Goal: Information Seeking & Learning: Learn about a topic

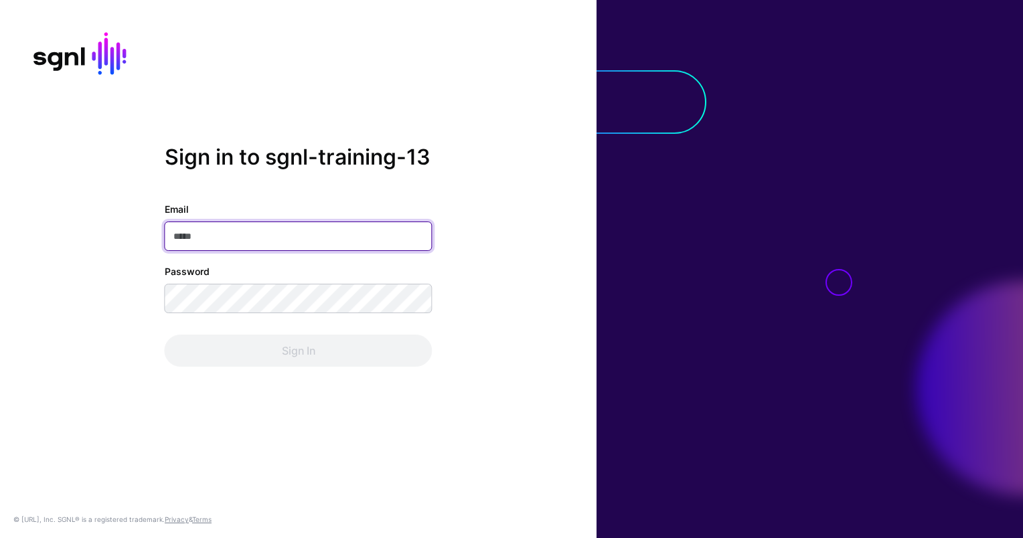
click at [238, 238] on input "Email" at bounding box center [299, 236] width 268 height 29
paste input "**********"
type input "**********"
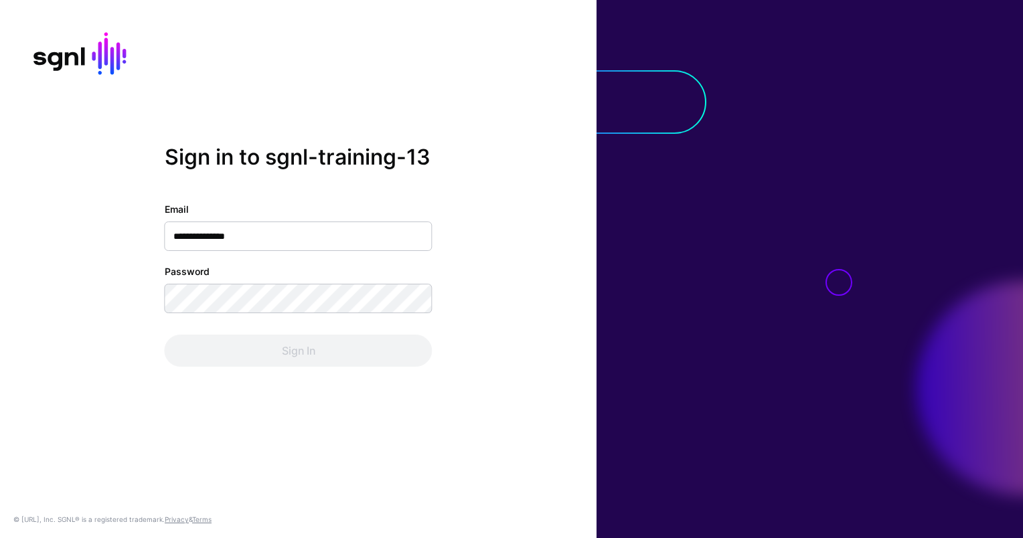
click at [123, 268] on div "**********" at bounding box center [298, 269] width 597 height 249
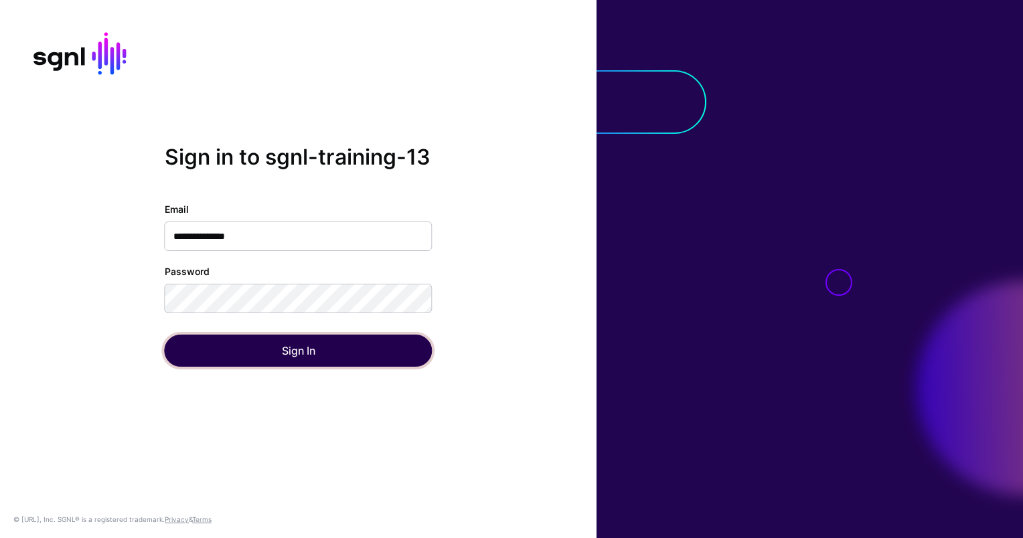
click at [271, 355] on button "Sign In" at bounding box center [299, 351] width 268 height 32
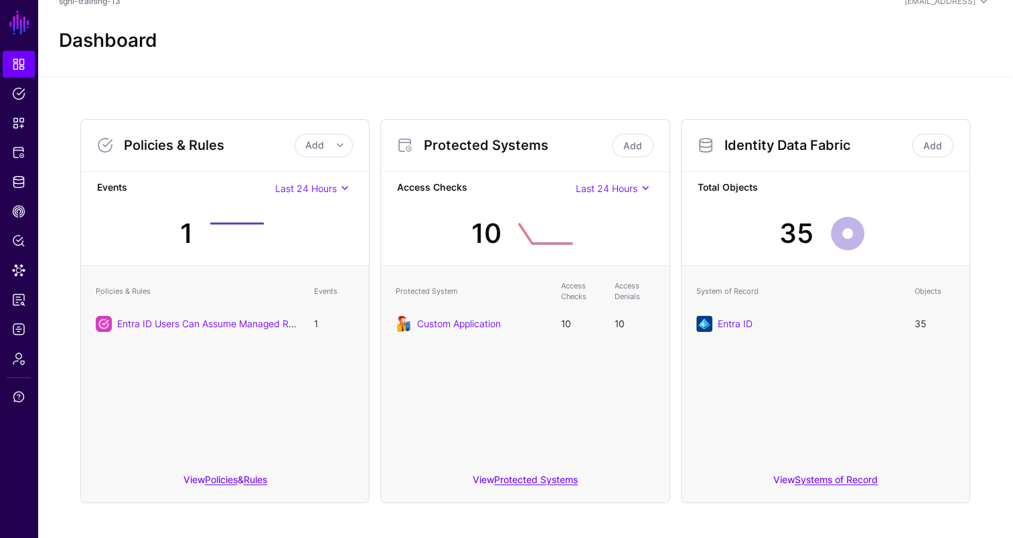
scroll to position [21, 0]
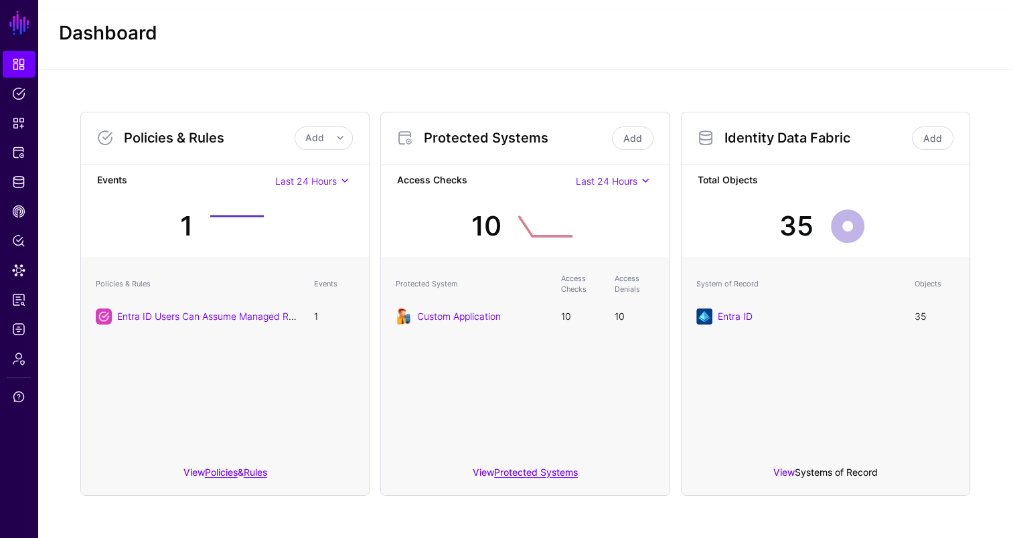
click at [838, 474] on link "Systems of Record" at bounding box center [836, 472] width 83 height 11
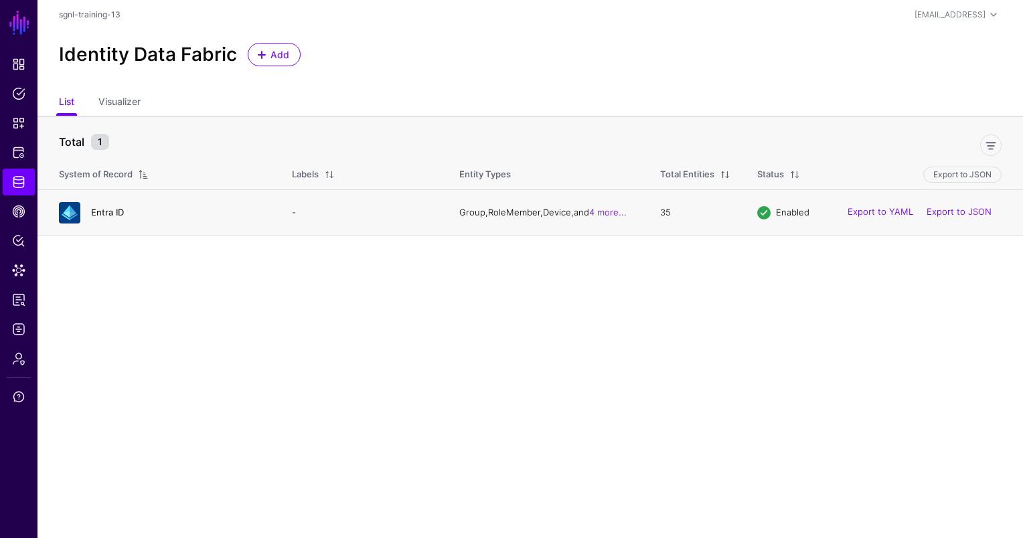
click at [93, 212] on link "Entra ID" at bounding box center [107, 212] width 33 height 11
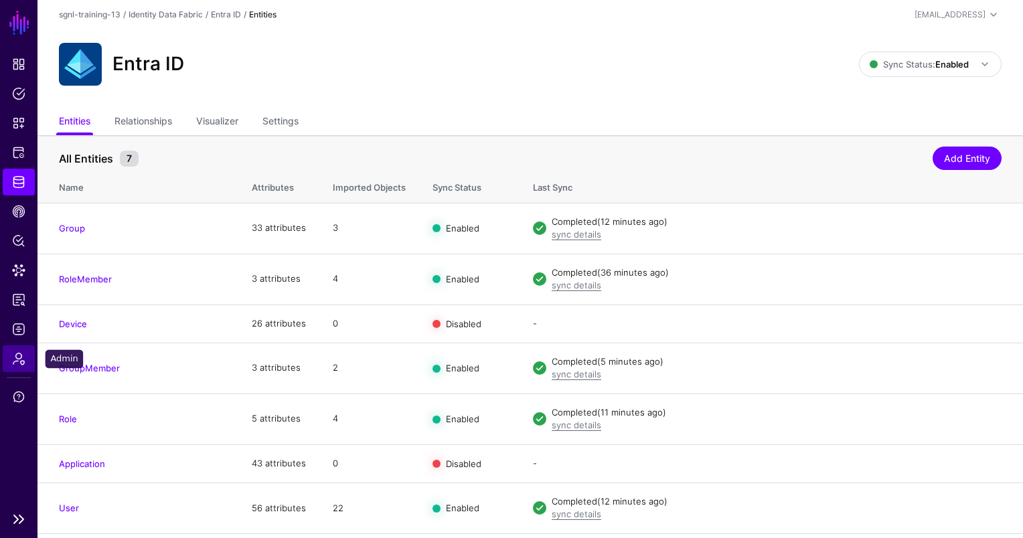
click at [22, 363] on span "Admin" at bounding box center [18, 358] width 13 height 13
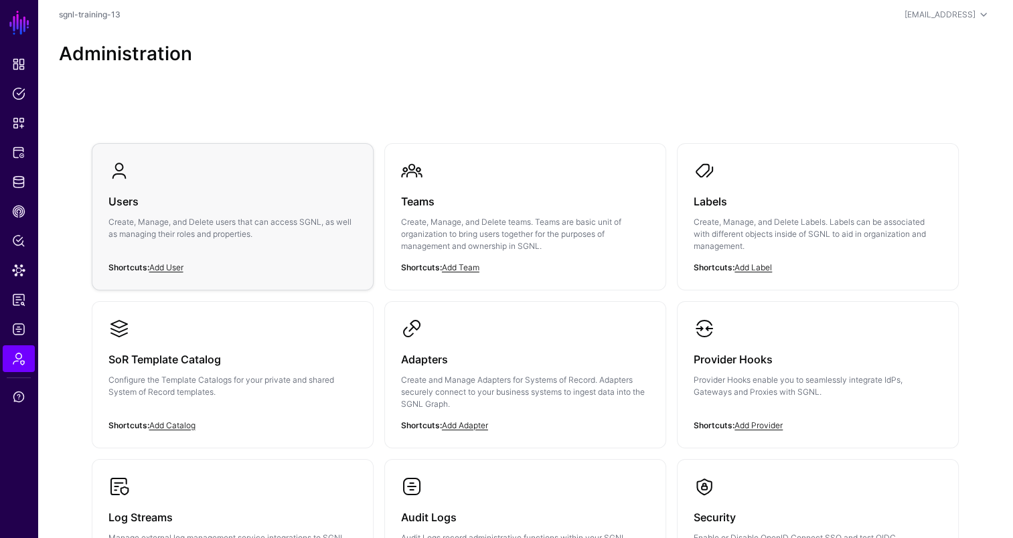
click at [259, 179] on link "Users Create, Manage, and Delete users that can access SGNL, as well as managin…" at bounding box center [232, 211] width 281 height 134
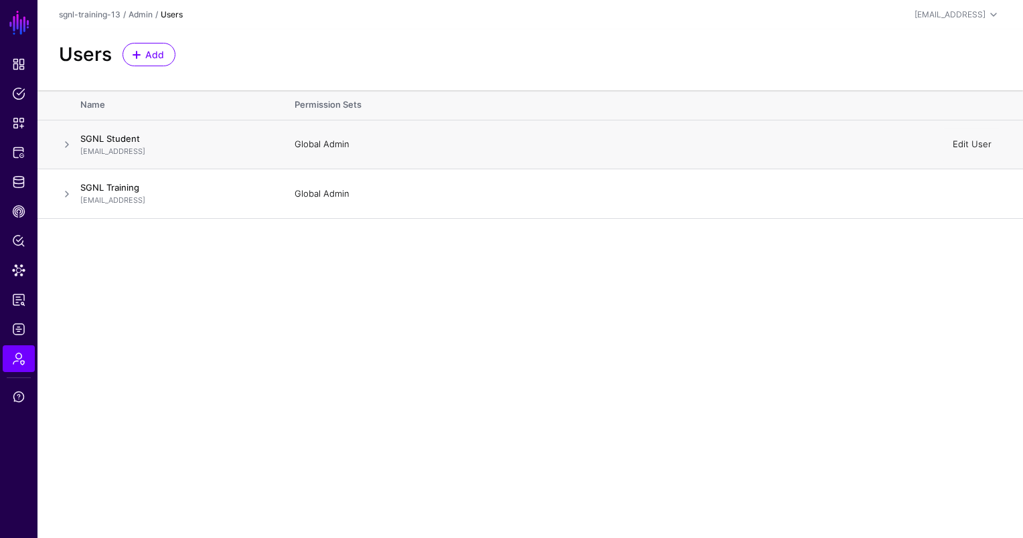
click at [979, 142] on link "Edit User" at bounding box center [972, 144] width 39 height 11
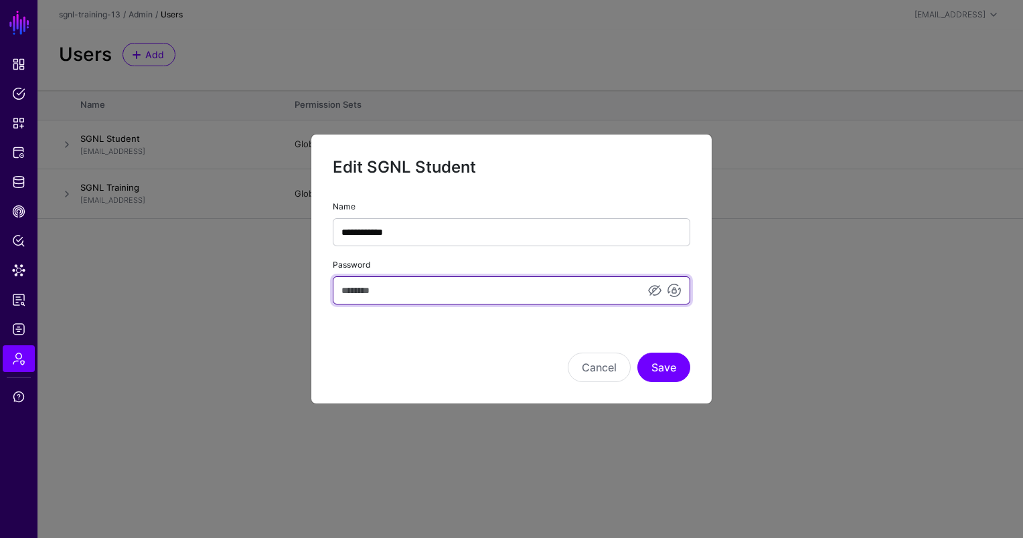
click at [408, 297] on input "Password" at bounding box center [512, 291] width 358 height 28
click at [525, 291] on input "Password" at bounding box center [512, 291] width 358 height 28
click at [397, 303] on input "Password" at bounding box center [512, 291] width 358 height 28
paste input "**********"
type input "**********"
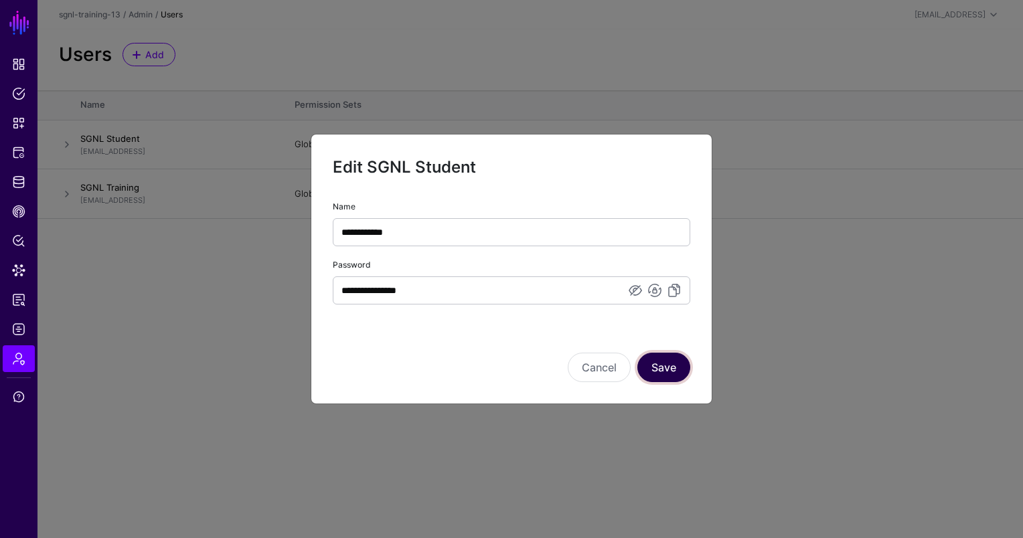
click at [659, 366] on button "Save" at bounding box center [663, 367] width 53 height 29
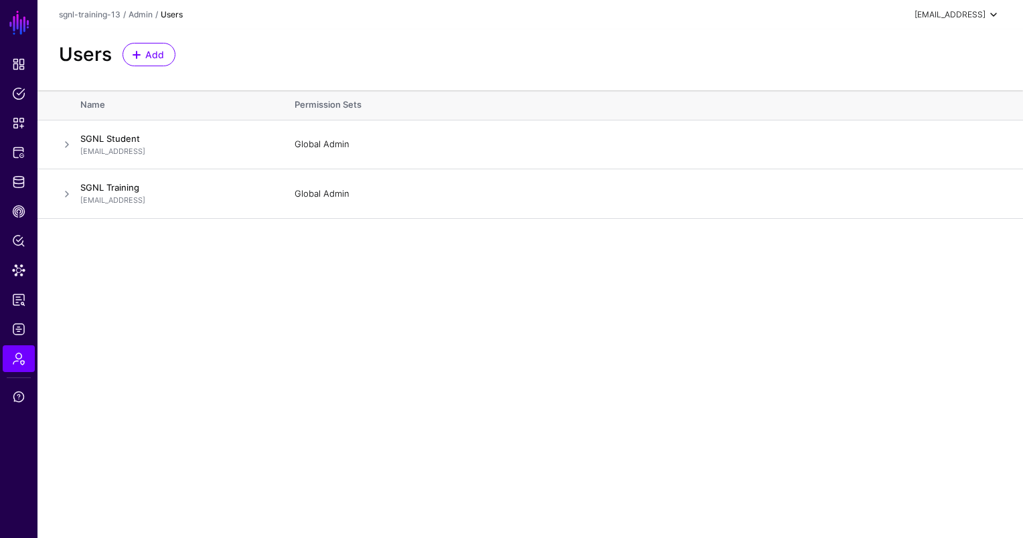
click at [947, 15] on div "[EMAIL_ADDRESS]" at bounding box center [950, 15] width 71 height 12
click at [916, 117] on div "Log out" at bounding box center [927, 116] width 127 height 13
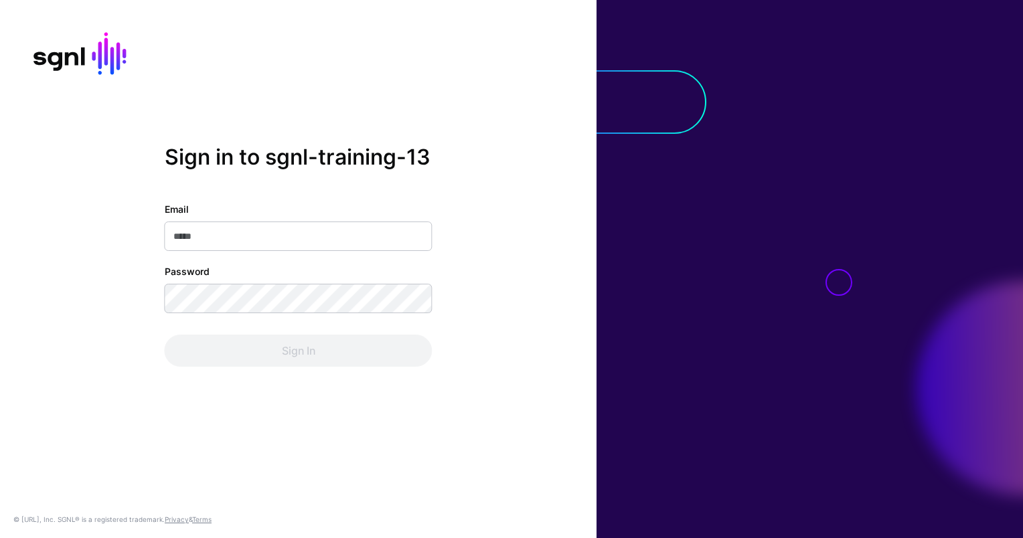
click at [279, 244] on input "Email" at bounding box center [299, 236] width 268 height 29
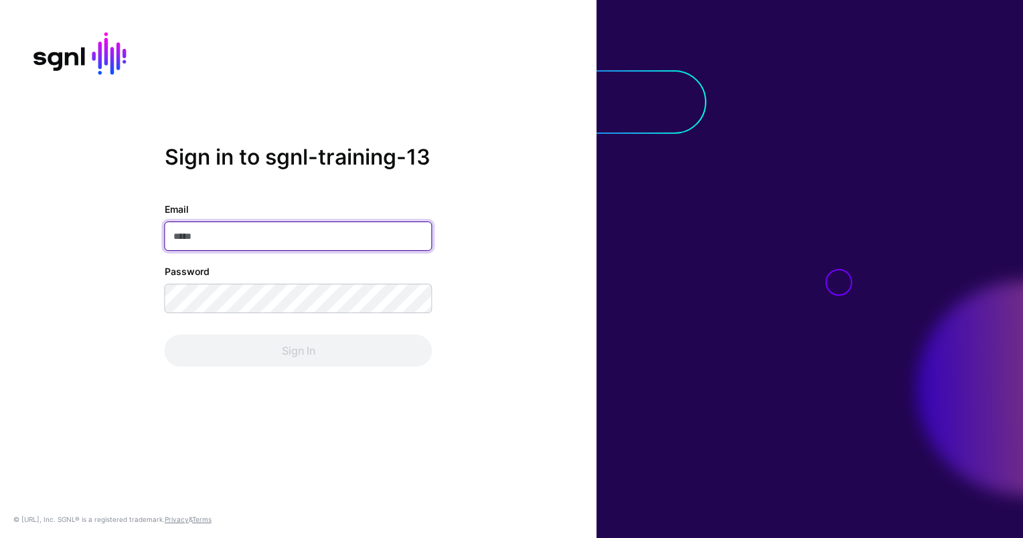
type input "**********"
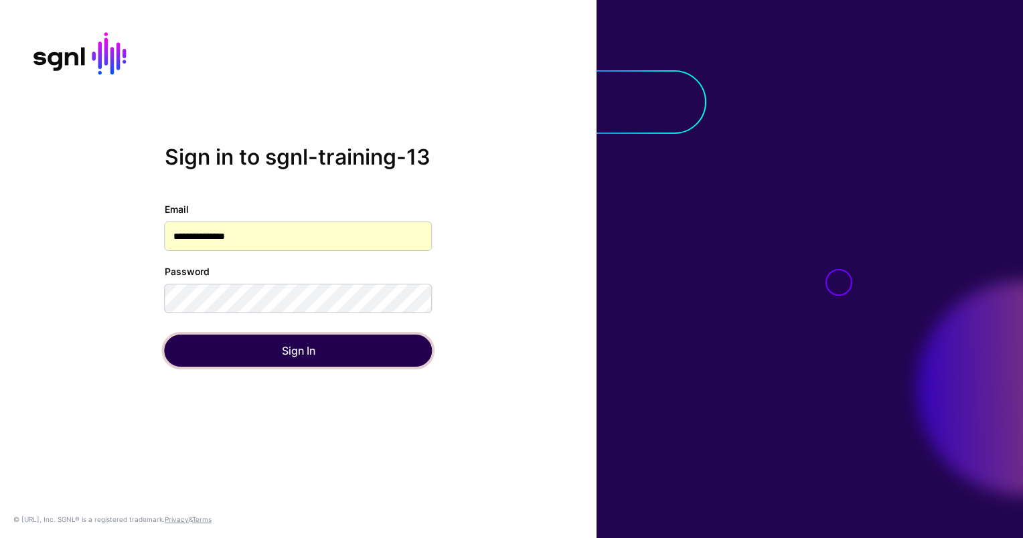
click at [289, 345] on button "Sign In" at bounding box center [299, 351] width 268 height 32
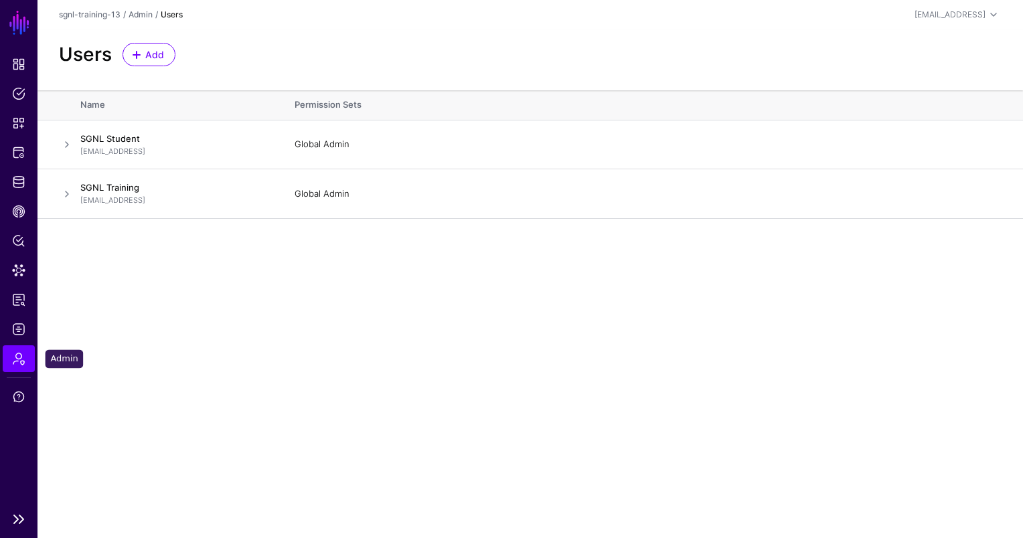
click at [22, 359] on span "Admin" at bounding box center [18, 358] width 13 height 13
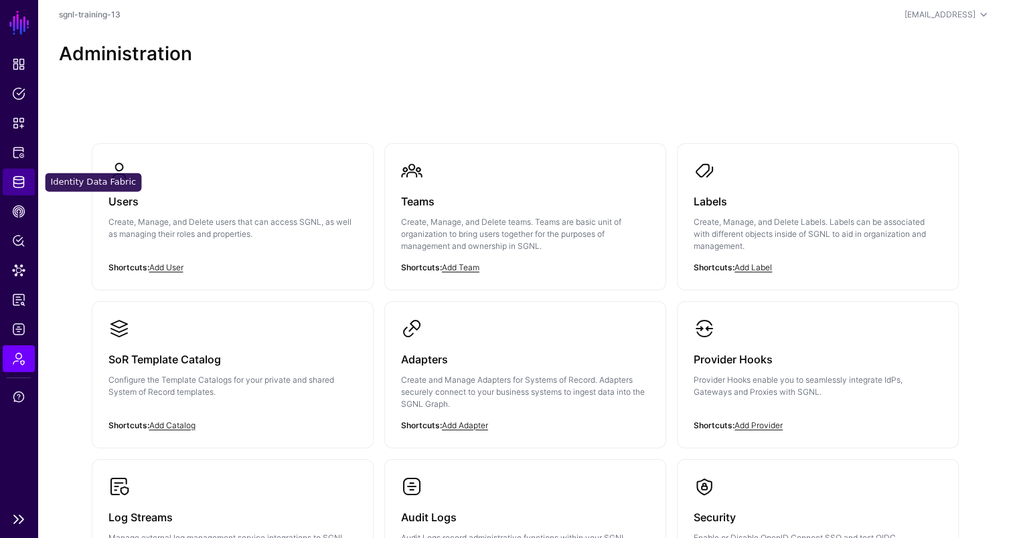
click at [19, 184] on span "Identity Data Fabric" at bounding box center [18, 181] width 13 height 13
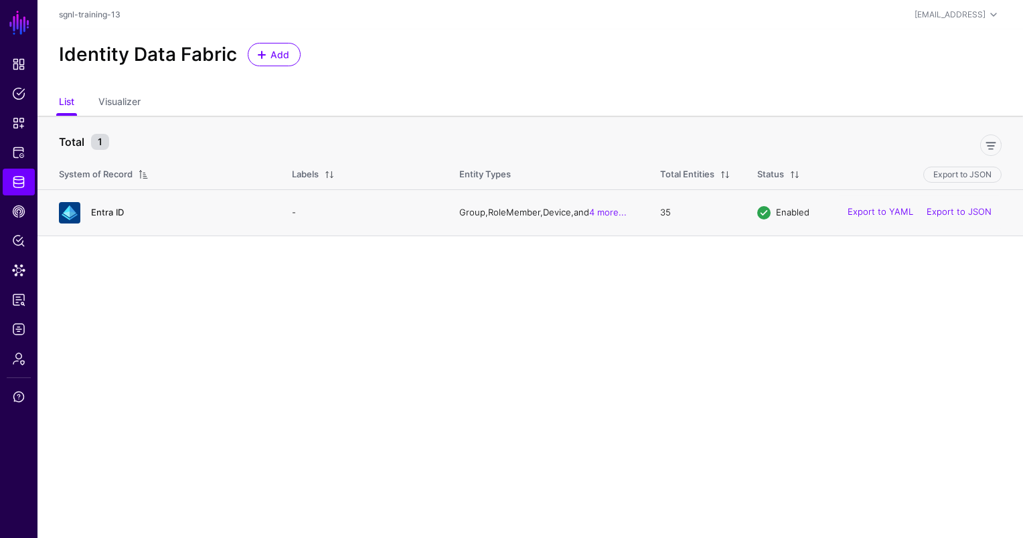
click at [112, 210] on link "Entra ID" at bounding box center [107, 212] width 33 height 11
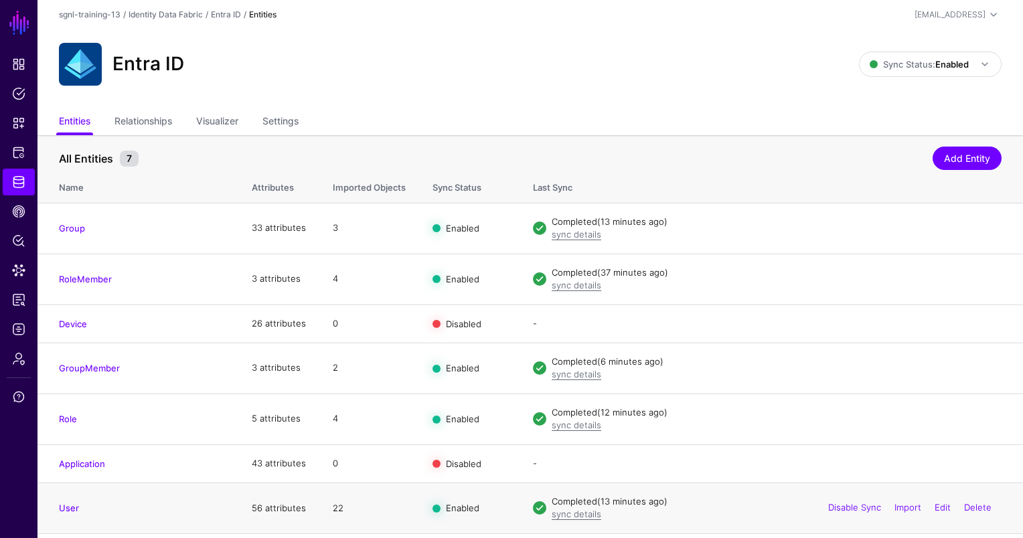
click at [134, 511] on h4 "User" at bounding box center [142, 508] width 166 height 12
click at [60, 508] on link "User" at bounding box center [69, 508] width 20 height 11
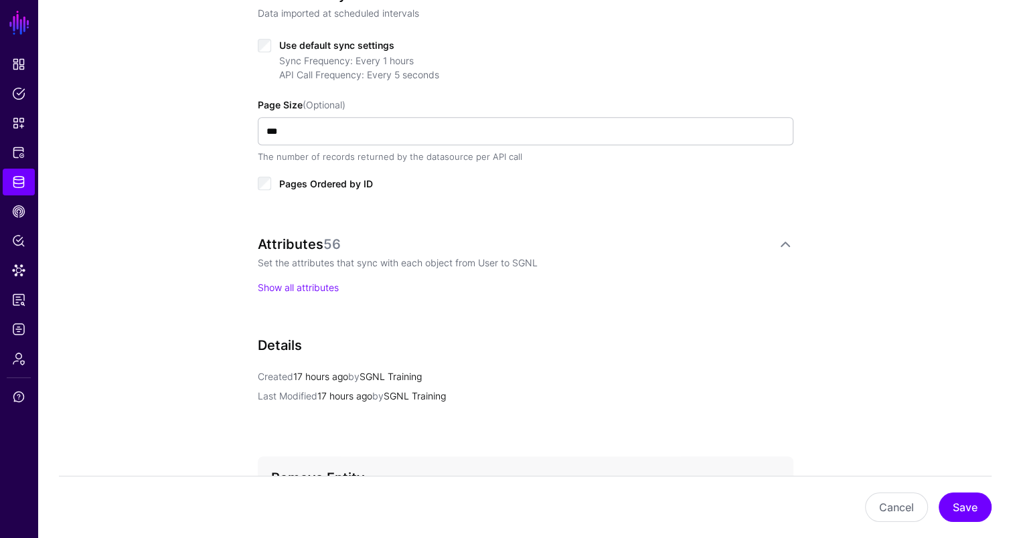
scroll to position [737, 0]
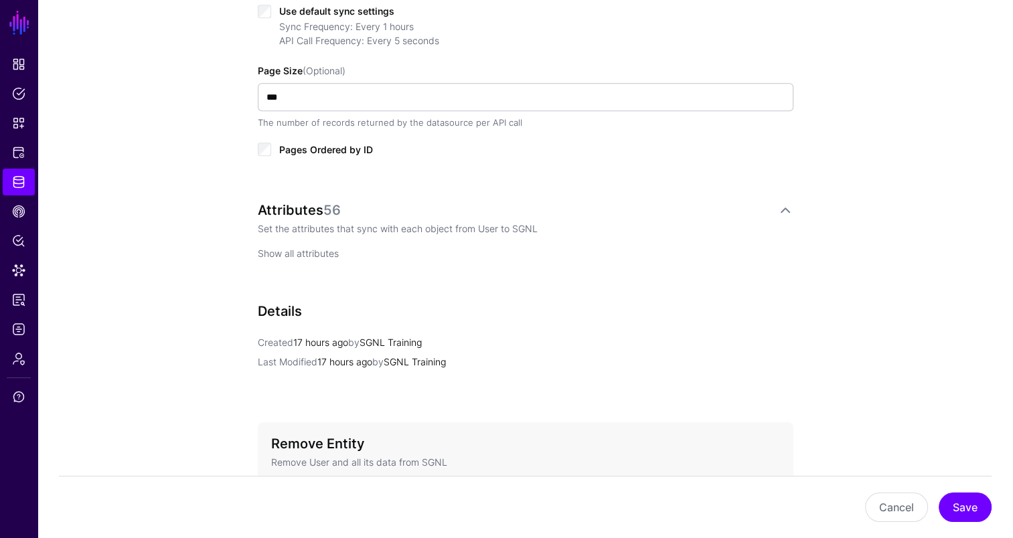
click at [314, 252] on link "Show all attributes" at bounding box center [298, 253] width 81 height 11
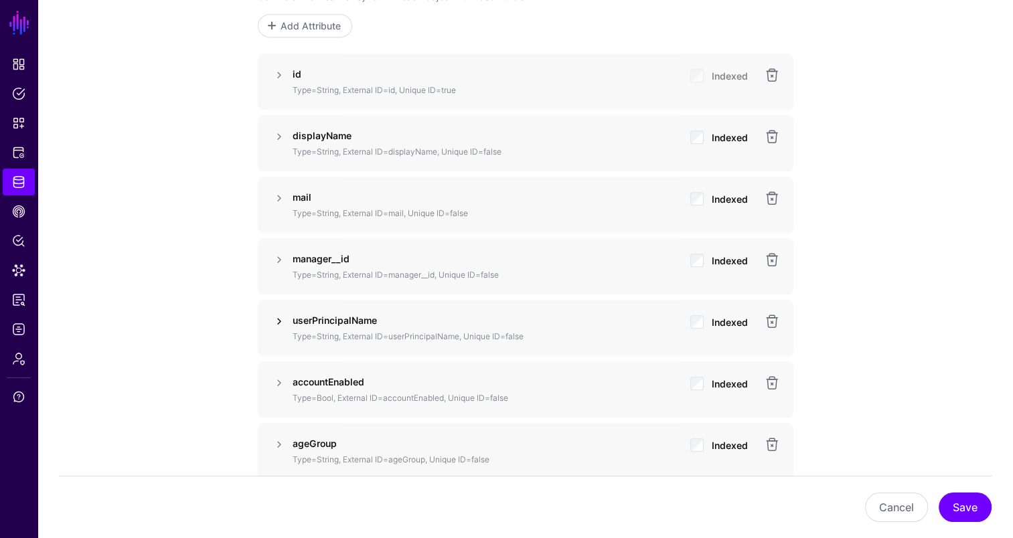
scroll to position [937, 0]
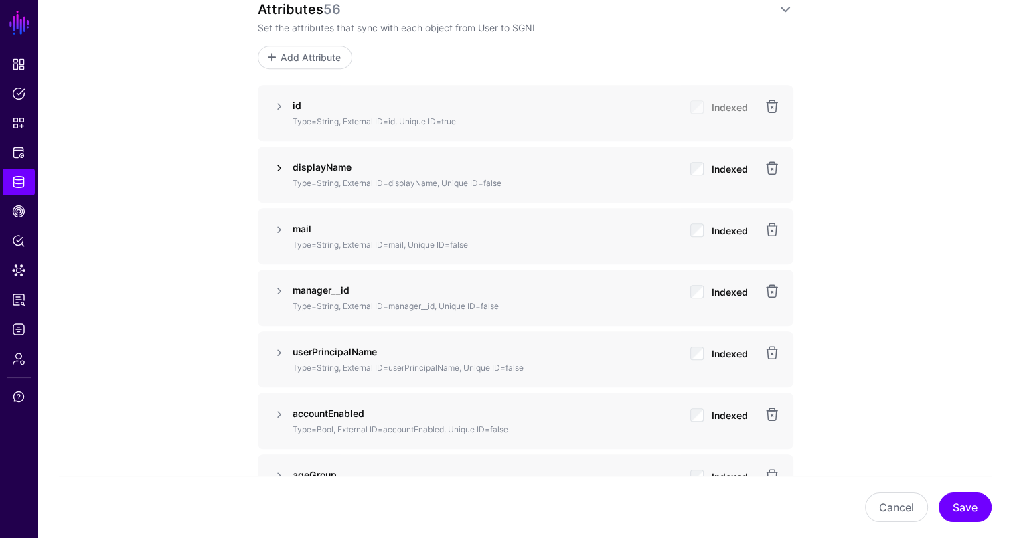
click at [281, 168] on link at bounding box center [279, 168] width 16 height 16
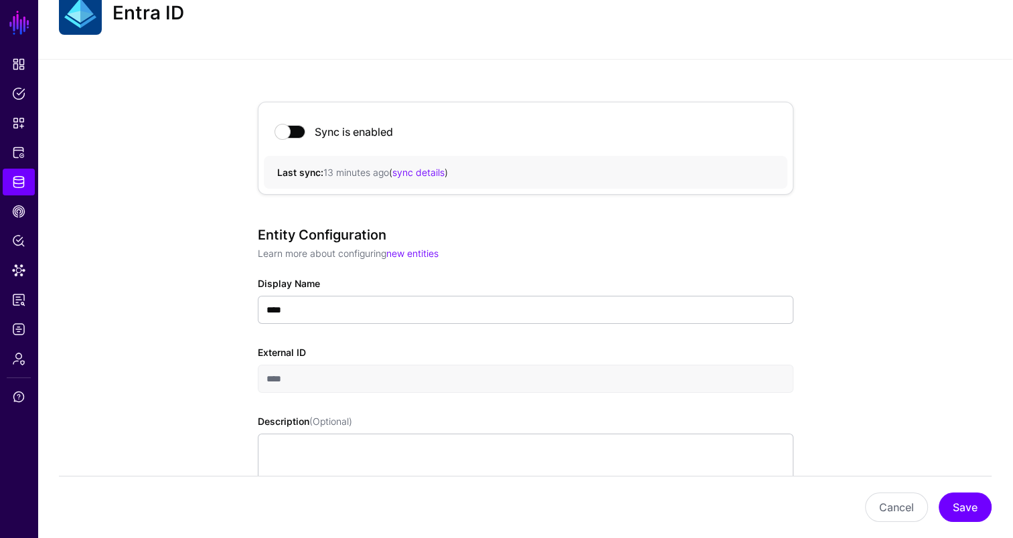
scroll to position [0, 0]
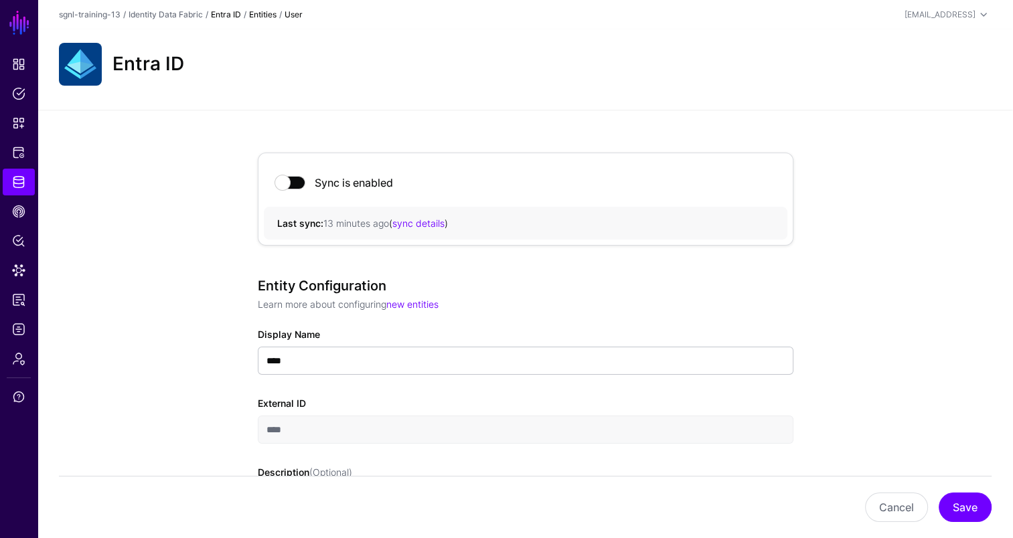
click at [230, 15] on link "Entra ID" at bounding box center [226, 14] width 30 height 10
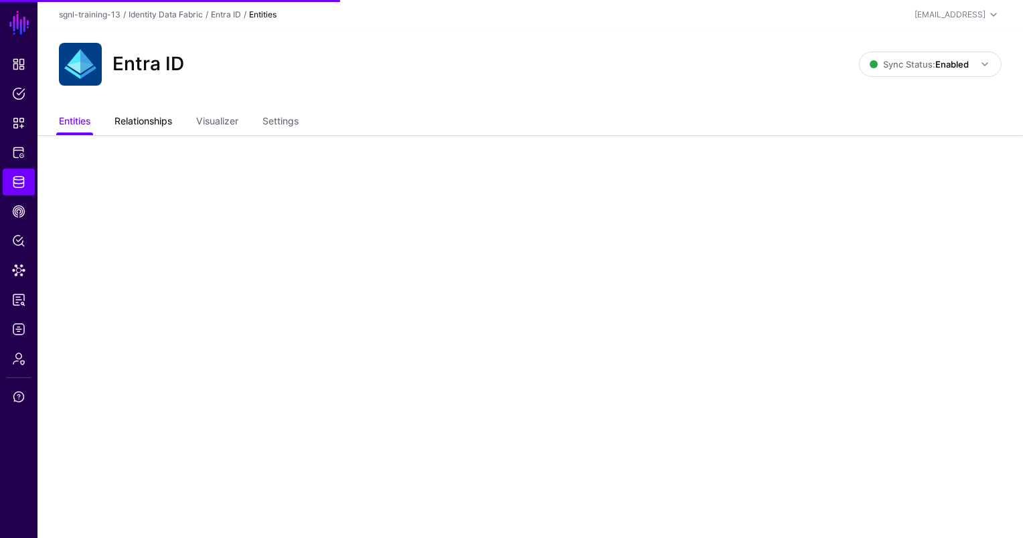
click at [134, 125] on link "Relationships" at bounding box center [143, 122] width 58 height 25
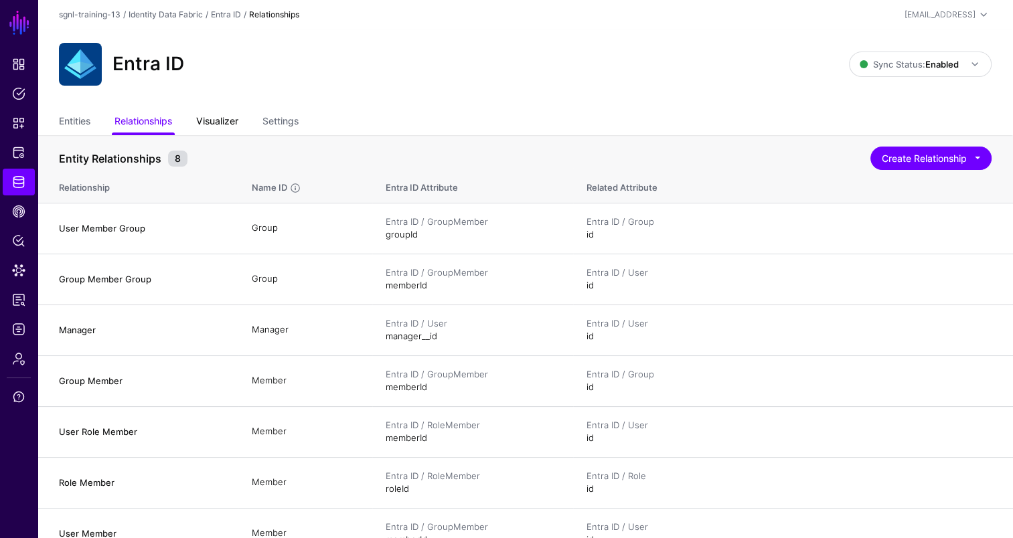
click at [230, 121] on link "Visualizer" at bounding box center [217, 122] width 42 height 25
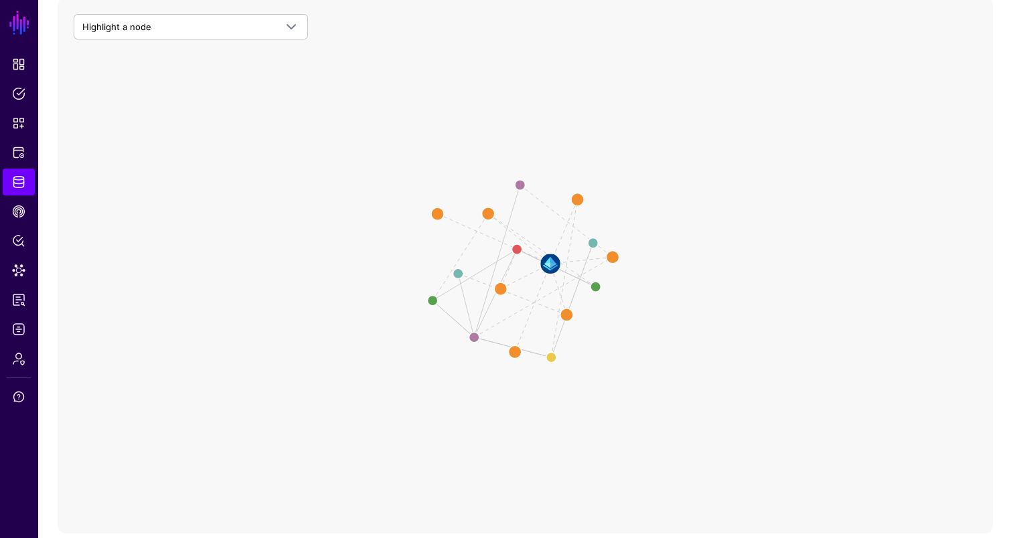
scroll to position [173, 0]
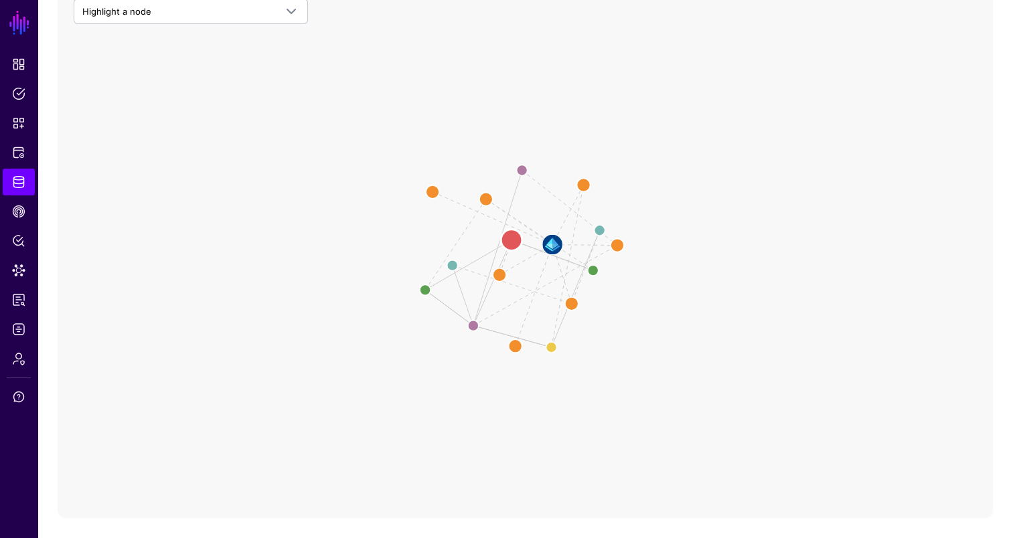
click at [510, 241] on circle at bounding box center [511, 240] width 21 height 21
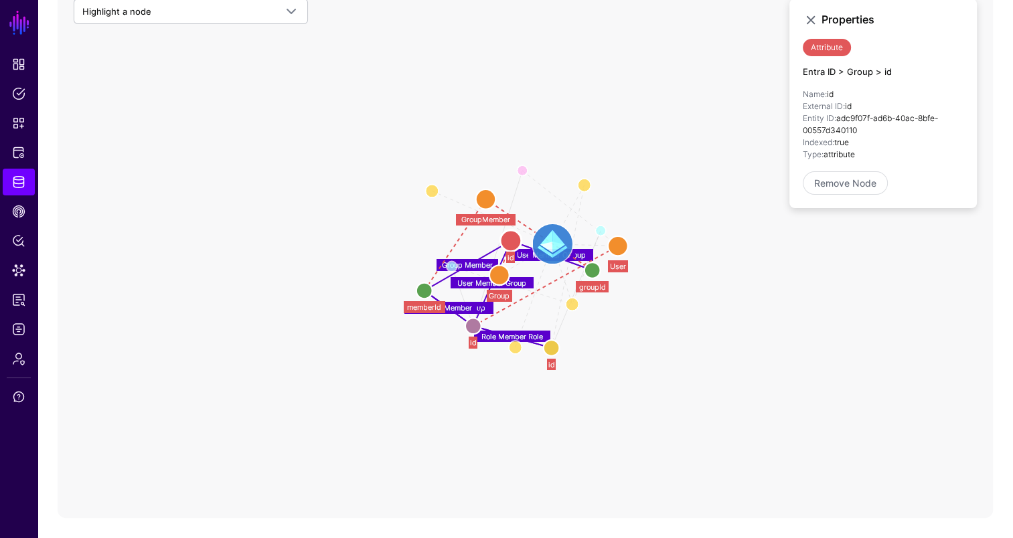
click at [554, 241] on image at bounding box center [553, 244] width 40 height 40
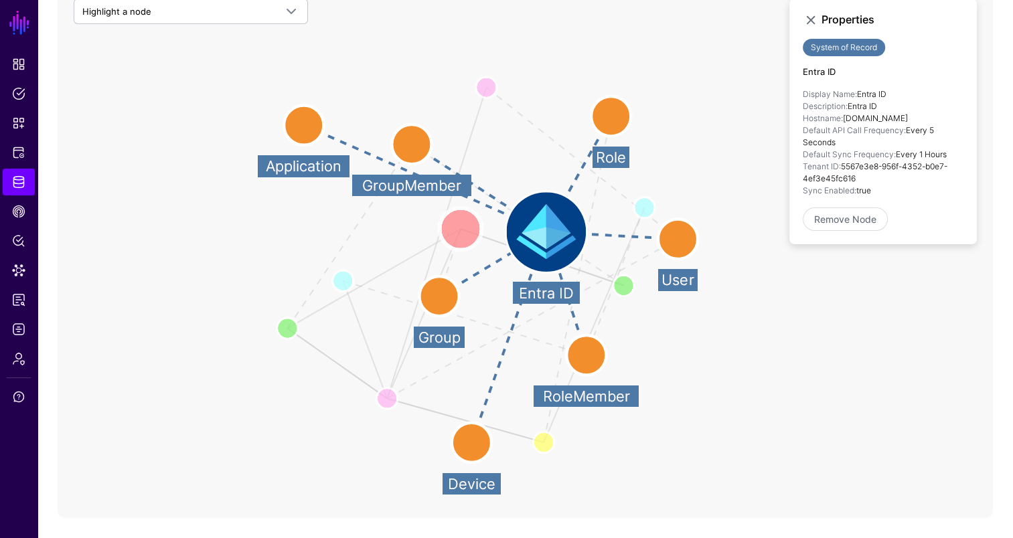
click at [468, 234] on circle at bounding box center [460, 229] width 42 height 42
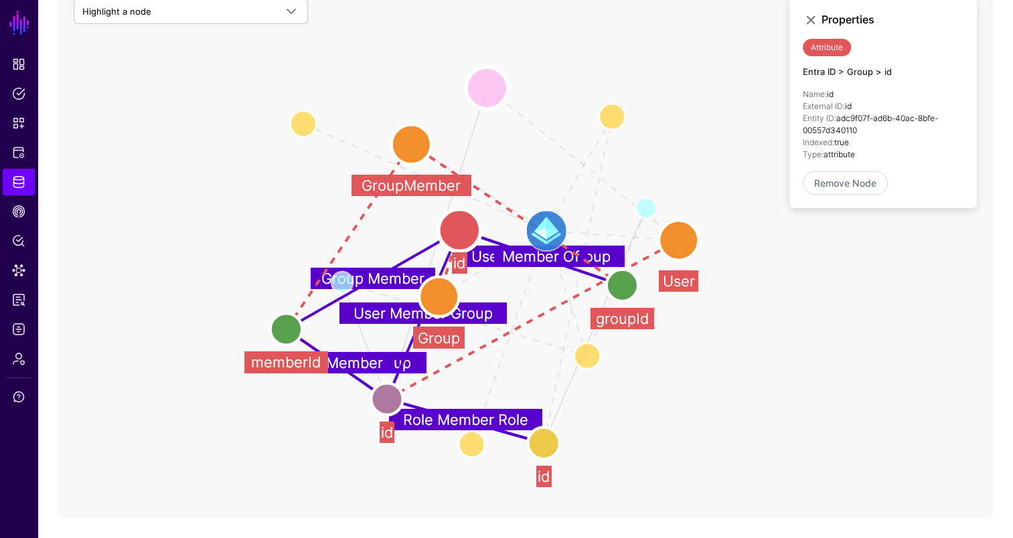
click at [485, 85] on circle at bounding box center [487, 88] width 42 height 42
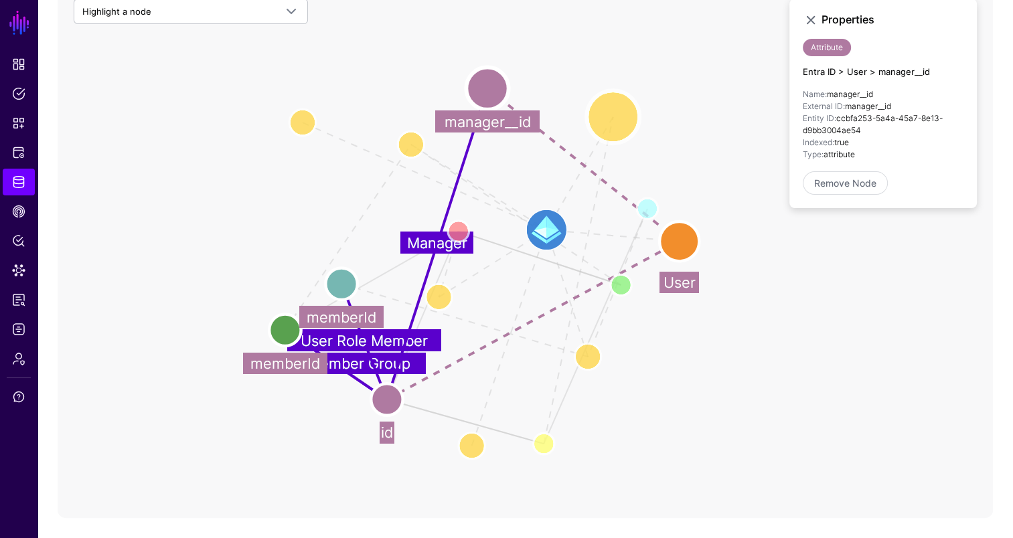
click at [623, 122] on circle at bounding box center [613, 116] width 53 height 53
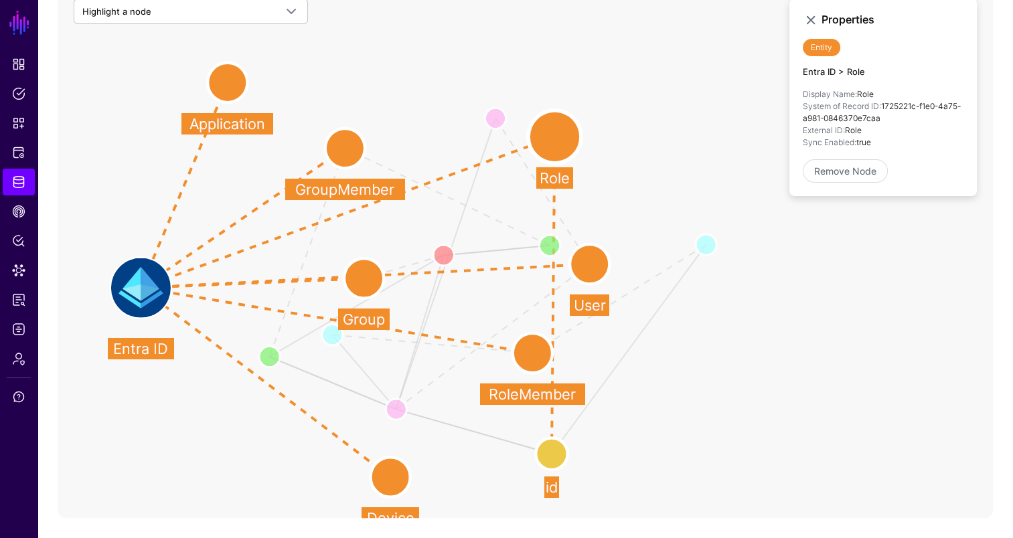
drag, startPoint x: 540, startPoint y: 234, endPoint x: 135, endPoint y: 293, distance: 410.1
click at [135, 293] on image at bounding box center [141, 288] width 60 height 60
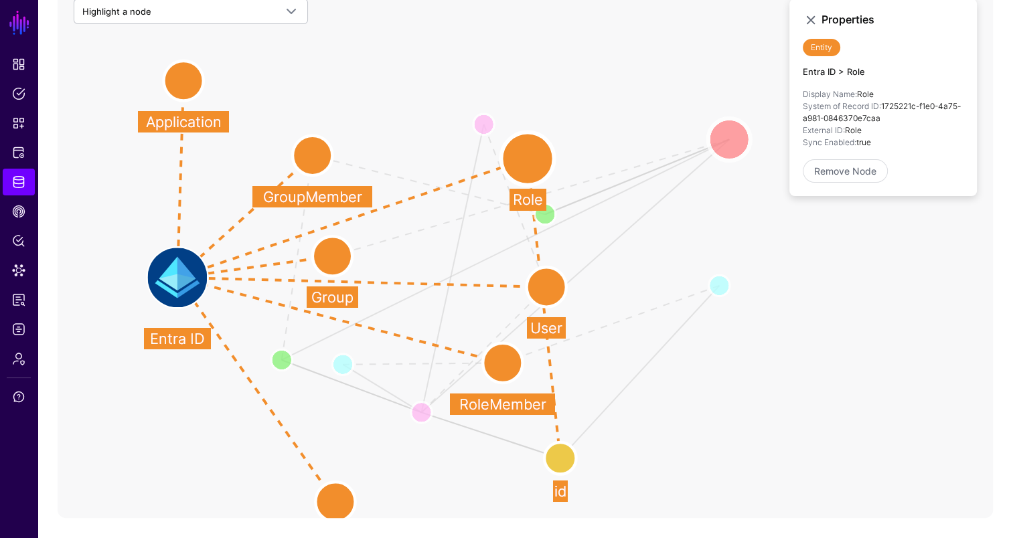
drag, startPoint x: 441, startPoint y: 260, endPoint x: 733, endPoint y: 137, distance: 316.6
click at [733, 137] on circle at bounding box center [729, 140] width 42 height 42
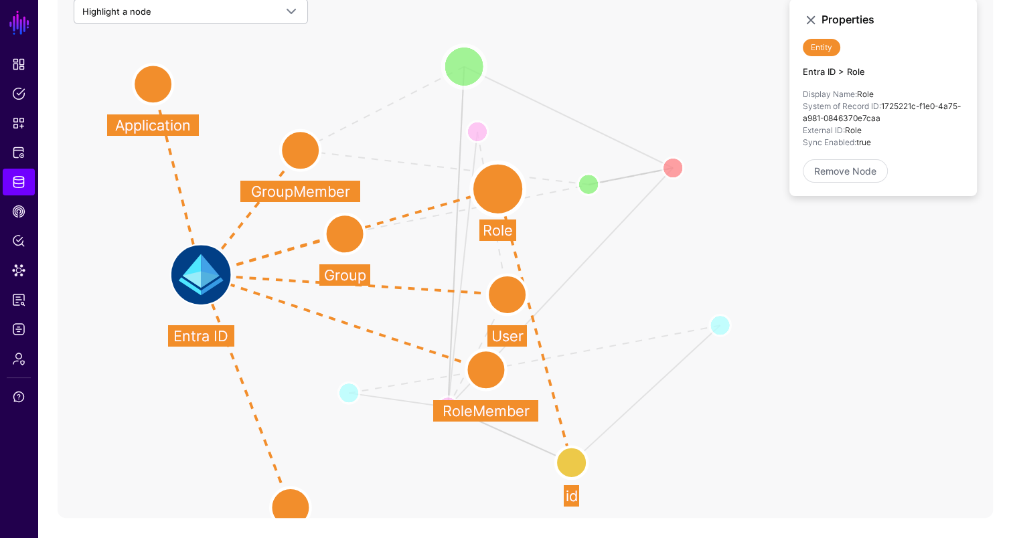
drag, startPoint x: 312, startPoint y: 356, endPoint x: 484, endPoint y: 68, distance: 335.4
click at [484, 68] on circle at bounding box center [464, 67] width 42 height 42
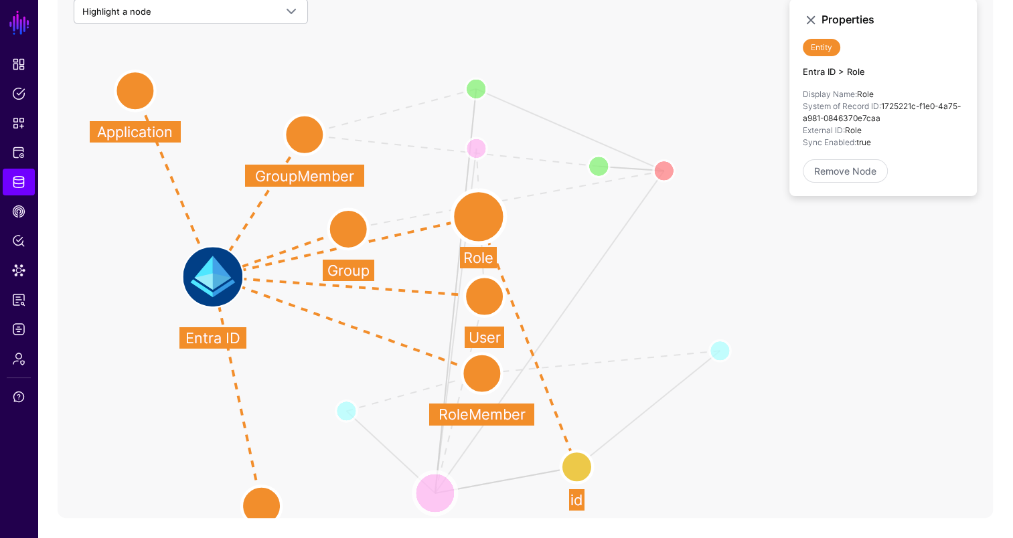
drag, startPoint x: 458, startPoint y: 399, endPoint x: 431, endPoint y: 503, distance: 107.2
click at [431, 503] on circle at bounding box center [435, 493] width 42 height 42
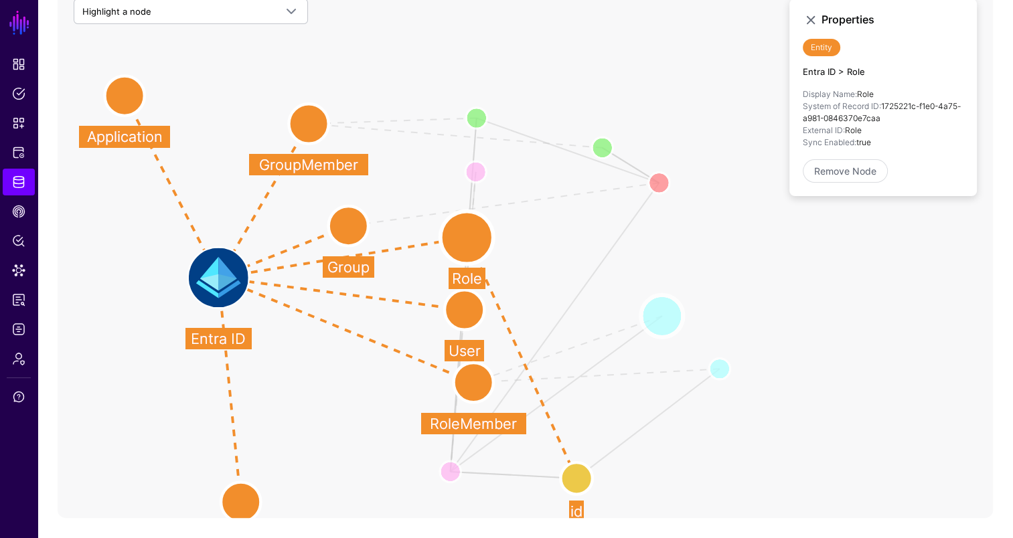
drag, startPoint x: 352, startPoint y: 424, endPoint x: 682, endPoint y: 307, distance: 350.7
click at [682, 307] on circle at bounding box center [662, 316] width 42 height 42
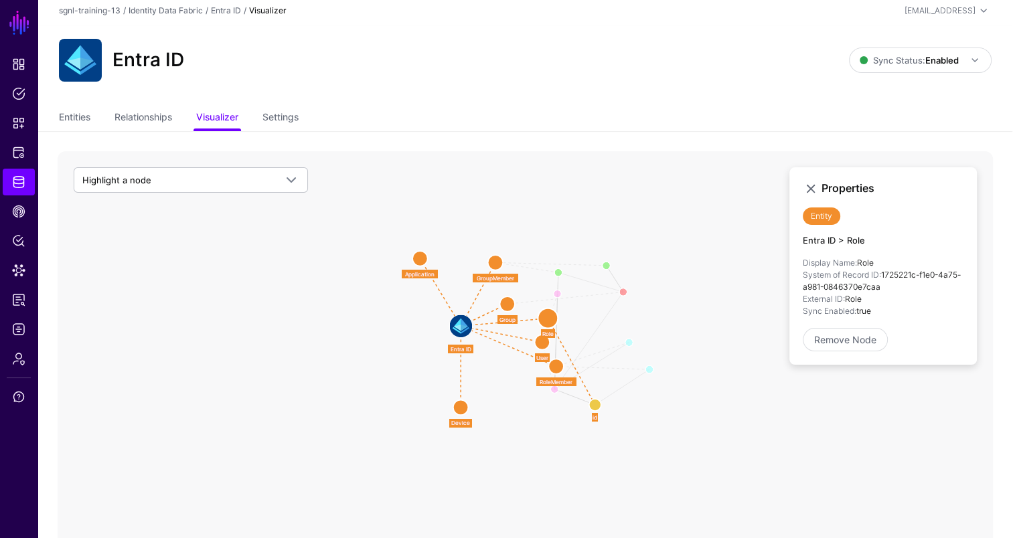
scroll to position [0, 0]
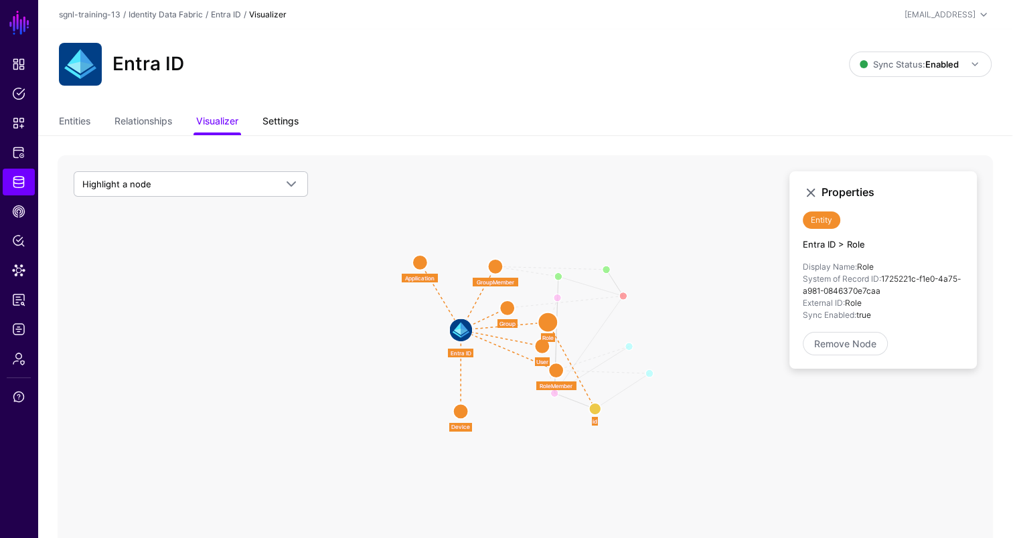
click at [282, 114] on link "Settings" at bounding box center [280, 122] width 36 height 25
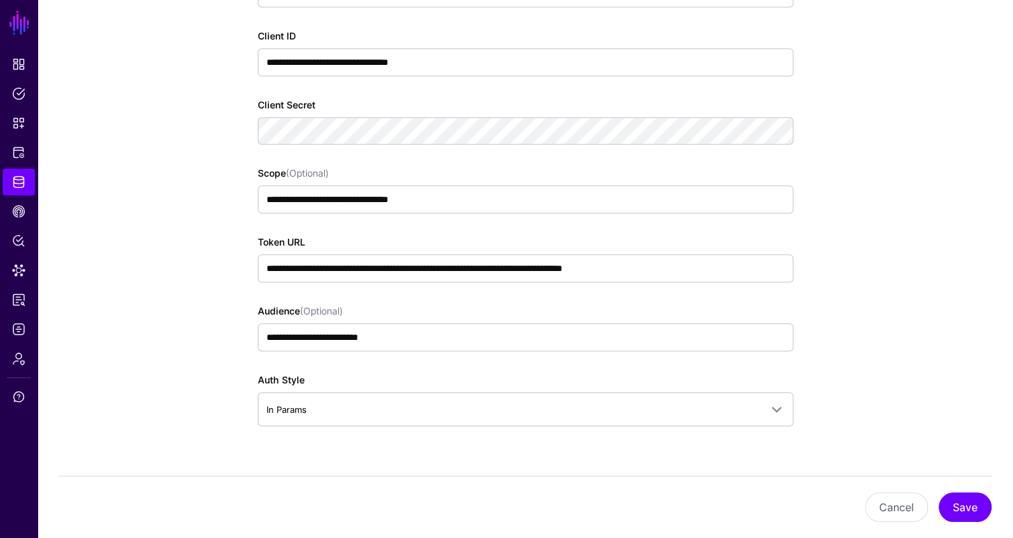
scroll to position [937, 0]
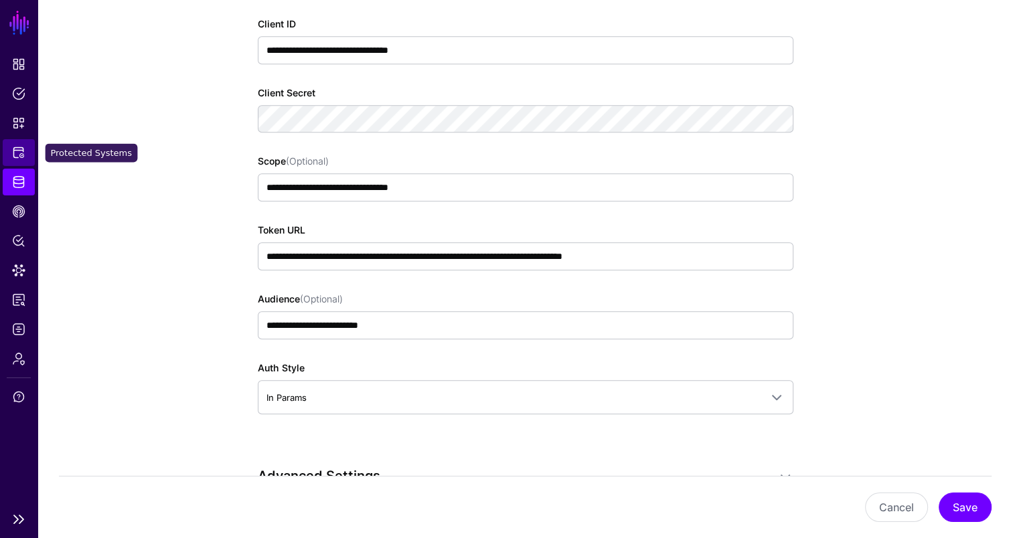
click at [18, 146] on span "Protected Systems" at bounding box center [18, 152] width 13 height 13
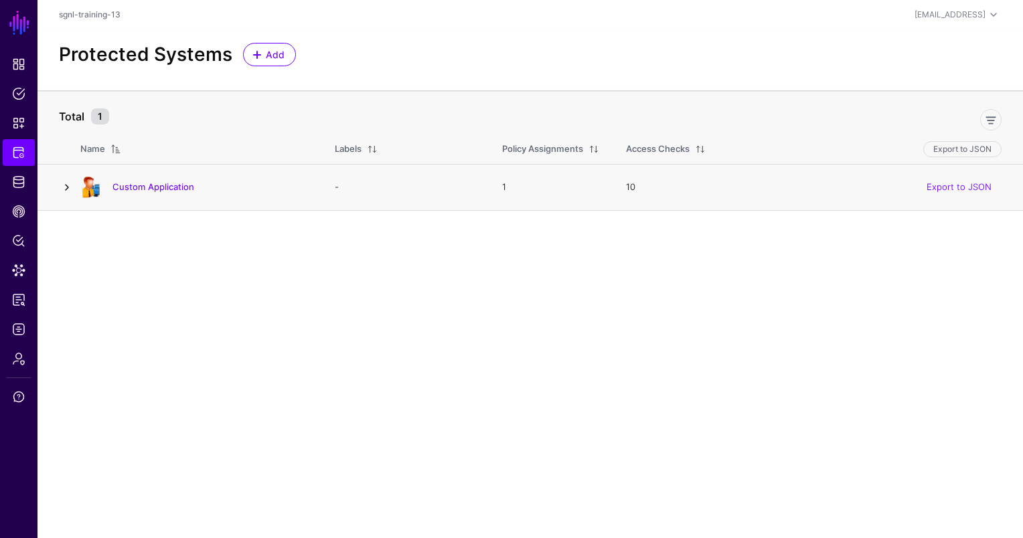
click at [68, 187] on link at bounding box center [67, 187] width 16 height 16
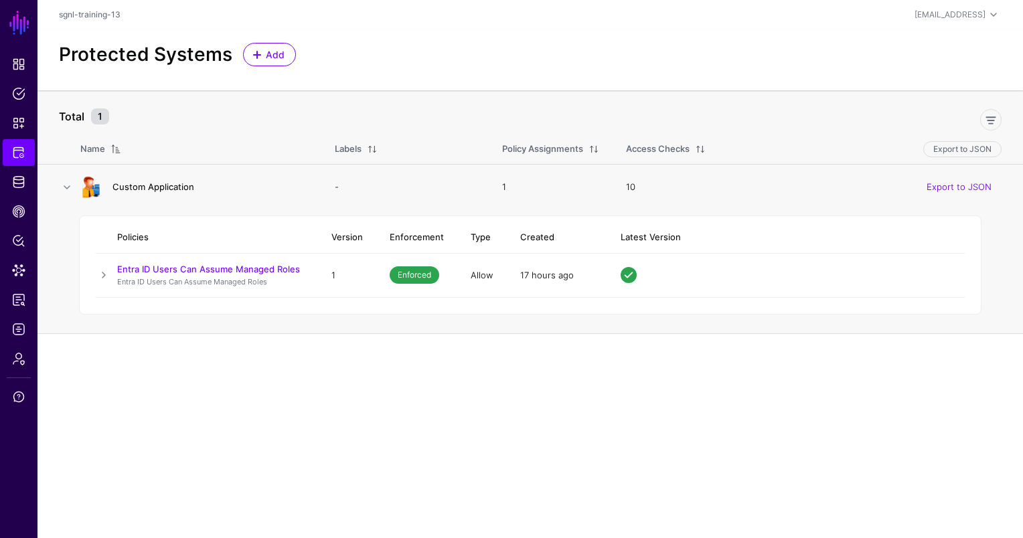
click at [149, 185] on link "Custom Application" at bounding box center [153, 186] width 82 height 11
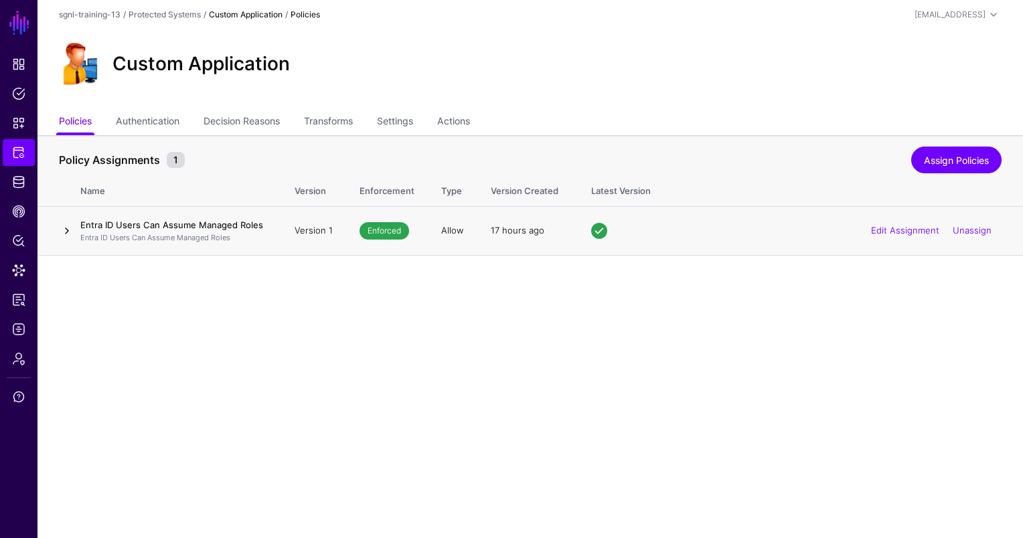
click at [70, 230] on link at bounding box center [67, 231] width 16 height 16
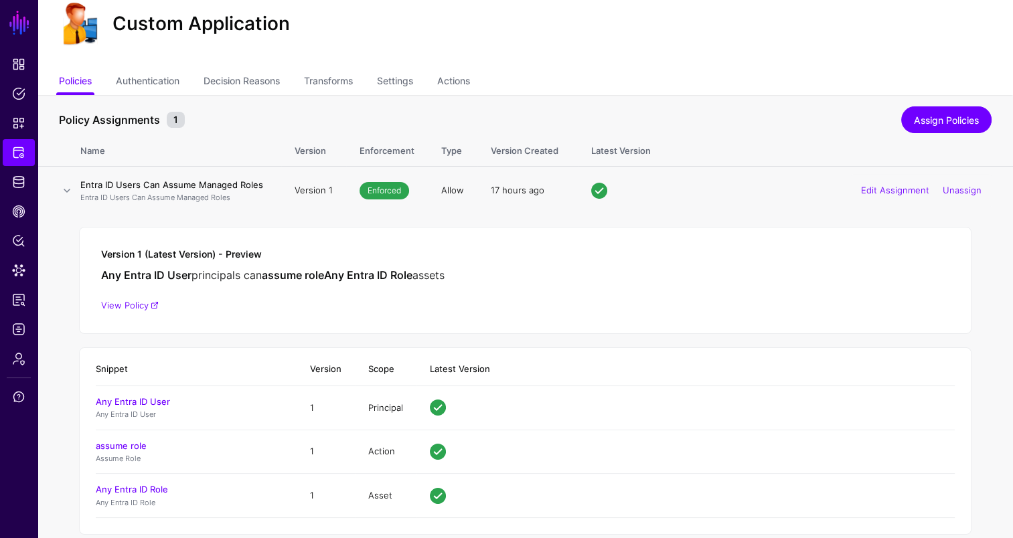
scroll to position [62, 0]
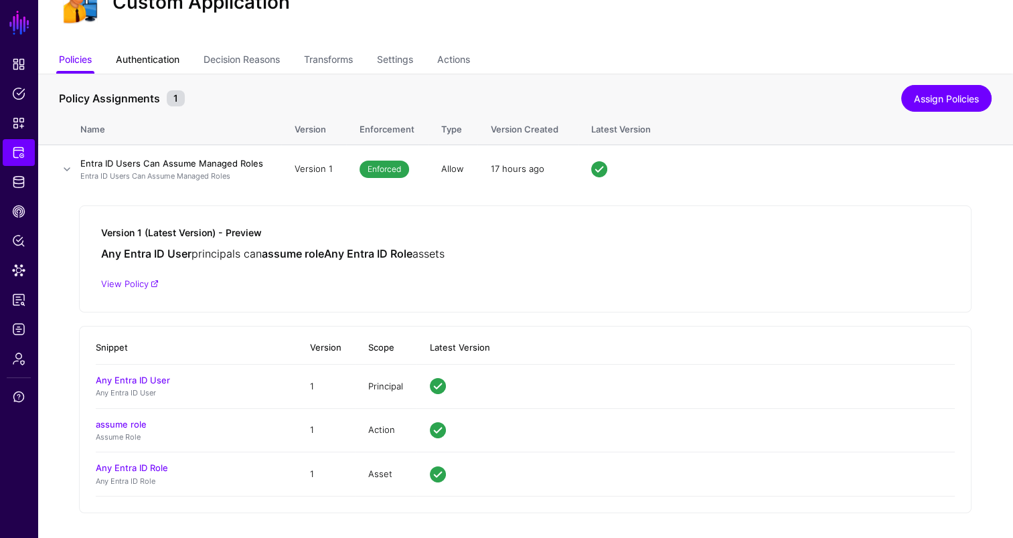
click at [153, 53] on link "Authentication" at bounding box center [148, 60] width 64 height 25
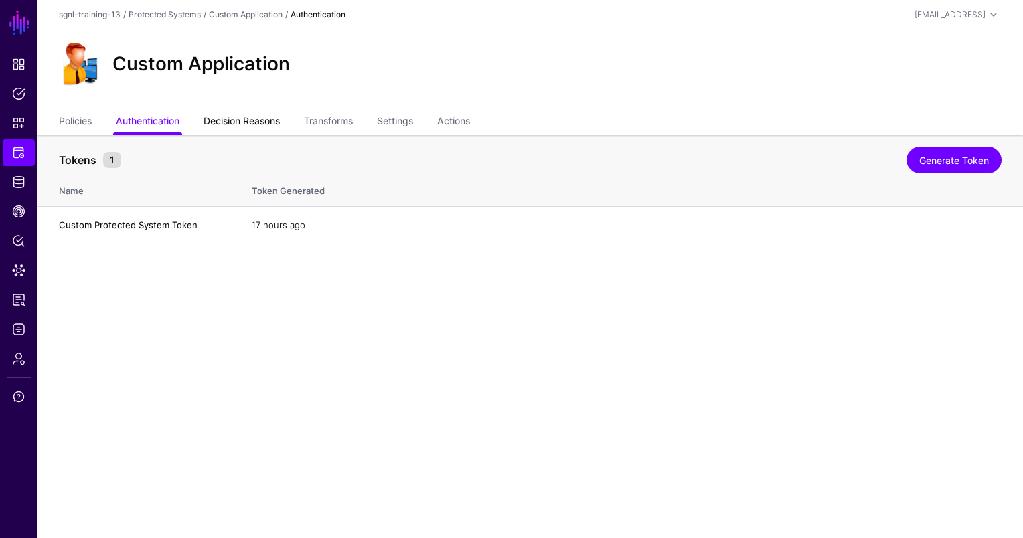
click at [231, 123] on link "Decision Reasons" at bounding box center [242, 122] width 76 height 25
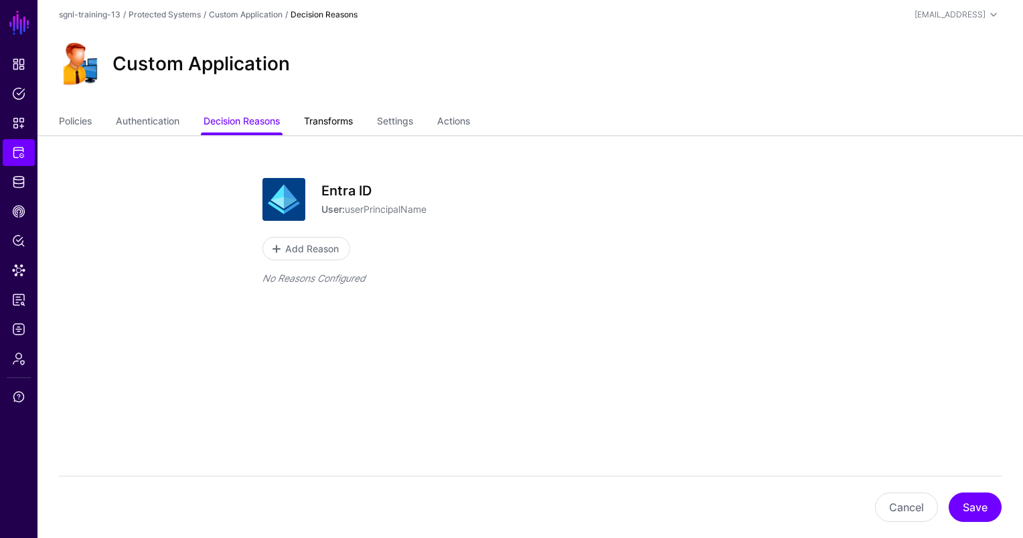
click at [344, 123] on link "Transforms" at bounding box center [328, 122] width 49 height 25
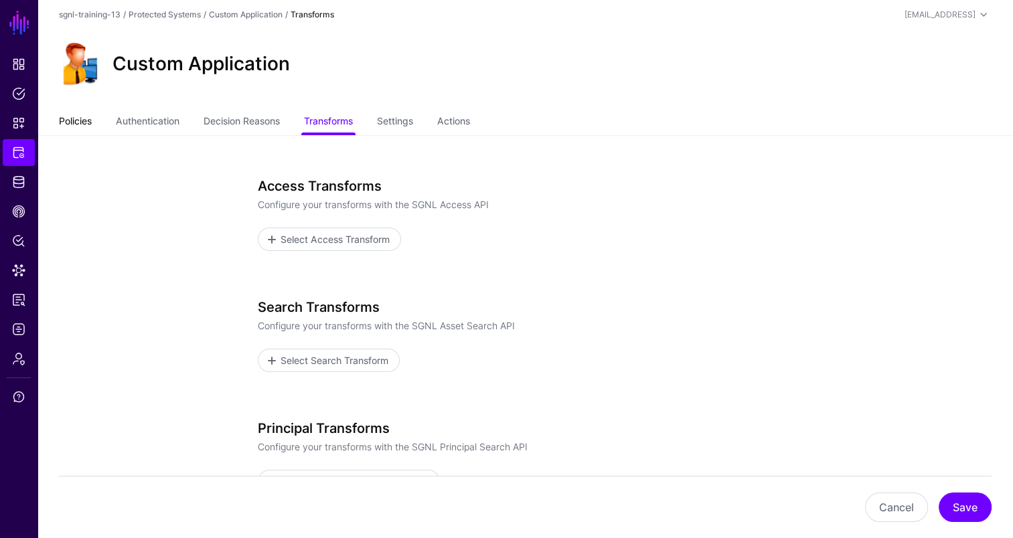
click at [88, 129] on link "Policies" at bounding box center [75, 122] width 33 height 25
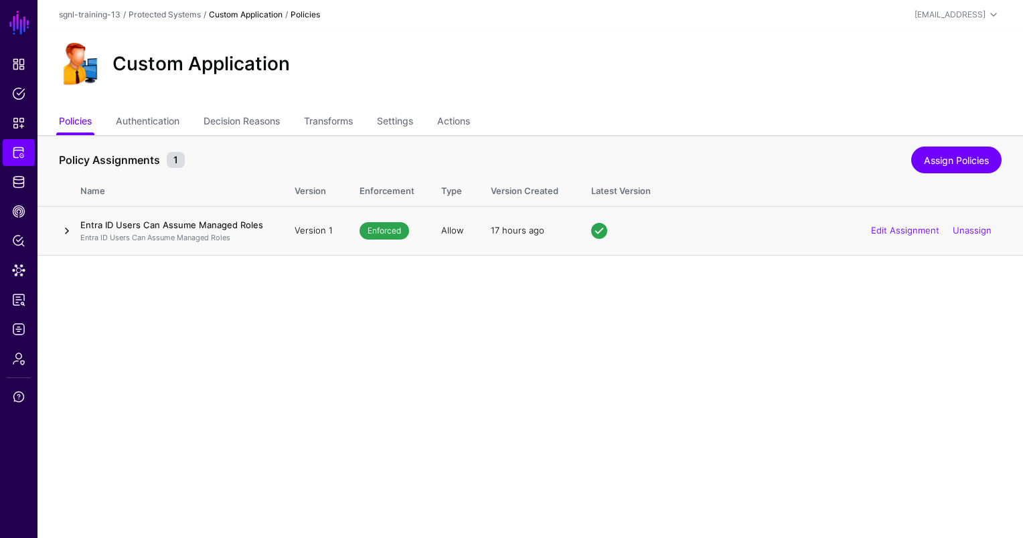
click at [65, 236] on link at bounding box center [67, 231] width 16 height 16
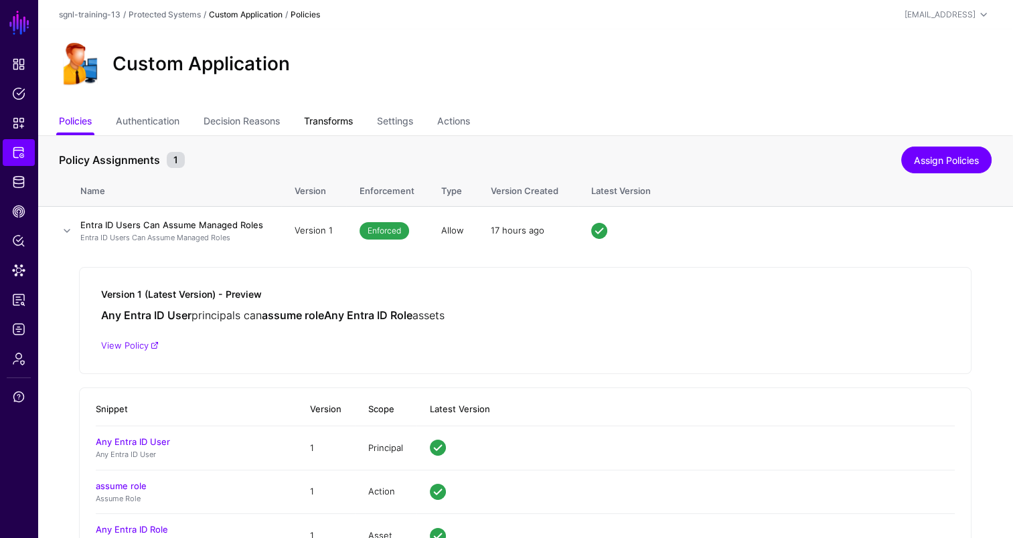
click at [337, 114] on link "Transforms" at bounding box center [328, 122] width 49 height 25
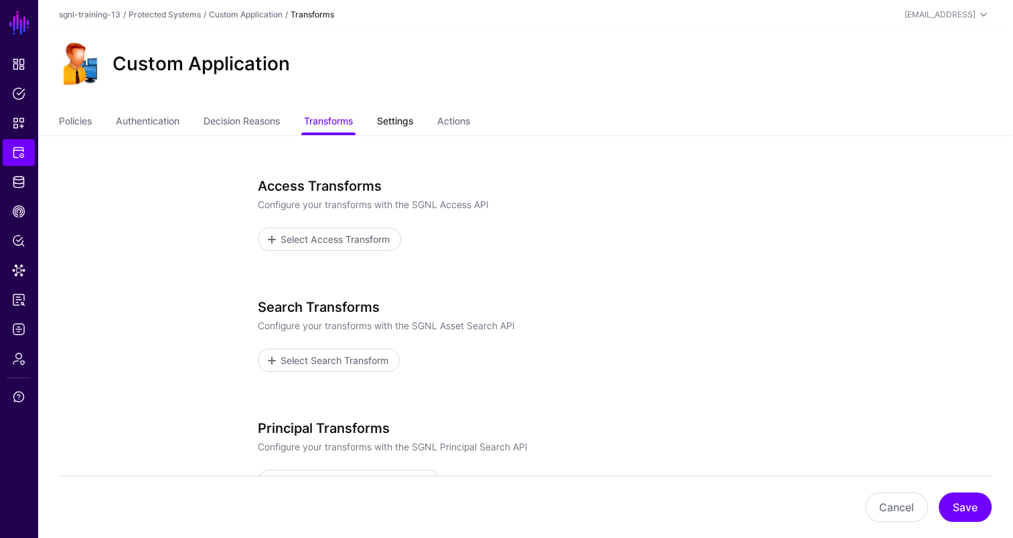
click at [408, 117] on link "Settings" at bounding box center [395, 122] width 36 height 25
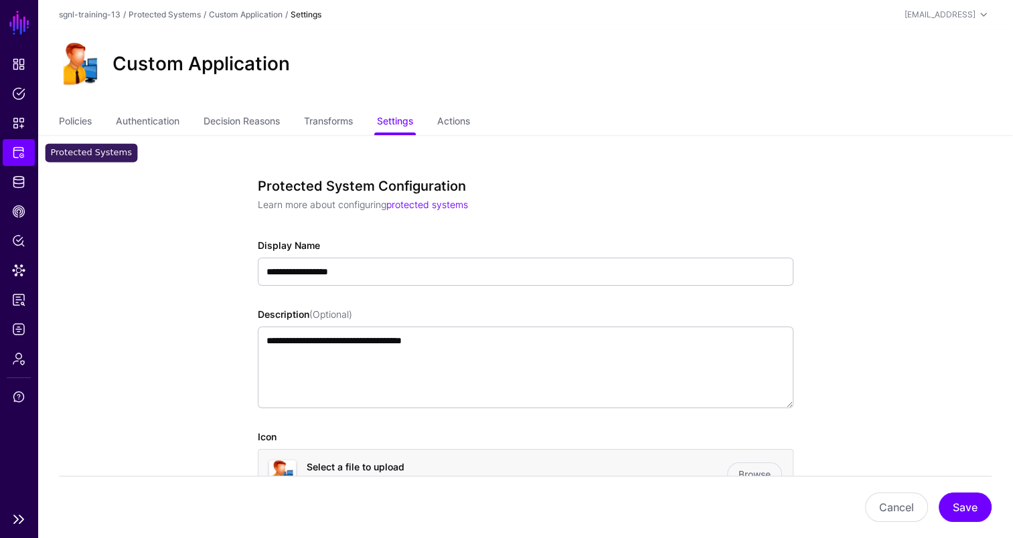
click at [22, 154] on span "Protected Systems" at bounding box center [18, 152] width 13 height 13
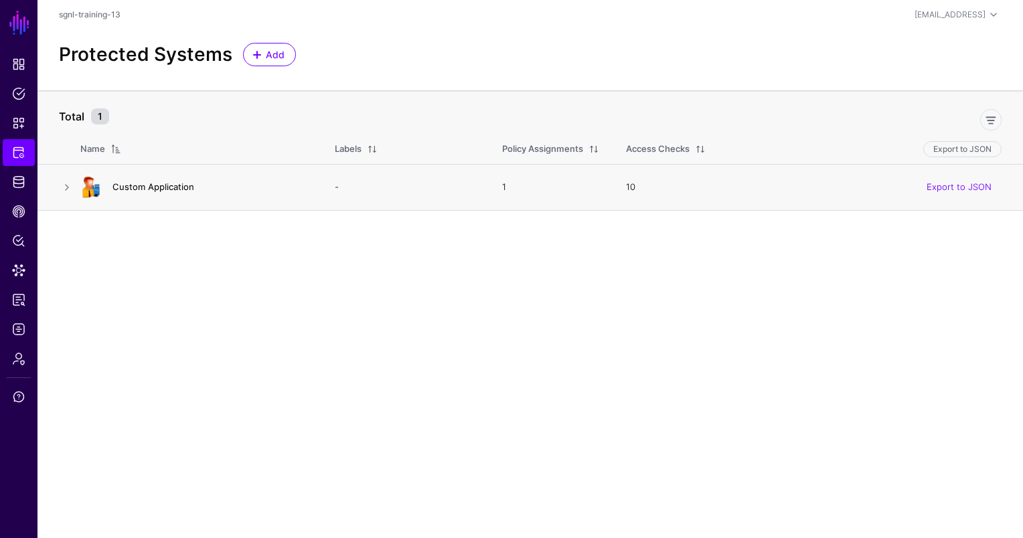
click at [157, 187] on link "Custom Application" at bounding box center [153, 186] width 82 height 11
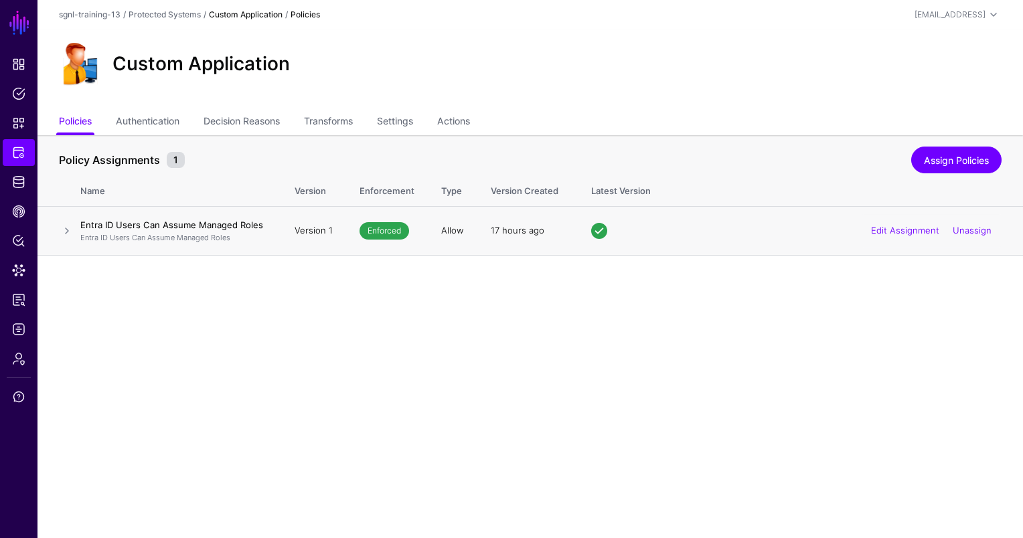
click at [189, 225] on h4 "Entra ID Users Can Assume Managed Roles" at bounding box center [173, 225] width 187 height 12
click at [66, 231] on link at bounding box center [67, 231] width 16 height 16
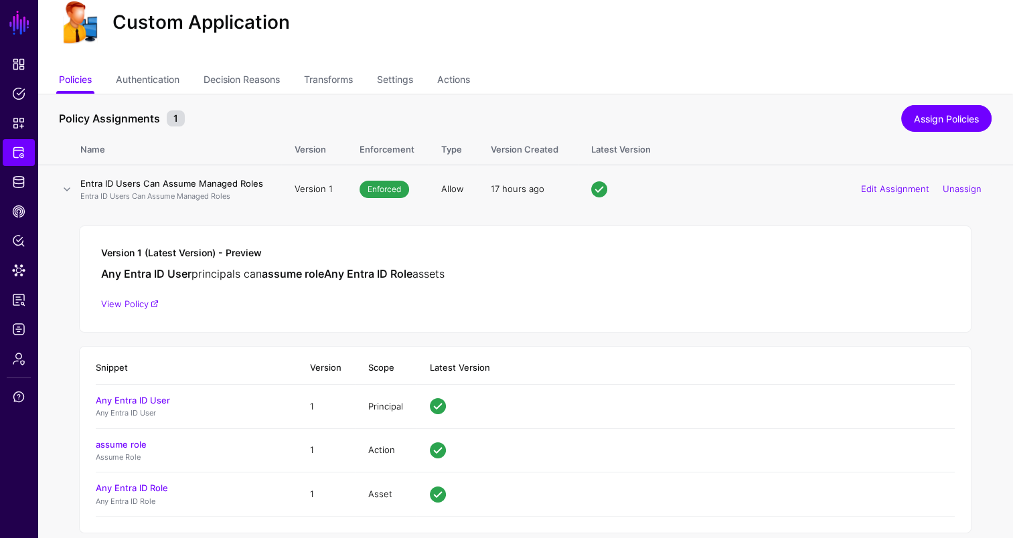
scroll to position [62, 0]
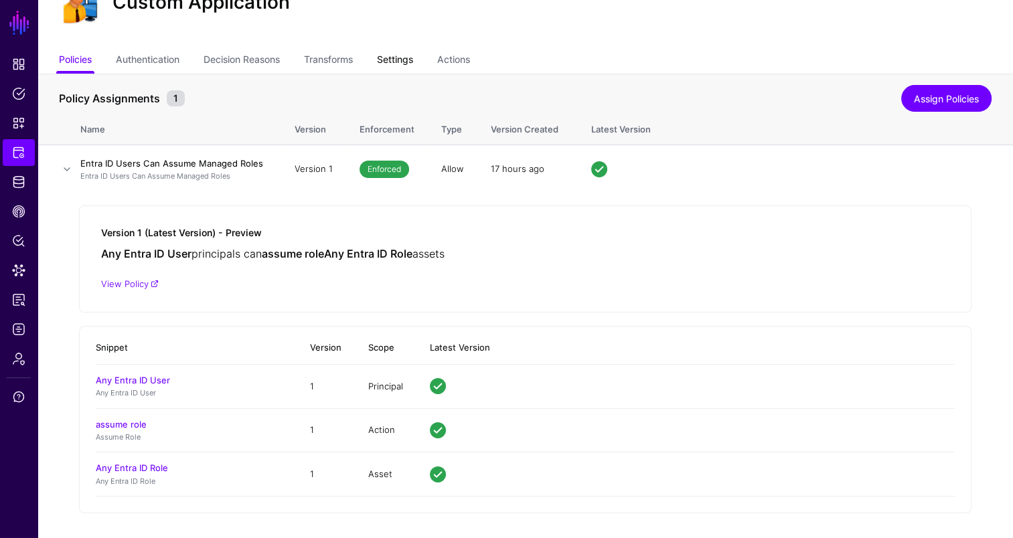
click at [413, 60] on link "Settings" at bounding box center [395, 60] width 36 height 25
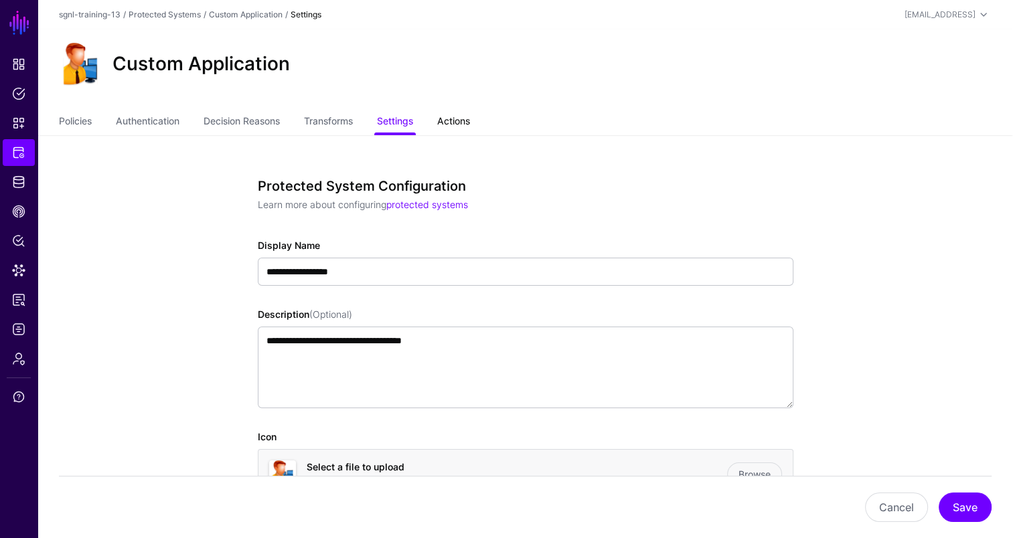
click at [459, 110] on link "Actions" at bounding box center [453, 122] width 33 height 25
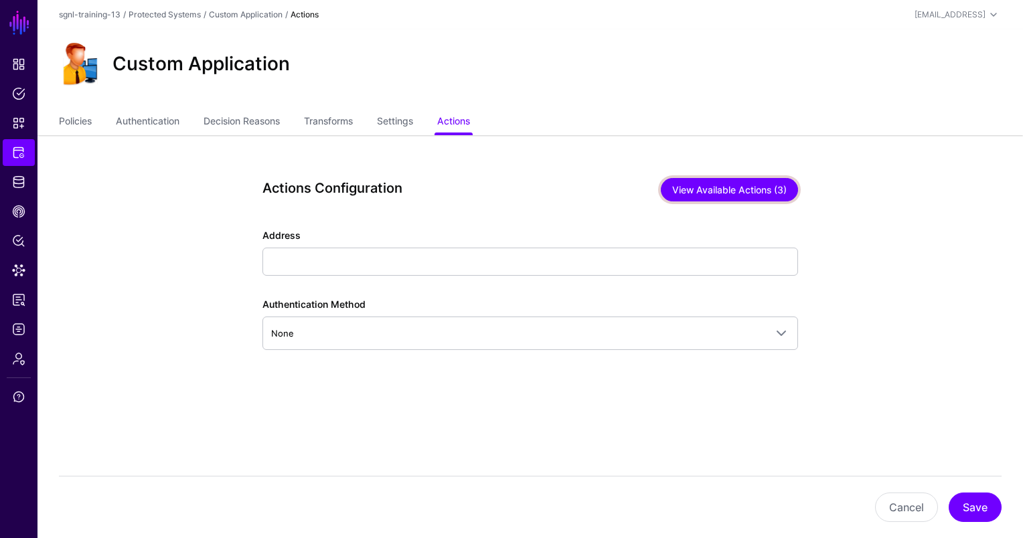
click at [744, 189] on button "View Available Actions (3)" at bounding box center [729, 189] width 137 height 23
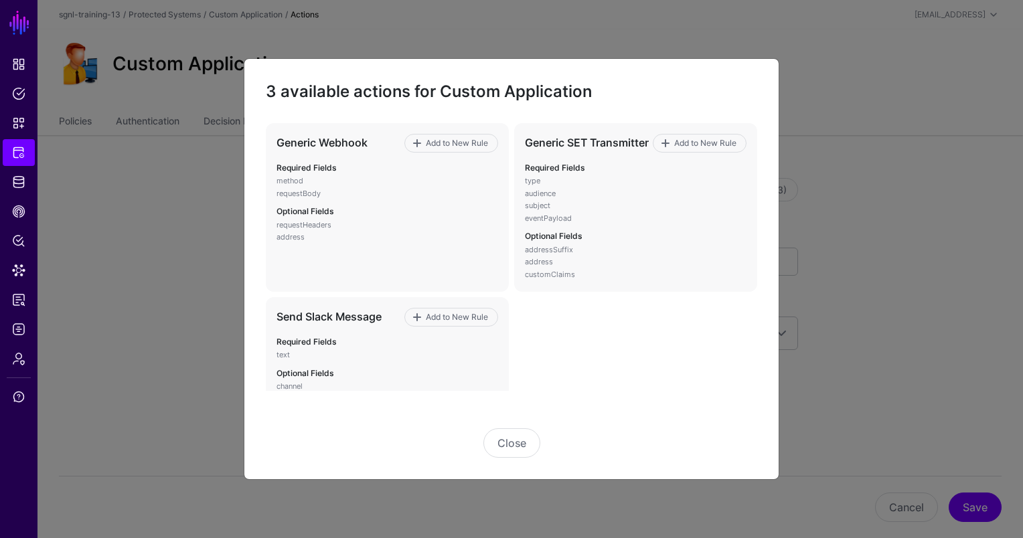
click at [13, 240] on ngb-modal-window "3 available actions for Custom Application Generic Webhook Add to New Rule Requ…" at bounding box center [511, 269] width 1023 height 538
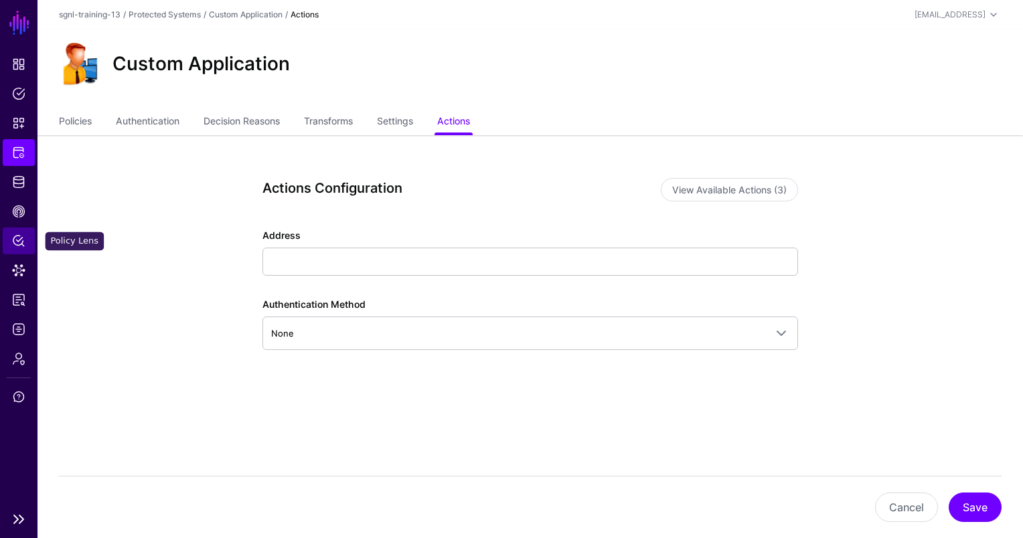
click at [19, 240] on span "Policy Lens" at bounding box center [18, 240] width 13 height 13
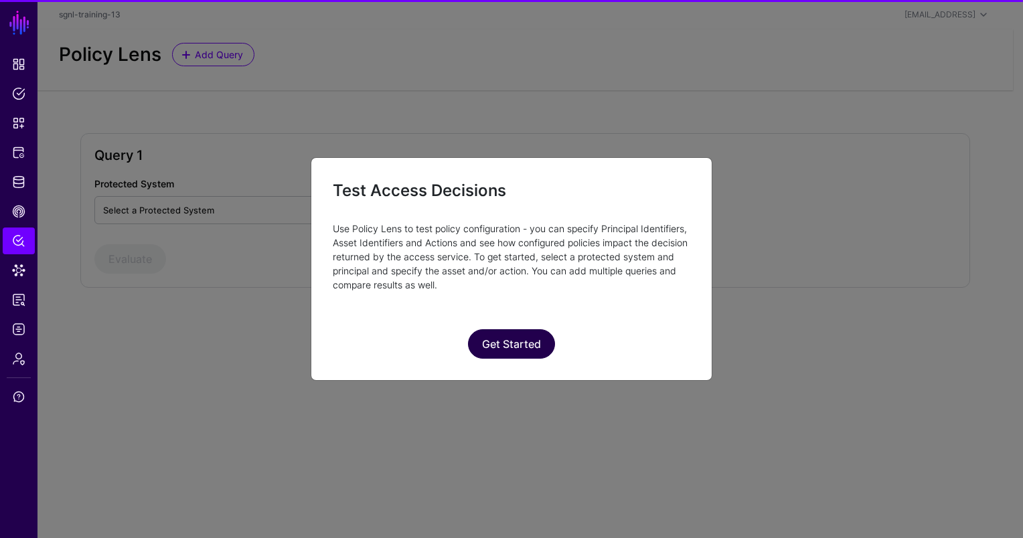
click at [528, 343] on button "Get Started" at bounding box center [511, 343] width 87 height 29
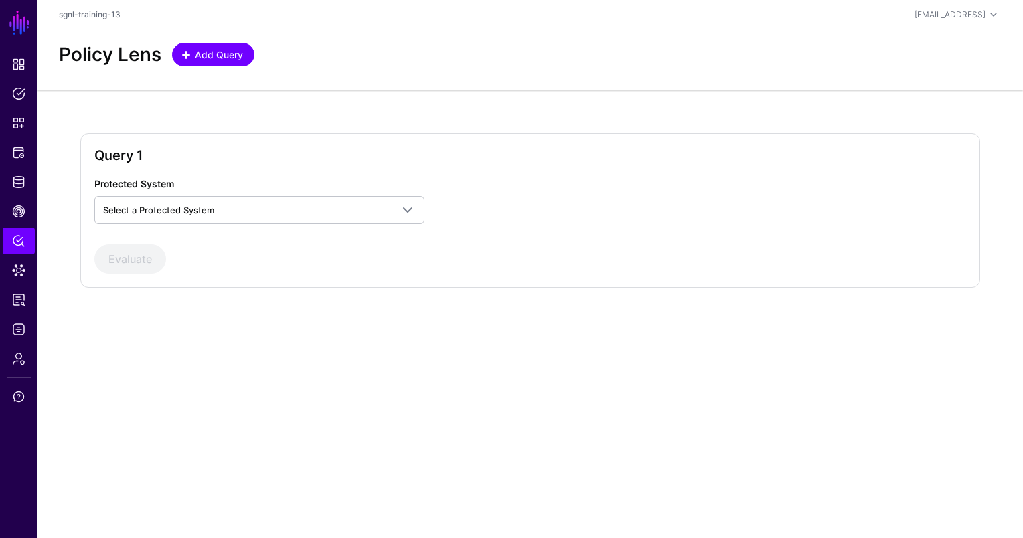
click at [208, 60] on span "Add Query" at bounding box center [220, 55] width 52 height 14
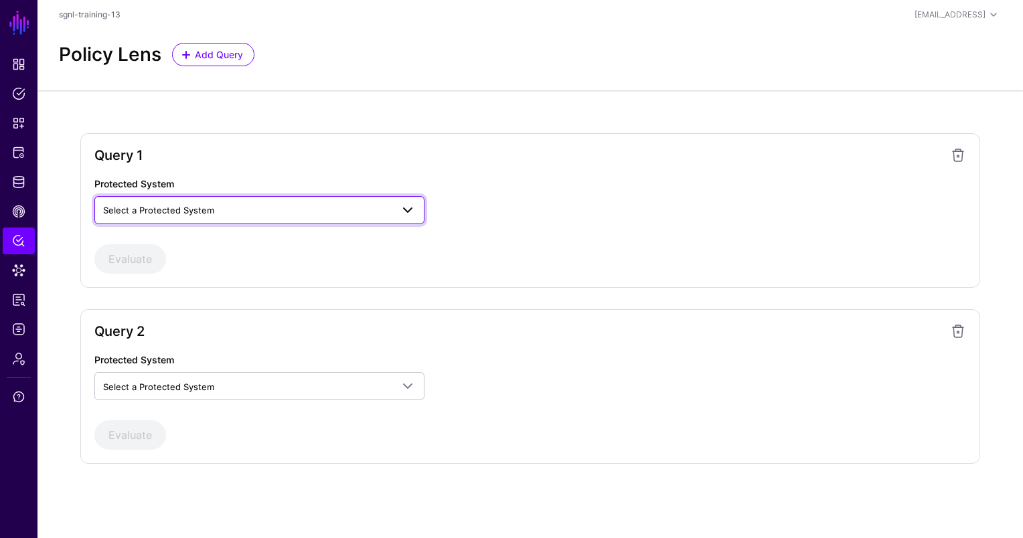
click at [218, 210] on span "Select a Protected System" at bounding box center [247, 210] width 289 height 15
click at [238, 200] on link "Select a Protected System" at bounding box center [259, 210] width 330 height 28
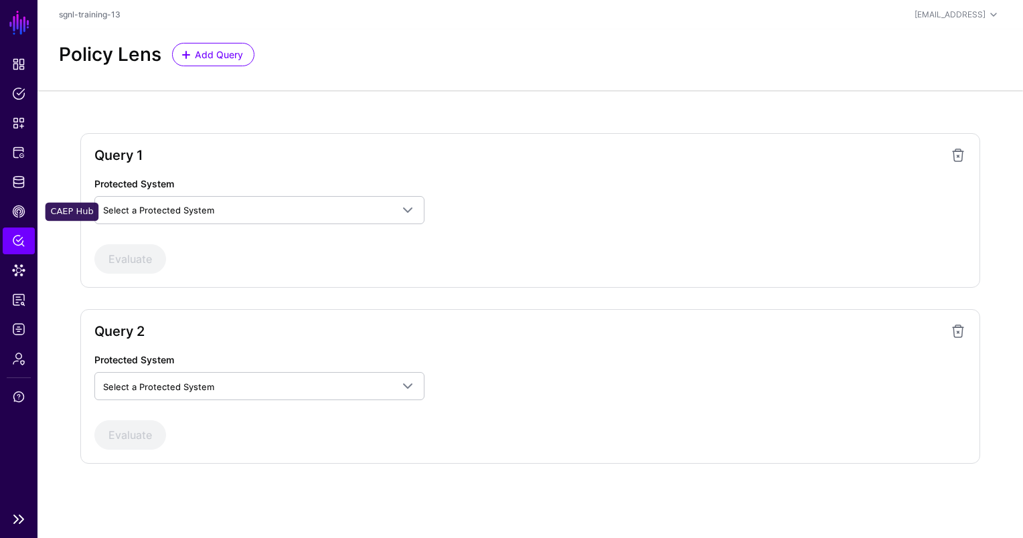
click at [21, 236] on span "Policy Lens" at bounding box center [18, 240] width 13 height 13
click at [27, 97] on link "Policies" at bounding box center [19, 93] width 32 height 27
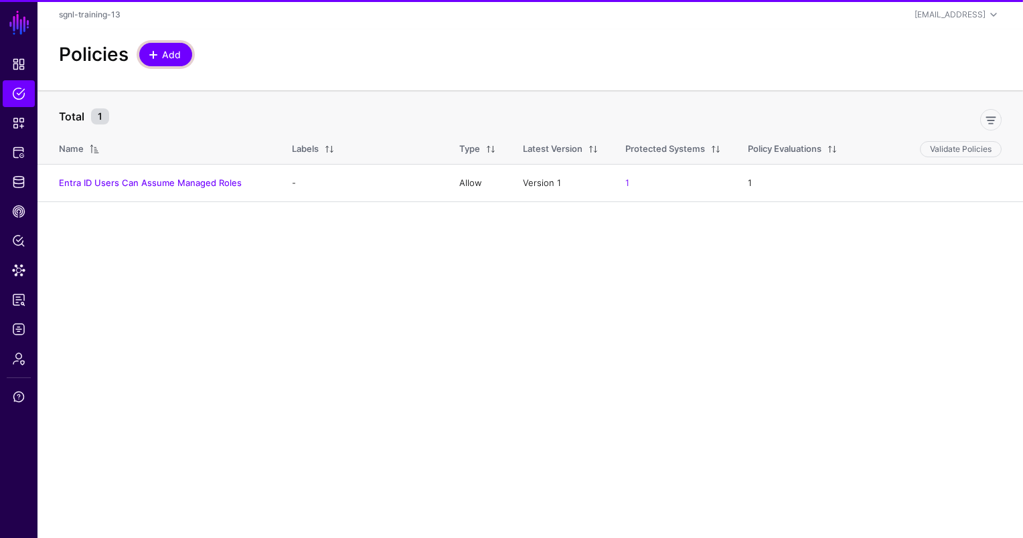
click at [175, 57] on span "Add" at bounding box center [172, 55] width 22 height 14
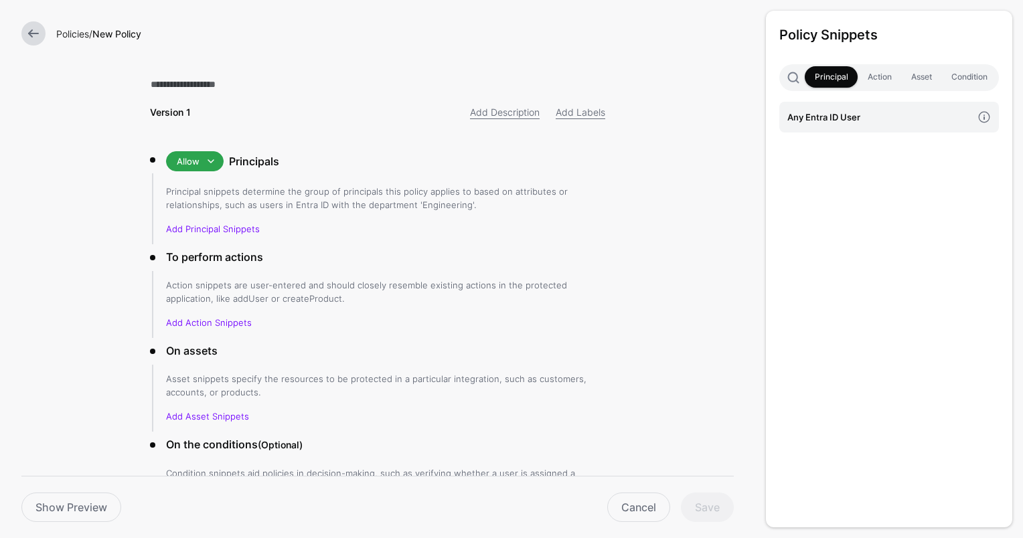
click at [64, 31] on link "Policies" at bounding box center [72, 33] width 33 height 11
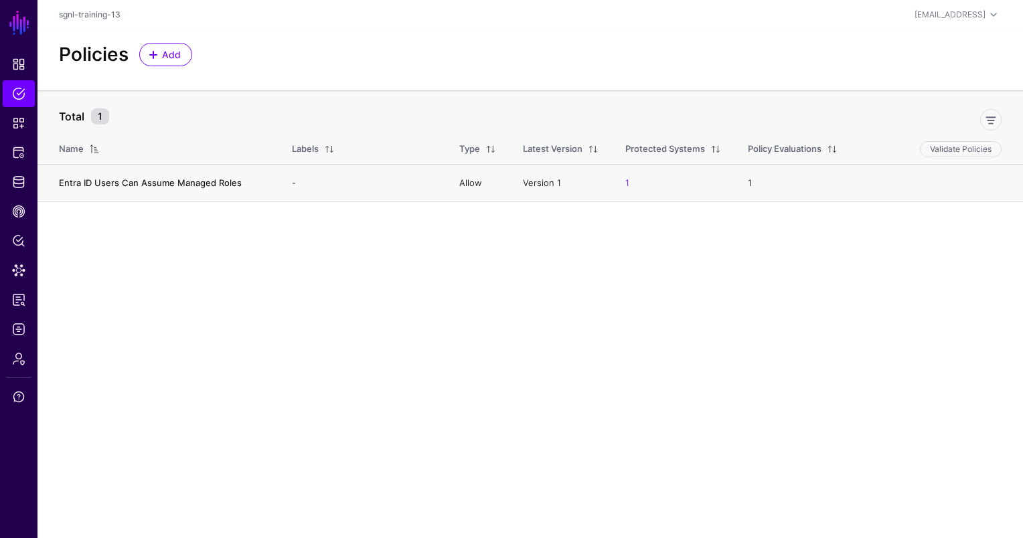
click at [172, 183] on link "Entra ID Users Can Assume Managed Roles" at bounding box center [150, 182] width 183 height 11
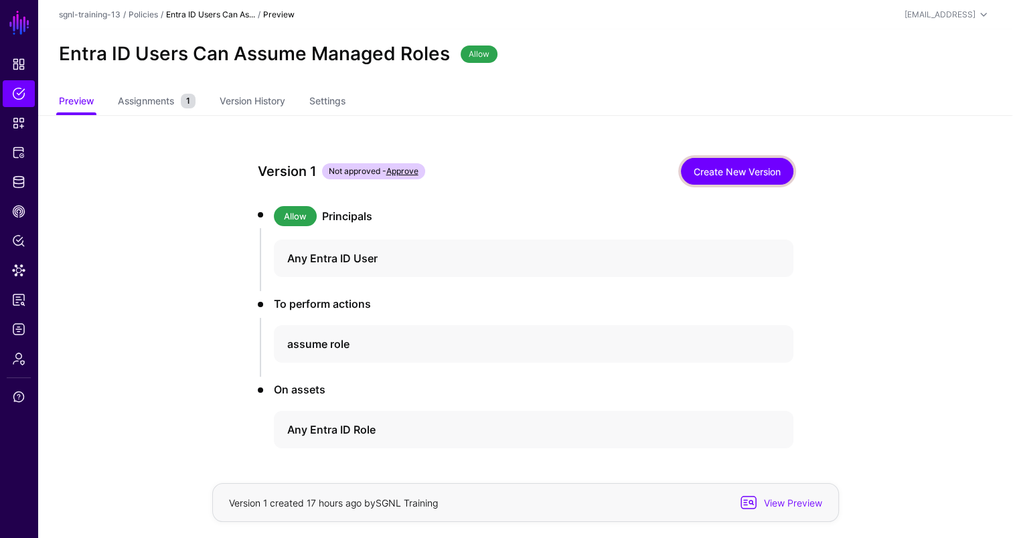
click at [734, 174] on link "Create New Version" at bounding box center [737, 171] width 112 height 27
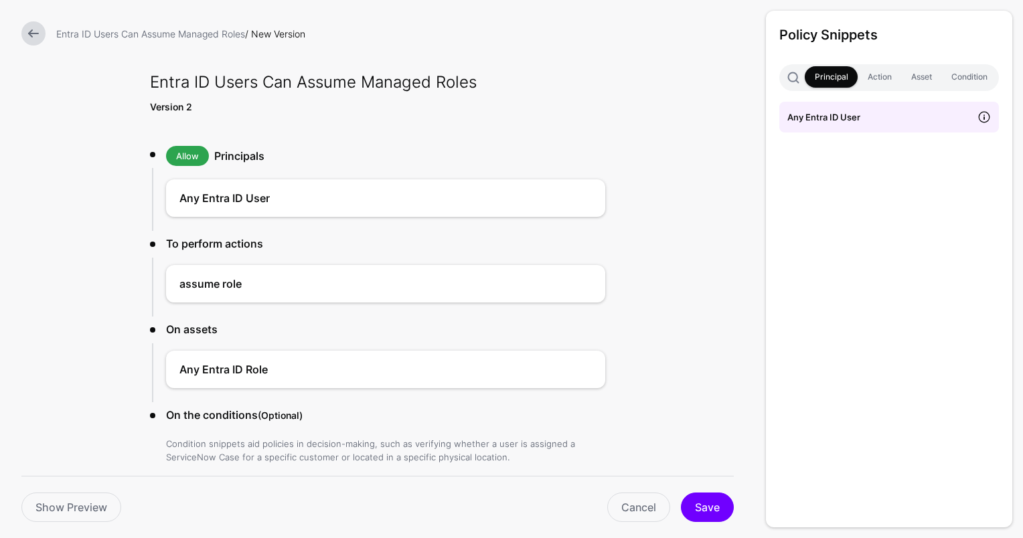
click at [988, 118] on span at bounding box center [984, 116] width 29 height 29
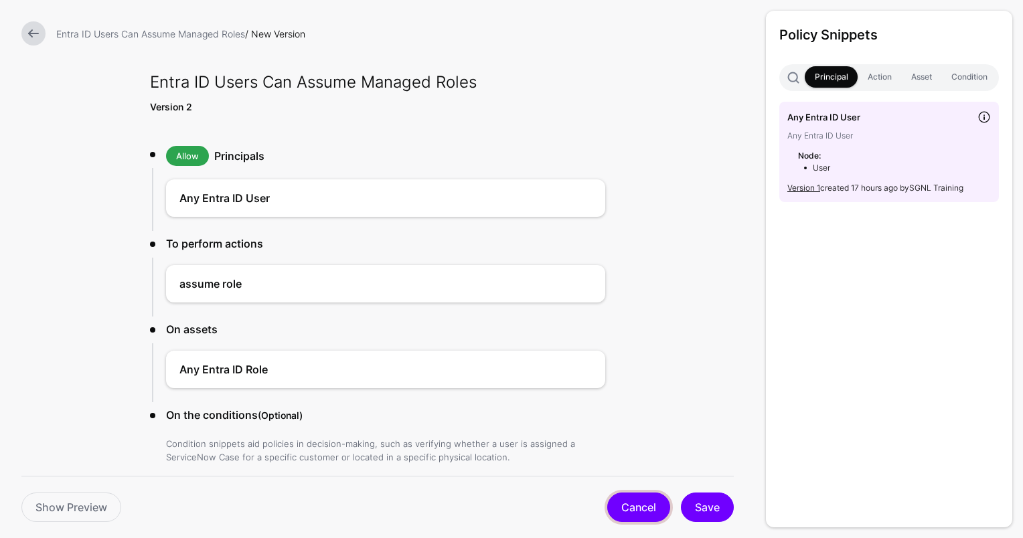
click at [625, 498] on link "Cancel" at bounding box center [638, 507] width 63 height 29
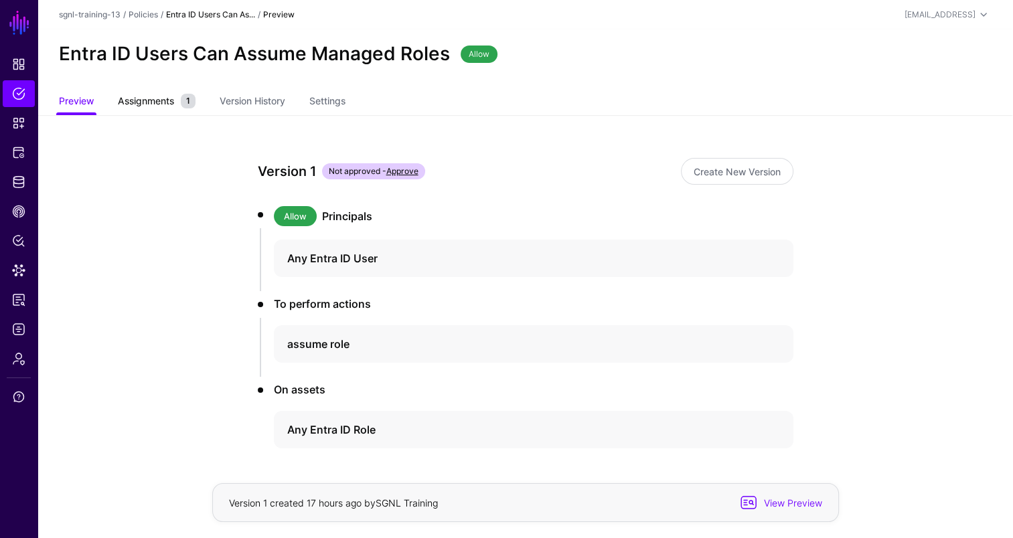
click at [150, 101] on span "Assignments" at bounding box center [145, 101] width 63 height 14
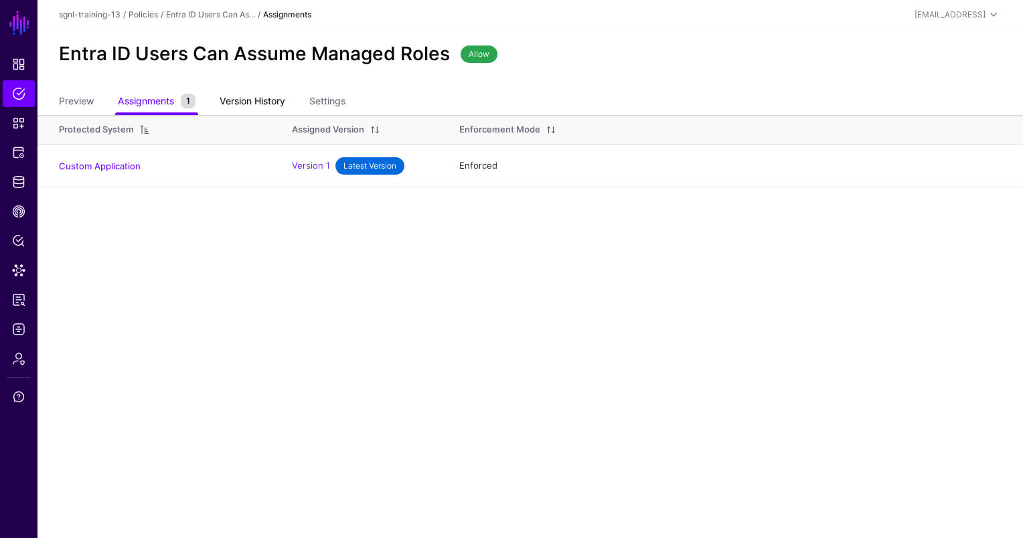
click at [241, 106] on link "Version History" at bounding box center [253, 102] width 66 height 25
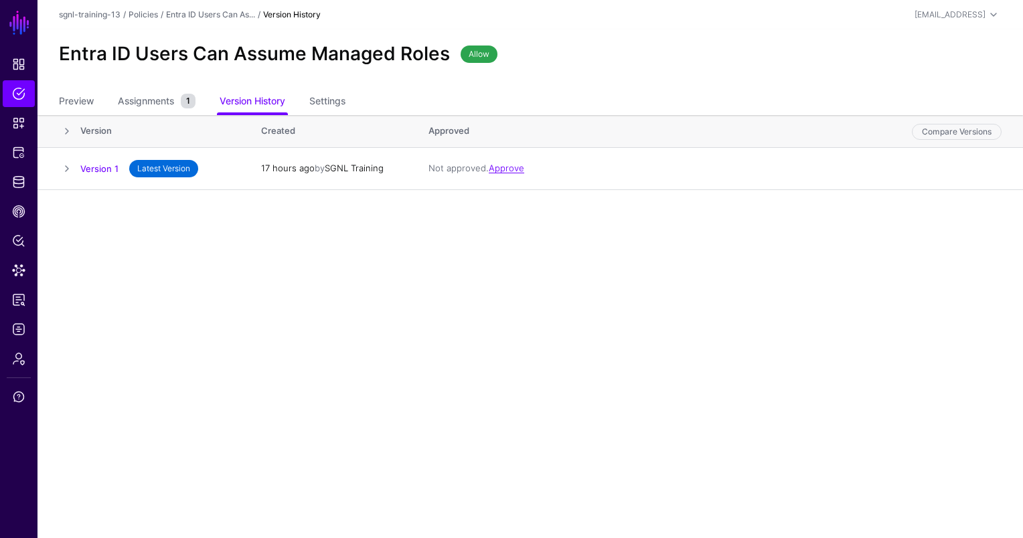
click at [364, 95] on ul "Preview Assignments 1 Version History Settings" at bounding box center [530, 103] width 943 height 26
click at [329, 102] on link "Settings" at bounding box center [327, 102] width 36 height 25
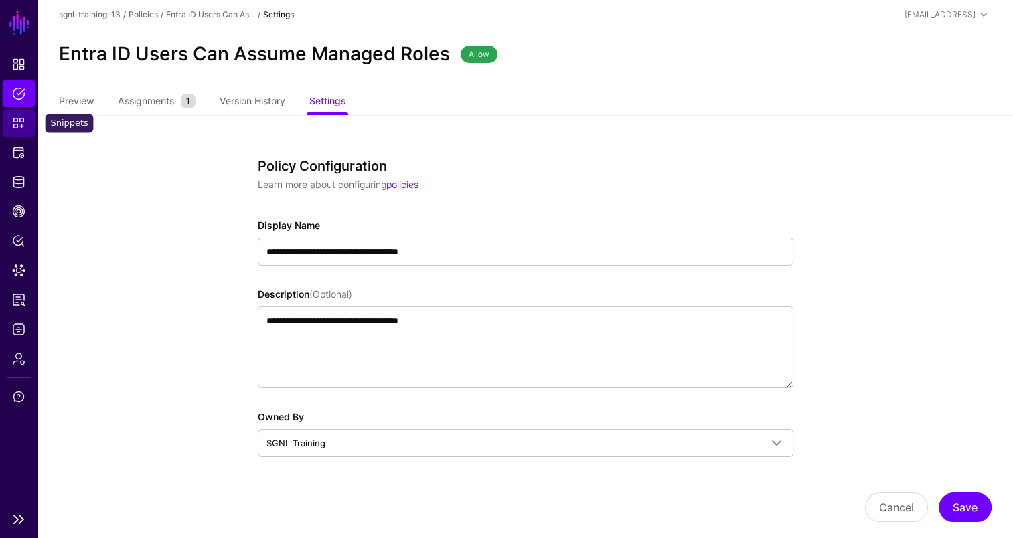
click at [17, 131] on link "Snippets" at bounding box center [19, 123] width 32 height 27
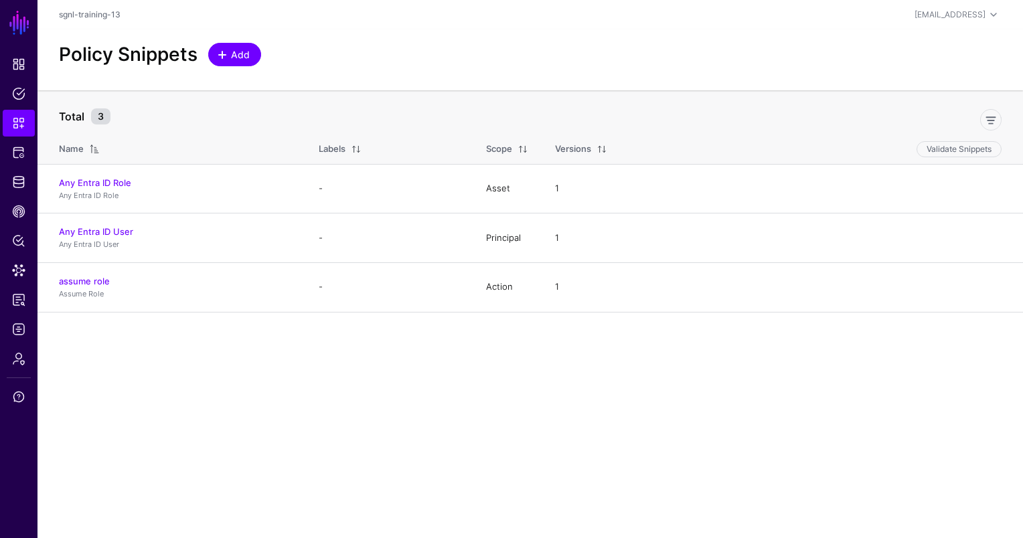
click at [240, 48] on span "Add" at bounding box center [241, 55] width 22 height 14
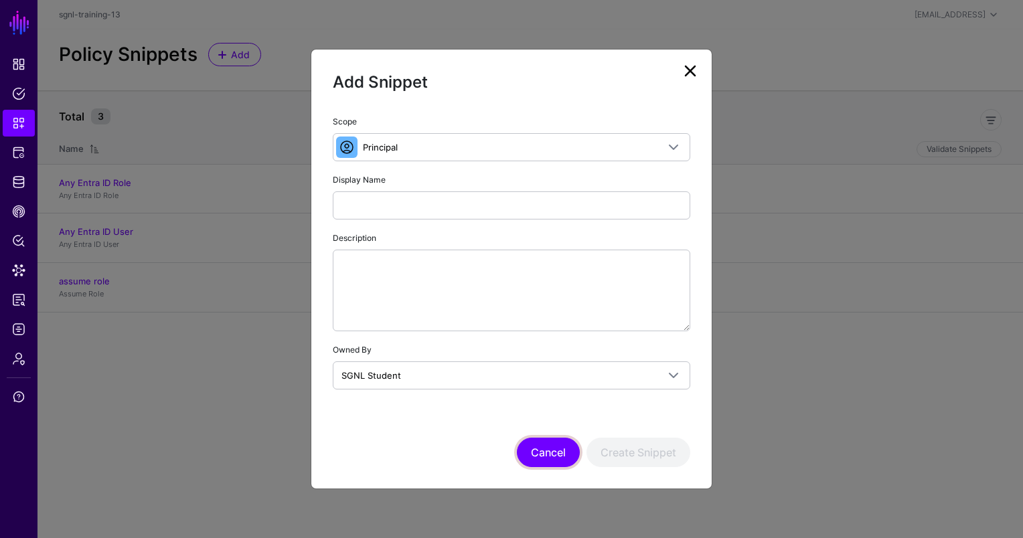
click at [552, 443] on button "Cancel" at bounding box center [548, 452] width 63 height 29
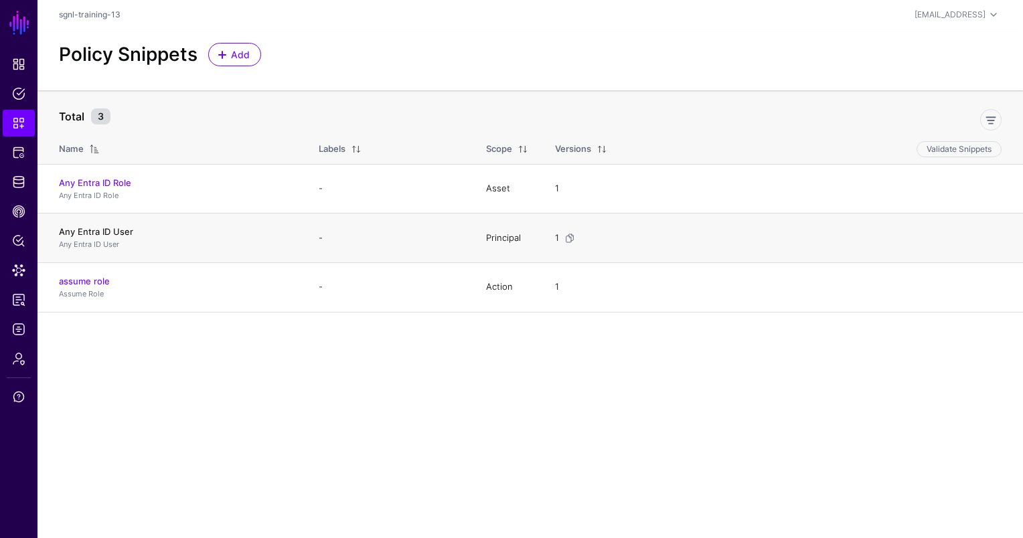
click at [96, 228] on link "Any Entra ID User" at bounding box center [96, 231] width 74 height 11
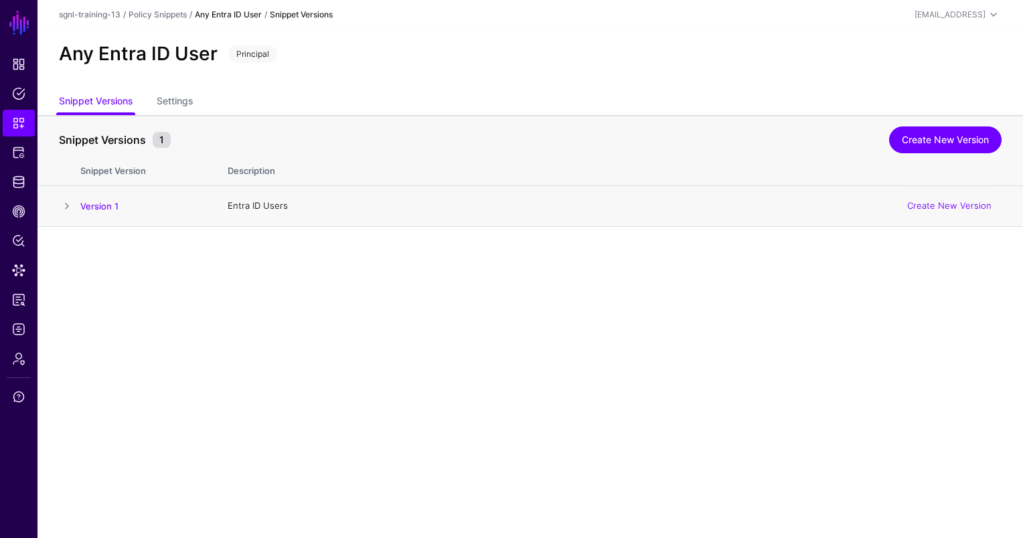
click at [67, 206] on span at bounding box center [67, 206] width 16 height 16
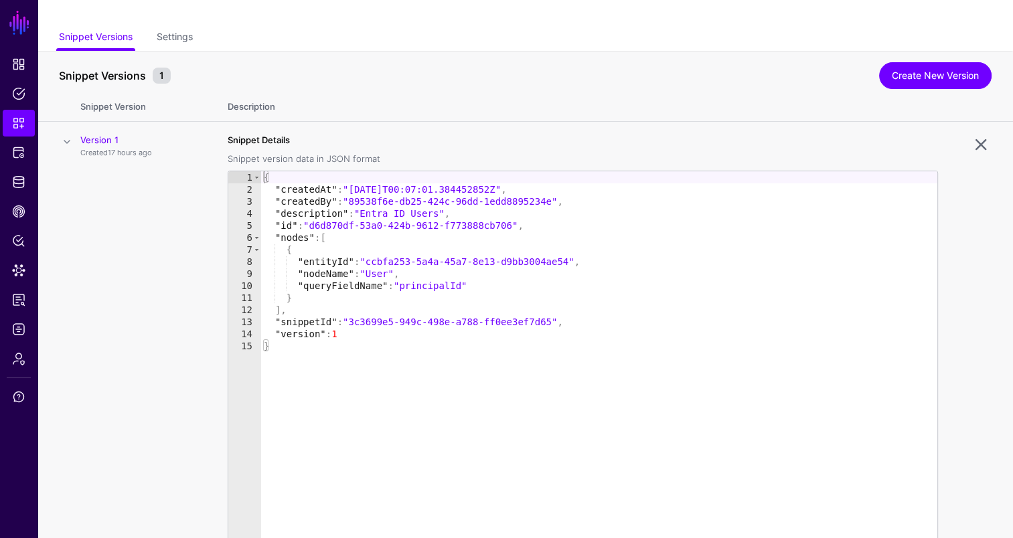
scroll to position [51, 0]
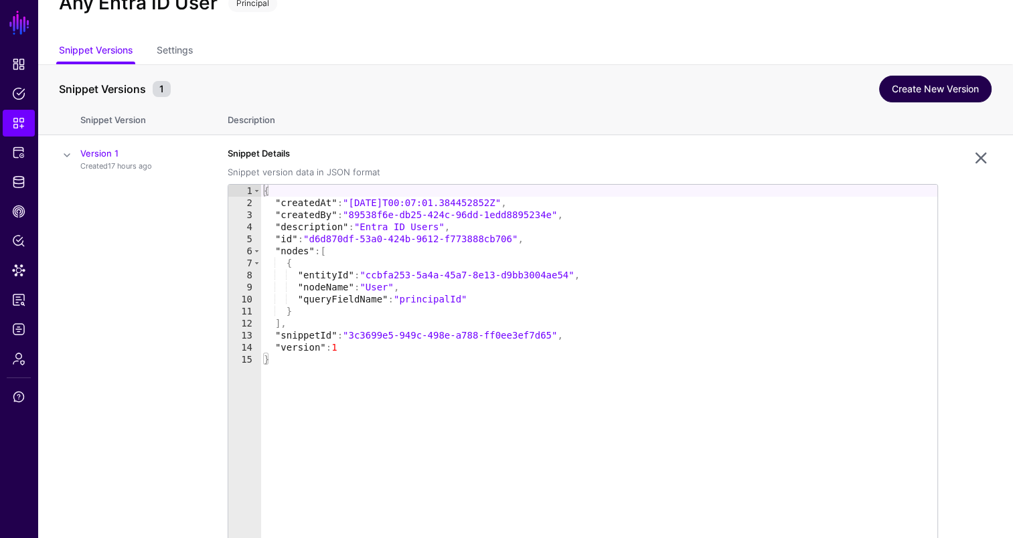
click at [899, 85] on link "Create New Version" at bounding box center [935, 89] width 112 height 27
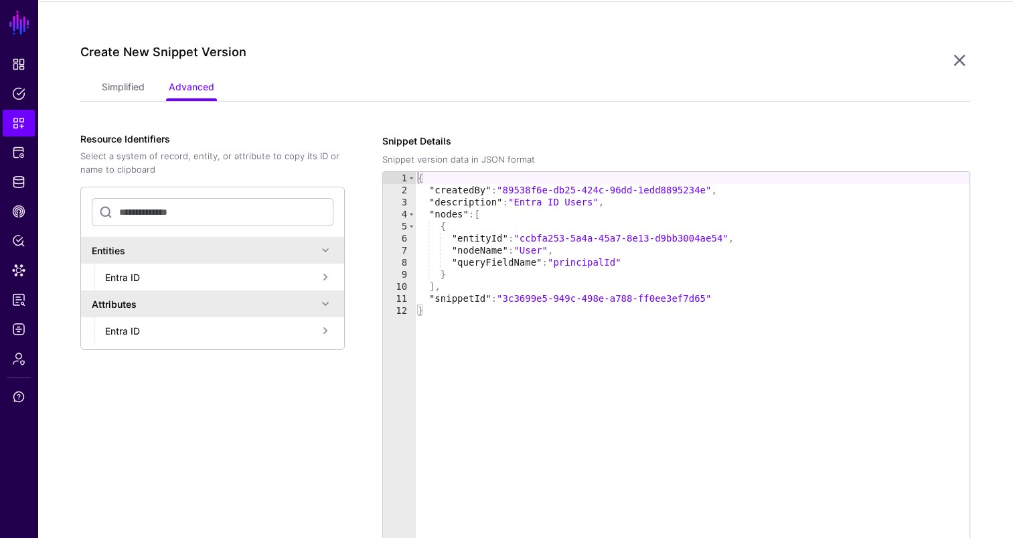
scroll to position [226, 0]
click at [21, 333] on span "Logs" at bounding box center [18, 329] width 13 height 13
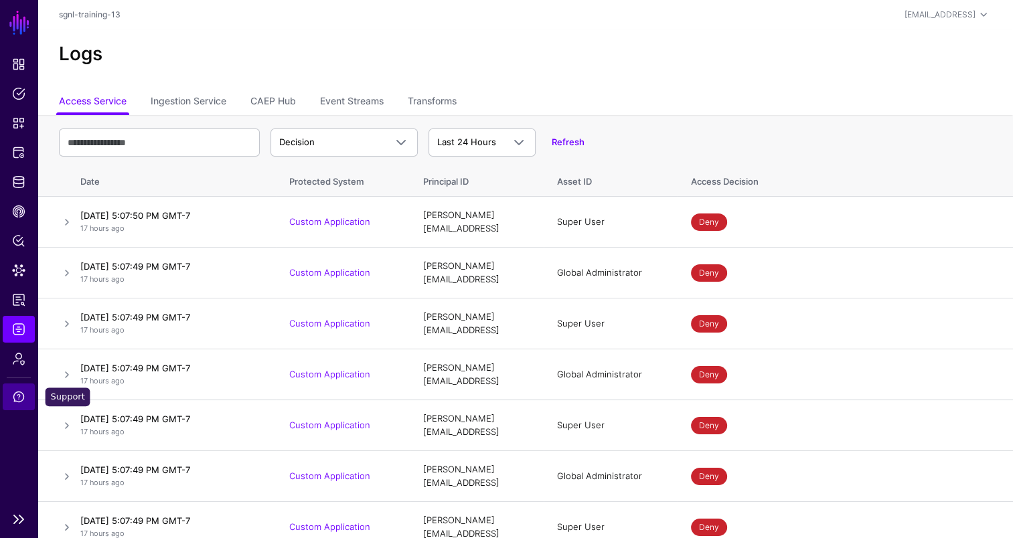
click at [21, 393] on span "Support" at bounding box center [18, 396] width 13 height 13
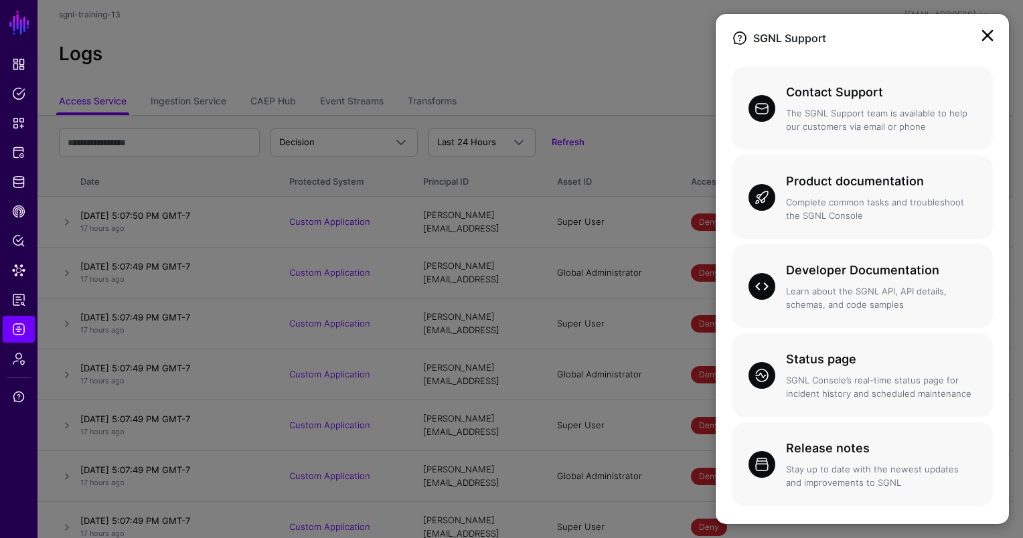
click at [994, 39] on link at bounding box center [987, 35] width 21 height 21
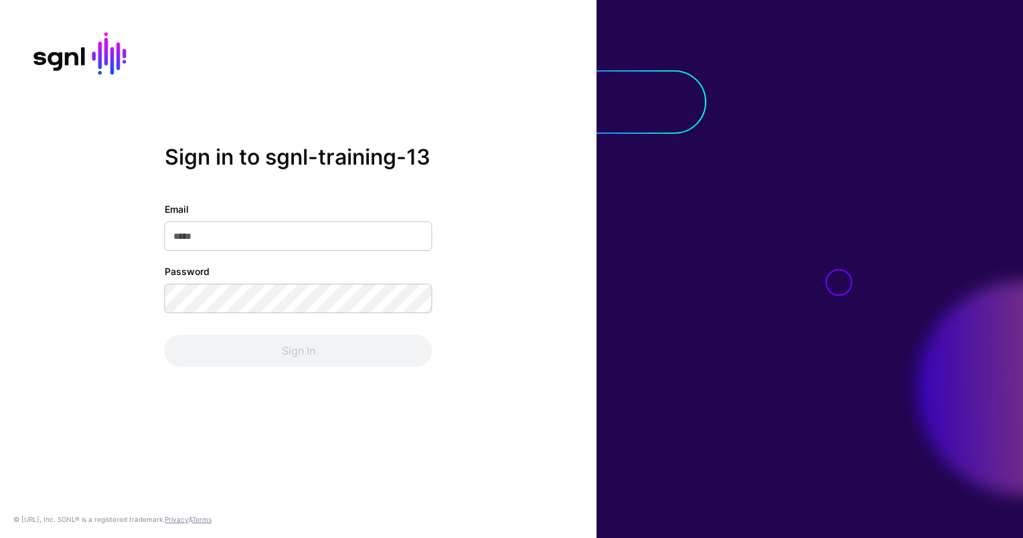
click at [532, 256] on div "Sign in to sgnl-training-13 Email Password Sign In" at bounding box center [298, 269] width 597 height 249
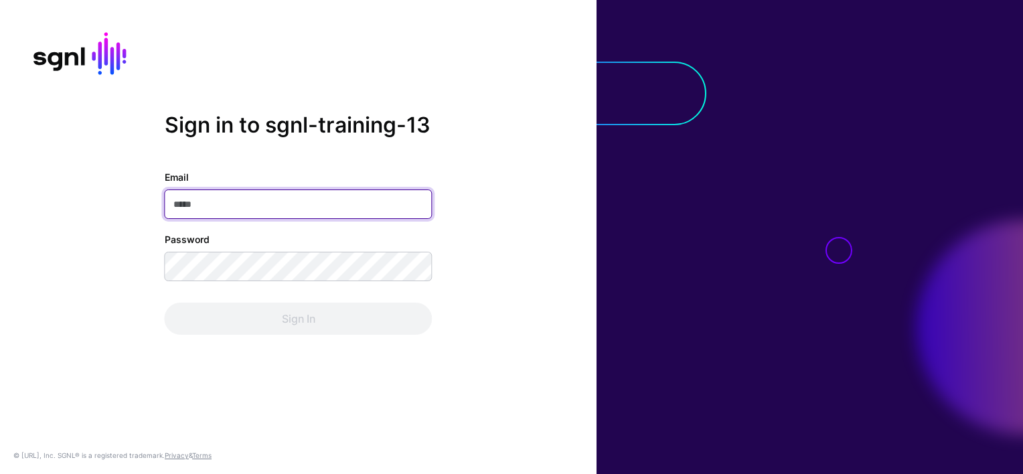
click at [346, 208] on input "Email" at bounding box center [299, 203] width 268 height 29
type input "**********"
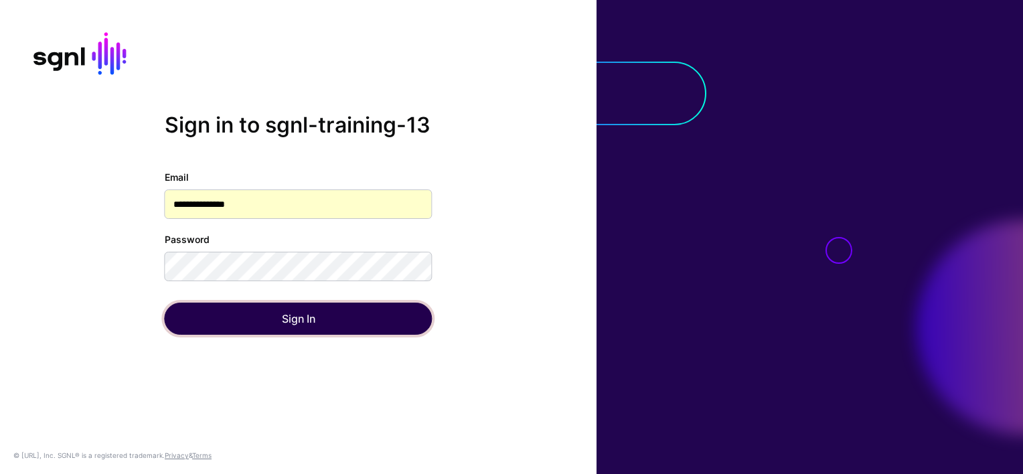
click at [311, 316] on button "Sign In" at bounding box center [299, 319] width 268 height 32
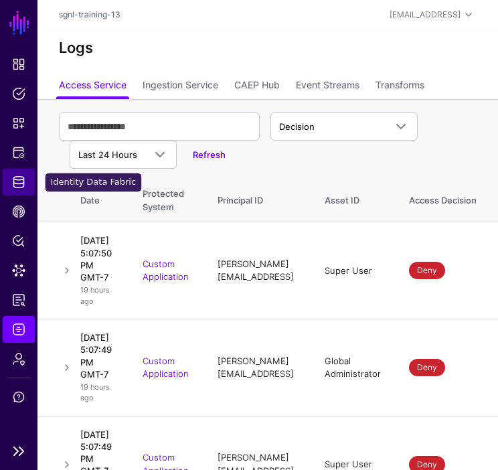
click at [18, 176] on span "Identity Data Fabric" at bounding box center [18, 181] width 13 height 13
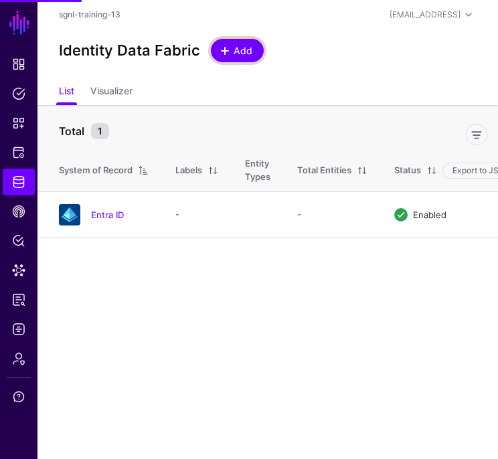
click at [225, 52] on span at bounding box center [225, 51] width 11 height 11
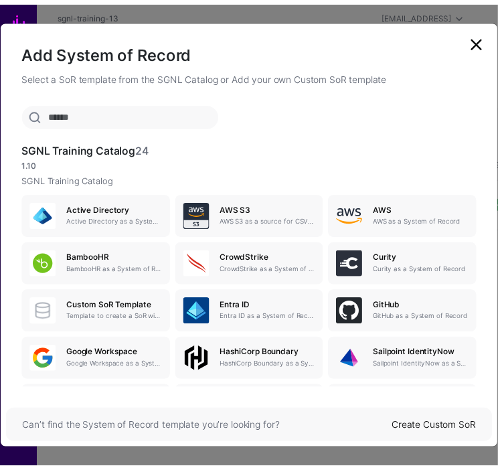
scroll to position [201, 0]
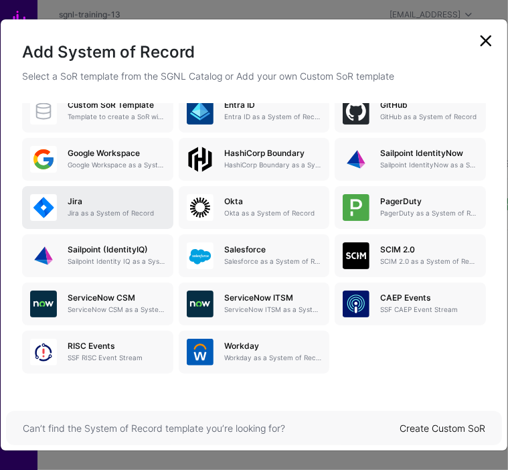
click at [101, 213] on p "Jira as a System of Record" at bounding box center [117, 213] width 98 height 10
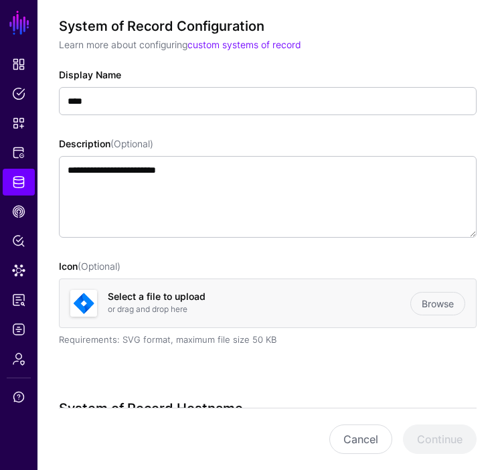
scroll to position [268, 0]
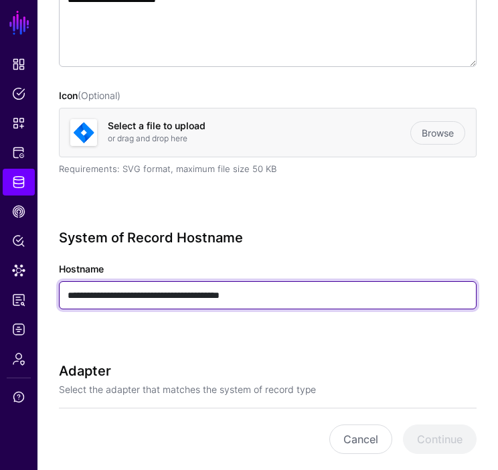
click at [238, 296] on input "**********" at bounding box center [268, 295] width 418 height 28
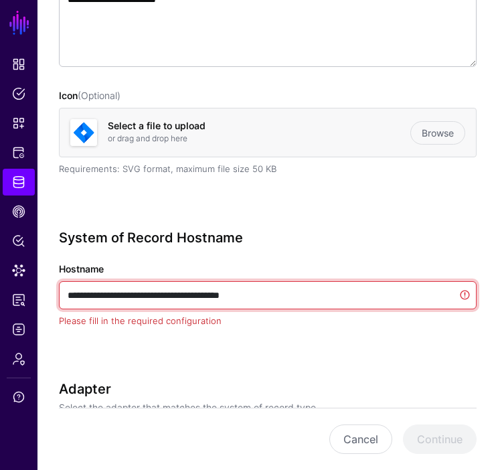
click at [238, 296] on input "**********" at bounding box center [268, 295] width 418 height 28
paste input "text"
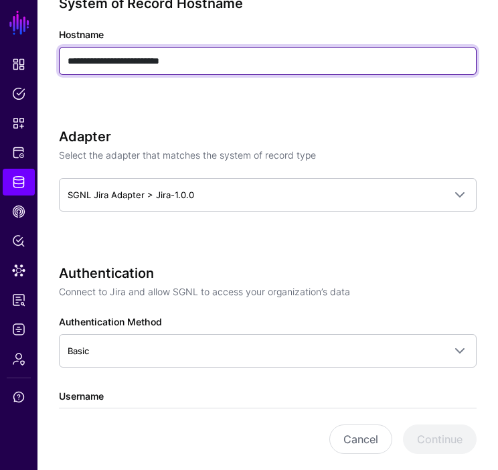
scroll to position [536, 0]
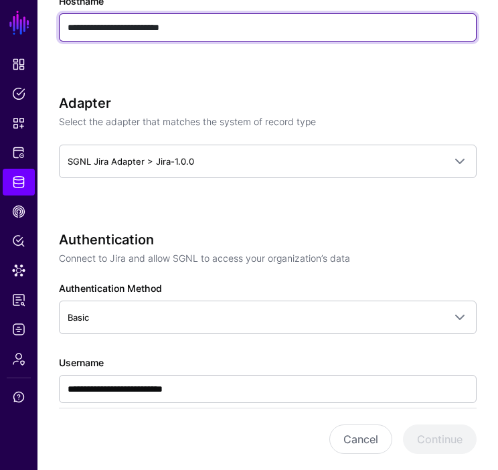
type input "**********"
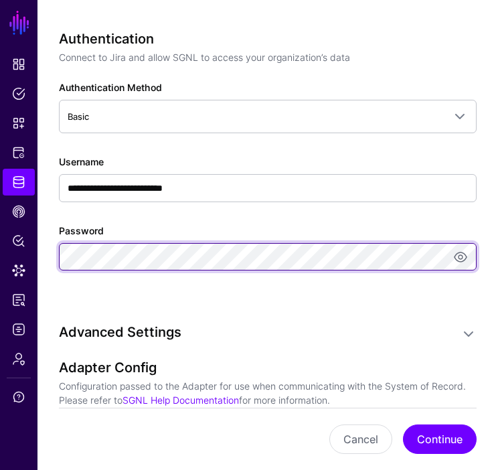
scroll to position [0, 0]
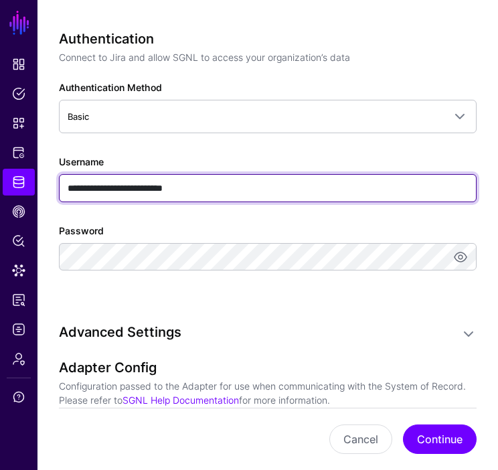
click at [224, 185] on input "**********" at bounding box center [268, 188] width 418 height 28
paste input "text"
type input "**********"
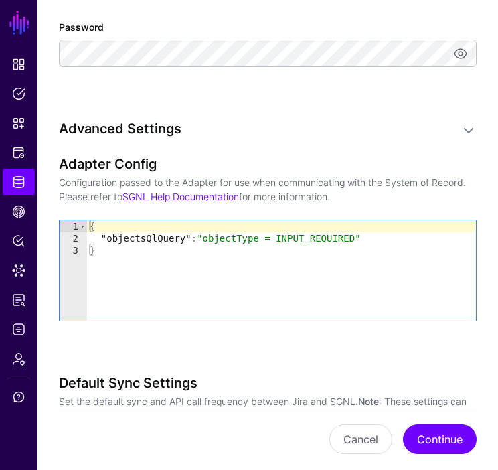
scroll to position [937, 0]
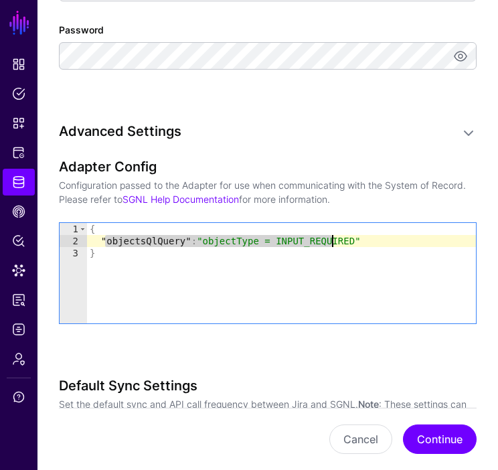
drag, startPoint x: 104, startPoint y: 237, endPoint x: 333, endPoint y: 239, distance: 229.0
click at [333, 239] on div "{ "objectsQlQuery" : "objectType = INPUT_REQUIRED" }" at bounding box center [281, 285] width 389 height 125
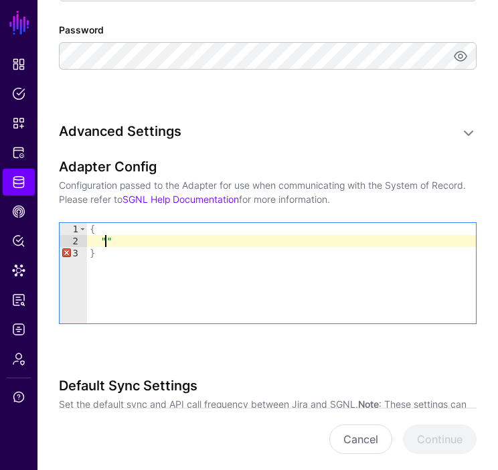
paste textarea "**********"
click at [105, 240] on div "{ "" issuesJqlFilter ": " project=TRAINING }" at bounding box center [281, 285] width 389 height 125
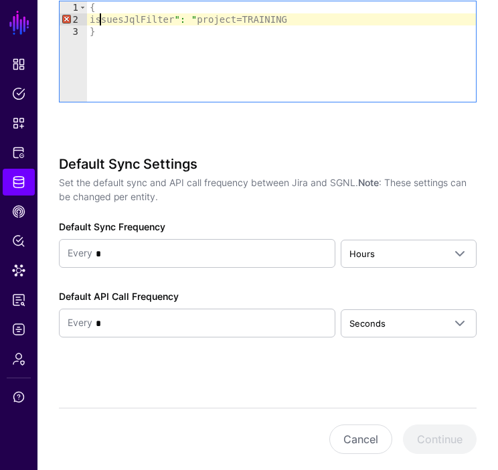
scroll to position [1162, 0]
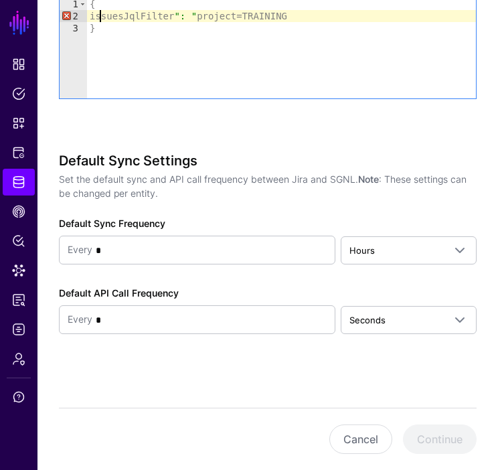
click at [387, 185] on p "Set the default sync and API call frequency between Jira and SGNL. Note : These…" at bounding box center [268, 186] width 418 height 28
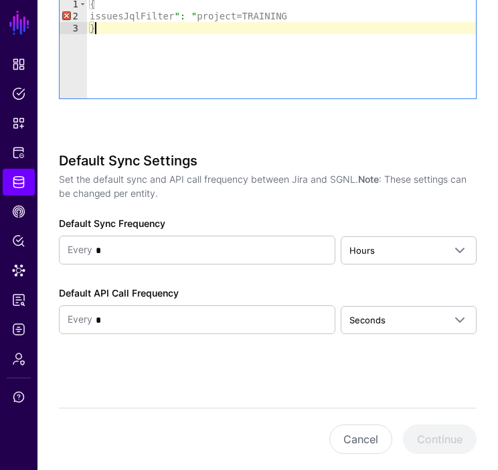
click at [394, 73] on div "{ issuesJqlFilter ": " project=TRAINING }" at bounding box center [281, 60] width 389 height 125
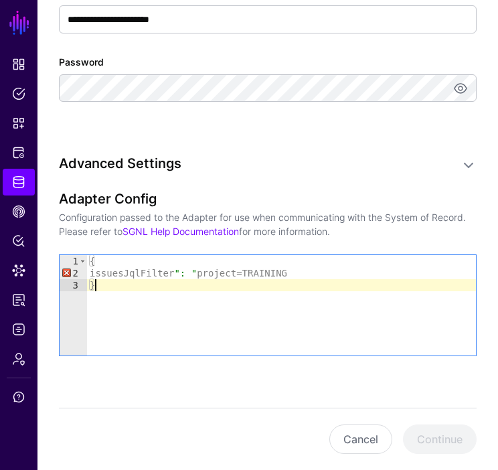
scroll to position [828, 0]
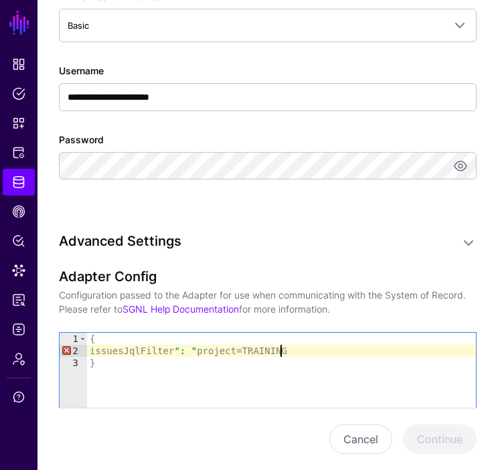
click at [304, 350] on div "{ issuesJqlFilter ": " project=TRAINING }" at bounding box center [281, 395] width 389 height 125
click at [100, 344] on div "{ issuesJqlFilter ": " project=TRAINING " }" at bounding box center [281, 395] width 389 height 125
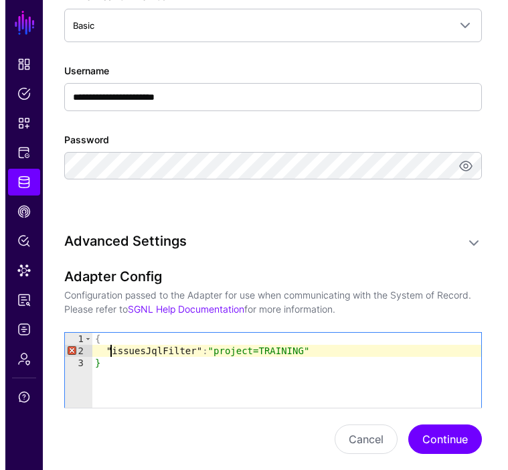
scroll to position [0, 1]
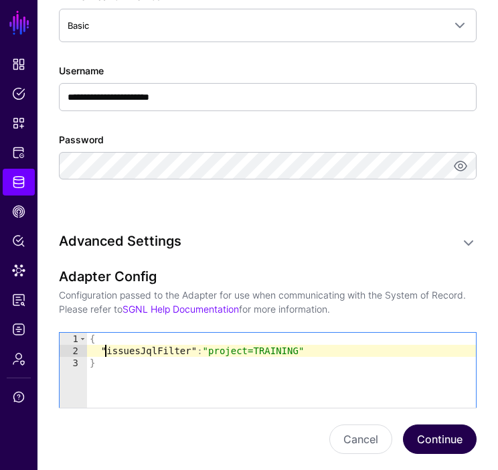
type textarea "**********"
click at [445, 433] on button "Continue" at bounding box center [440, 439] width 74 height 29
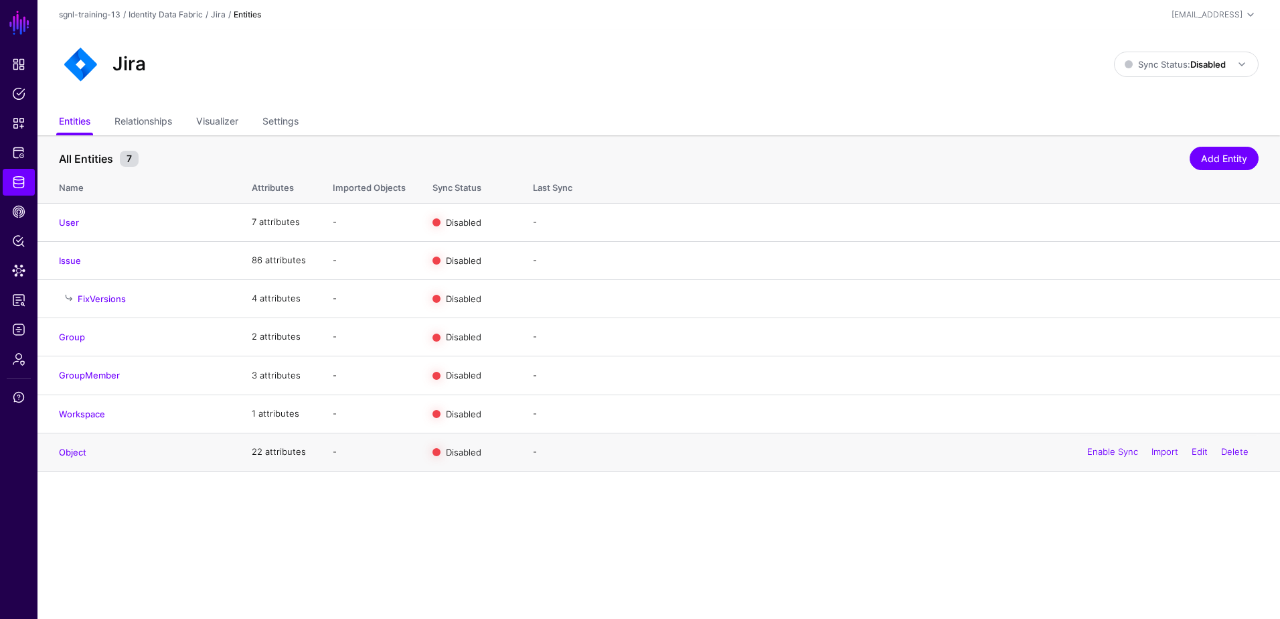
click at [135, 449] on h4 "Object" at bounding box center [142, 452] width 166 height 12
click at [1022, 451] on link "Delete" at bounding box center [1234, 451] width 27 height 11
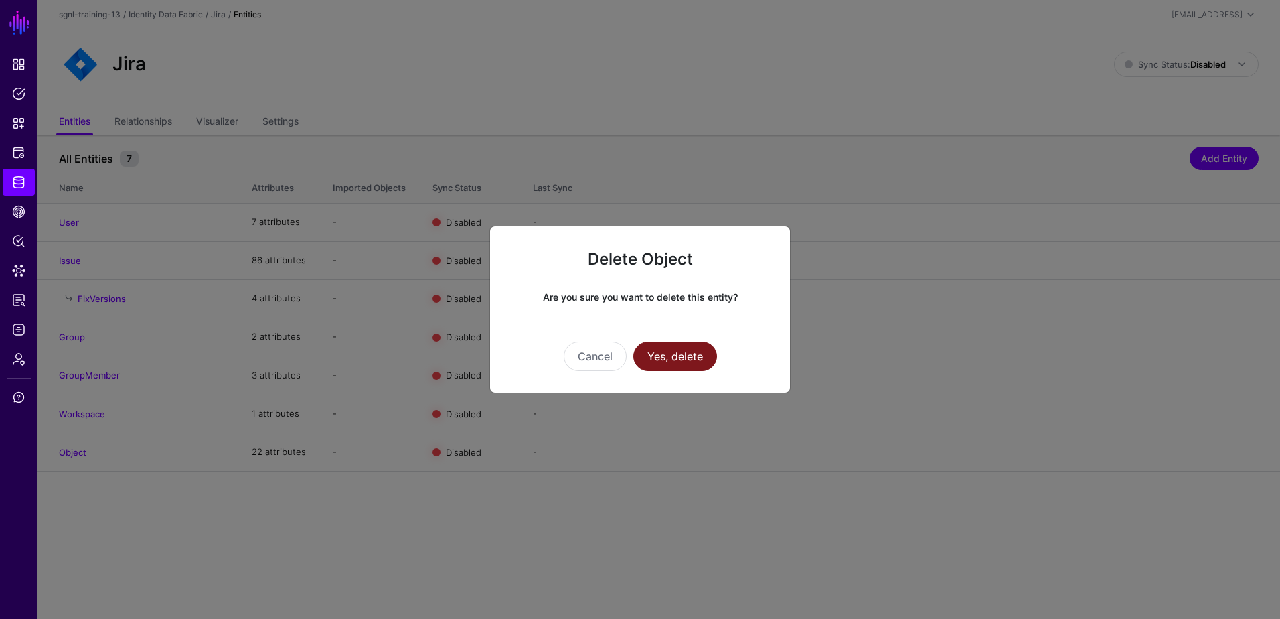
click at [663, 346] on button "Yes, delete" at bounding box center [675, 355] width 84 height 29
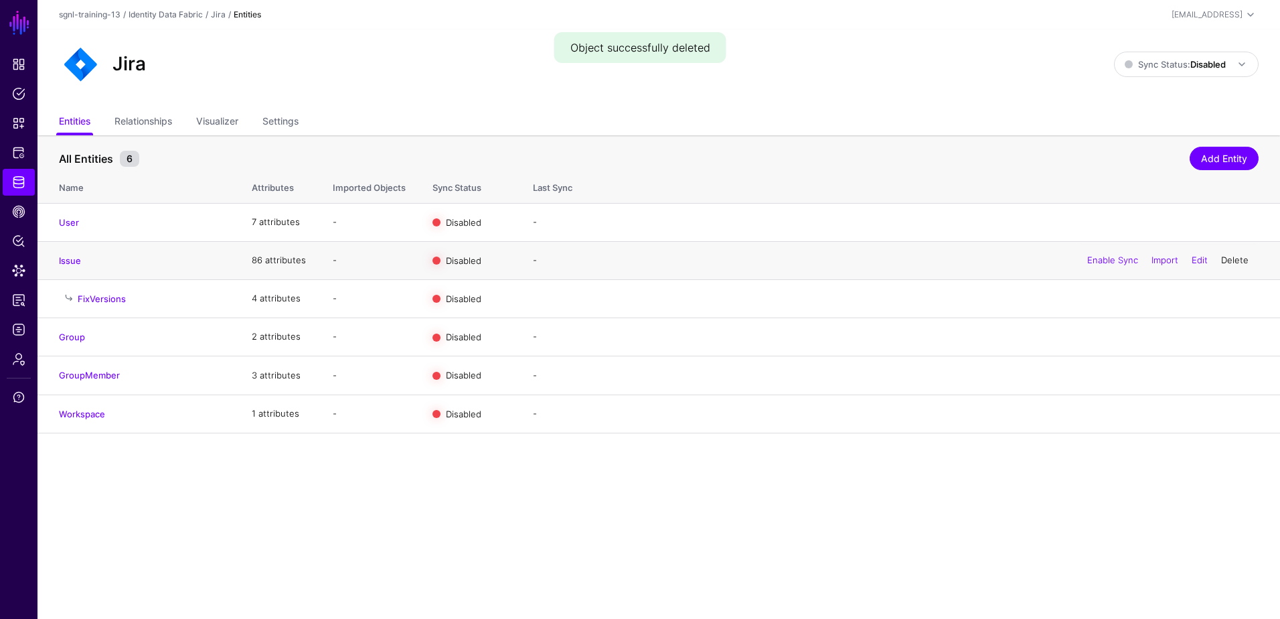
click at [1022, 260] on link "Delete" at bounding box center [1234, 259] width 27 height 11
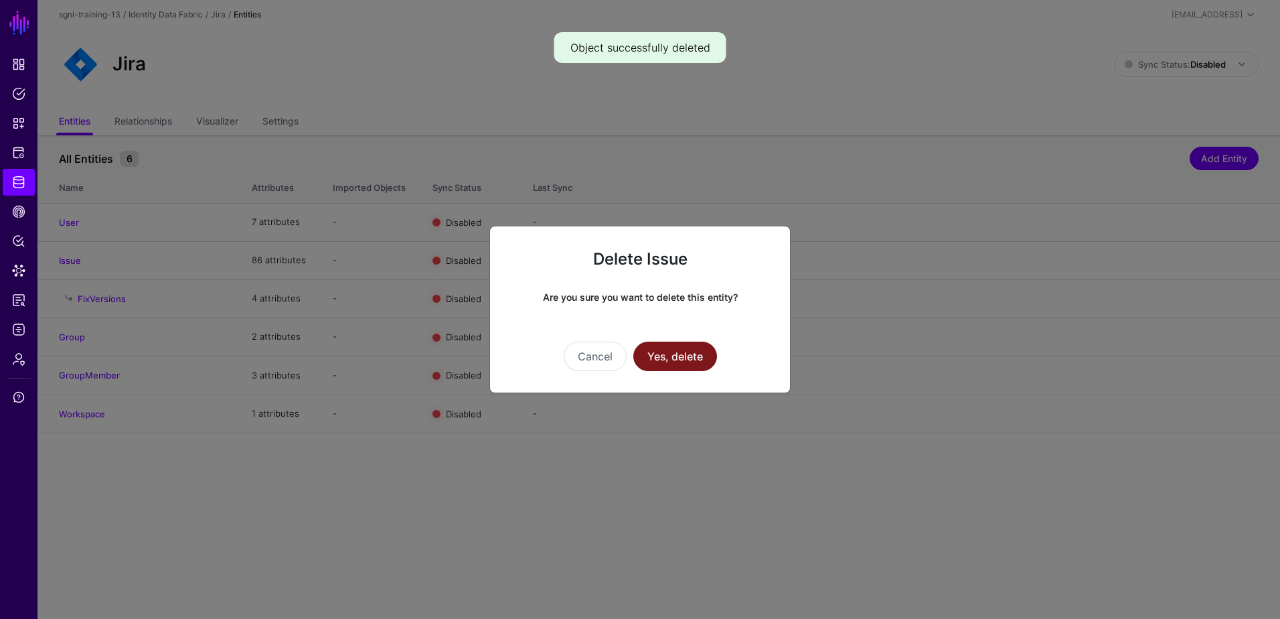
click at [670, 356] on button "Yes, delete" at bounding box center [675, 355] width 84 height 29
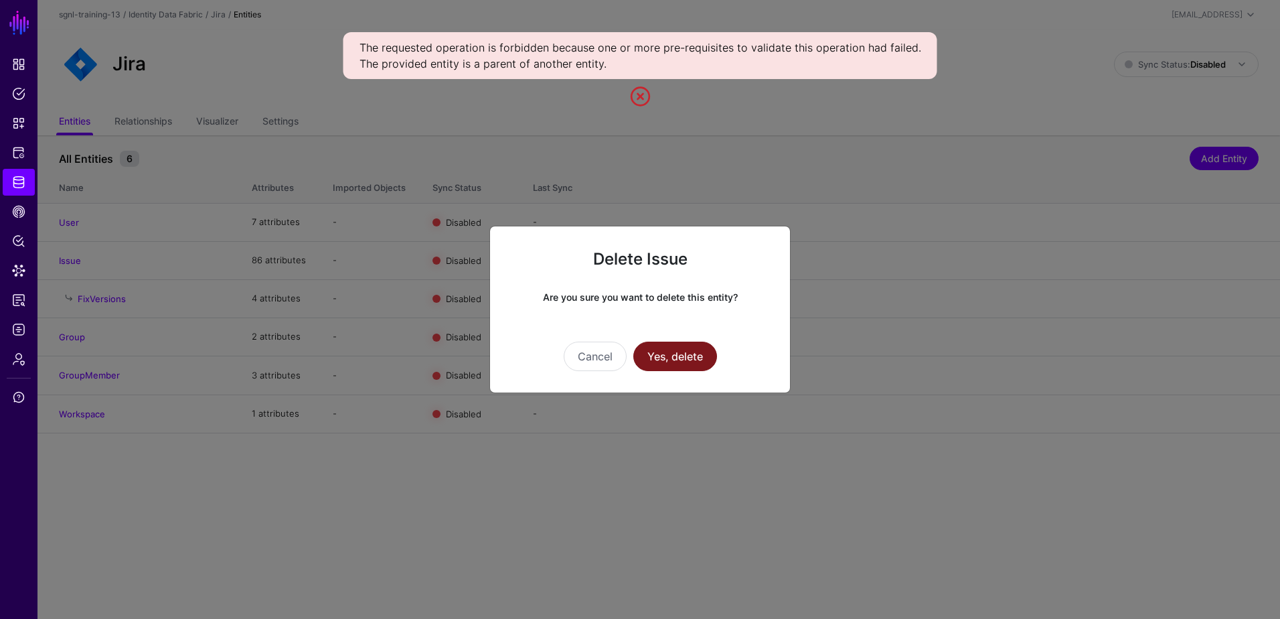
click at [660, 356] on button "Yes, delete" at bounding box center [675, 355] width 84 height 29
click at [568, 363] on button "Cancel" at bounding box center [595, 355] width 63 height 29
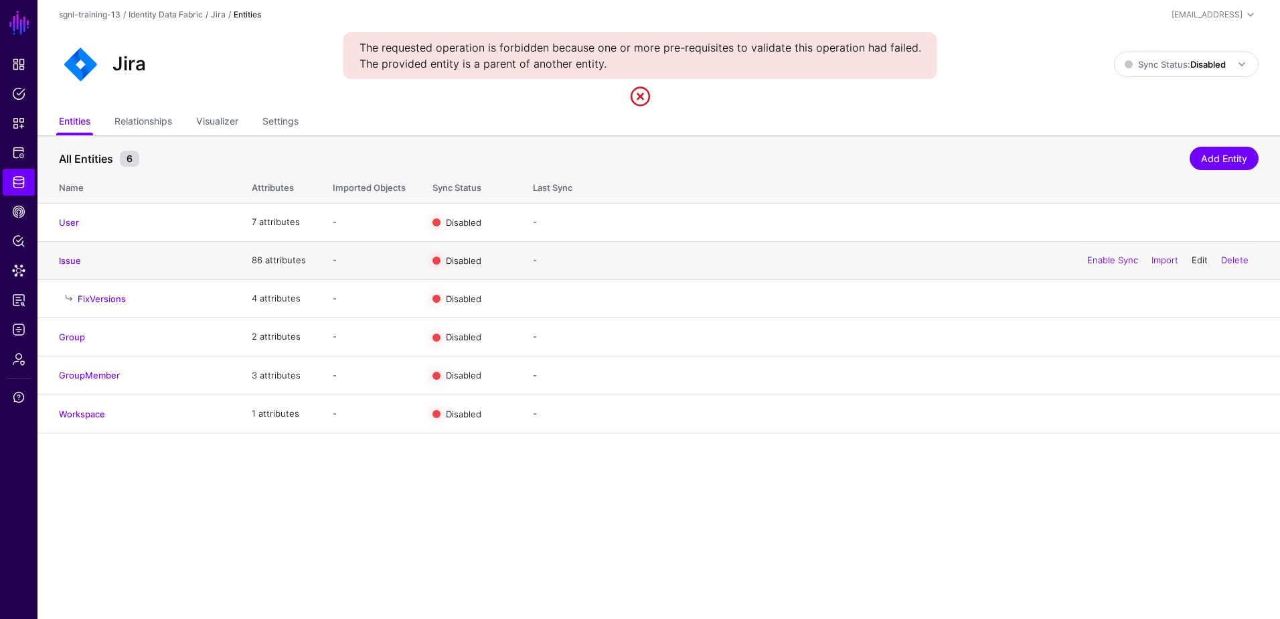
click at [1022, 260] on link "Edit" at bounding box center [1200, 259] width 16 height 11
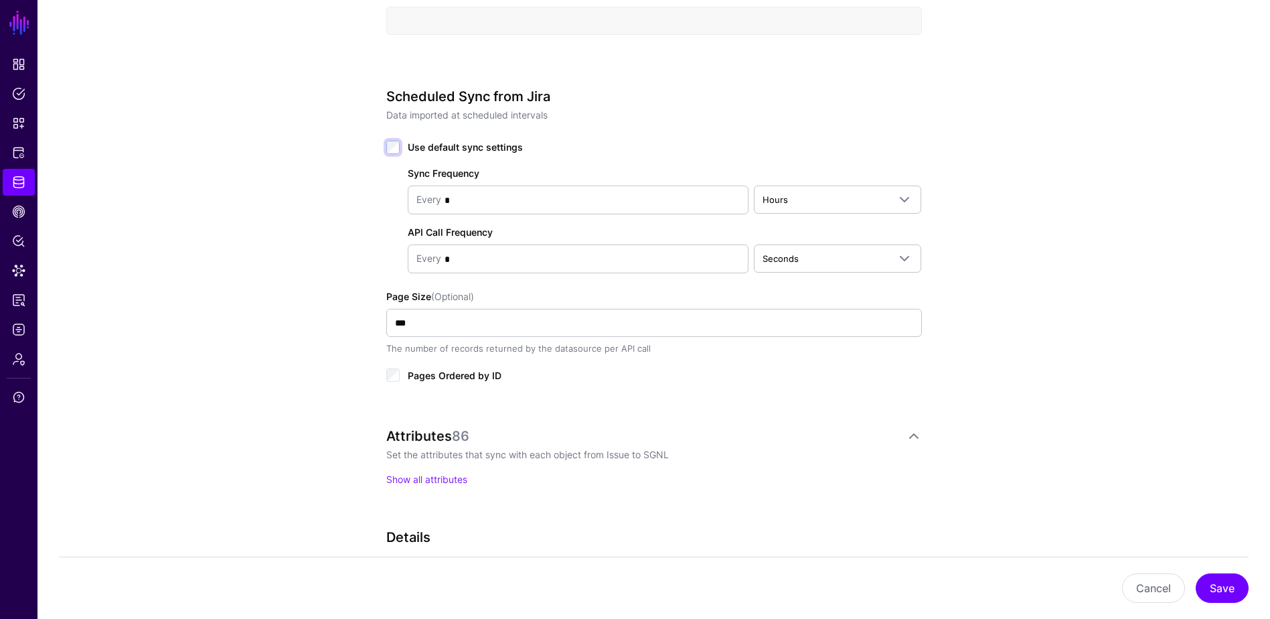
scroll to position [603, 0]
click at [610, 195] on input "*" at bounding box center [590, 198] width 299 height 27
type input "*"
click at [855, 202] on span "Hours" at bounding box center [826, 197] width 127 height 15
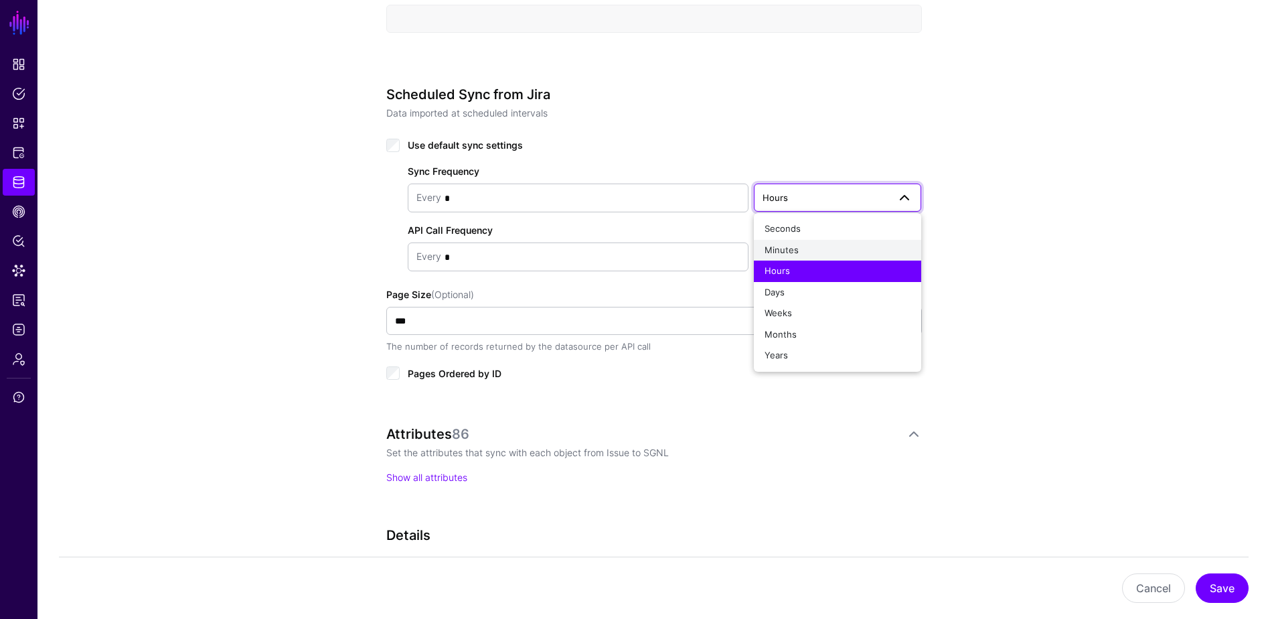
click at [811, 250] on div "Minutes" at bounding box center [838, 250] width 147 height 13
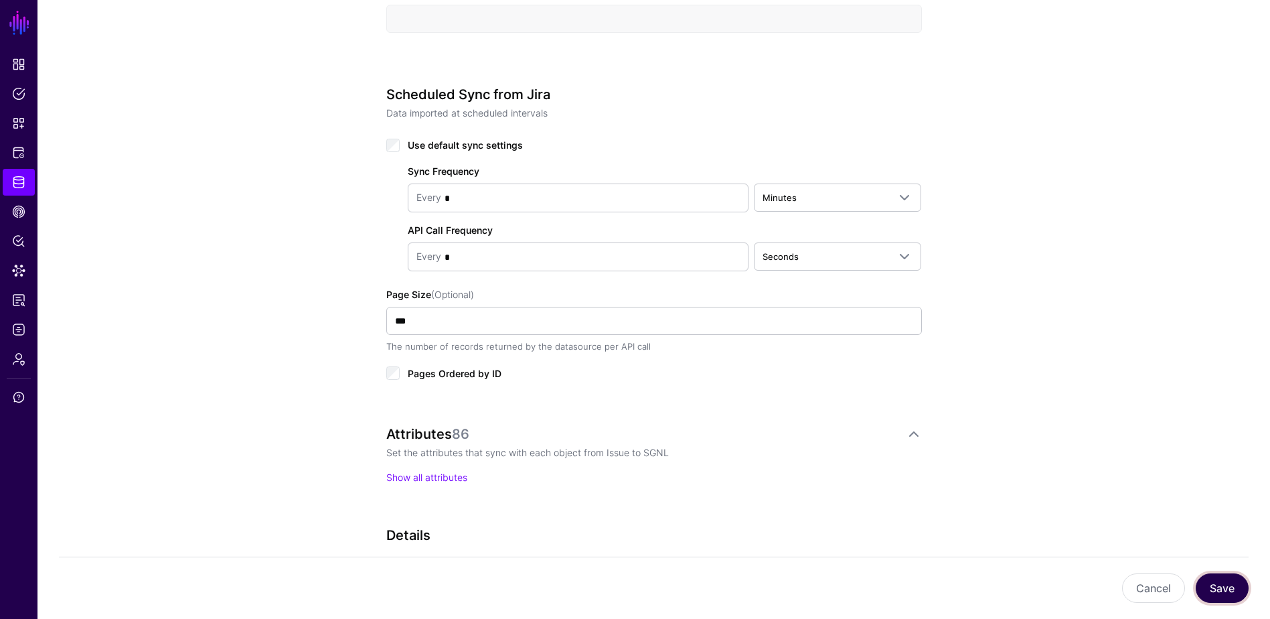
click at [1022, 538] on button "Save" at bounding box center [1222, 587] width 53 height 29
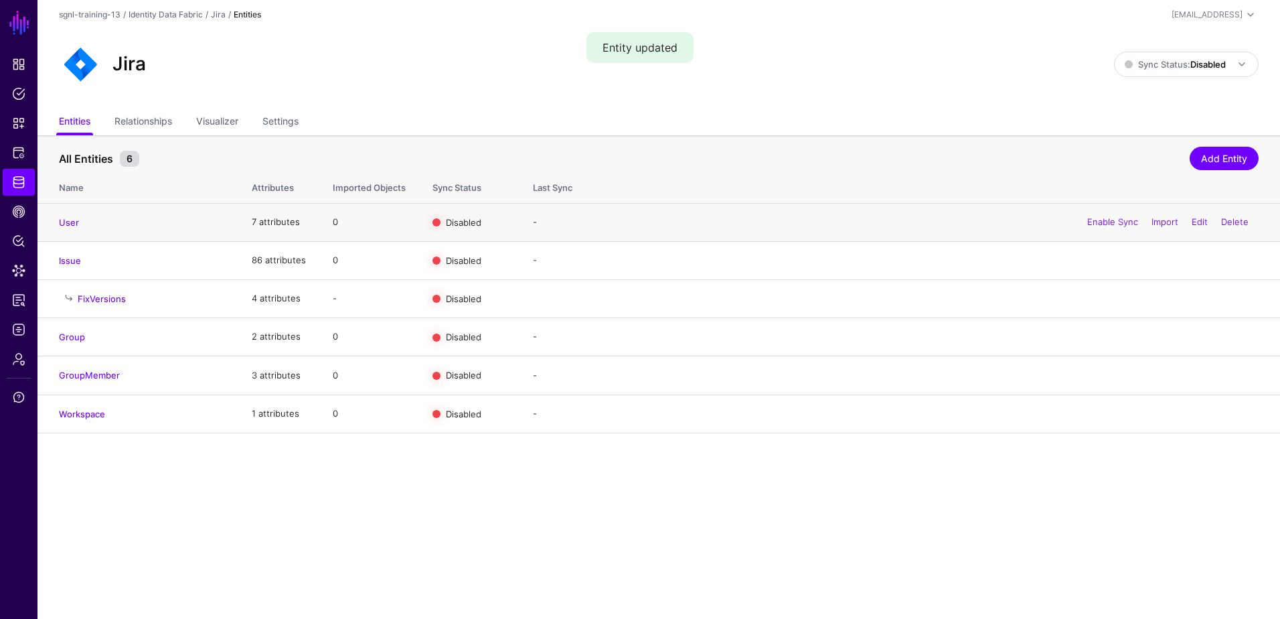
drag, startPoint x: 1120, startPoint y: 217, endPoint x: 1114, endPoint y: 234, distance: 17.6
click at [1022, 217] on link "Enable Sync" at bounding box center [1112, 221] width 51 height 11
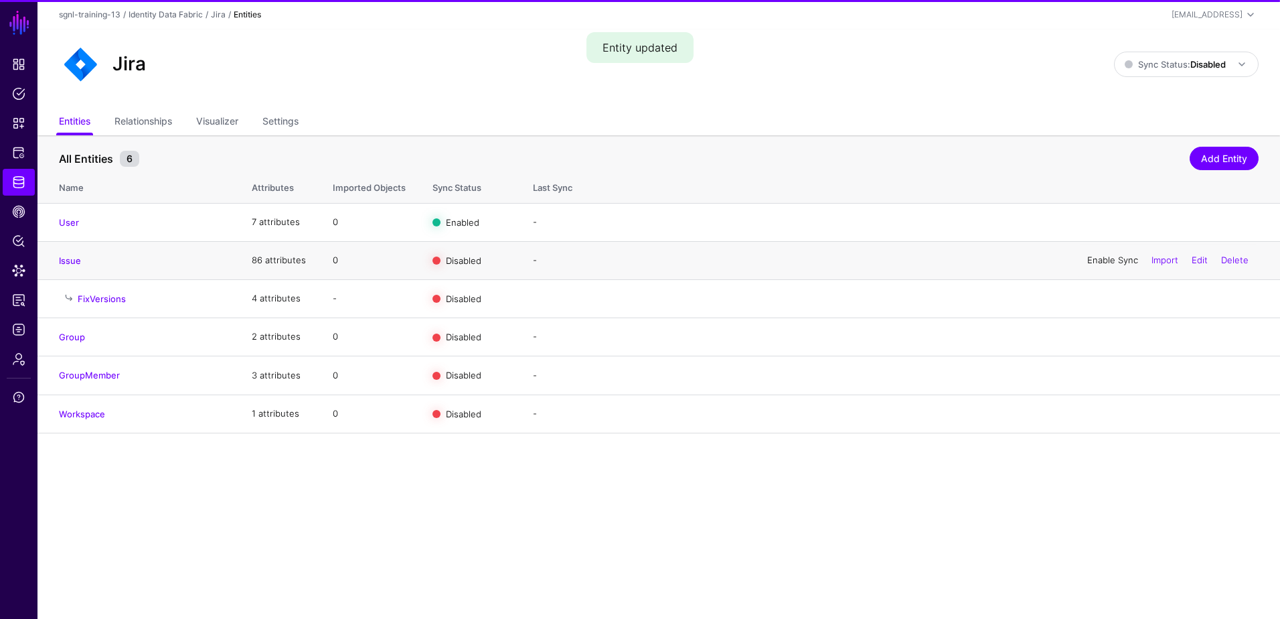
click at [1022, 261] on link "Enable Sync" at bounding box center [1112, 259] width 51 height 11
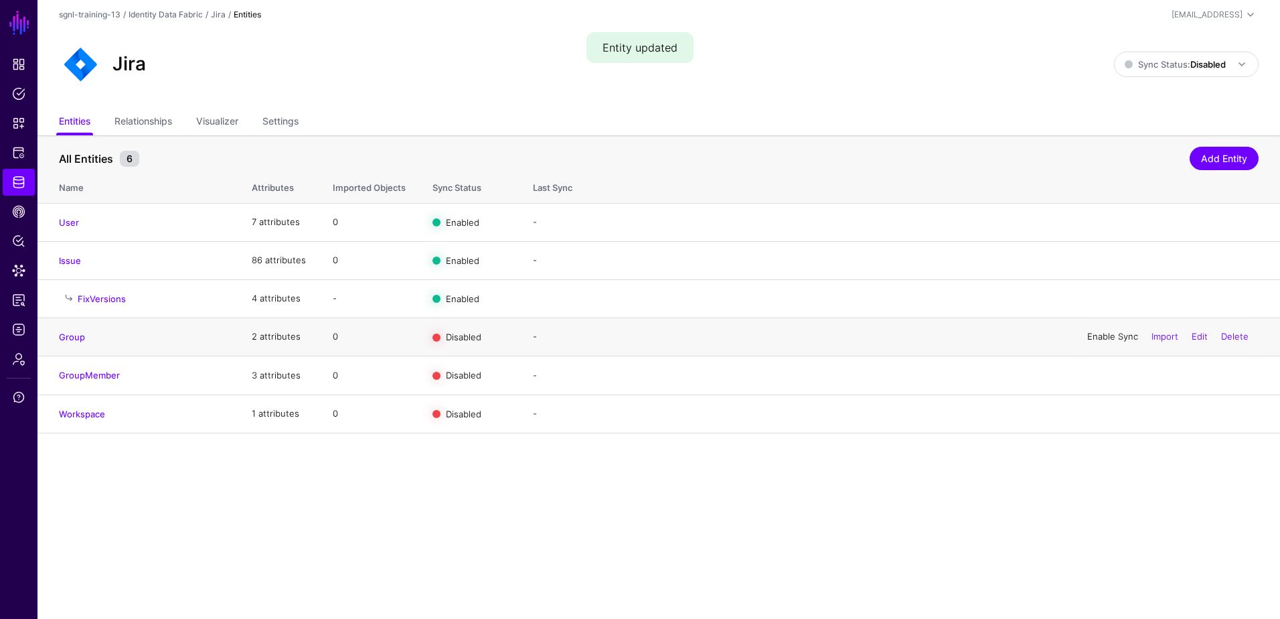
click at [1022, 339] on link "Enable Sync" at bounding box center [1112, 336] width 51 height 11
click at [1022, 377] on link "Enable Sync" at bounding box center [1112, 375] width 51 height 11
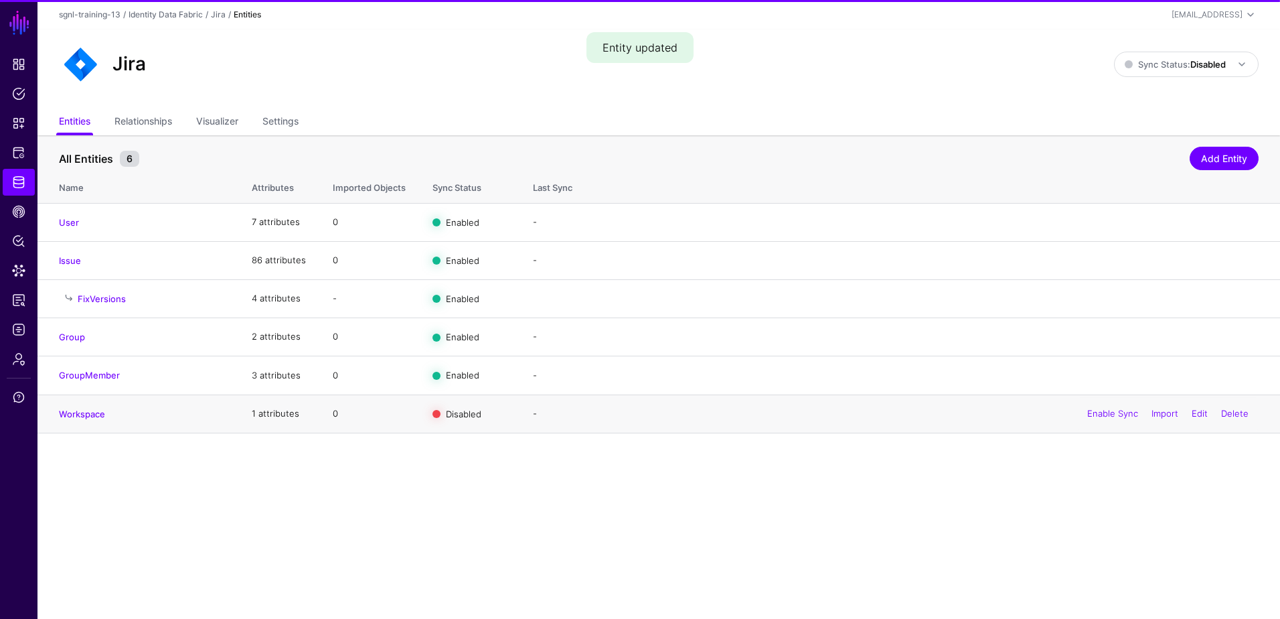
click at [1022, 419] on div "Enable Sync Import Edit Delete" at bounding box center [1167, 413] width 181 height 33
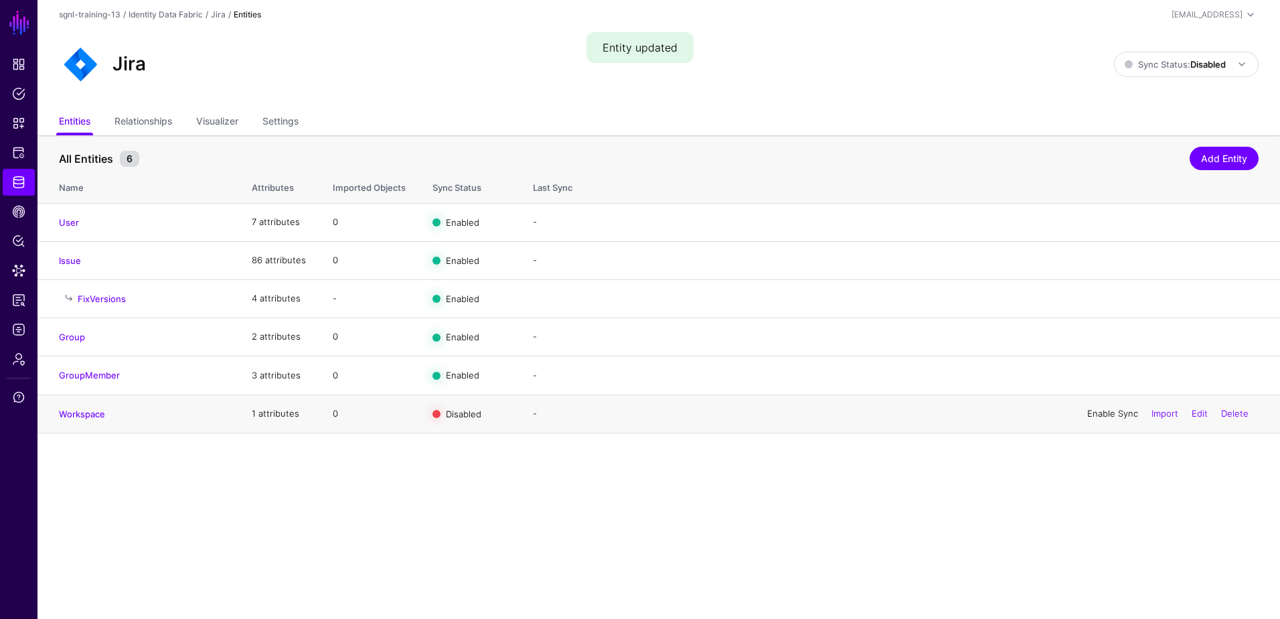
click at [1022, 412] on link "Enable Sync" at bounding box center [1112, 413] width 51 height 11
click at [1022, 66] on strong "Disabled" at bounding box center [1208, 64] width 35 height 11
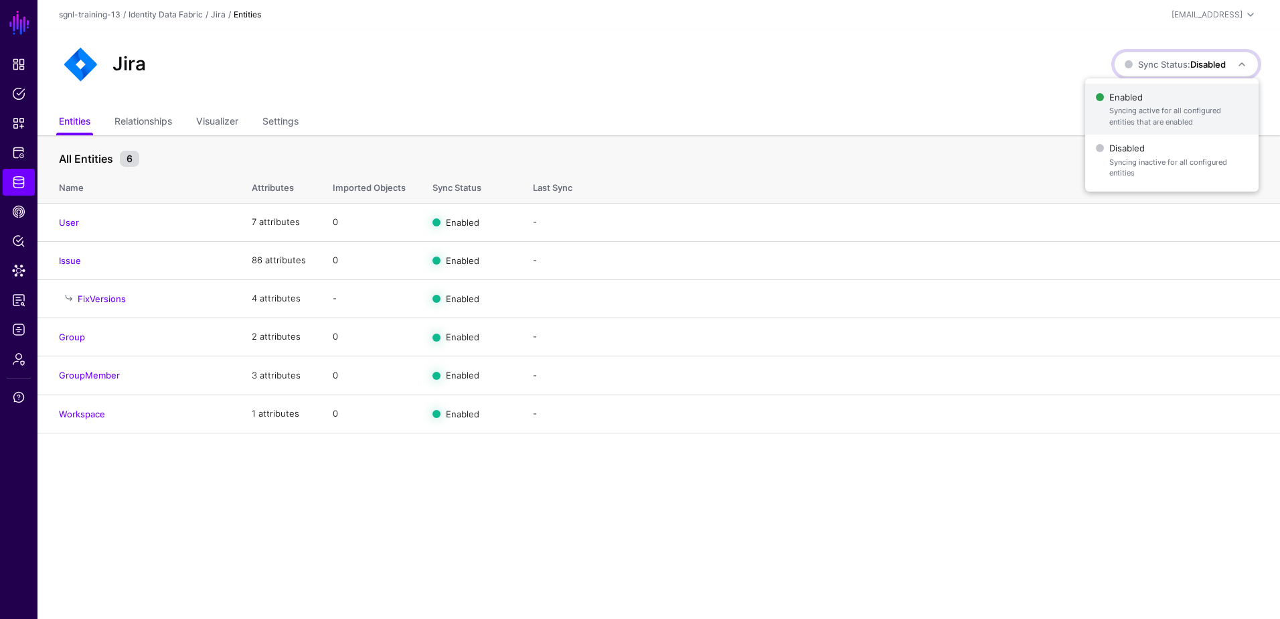
click at [1022, 108] on span "Syncing active for all configured entities that are enabled" at bounding box center [1178, 116] width 139 height 22
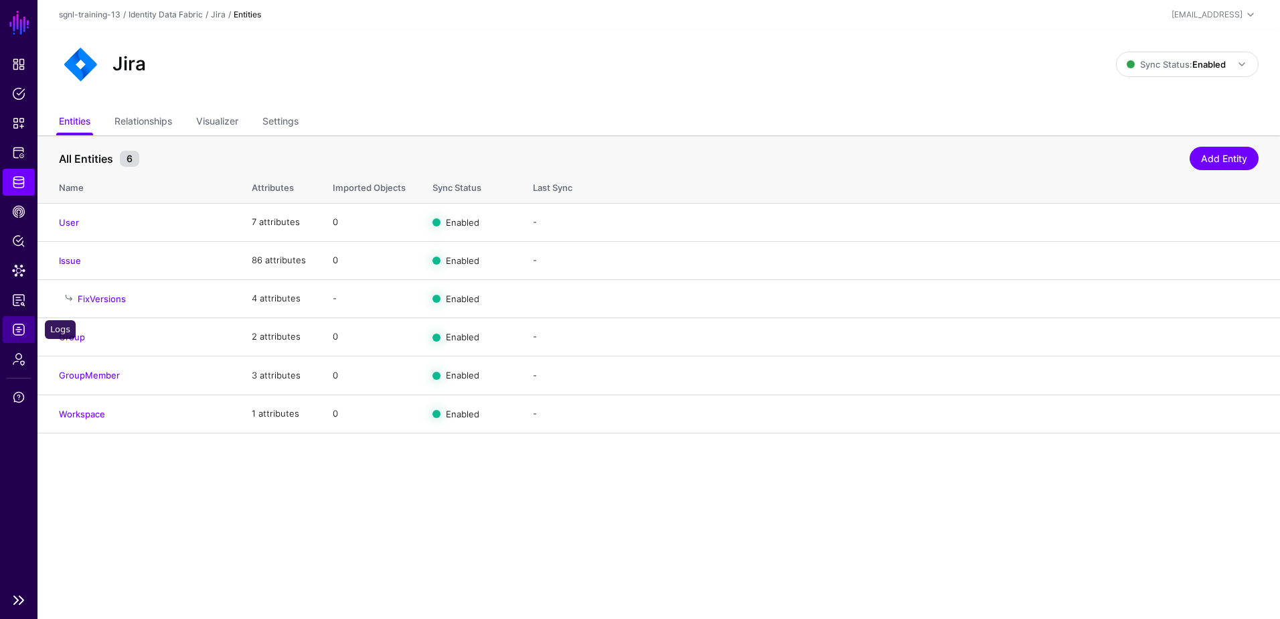
click at [24, 332] on span "Logs" at bounding box center [18, 329] width 13 height 13
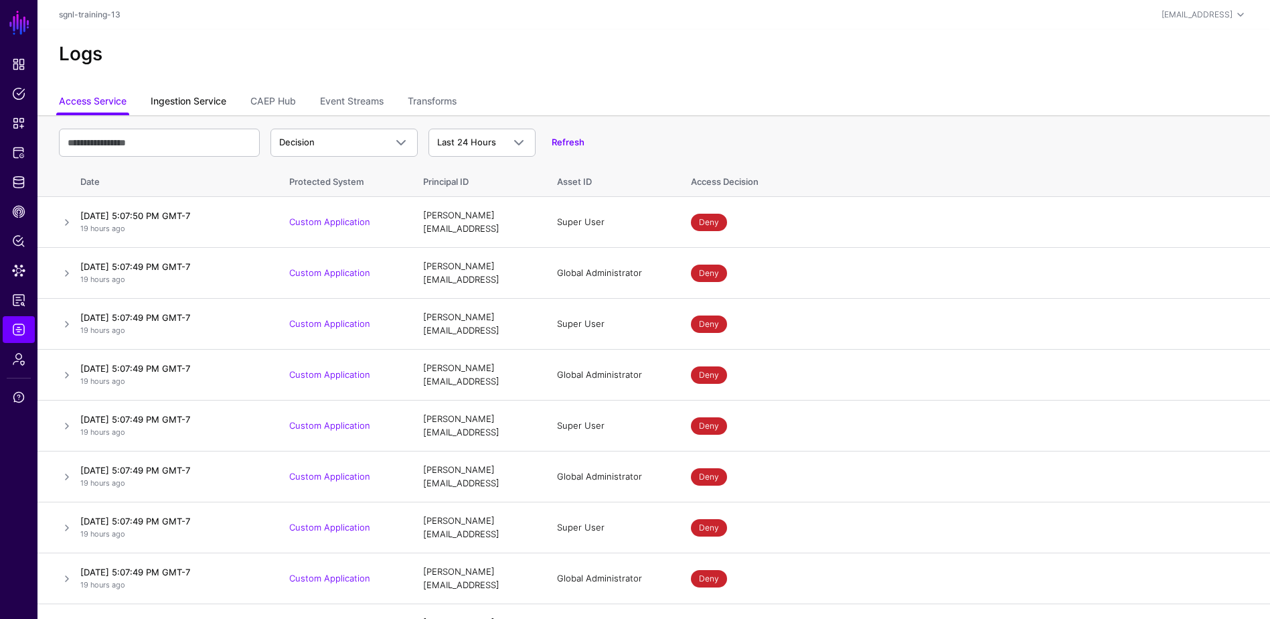
click at [159, 106] on link "Ingestion Service" at bounding box center [189, 102] width 76 height 25
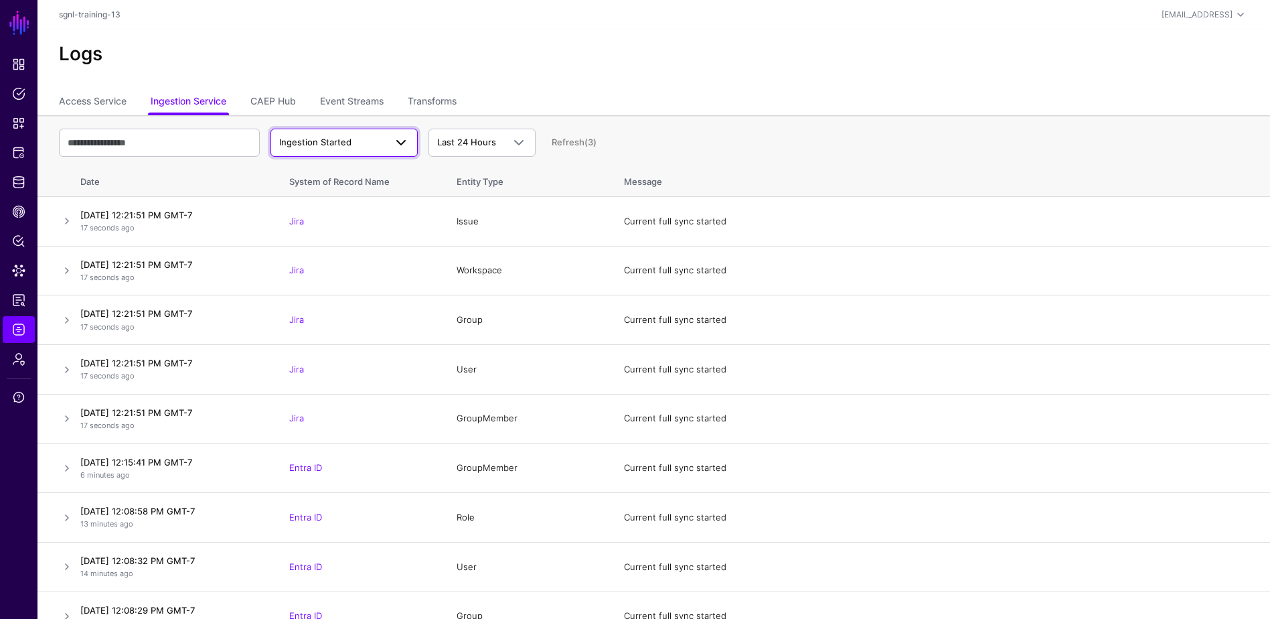
click at [385, 131] on link "Ingestion Started" at bounding box center [344, 143] width 147 height 28
click at [359, 189] on span "Ingestion Completed" at bounding box center [324, 194] width 87 height 11
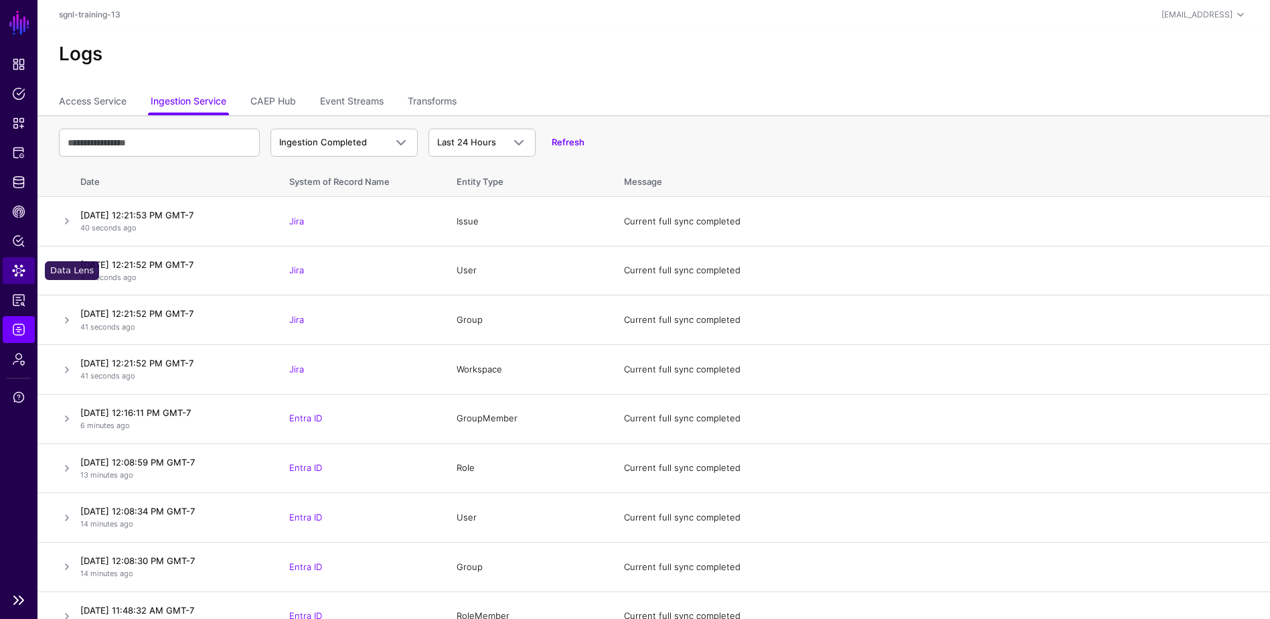
click at [19, 271] on span "Data Lens" at bounding box center [18, 270] width 13 height 13
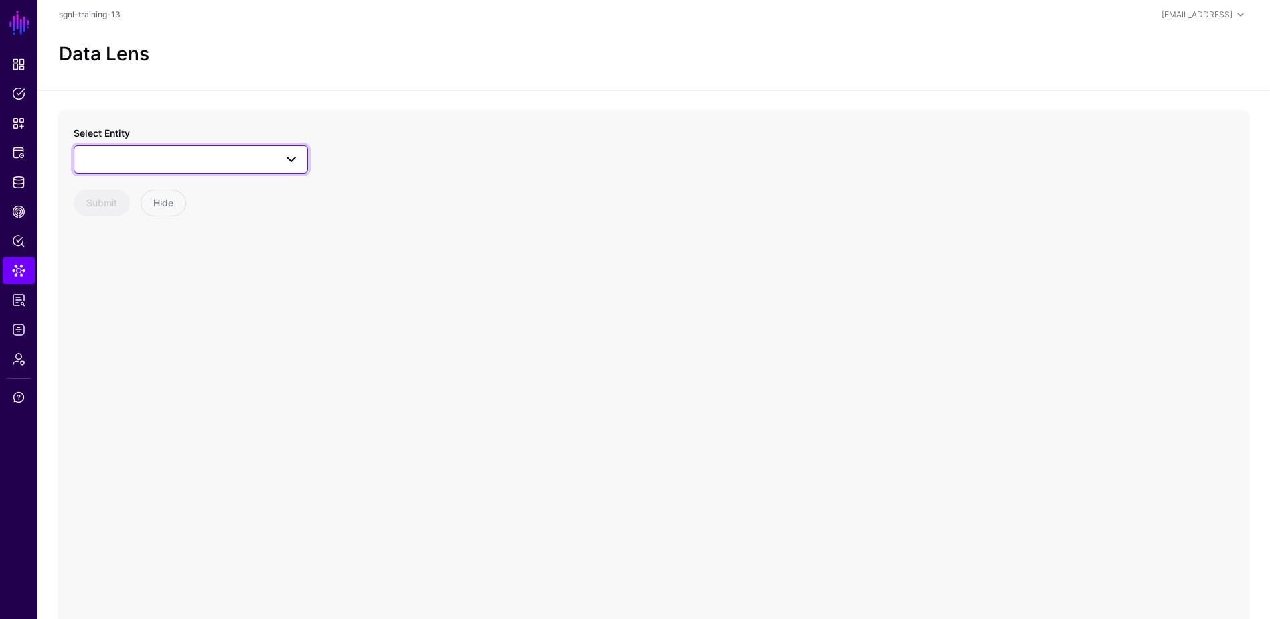
click at [135, 160] on span at bounding box center [190, 159] width 217 height 16
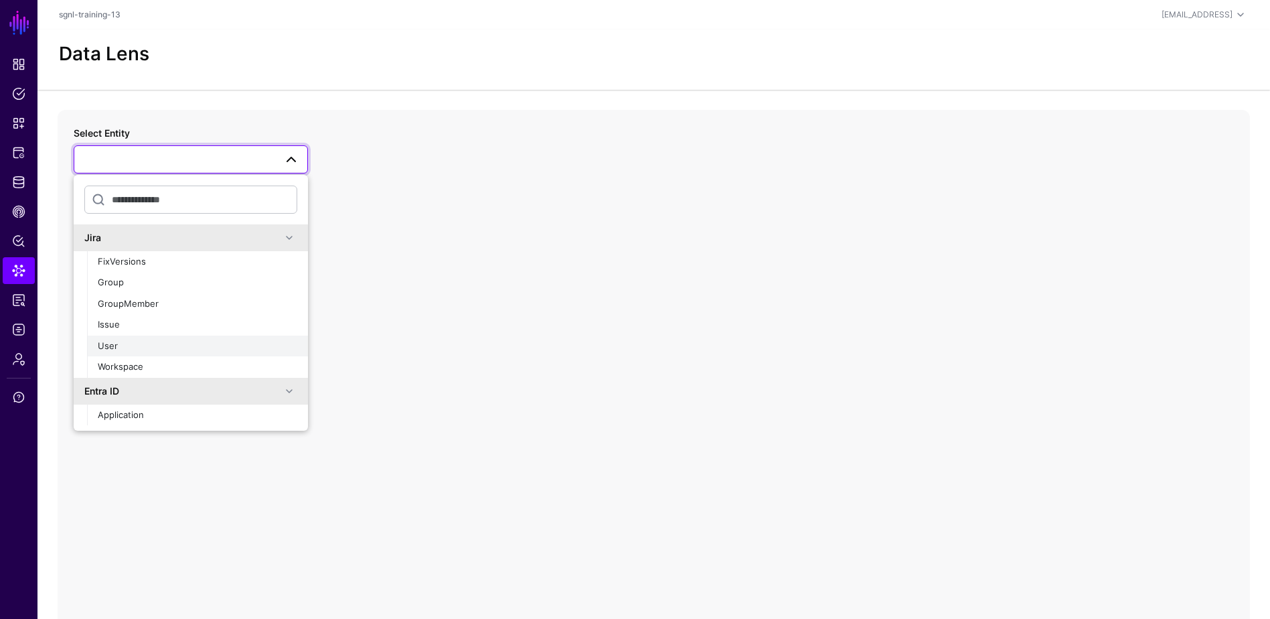
click at [166, 341] on div "User" at bounding box center [198, 345] width 200 height 13
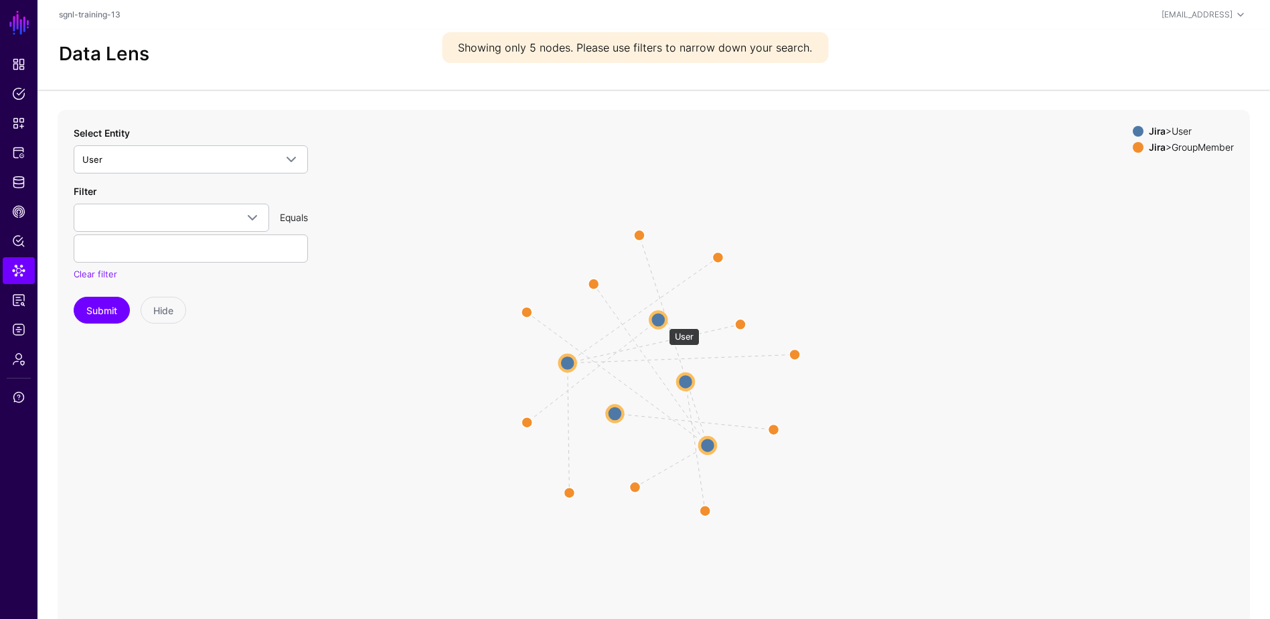
click at [662, 321] on circle at bounding box center [658, 319] width 16 height 16
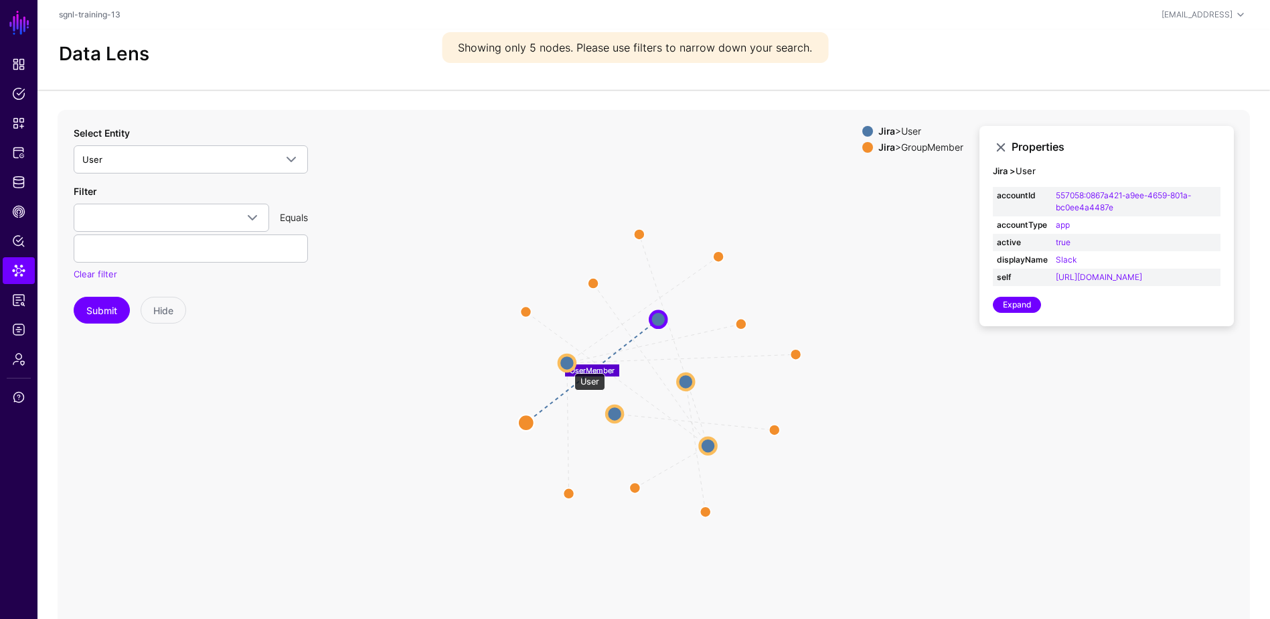
click at [568, 366] on circle at bounding box center [567, 363] width 16 height 16
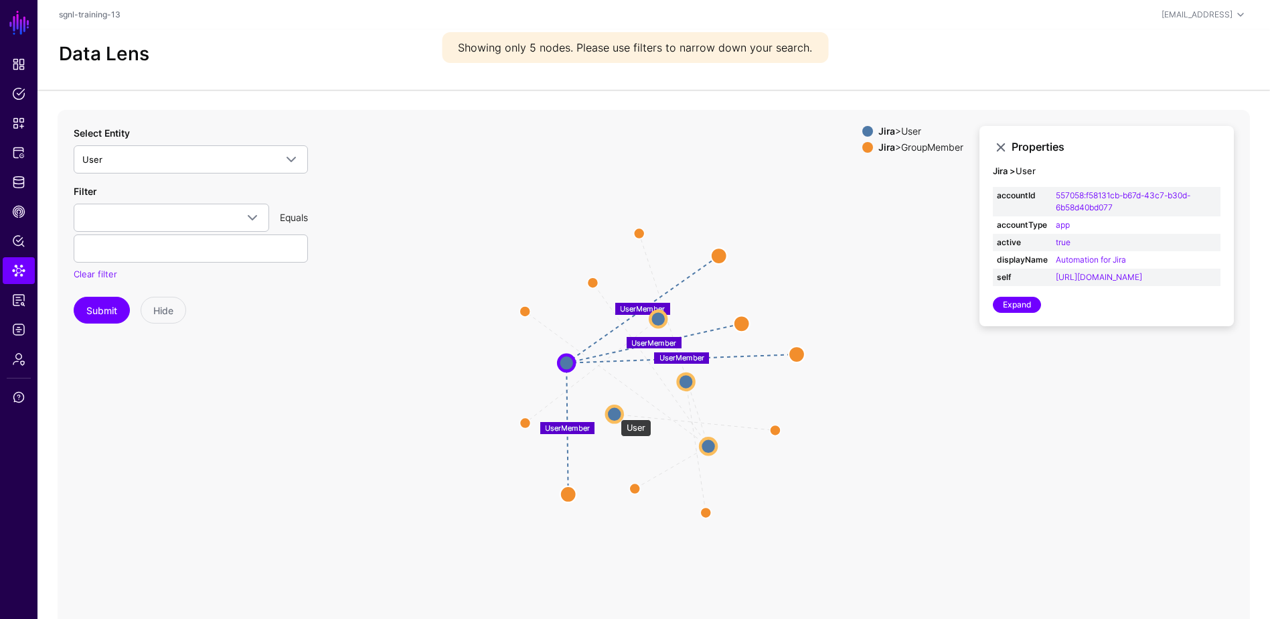
drag, startPoint x: 614, startPoint y: 412, endPoint x: 639, endPoint y: 405, distance: 26.5
click at [615, 412] on circle at bounding box center [615, 414] width 16 height 16
click at [690, 380] on circle at bounding box center [686, 382] width 16 height 16
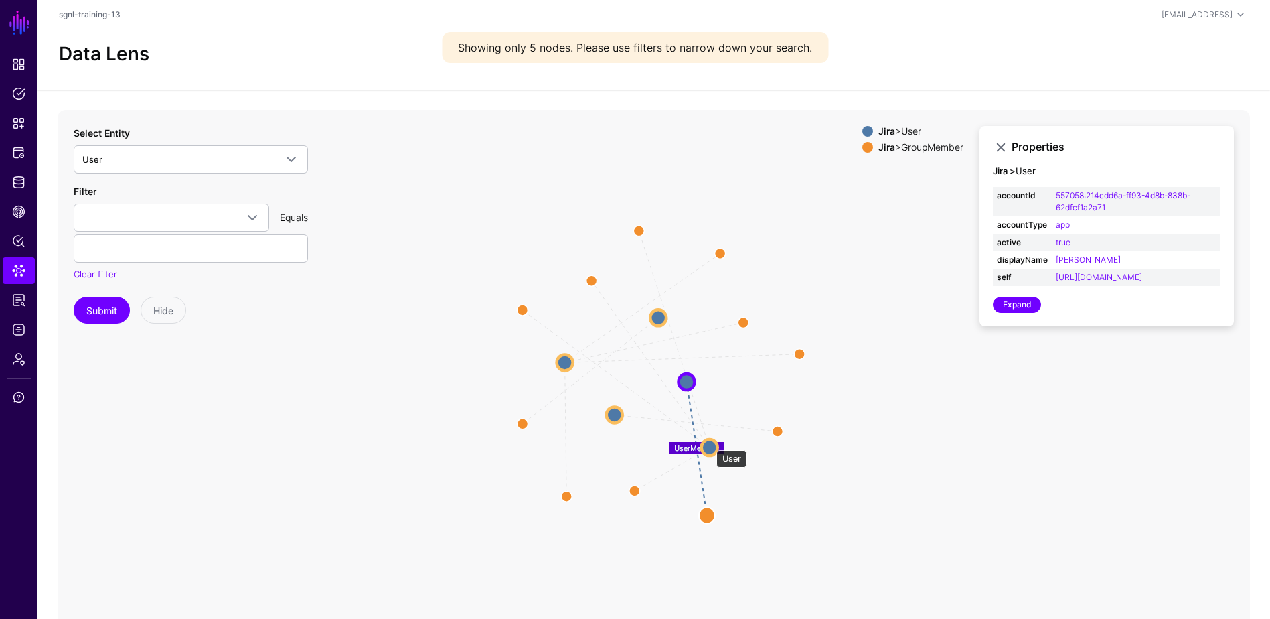
click at [710, 443] on circle at bounding box center [710, 447] width 16 height 16
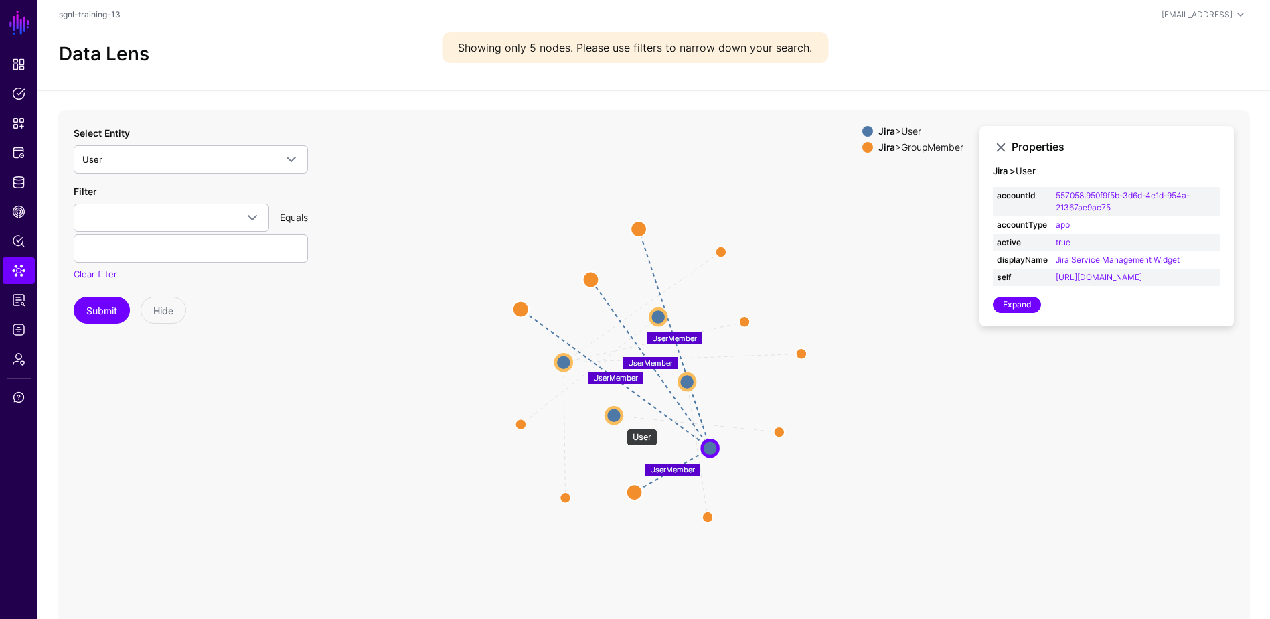
click at [613, 414] on circle at bounding box center [614, 415] width 16 height 16
click at [621, 414] on circle at bounding box center [613, 415] width 16 height 16
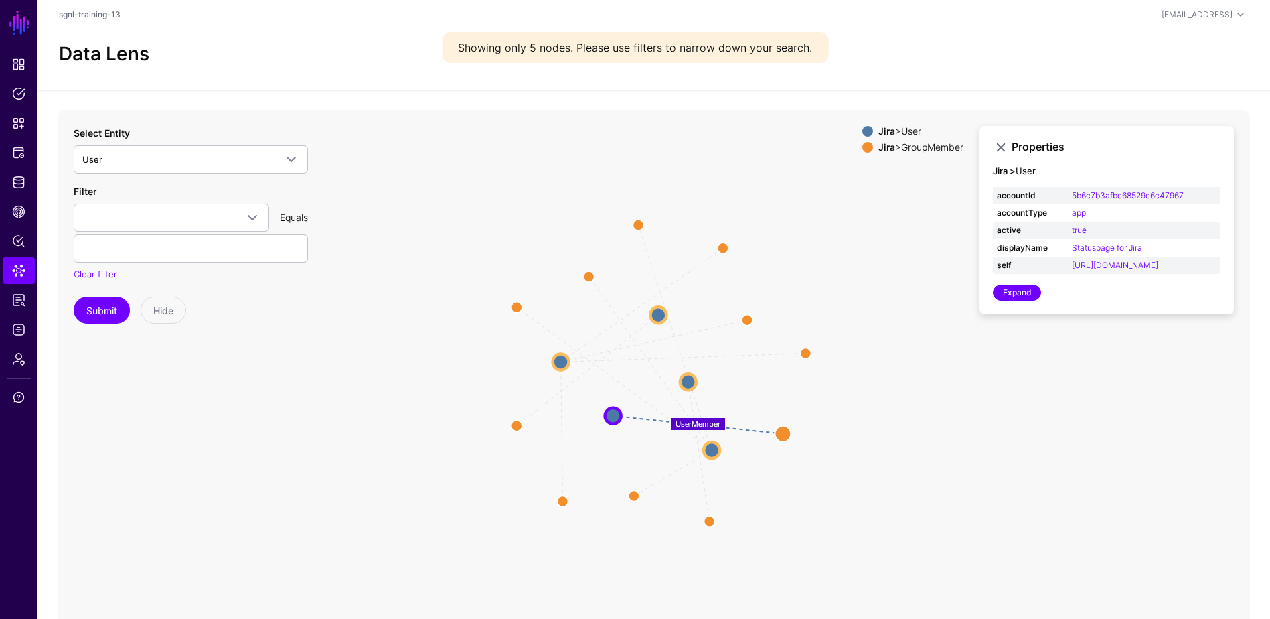
click at [891, 402] on icon "UserMember UserMember UserMember UserMember UserMember UserMember UserMember Us…" at bounding box center [654, 378] width 1193 height 536
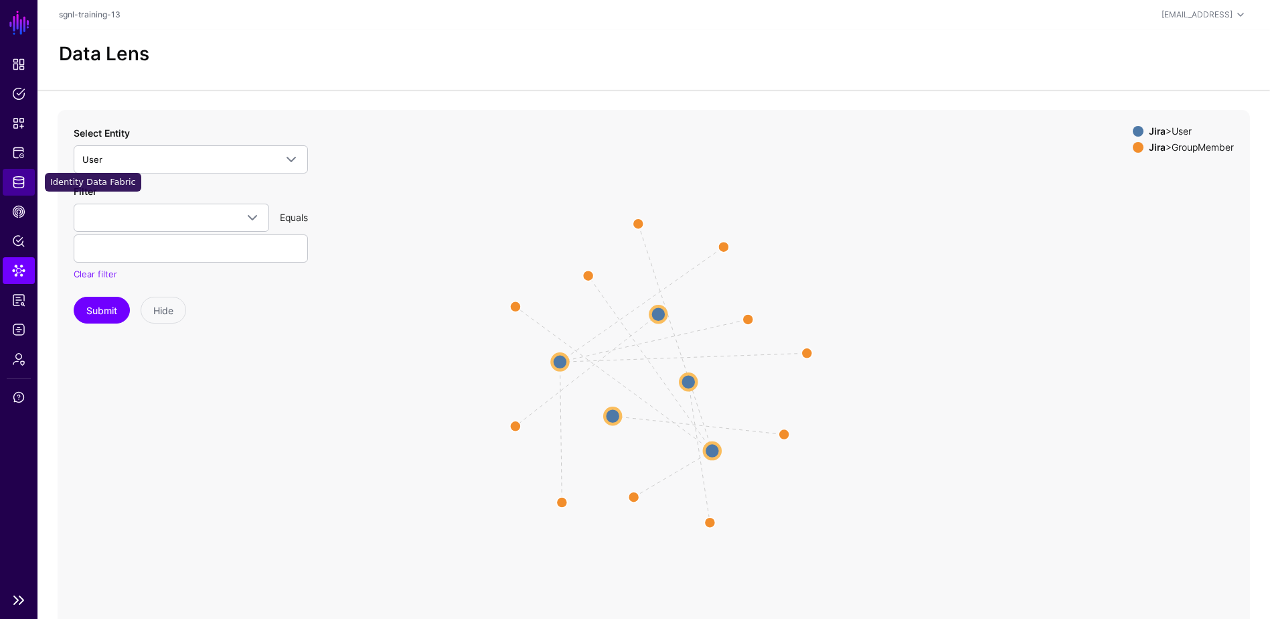
click at [27, 184] on link "Identity Data Fabric" at bounding box center [19, 182] width 32 height 27
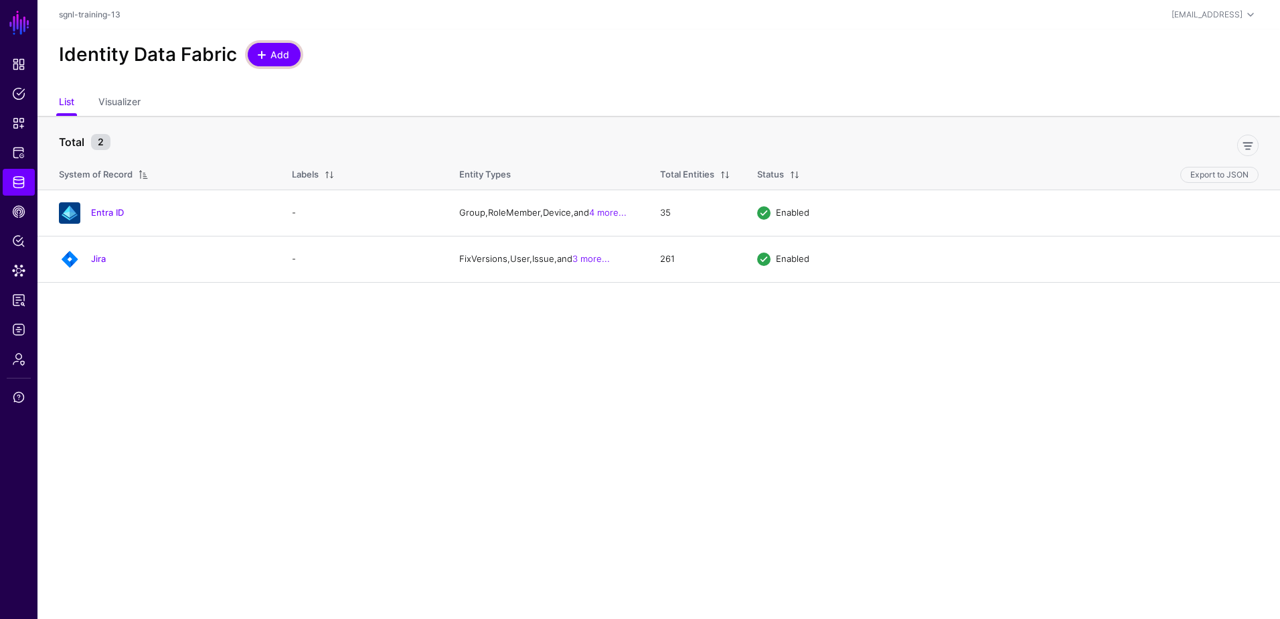
click at [272, 54] on span "Add" at bounding box center [280, 55] width 22 height 14
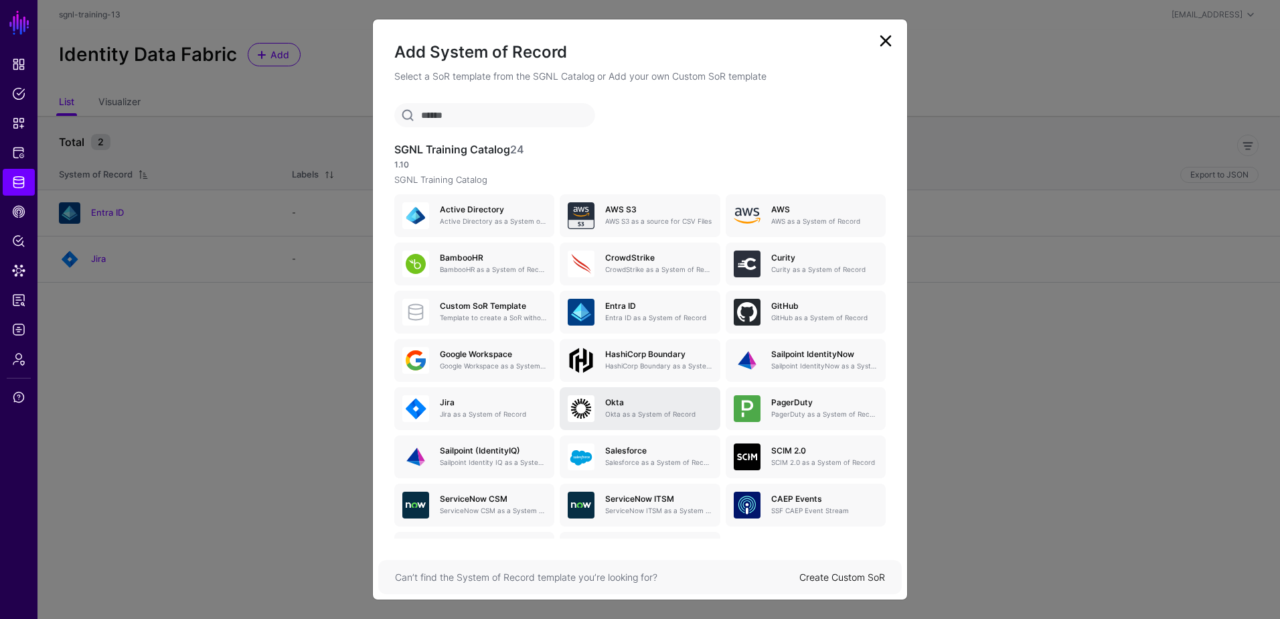
click at [643, 401] on h5 "Okta" at bounding box center [658, 402] width 106 height 9
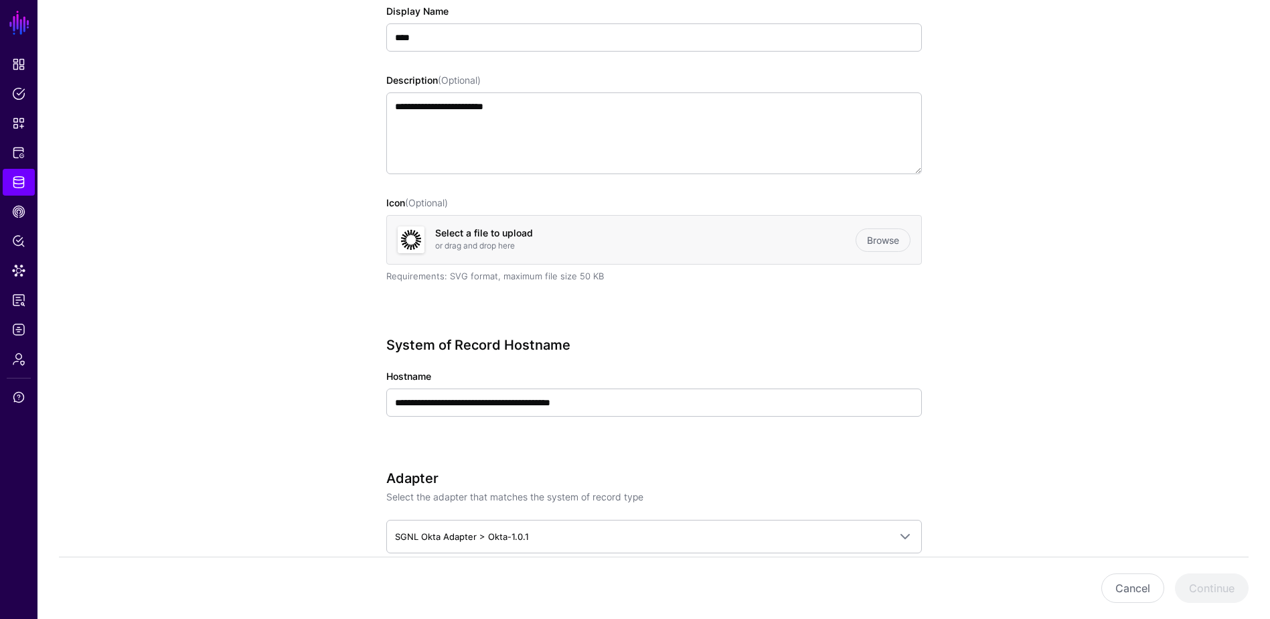
scroll to position [201, 0]
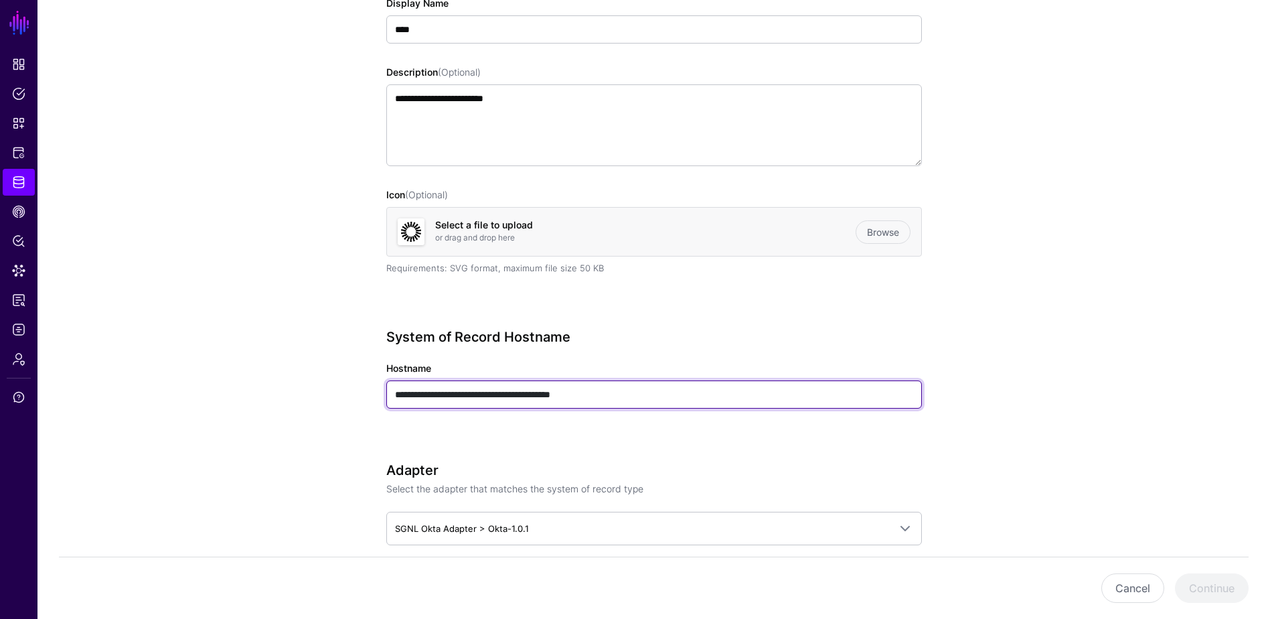
click at [500, 392] on input "**********" at bounding box center [654, 394] width 536 height 28
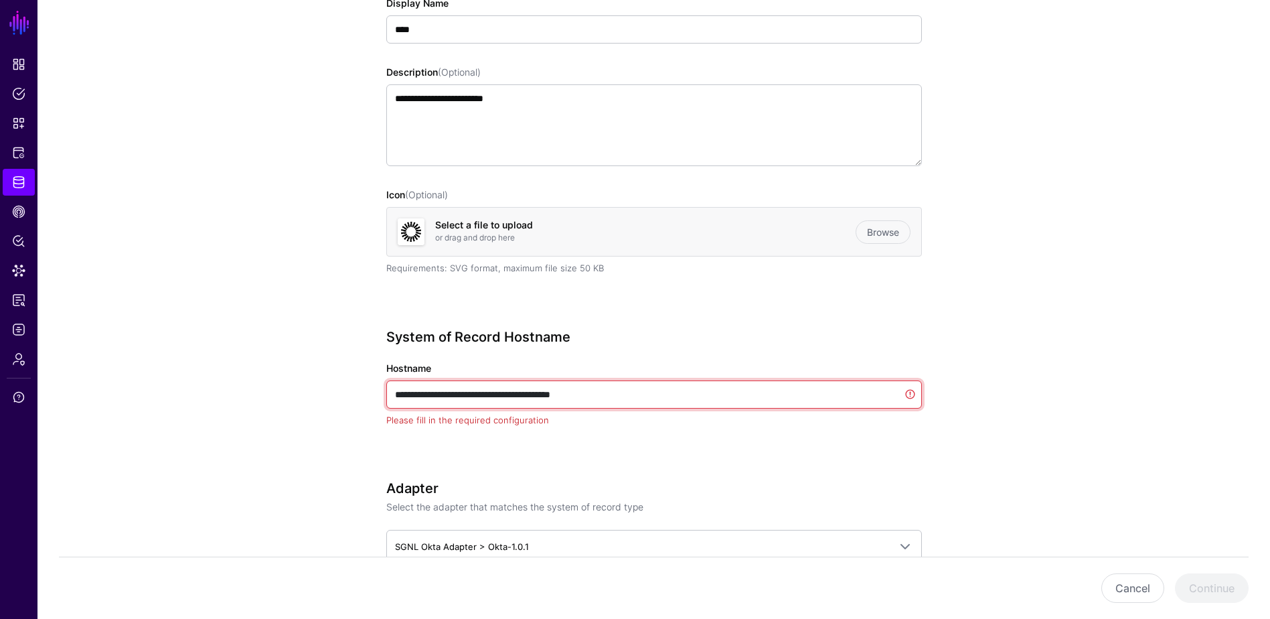
click at [500, 392] on input "**********" at bounding box center [654, 394] width 536 height 28
paste input "text"
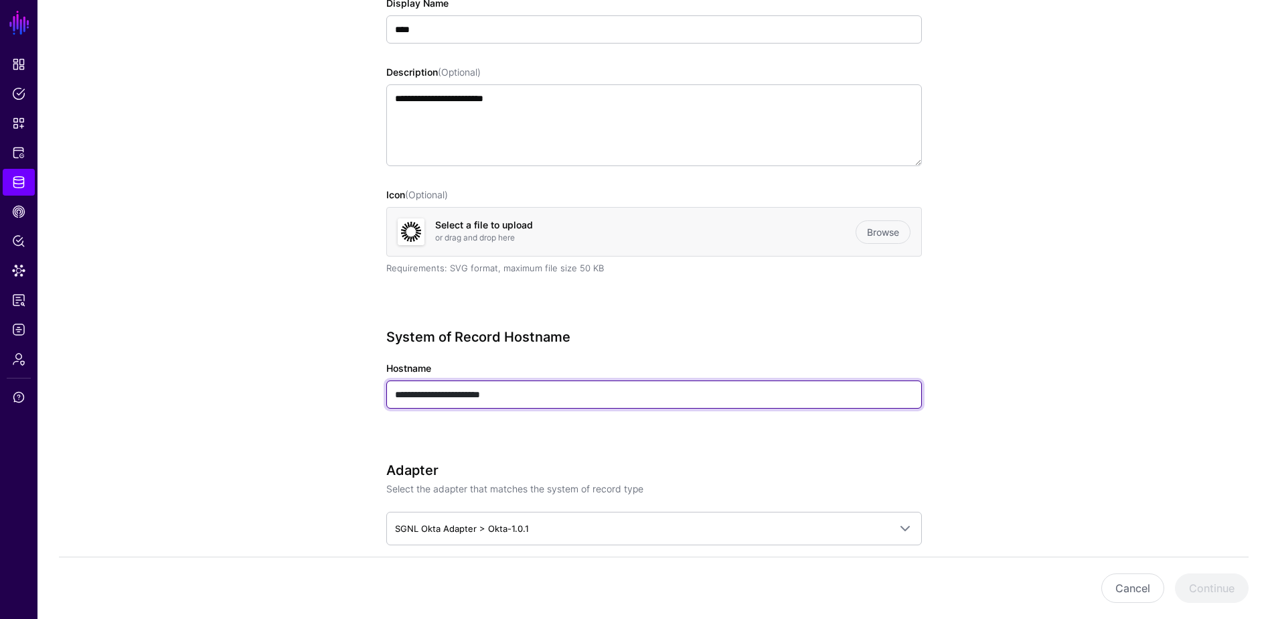
type input "**********"
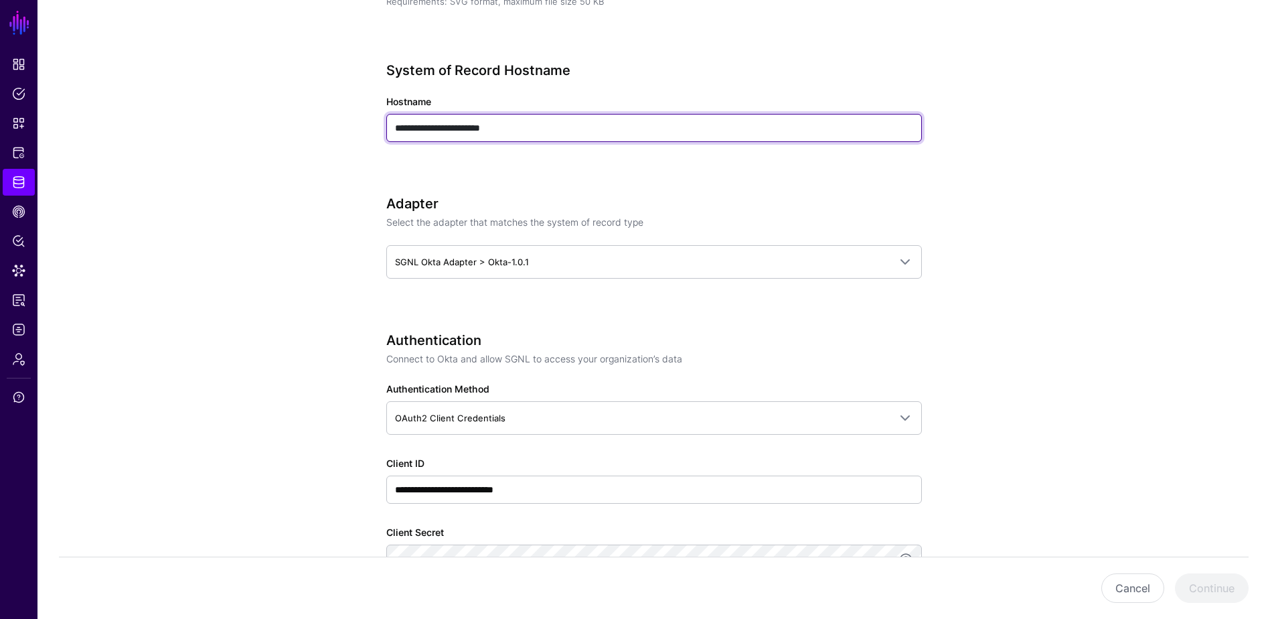
scroll to position [469, 0]
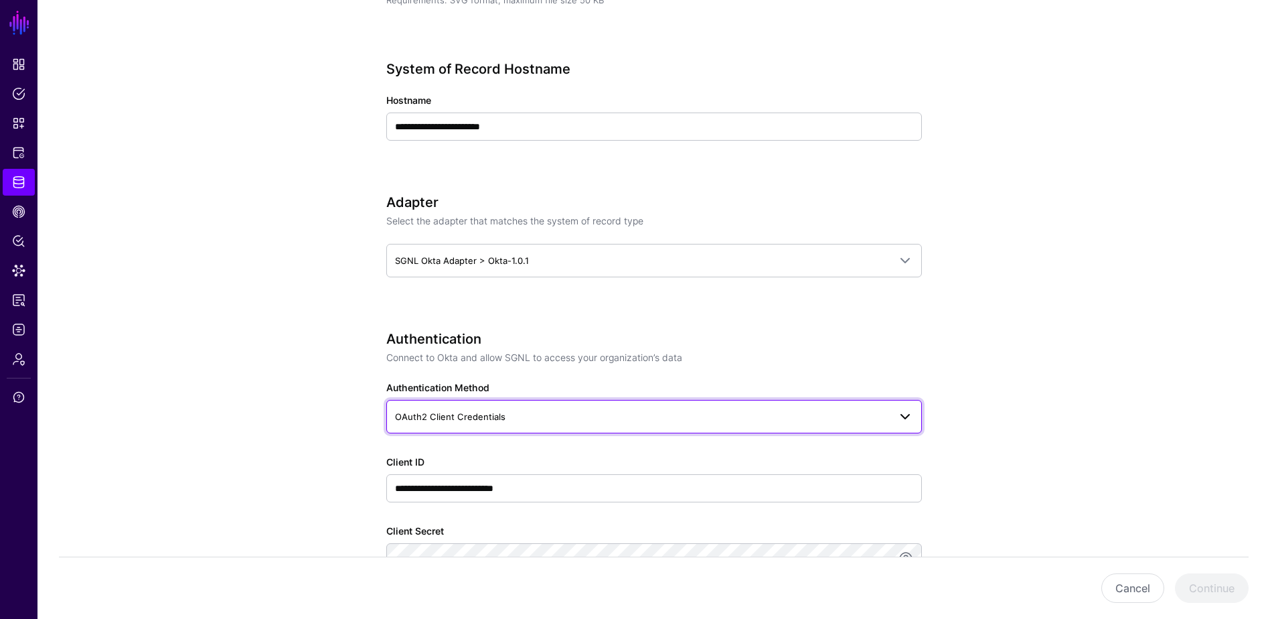
click at [519, 410] on span "OAuth2 Client Credentials" at bounding box center [642, 416] width 494 height 15
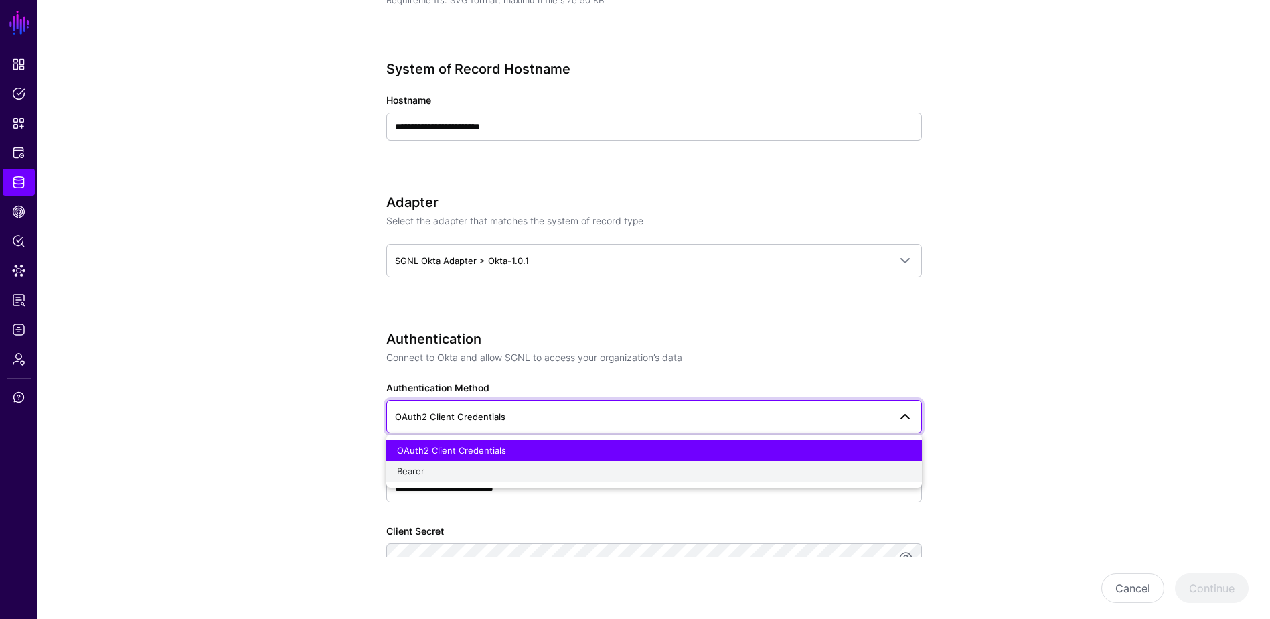
click at [471, 473] on div "Bearer" at bounding box center [654, 471] width 514 height 13
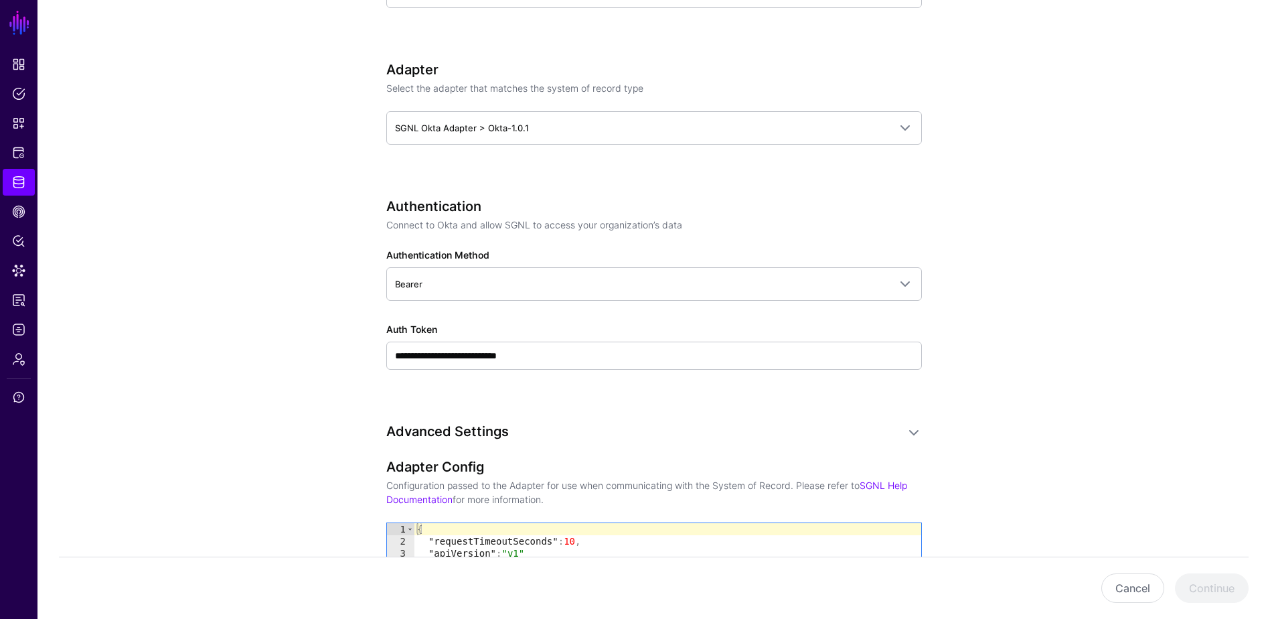
scroll to position [603, 0]
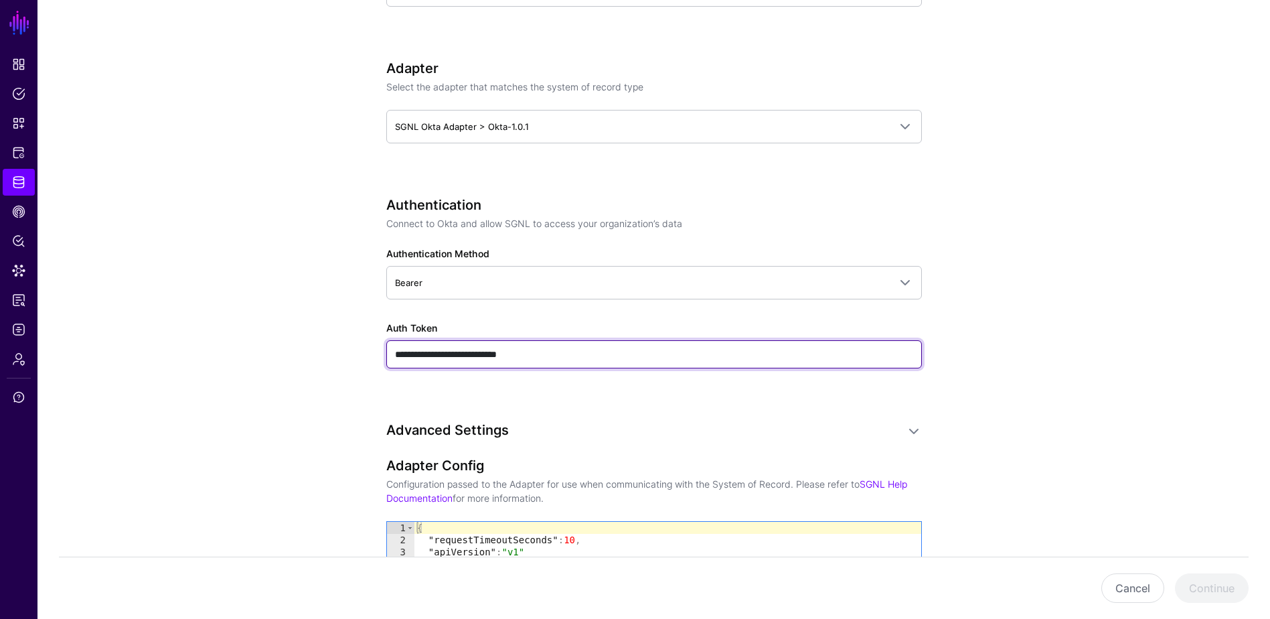
click at [534, 343] on input "**********" at bounding box center [654, 354] width 536 height 28
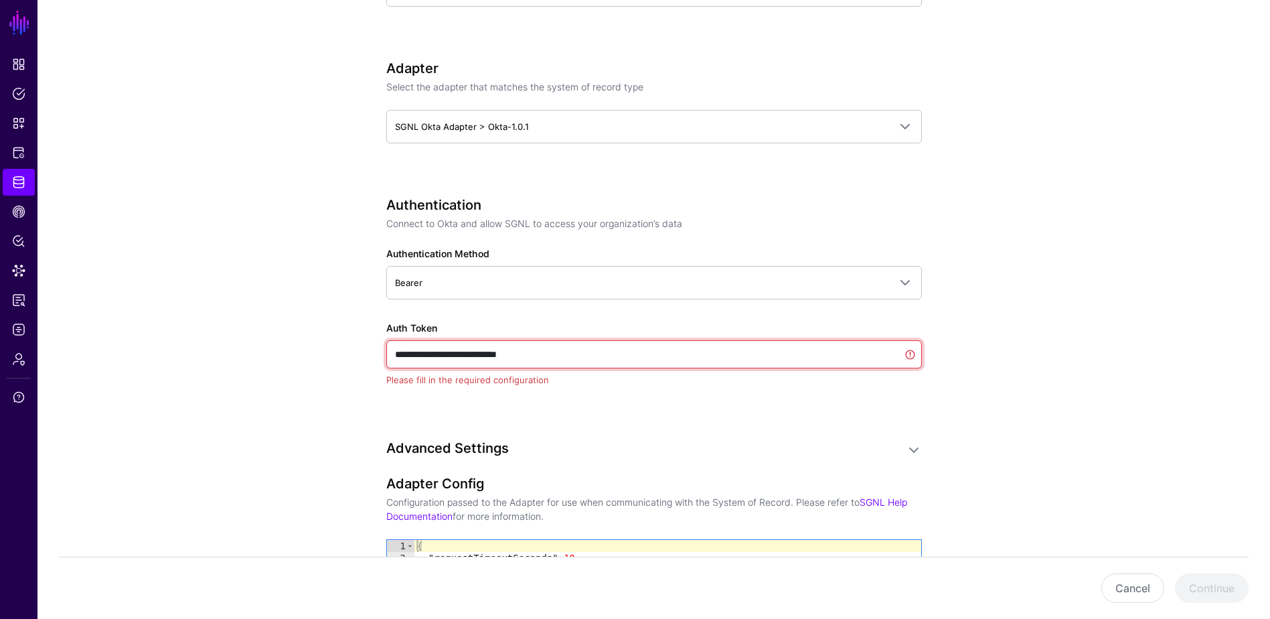
click at [534, 343] on input "**********" at bounding box center [654, 354] width 536 height 28
paste input "**********"
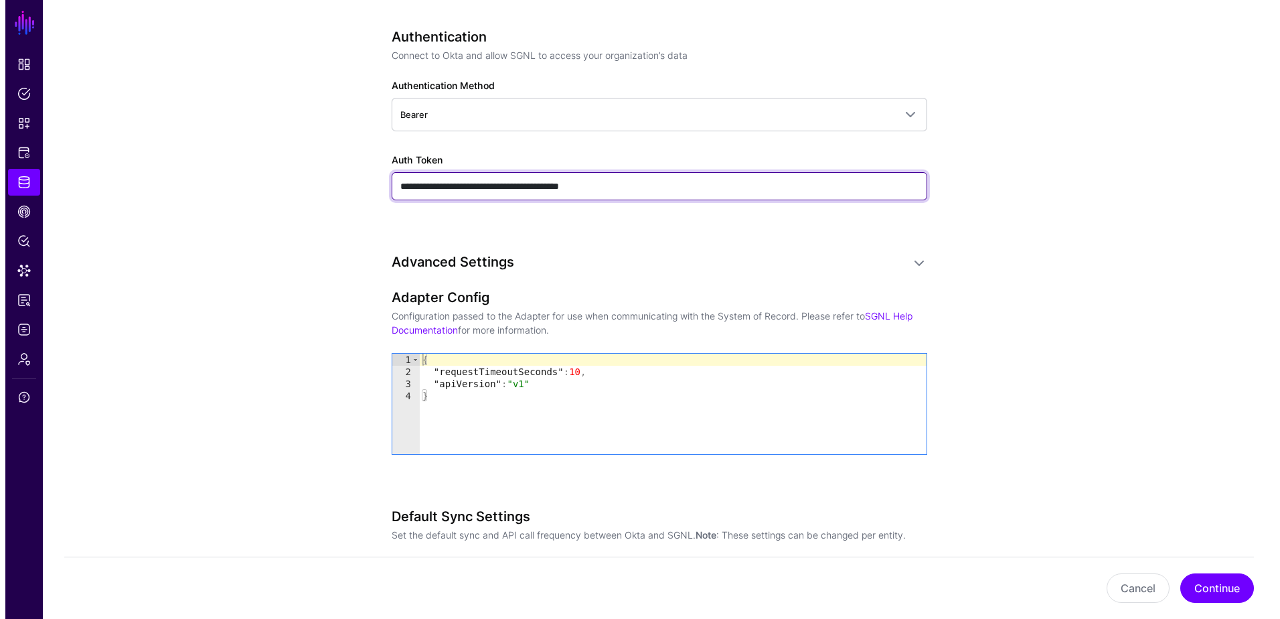
scroll to position [870, 0]
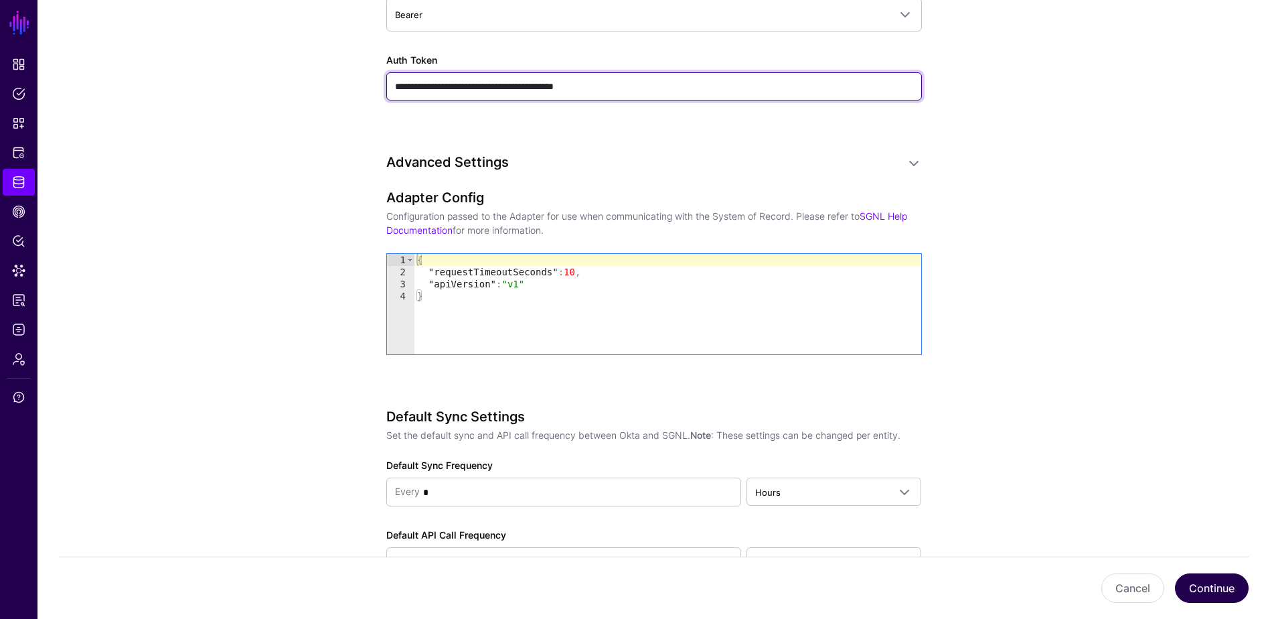
type input "**********"
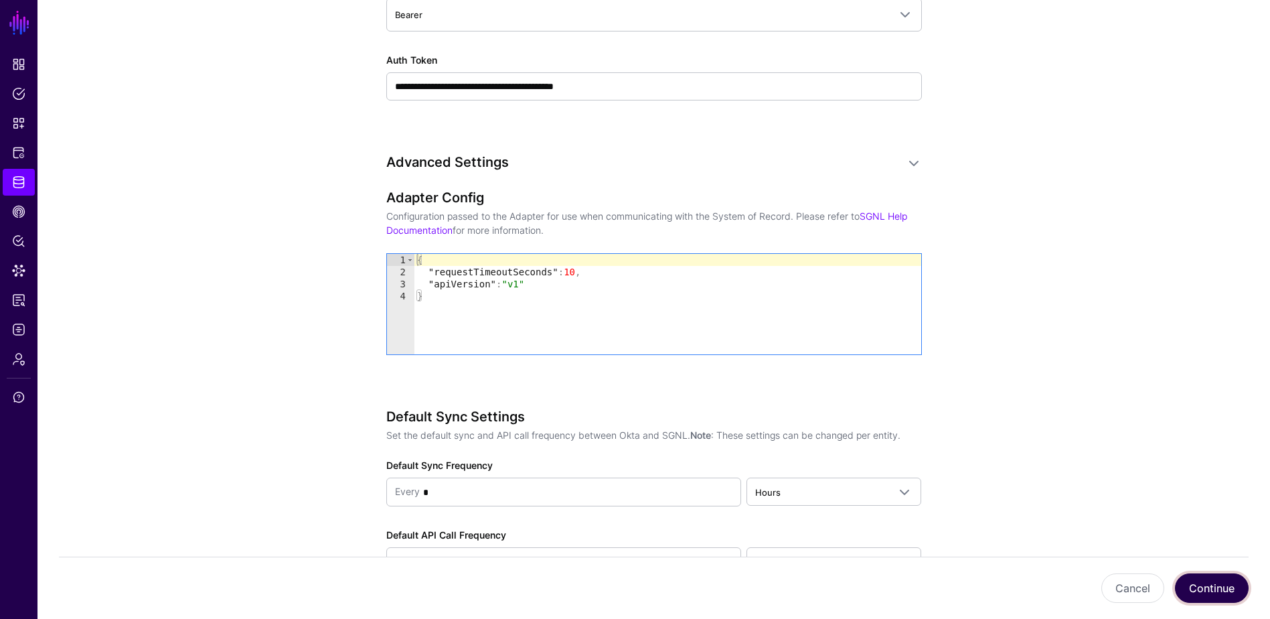
click at [1022, 538] on button "Continue" at bounding box center [1212, 587] width 74 height 29
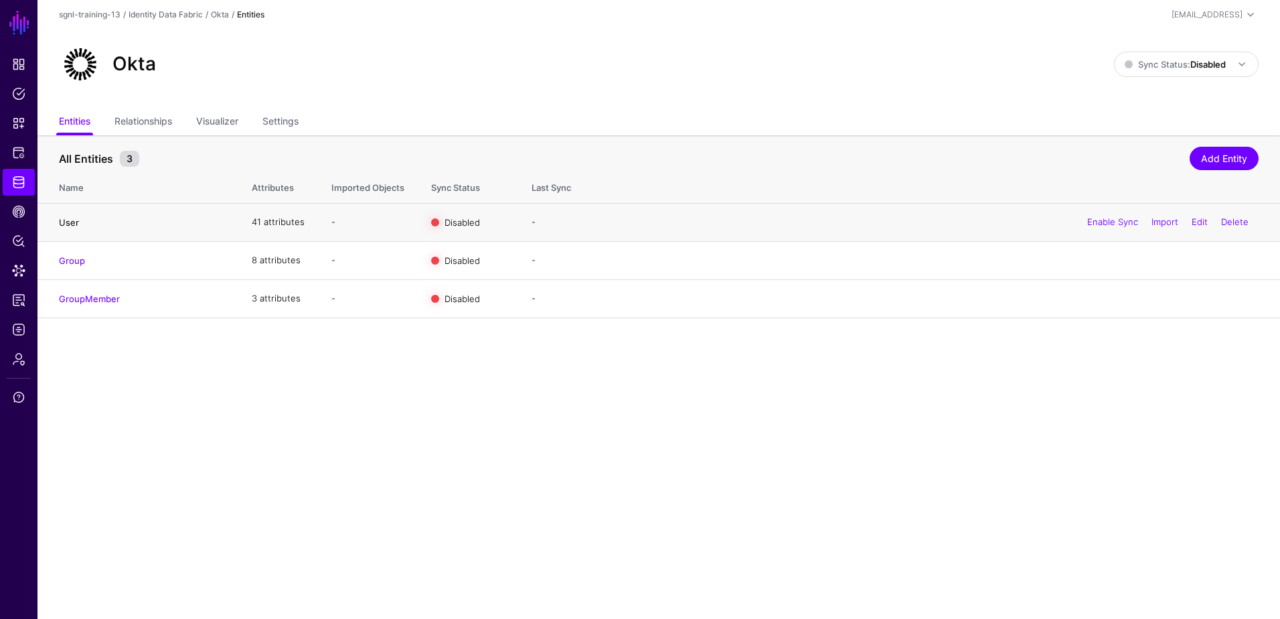
click at [69, 222] on link "User" at bounding box center [69, 222] width 20 height 11
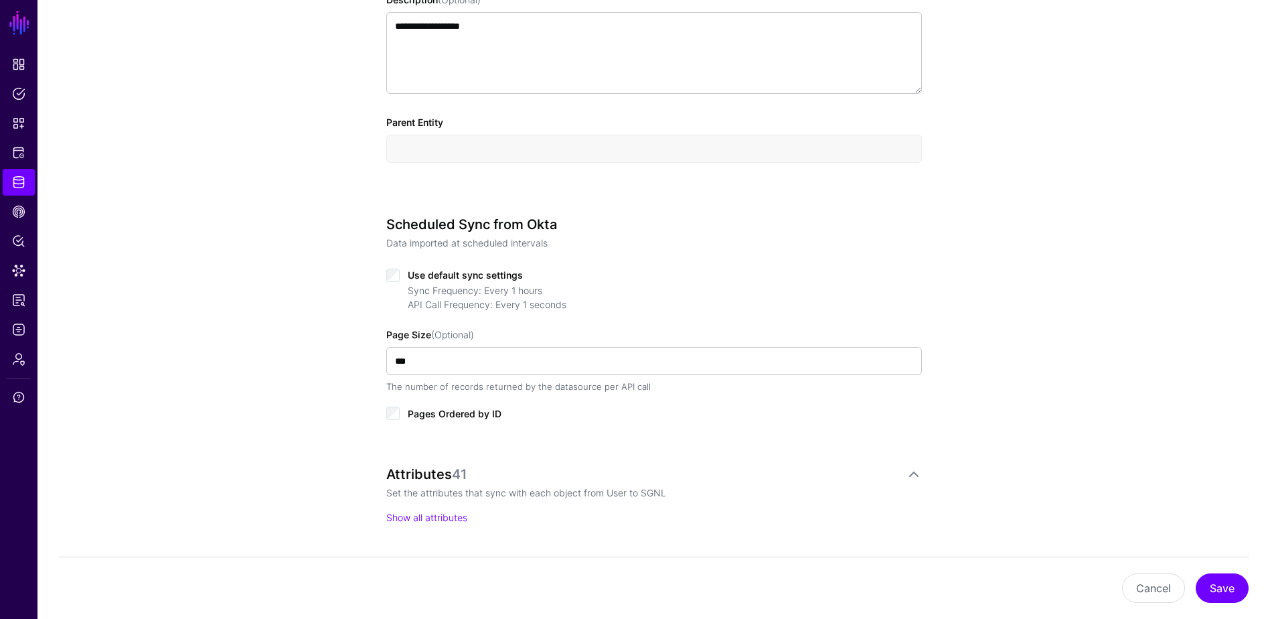
scroll to position [469, 0]
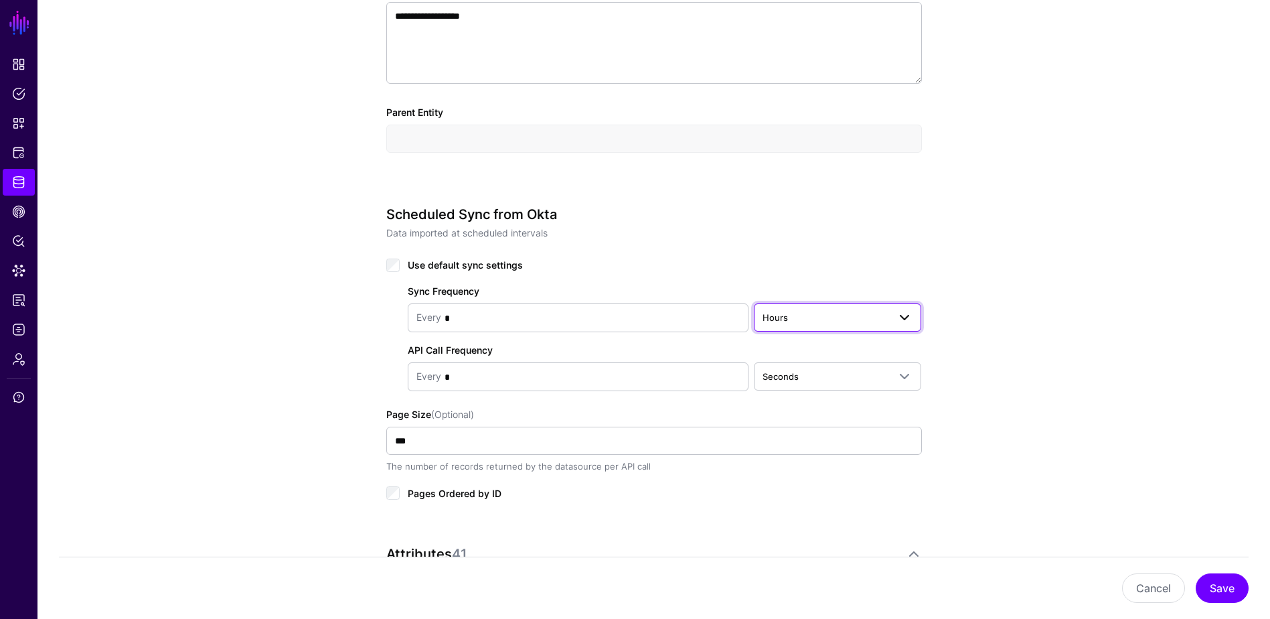
click at [823, 320] on span "Hours" at bounding box center [826, 317] width 127 height 15
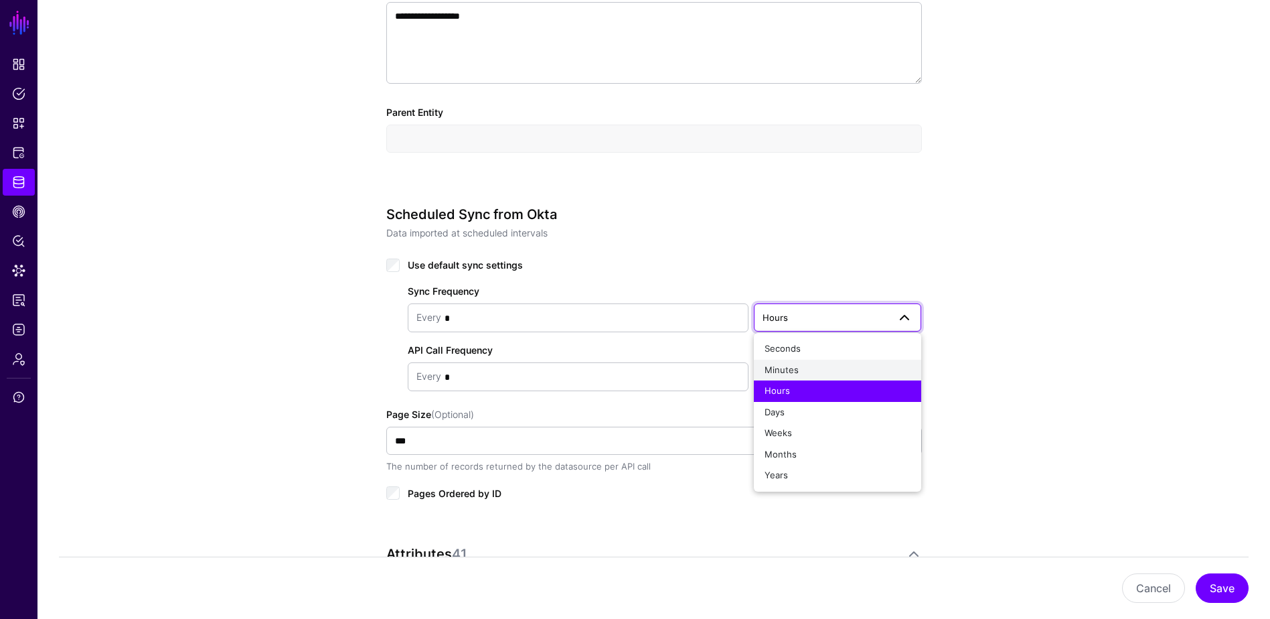
click at [817, 375] on div "Minutes" at bounding box center [838, 370] width 147 height 13
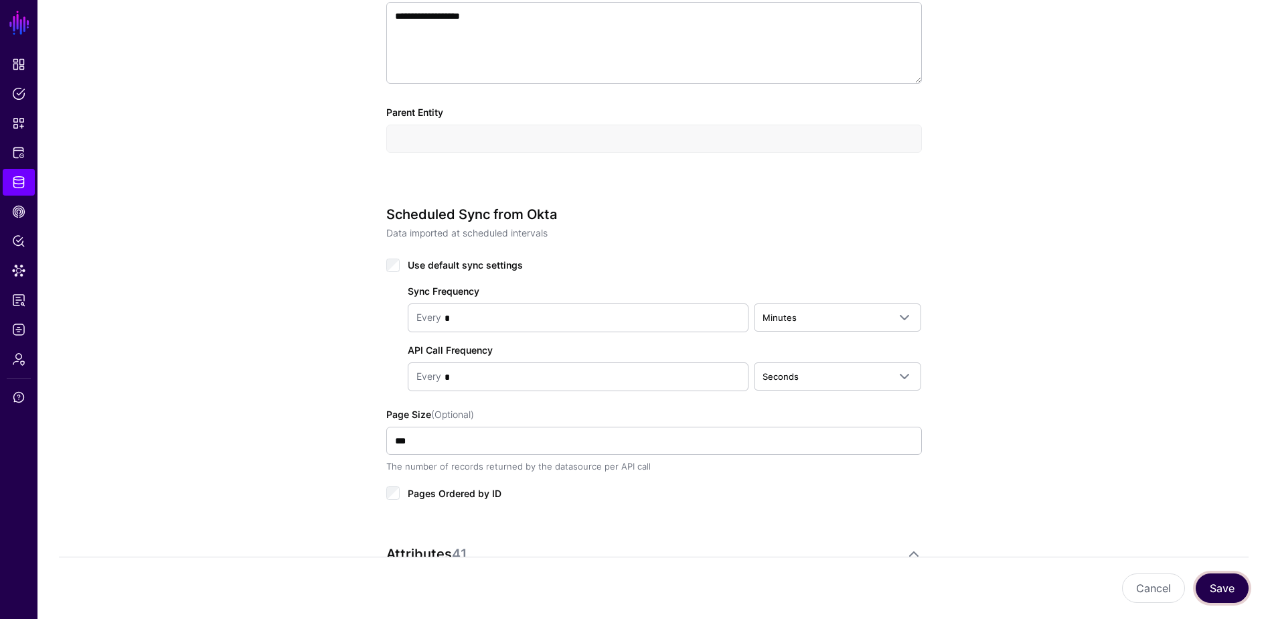
click at [1022, 538] on button "Save" at bounding box center [1222, 587] width 53 height 29
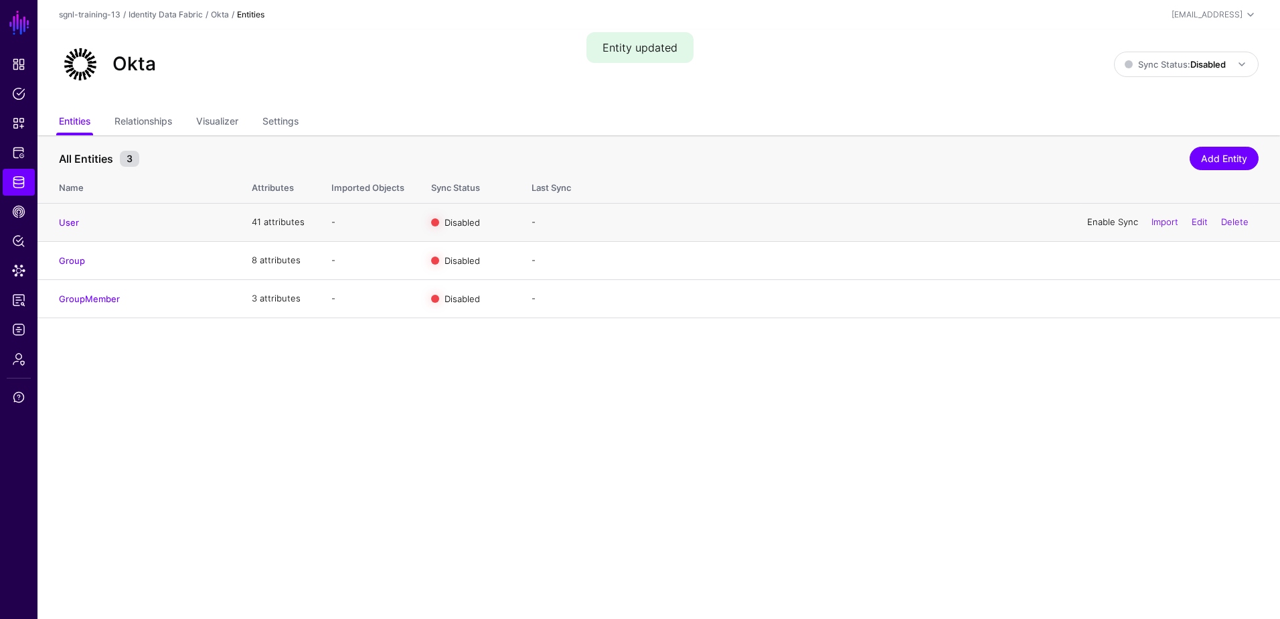
click at [1022, 219] on link "Enable Sync" at bounding box center [1112, 221] width 51 height 11
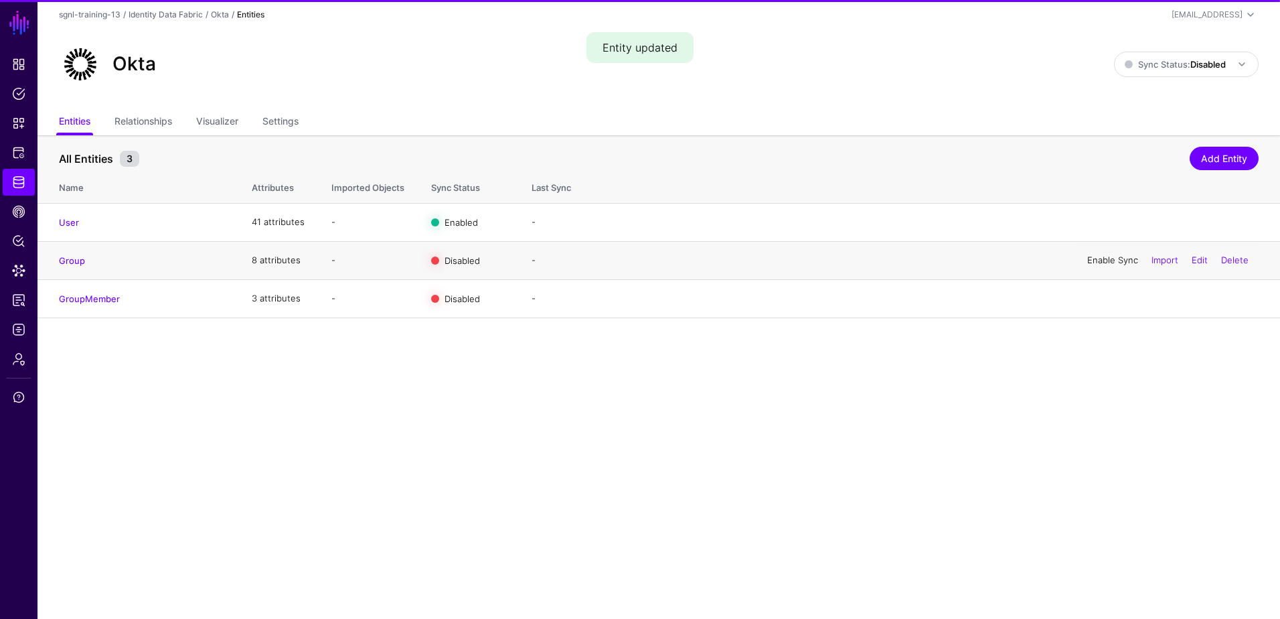
click at [1022, 259] on link "Enable Sync" at bounding box center [1112, 259] width 51 height 11
click at [1022, 296] on link "Enable Sync" at bounding box center [1112, 298] width 51 height 11
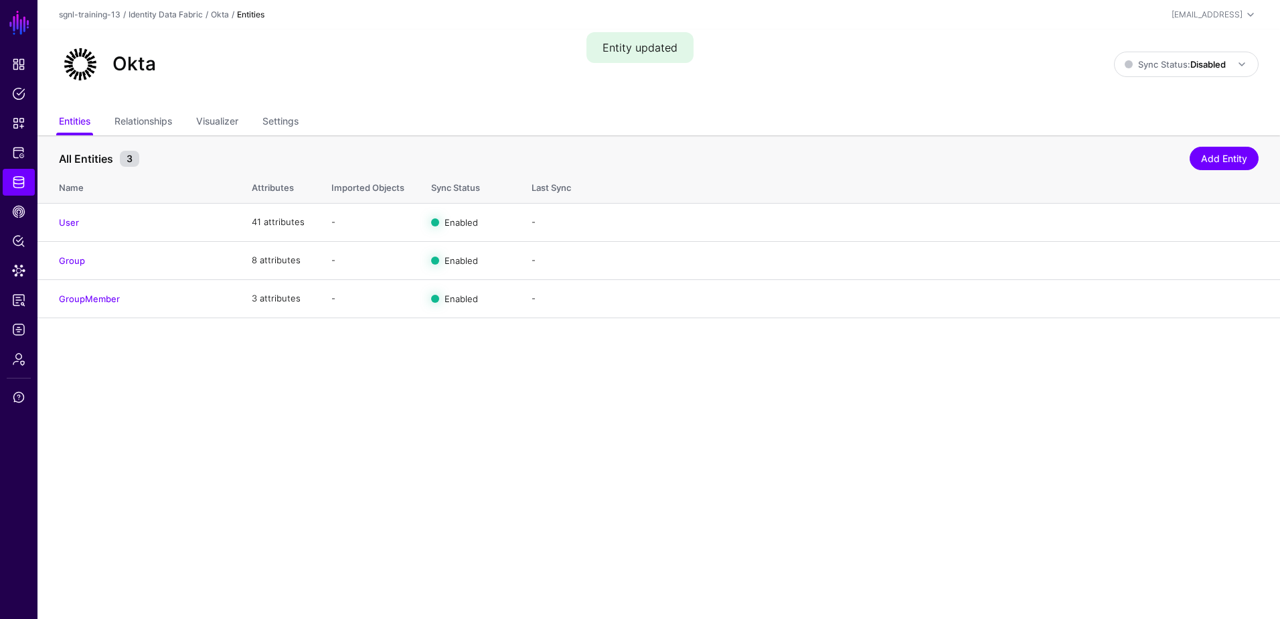
click at [1022, 39] on div "Okta Sync Status: Disabled Enabled Syncing active for all configured entities t…" at bounding box center [658, 69] width 1243 height 80
click at [1022, 64] on strong "Disabled" at bounding box center [1208, 64] width 35 height 11
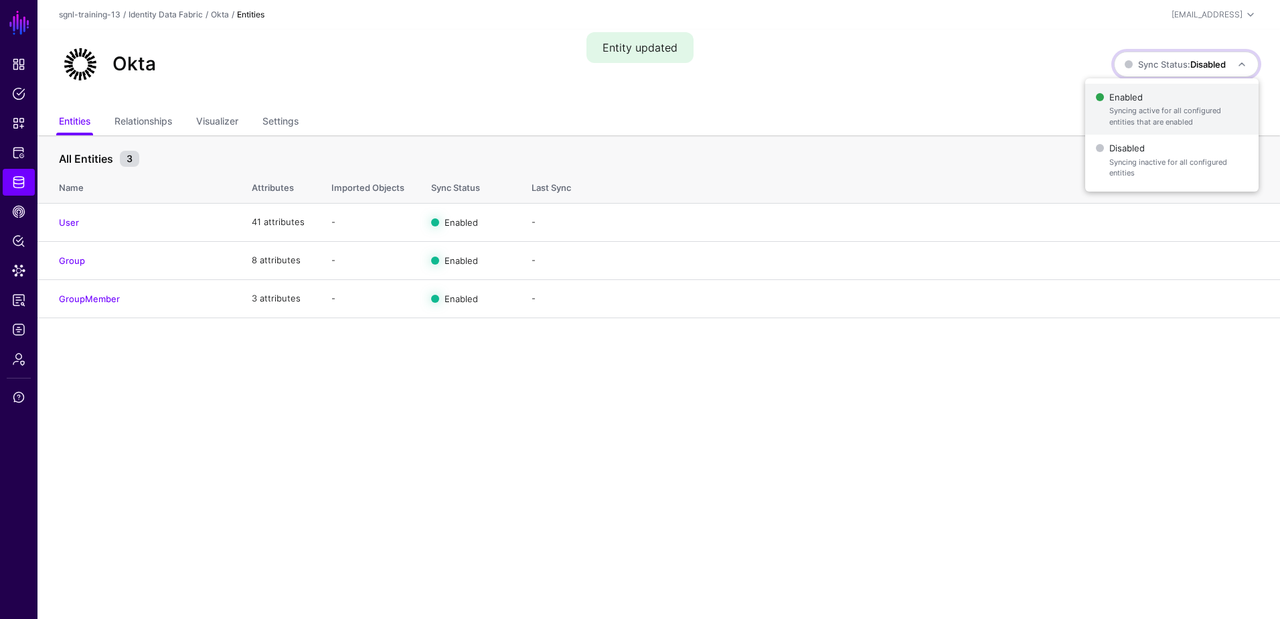
click at [1022, 105] on span "Syncing active for all configured entities that are enabled" at bounding box center [1178, 116] width 139 height 22
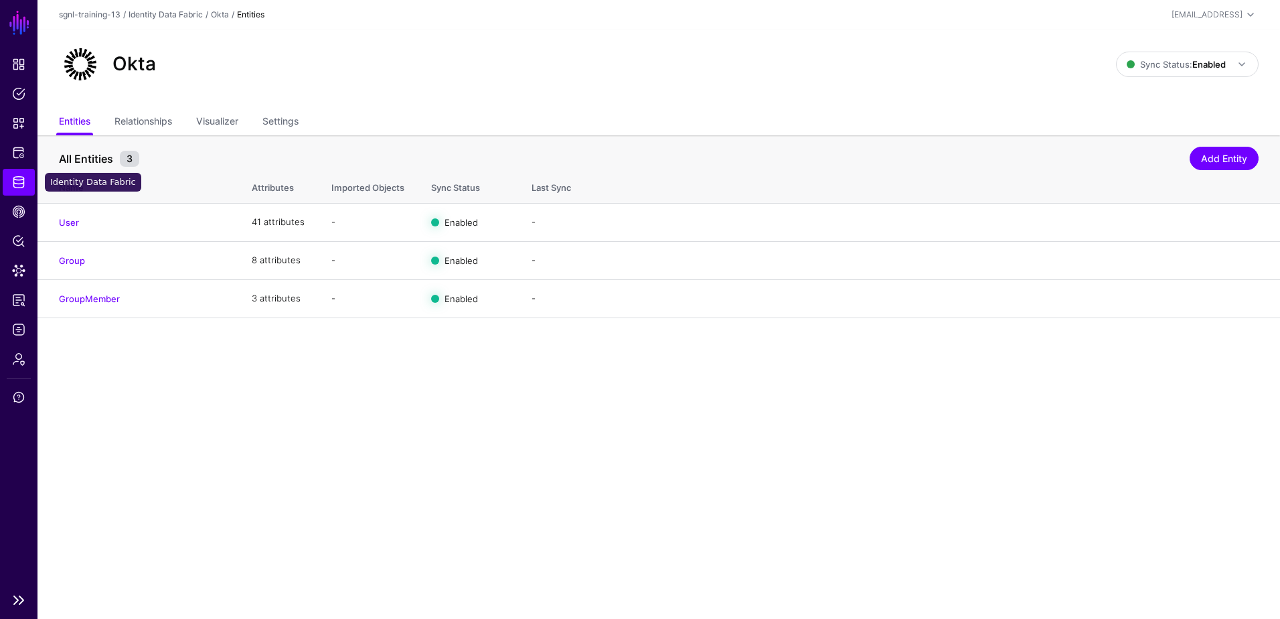
click at [19, 185] on span "Identity Data Fabric" at bounding box center [18, 181] width 13 height 13
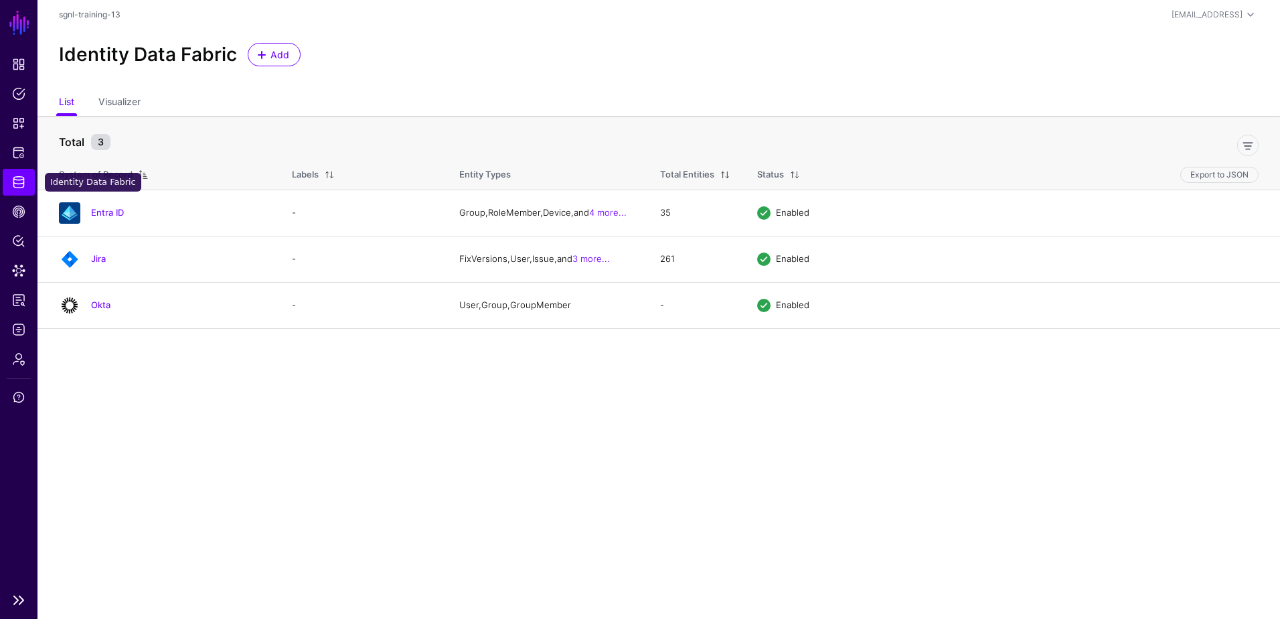
click at [20, 183] on span "Identity Data Fabric" at bounding box center [18, 181] width 13 height 13
click at [98, 305] on link "Okta" at bounding box center [100, 304] width 19 height 11
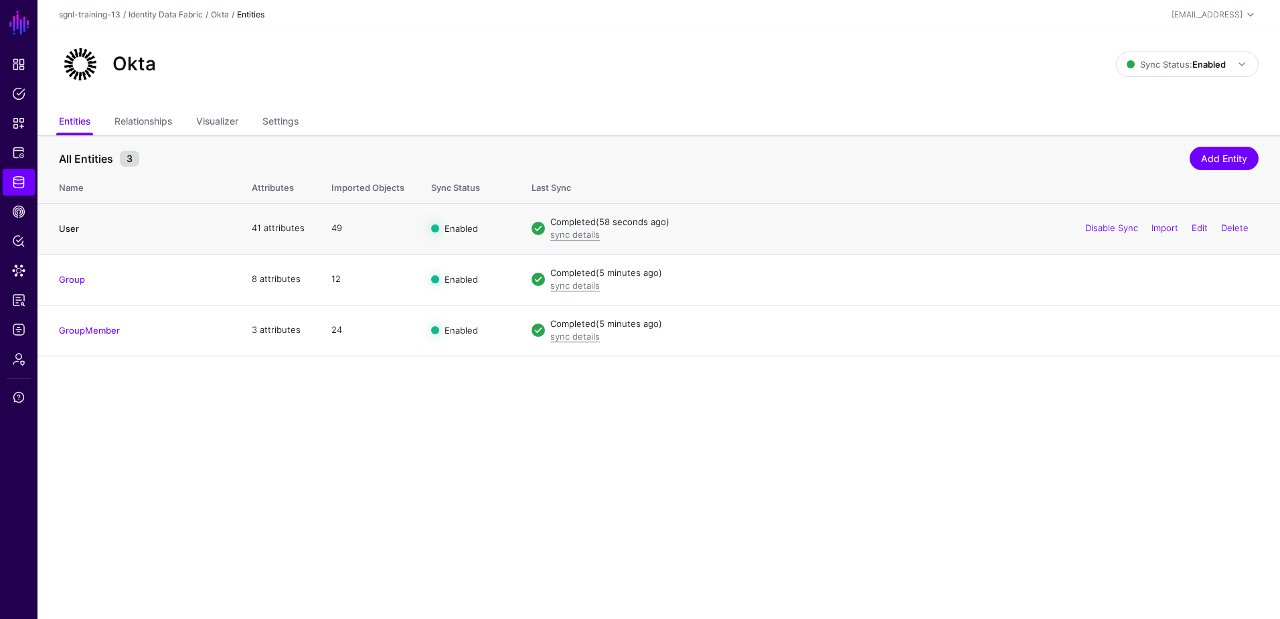
click at [68, 228] on link "User" at bounding box center [69, 228] width 20 height 11
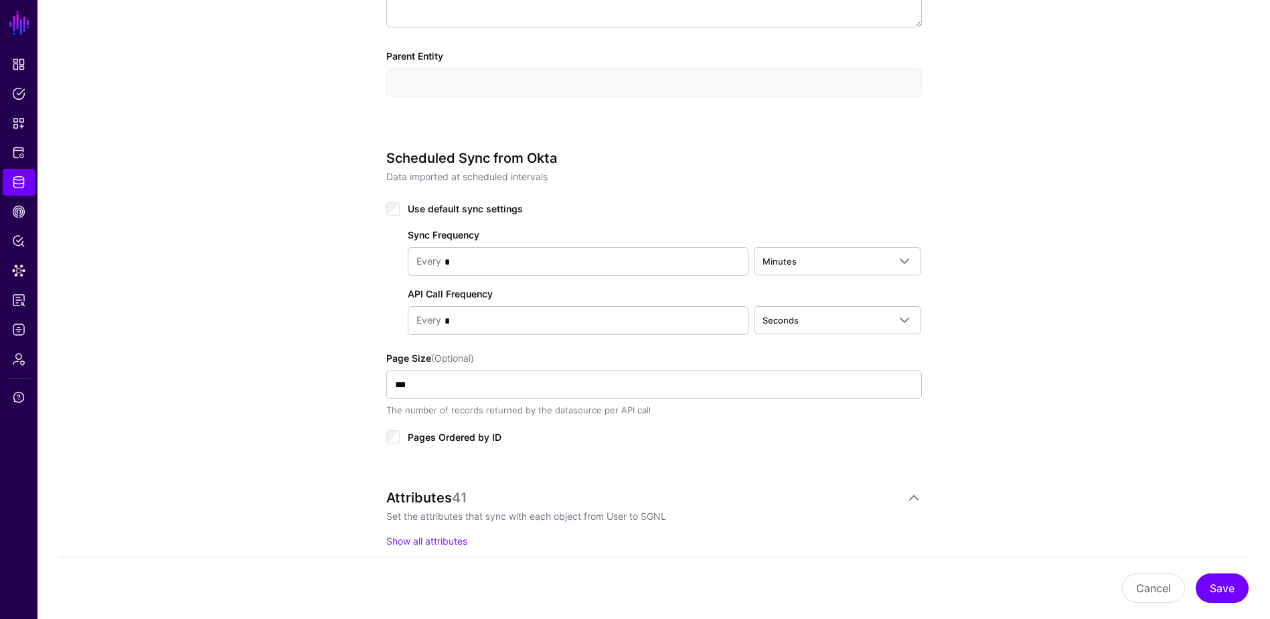
scroll to position [803, 0]
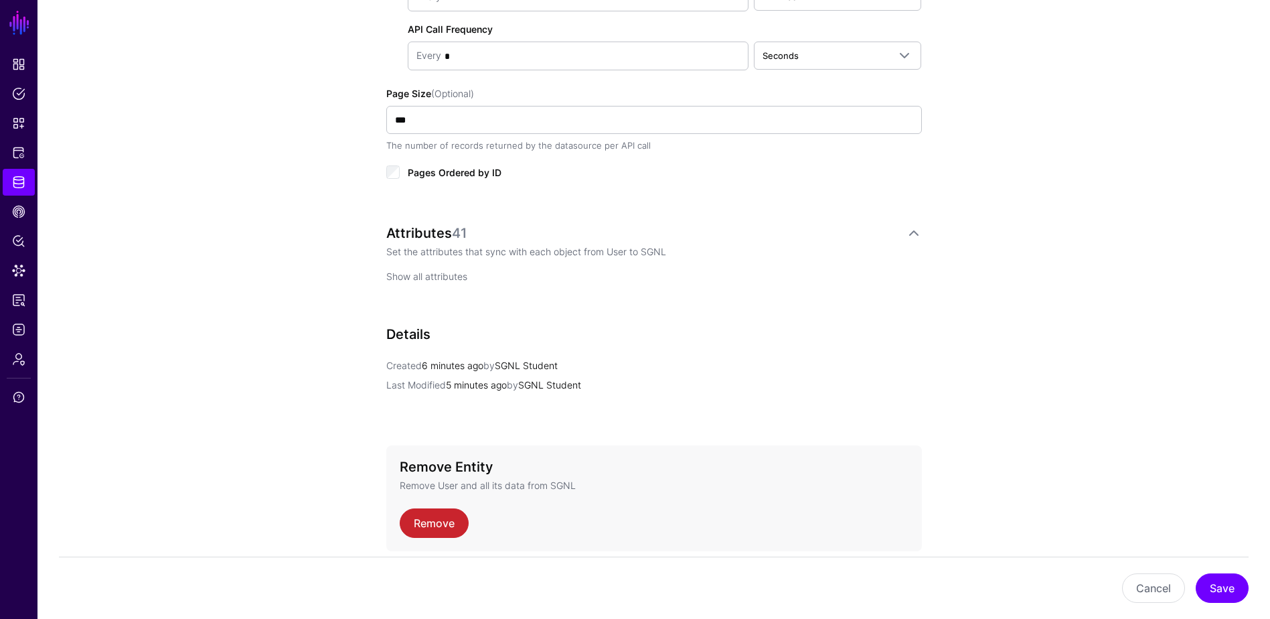
click at [400, 271] on link "Show all attributes" at bounding box center [426, 276] width 81 height 11
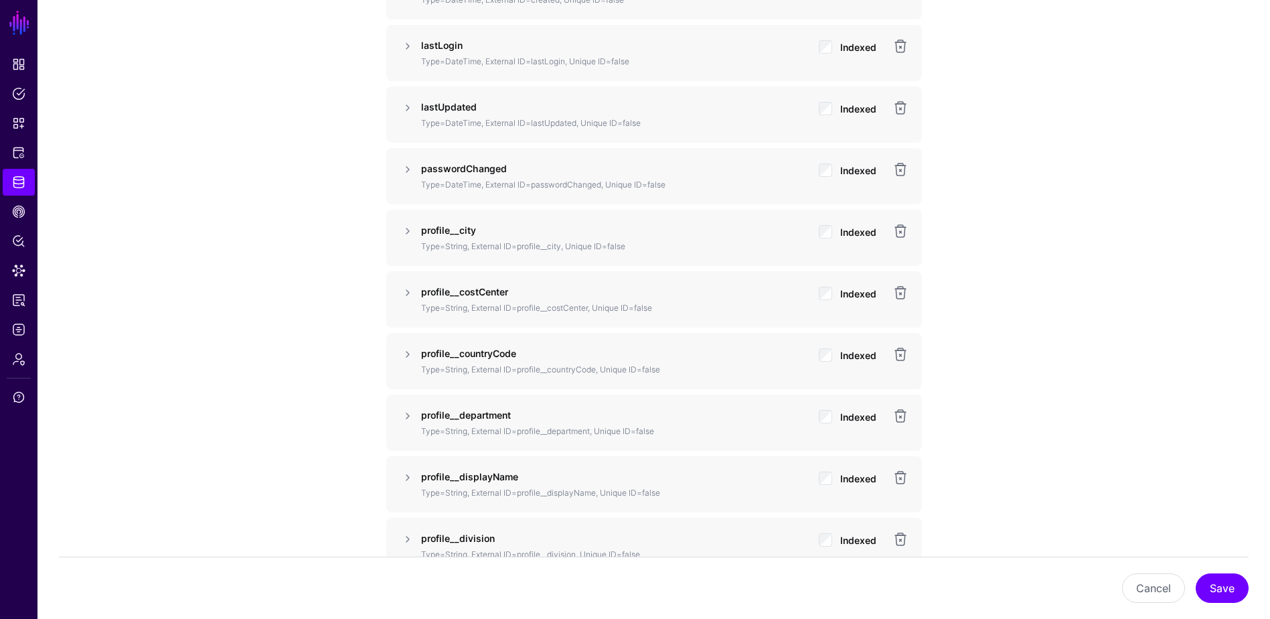
scroll to position [1406, 0]
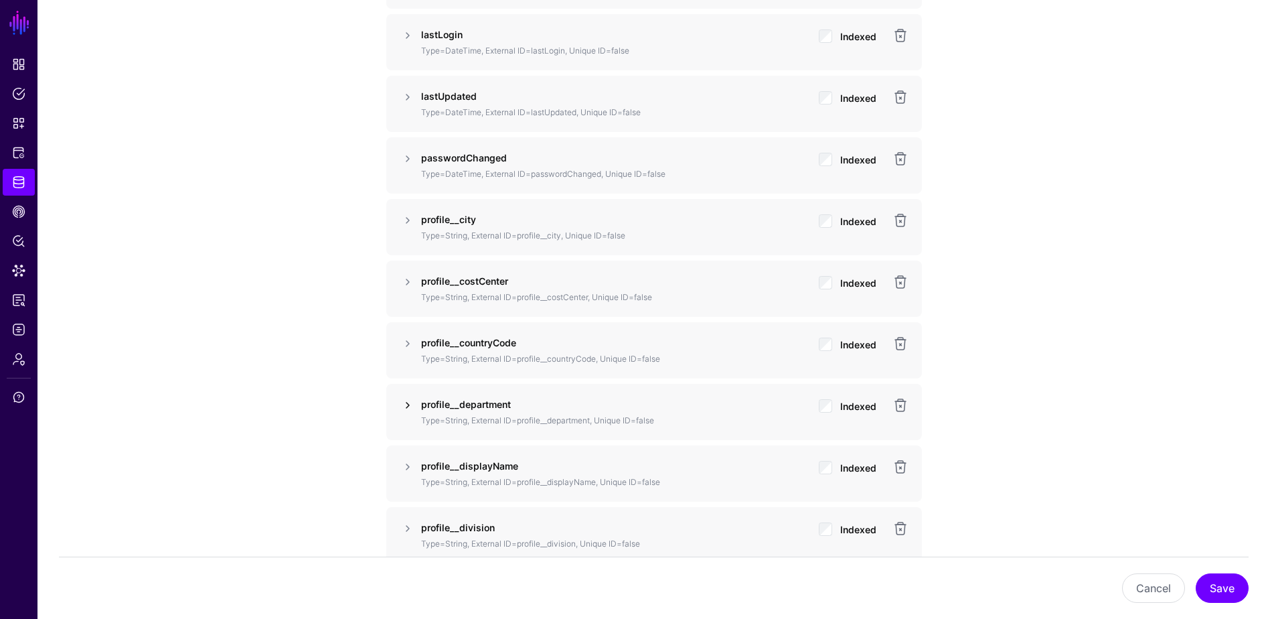
click at [406, 402] on link at bounding box center [408, 405] width 16 height 16
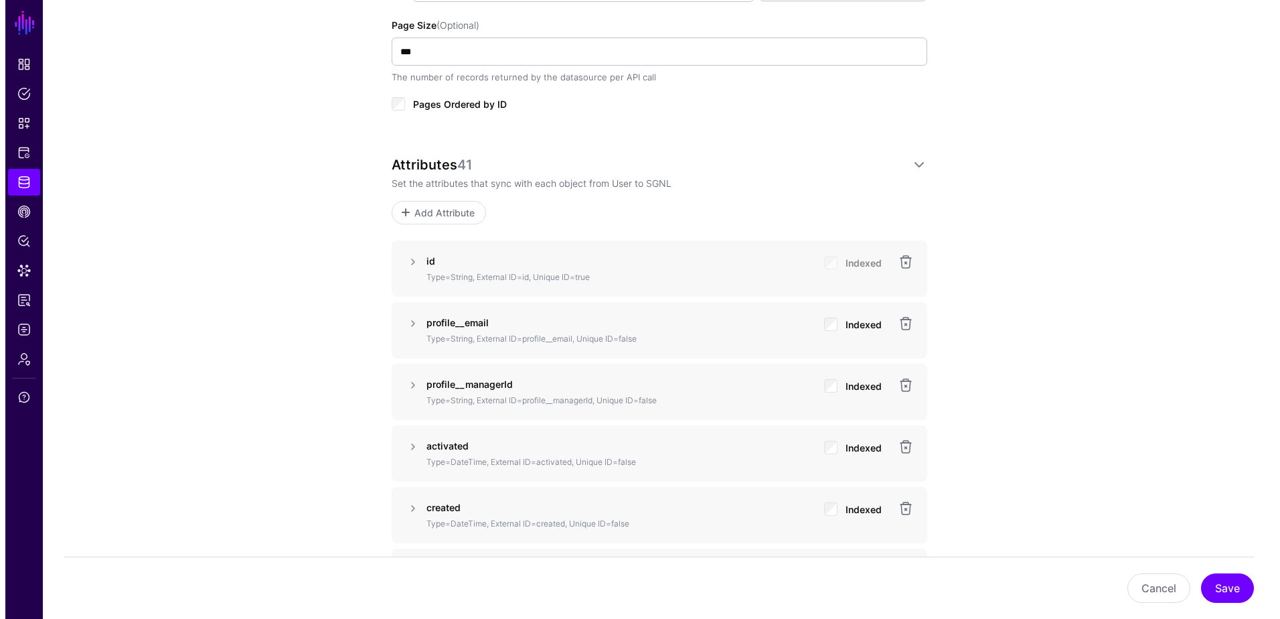
scroll to position [937, 0]
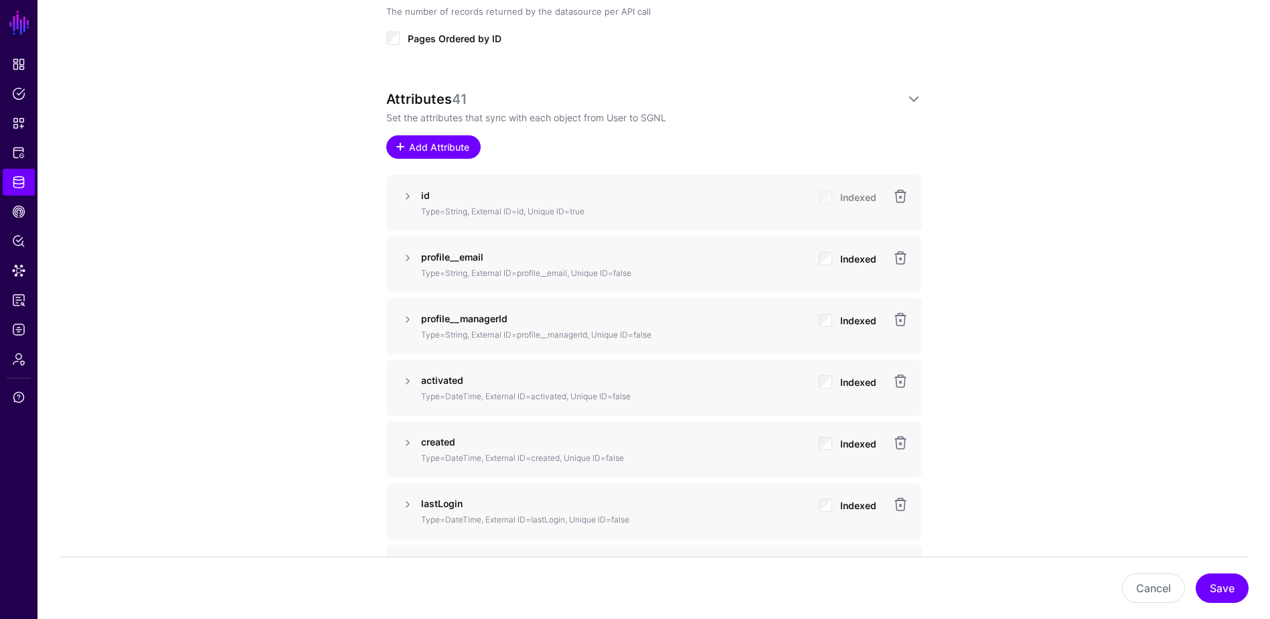
click at [436, 145] on span "Add Attribute" at bounding box center [439, 147] width 64 height 14
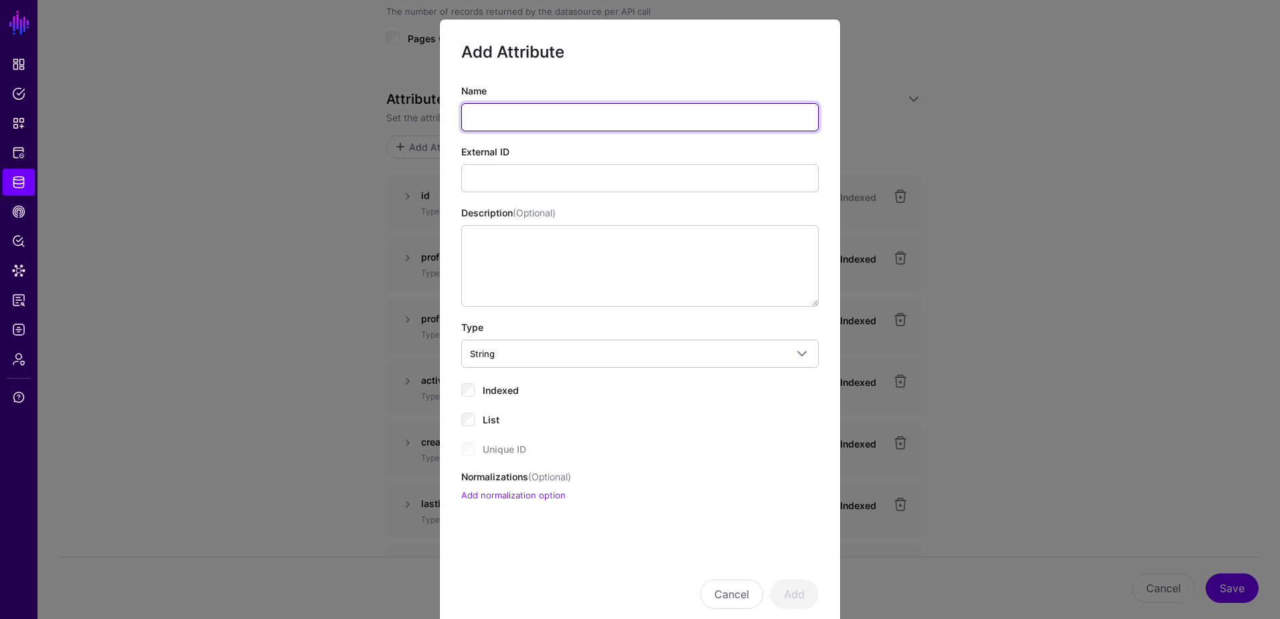
click at [528, 119] on input "Name" at bounding box center [640, 117] width 358 height 28
type input "**********"
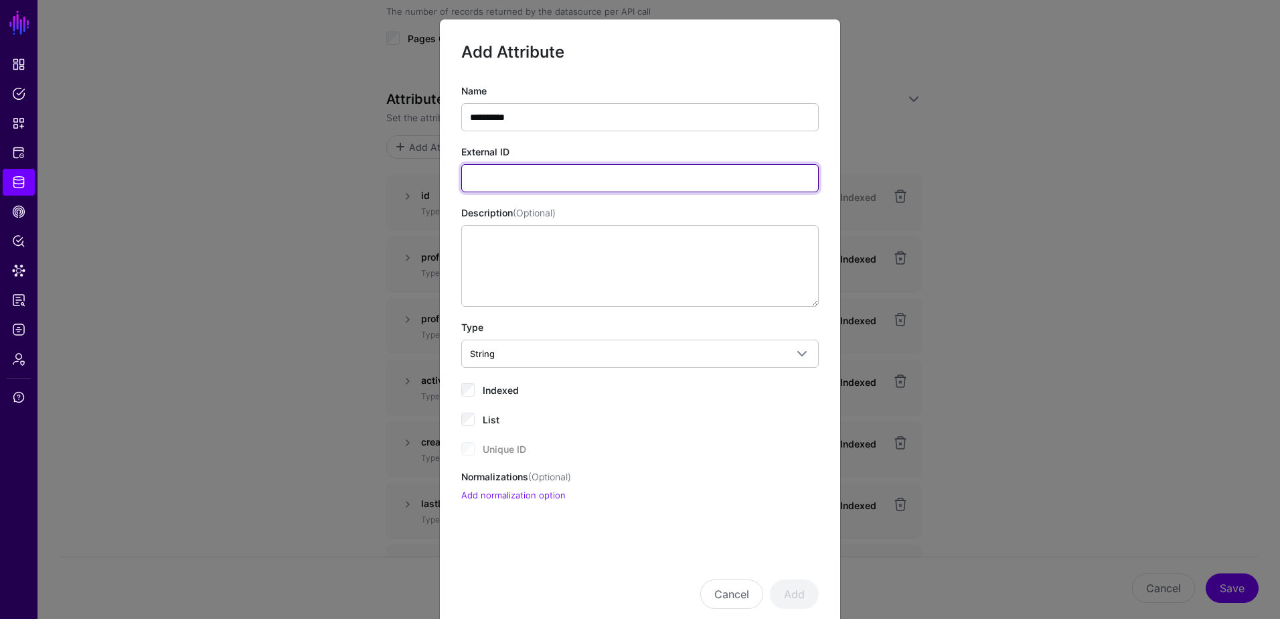
click at [506, 165] on input "External ID" at bounding box center [640, 178] width 358 height 28
click at [559, 180] on input "**********" at bounding box center [640, 178] width 358 height 28
paste input "****"
click at [565, 183] on input "**********" at bounding box center [640, 178] width 358 height 28
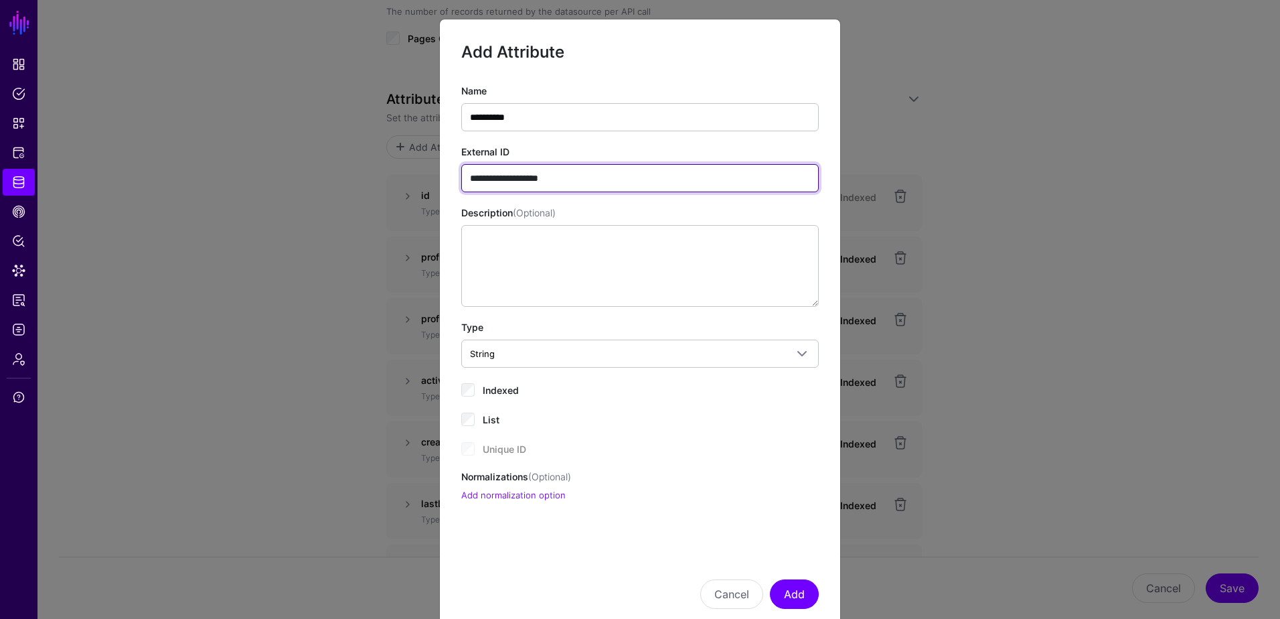
type input "**********"
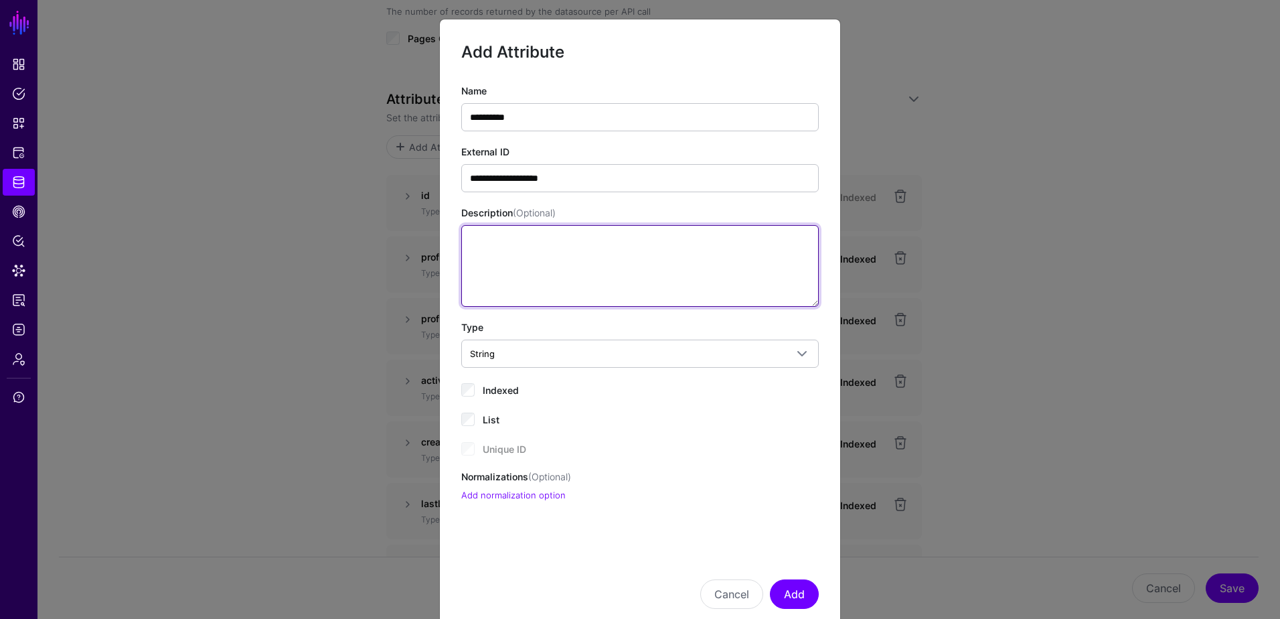
click at [595, 261] on textarea "Description (Optional)" at bounding box center [640, 266] width 358 height 82
type textarea "**********"
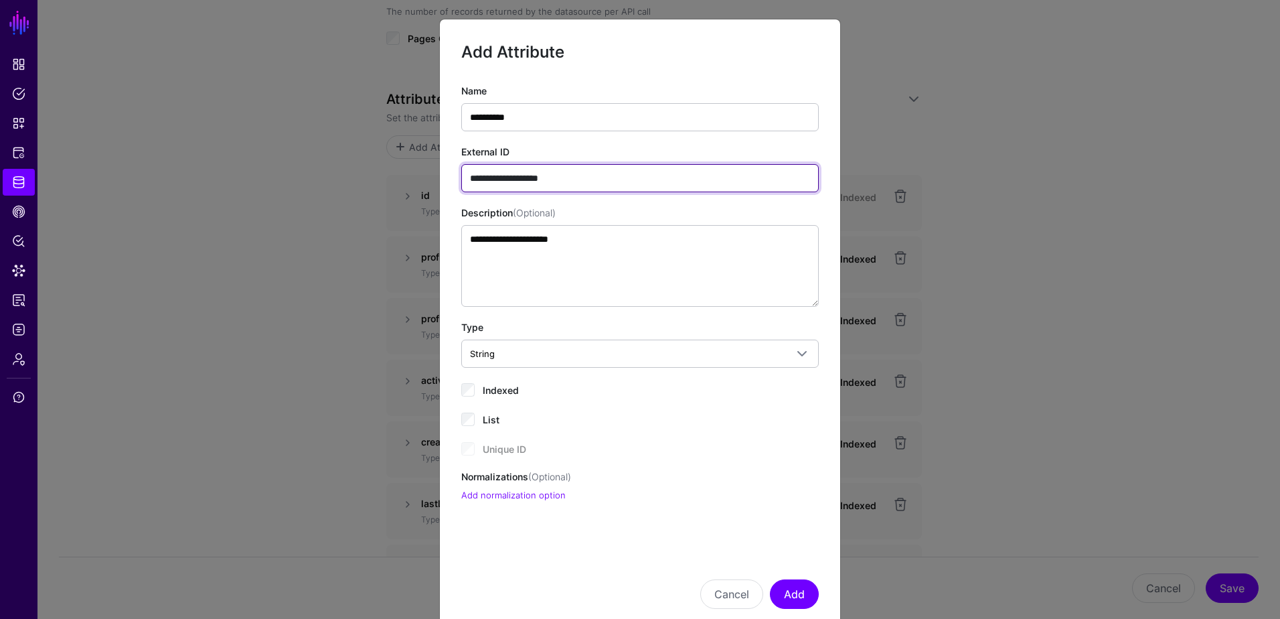
click at [496, 176] on input "**********" at bounding box center [640, 178] width 358 height 28
click at [556, 177] on input "**********" at bounding box center [640, 178] width 358 height 28
type input "**********"
click at [748, 538] on div "Cancel Add" at bounding box center [640, 575] width 358 height 67
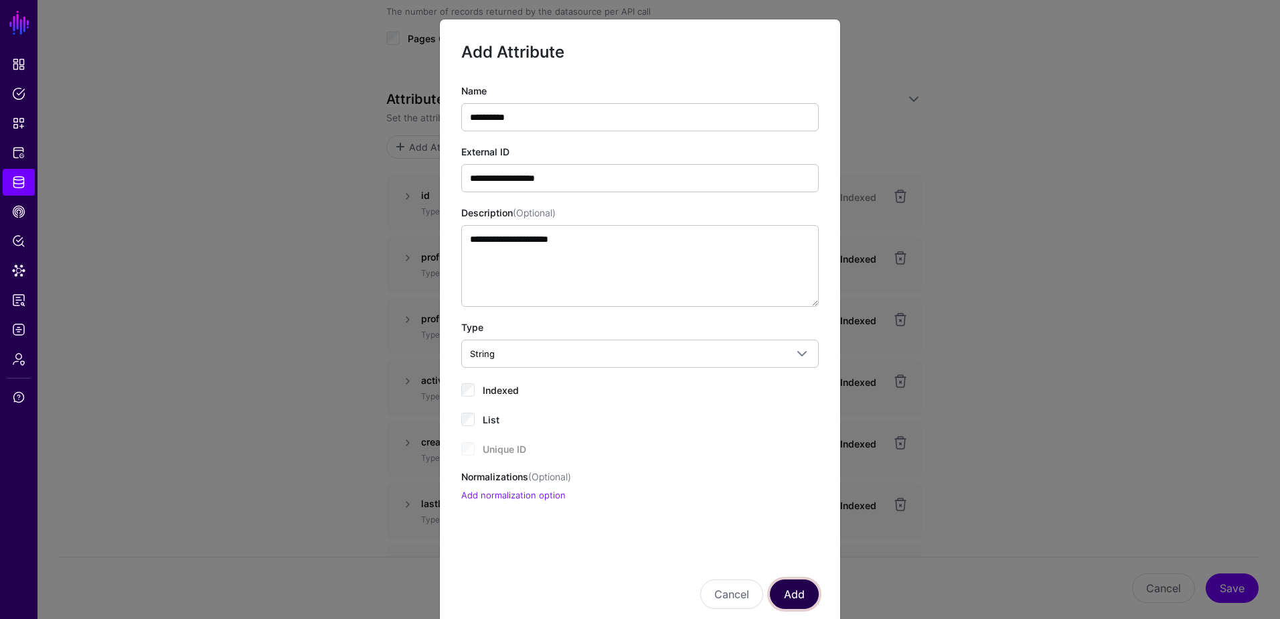
click at [793, 538] on button "Add" at bounding box center [794, 593] width 49 height 29
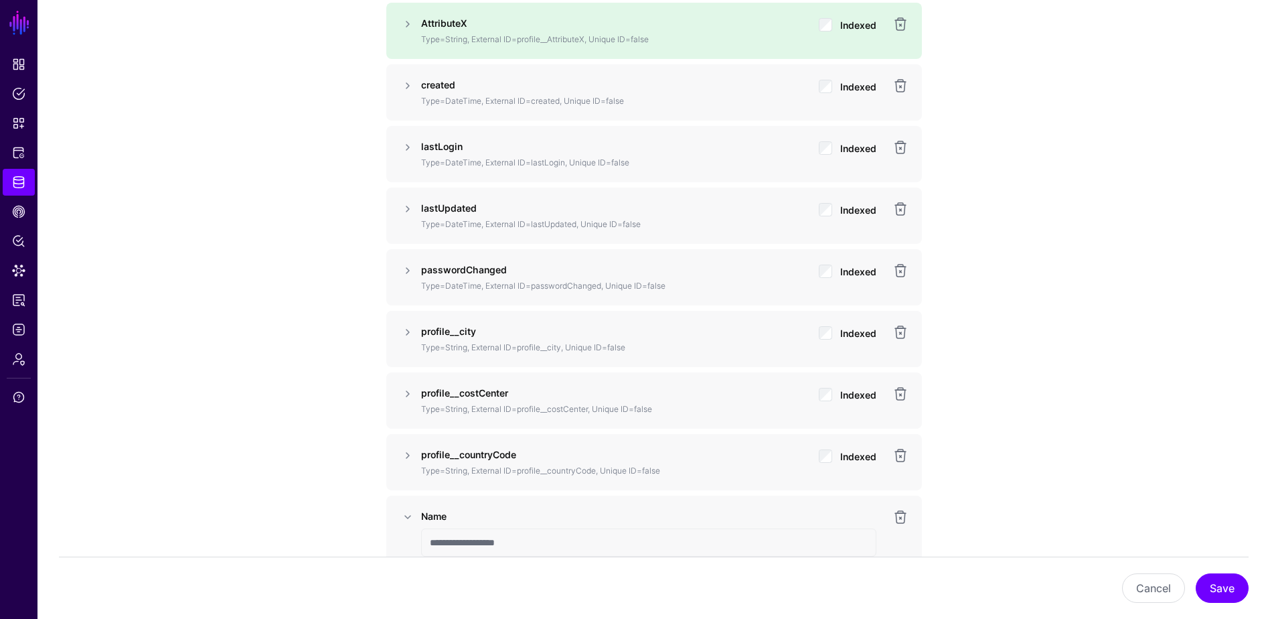
scroll to position [1272, 0]
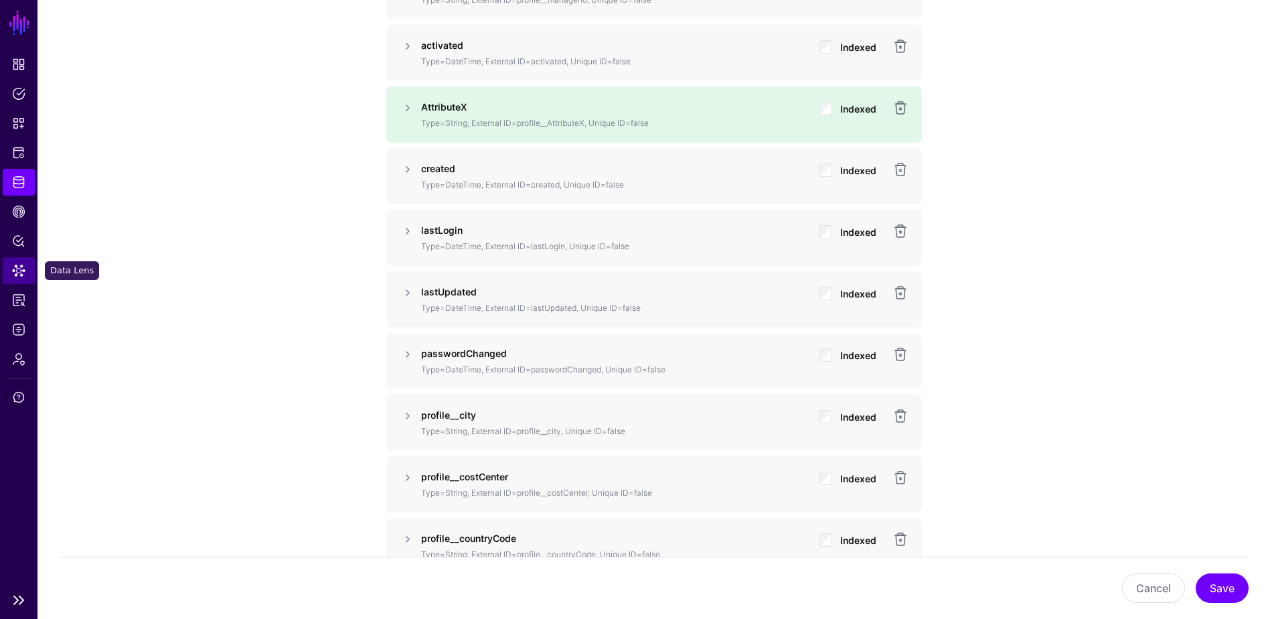
click at [18, 275] on span "Data Lens" at bounding box center [18, 270] width 13 height 13
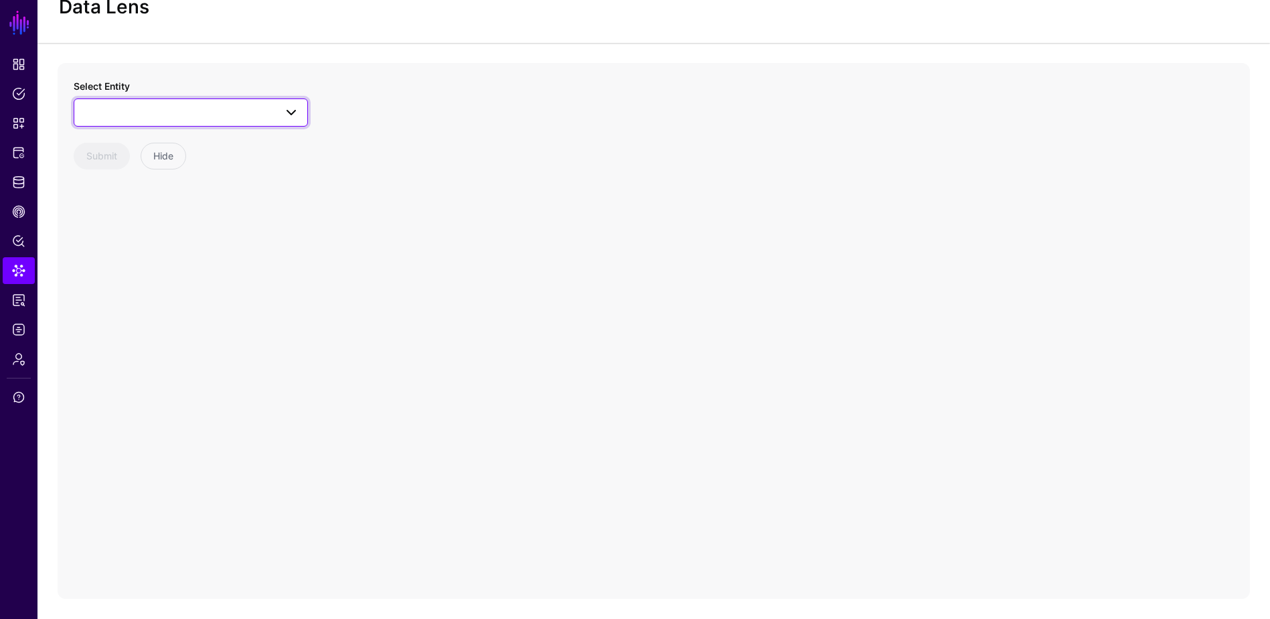
click at [200, 115] on span at bounding box center [190, 112] width 217 height 16
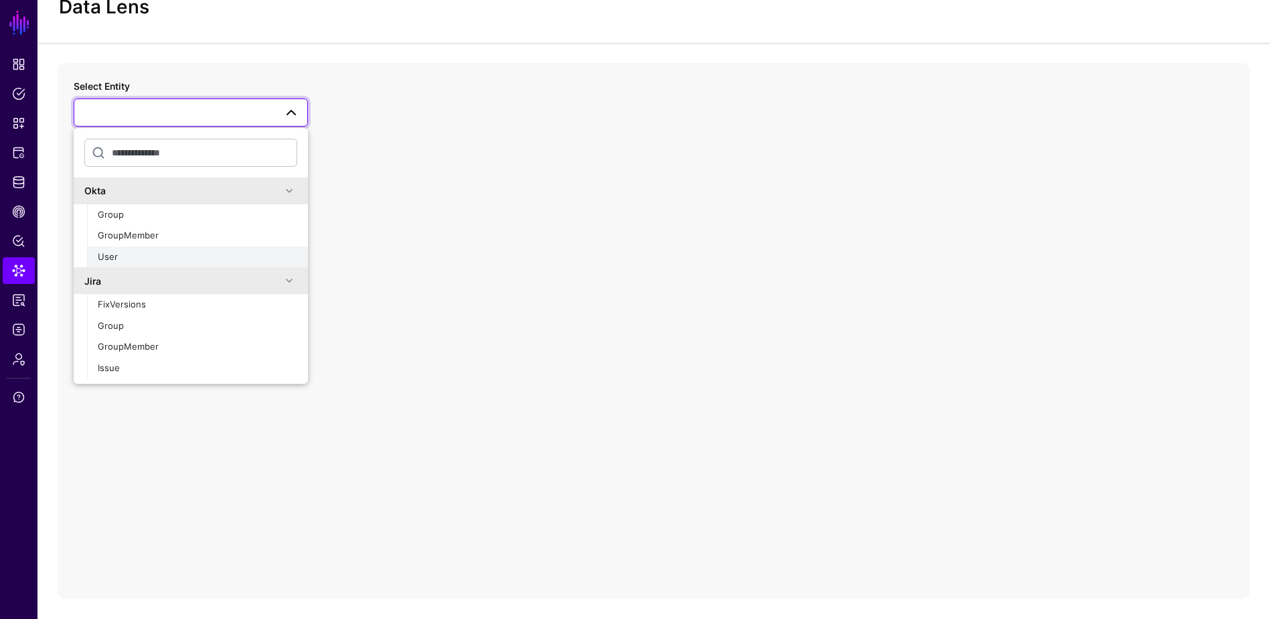
click at [157, 253] on div "User" at bounding box center [198, 256] width 200 height 13
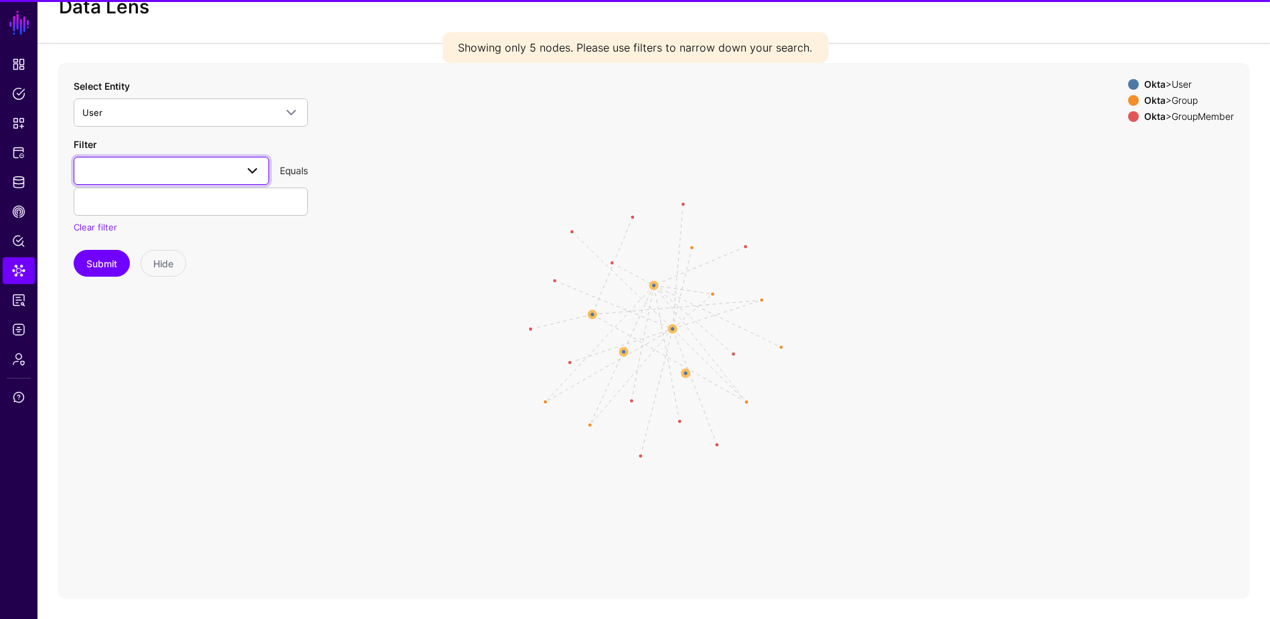
click at [135, 158] on link at bounding box center [172, 171] width 196 height 28
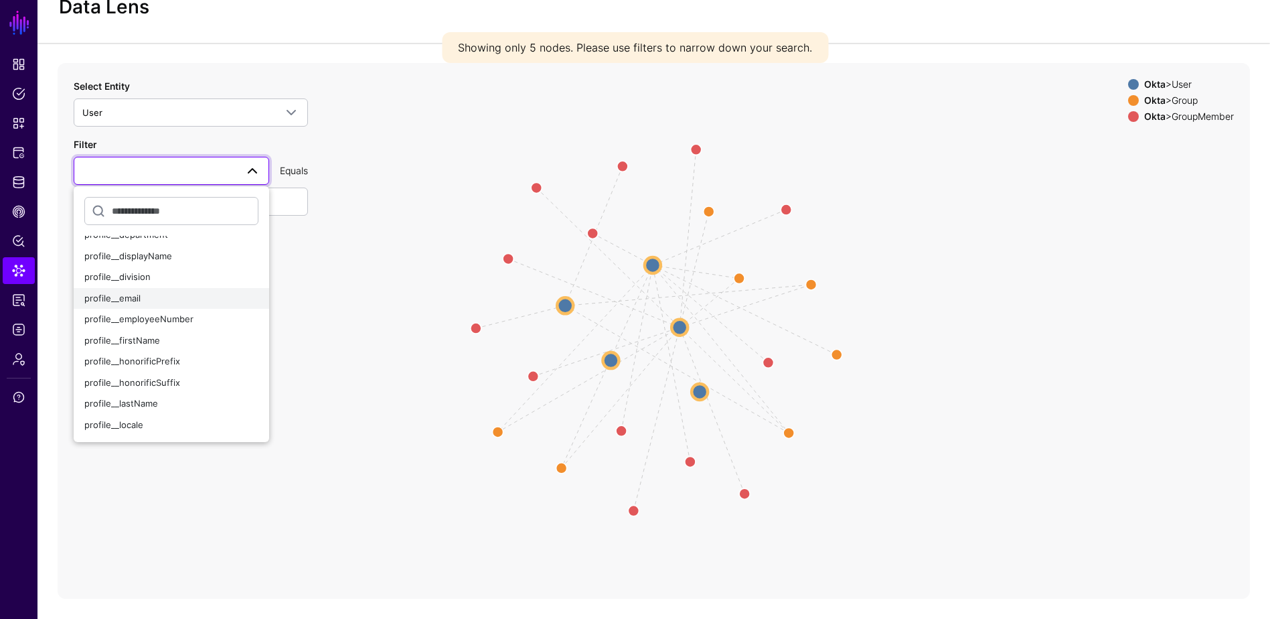
scroll to position [268, 0]
click at [159, 372] on button "profile__login" at bounding box center [172, 378] width 196 height 21
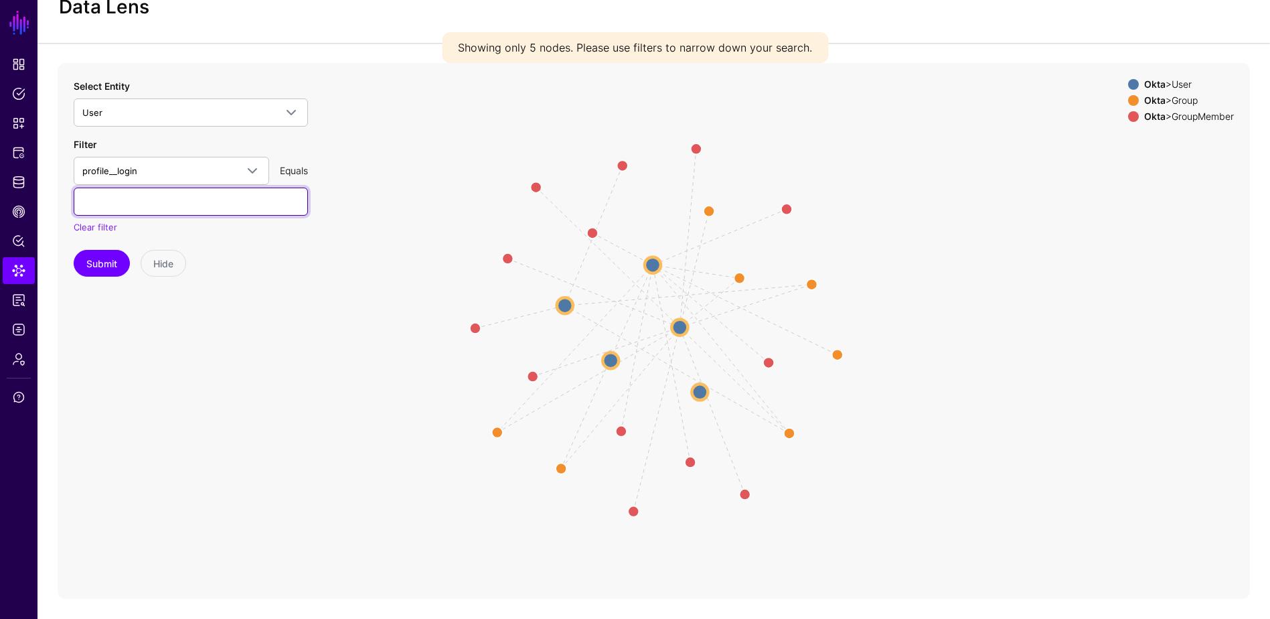
click at [155, 204] on input "text" at bounding box center [191, 201] width 234 height 28
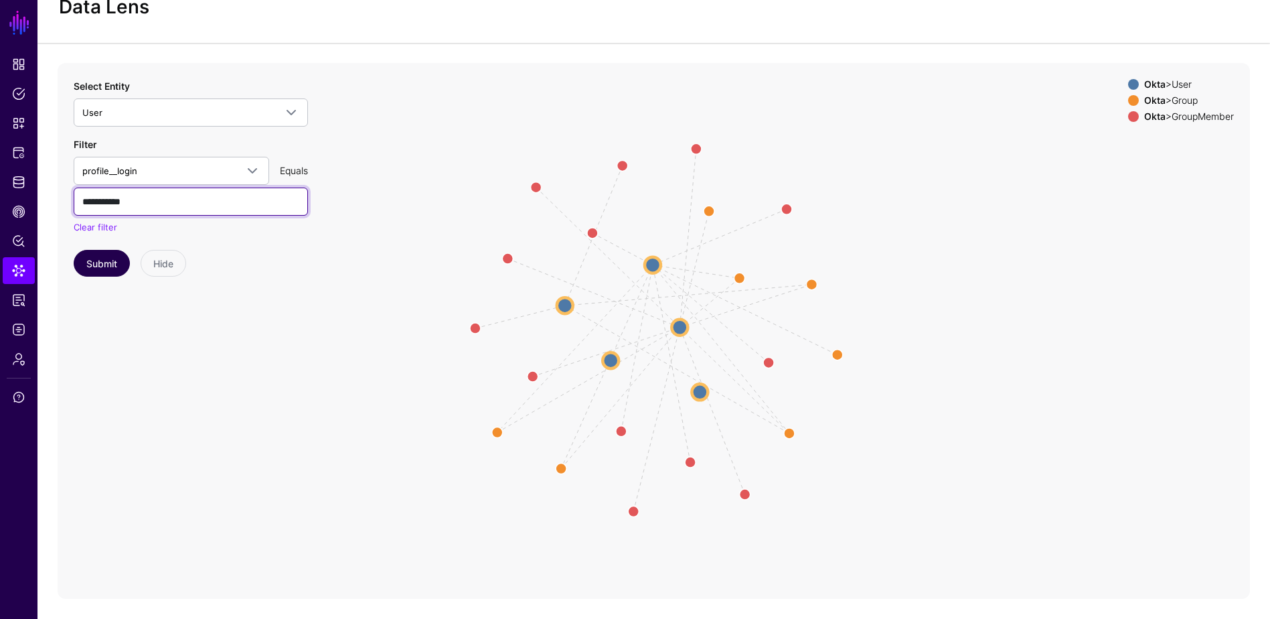
type input "**********"
click at [88, 262] on button "Submit" at bounding box center [102, 263] width 56 height 27
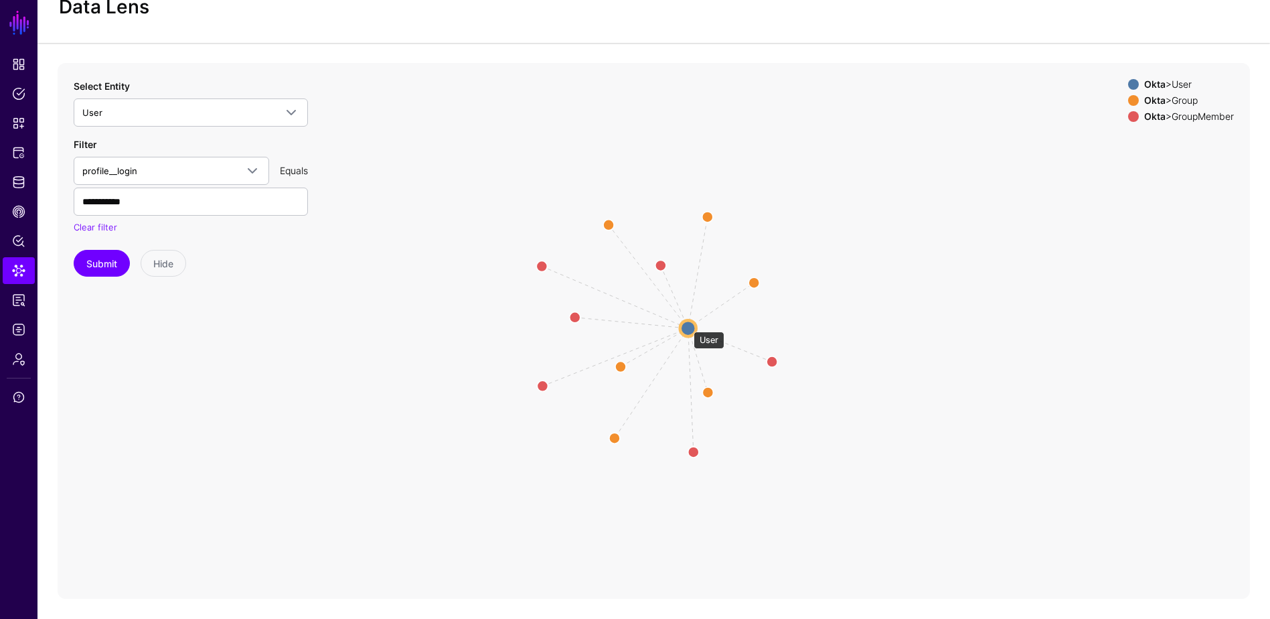
click at [687, 325] on circle at bounding box center [688, 328] width 16 height 16
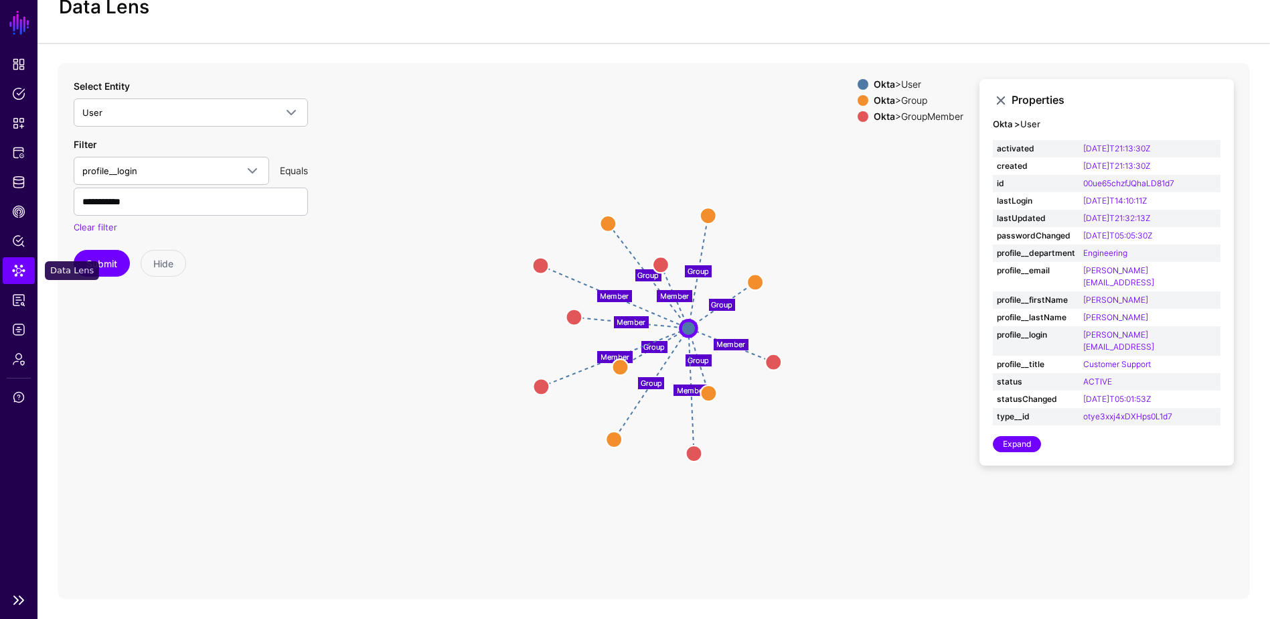
click at [15, 270] on span "Data Lens" at bounding box center [18, 270] width 13 height 13
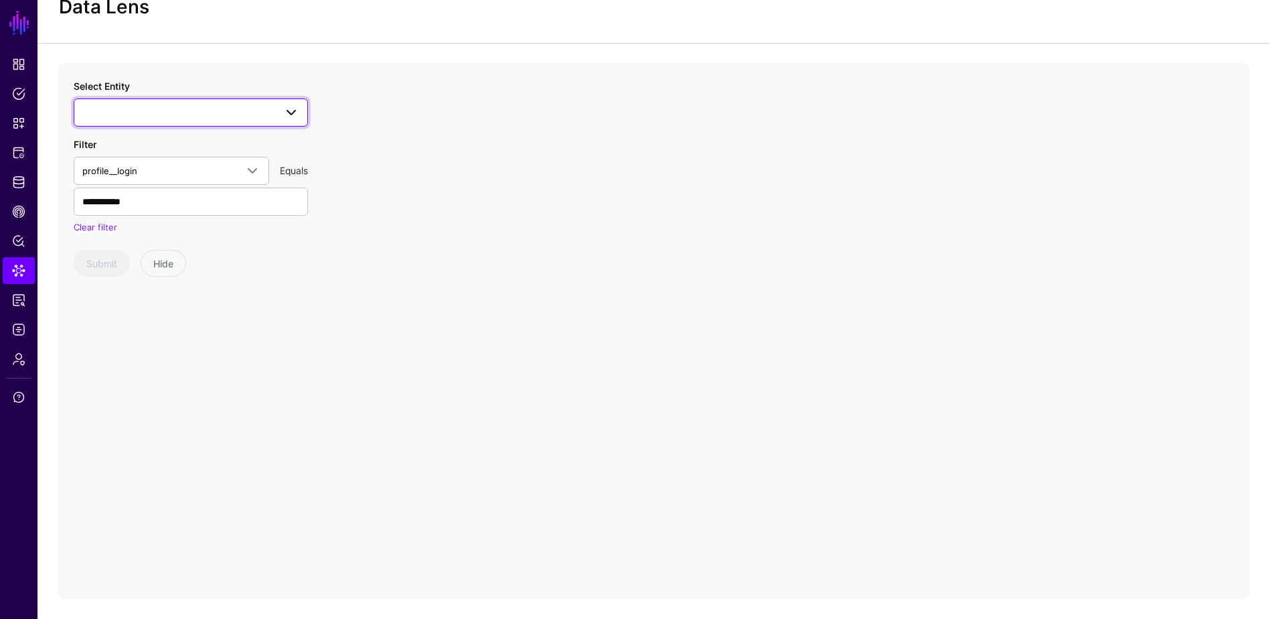
click at [174, 110] on span at bounding box center [190, 112] width 217 height 16
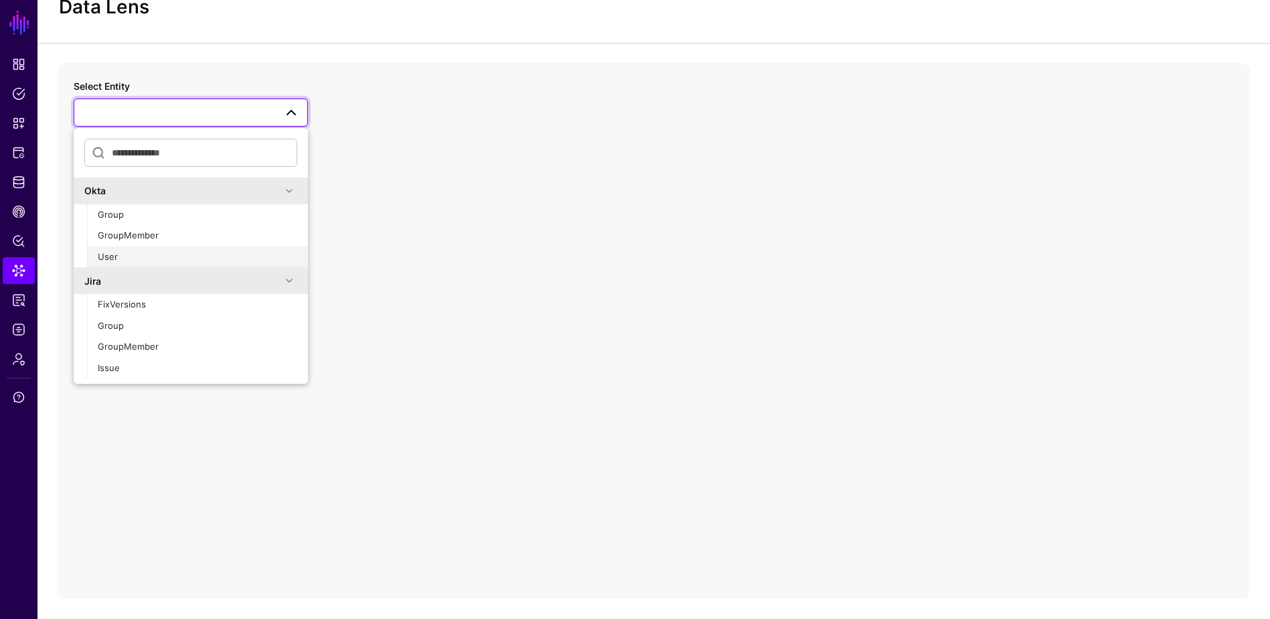
click at [141, 256] on div "User" at bounding box center [198, 256] width 200 height 13
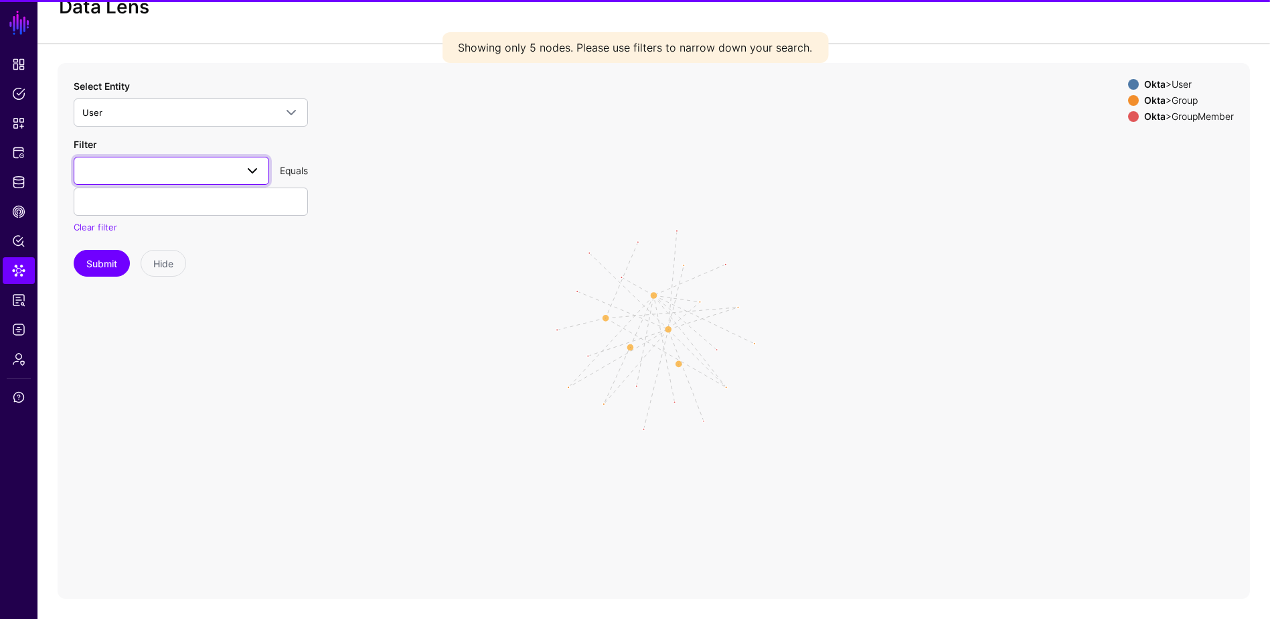
click at [127, 171] on span at bounding box center [171, 171] width 178 height 16
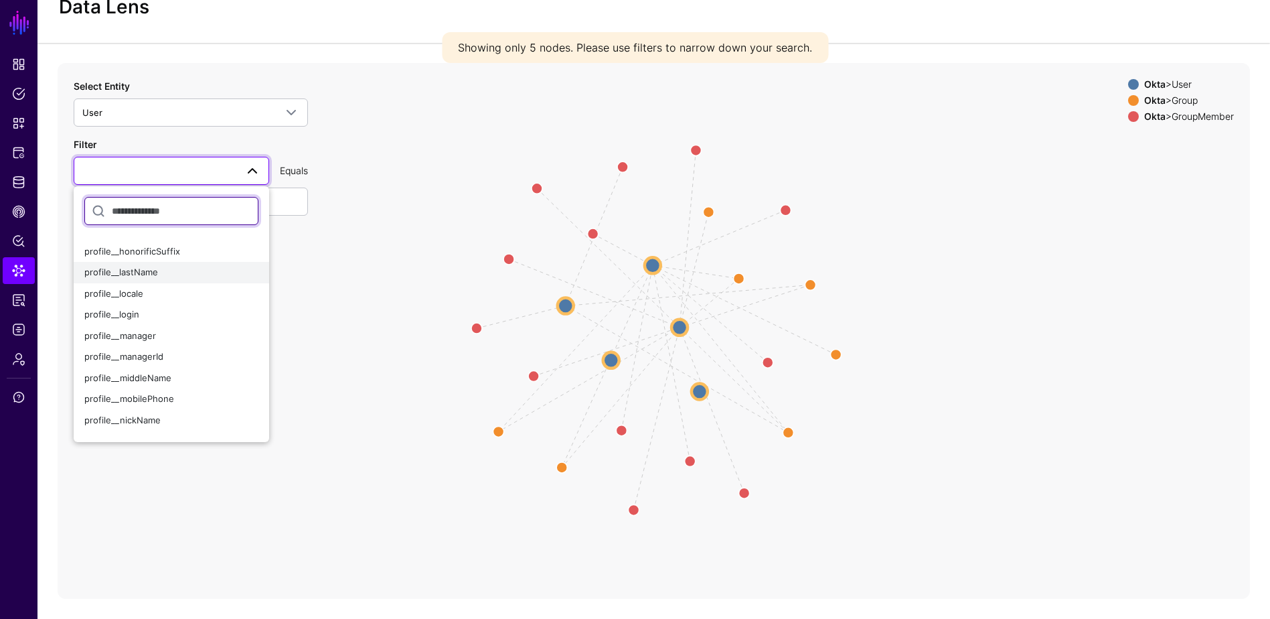
scroll to position [335, 0]
click at [142, 307] on div "profile__login" at bounding box center [171, 311] width 174 height 13
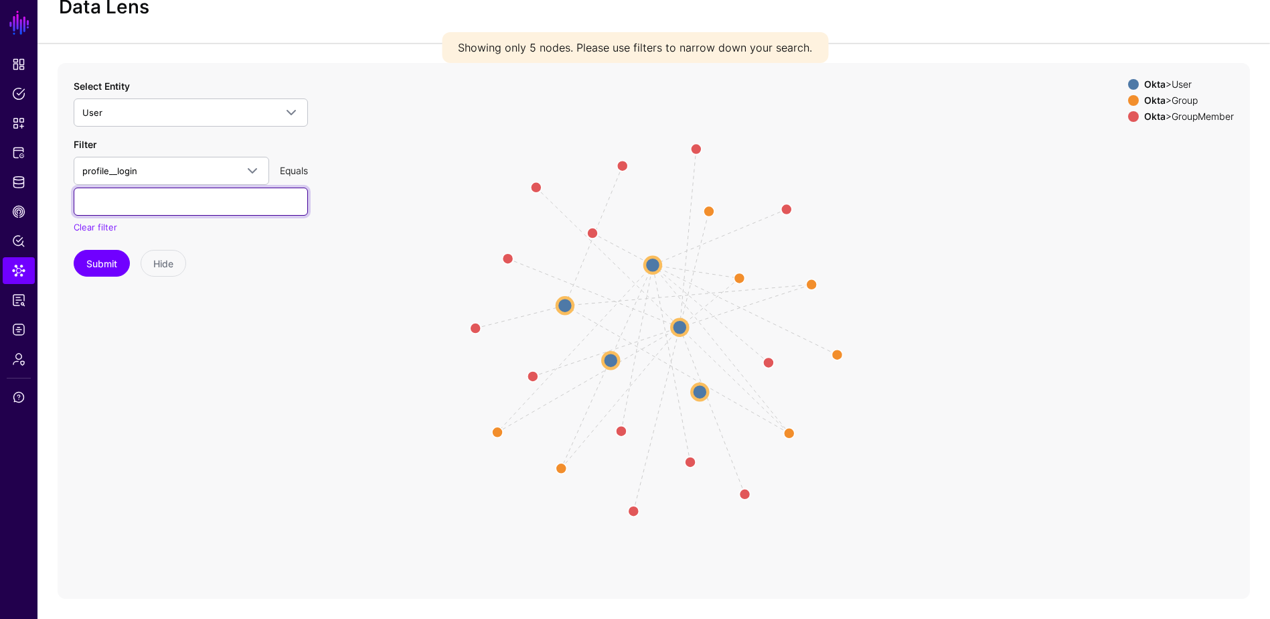
click at [125, 204] on input "text" at bounding box center [191, 201] width 234 height 28
type input "**********"
click at [74, 250] on button "Submit" at bounding box center [102, 263] width 56 height 27
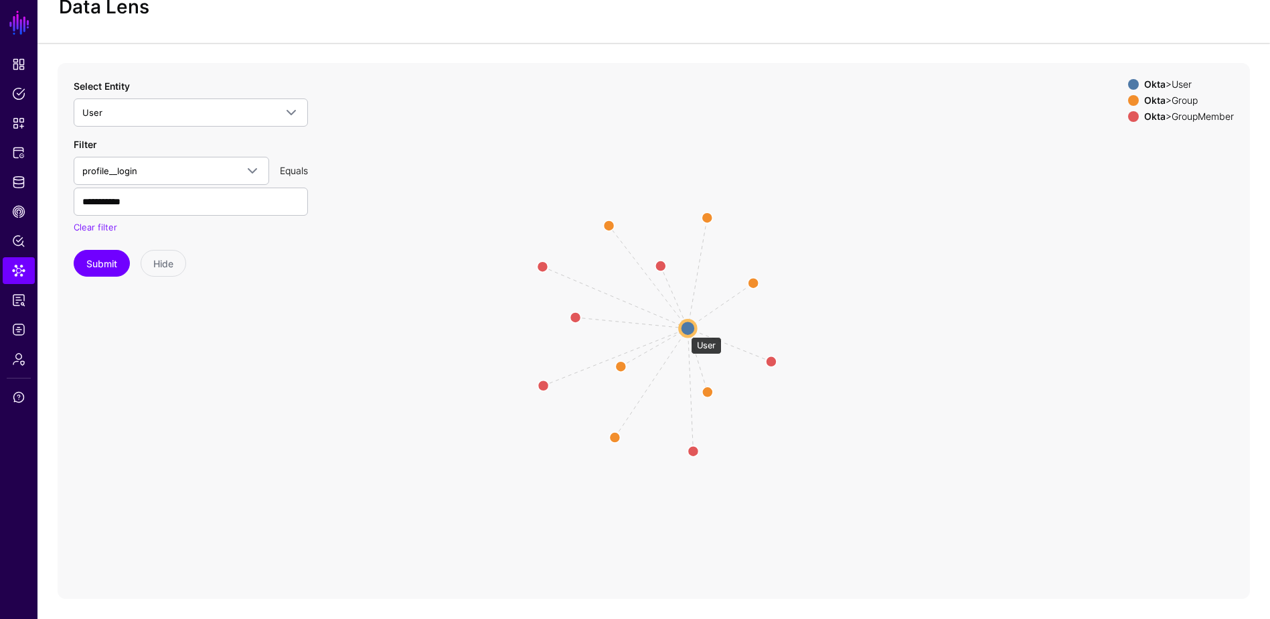
click at [684, 330] on circle at bounding box center [688, 328] width 16 height 16
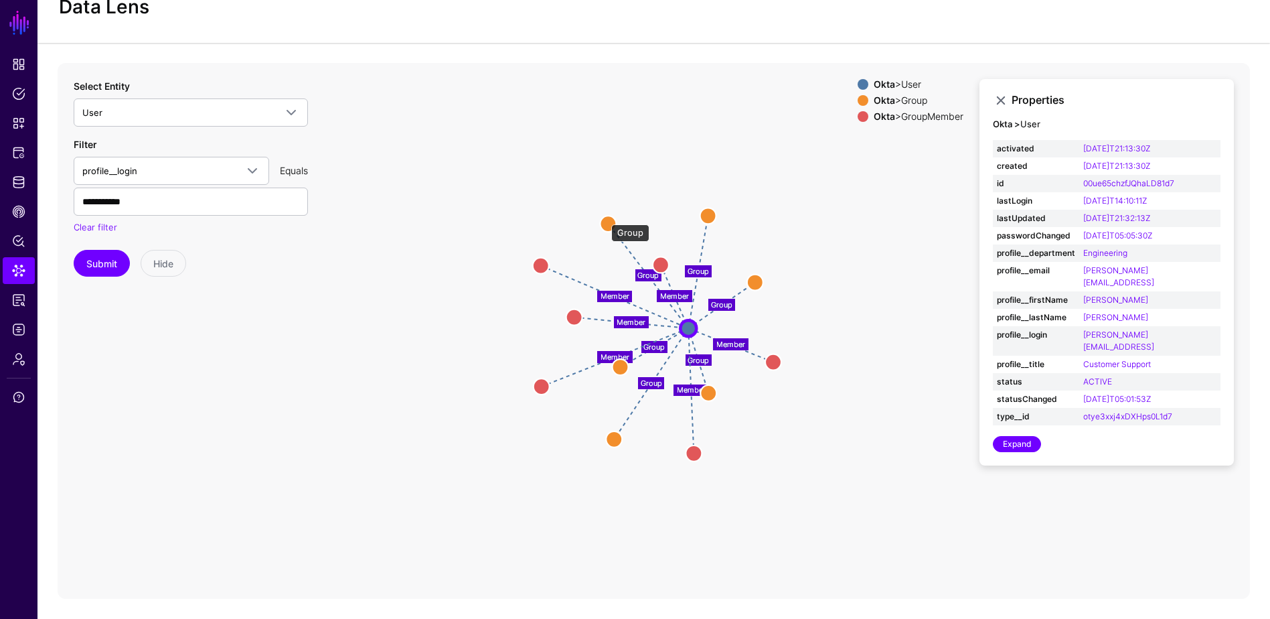
click at [609, 222] on circle at bounding box center [608, 224] width 16 height 16
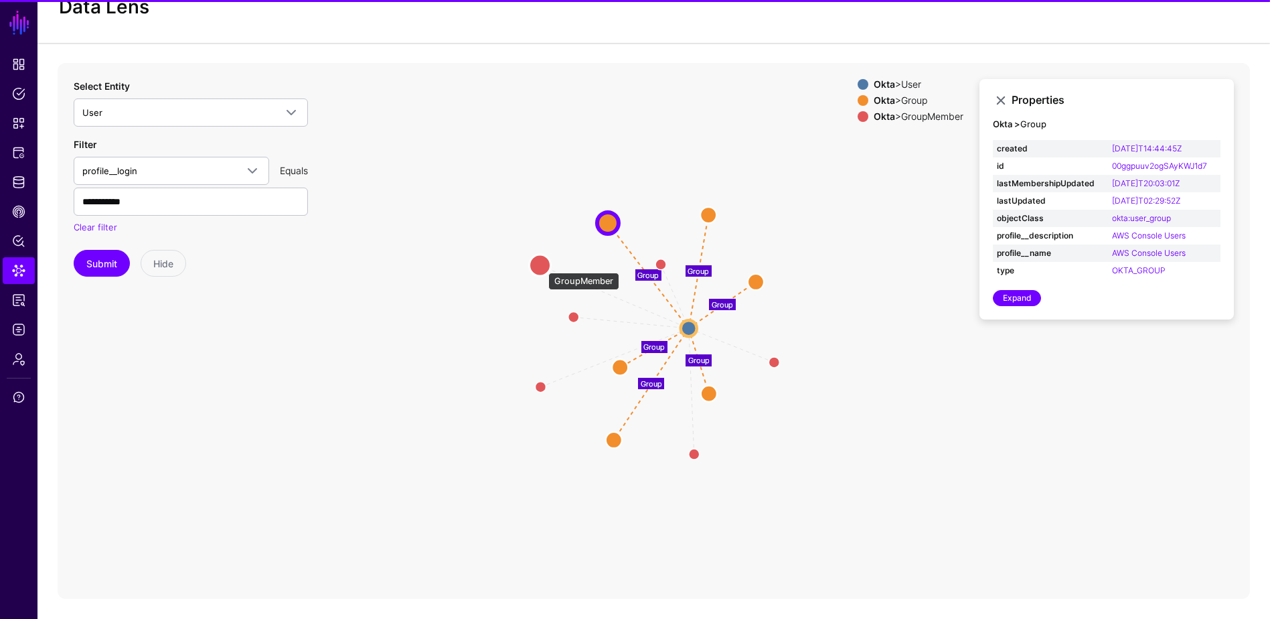
click at [540, 266] on circle at bounding box center [540, 264] width 21 height 21
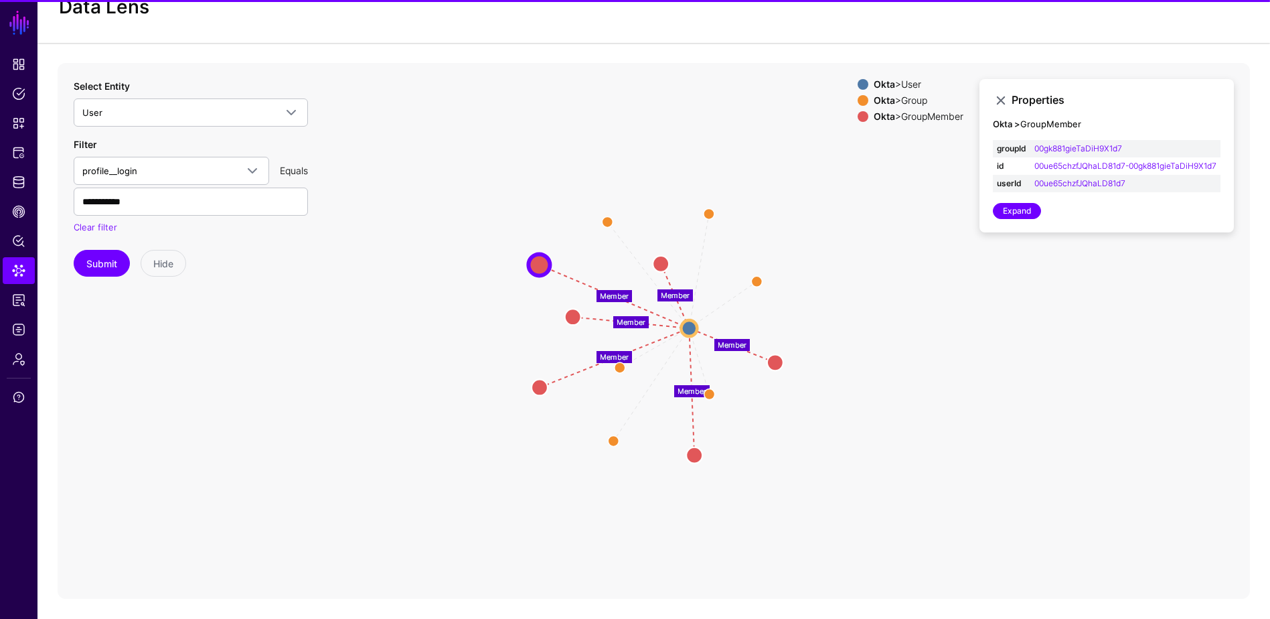
click at [570, 313] on circle at bounding box center [573, 317] width 16 height 16
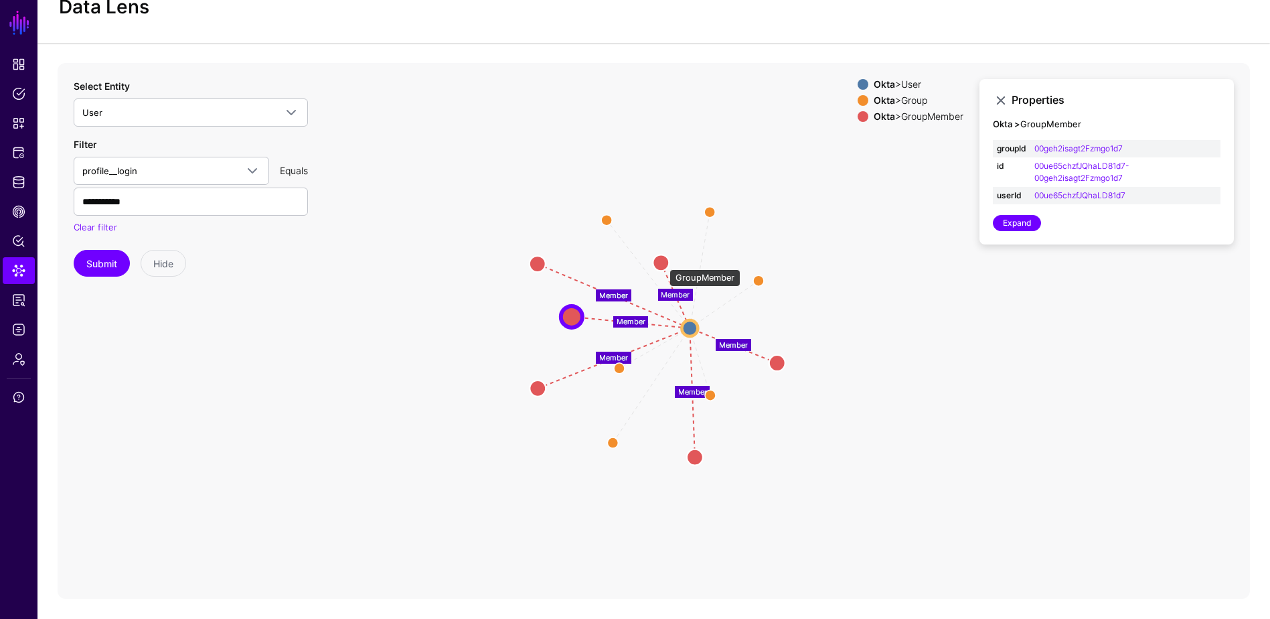
click at [663, 262] on circle at bounding box center [661, 262] width 16 height 16
click at [713, 212] on circle at bounding box center [710, 210] width 21 height 21
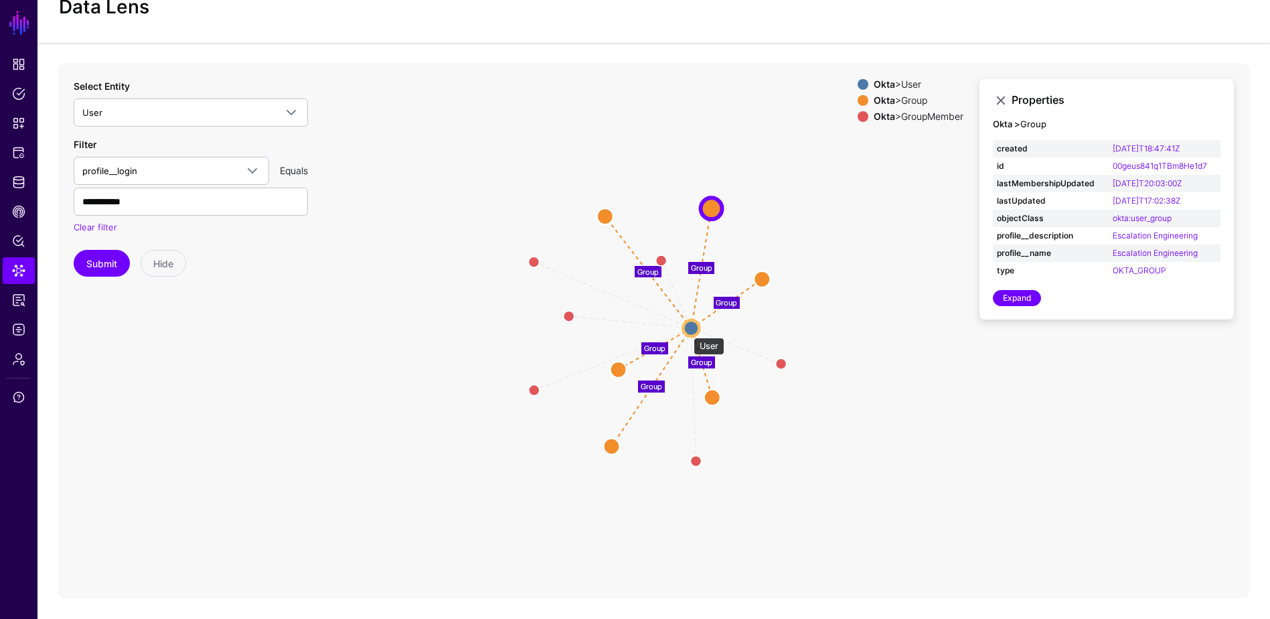
click at [687, 331] on circle at bounding box center [691, 328] width 16 height 16
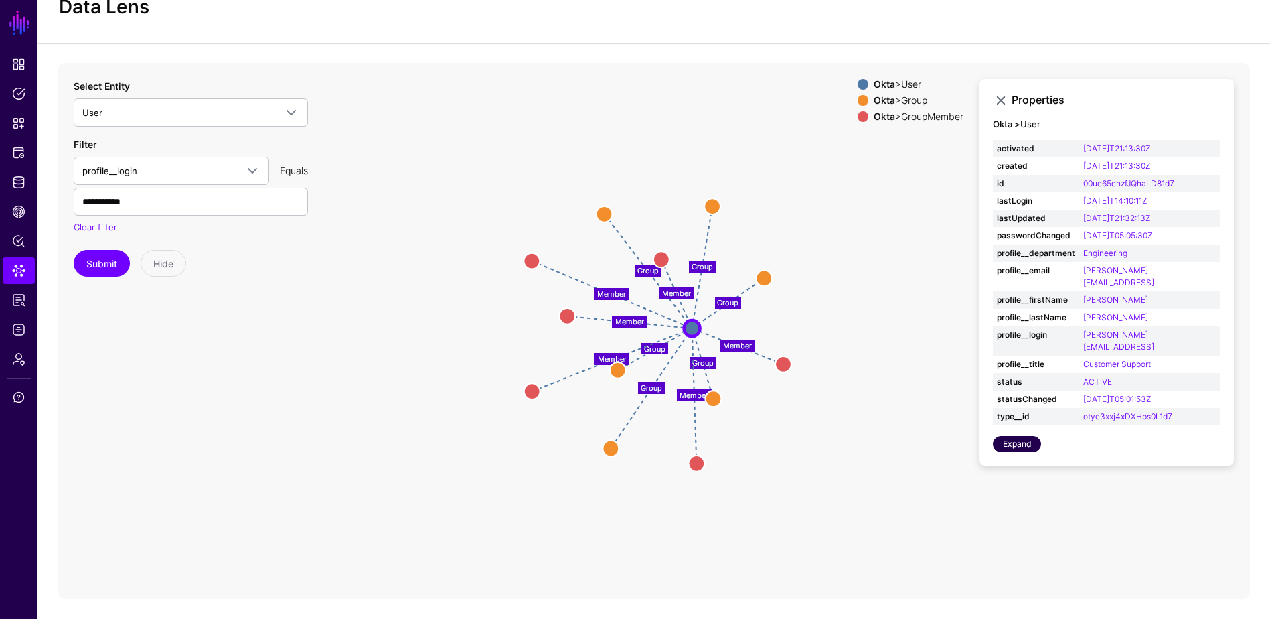
click at [1016, 436] on link "Expand" at bounding box center [1017, 444] width 48 height 16
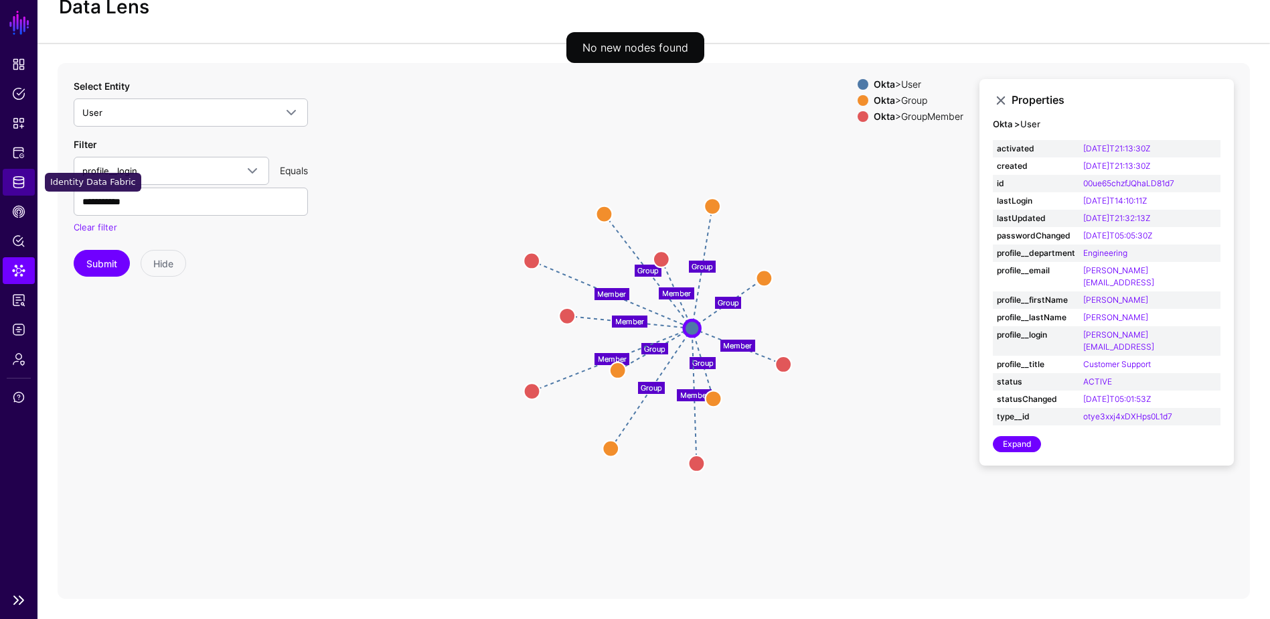
click at [21, 183] on span "Identity Data Fabric" at bounding box center [18, 181] width 13 height 13
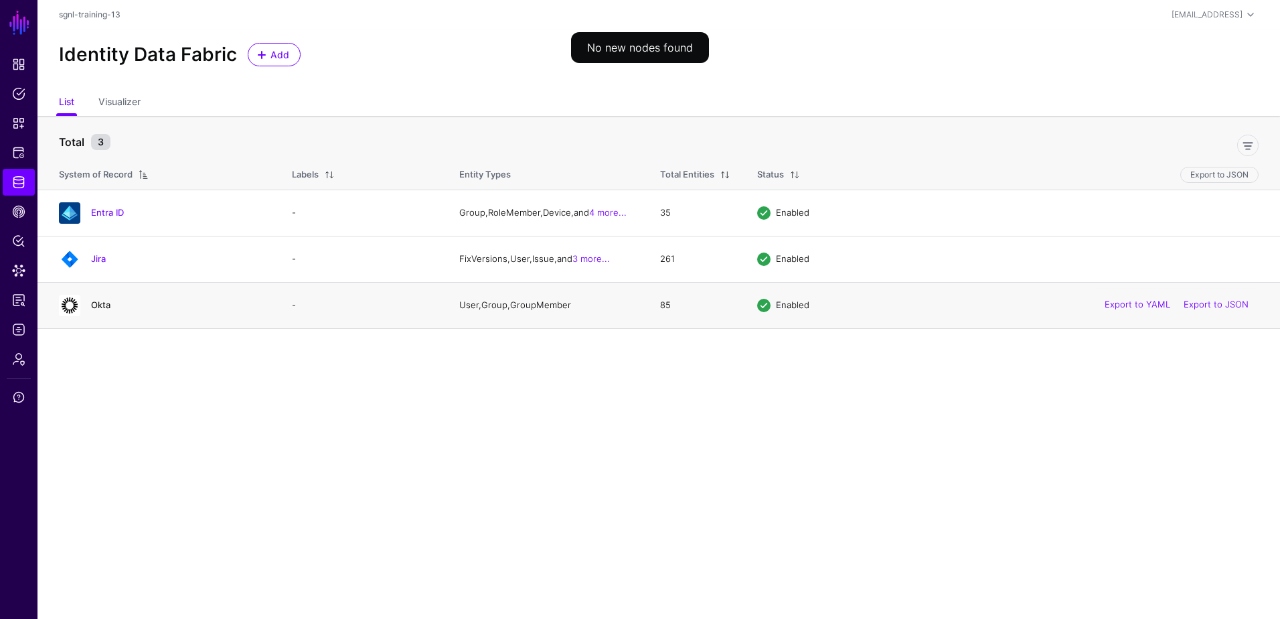
click at [97, 308] on link "Okta" at bounding box center [100, 304] width 19 height 11
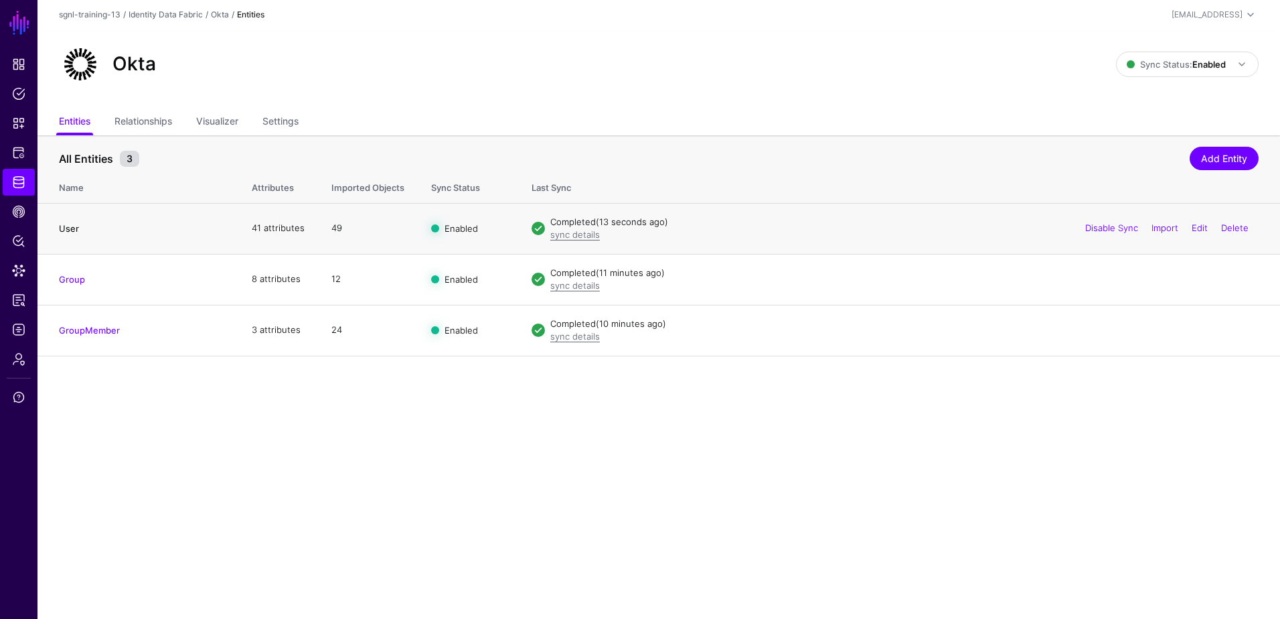
click at [74, 229] on link "User" at bounding box center [69, 228] width 20 height 11
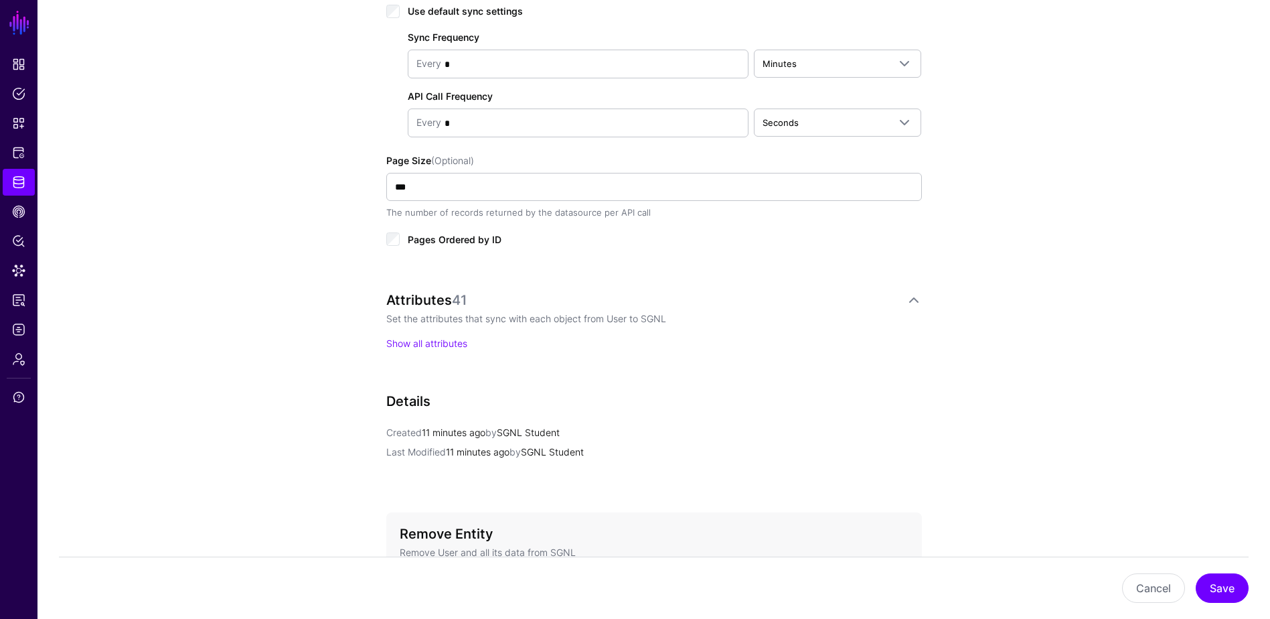
scroll to position [858, 0]
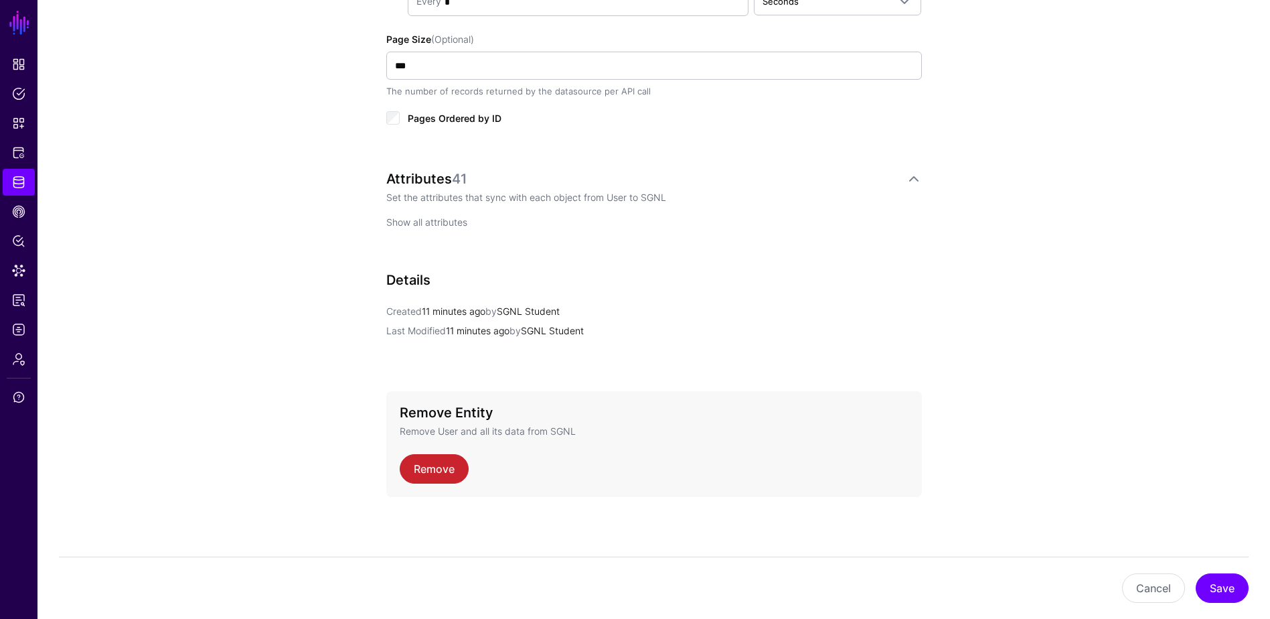
click at [441, 223] on link "Show all attributes" at bounding box center [426, 221] width 81 height 11
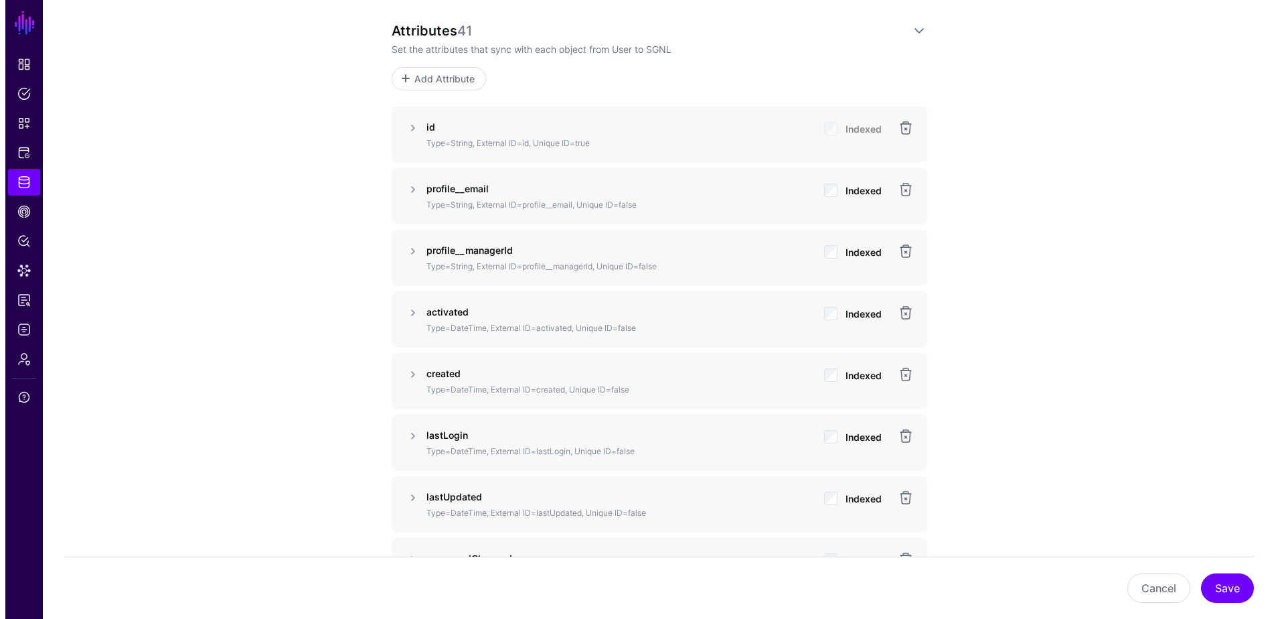
scroll to position [992, 0]
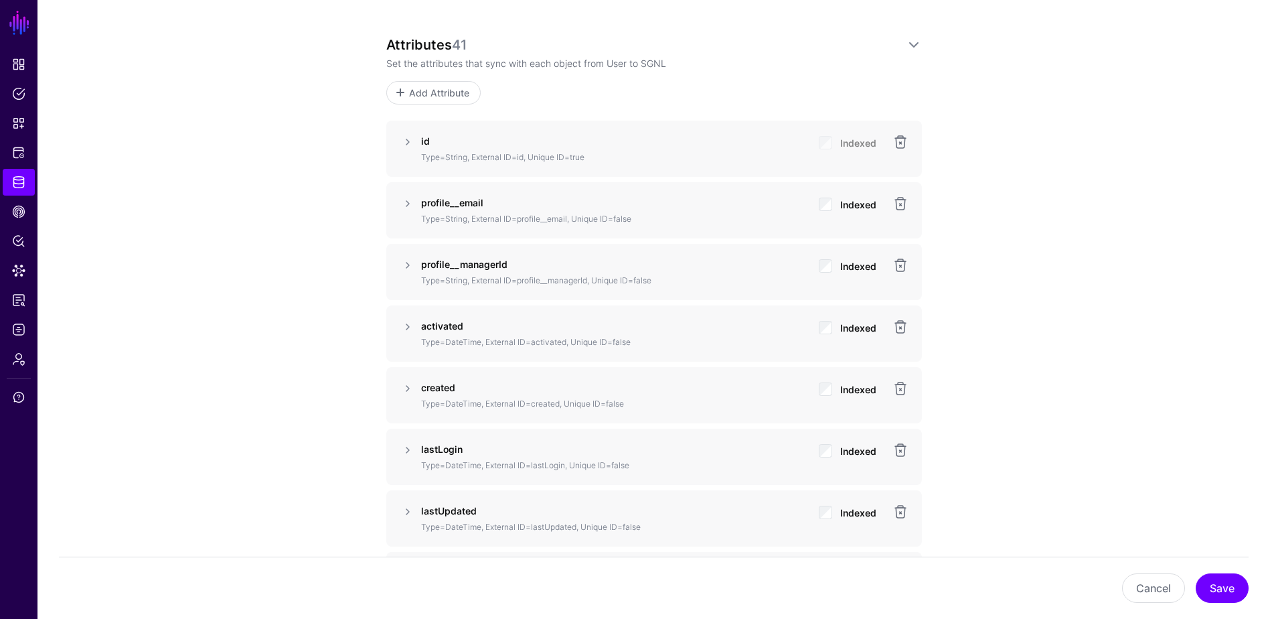
click at [469, 88] on span "Add Attribute" at bounding box center [439, 93] width 64 height 14
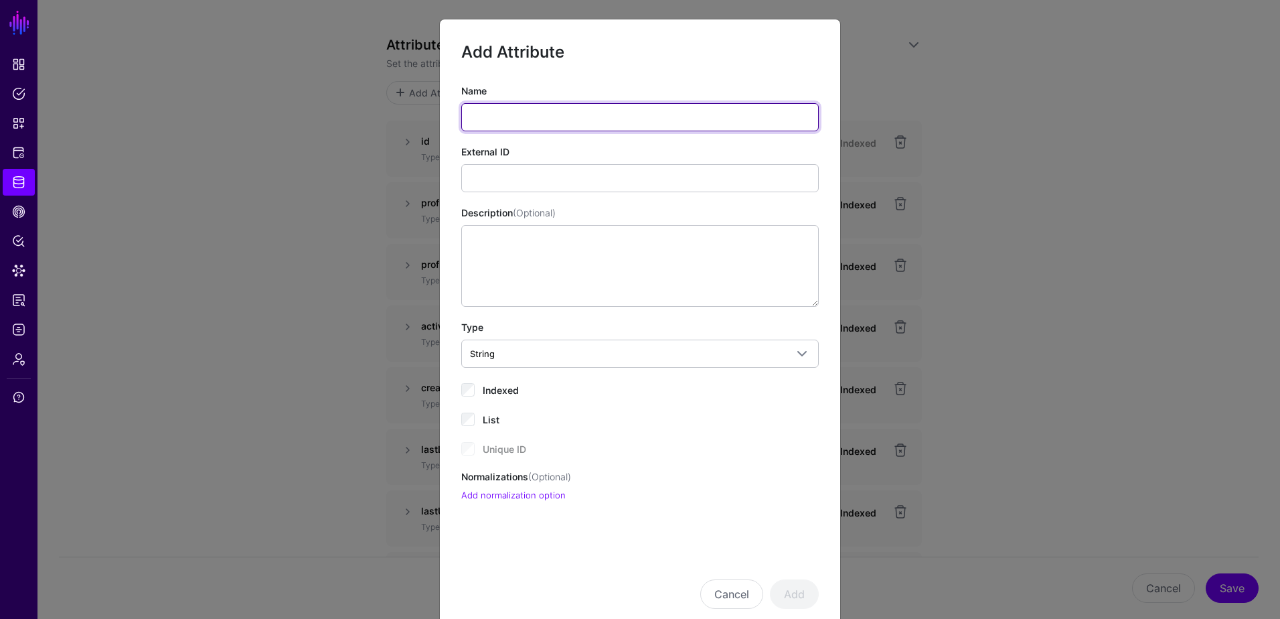
click at [514, 120] on input "Name" at bounding box center [640, 117] width 358 height 28
type input "**********"
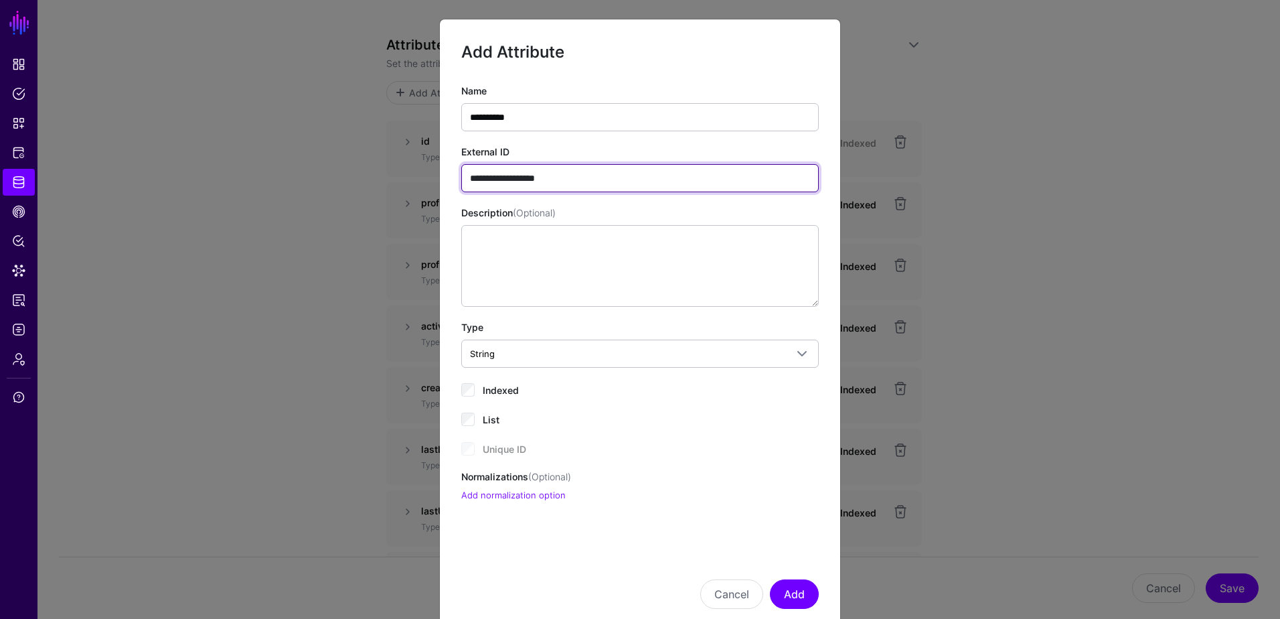
type input "**********"
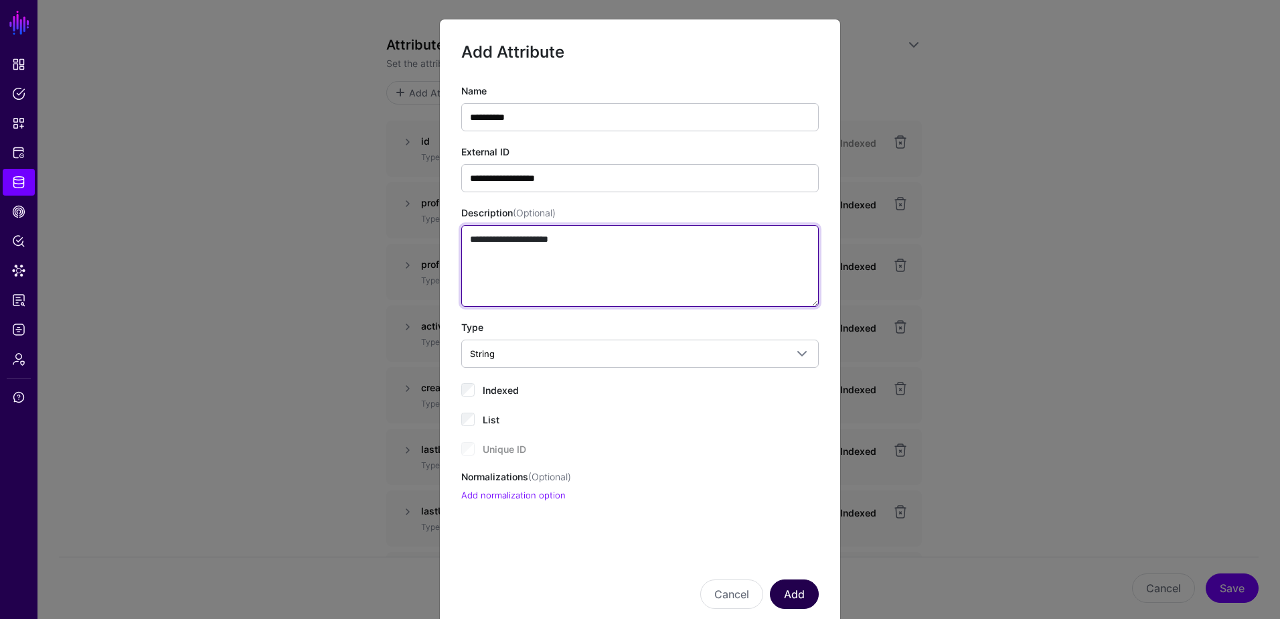
type textarea "**********"
click at [780, 538] on button "Add" at bounding box center [794, 593] width 49 height 29
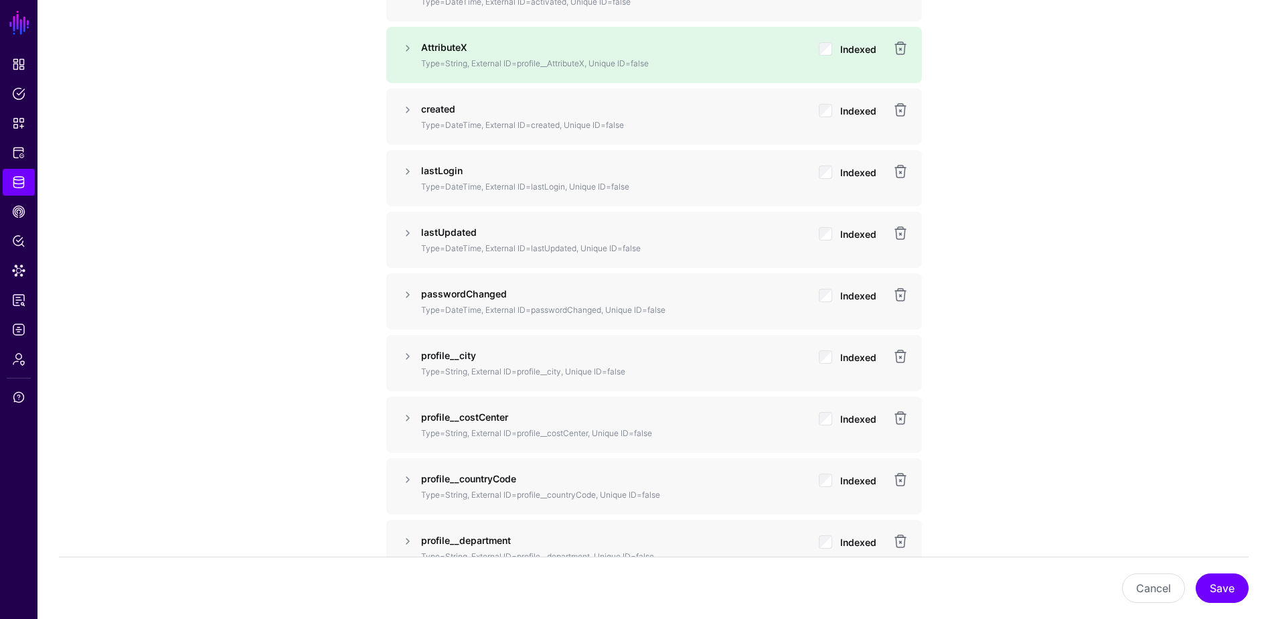
scroll to position [1357, 0]
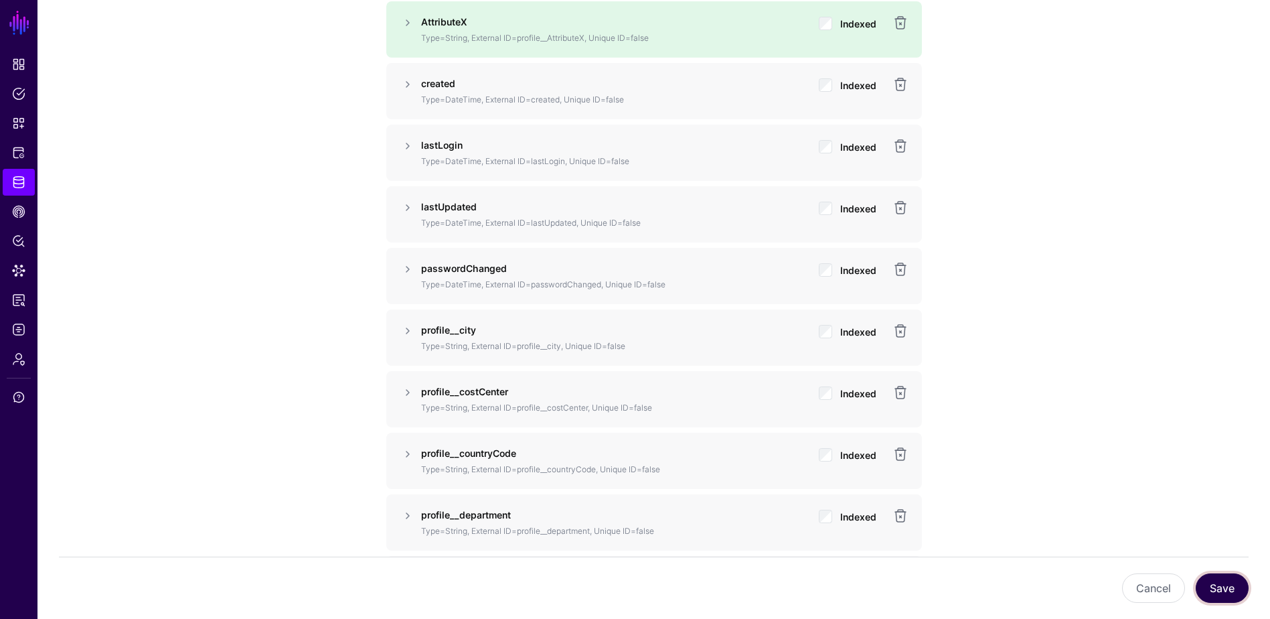
click at [1022, 538] on button "Save" at bounding box center [1222, 587] width 53 height 29
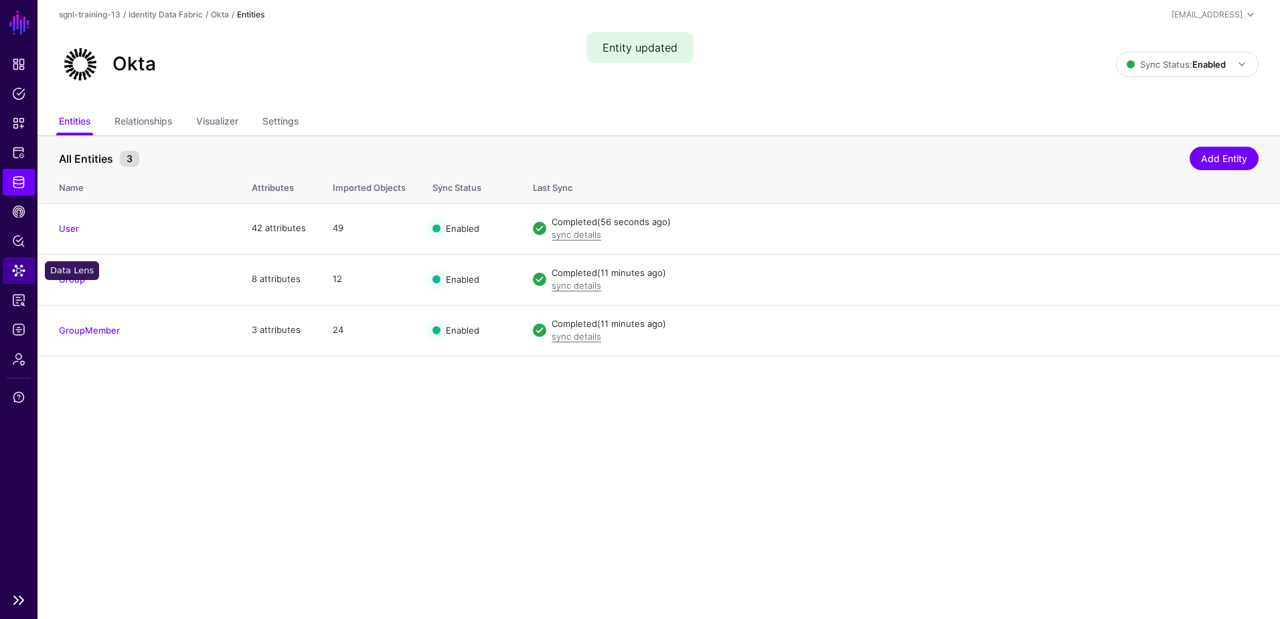
click at [19, 264] on span "Data Lens" at bounding box center [18, 270] width 13 height 13
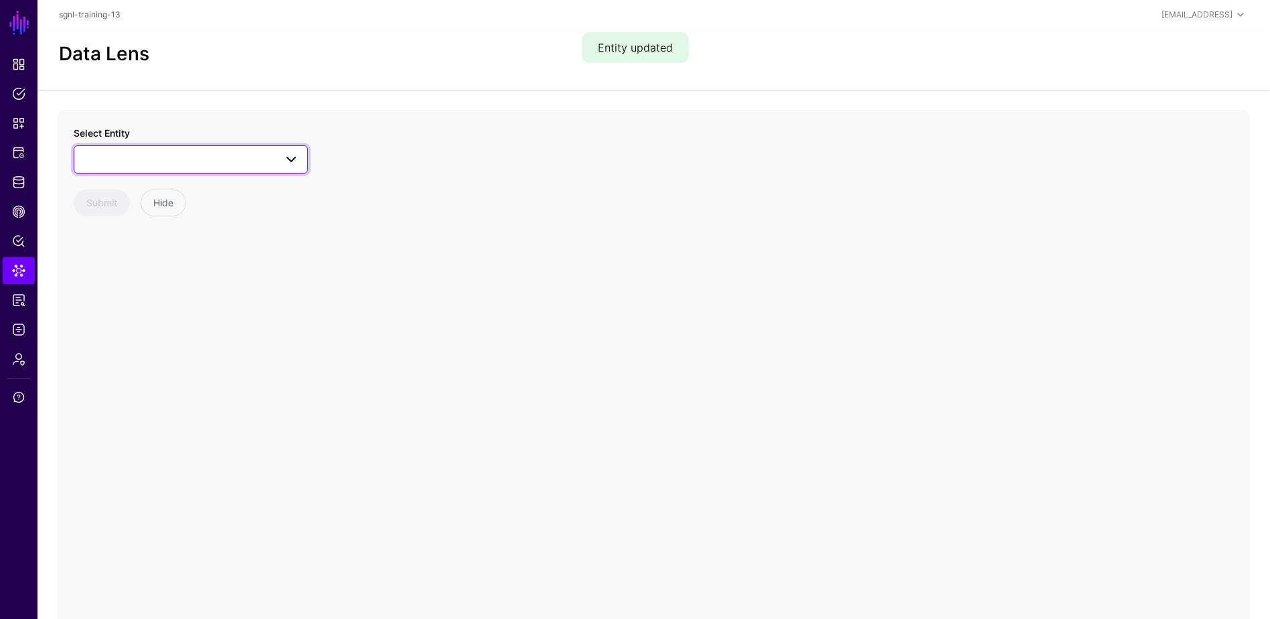
click at [159, 160] on span at bounding box center [190, 159] width 217 height 16
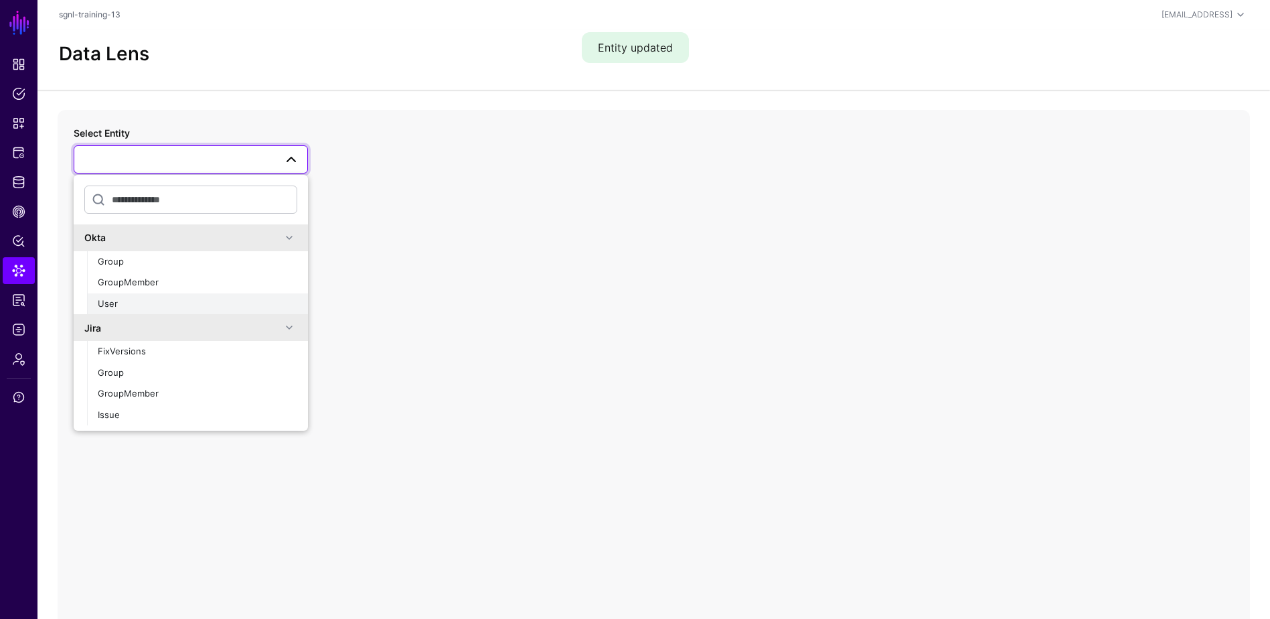
click at [108, 296] on button "User" at bounding box center [197, 303] width 221 height 21
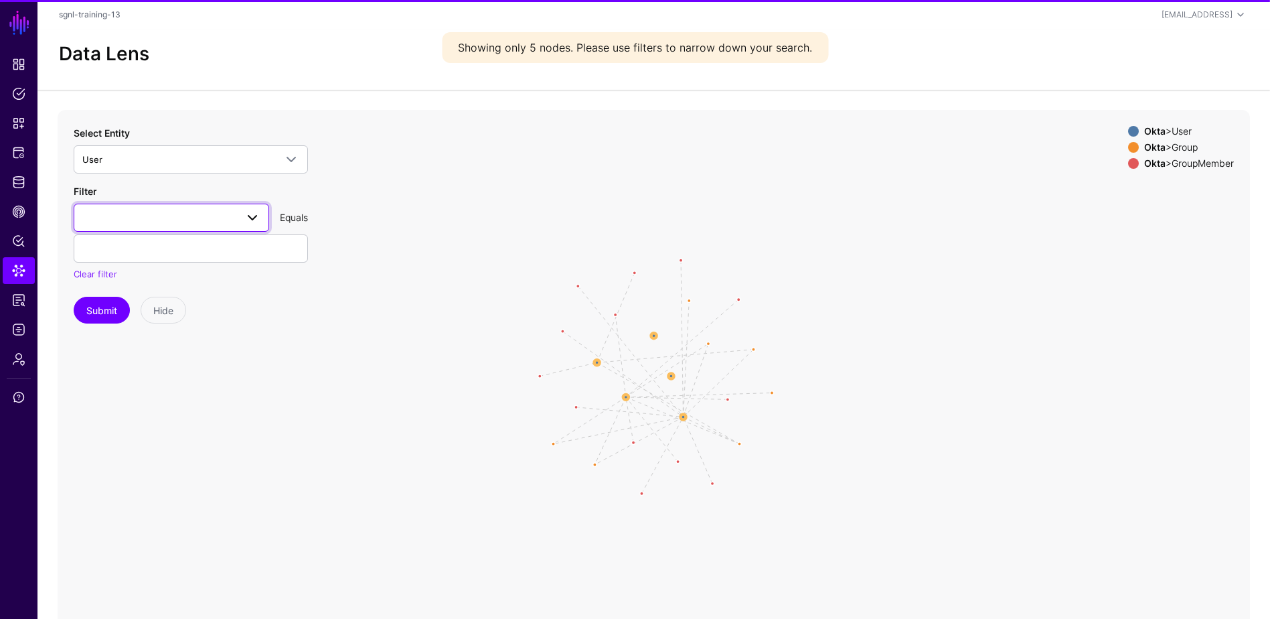
click at [127, 217] on span at bounding box center [171, 218] width 178 height 16
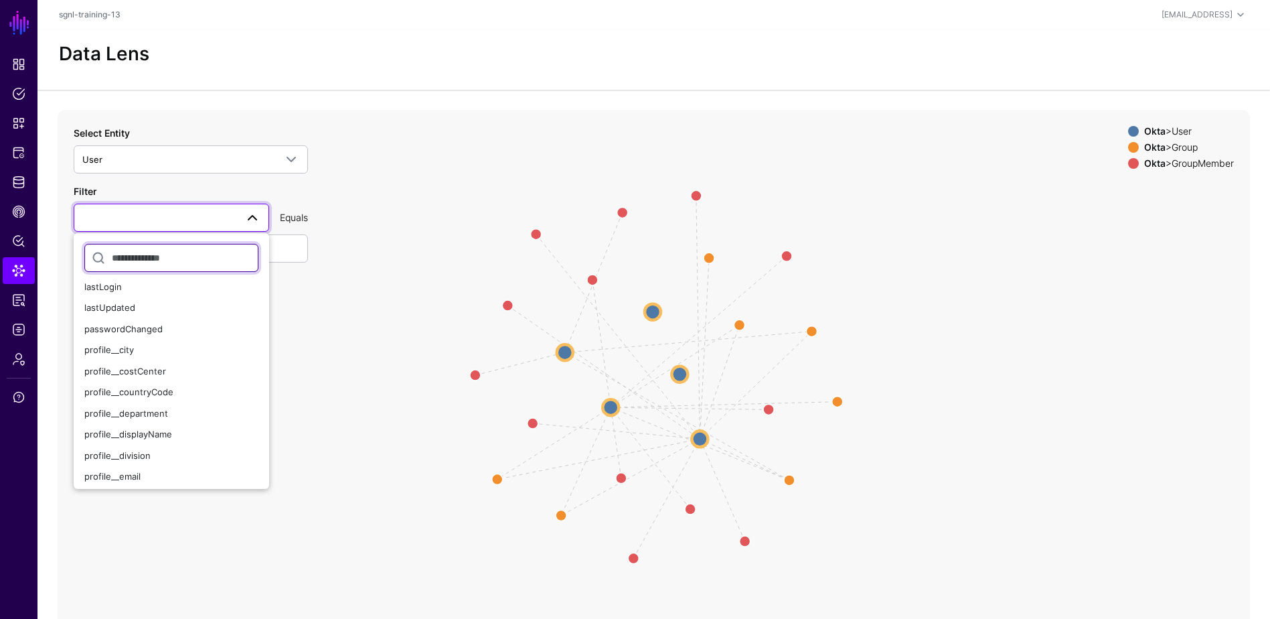
scroll to position [268, 0]
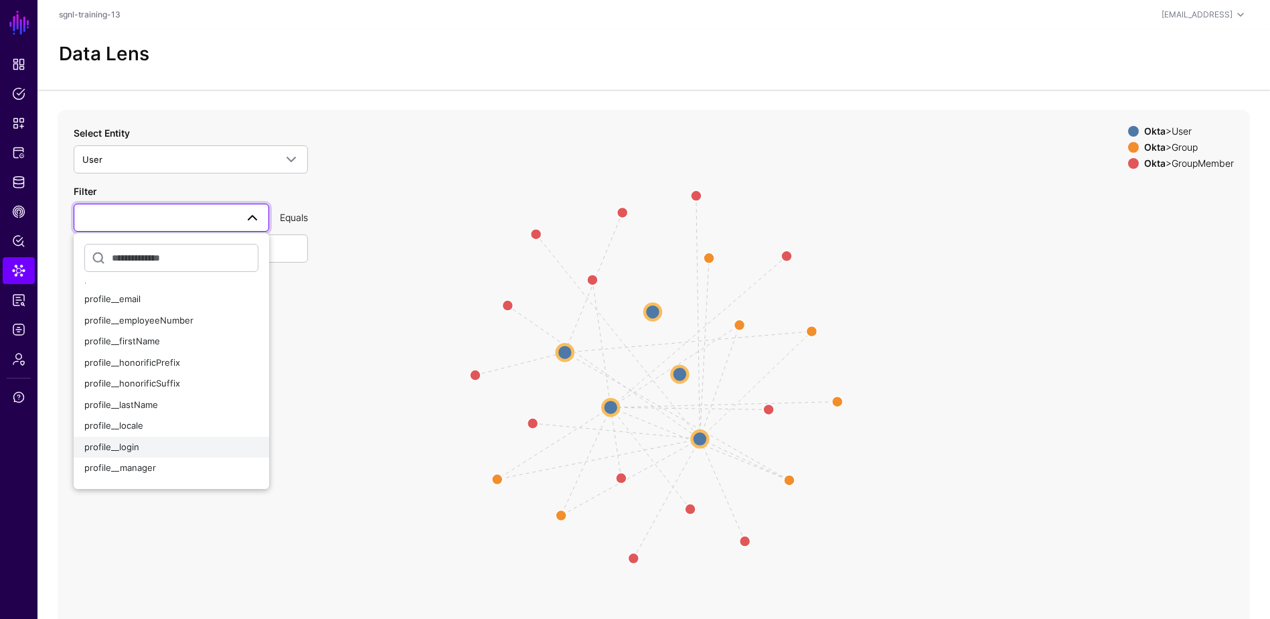
click at [141, 444] on div "profile__login" at bounding box center [171, 447] width 174 height 13
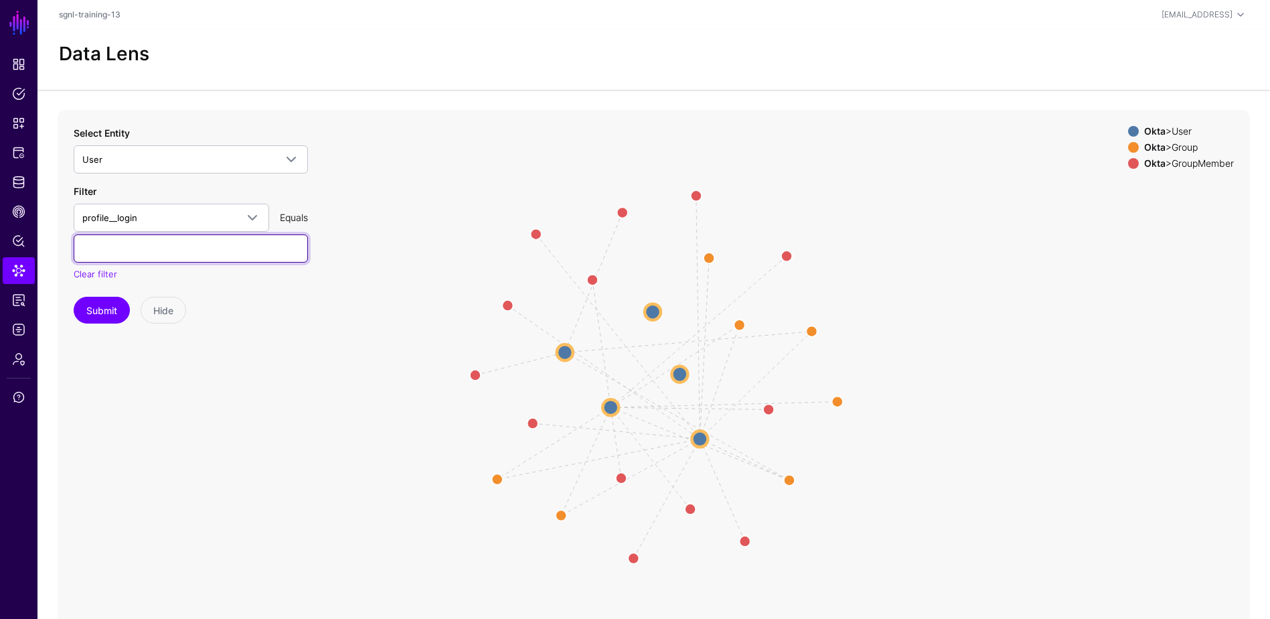
click at [154, 248] on input "text" at bounding box center [191, 248] width 234 height 28
type input "**********"
click at [74, 297] on button "Submit" at bounding box center [102, 310] width 56 height 27
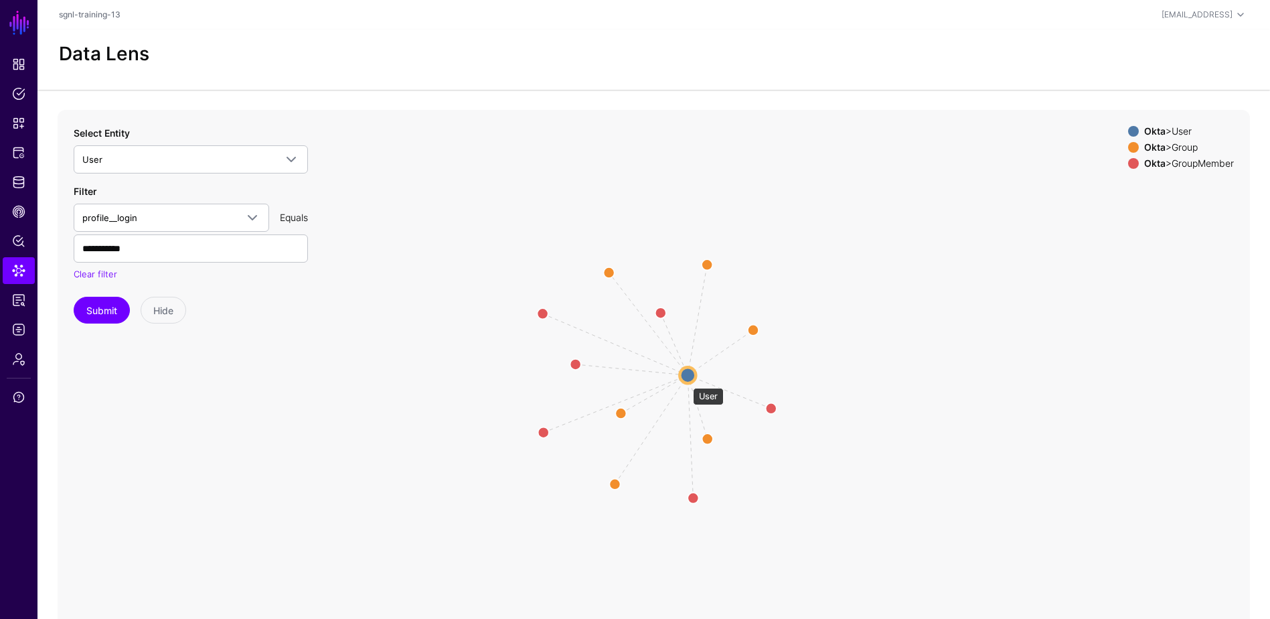
click at [686, 381] on circle at bounding box center [688, 375] width 16 height 16
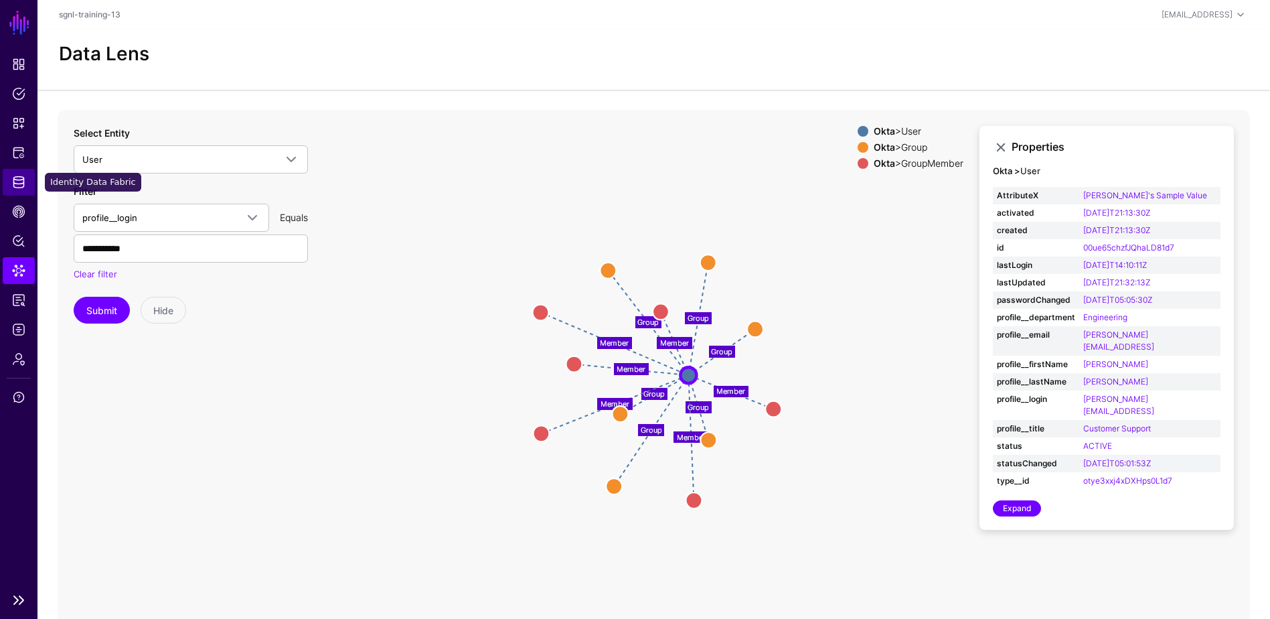
click at [20, 188] on span "Identity Data Fabric" at bounding box center [18, 181] width 13 height 13
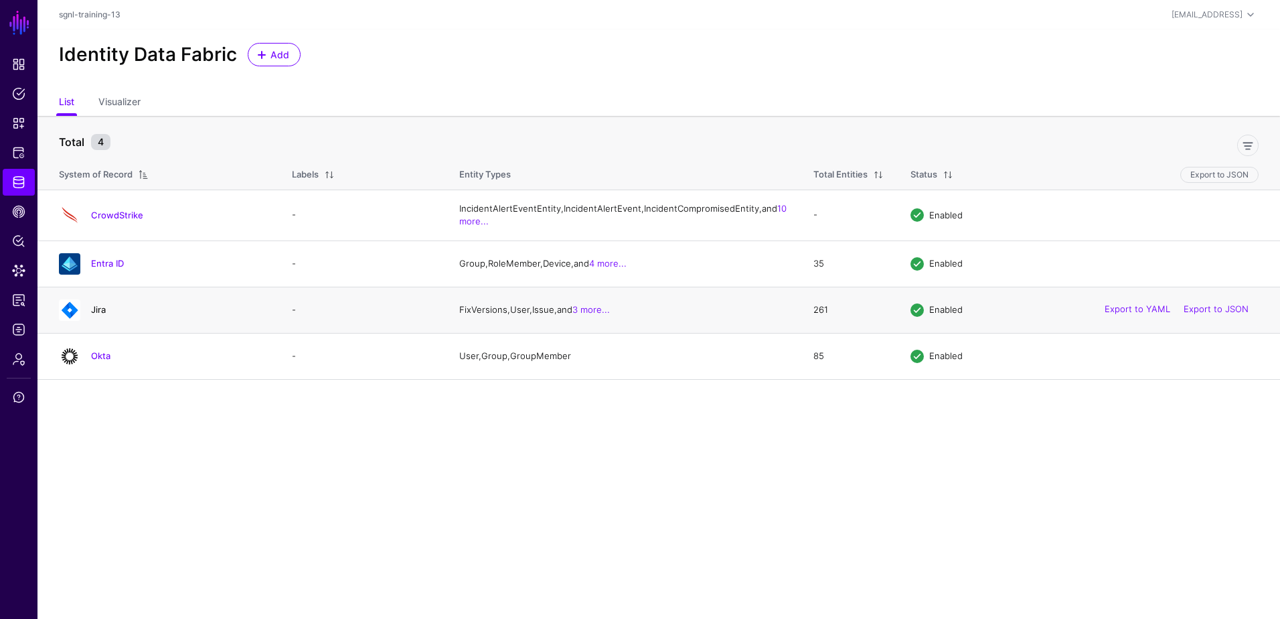
click at [101, 315] on link "Jira" at bounding box center [98, 309] width 15 height 11
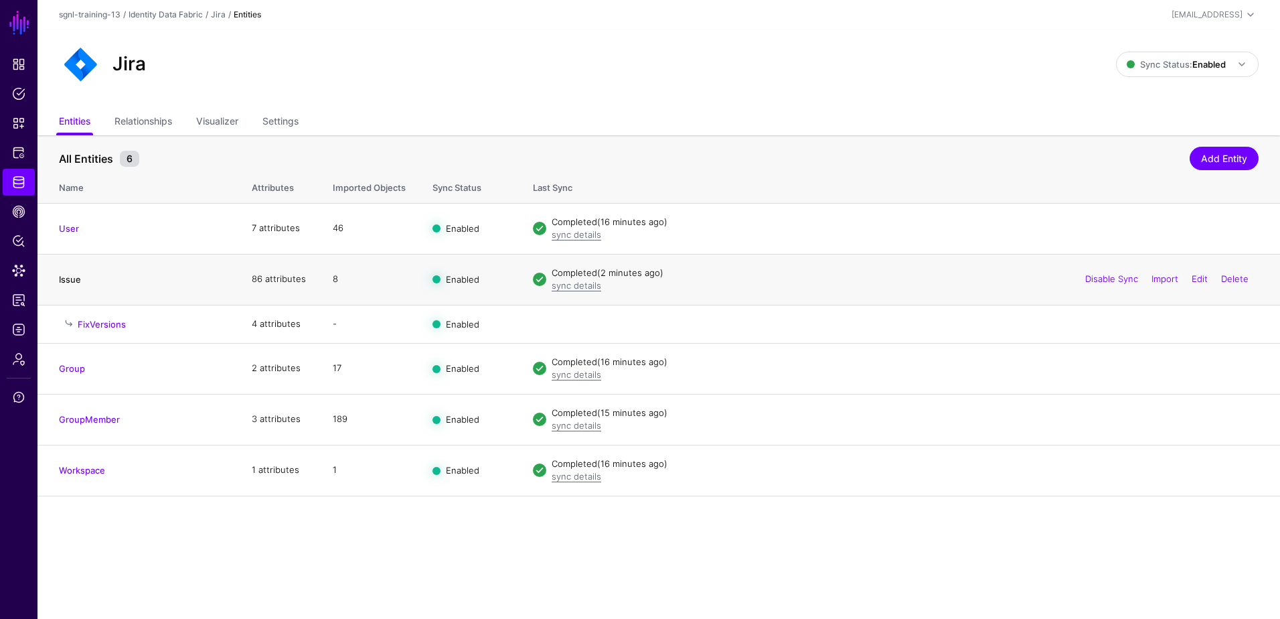
click at [66, 275] on link "Issue" at bounding box center [70, 279] width 22 height 11
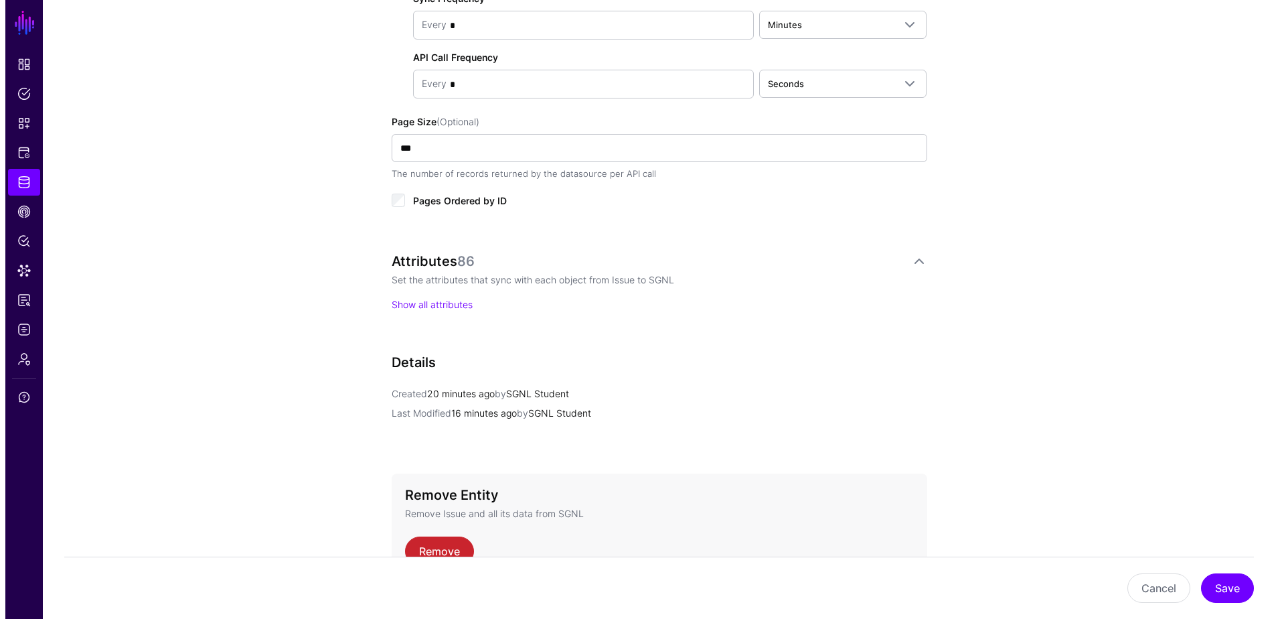
scroll to position [803, 0]
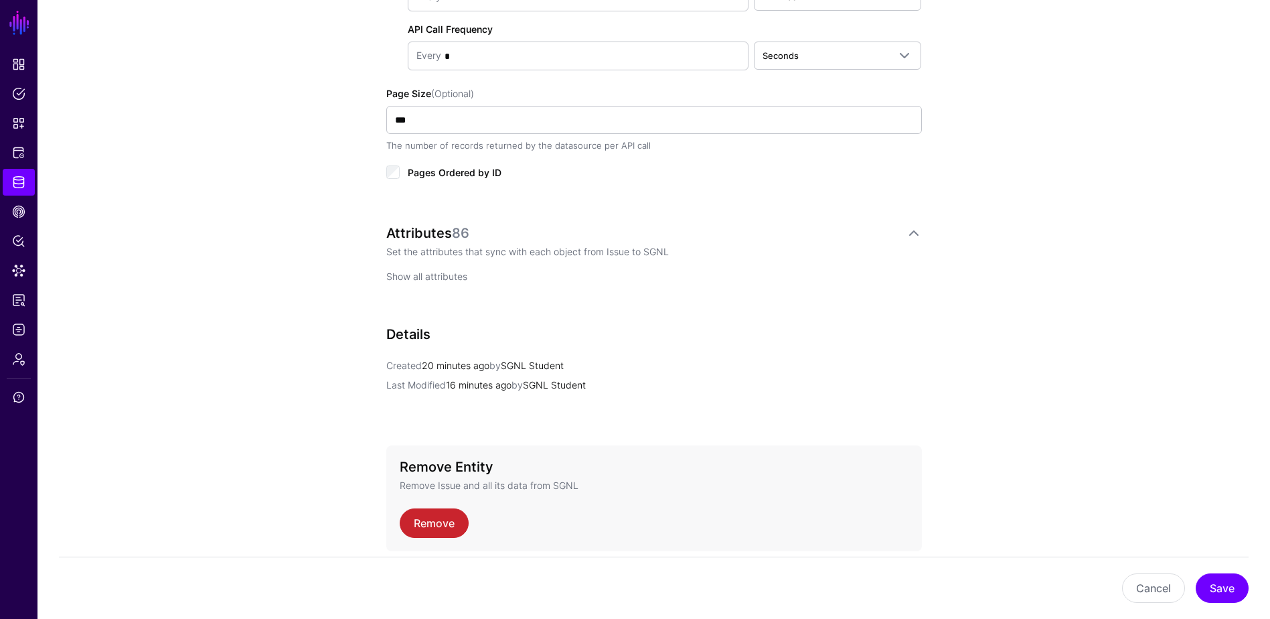
click at [452, 273] on link "Show all attributes" at bounding box center [426, 276] width 81 height 11
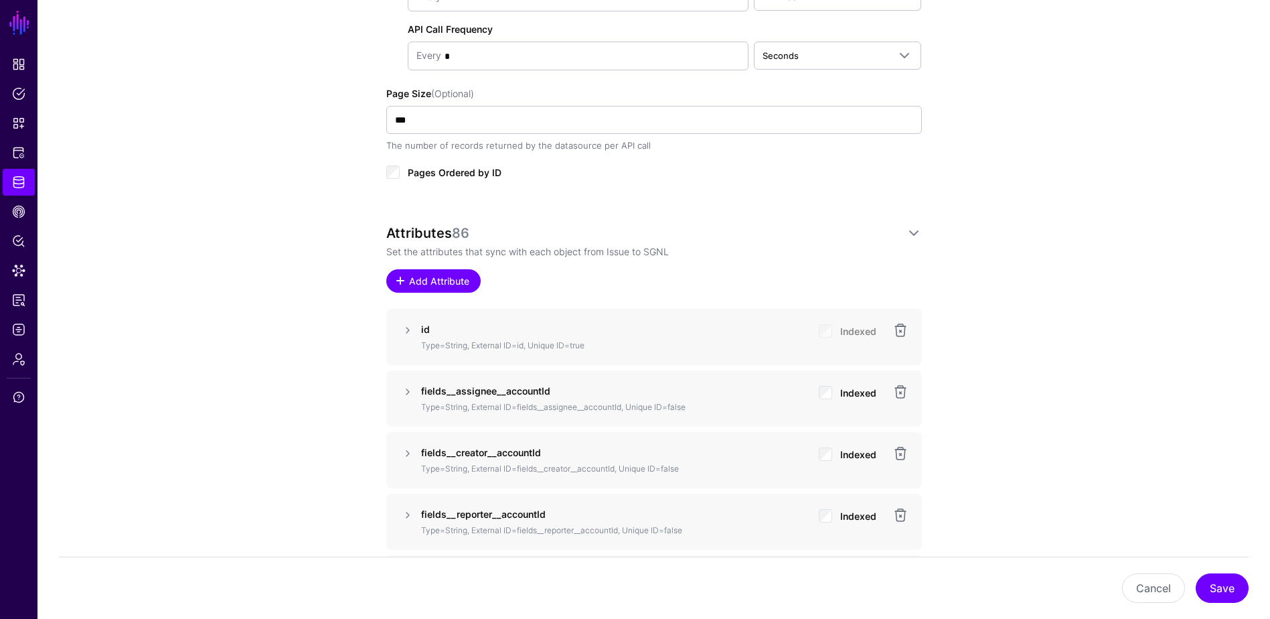
click at [446, 285] on span "Add Attribute" at bounding box center [439, 281] width 64 height 14
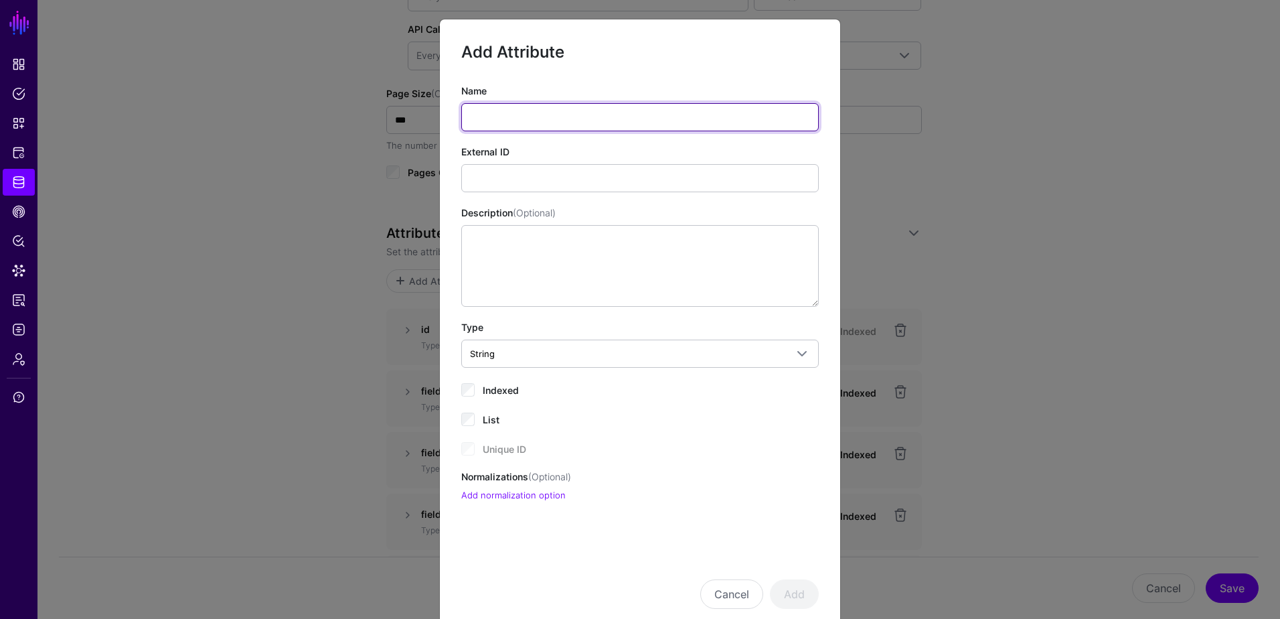
click at [491, 112] on input "Name" at bounding box center [640, 117] width 358 height 28
paste input "**********"
type input "**********"
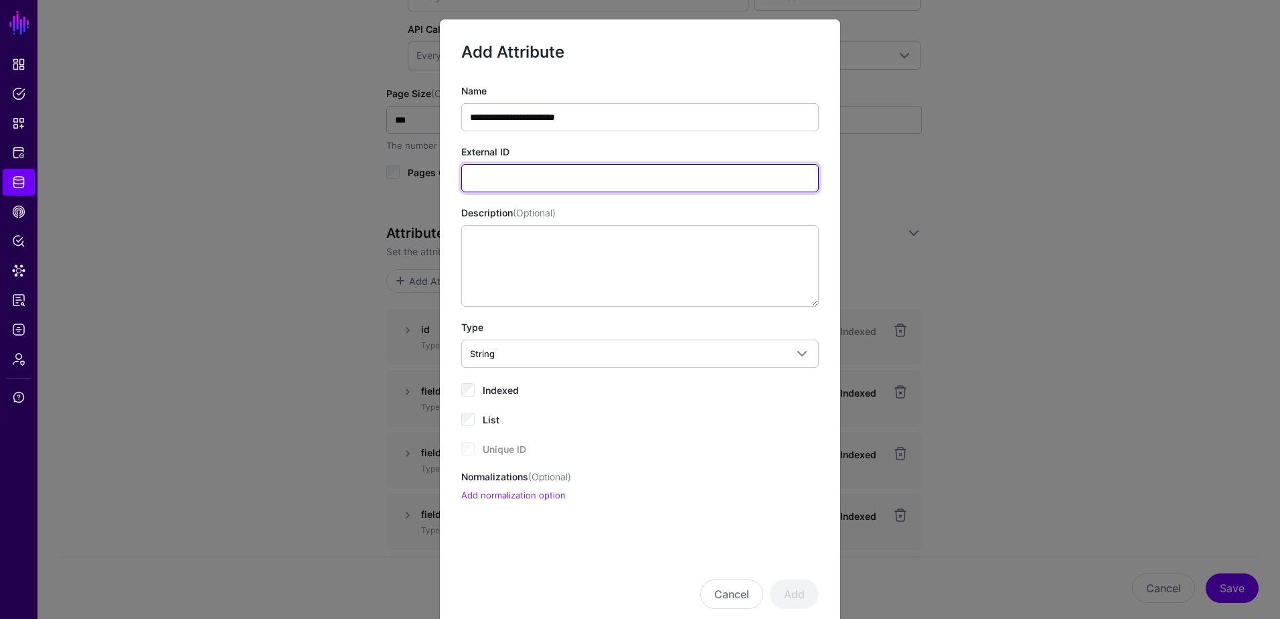
click at [529, 179] on input "External ID" at bounding box center [640, 178] width 358 height 28
paste input "**********"
type input "**********"
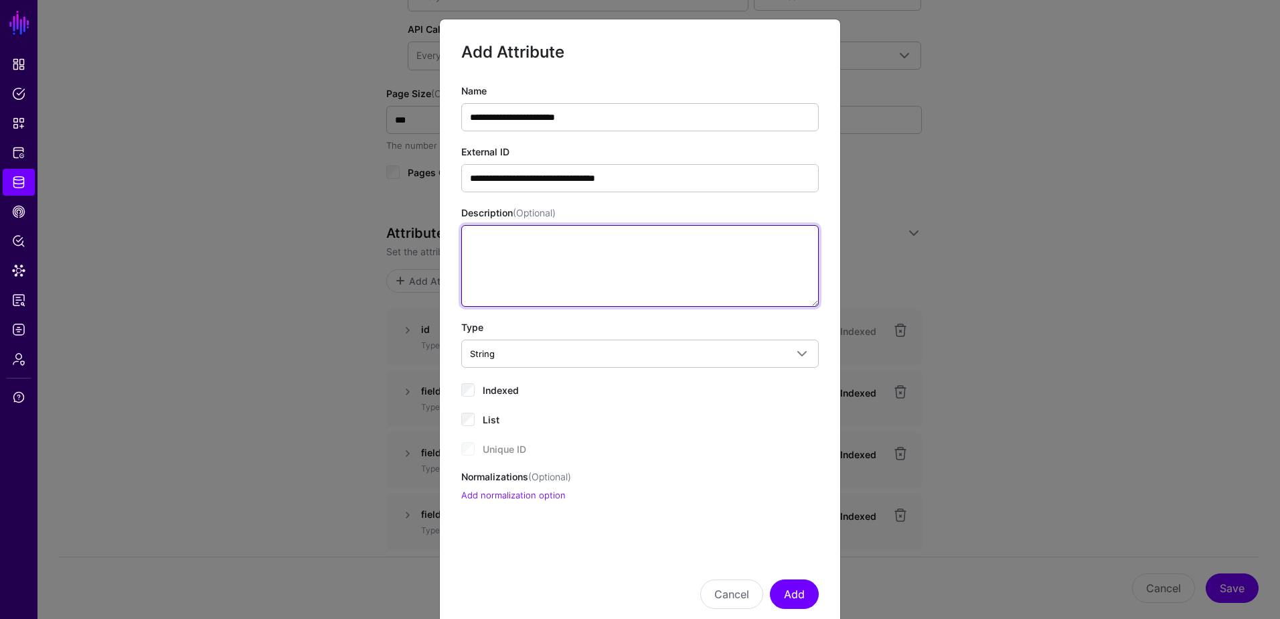
click at [587, 232] on textarea "Description (Optional)" at bounding box center [640, 266] width 358 height 82
type textarea "**********"
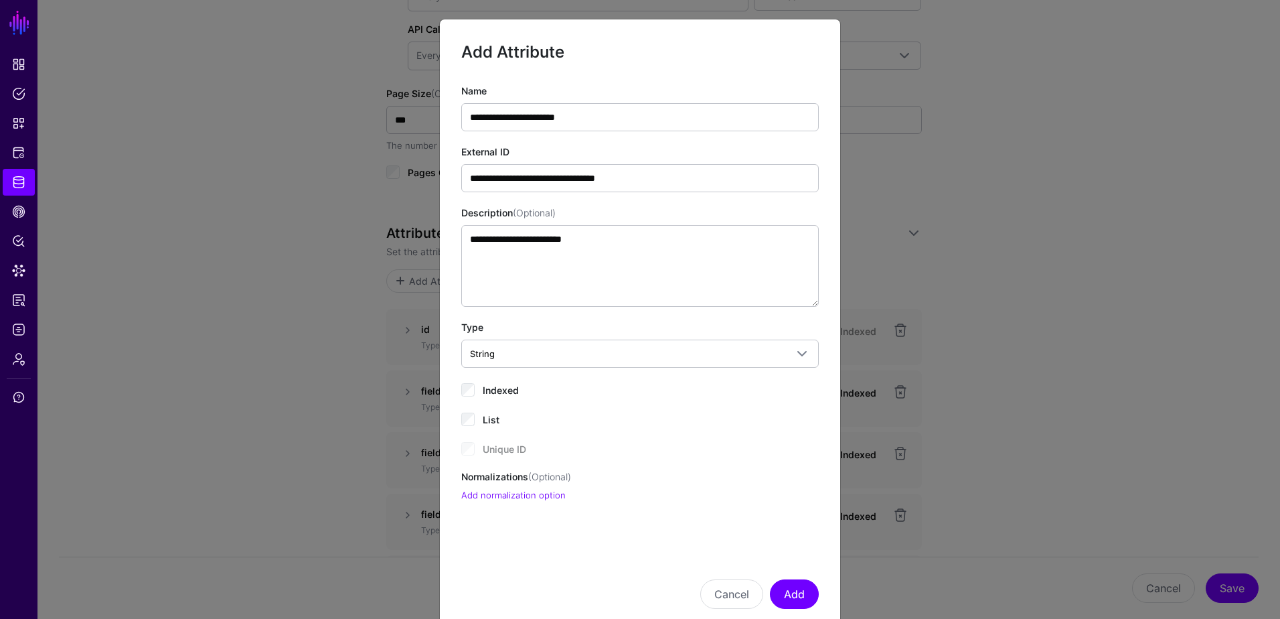
click at [470, 388] on div "Indexed" at bounding box center [640, 389] width 358 height 16
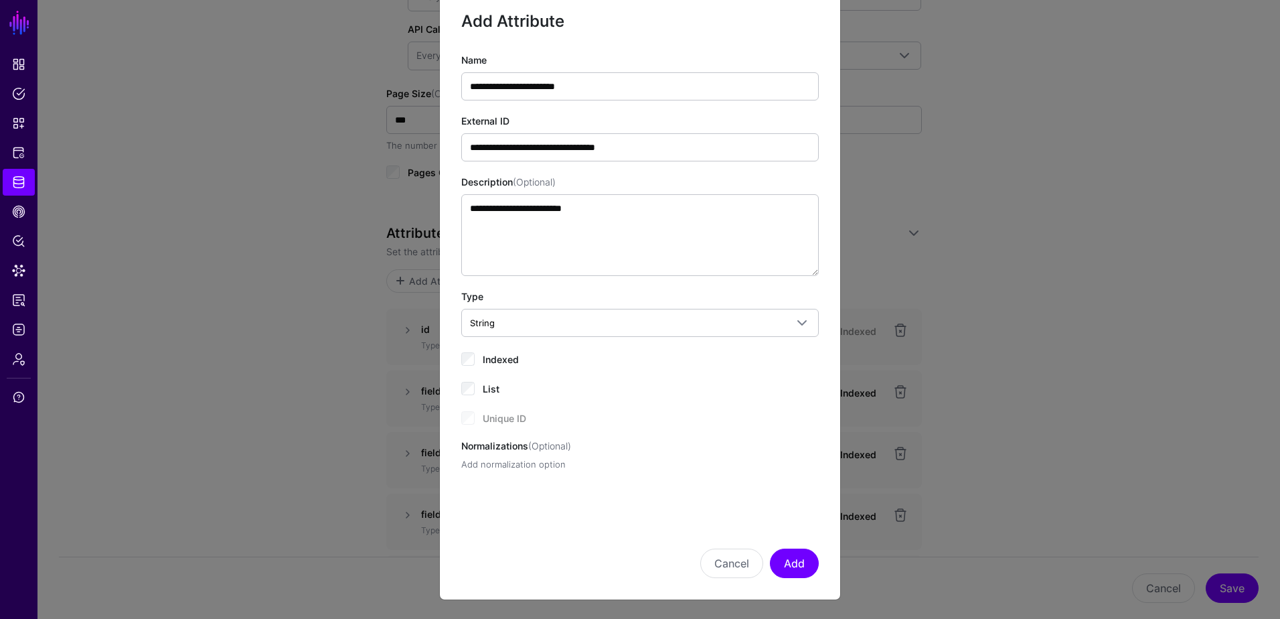
click at [524, 465] on link "Add normalization option" at bounding box center [513, 464] width 104 height 11
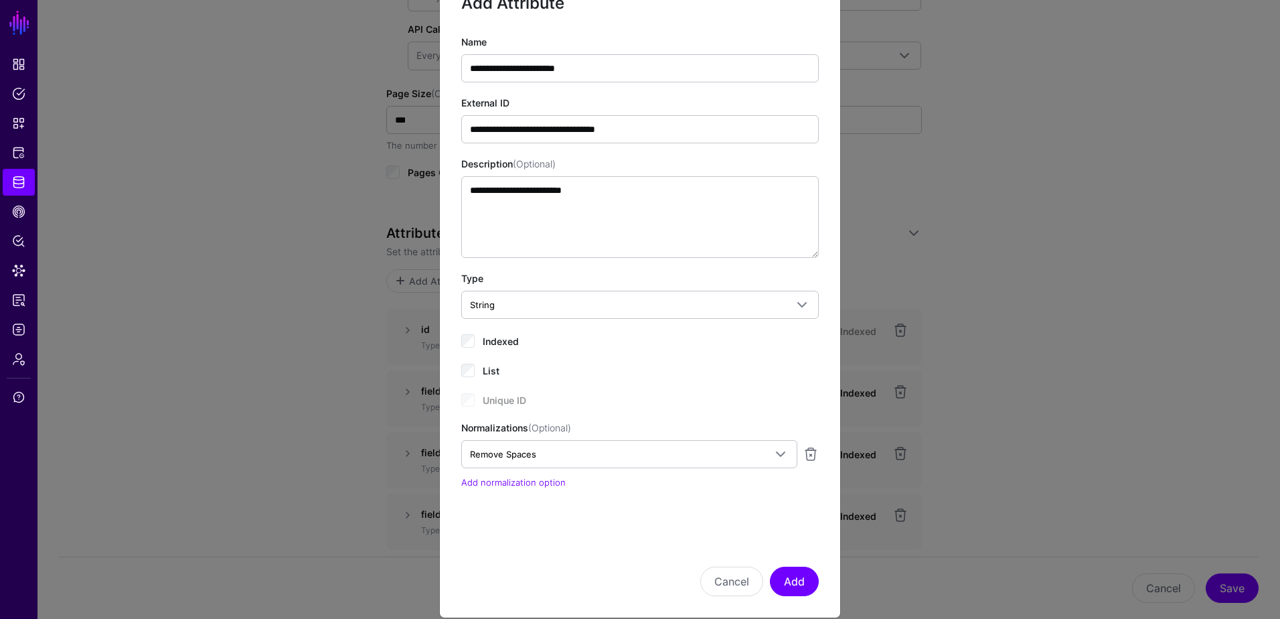
scroll to position [67, 0]
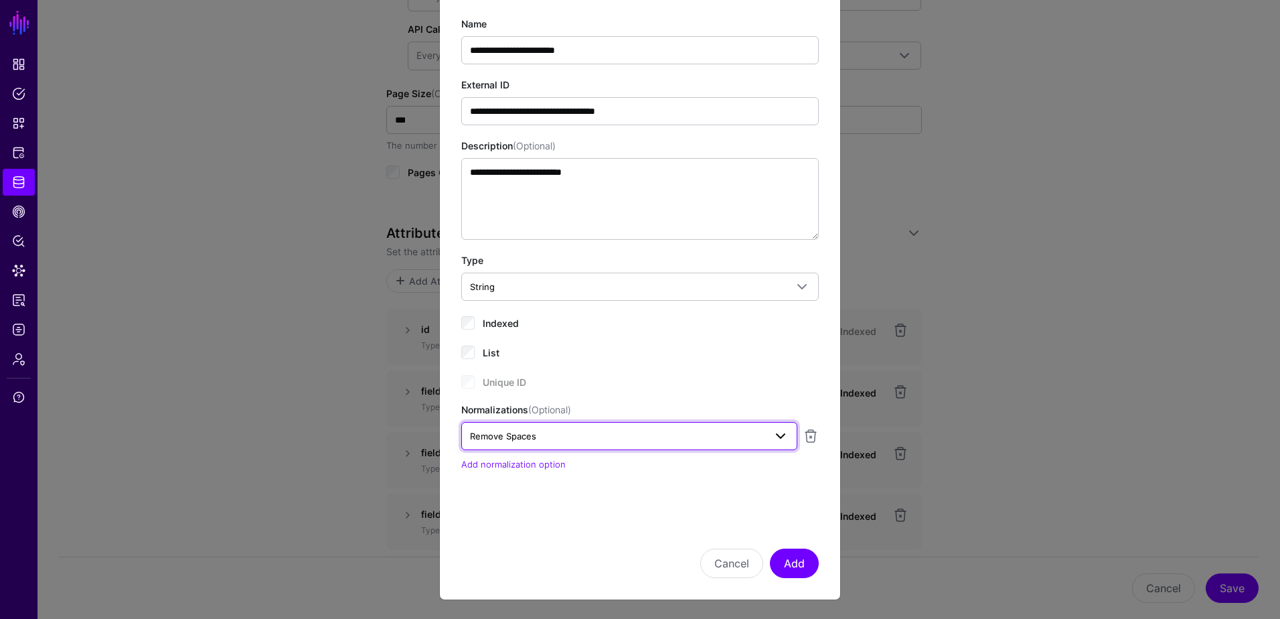
click at [521, 432] on span "Remove Spaces" at bounding box center [503, 436] width 66 height 11
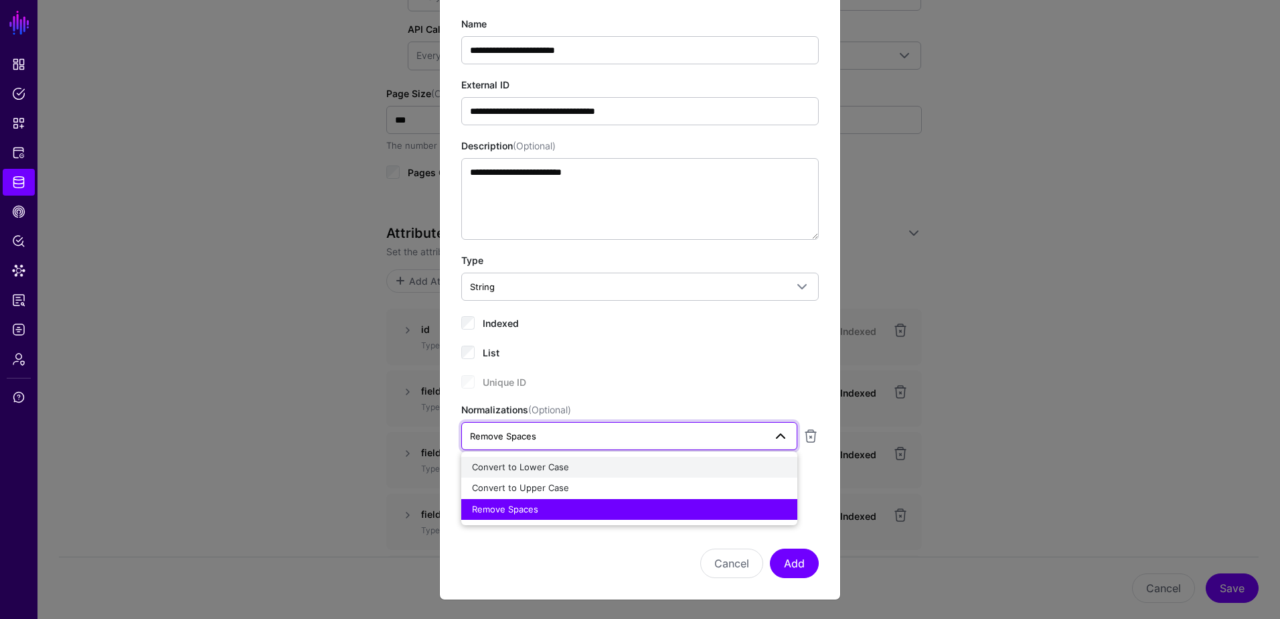
click at [523, 463] on span "Convert to Lower Case" at bounding box center [520, 466] width 97 height 11
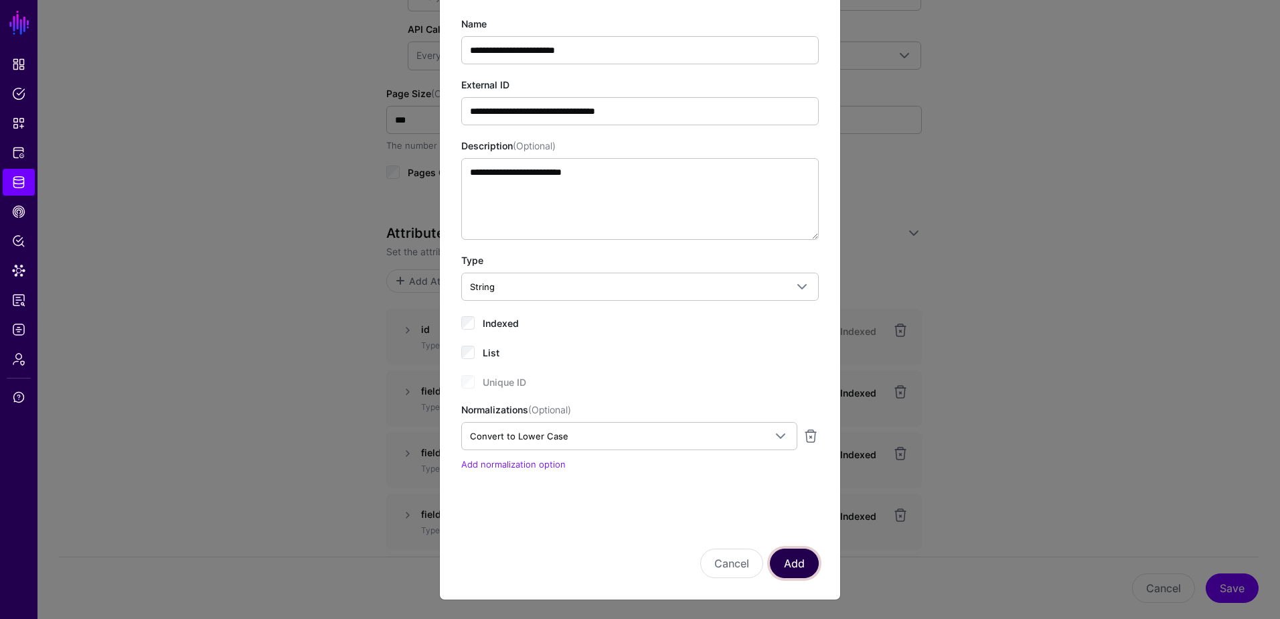
click at [779, 538] on button "Add" at bounding box center [794, 562] width 49 height 29
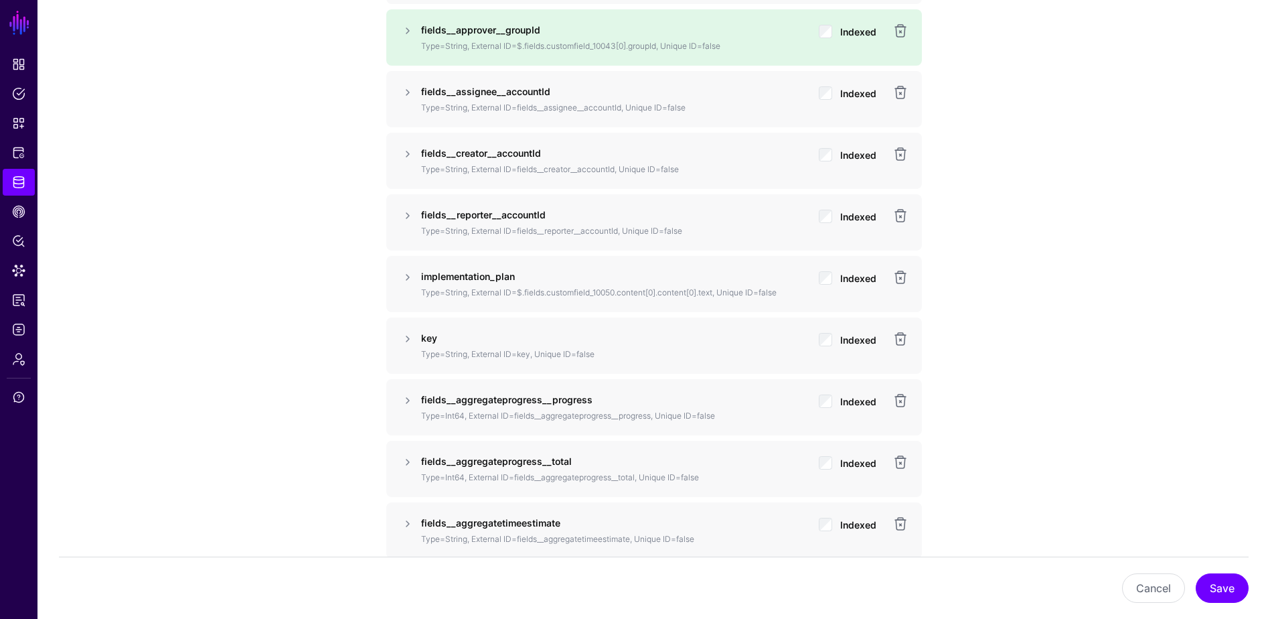
scroll to position [1172, 0]
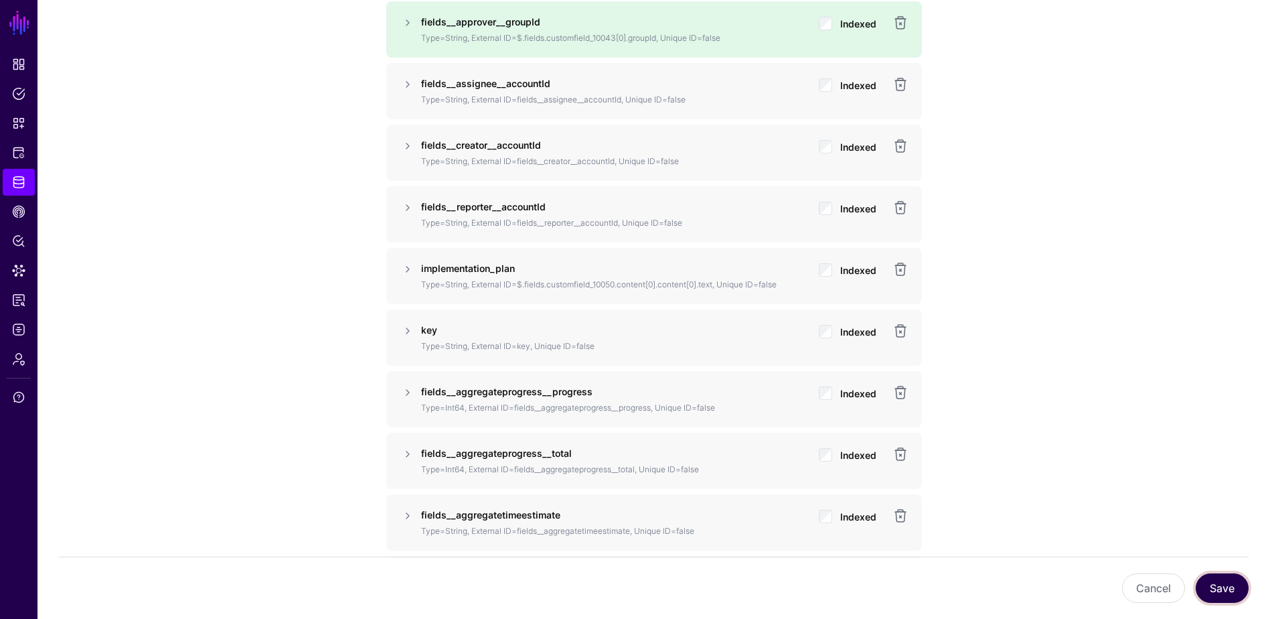
click at [1022, 538] on button "Save" at bounding box center [1222, 587] width 53 height 29
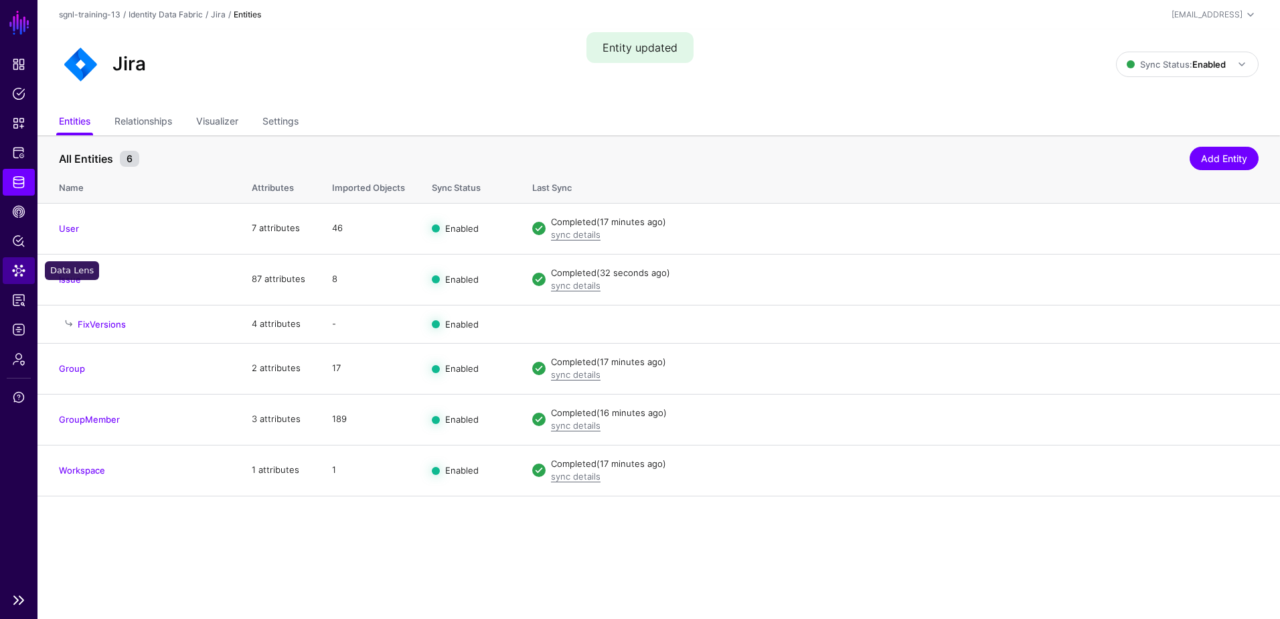
click at [17, 264] on span "Data Lens" at bounding box center [18, 270] width 13 height 13
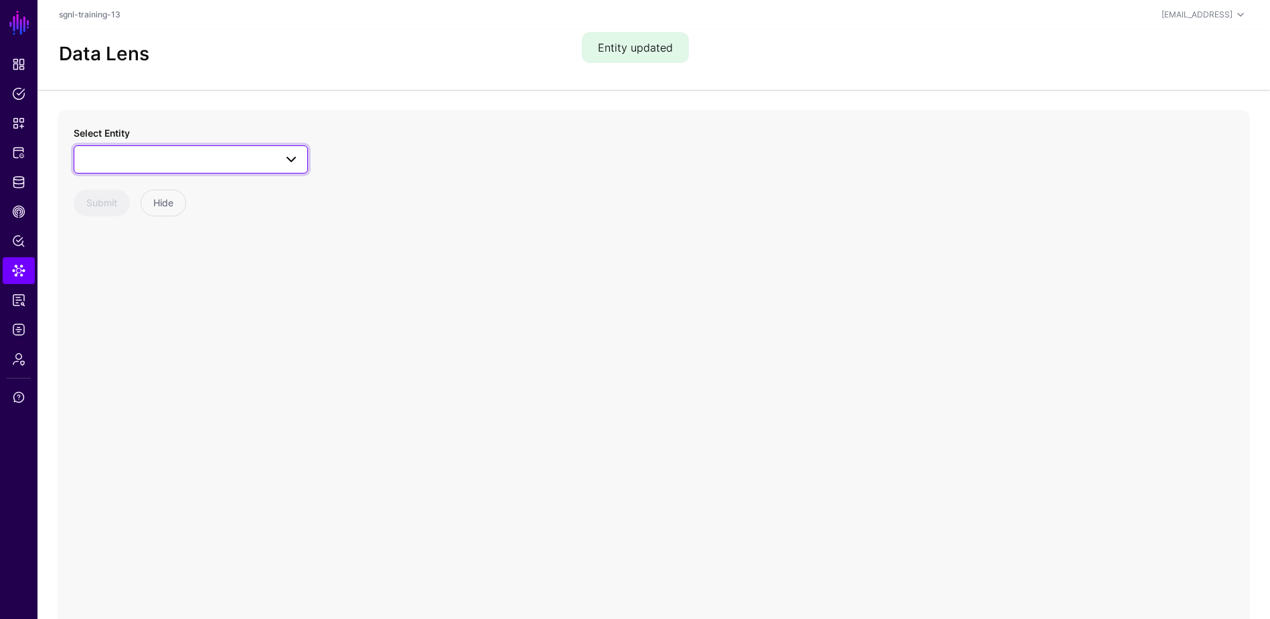
click at [132, 157] on span at bounding box center [190, 159] width 217 height 16
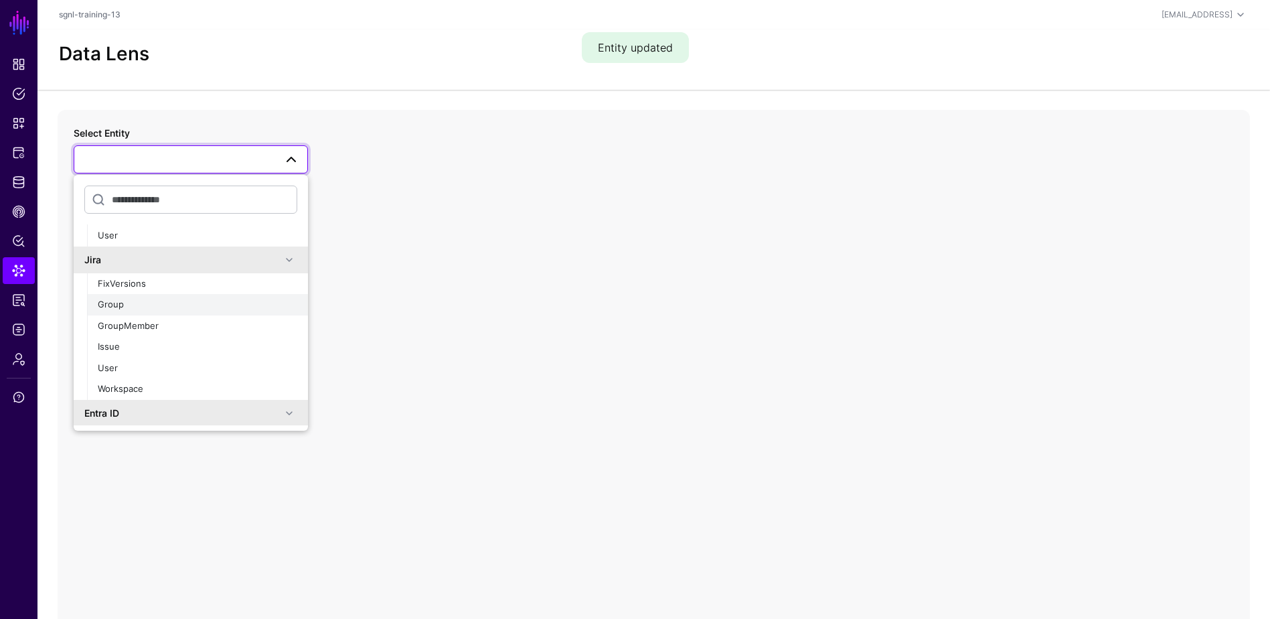
scroll to position [402, 0]
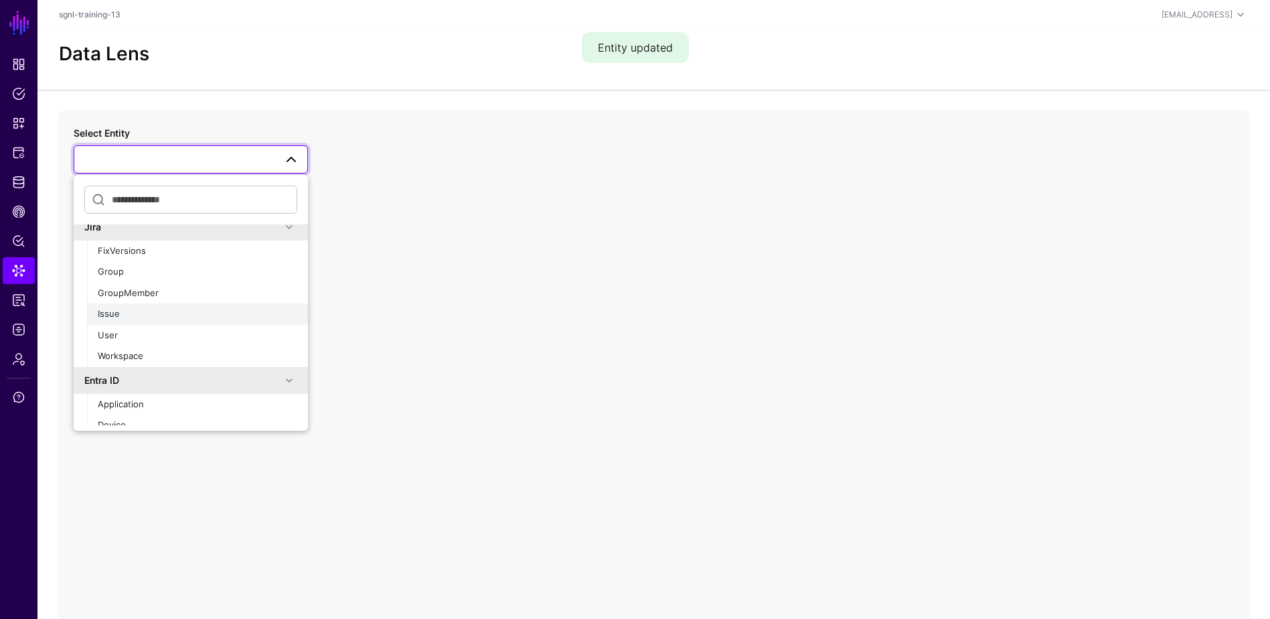
click at [128, 313] on div "Issue" at bounding box center [198, 313] width 200 height 13
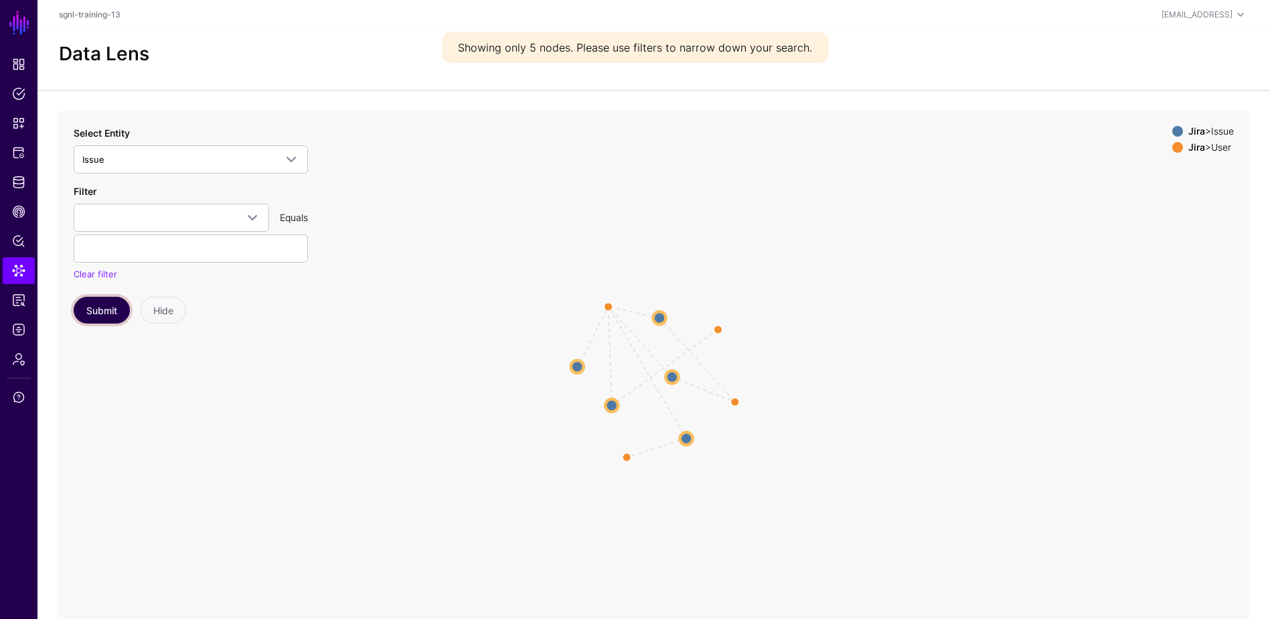
click at [100, 313] on button "Submit" at bounding box center [102, 310] width 56 height 27
click at [675, 378] on circle at bounding box center [674, 376] width 16 height 16
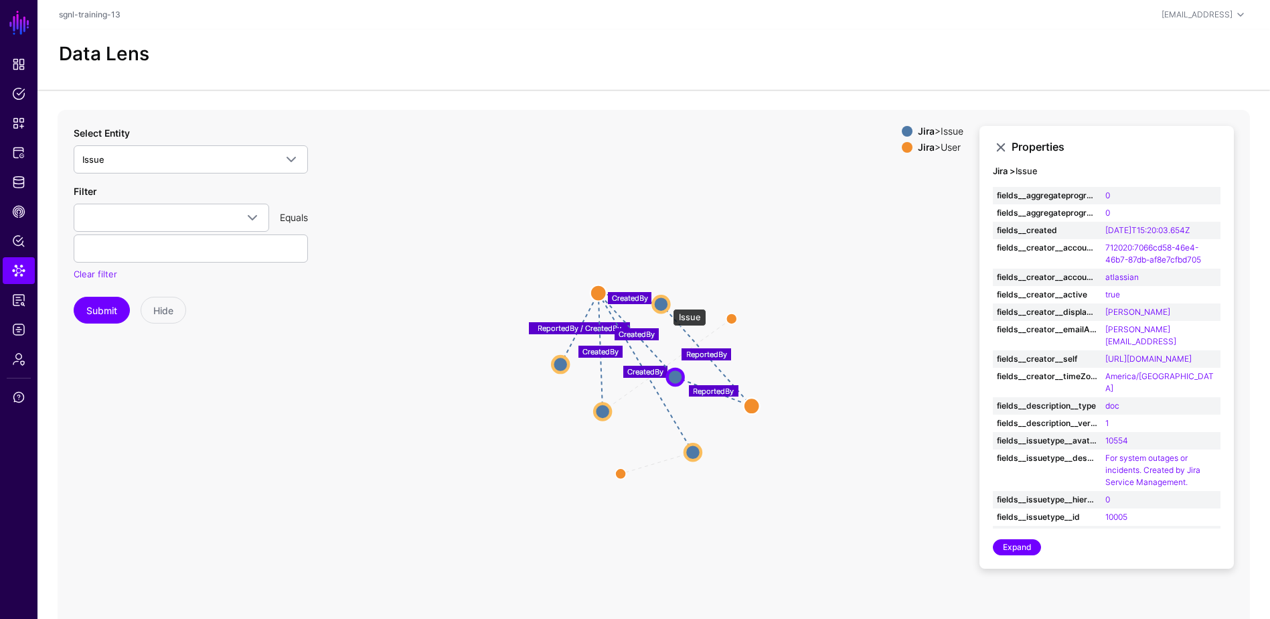
click at [666, 302] on circle at bounding box center [661, 304] width 16 height 16
click at [605, 412] on circle at bounding box center [602, 412] width 16 height 16
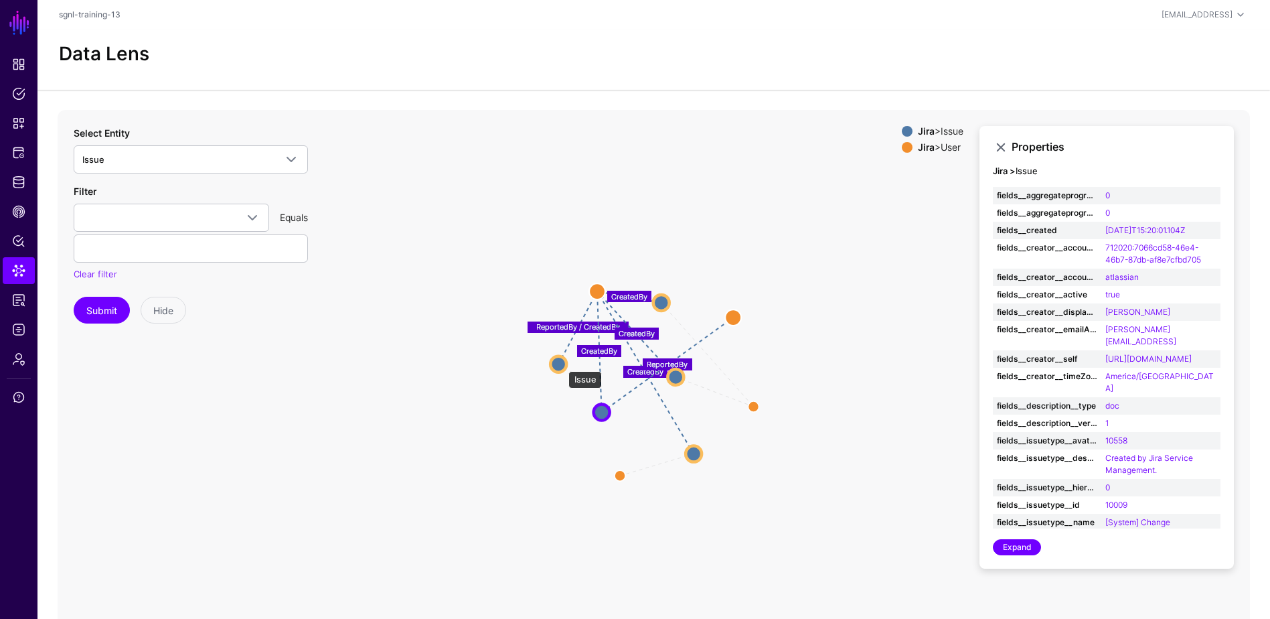
click at [562, 364] on circle at bounding box center [558, 364] width 16 height 16
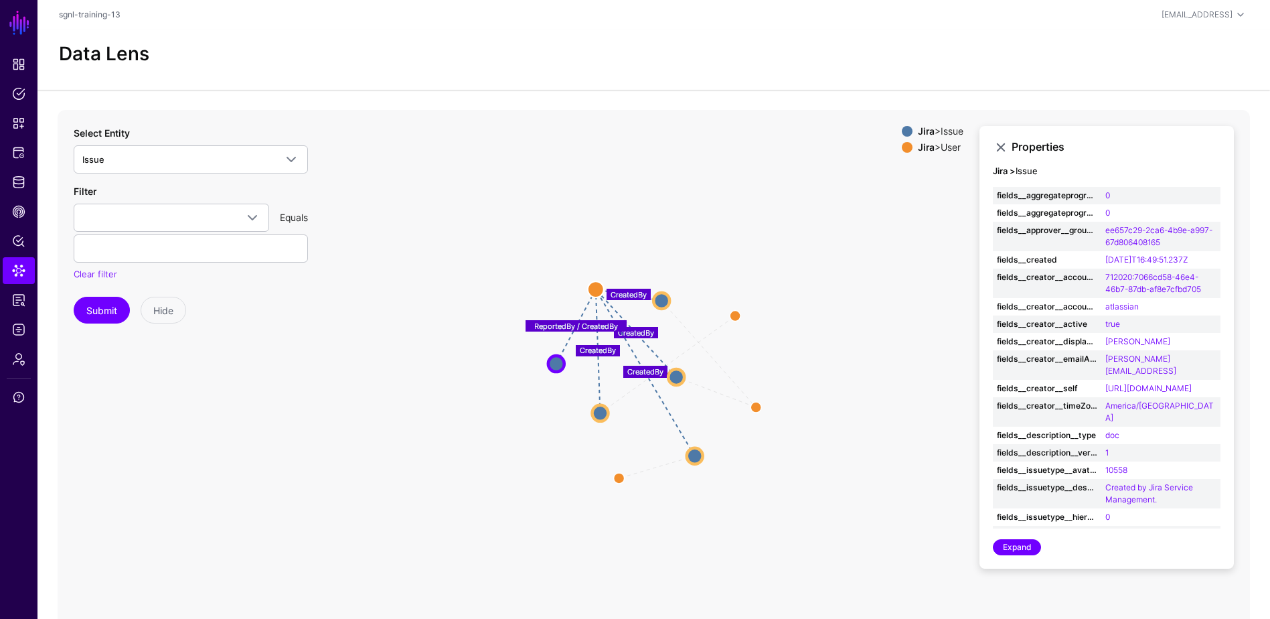
click at [597, 285] on circle at bounding box center [596, 289] width 16 height 16
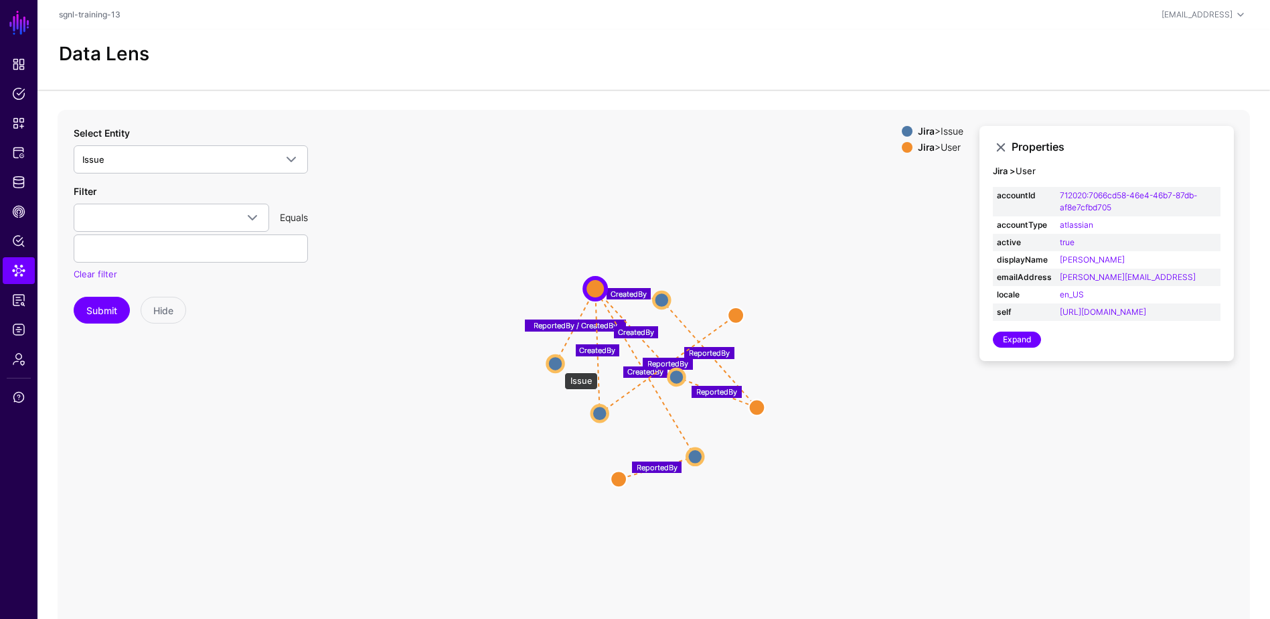
click at [558, 366] on circle at bounding box center [556, 363] width 16 height 16
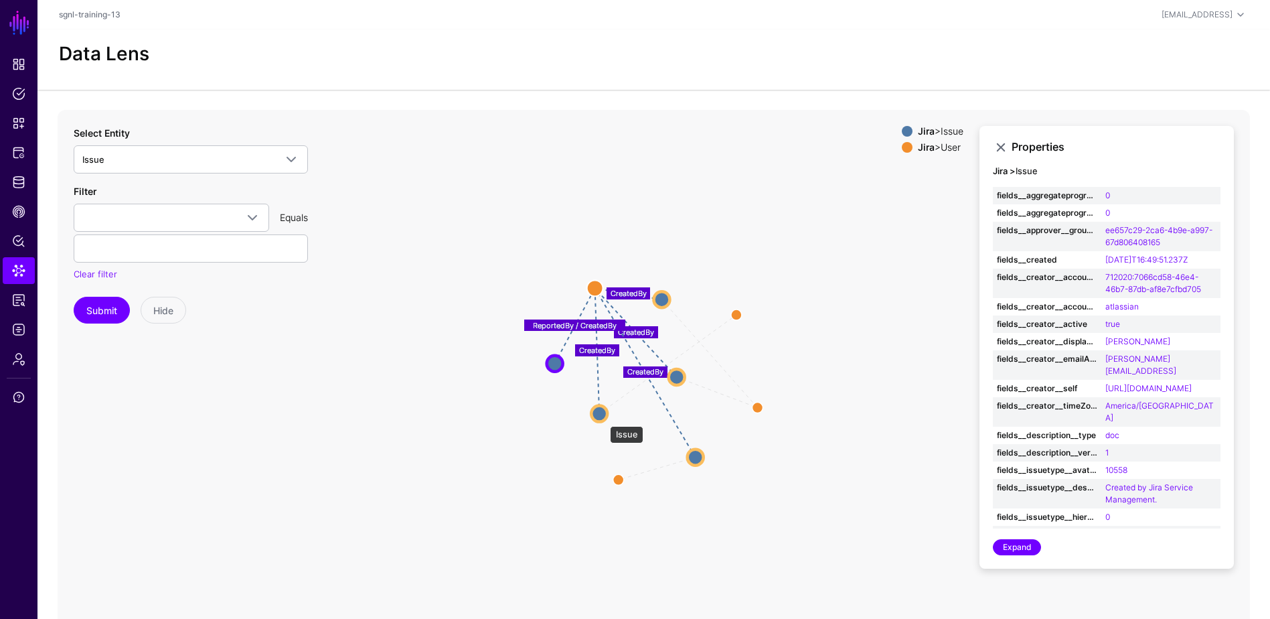
click at [603, 419] on circle at bounding box center [599, 413] width 16 height 16
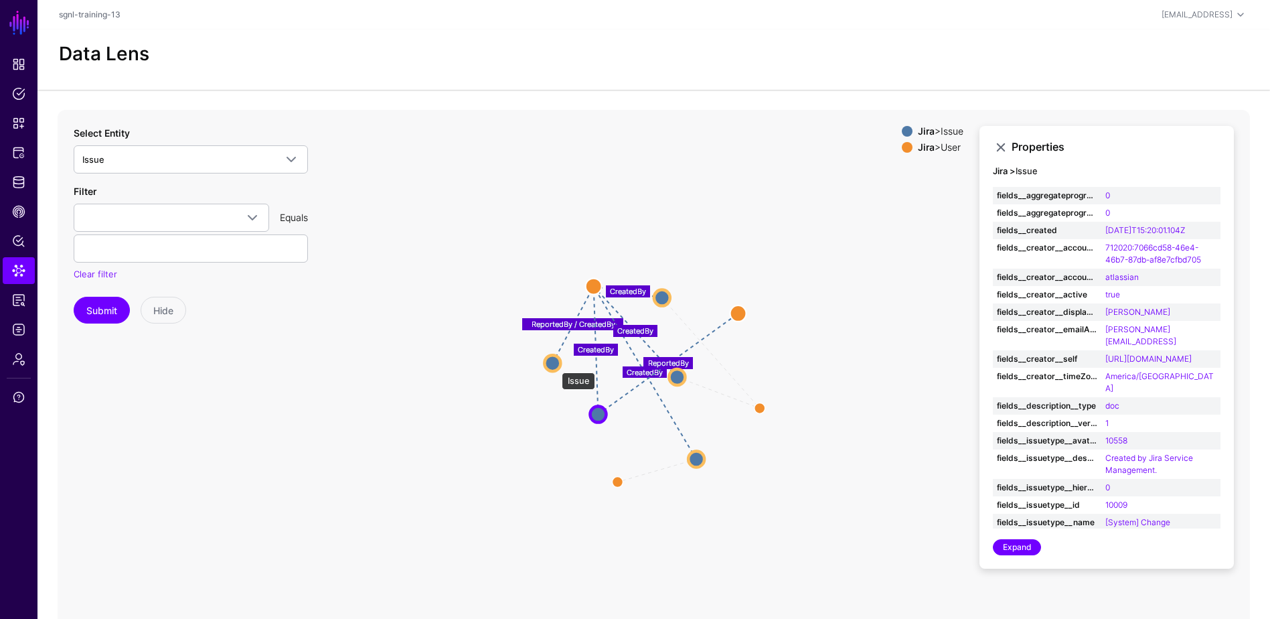
click at [555, 366] on circle at bounding box center [552, 363] width 16 height 16
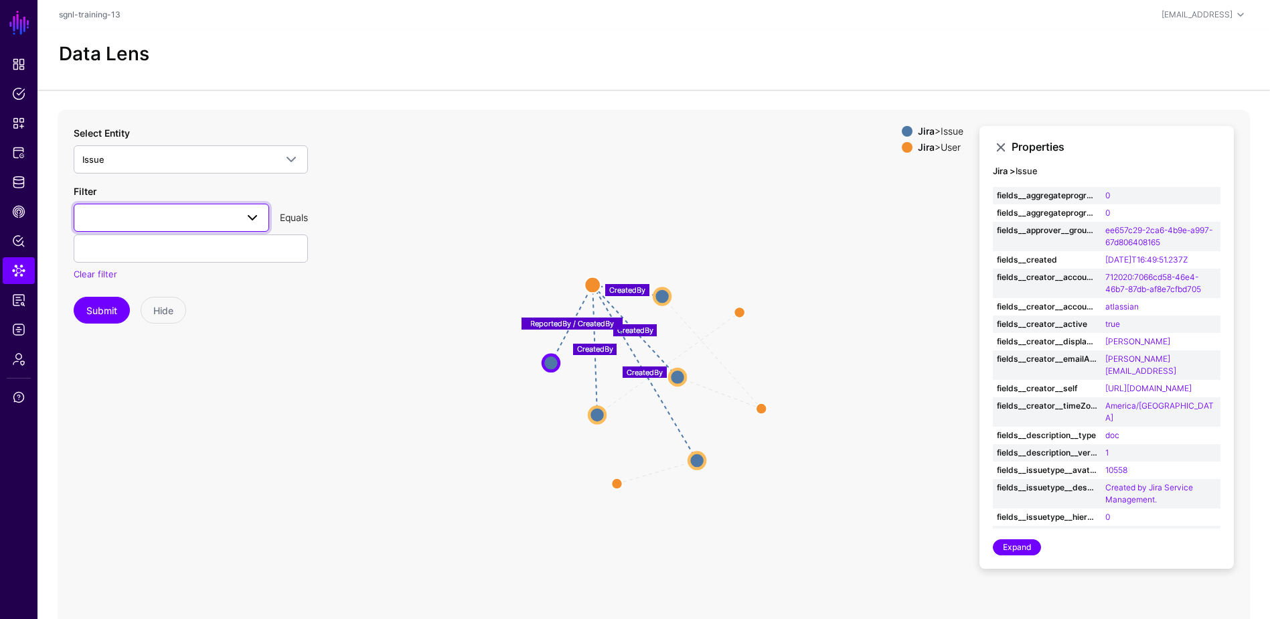
click at [123, 219] on span at bounding box center [171, 218] width 178 height 16
type input "****"
click at [153, 293] on span "fields__approver__groupId" at bounding box center [138, 292] width 108 height 11
click at [146, 252] on input "text" at bounding box center [191, 248] width 234 height 28
paste input "**********"
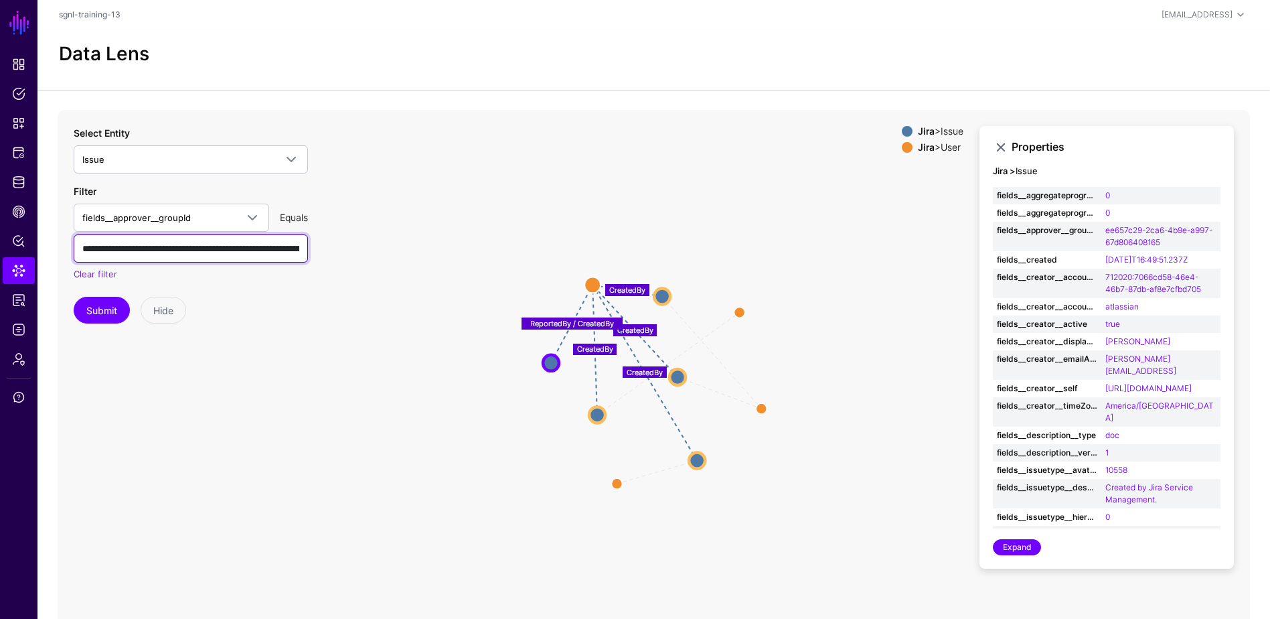
scroll to position [0, 130]
click at [104, 306] on button "Submit" at bounding box center [102, 310] width 56 height 27
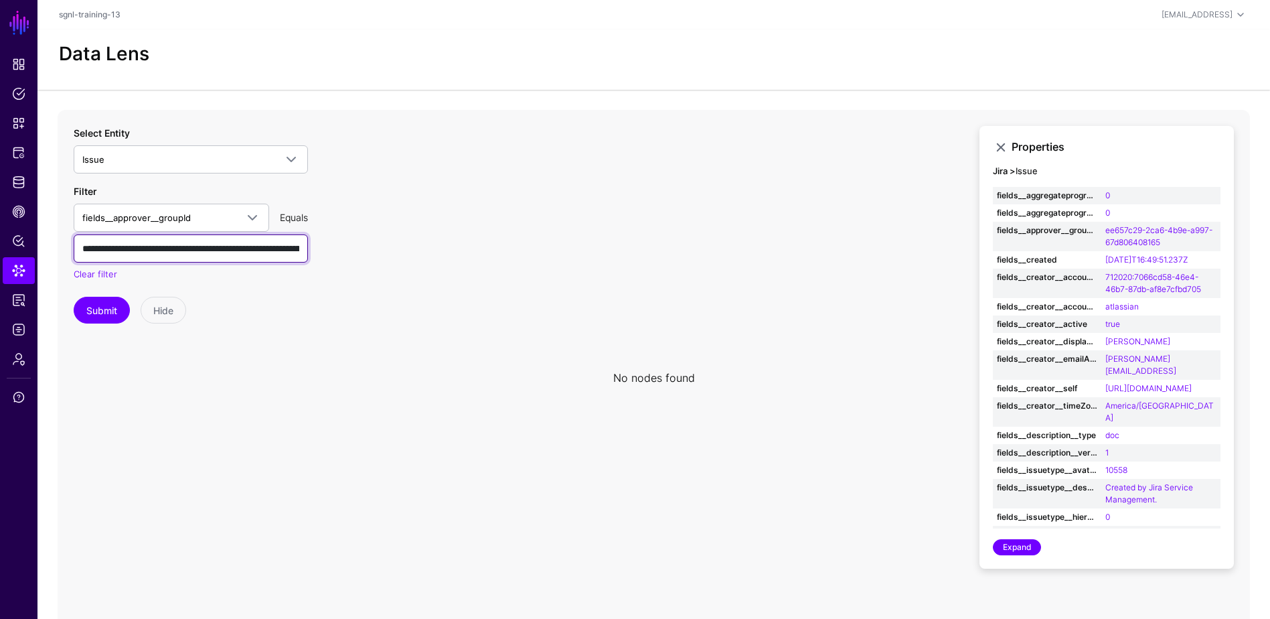
click at [211, 243] on input "**********" at bounding box center [191, 248] width 234 height 28
paste input "text"
type input "**********"
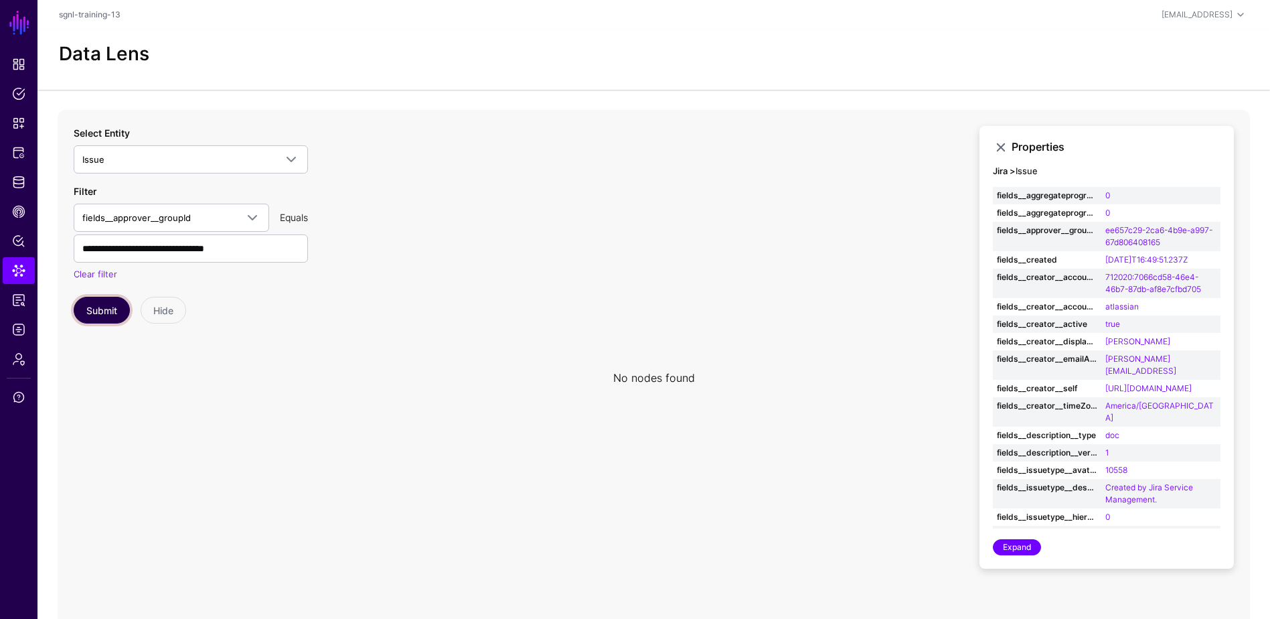
click at [112, 309] on button "Submit" at bounding box center [102, 310] width 56 height 27
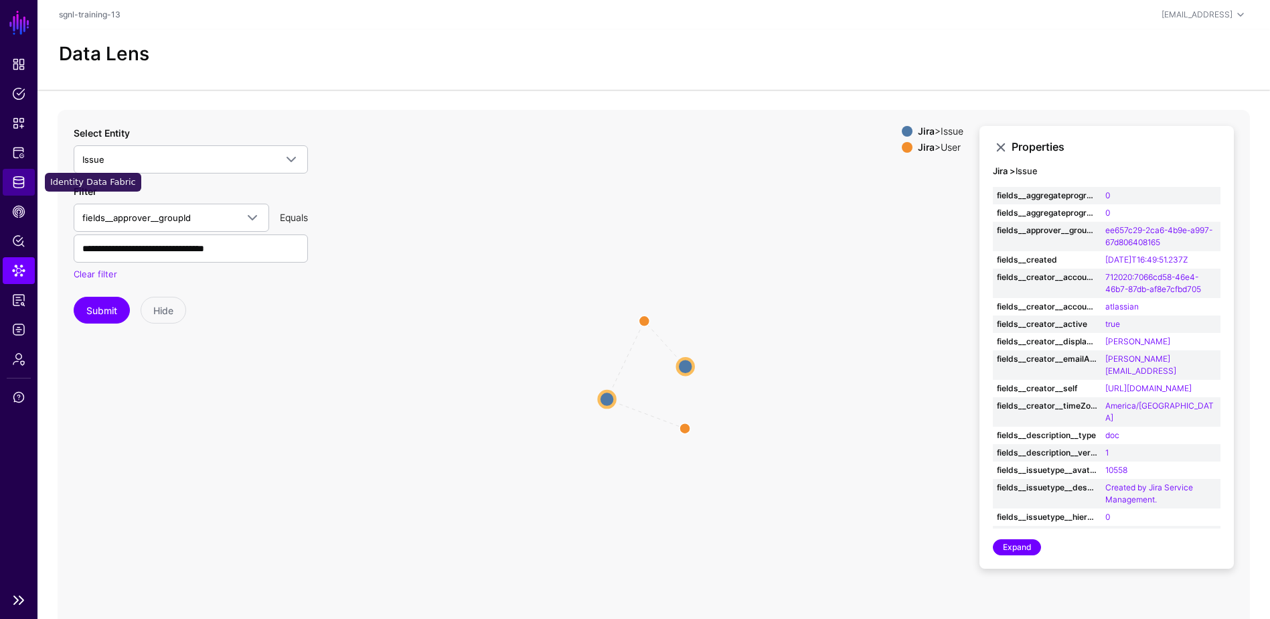
click at [24, 180] on span "Identity Data Fabric" at bounding box center [18, 181] width 13 height 13
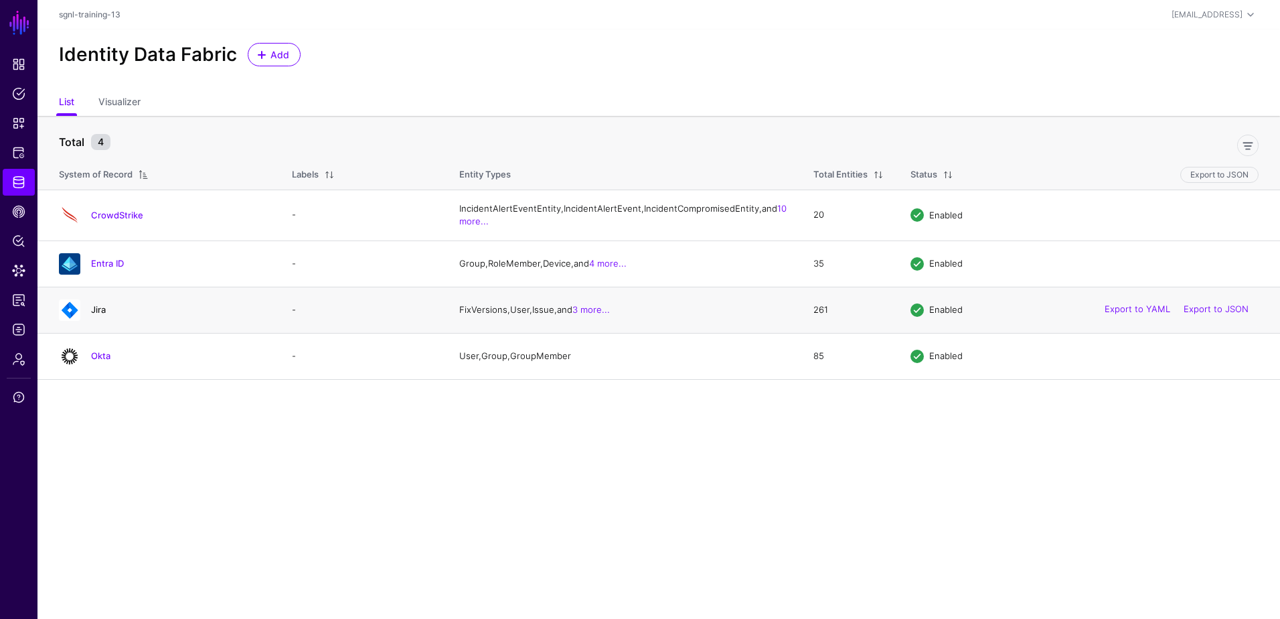
click at [93, 315] on link "Jira" at bounding box center [98, 309] width 15 height 11
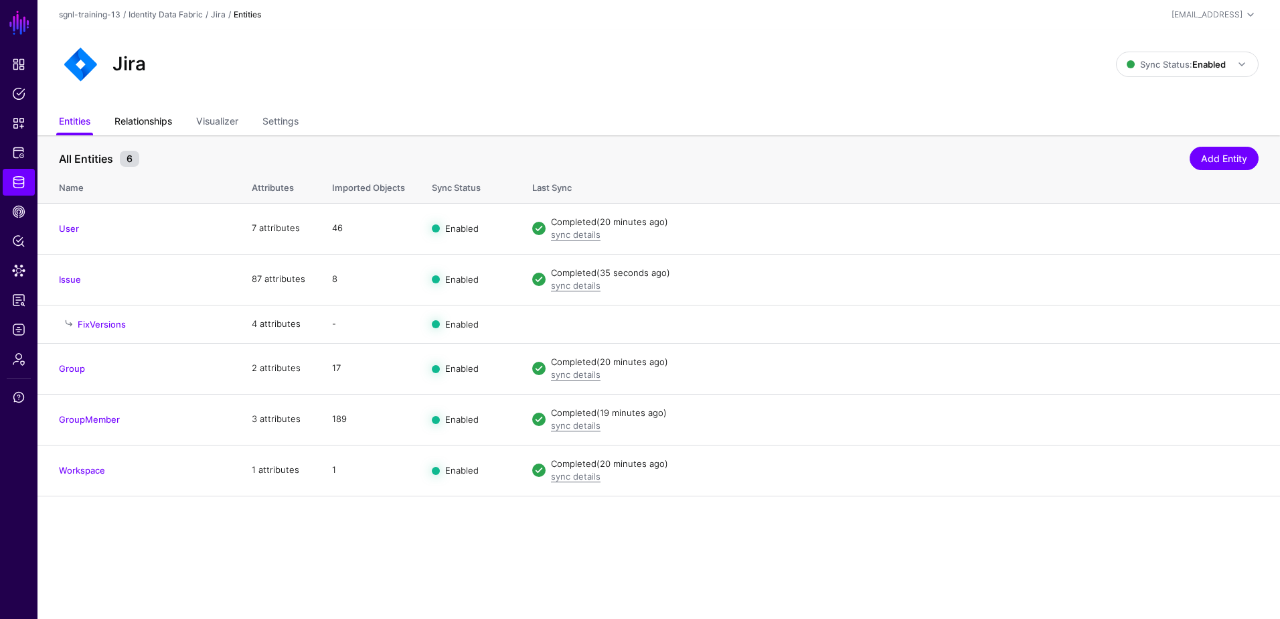
click at [161, 114] on link "Relationships" at bounding box center [143, 122] width 58 height 25
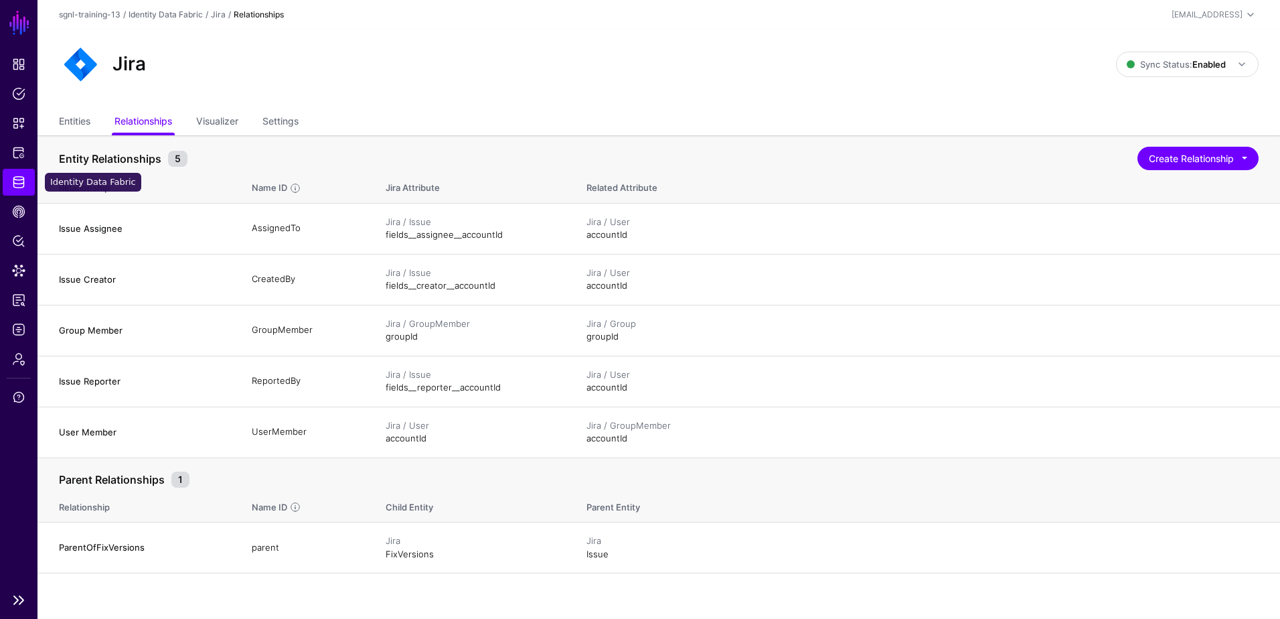
click at [19, 175] on link "Identity Data Fabric" at bounding box center [19, 182] width 32 height 27
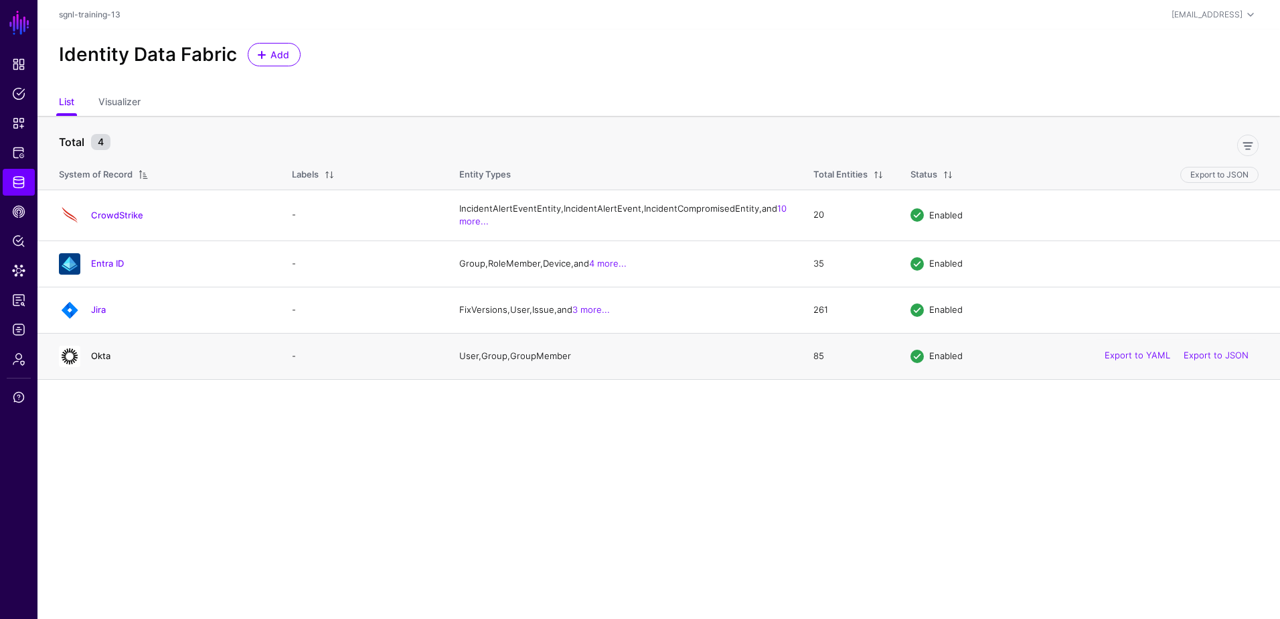
click at [99, 361] on link "Okta" at bounding box center [100, 355] width 19 height 11
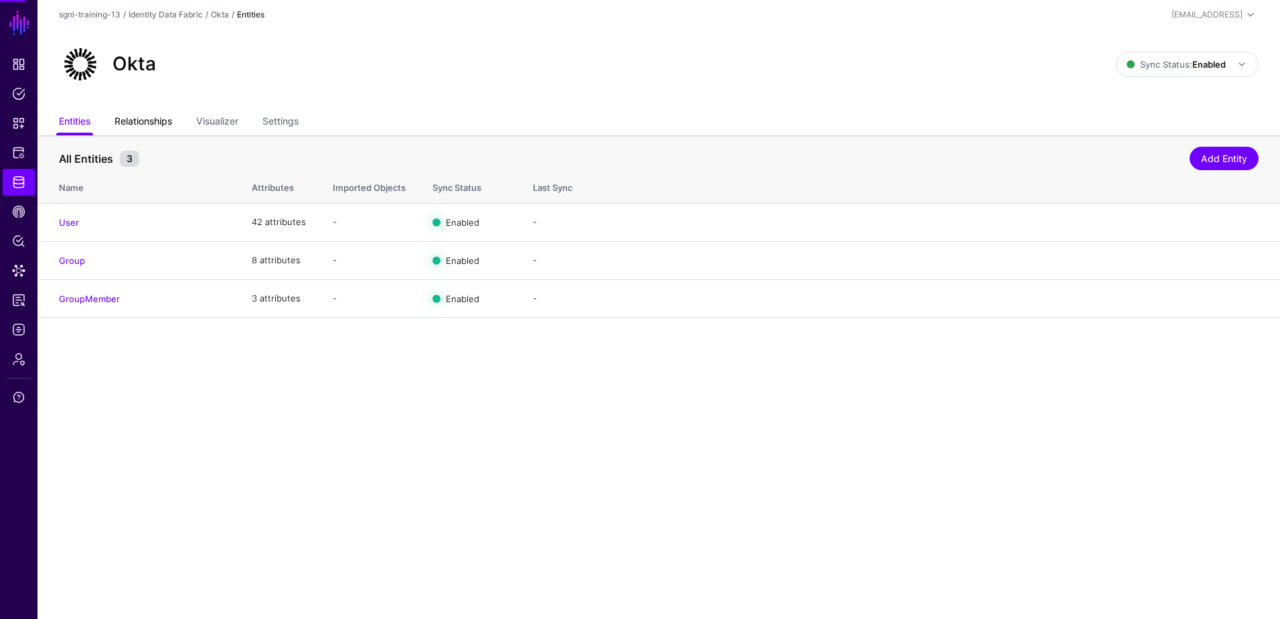
click at [139, 125] on link "Relationships" at bounding box center [143, 122] width 58 height 25
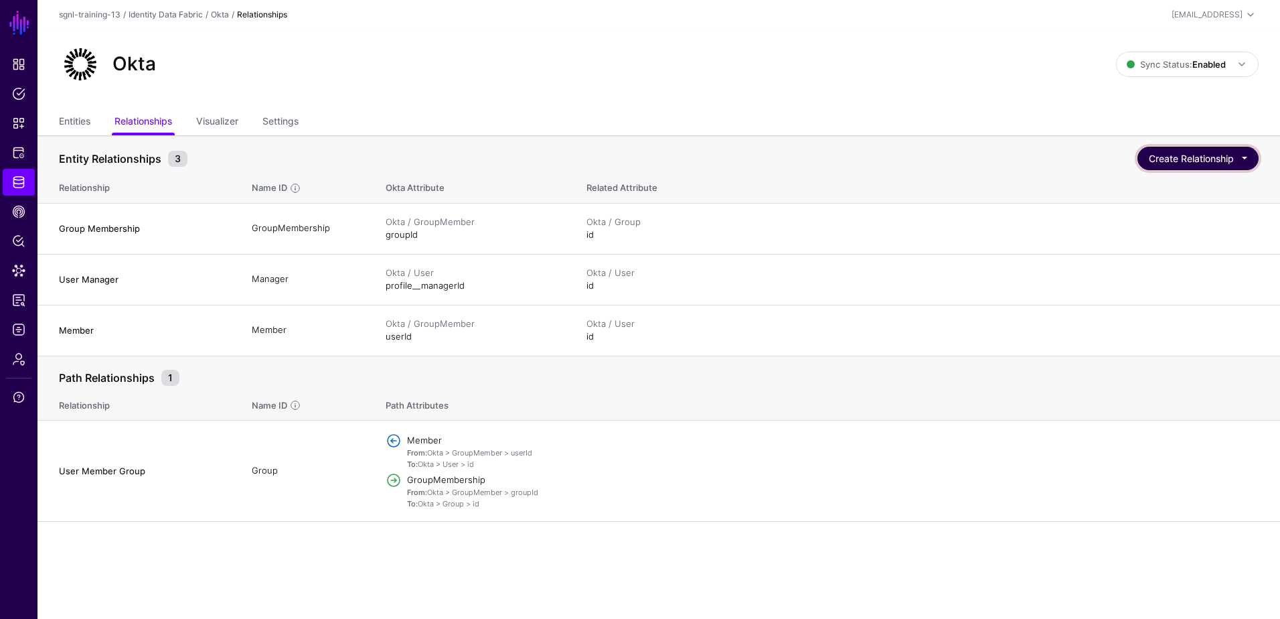
click at [1022, 154] on button "Create Relationship" at bounding box center [1198, 158] width 121 height 23
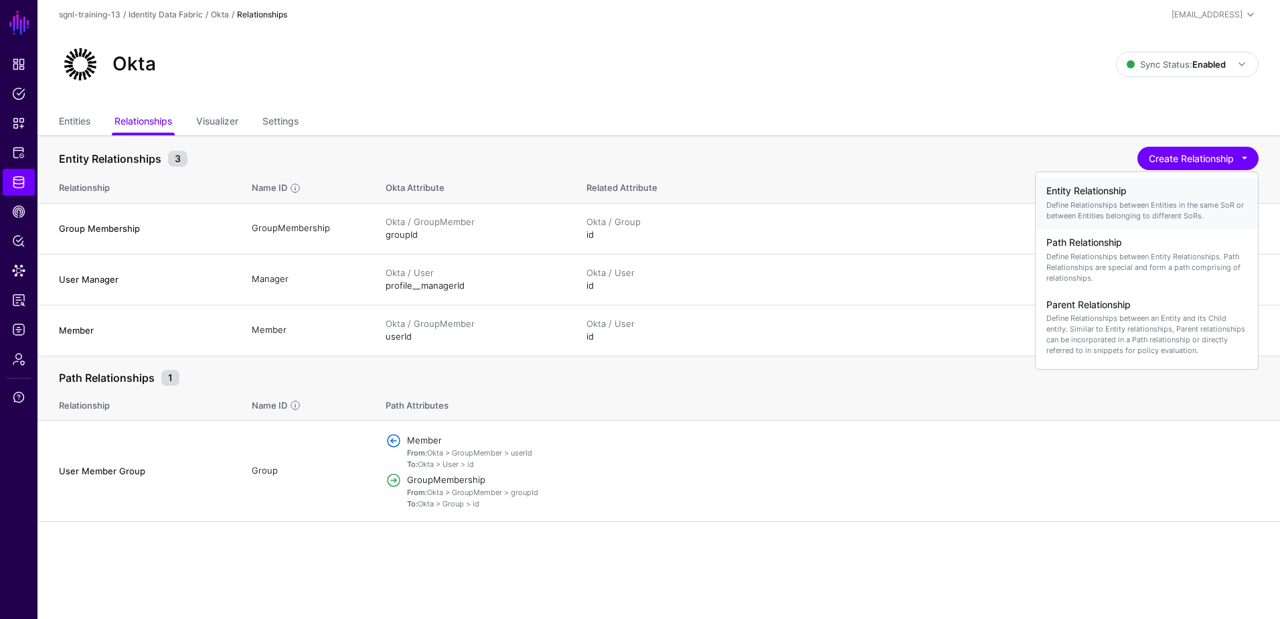
click at [1022, 197] on div "Entity Relationship Define Relationships between Entities in the same SoR or be…" at bounding box center [1147, 203] width 201 height 46
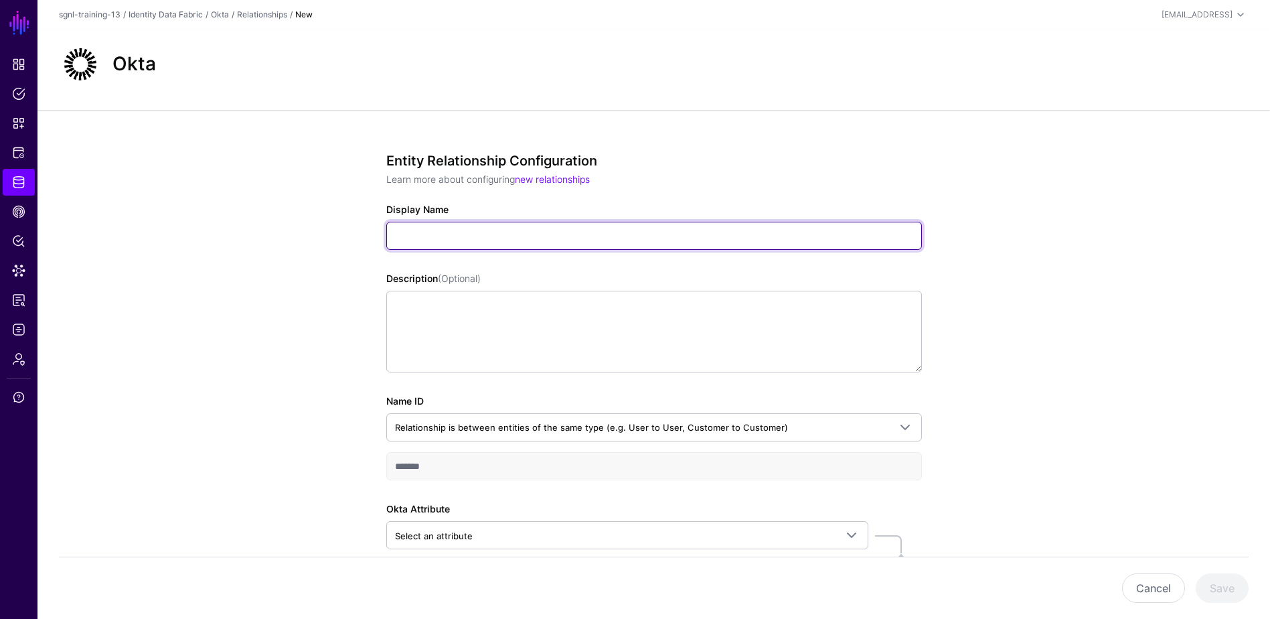
click at [438, 242] on input "Display Name" at bounding box center [654, 236] width 536 height 28
type input "**********"
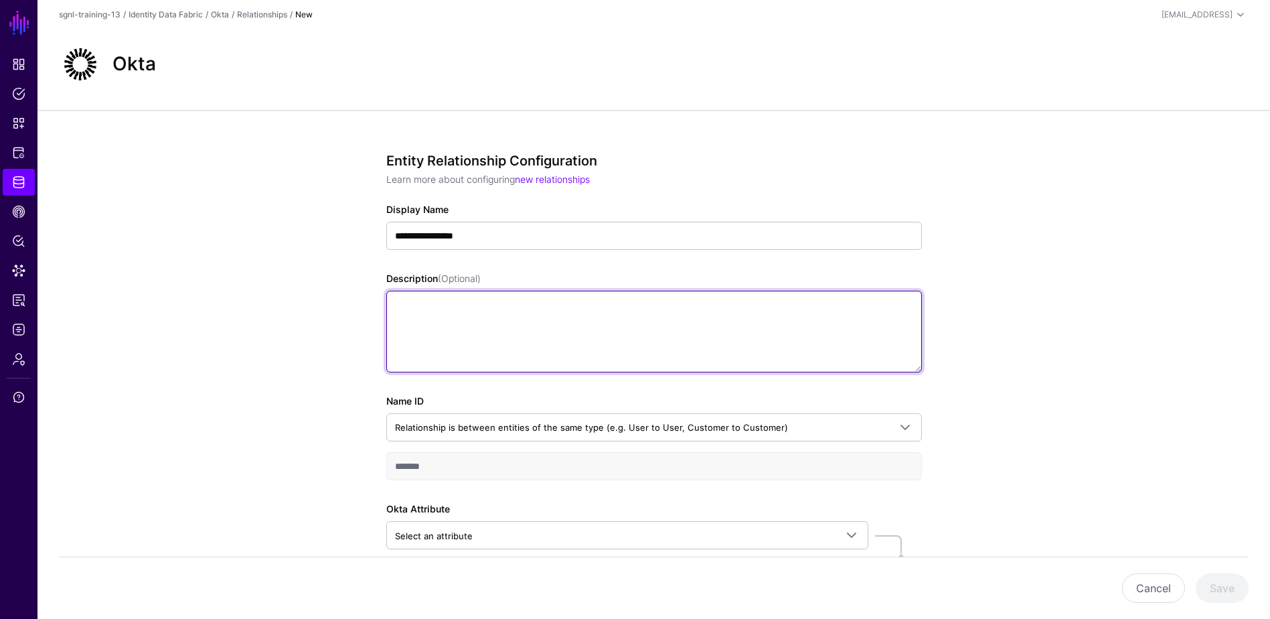
click at [524, 313] on textarea "Description (Optional)" at bounding box center [654, 332] width 536 height 82
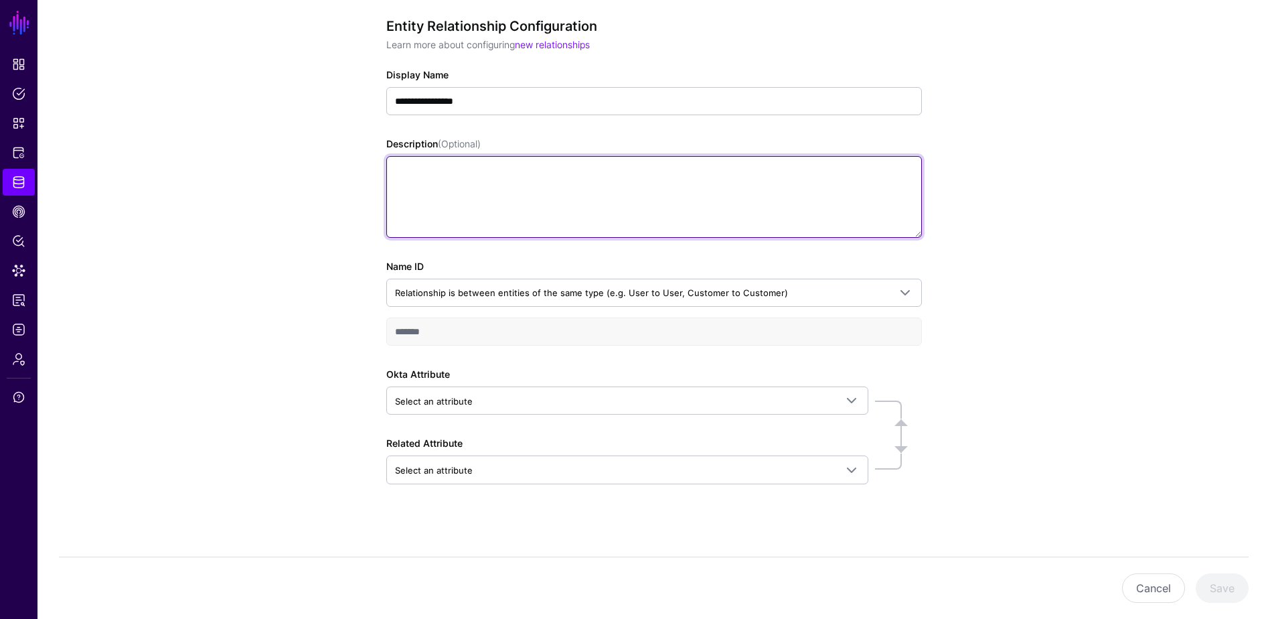
scroll to position [139, 0]
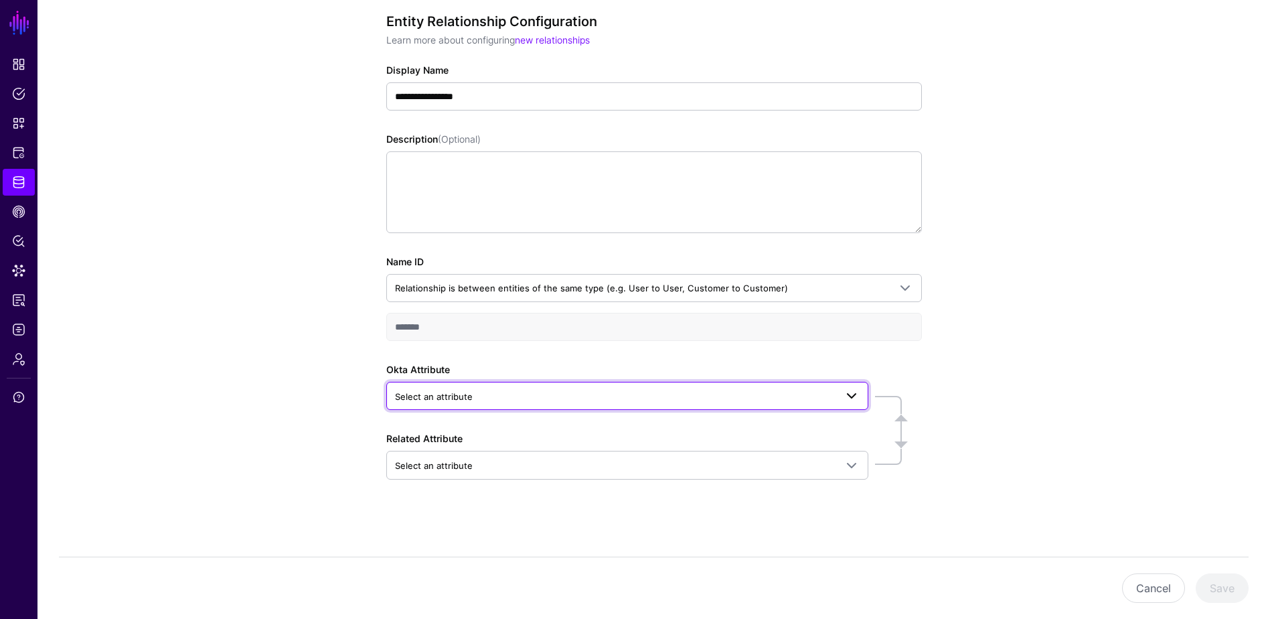
click at [488, 393] on span "Select an attribute" at bounding box center [615, 396] width 441 height 15
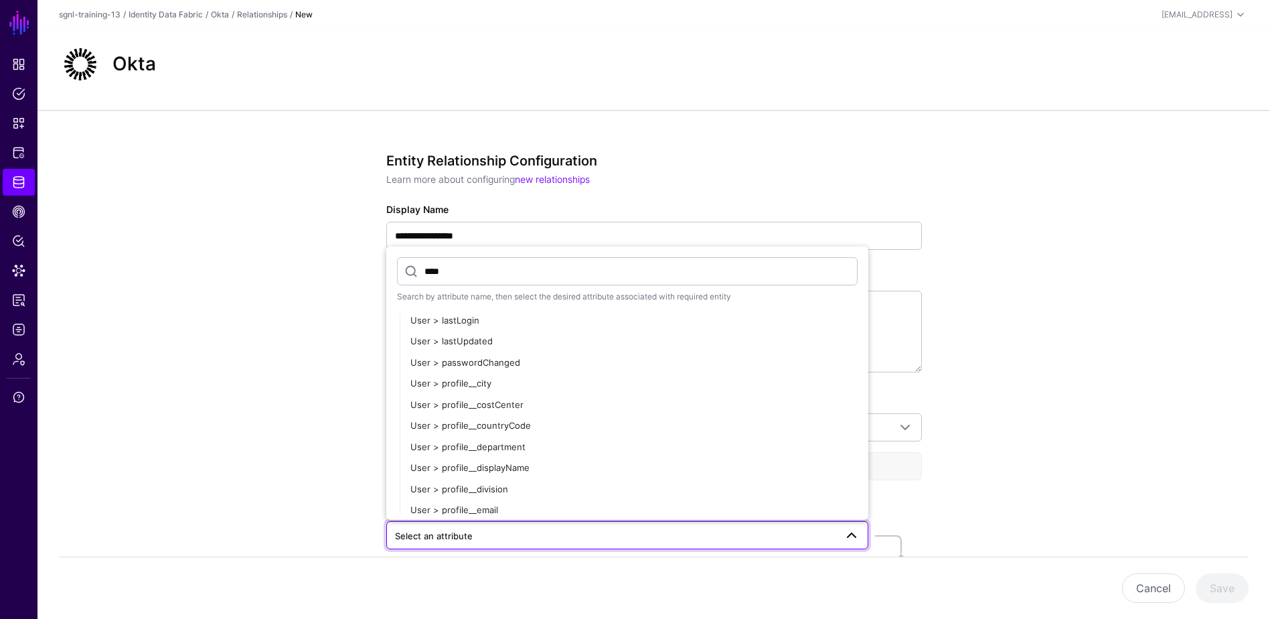
scroll to position [201, 0]
type input "****"
click at [500, 440] on div "User > profile__email" at bounding box center [633, 443] width 447 height 13
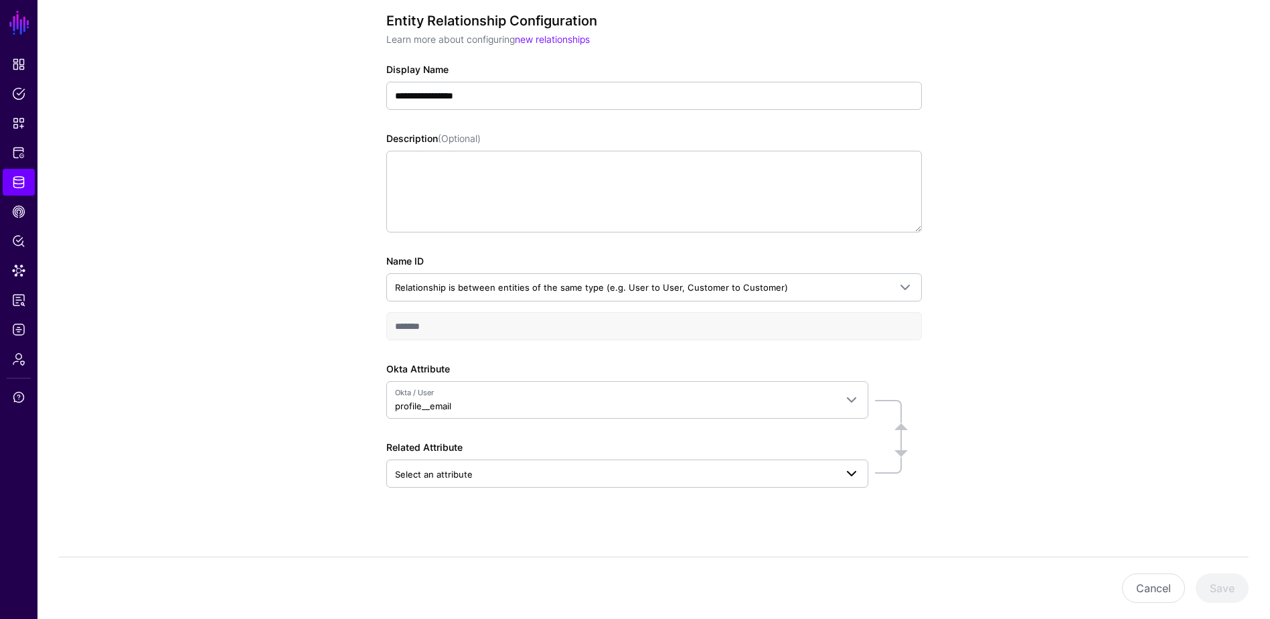
scroll to position [148, 0]
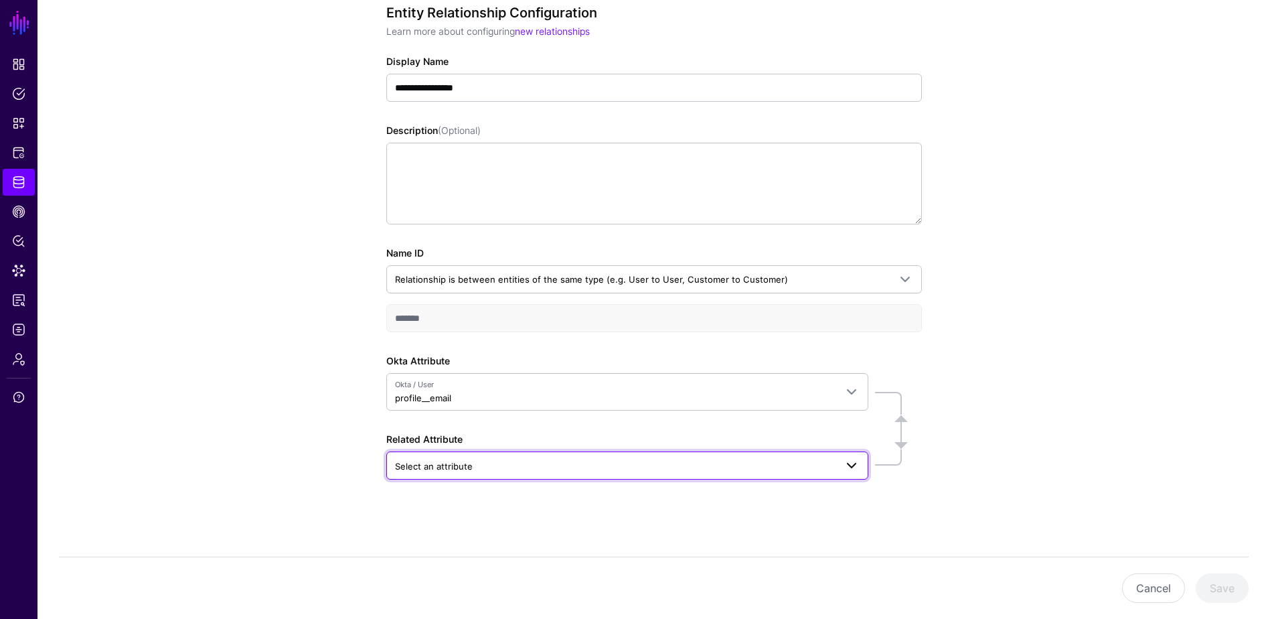
click at [460, 463] on span "Select an attribute" at bounding box center [434, 466] width 78 height 11
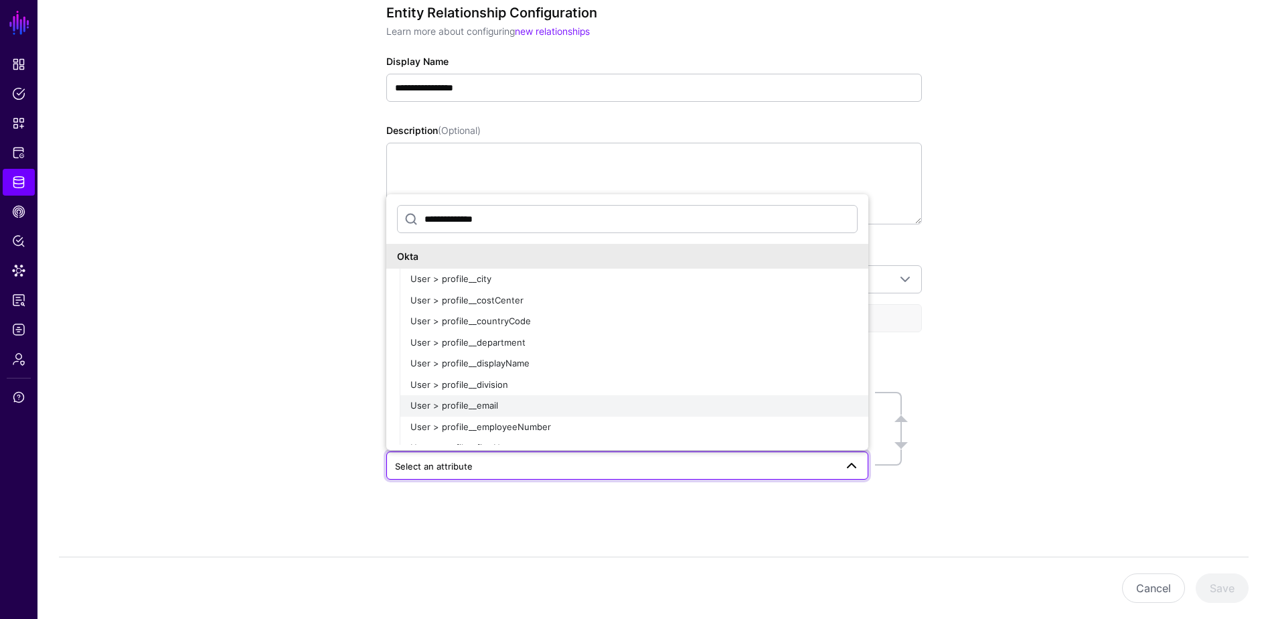
type input "**********"
click at [518, 399] on div "User > profile__email" at bounding box center [633, 405] width 447 height 13
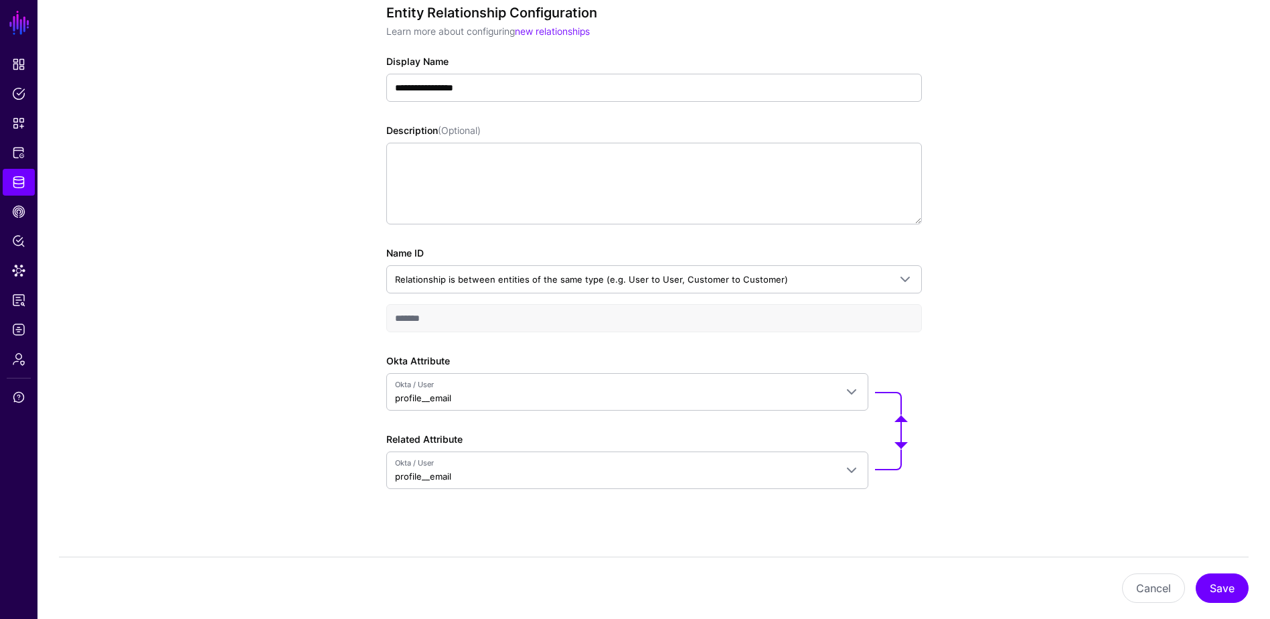
scroll to position [157, 0]
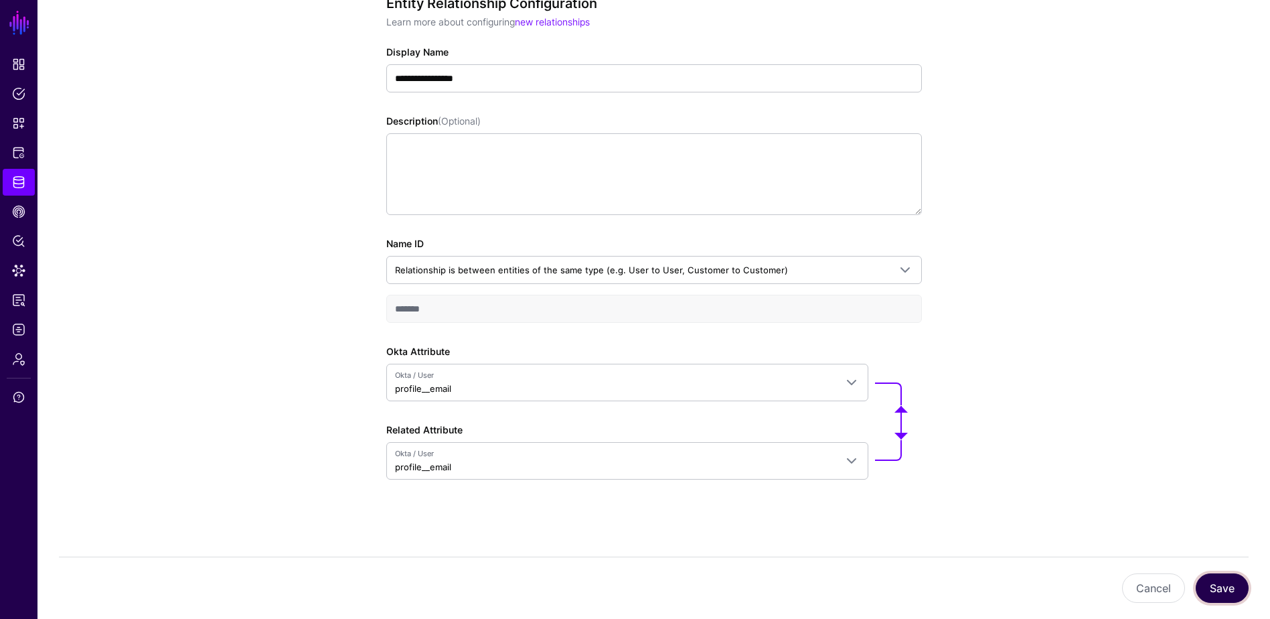
click at [1022, 538] on button "Save" at bounding box center [1222, 587] width 53 height 29
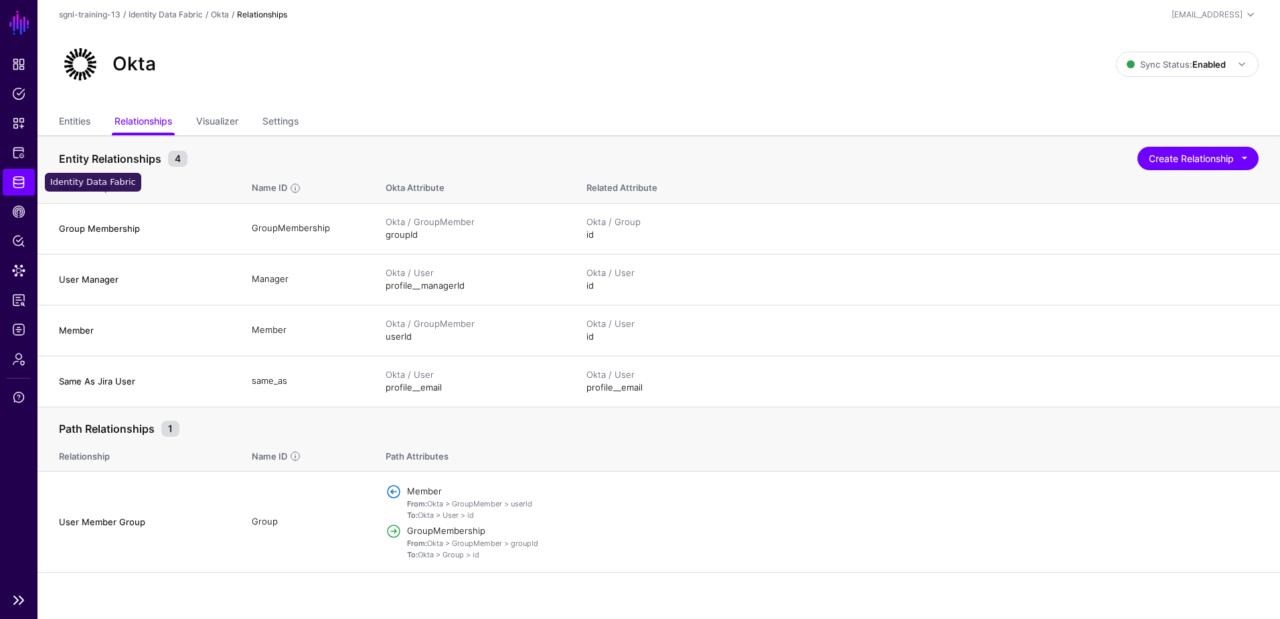
click at [17, 179] on span "Identity Data Fabric" at bounding box center [18, 181] width 13 height 13
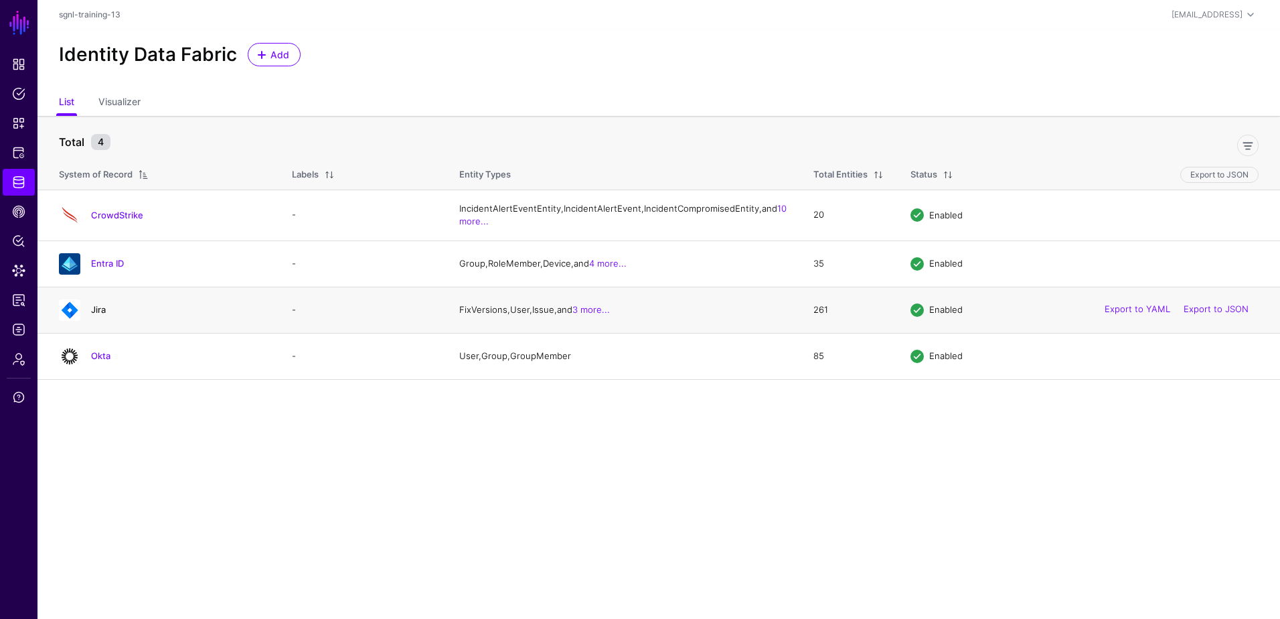
click at [98, 315] on link "Jira" at bounding box center [98, 309] width 15 height 11
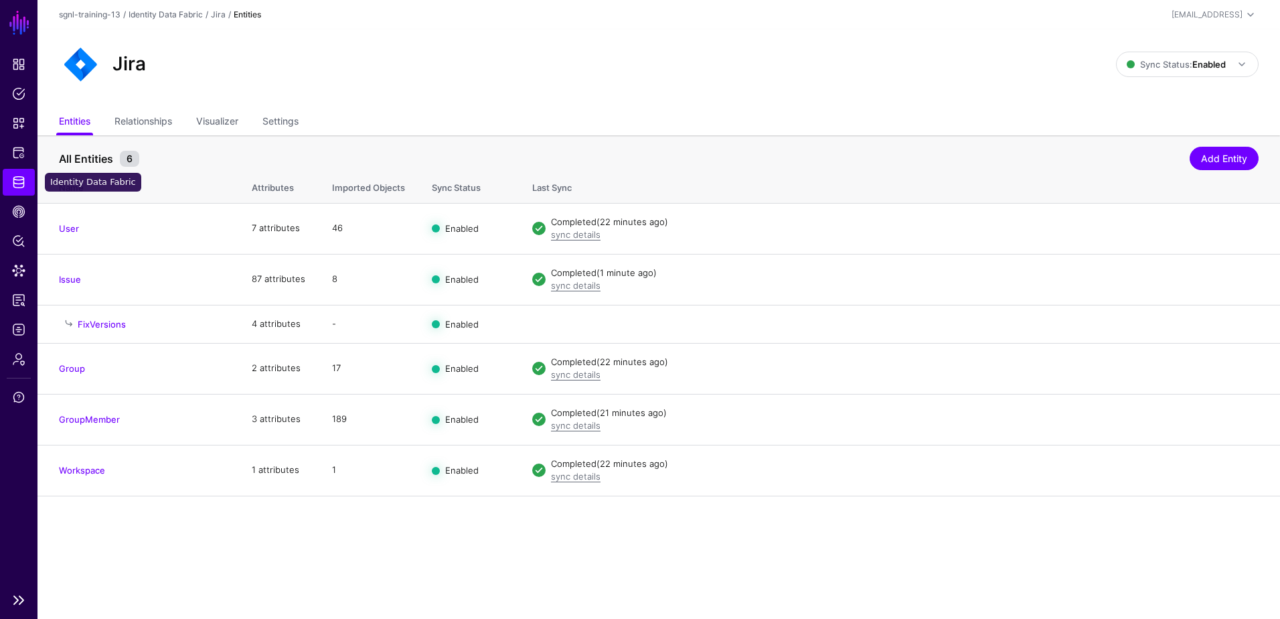
click at [13, 183] on span "Identity Data Fabric" at bounding box center [18, 181] width 13 height 13
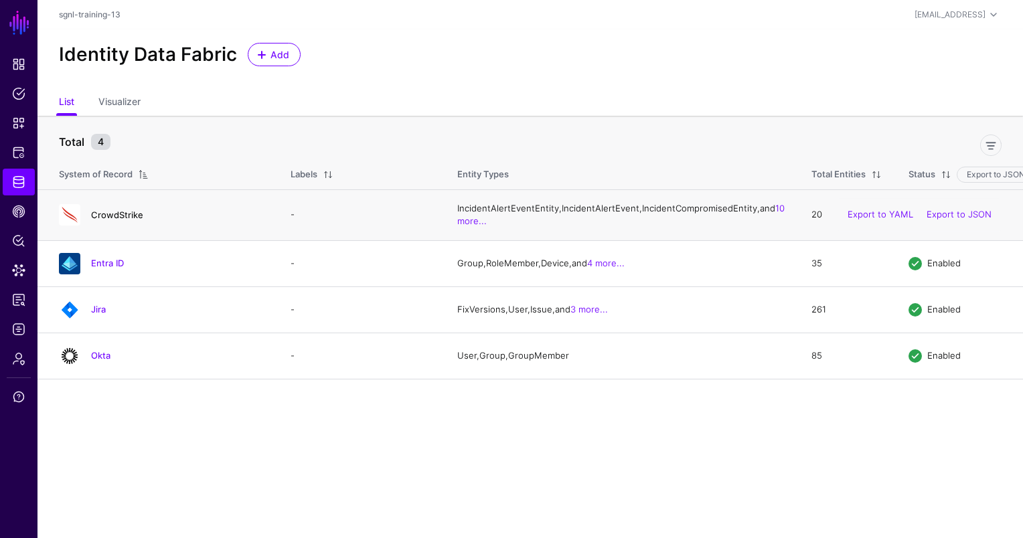
click at [102, 220] on link "CrowdStrike" at bounding box center [117, 215] width 52 height 11
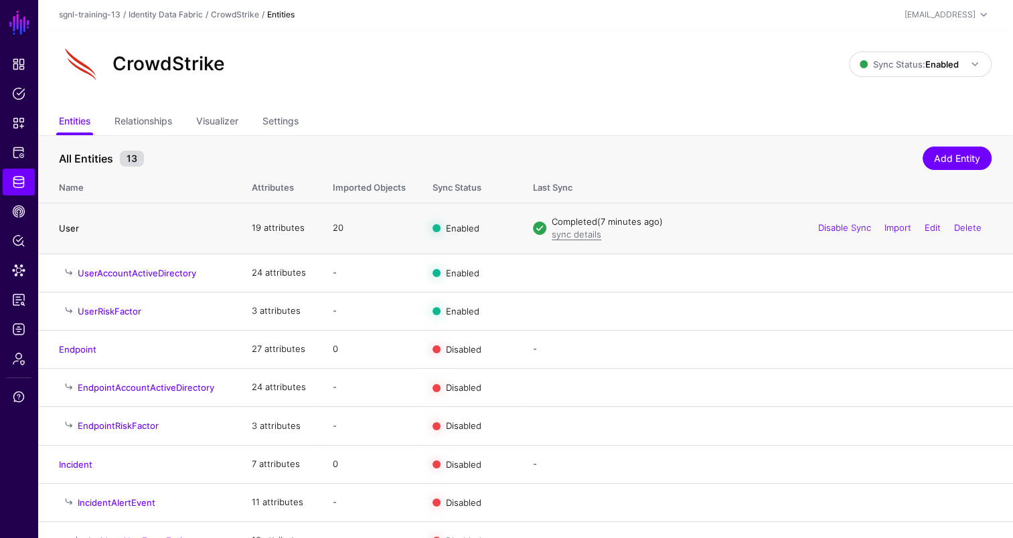
click at [68, 232] on link "User" at bounding box center [69, 228] width 20 height 11
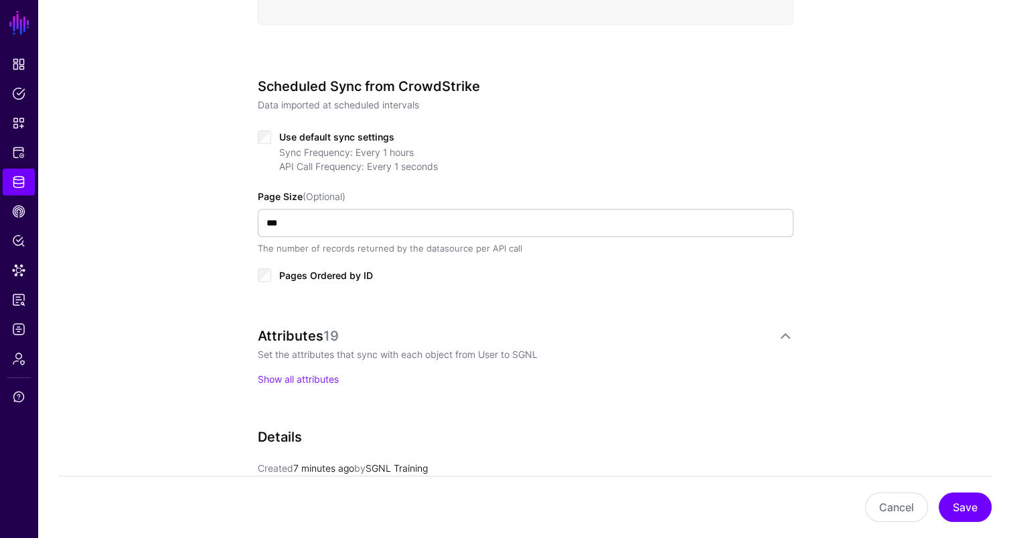
scroll to position [803, 0]
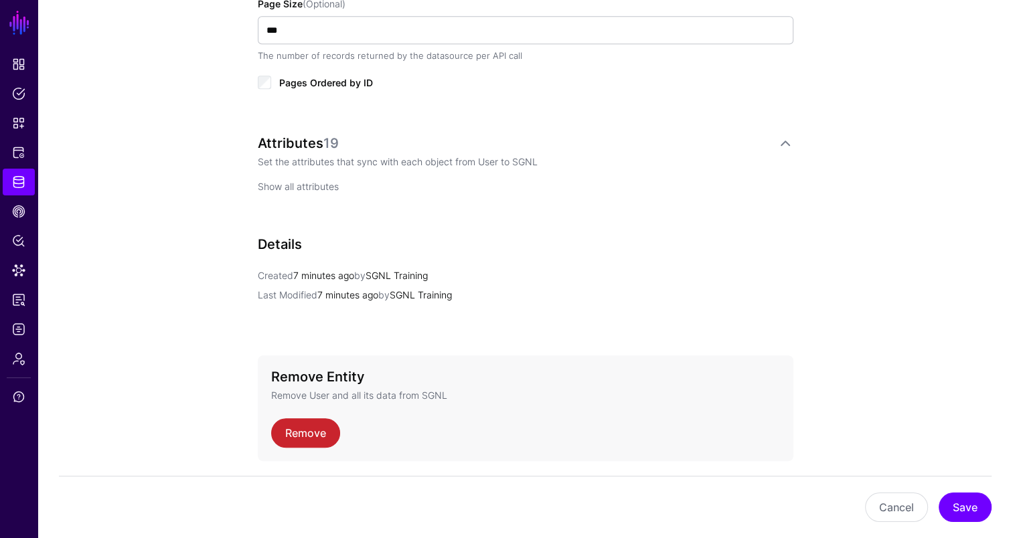
click at [297, 181] on link "Show all attributes" at bounding box center [298, 186] width 81 height 11
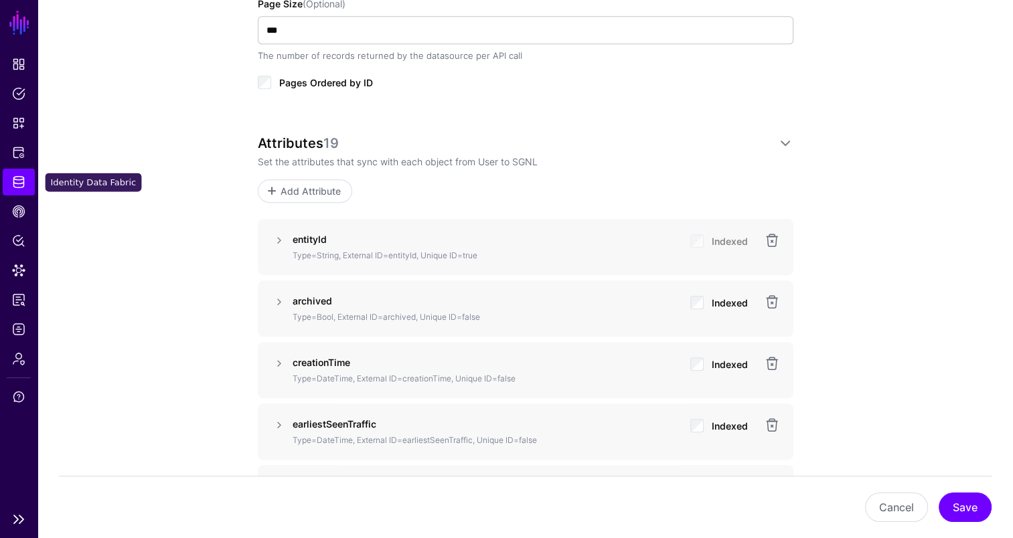
click at [21, 182] on span "Identity Data Fabric" at bounding box center [18, 181] width 13 height 13
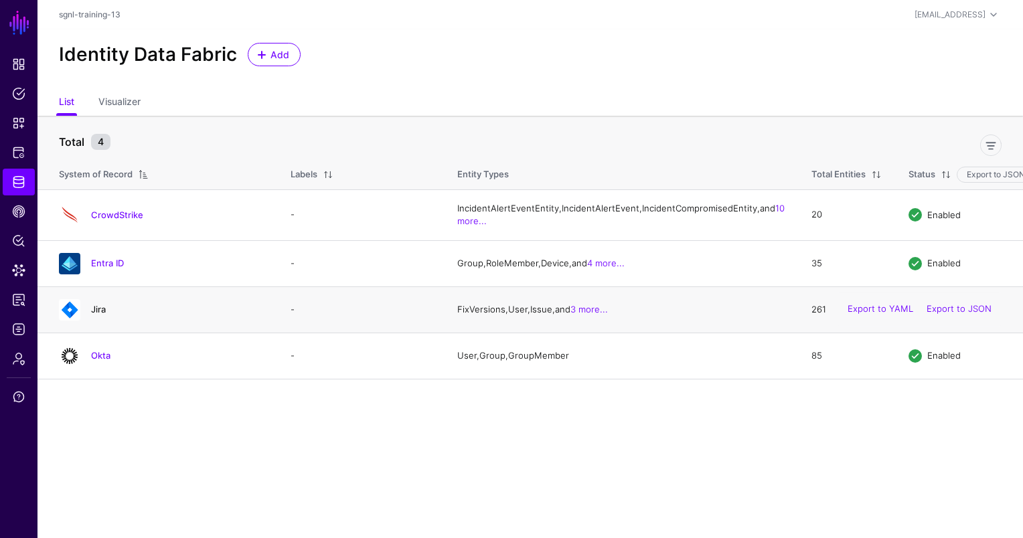
click at [96, 315] on link "Jira" at bounding box center [98, 309] width 15 height 11
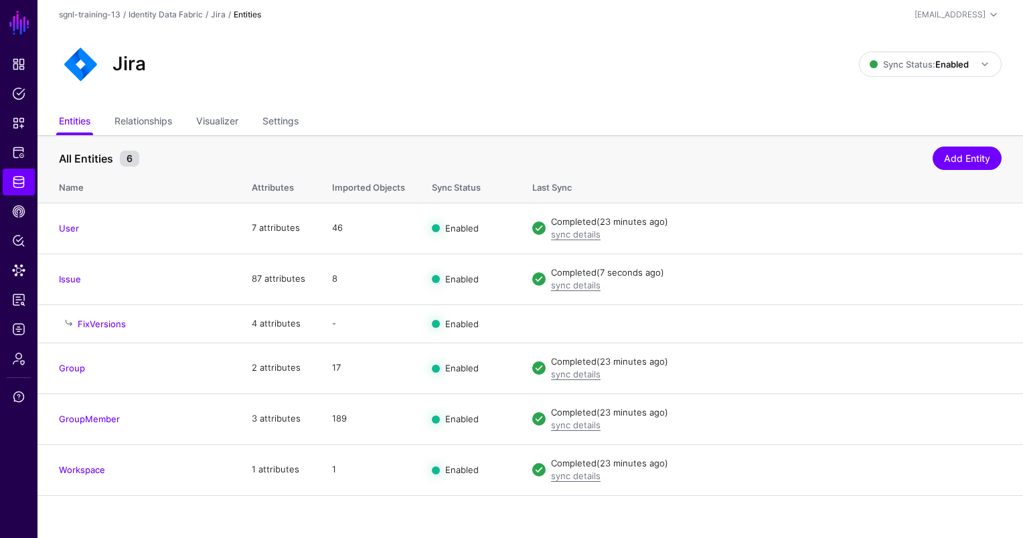
click at [176, 129] on ul "Entities Relationships Visualizer Settings" at bounding box center [530, 122] width 943 height 25
click at [166, 122] on link "Relationships" at bounding box center [143, 122] width 58 height 25
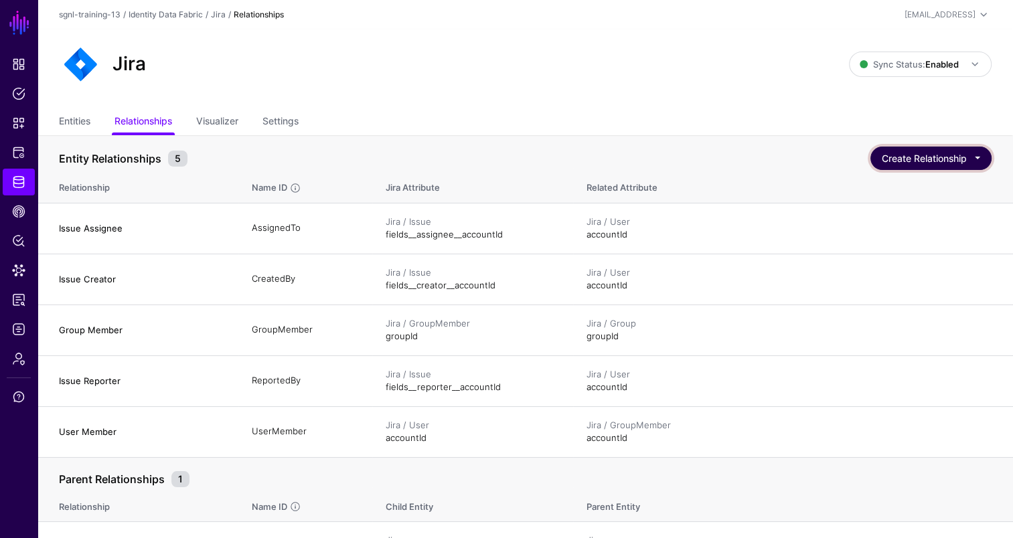
click at [941, 159] on button "Create Relationship" at bounding box center [930, 158] width 121 height 23
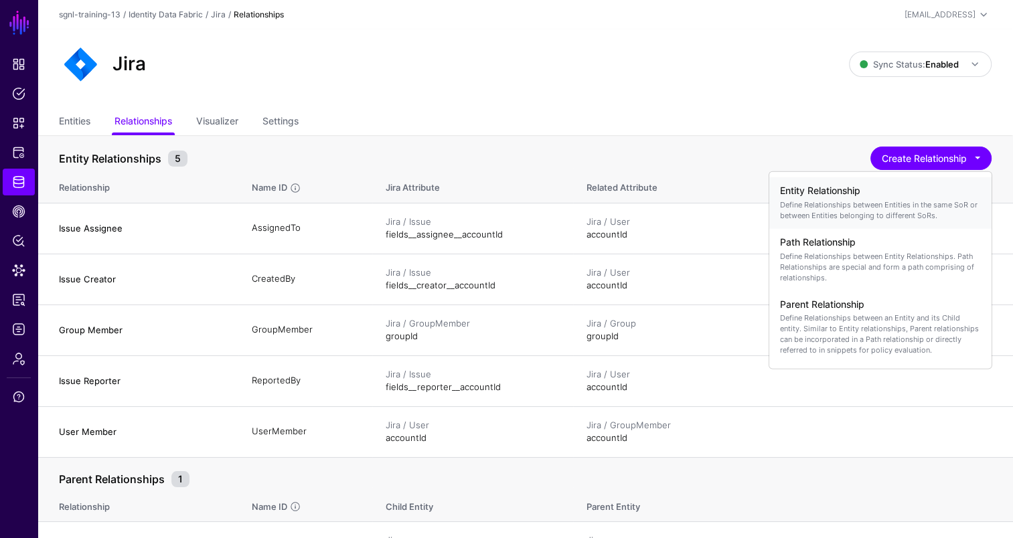
click at [872, 206] on p "Define Relationships between Entities in the same SoR or between Entities belon…" at bounding box center [880, 209] width 201 height 21
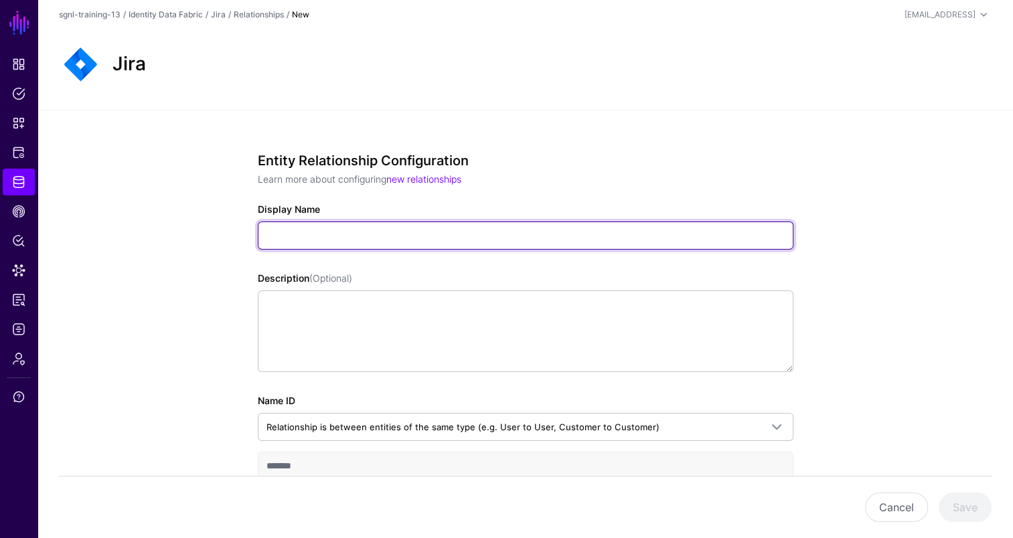
click at [327, 230] on input "Display Name" at bounding box center [526, 236] width 536 height 28
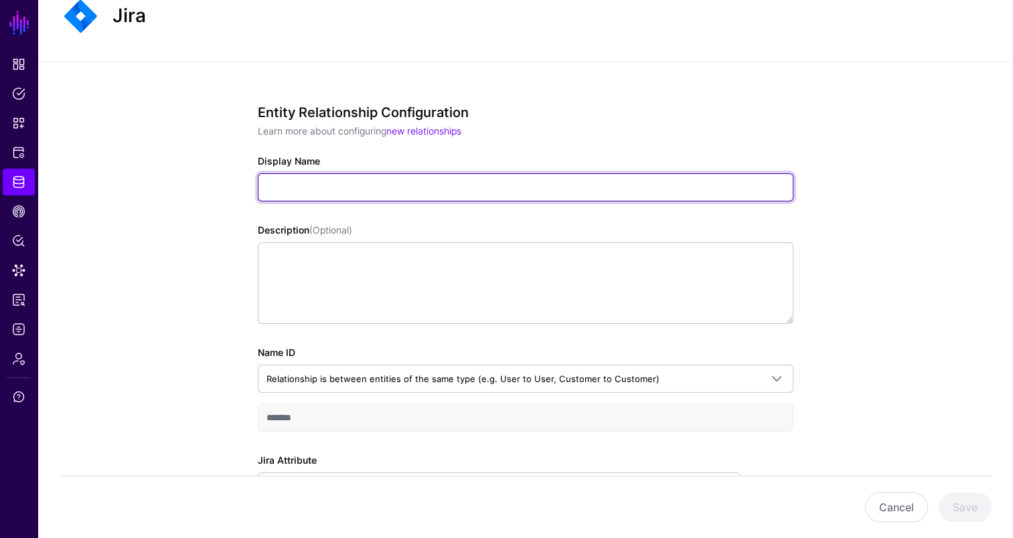
scroll to position [134, 0]
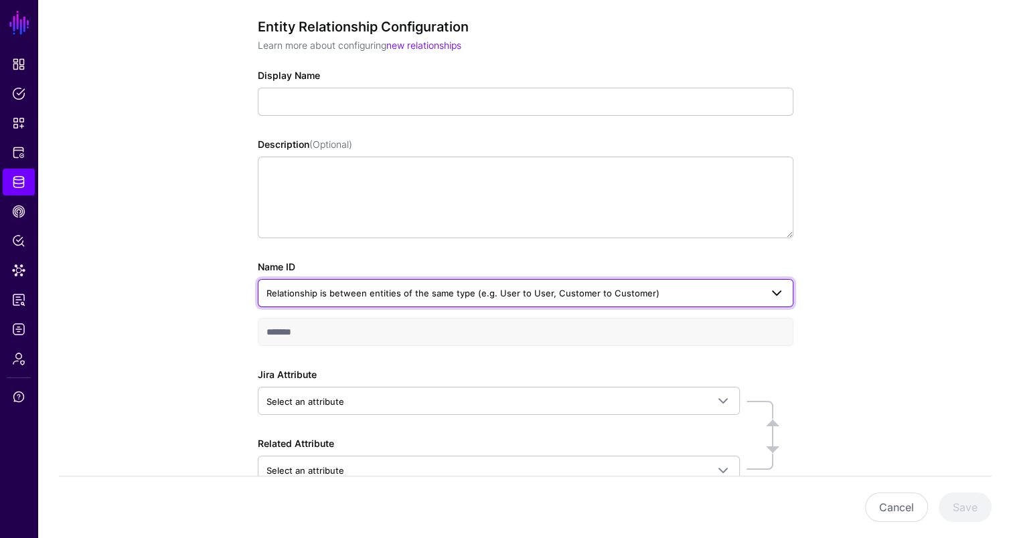
click at [415, 288] on span "Relationship is between entities of the same type (e.g. User to User, Customer …" at bounding box center [462, 293] width 393 height 11
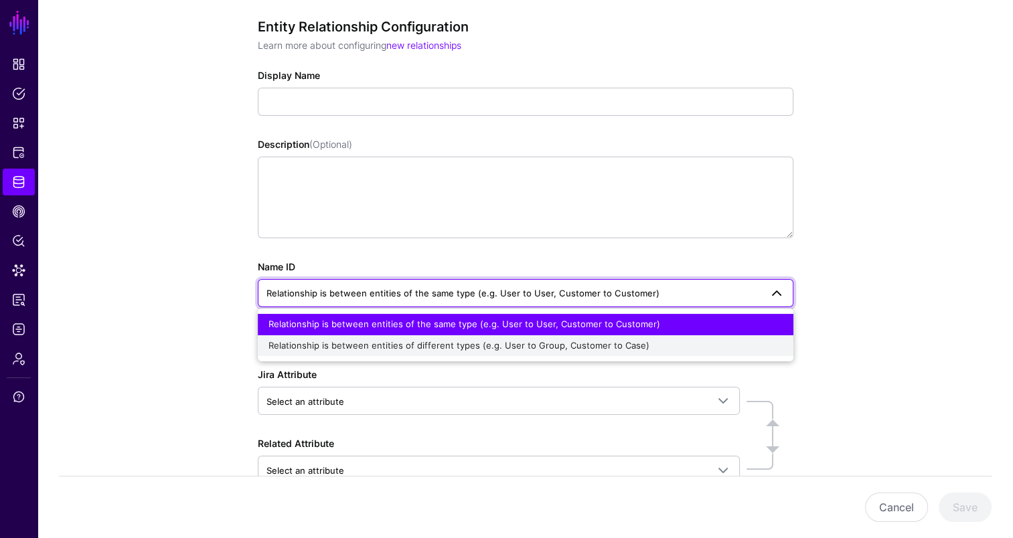
click at [445, 345] on span "Relationship is between entities of different types (e.g. User to Group, Custom…" at bounding box center [458, 345] width 381 height 11
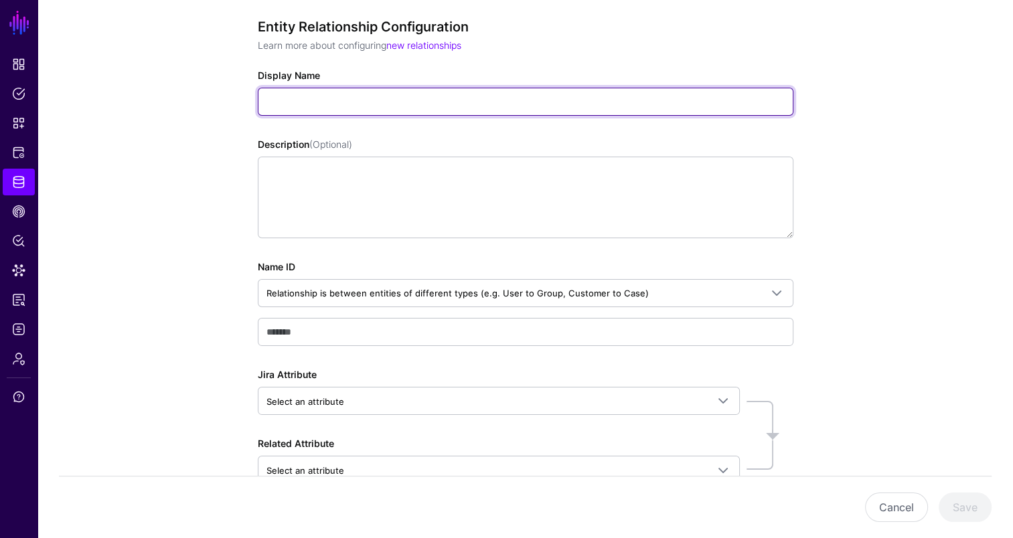
click at [307, 91] on input "Display Name" at bounding box center [526, 102] width 536 height 28
paste input "**********"
type input "**********"
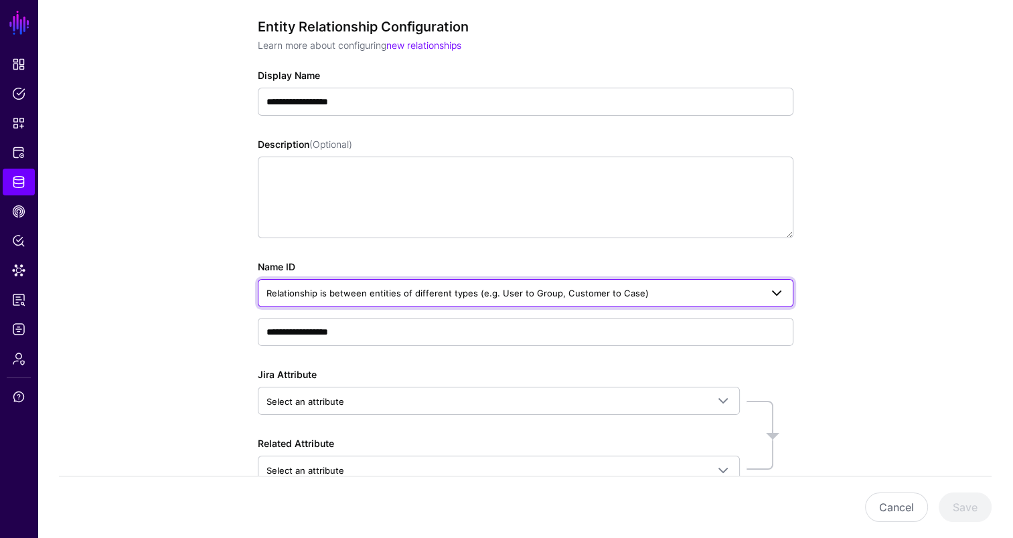
click at [362, 289] on span "Relationship is between entities of different types (e.g. User to Group, Custom…" at bounding box center [457, 293] width 382 height 11
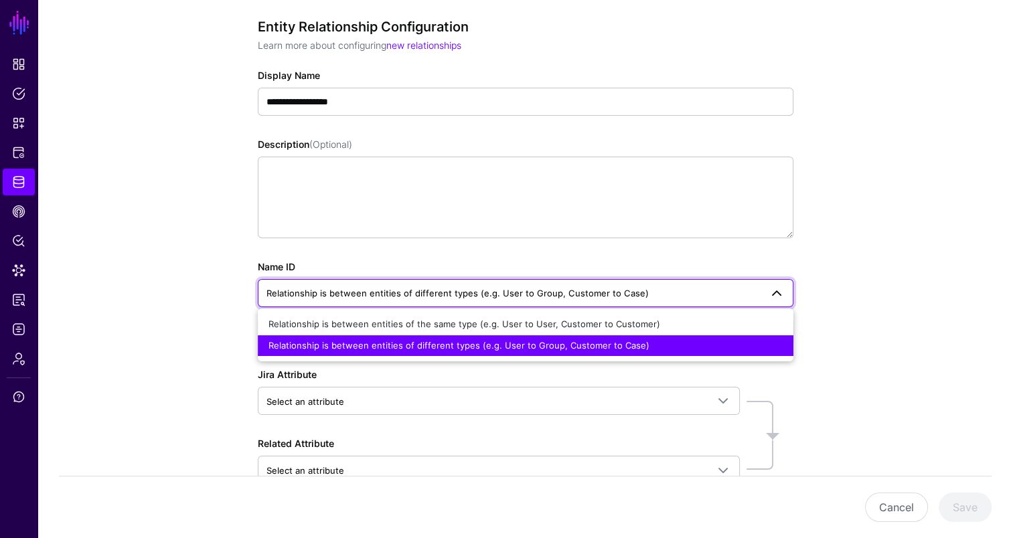
click at [206, 279] on div "**********" at bounding box center [525, 300] width 976 height 648
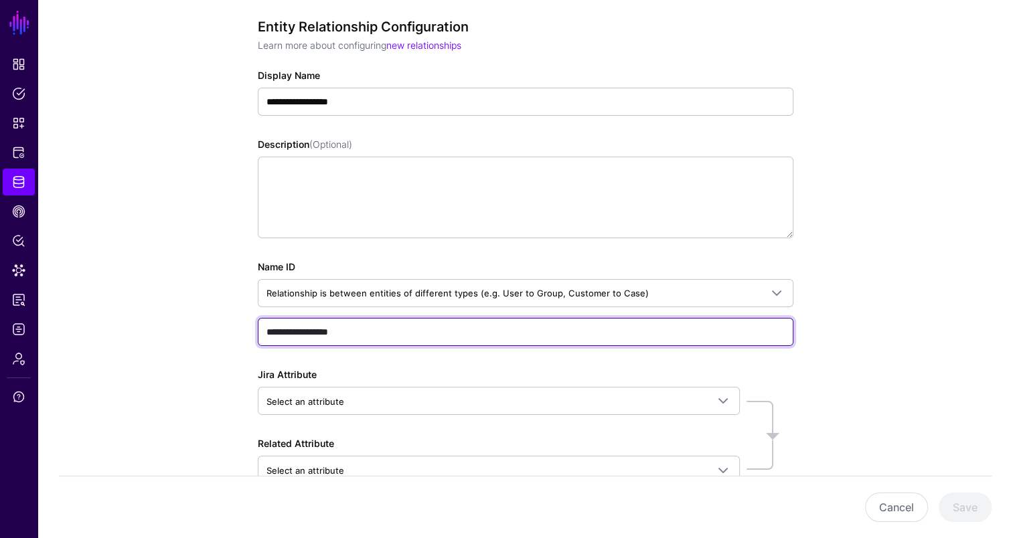
click at [324, 333] on input "**********" at bounding box center [526, 332] width 536 height 28
paste input "text"
type input "**********"
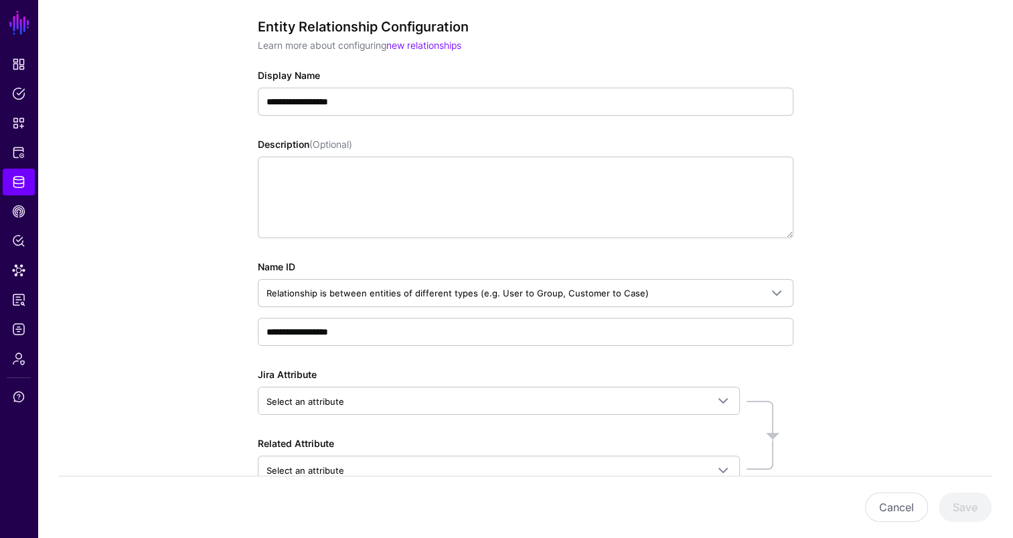
click at [144, 328] on div "**********" at bounding box center [525, 300] width 976 height 648
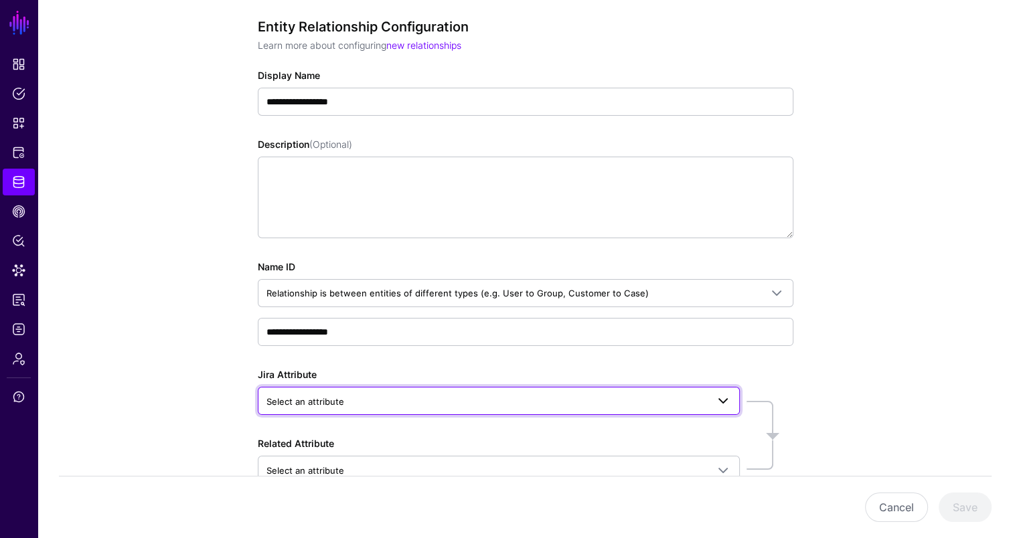
click at [313, 396] on span "Select an attribute" at bounding box center [305, 401] width 78 height 11
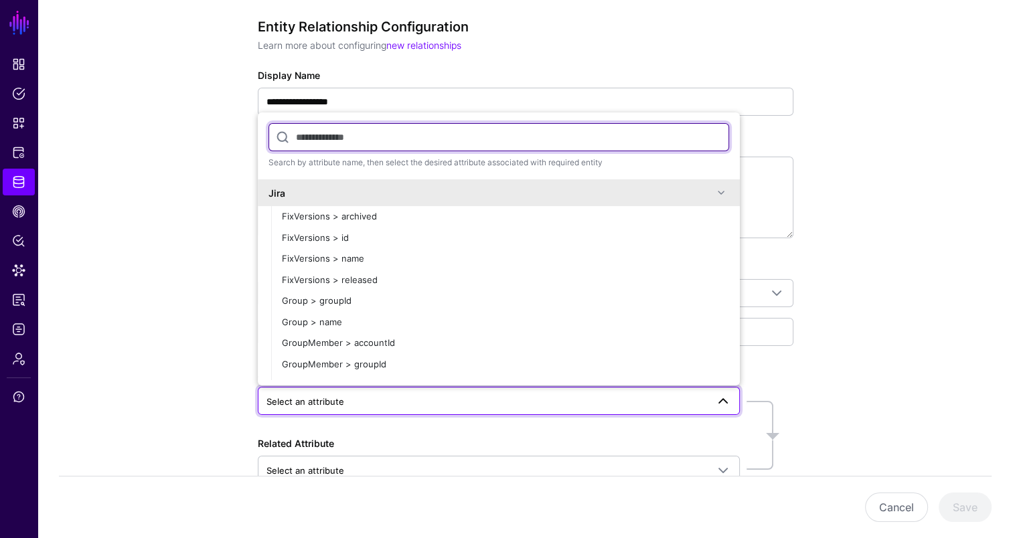
paste input "**********"
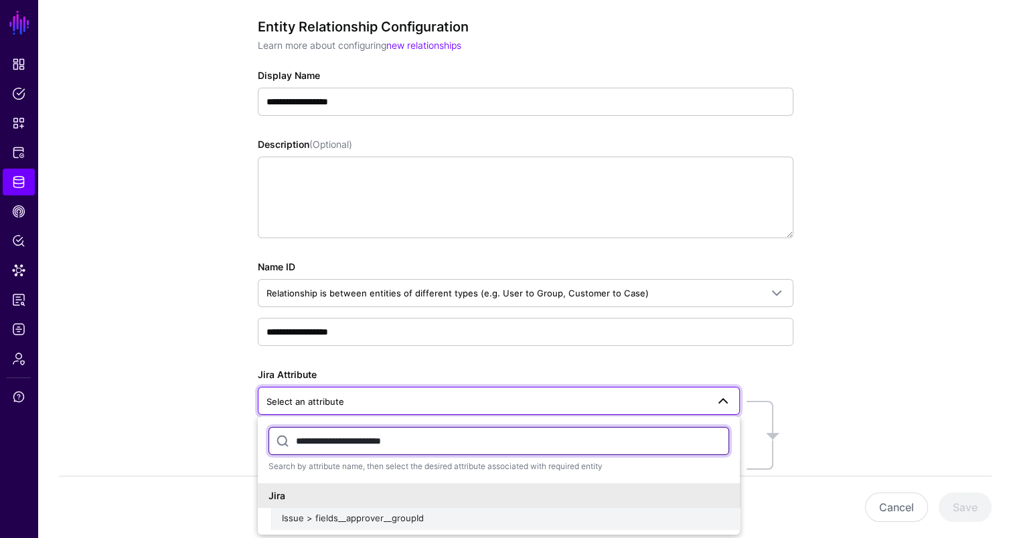
type input "**********"
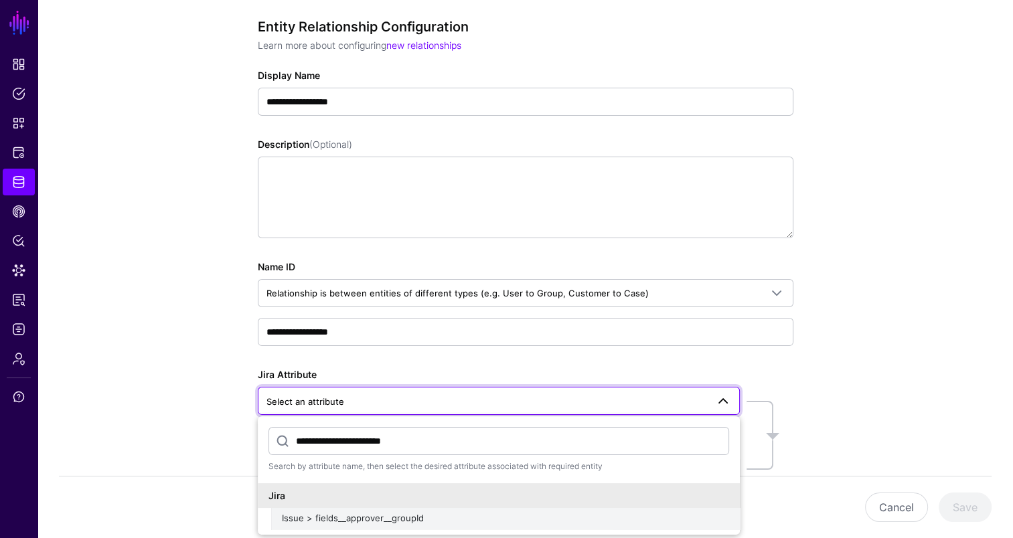
click at [328, 519] on span "Issue > fields__approver__groupId" at bounding box center [353, 518] width 142 height 11
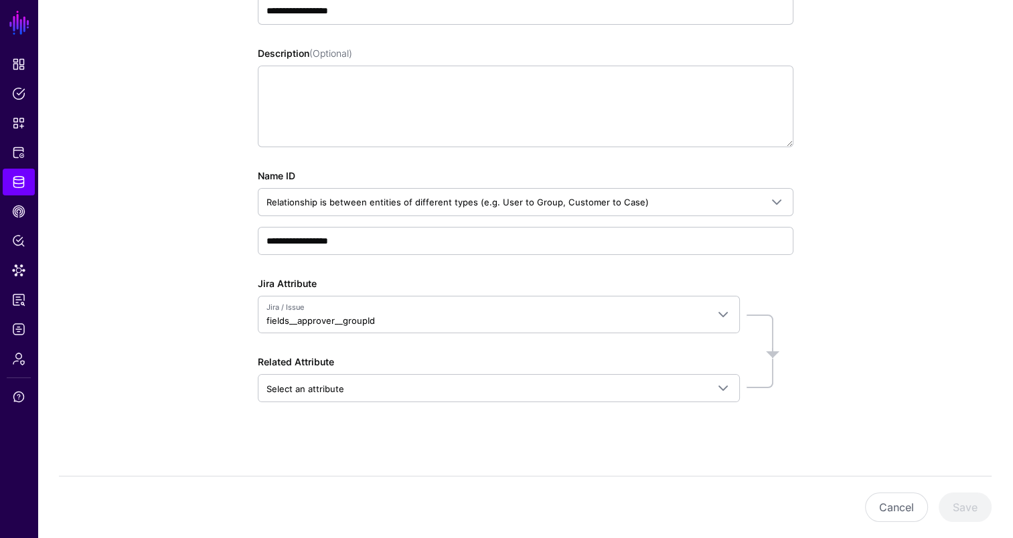
scroll to position [226, 0]
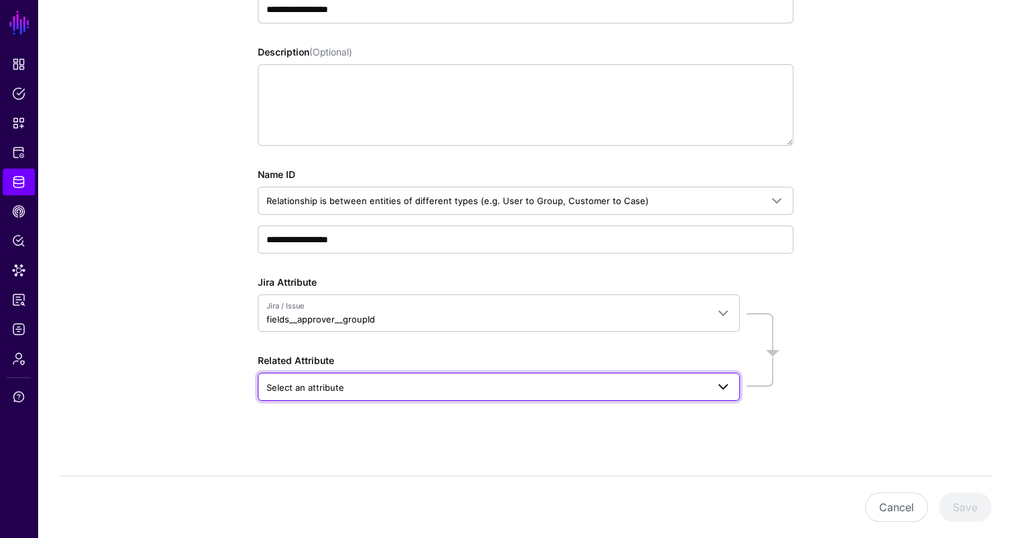
click at [354, 384] on span "Select an attribute" at bounding box center [486, 387] width 441 height 15
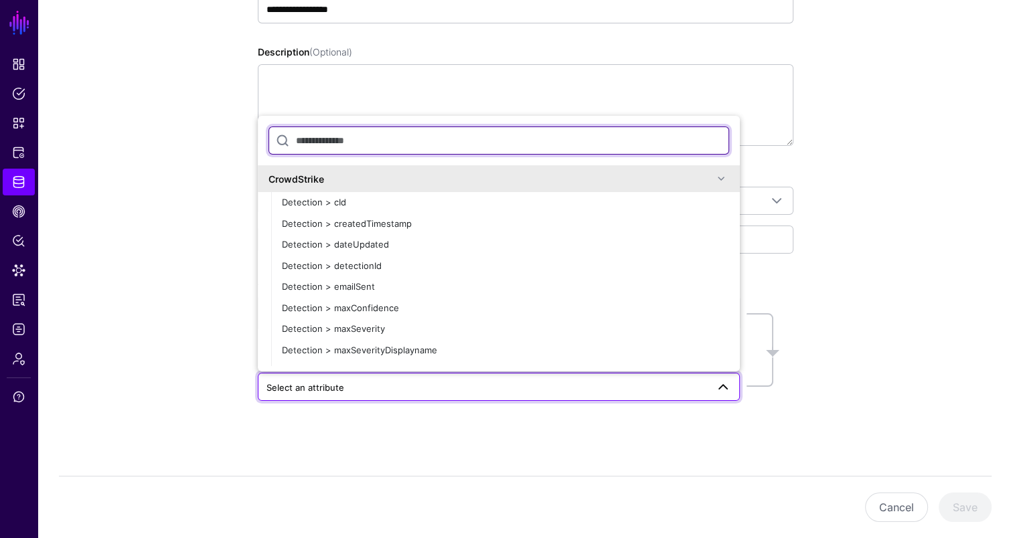
paste input "*******"
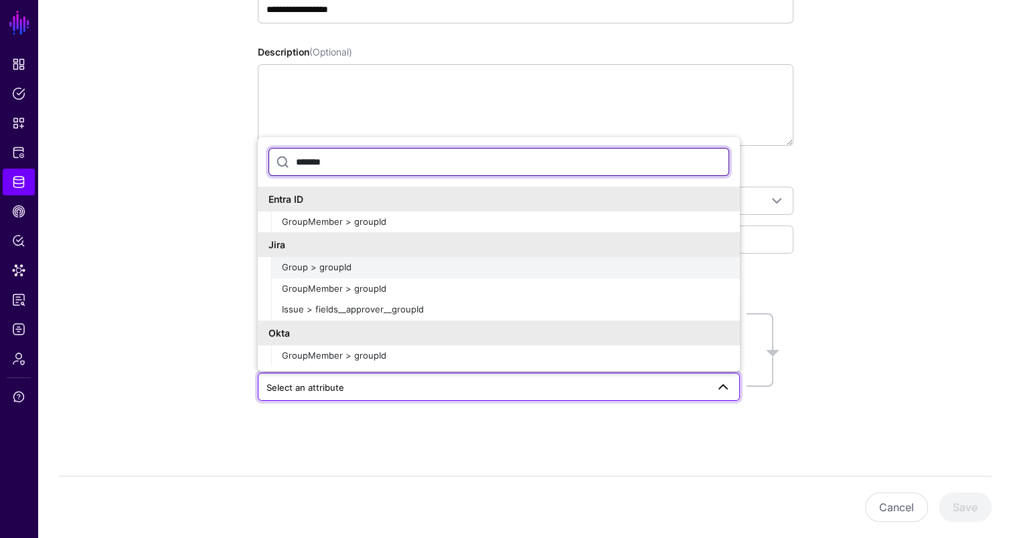
type input "*******"
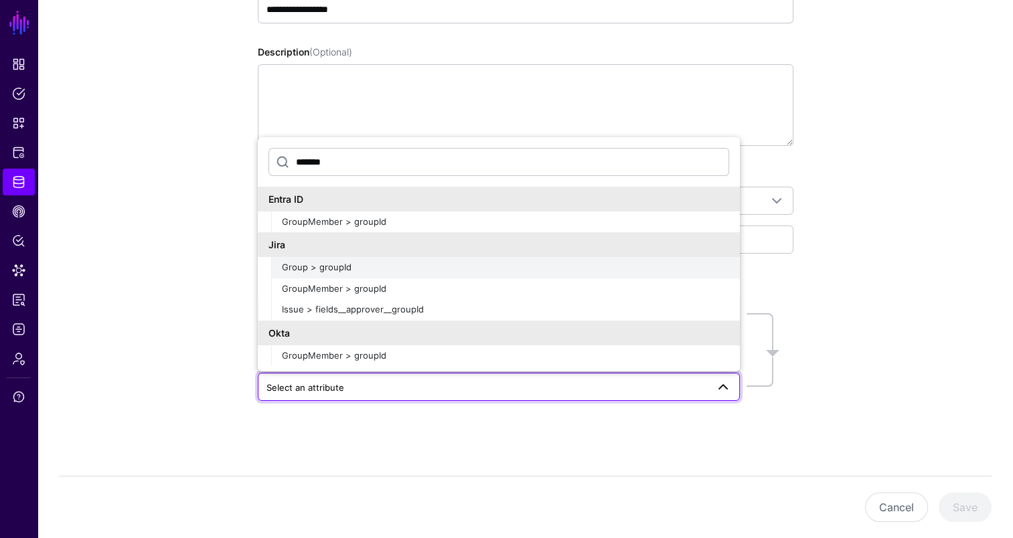
click at [378, 262] on div "Group > groupId" at bounding box center [505, 267] width 447 height 13
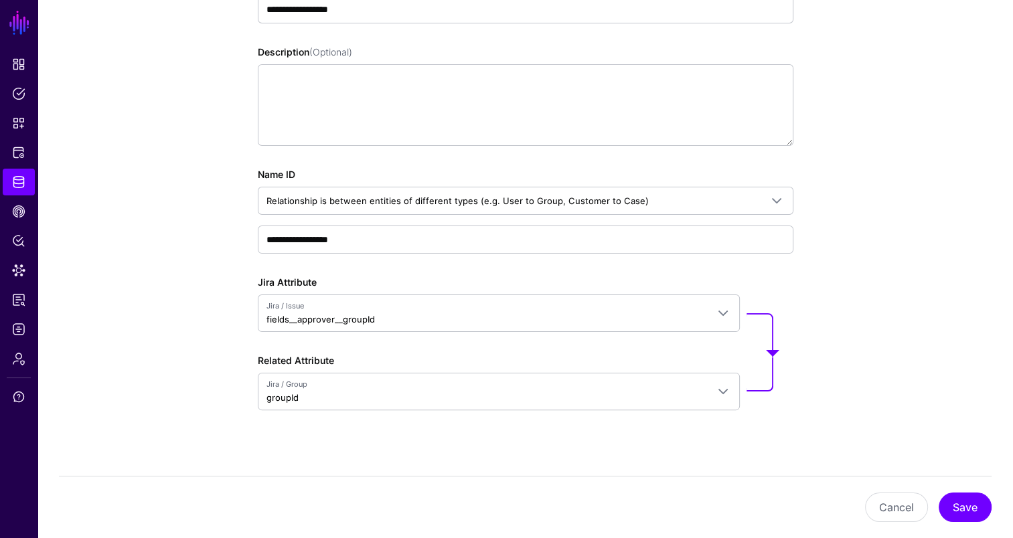
click at [189, 289] on div "**********" at bounding box center [525, 216] width 976 height 666
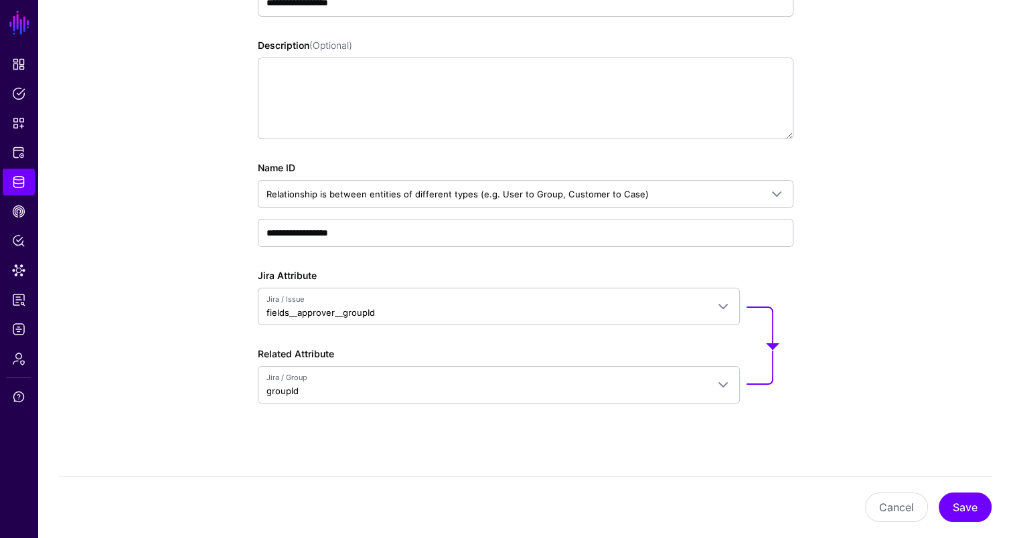
scroll to position [236, 0]
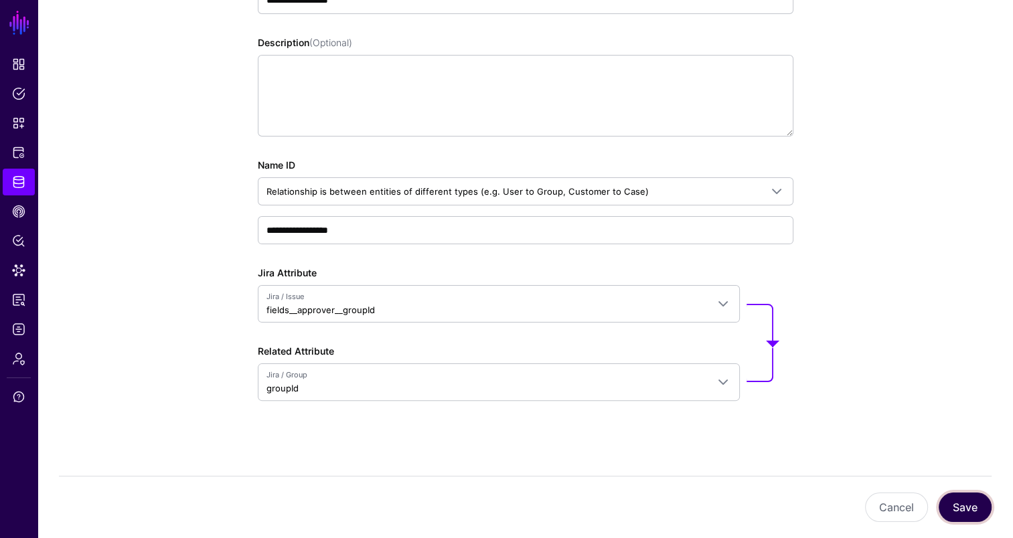
click at [972, 504] on button "Save" at bounding box center [965, 507] width 53 height 29
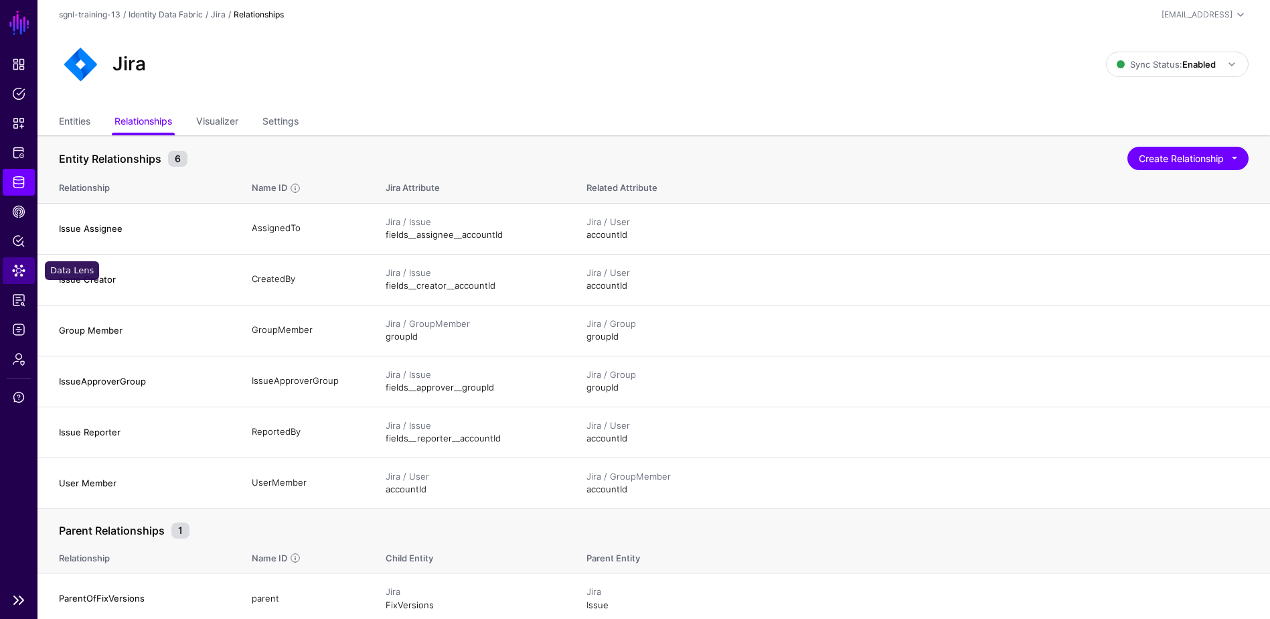
click at [18, 271] on span "Data Lens" at bounding box center [18, 270] width 13 height 13
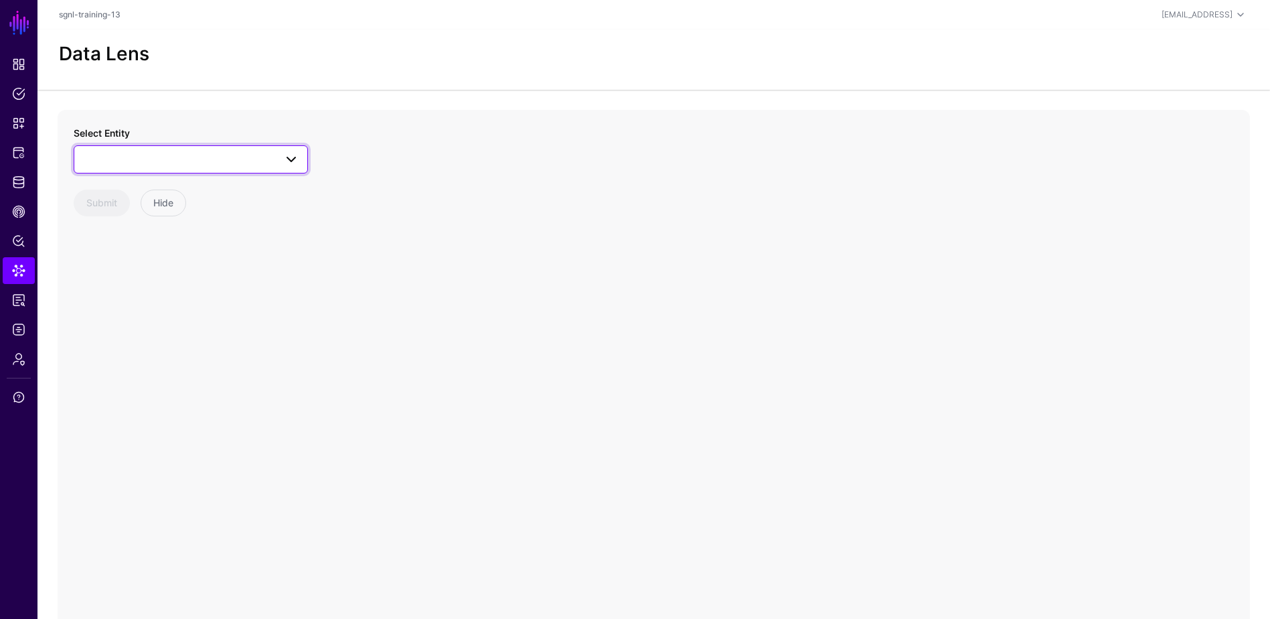
click at [135, 146] on link at bounding box center [191, 159] width 234 height 28
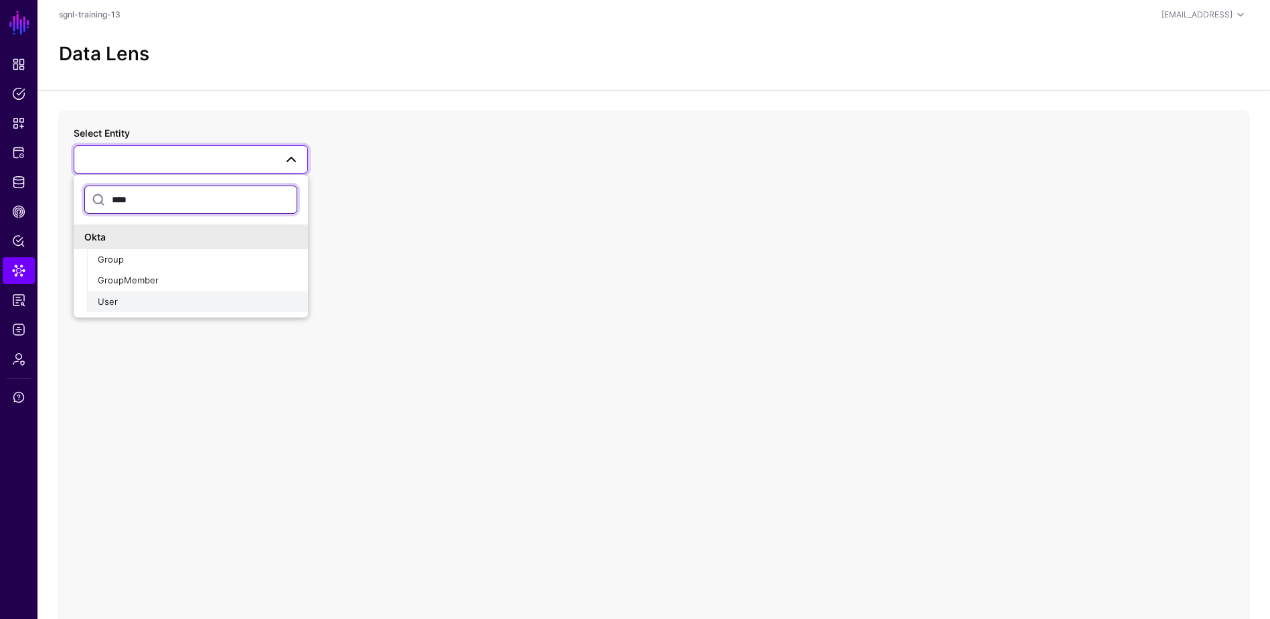
type input "****"
click at [155, 300] on div "User" at bounding box center [198, 301] width 200 height 13
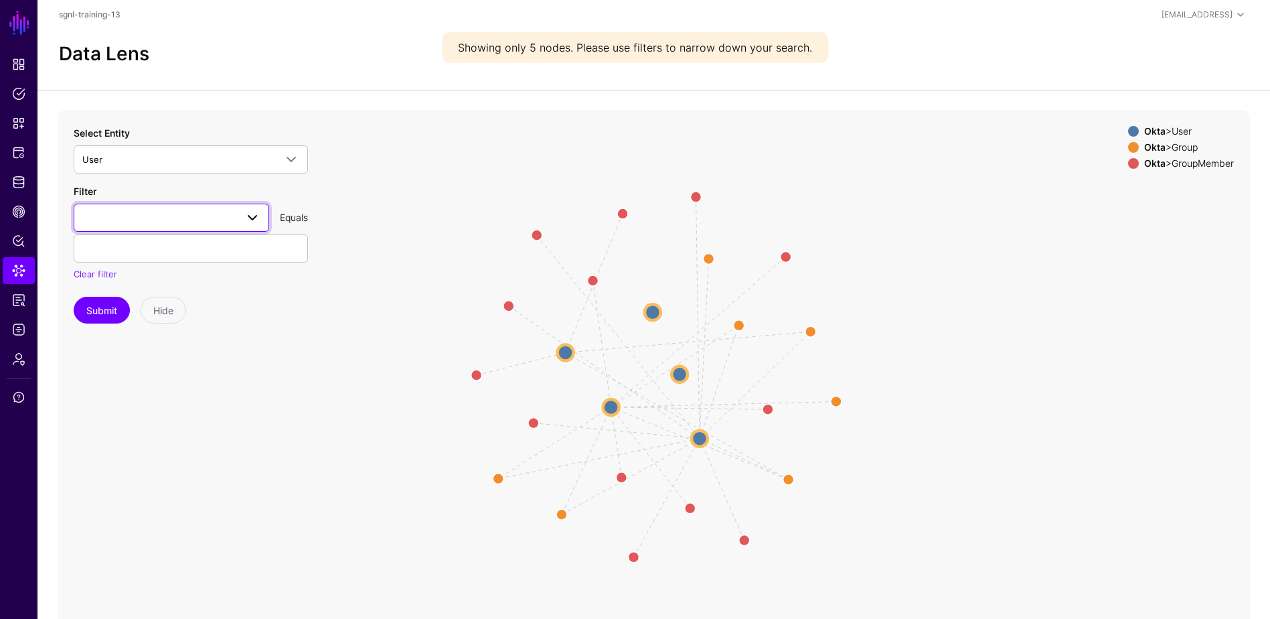
click at [155, 210] on span at bounding box center [171, 218] width 178 height 16
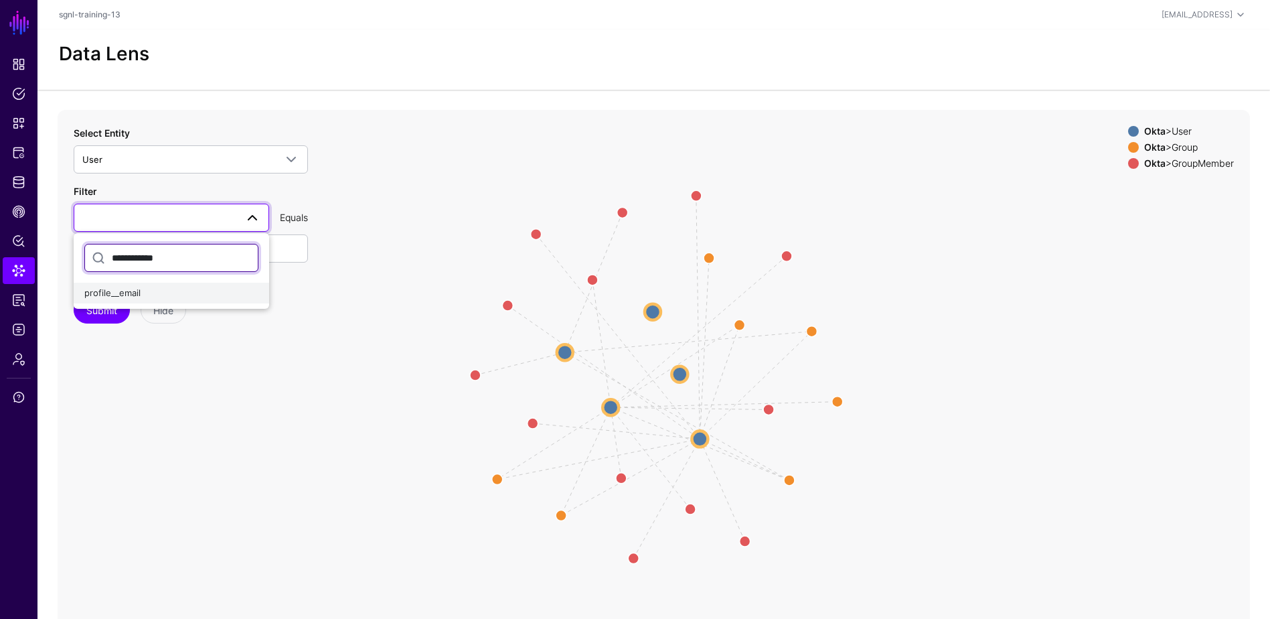
type input "**********"
click at [180, 287] on div "profile__email" at bounding box center [171, 293] width 174 height 13
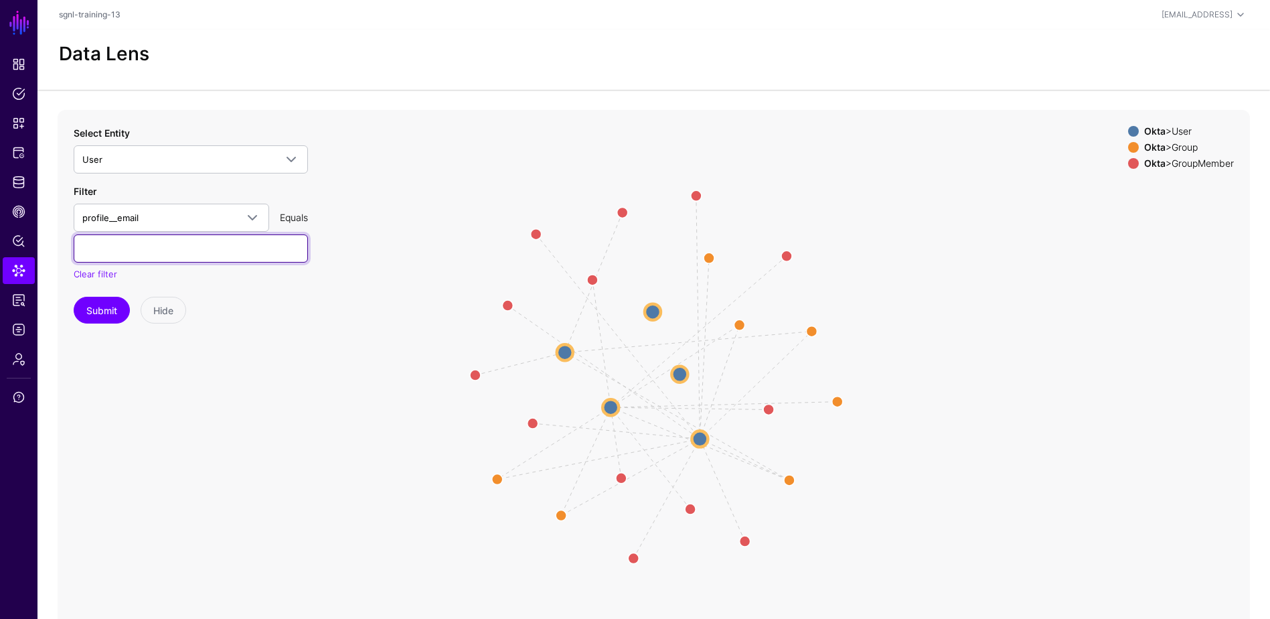
click at [136, 246] on input "text" at bounding box center [191, 248] width 234 height 28
click at [90, 311] on button "Submit" at bounding box center [102, 310] width 56 height 27
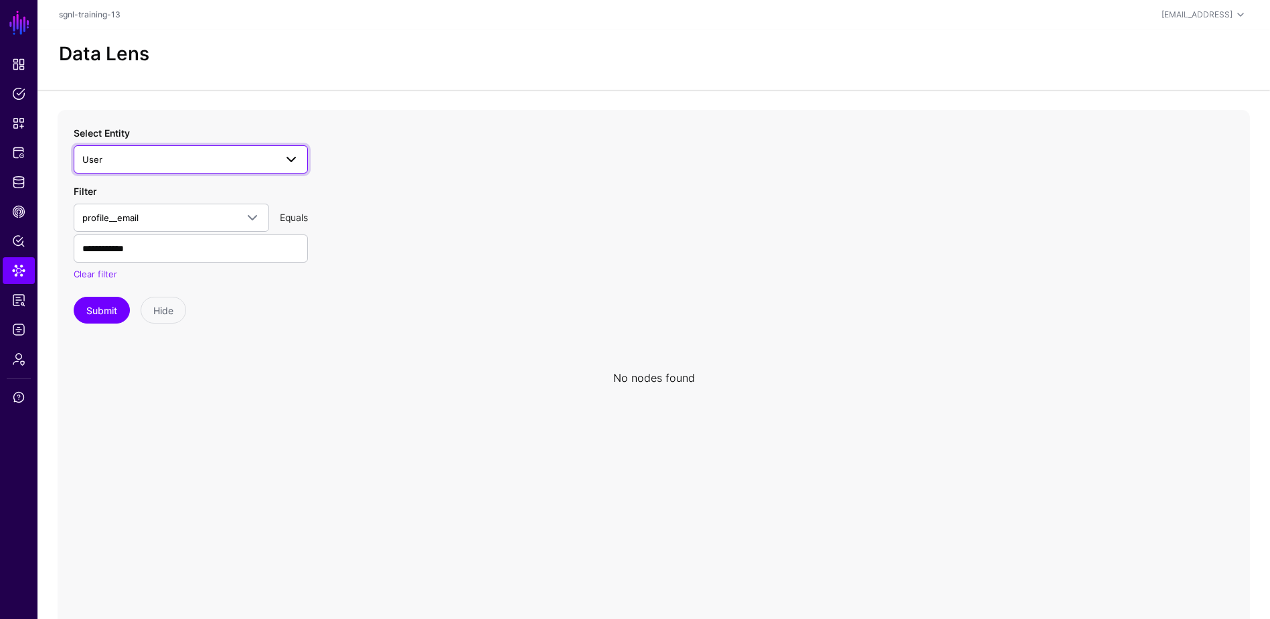
click at [181, 155] on span "User" at bounding box center [178, 159] width 193 height 15
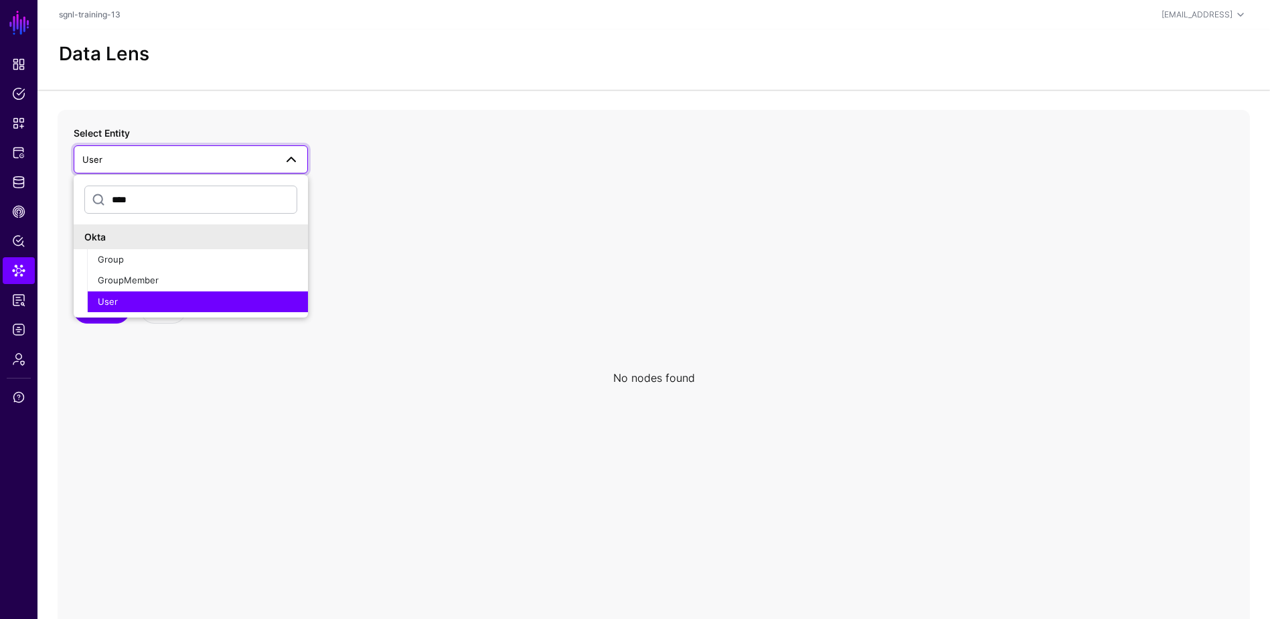
click at [145, 291] on button "User" at bounding box center [197, 301] width 221 height 21
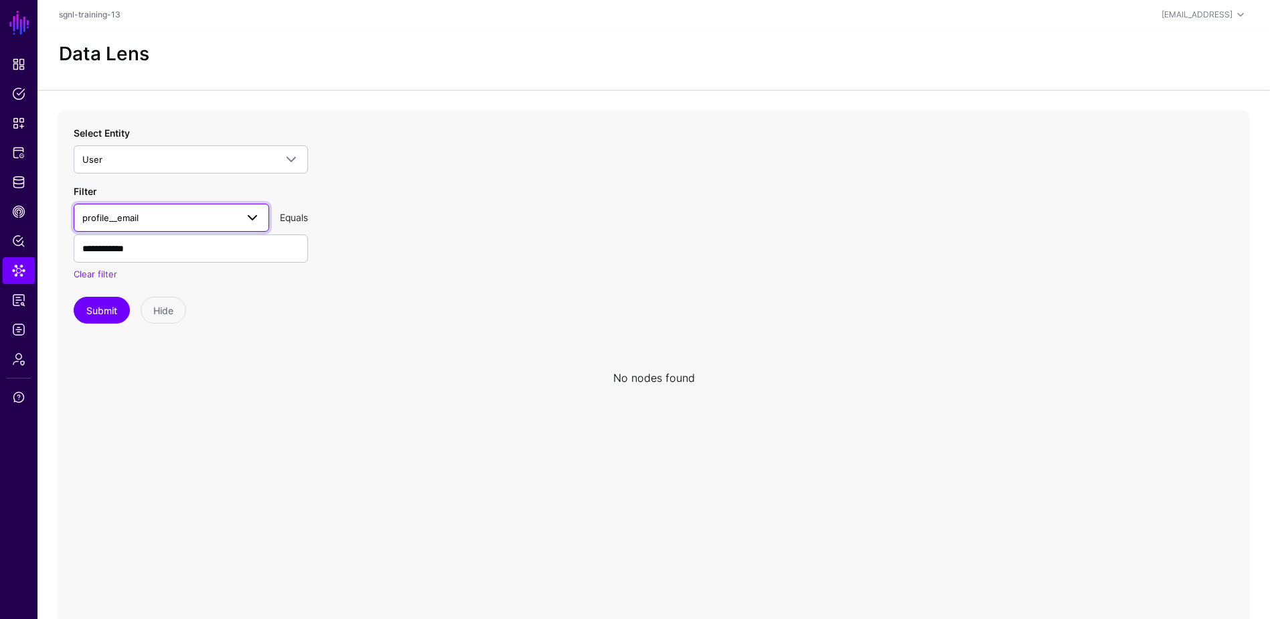
click at [182, 213] on span "profile__email" at bounding box center [159, 217] width 154 height 15
click at [146, 291] on div "profile__email" at bounding box center [171, 293] width 174 height 13
click at [155, 256] on input "**********" at bounding box center [191, 248] width 234 height 28
click at [126, 248] on input "**********" at bounding box center [191, 248] width 234 height 28
type input "**********"
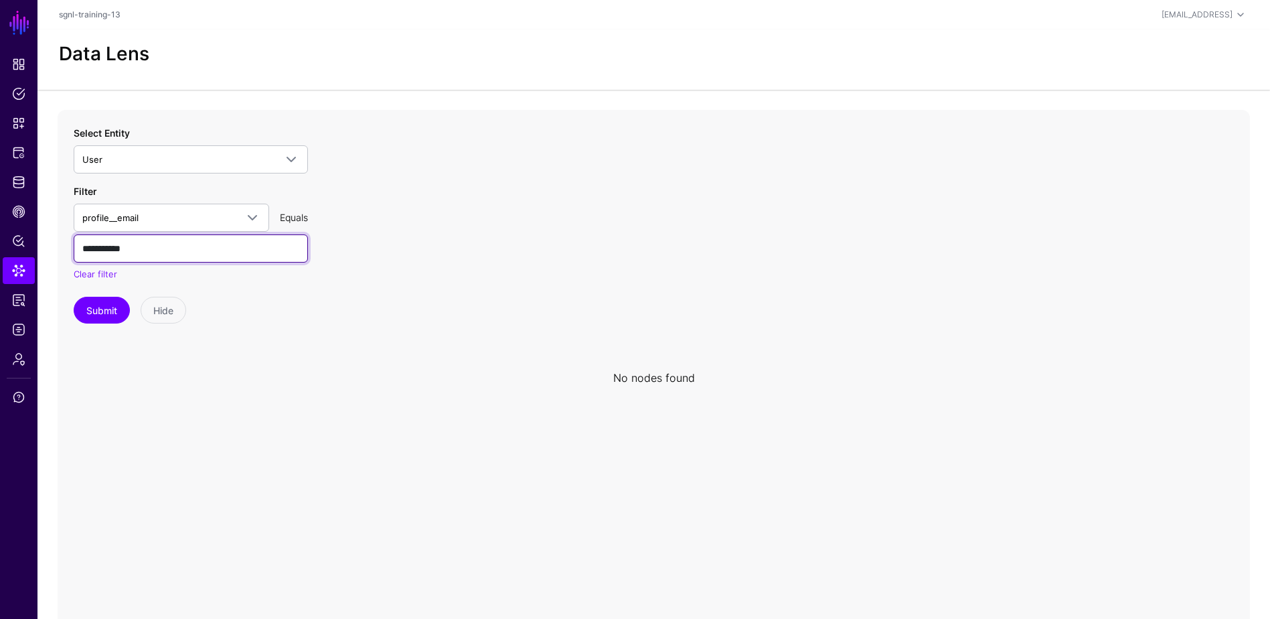
click at [74, 297] on button "Submit" at bounding box center [102, 310] width 56 height 27
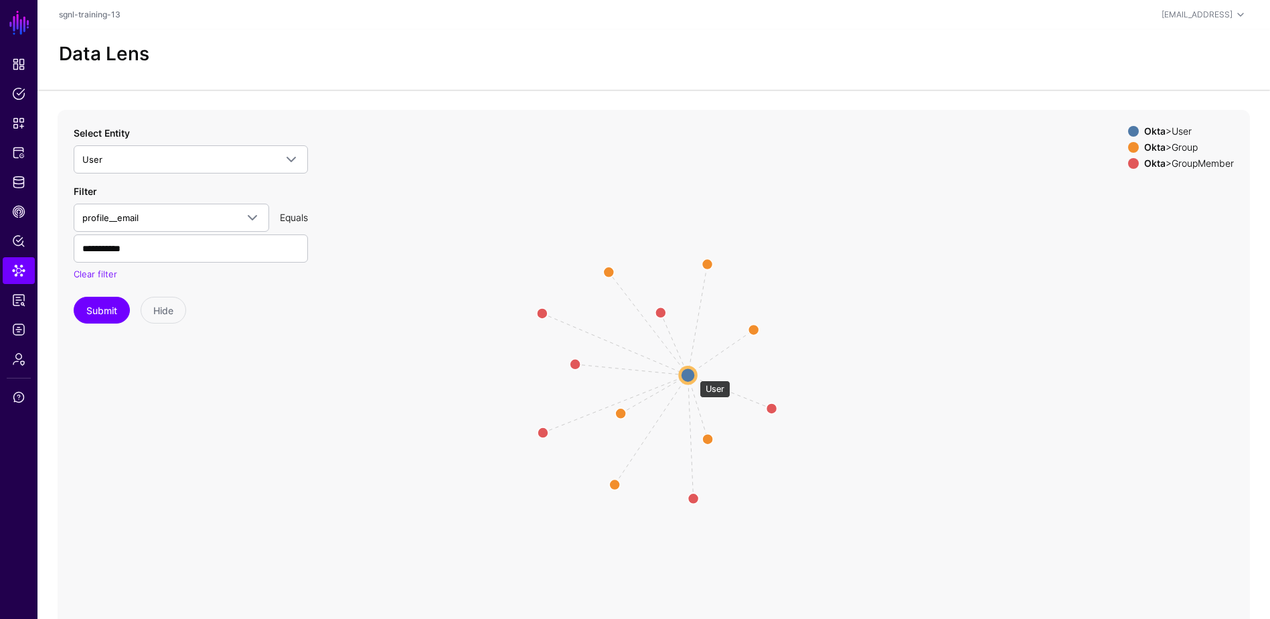
click at [693, 374] on circle at bounding box center [688, 375] width 16 height 16
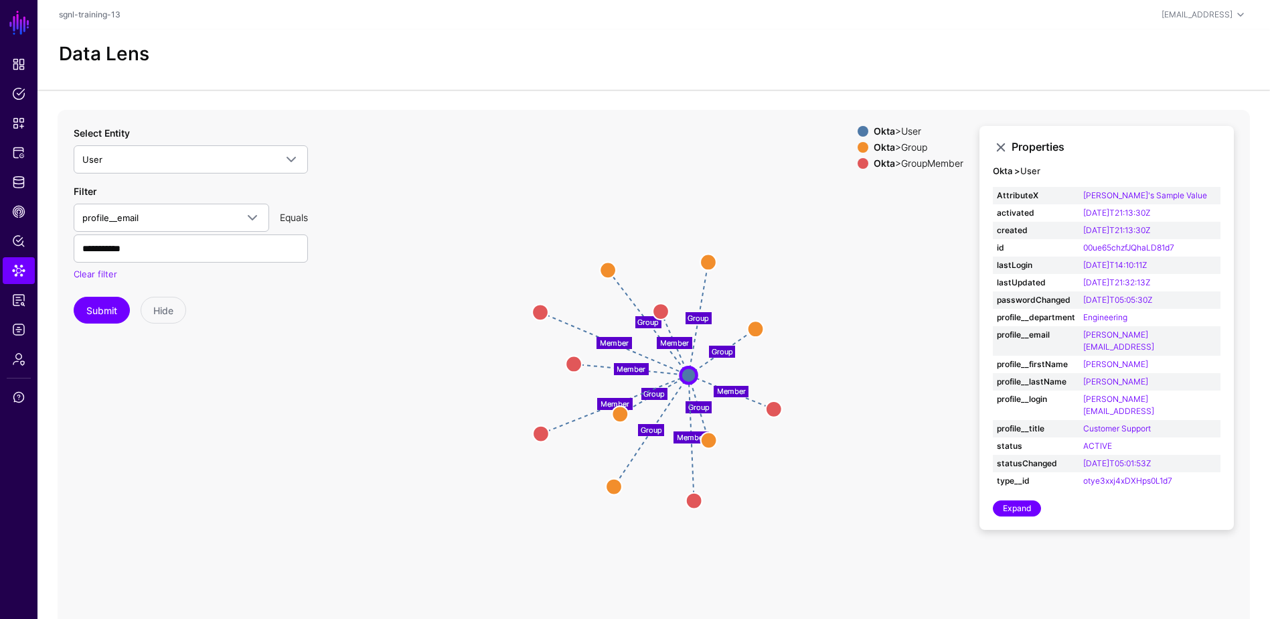
click at [858, 129] on span at bounding box center [863, 131] width 11 height 11
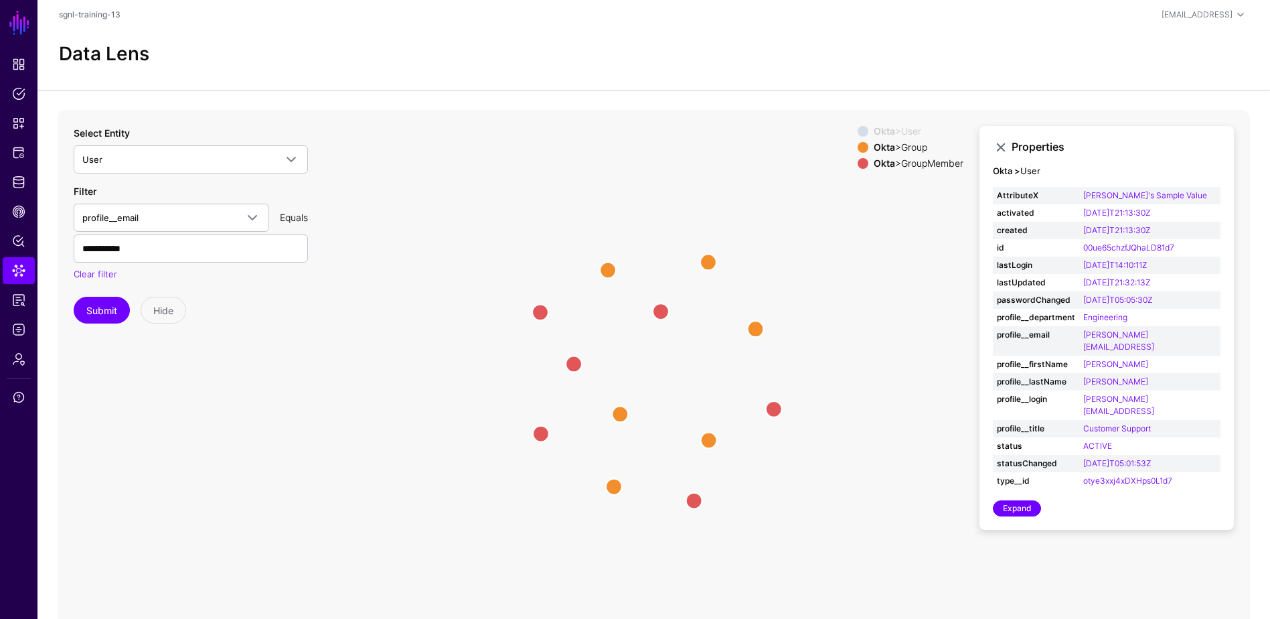
click at [858, 129] on span at bounding box center [863, 131] width 11 height 11
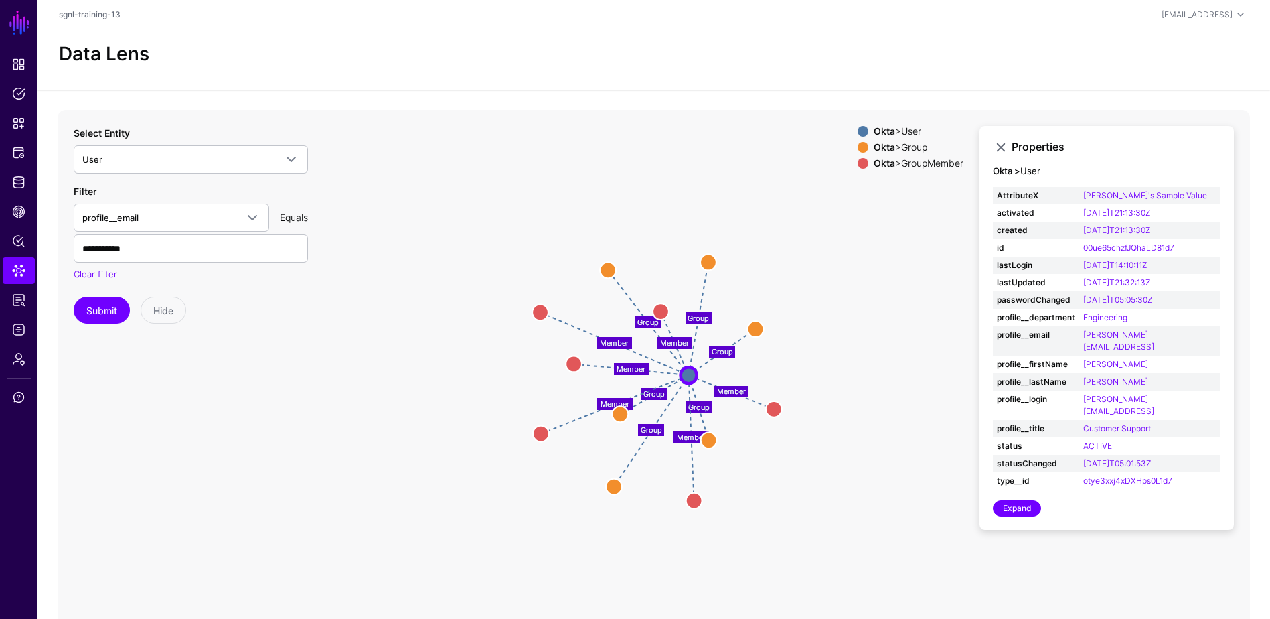
click at [858, 146] on span at bounding box center [863, 147] width 11 height 11
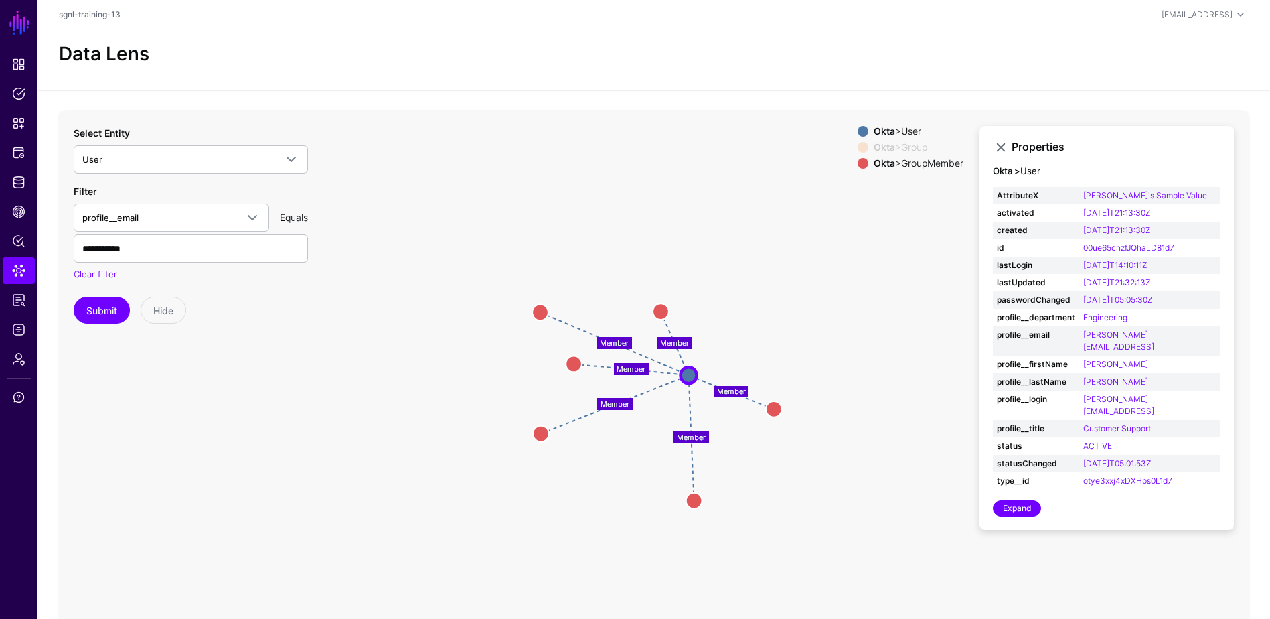
click at [858, 146] on span at bounding box center [863, 147] width 11 height 11
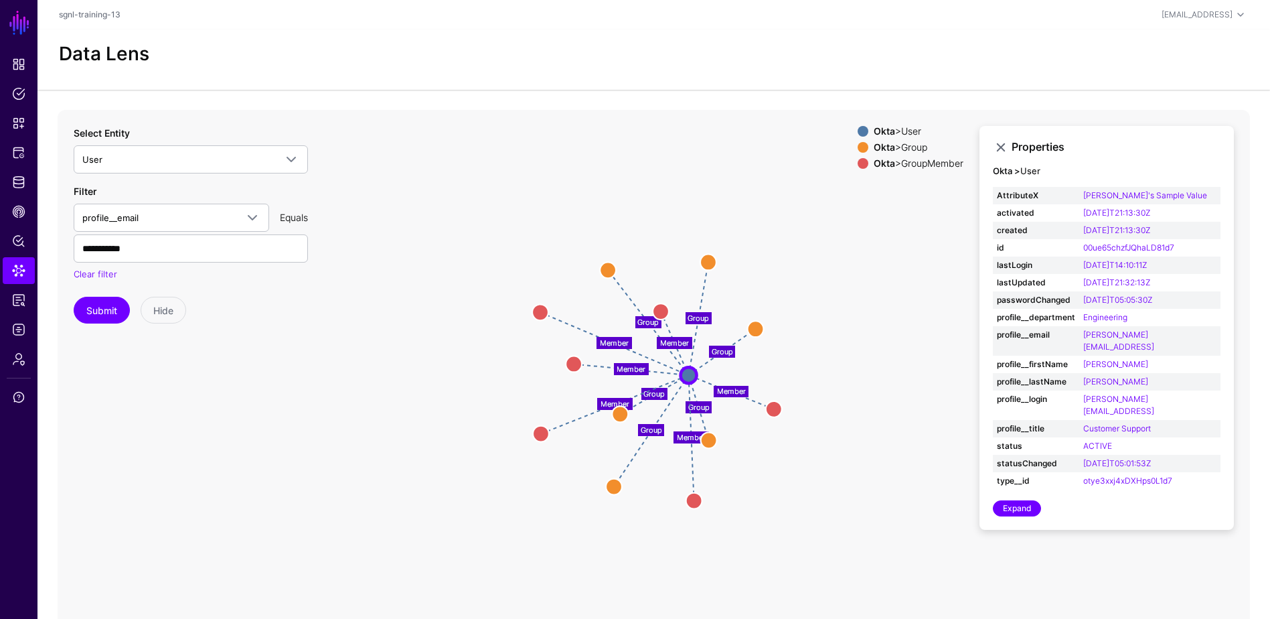
click at [858, 163] on span at bounding box center [863, 163] width 11 height 11
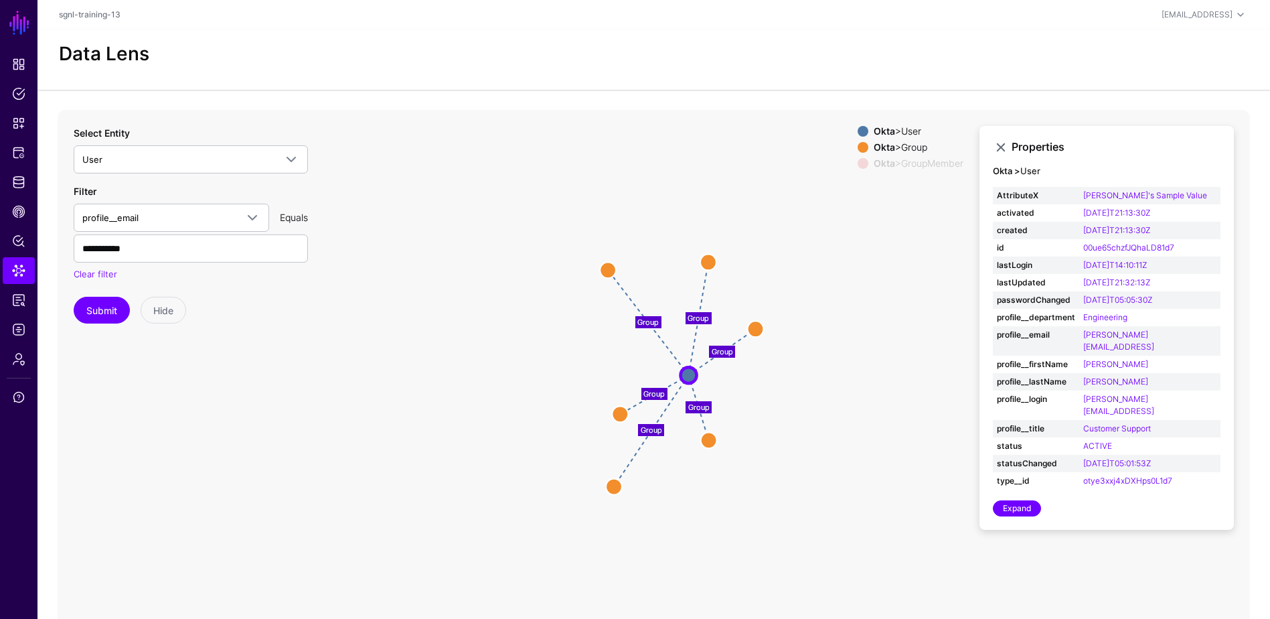
click at [858, 163] on span at bounding box center [863, 163] width 11 height 11
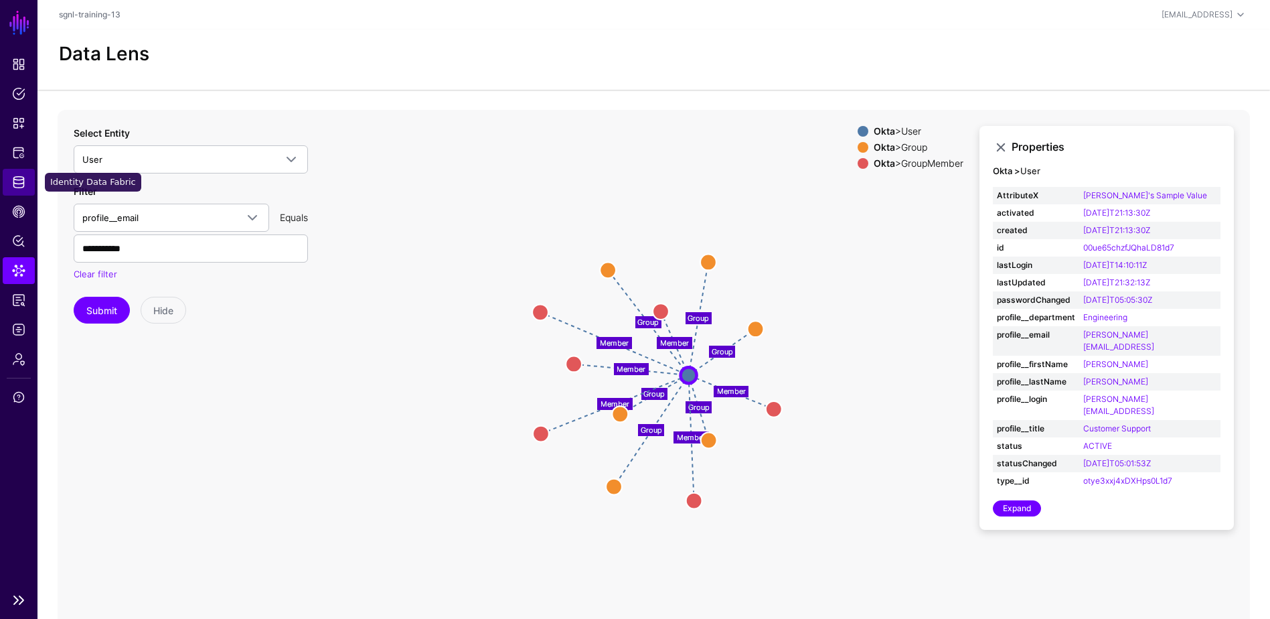
click at [21, 175] on span "Identity Data Fabric" at bounding box center [18, 181] width 13 height 13
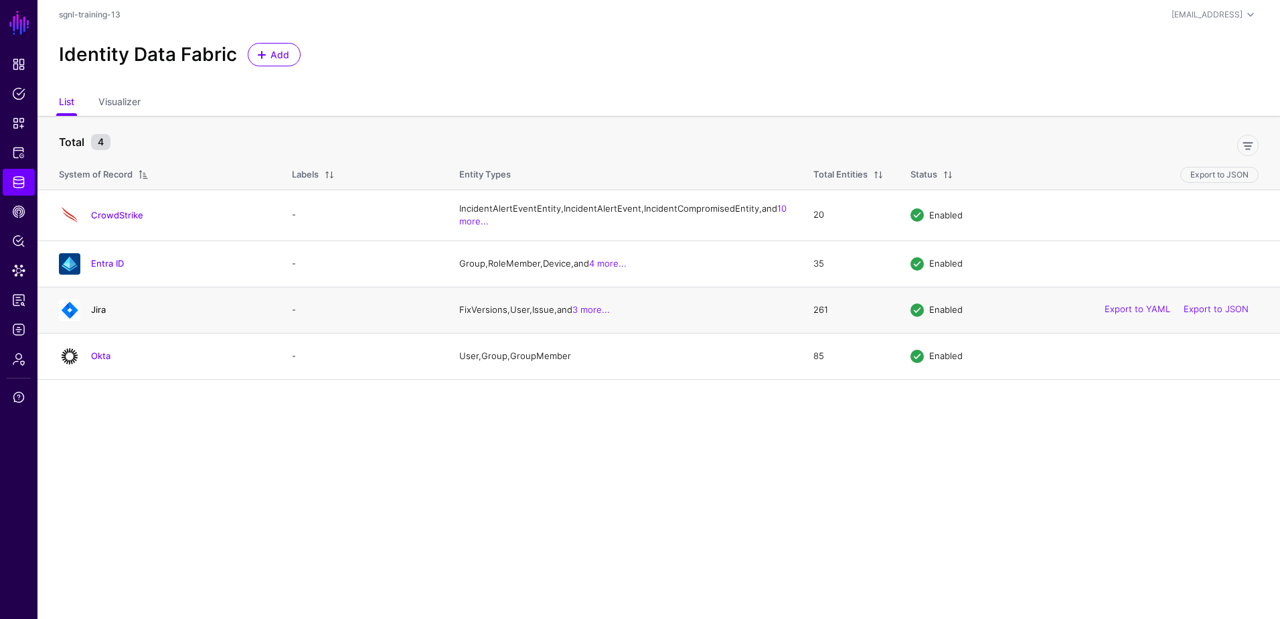
click at [98, 315] on link "Jira" at bounding box center [98, 309] width 15 height 11
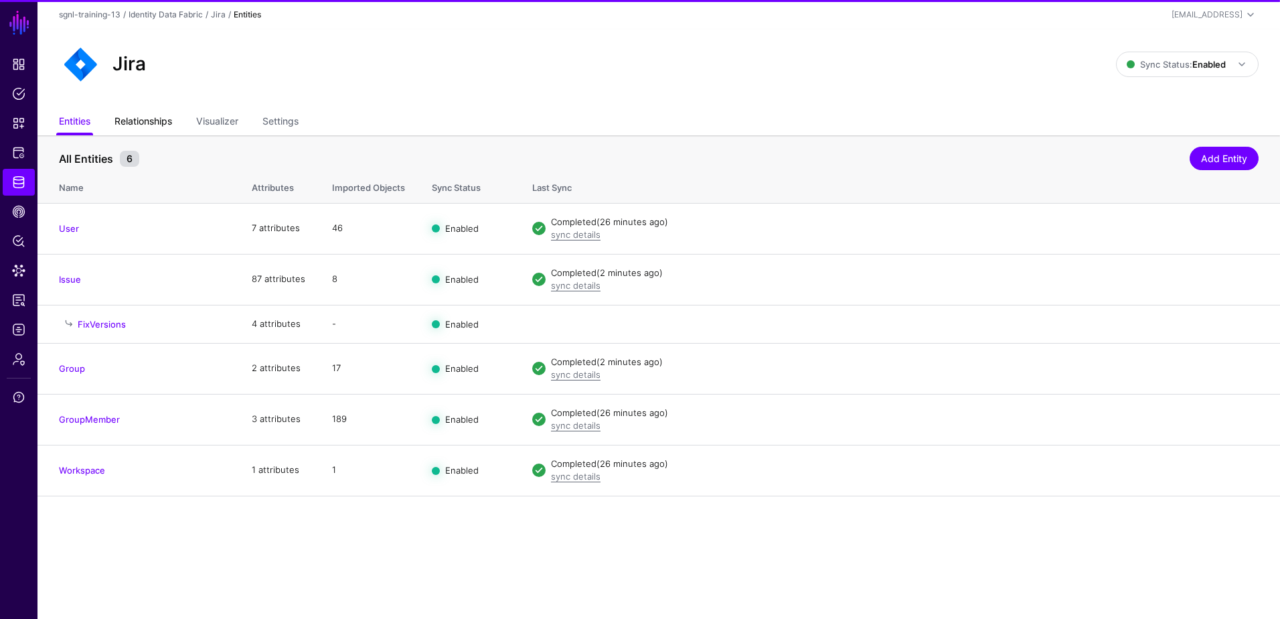
click at [149, 121] on link "Relationships" at bounding box center [143, 122] width 58 height 25
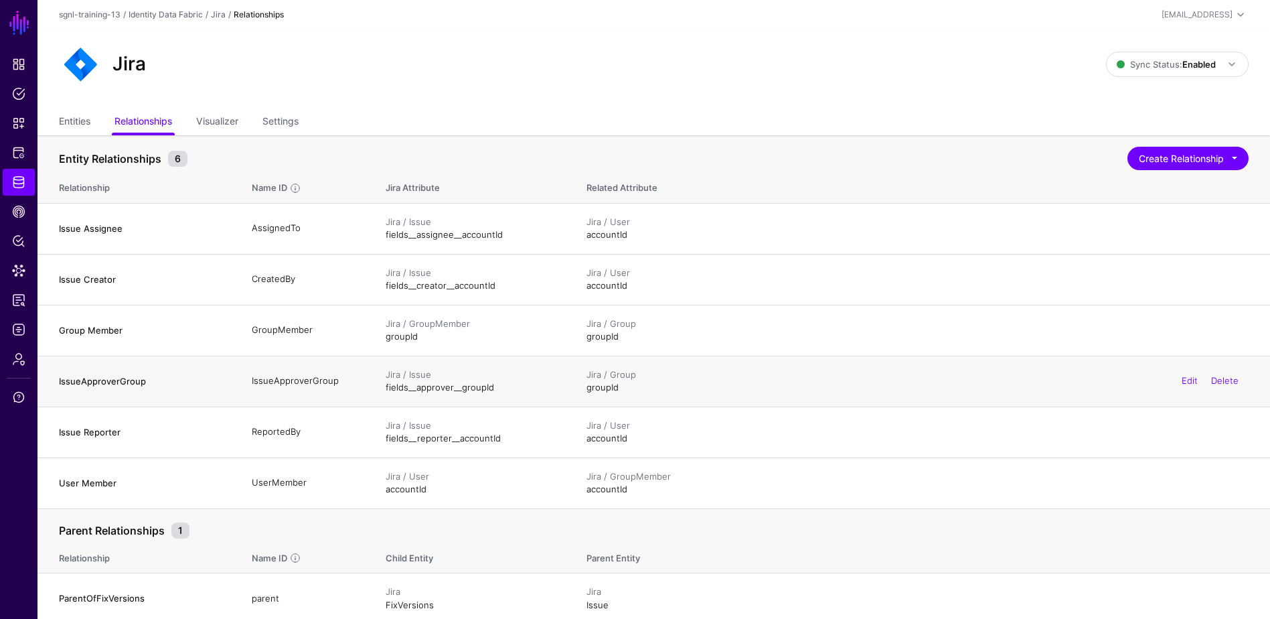
click at [411, 374] on div "Jira / Issue" at bounding box center [473, 374] width 174 height 13
click at [1022, 378] on link "Edit" at bounding box center [1190, 380] width 16 height 11
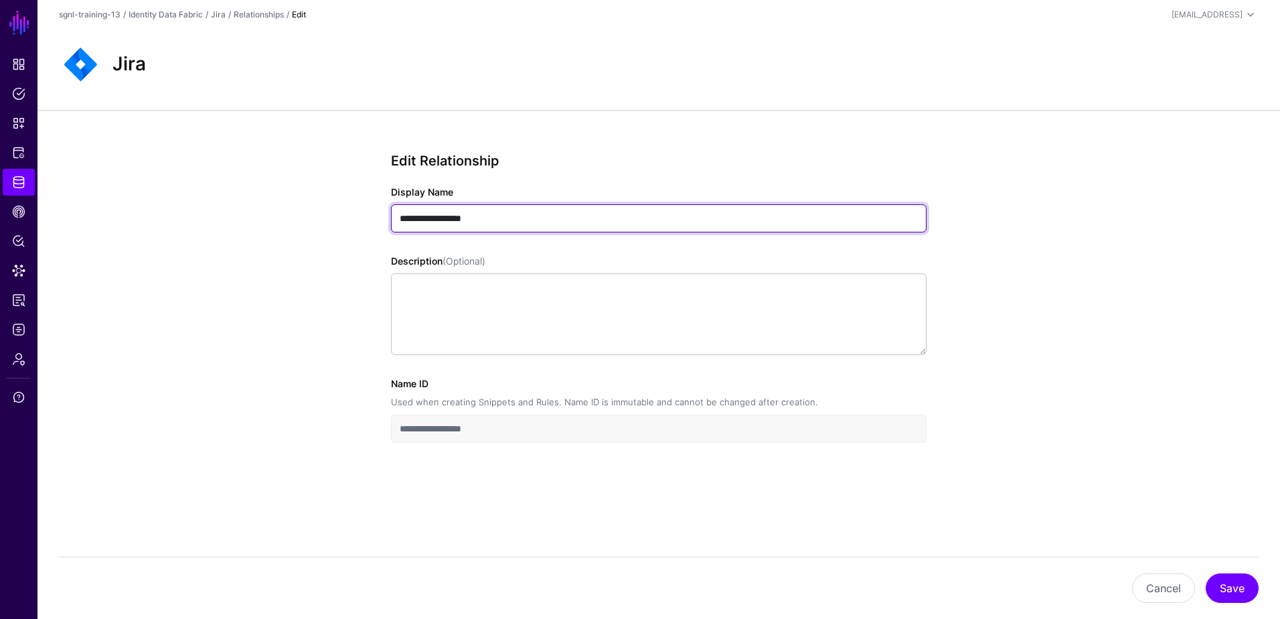
click at [517, 224] on input "**********" at bounding box center [659, 218] width 536 height 28
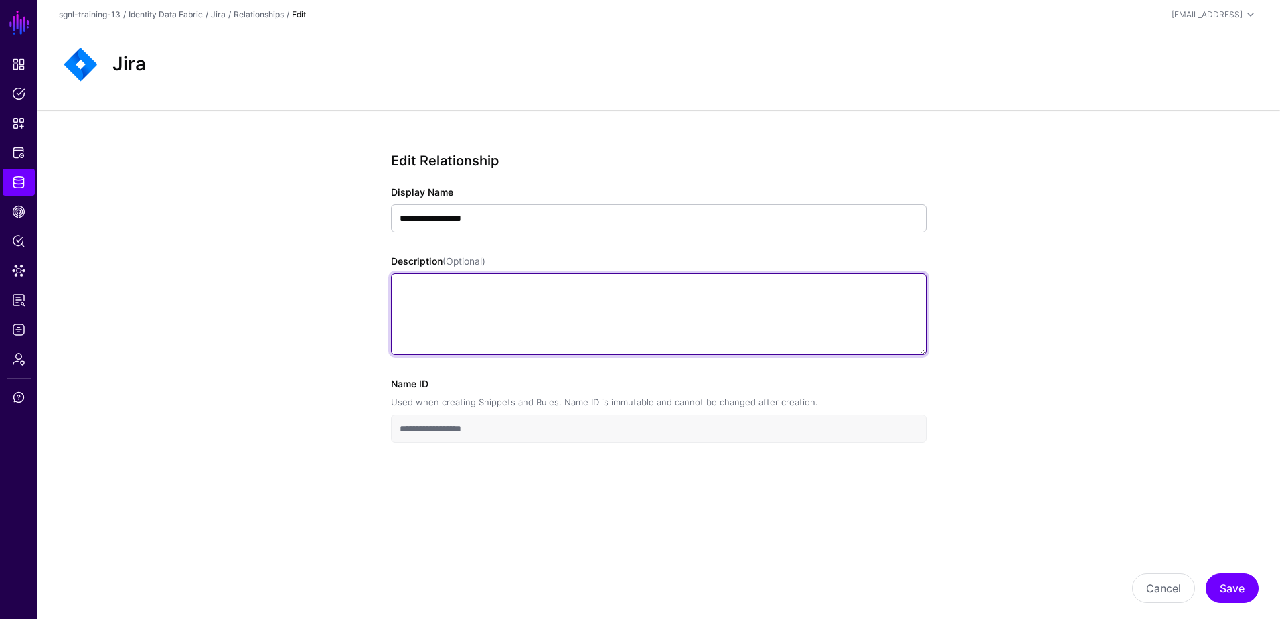
click at [503, 299] on textarea "Description (Optional)" at bounding box center [659, 314] width 536 height 82
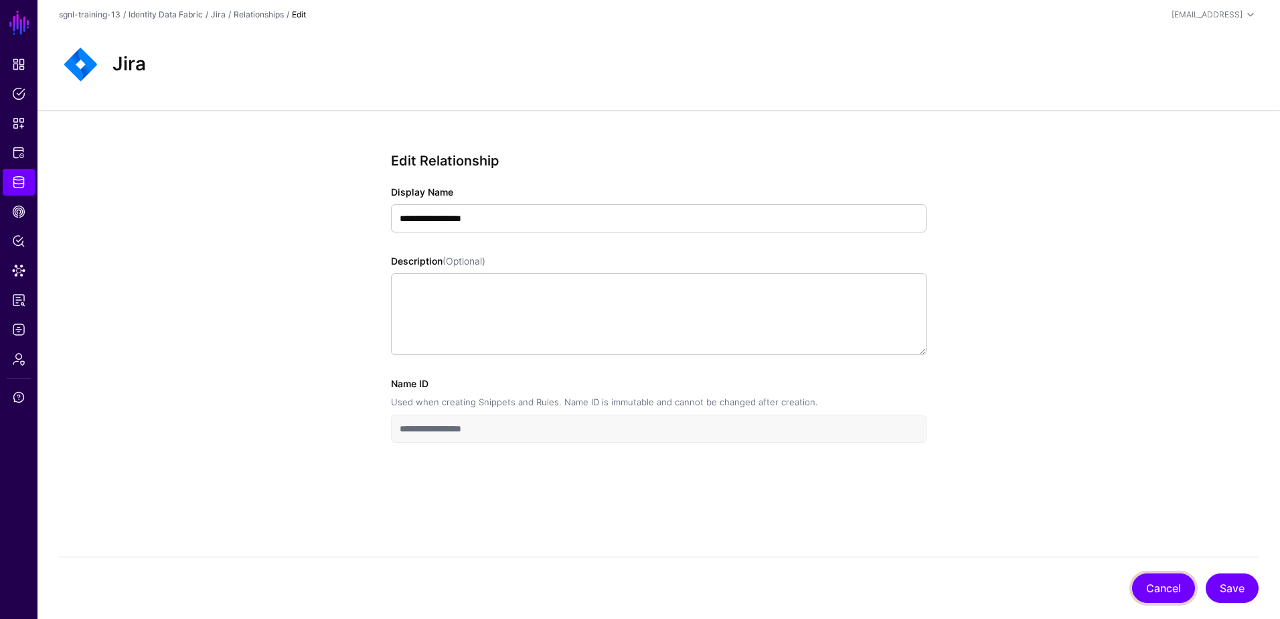
click at [1022, 538] on button "Cancel" at bounding box center [1163, 587] width 63 height 29
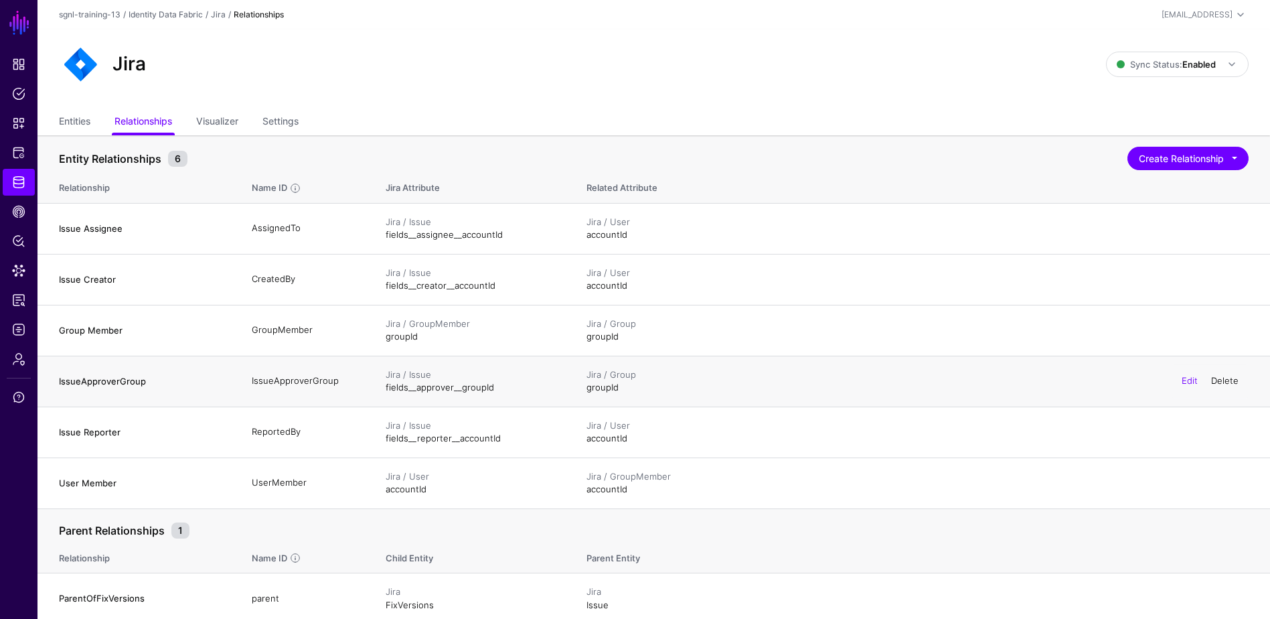
click at [1022, 379] on link "Delete" at bounding box center [1224, 380] width 27 height 11
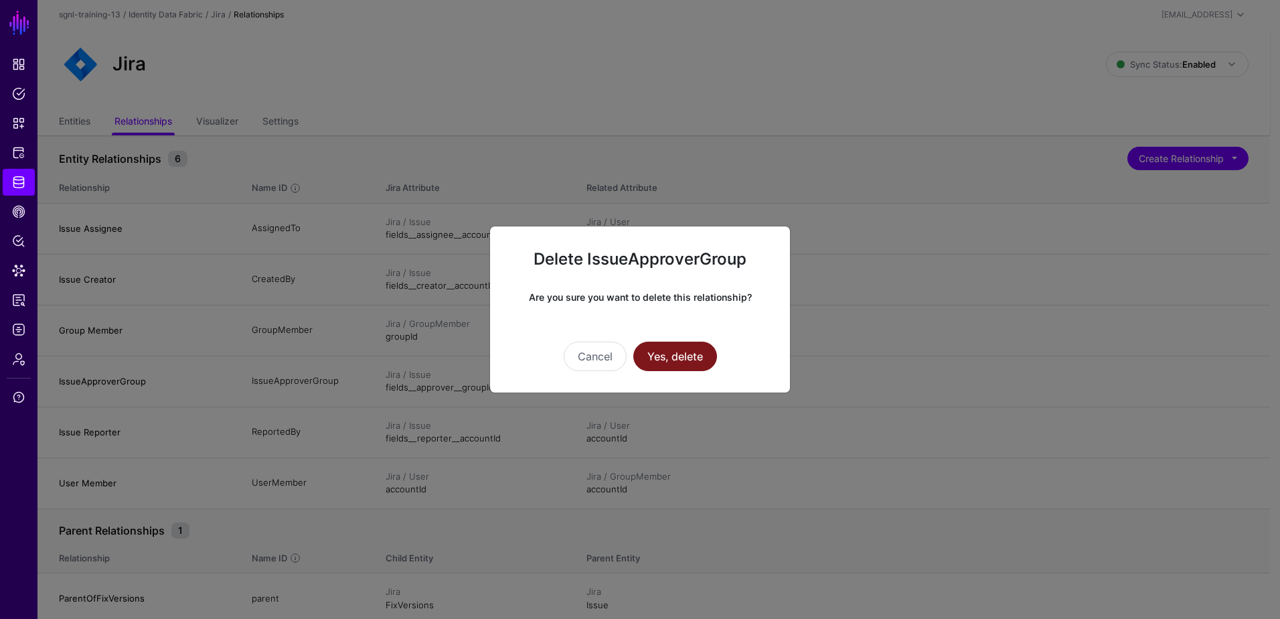
click at [670, 359] on button "Yes, delete" at bounding box center [675, 355] width 84 height 29
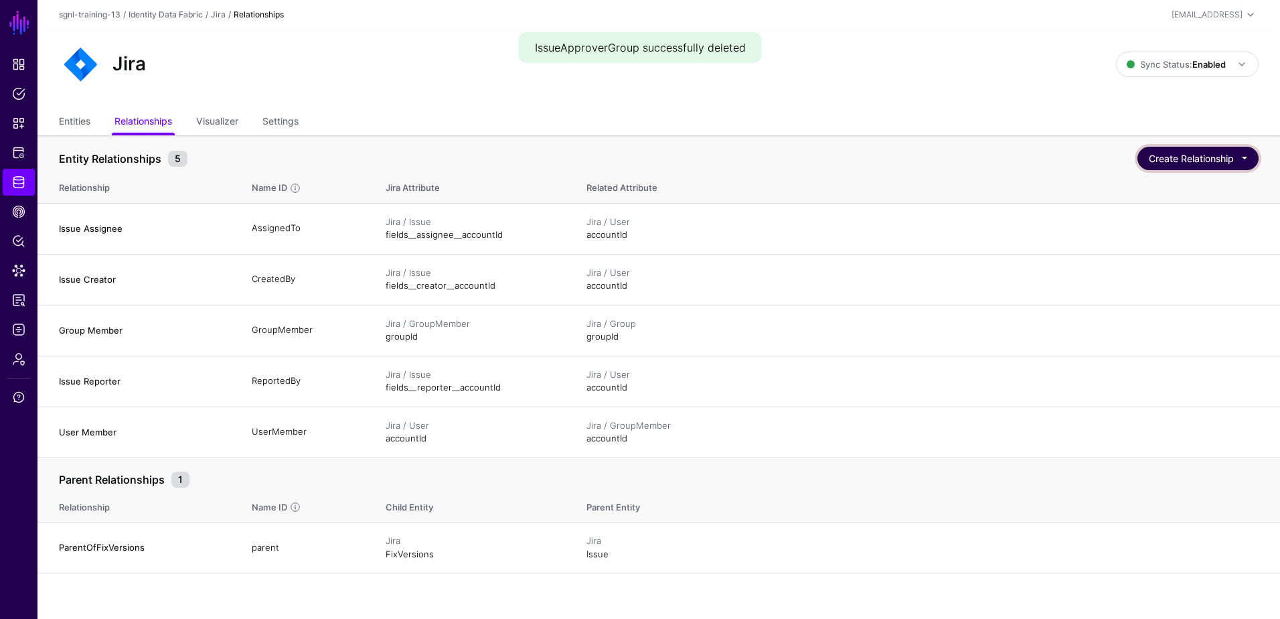
click at [1022, 155] on button "Create Relationship" at bounding box center [1198, 158] width 121 height 23
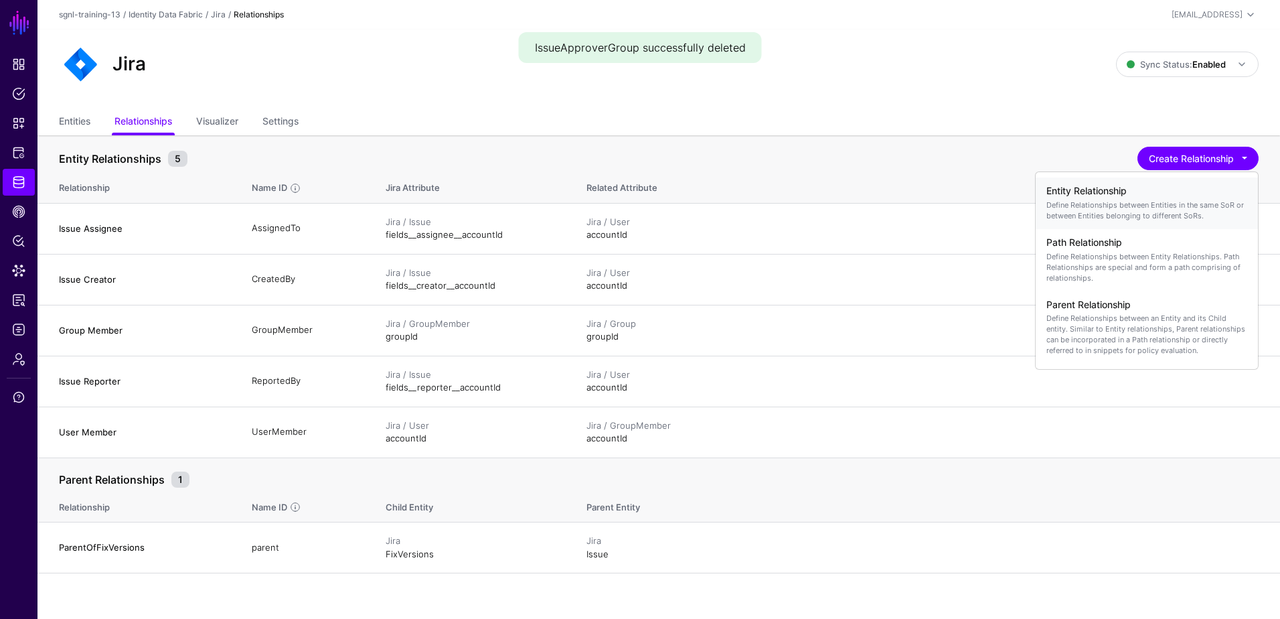
click at [1022, 200] on p "Define Relationships between Entities in the same SoR or between Entities belon…" at bounding box center [1147, 210] width 201 height 21
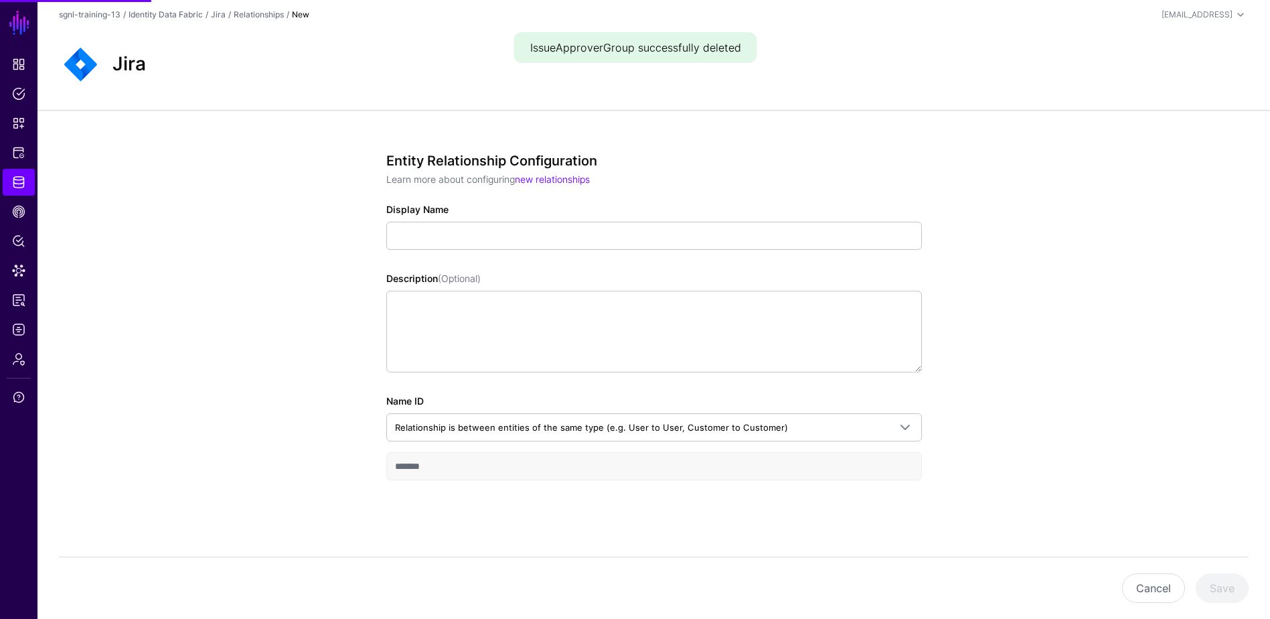
scroll to position [1, 0]
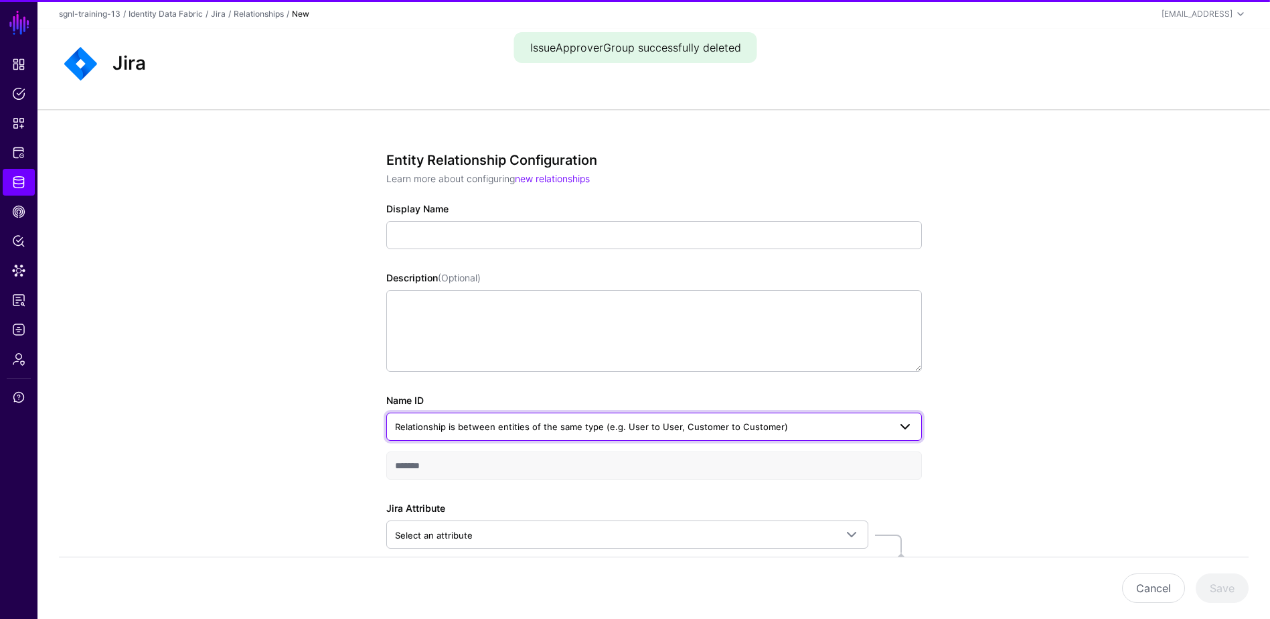
click at [483, 429] on span "Relationship is between entities of the same type (e.g. User to User, Customer …" at bounding box center [591, 426] width 393 height 11
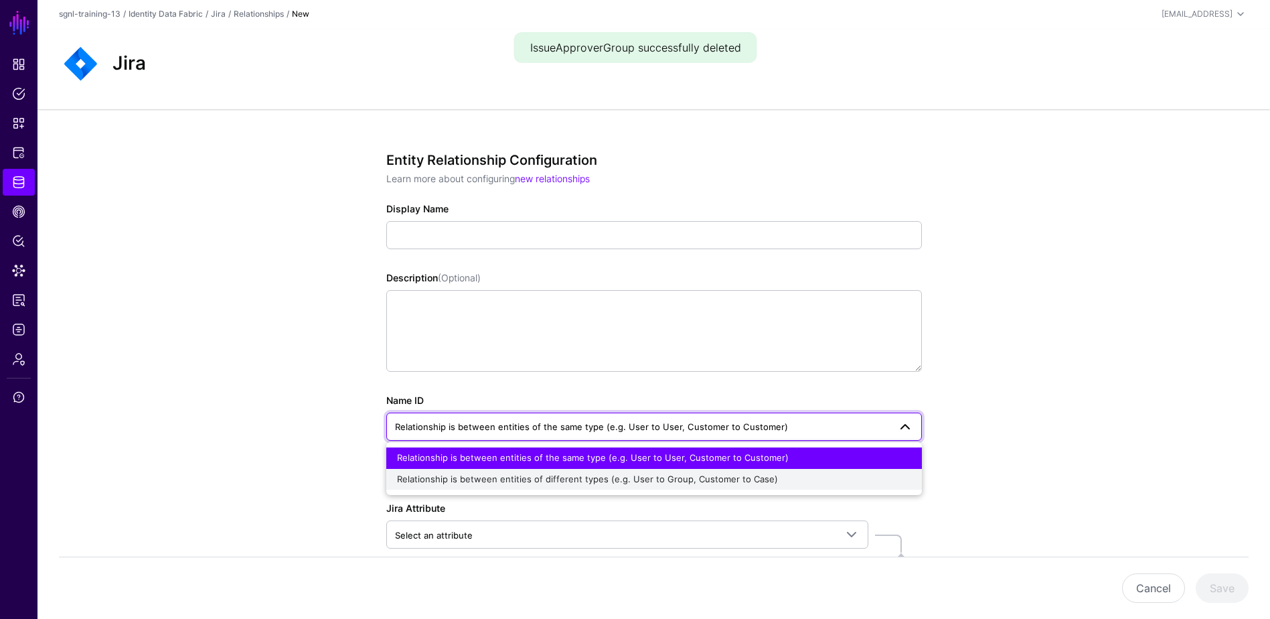
click at [496, 482] on span "Relationship is between entities of different types (e.g. User to Group, Custom…" at bounding box center [587, 478] width 381 height 11
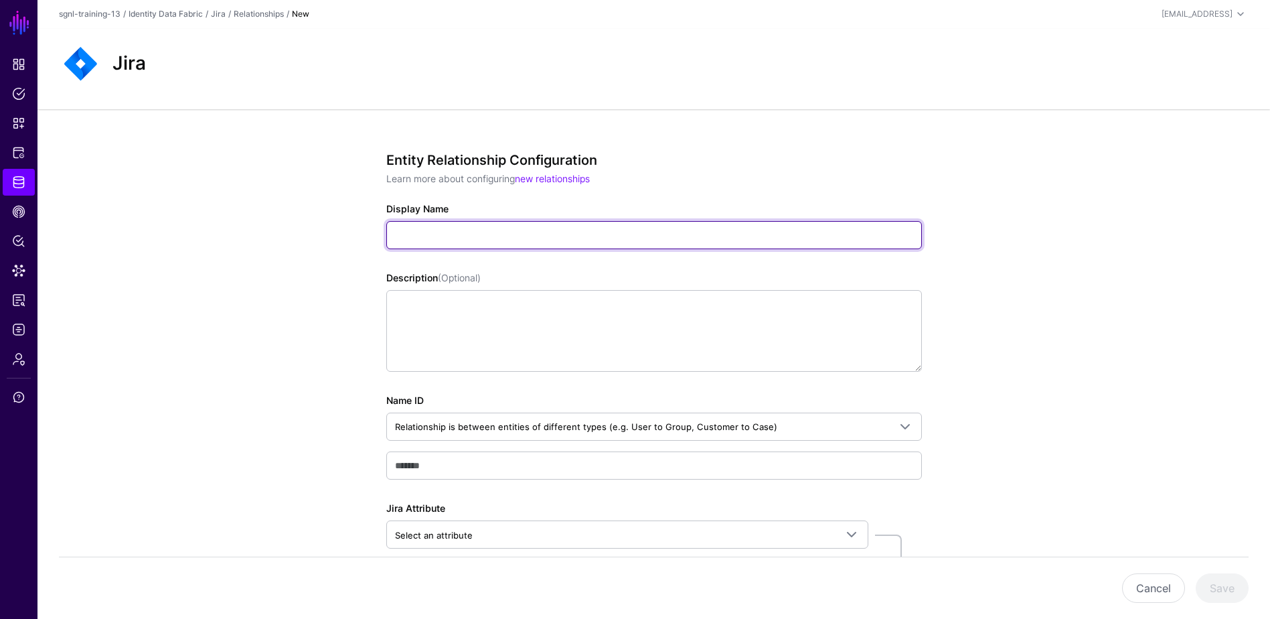
click at [438, 234] on input "Display Name" at bounding box center [654, 235] width 536 height 28
paste input "**********"
type input "**********"
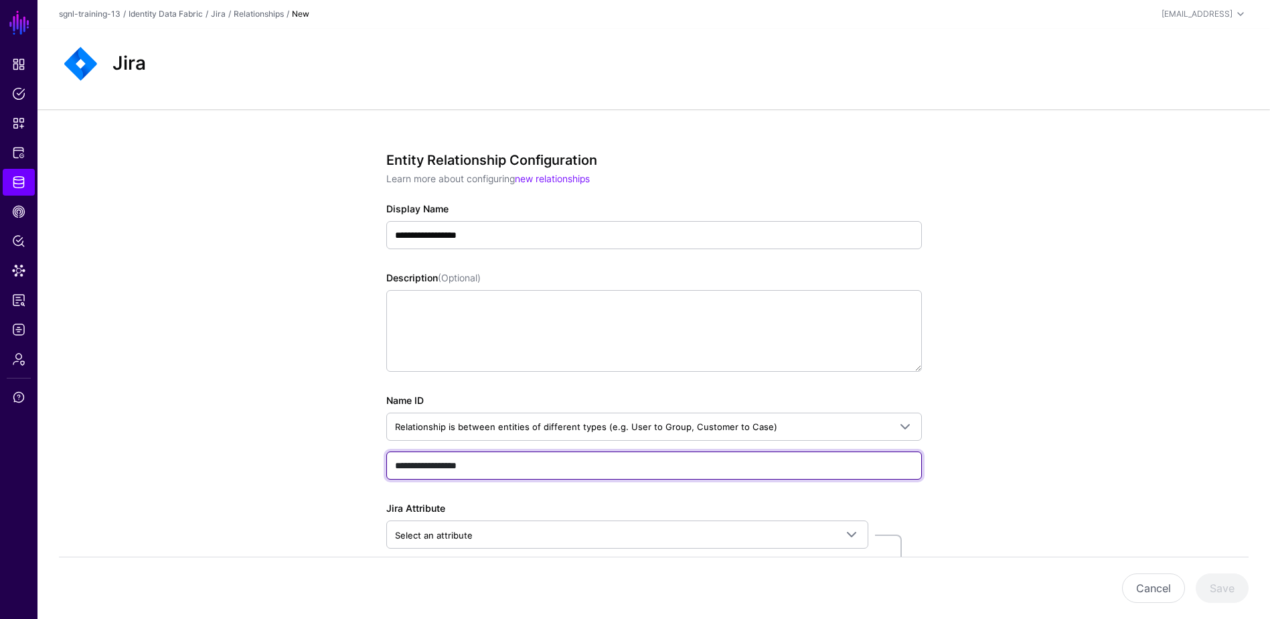
click at [474, 461] on input "**********" at bounding box center [654, 465] width 536 height 28
paste input "**********"
paste input "text"
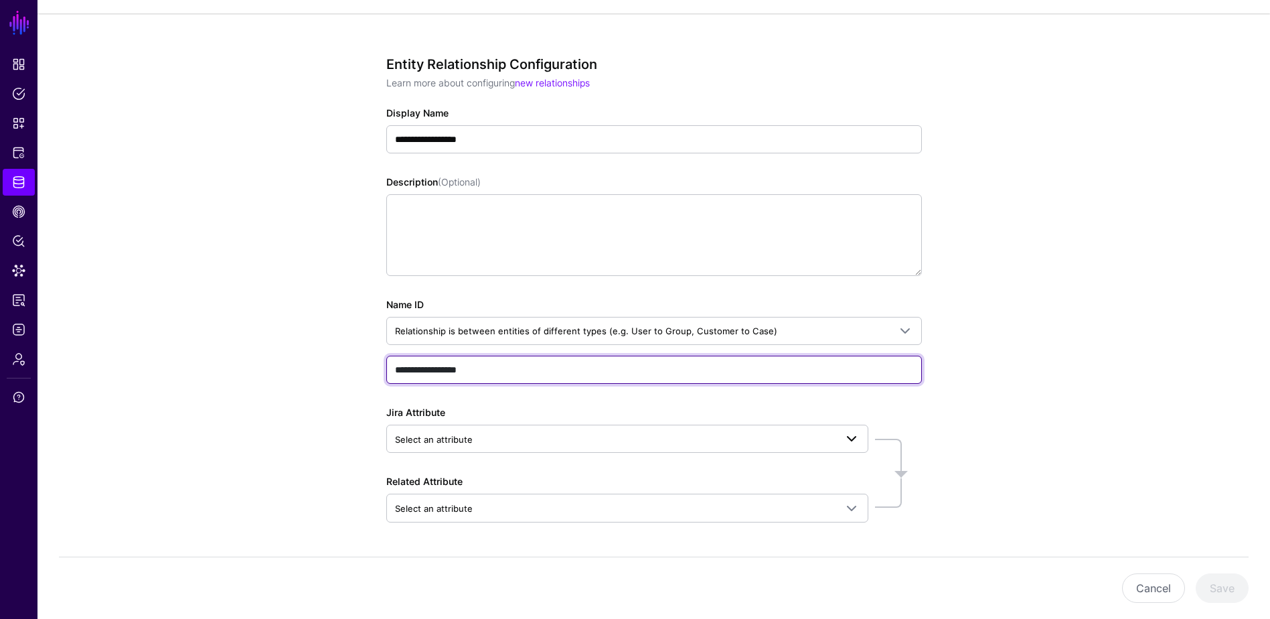
scroll to position [139, 0]
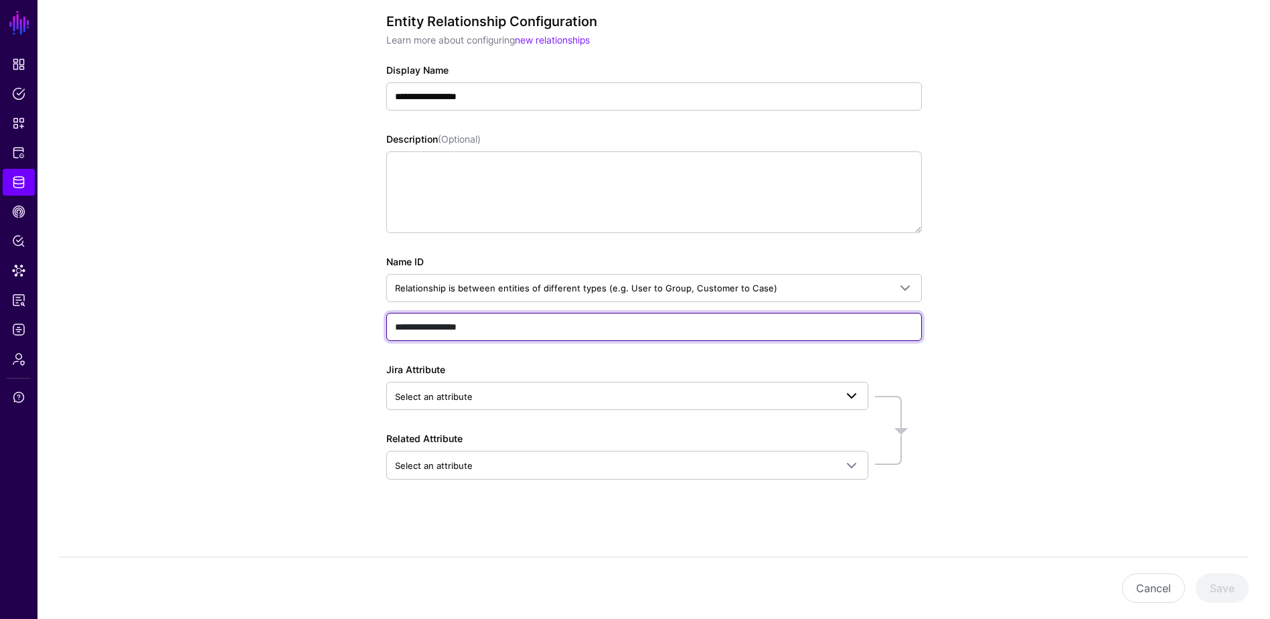
type input "**********"
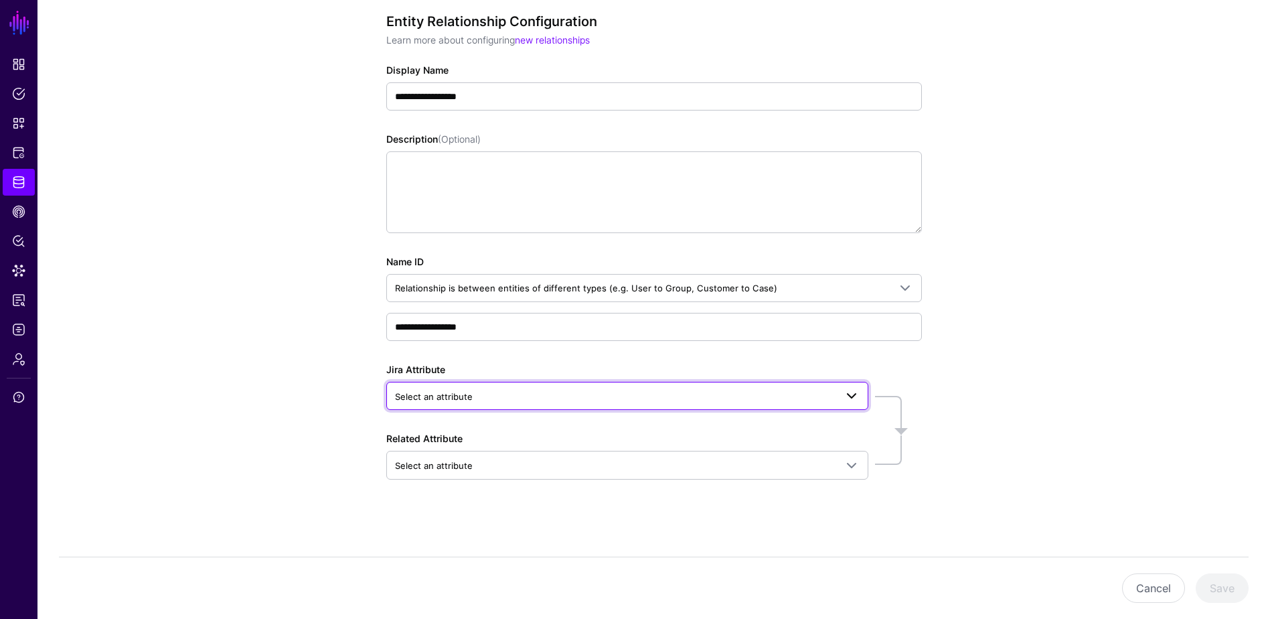
click at [481, 393] on span "Select an attribute" at bounding box center [615, 396] width 441 height 15
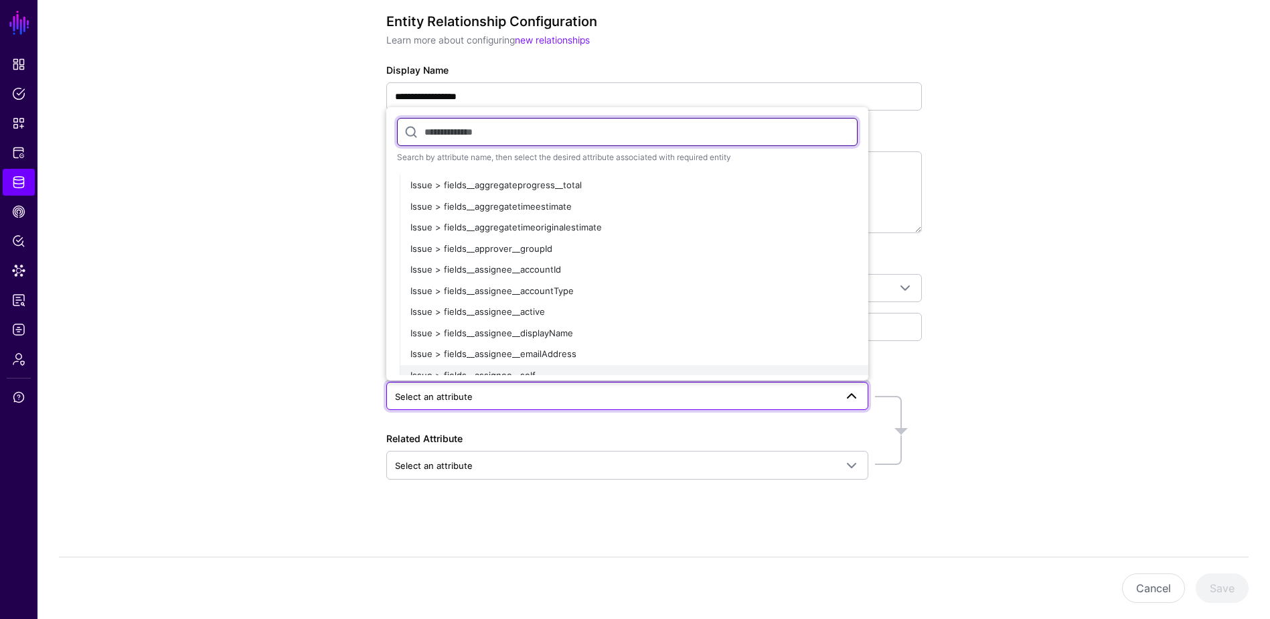
scroll to position [201, 0]
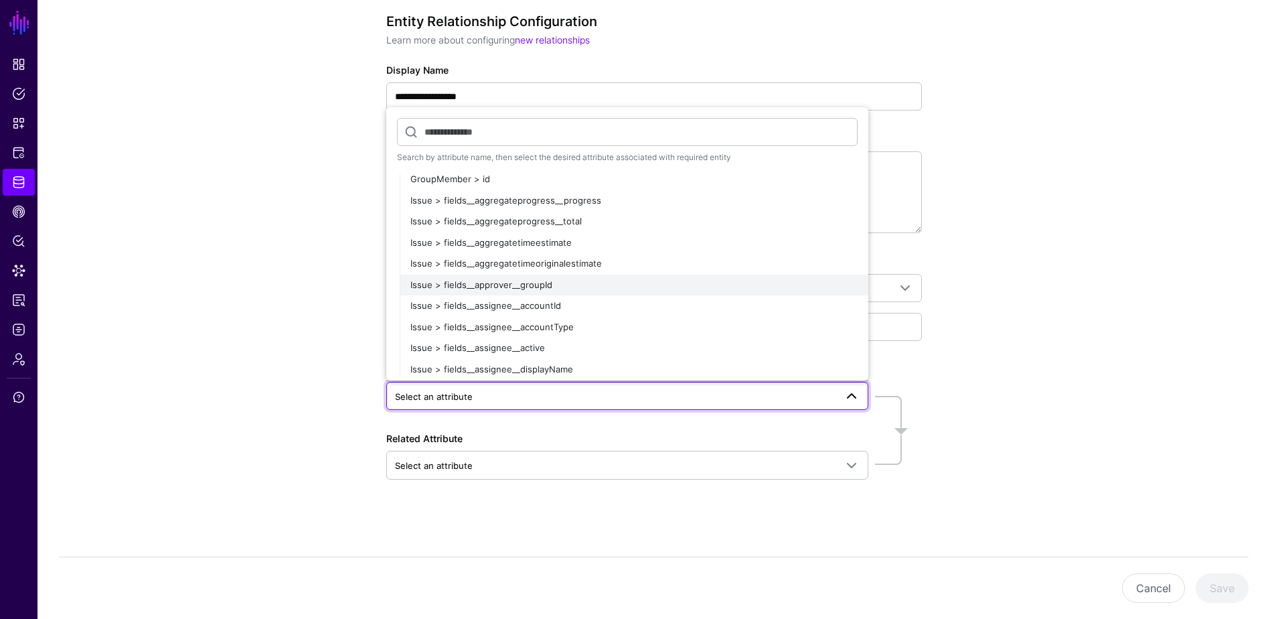
click at [567, 287] on div "Issue > fields__approver__groupId" at bounding box center [633, 285] width 447 height 13
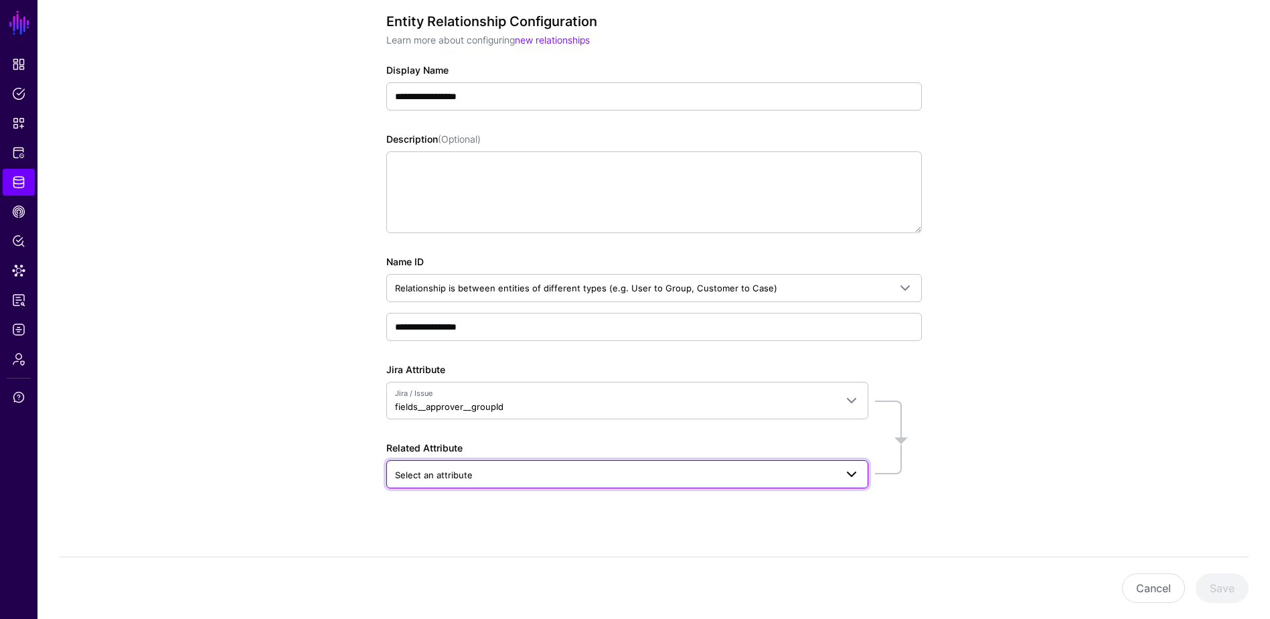
click at [536, 472] on span "Select an attribute" at bounding box center [615, 474] width 441 height 15
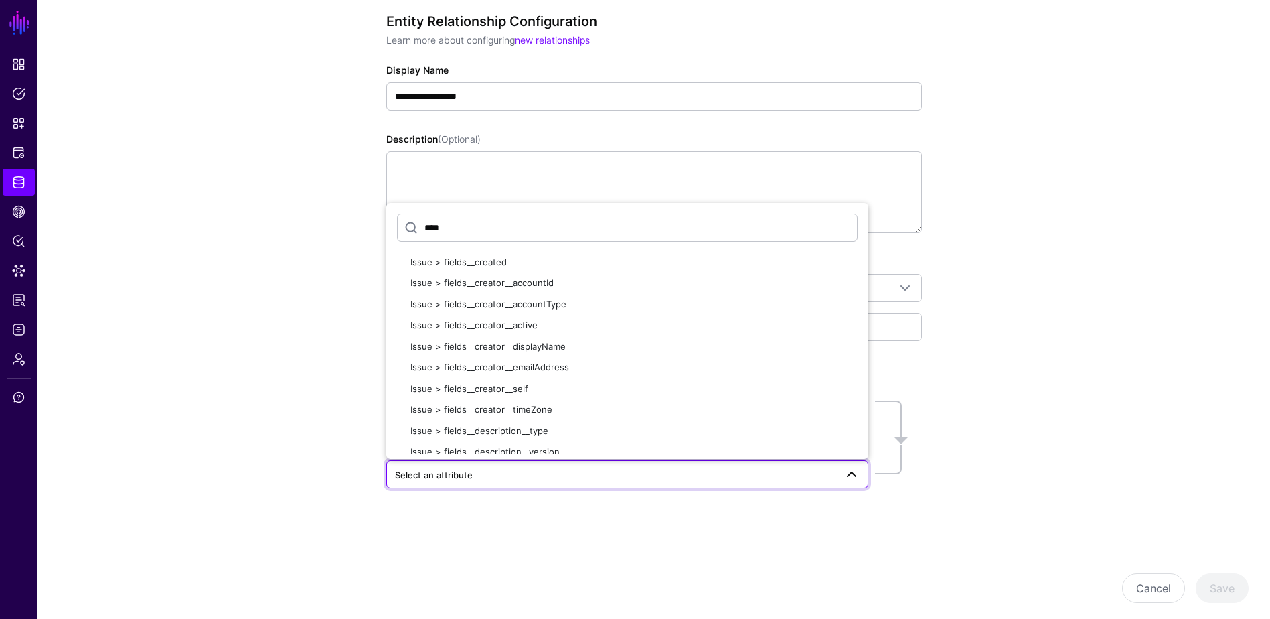
scroll to position [67, 0]
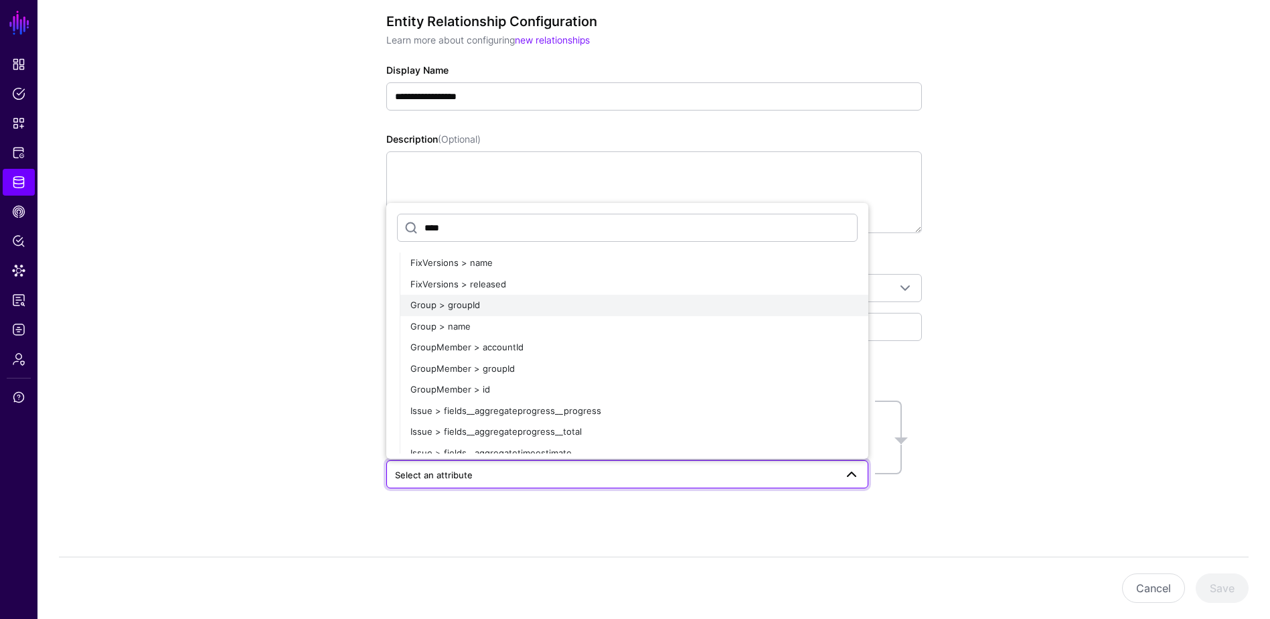
type input "****"
click at [493, 299] on div "Group > groupId" at bounding box center [633, 305] width 447 height 13
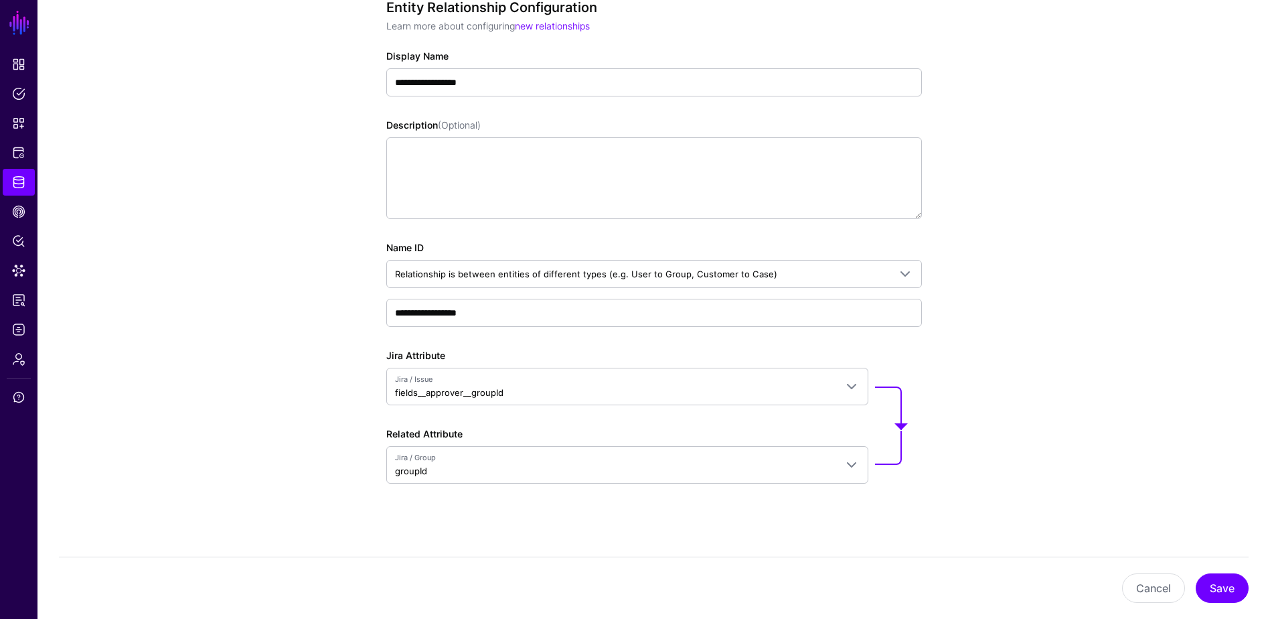
scroll to position [157, 0]
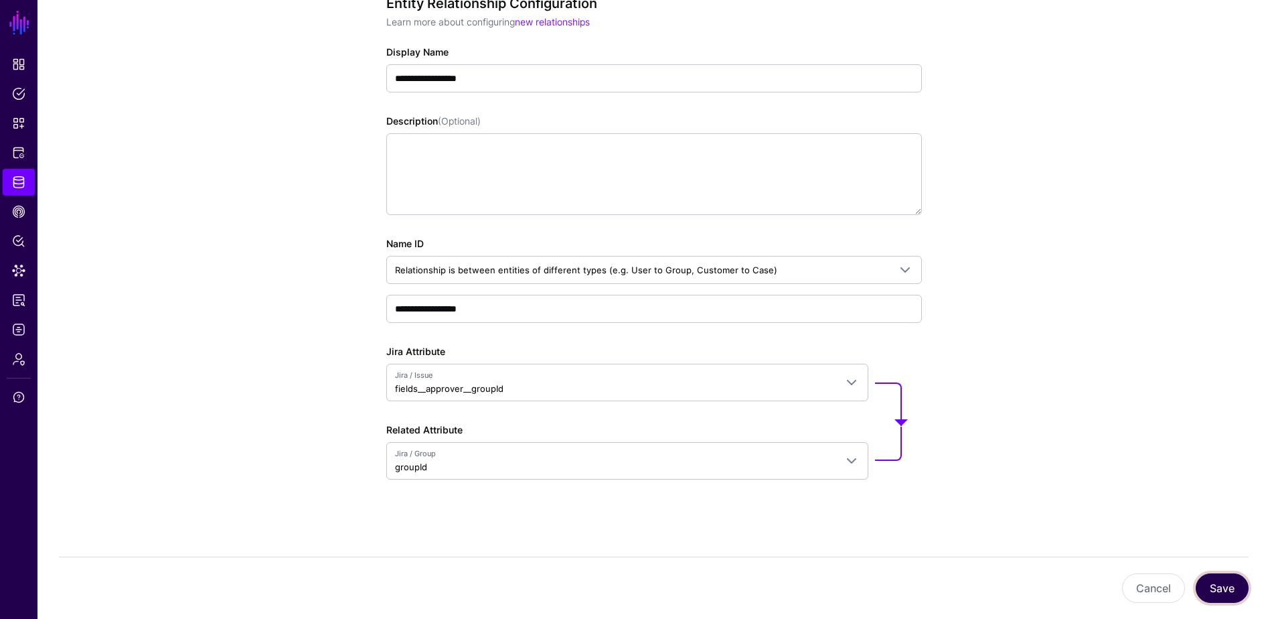
click at [1022, 538] on button "Save" at bounding box center [1222, 587] width 53 height 29
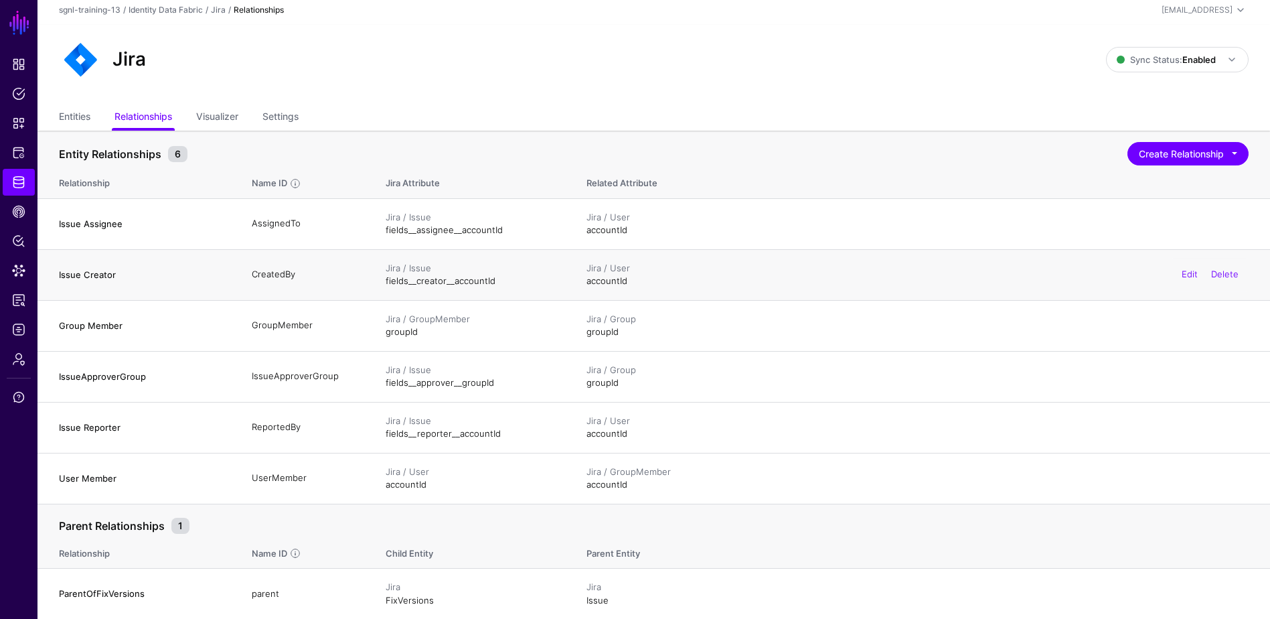
scroll to position [5, 0]
click at [23, 272] on span "Data Lens" at bounding box center [18, 270] width 13 height 13
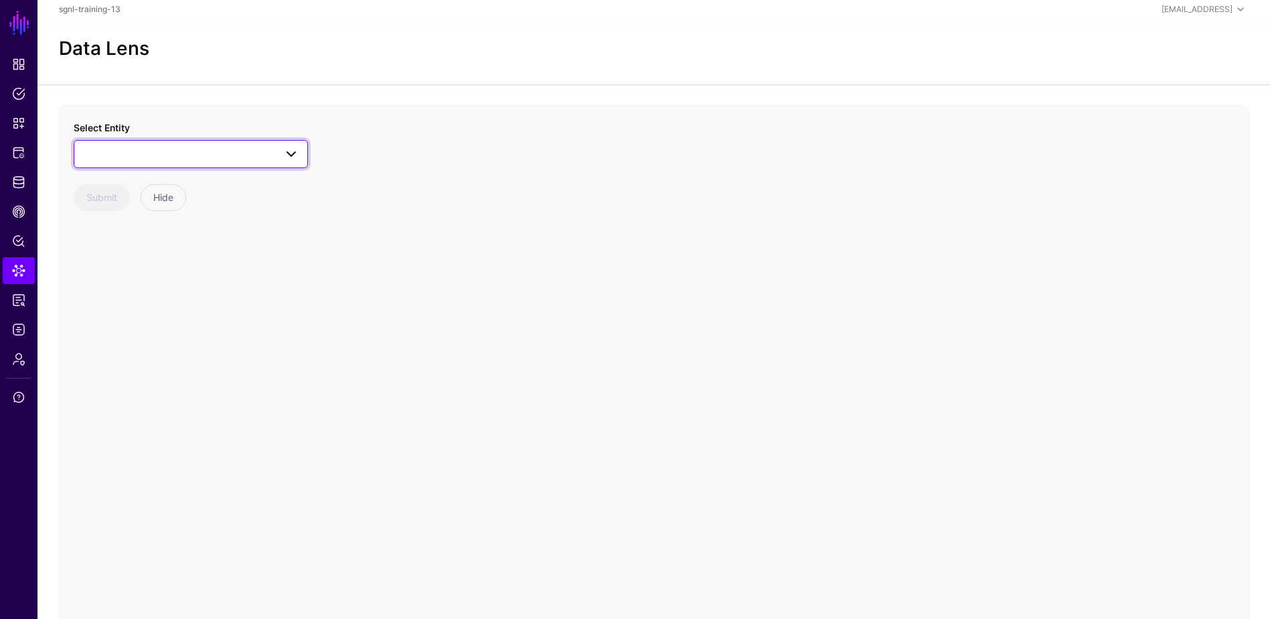
click at [217, 141] on link at bounding box center [191, 154] width 234 height 28
type input "****"
click at [139, 303] on div "User" at bounding box center [198, 296] width 200 height 13
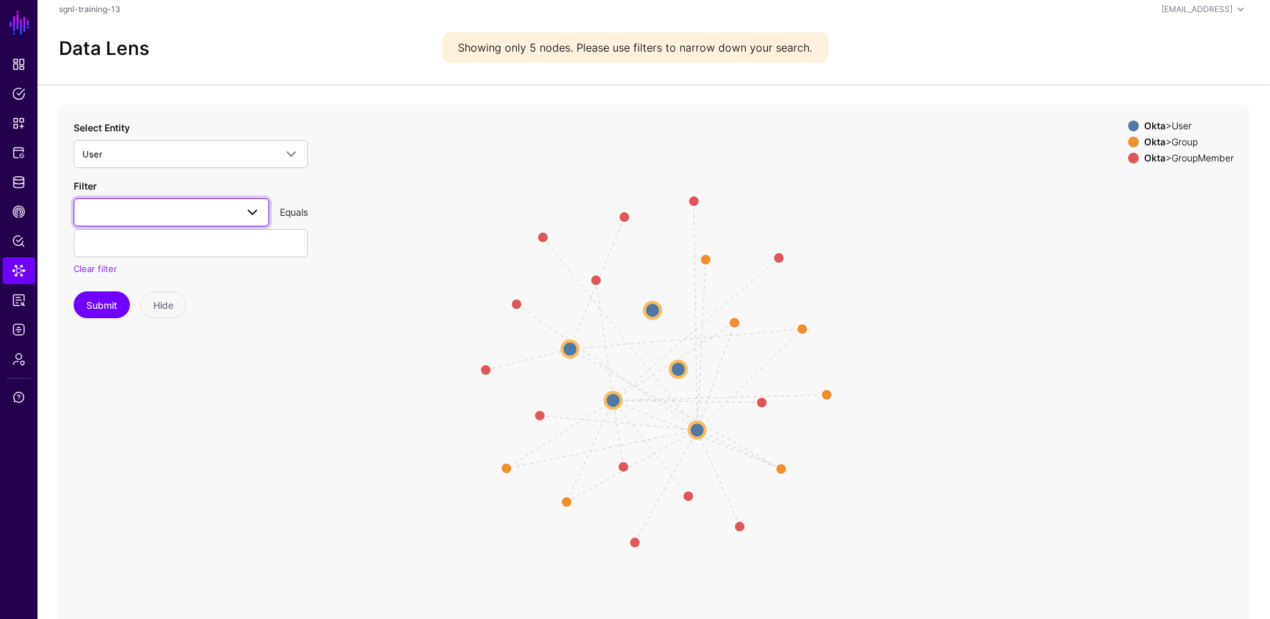
click at [209, 209] on span at bounding box center [171, 212] width 178 height 16
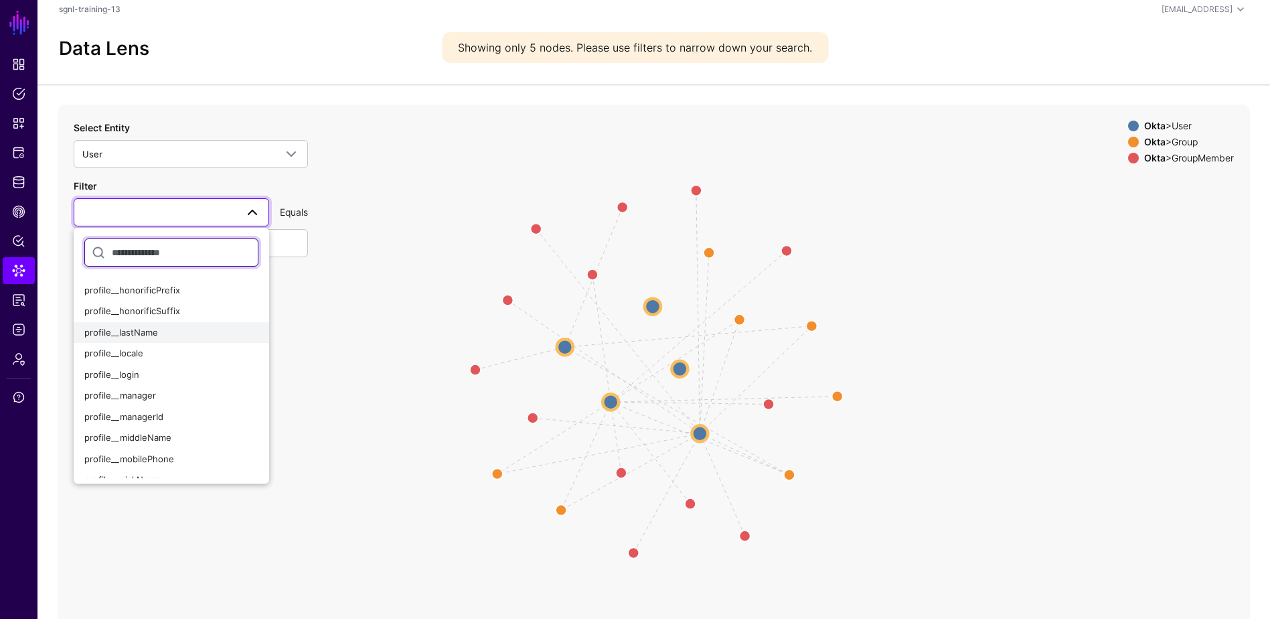
scroll to position [268, 0]
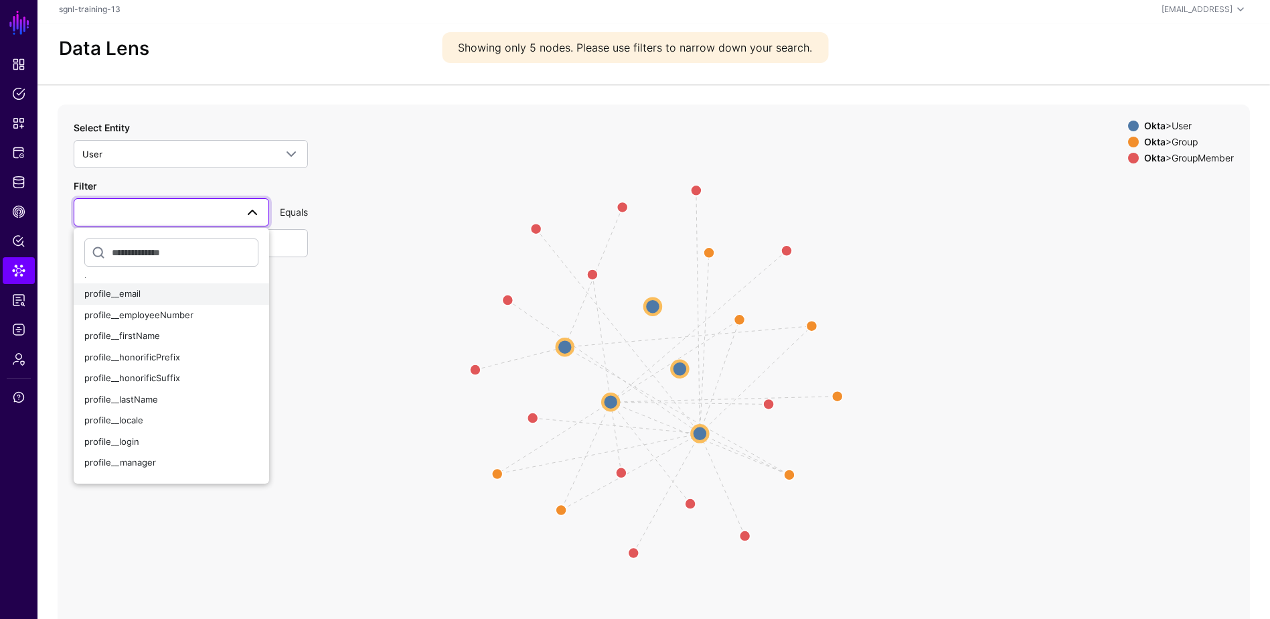
click at [177, 291] on div "profile__email" at bounding box center [171, 293] width 174 height 13
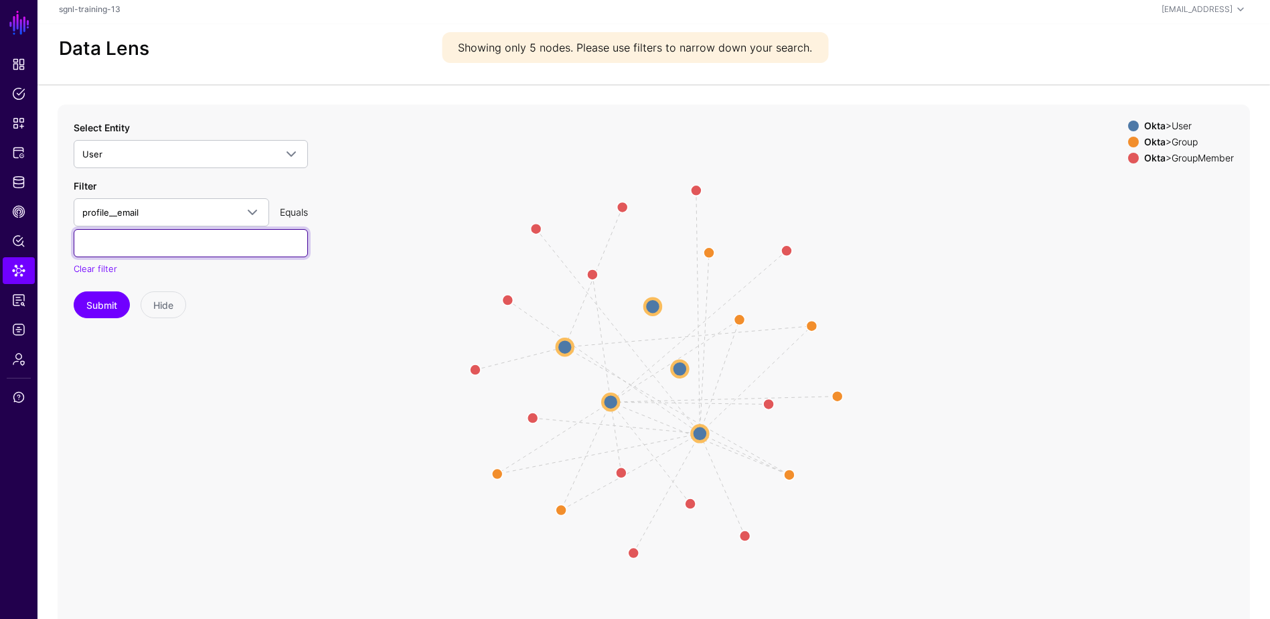
click at [173, 250] on input "text" at bounding box center [191, 243] width 234 height 28
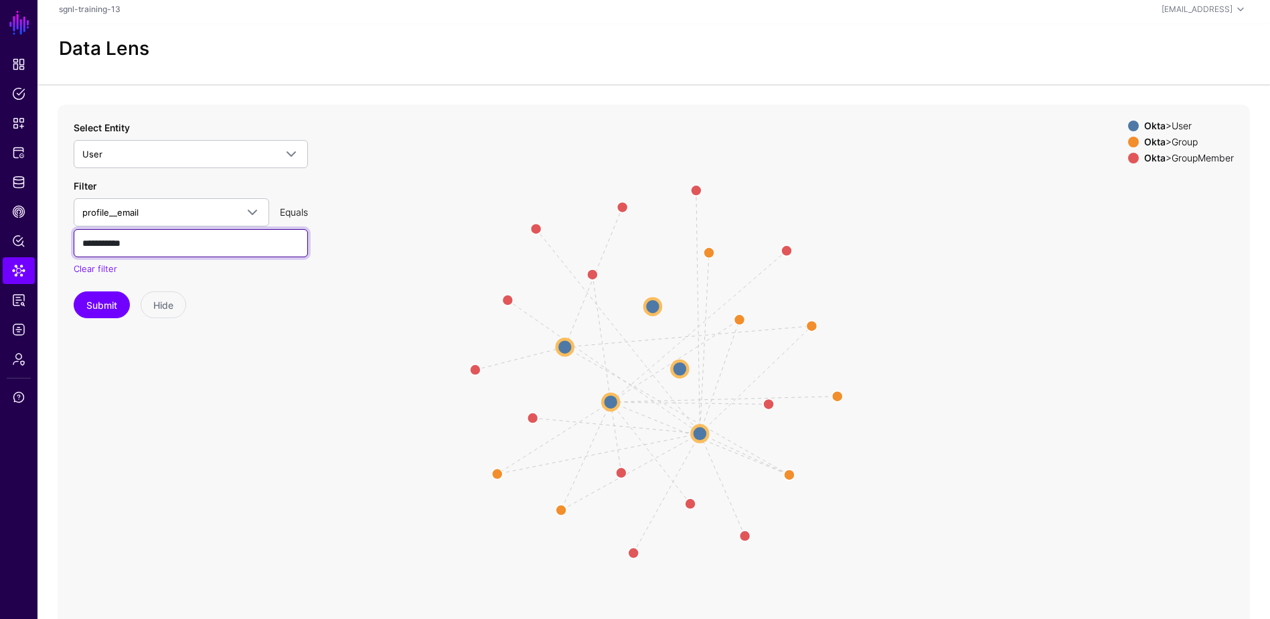
type input "**********"
click at [74, 291] on button "Submit" at bounding box center [102, 304] width 56 height 27
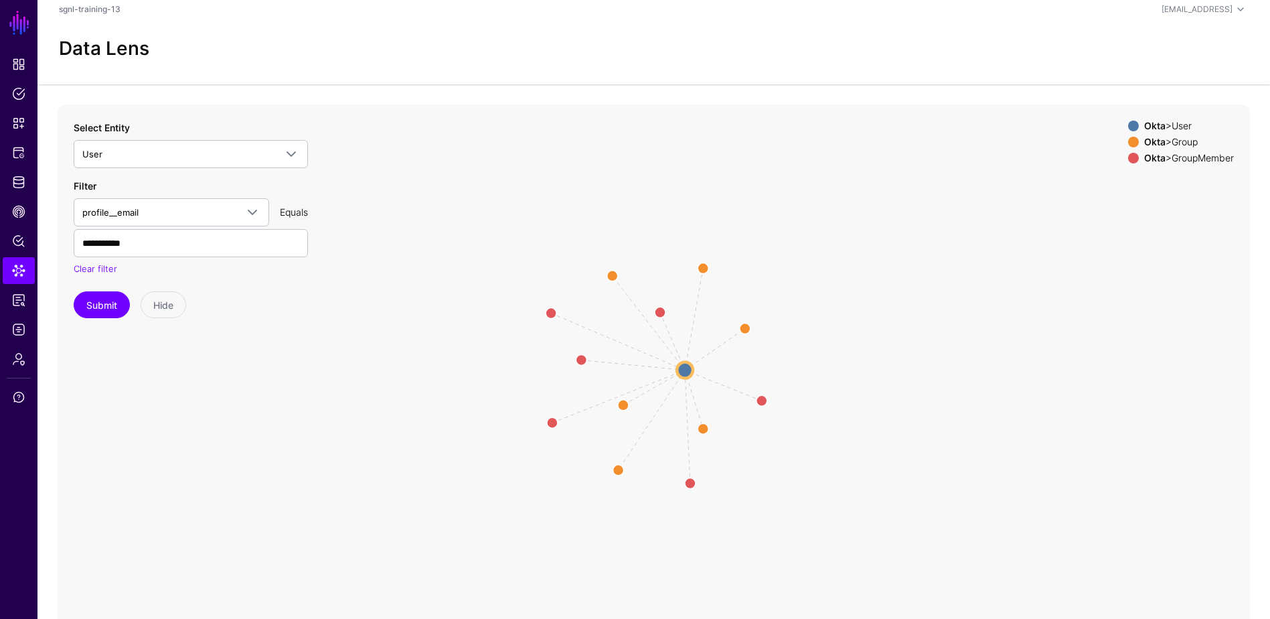
click at [680, 368] on circle at bounding box center [685, 370] width 16 height 16
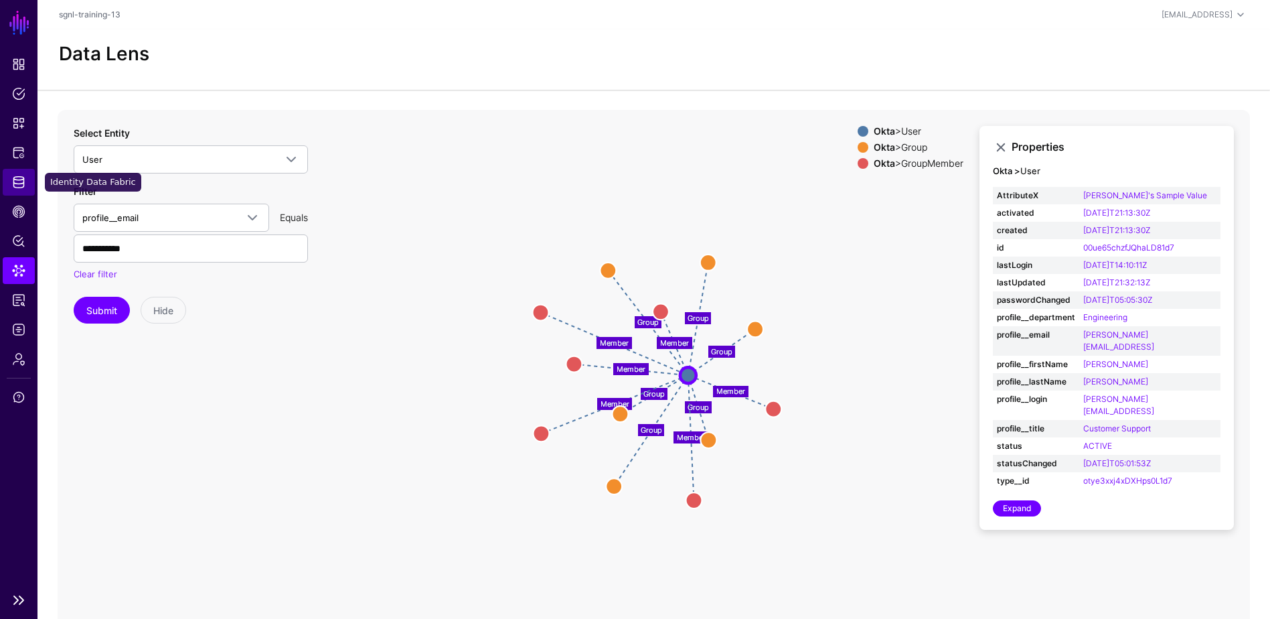
click at [14, 176] on span "Identity Data Fabric" at bounding box center [18, 181] width 13 height 13
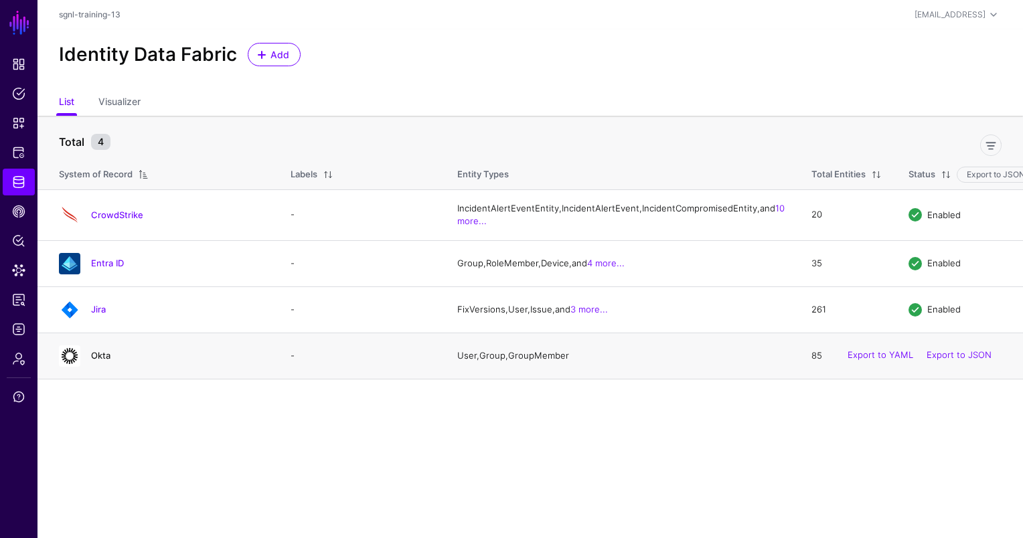
click at [100, 361] on link "Okta" at bounding box center [100, 355] width 19 height 11
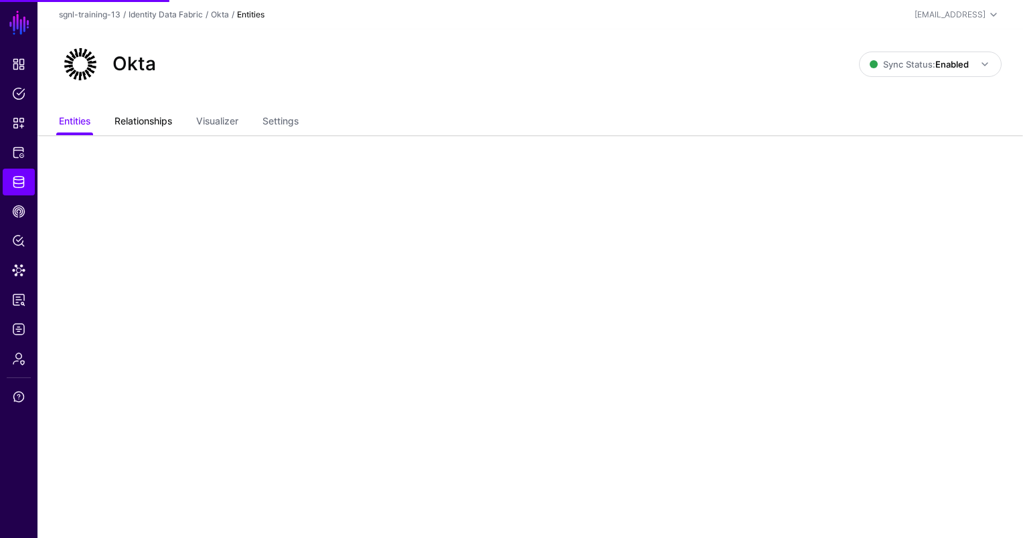
click at [137, 128] on link "Relationships" at bounding box center [143, 122] width 58 height 25
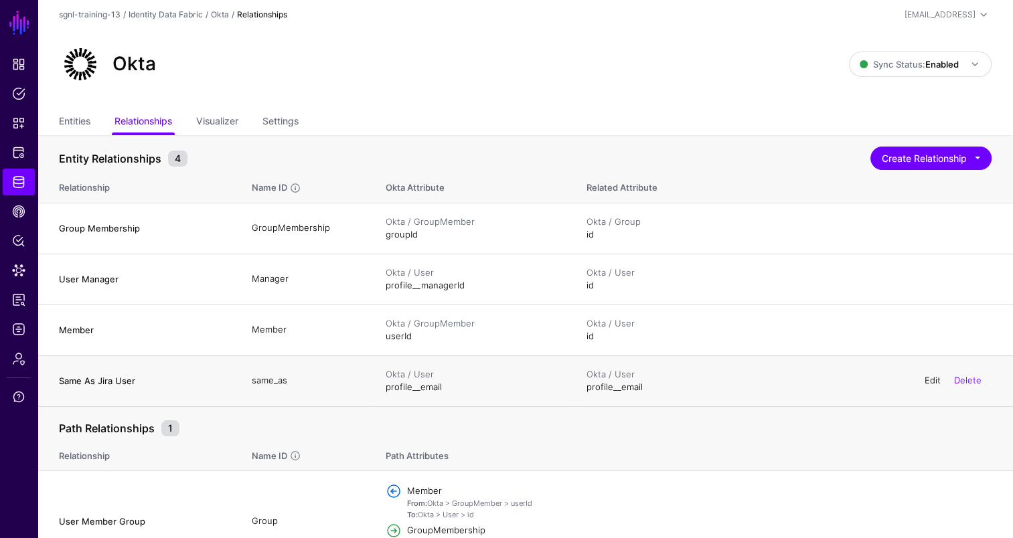
click at [938, 381] on link "Edit" at bounding box center [933, 380] width 16 height 11
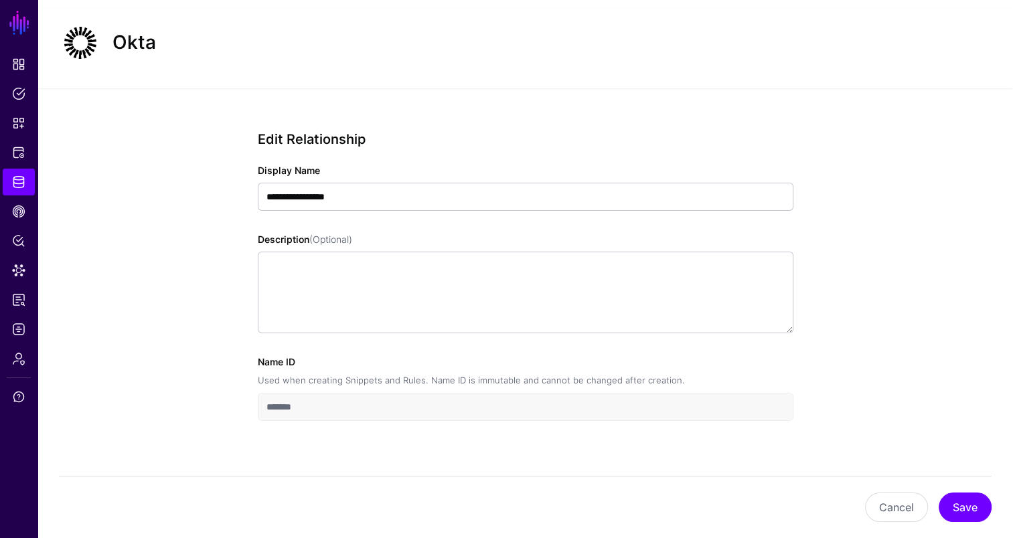
scroll to position [42, 0]
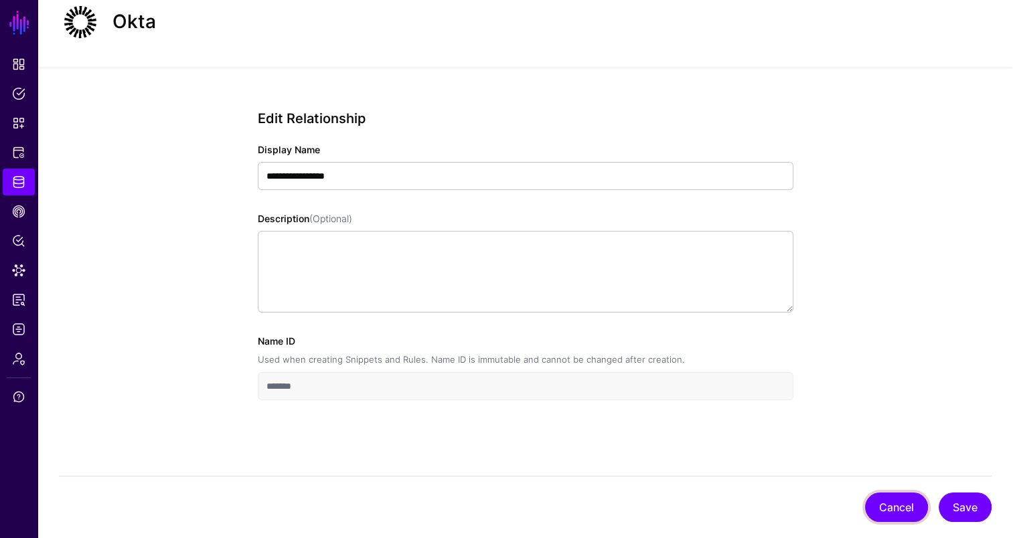
click at [903, 509] on button "Cancel" at bounding box center [896, 507] width 63 height 29
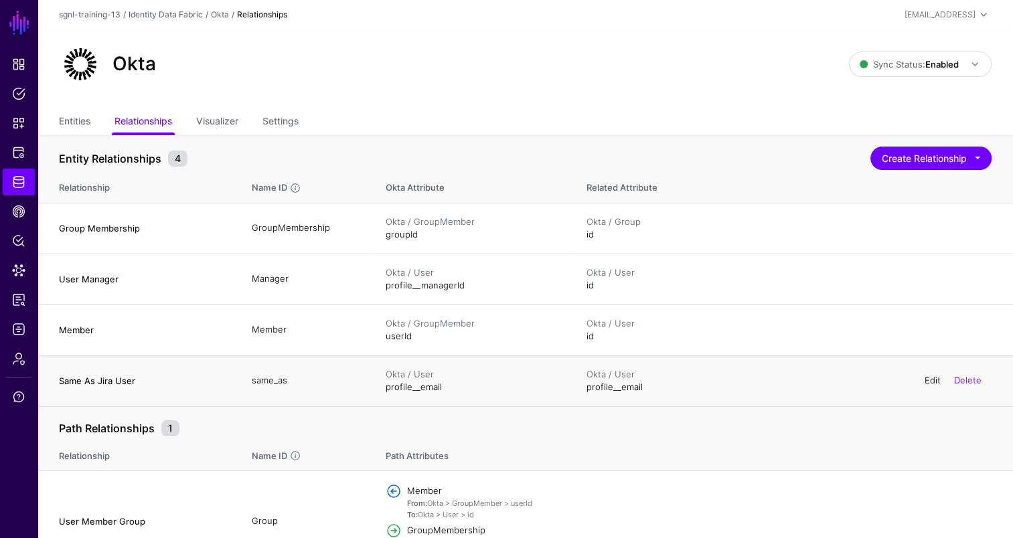
click at [927, 379] on link "Edit" at bounding box center [933, 380] width 16 height 11
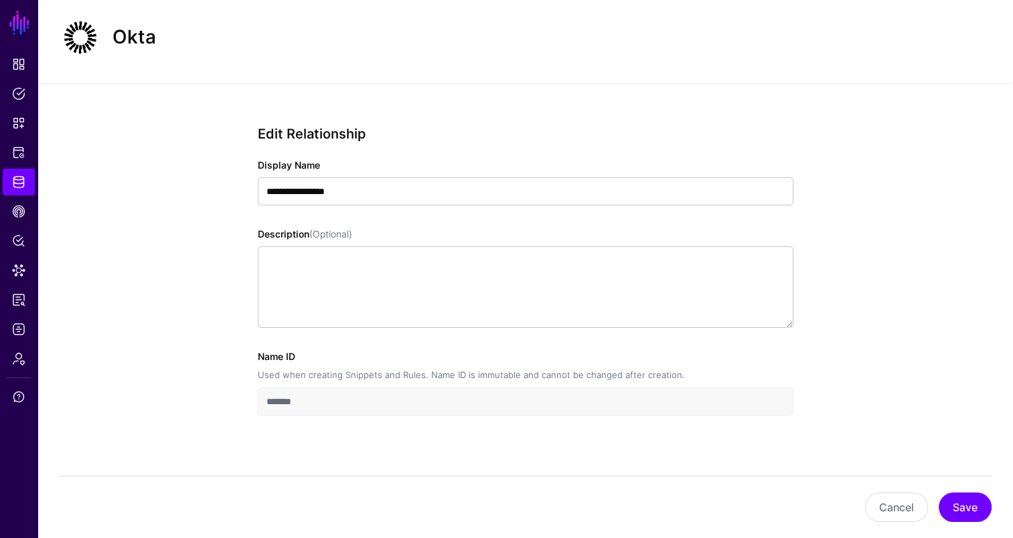
scroll to position [42, 0]
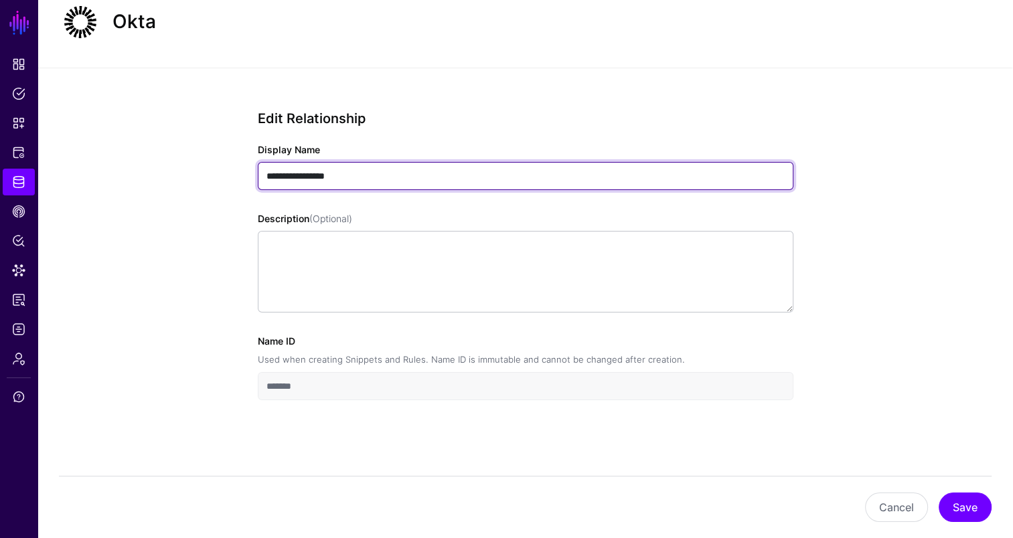
click at [375, 171] on input "**********" at bounding box center [526, 176] width 536 height 28
click at [406, 189] on input "**********" at bounding box center [526, 176] width 536 height 28
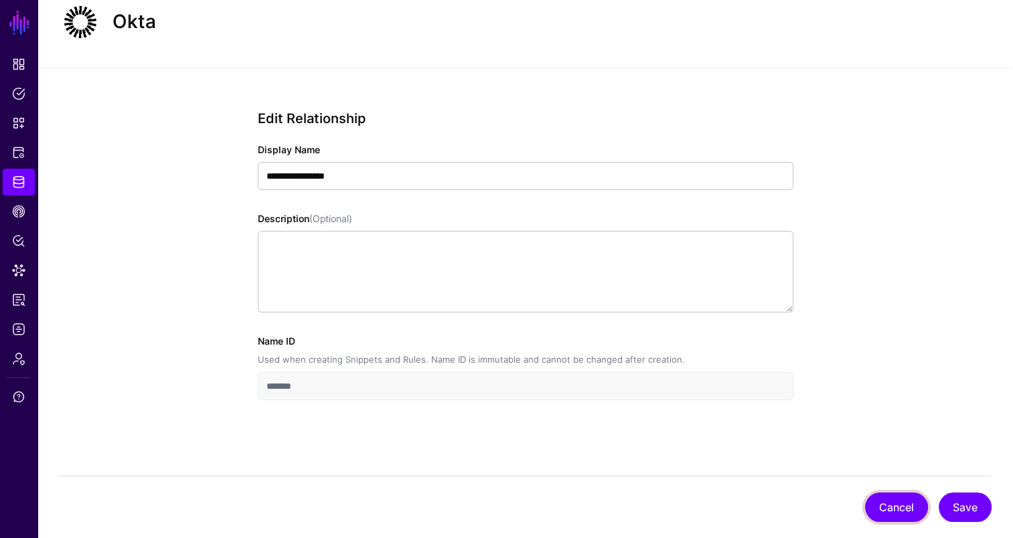
click at [891, 512] on button "Cancel" at bounding box center [896, 507] width 63 height 29
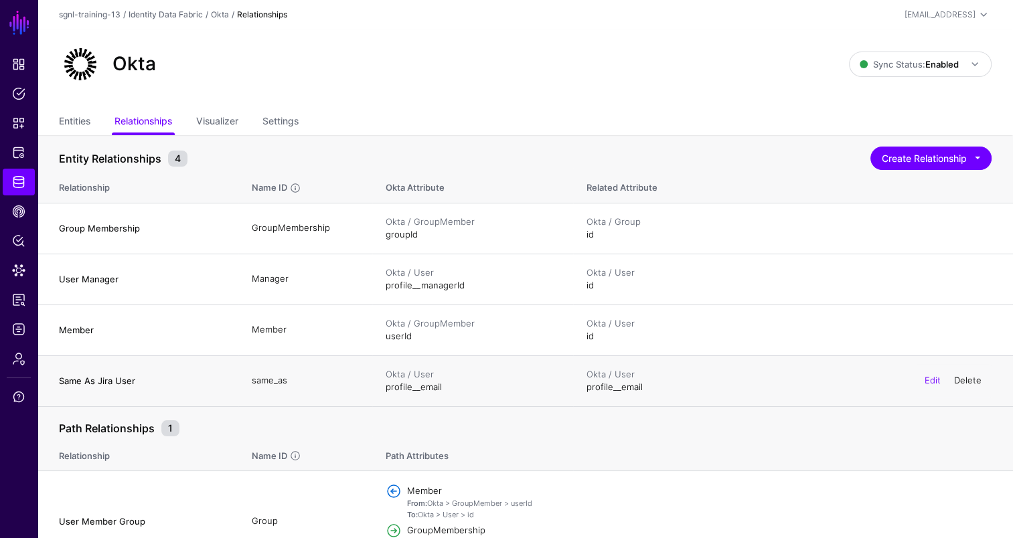
click at [972, 379] on link "Delete" at bounding box center [967, 380] width 27 height 11
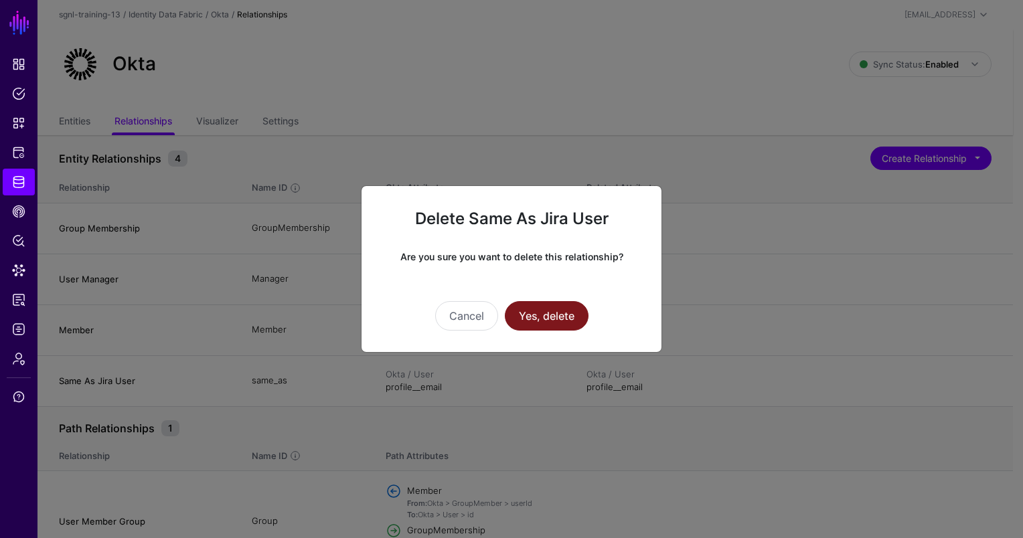
click at [552, 305] on button "Yes, delete" at bounding box center [547, 315] width 84 height 29
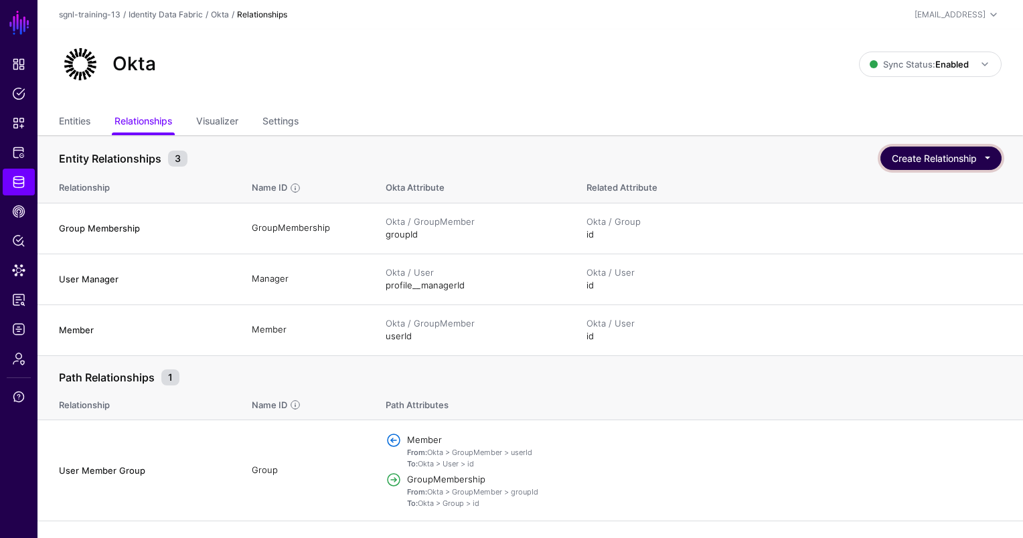
click at [915, 148] on button "Create Relationship" at bounding box center [940, 158] width 121 height 23
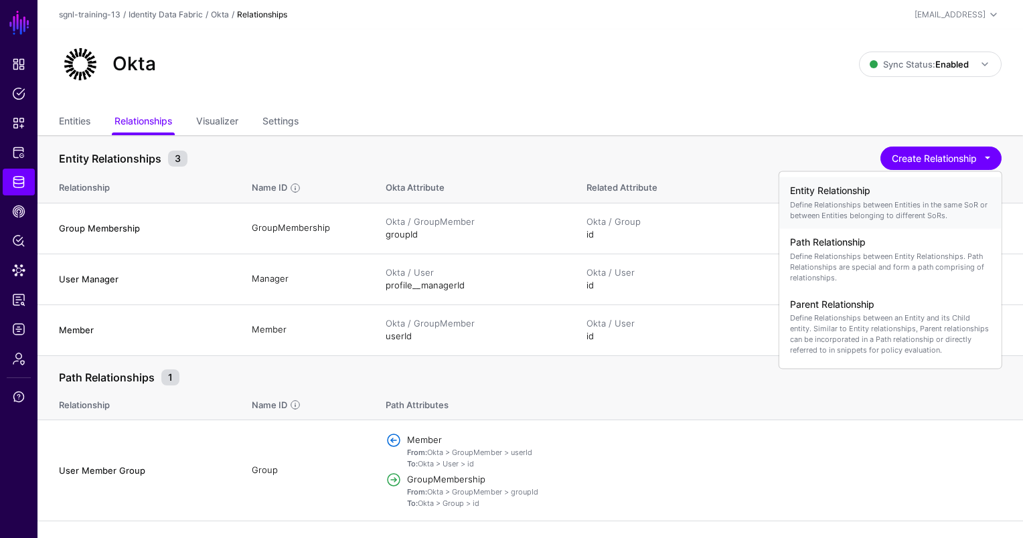
click at [881, 205] on p "Define Relationships between Entities in the same SoR or between Entities belon…" at bounding box center [890, 209] width 201 height 21
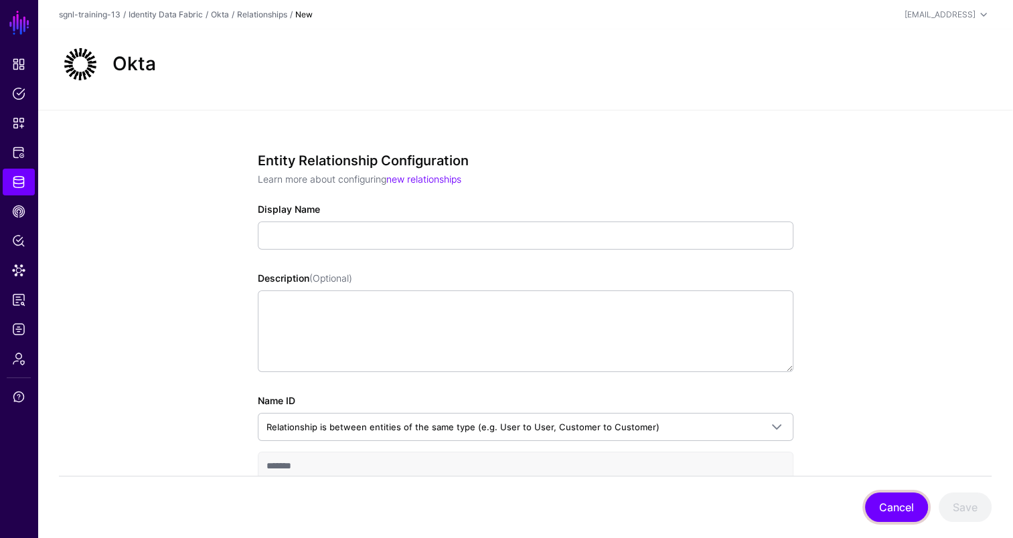
click at [879, 515] on button "Cancel" at bounding box center [896, 507] width 63 height 29
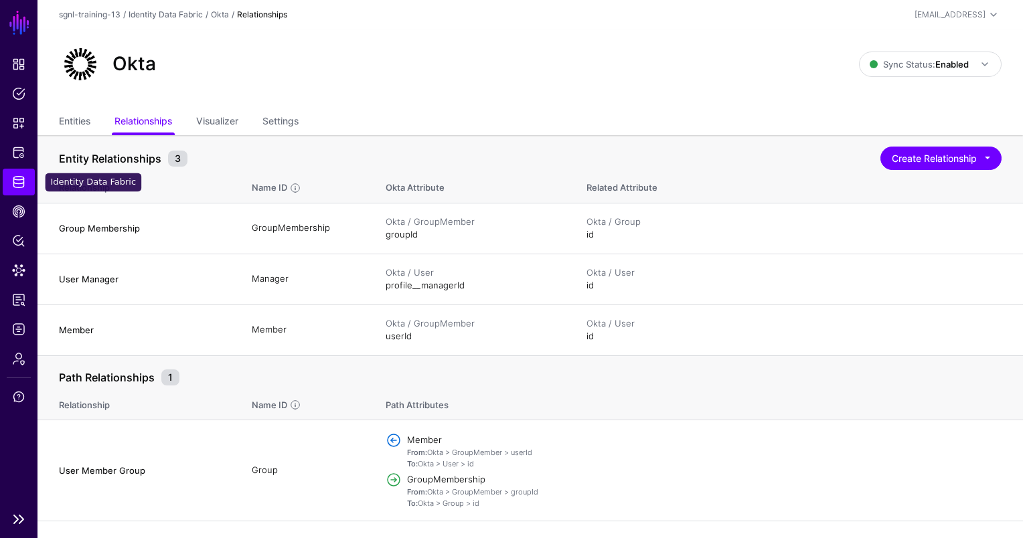
click at [23, 185] on span "Identity Data Fabric" at bounding box center [18, 181] width 13 height 13
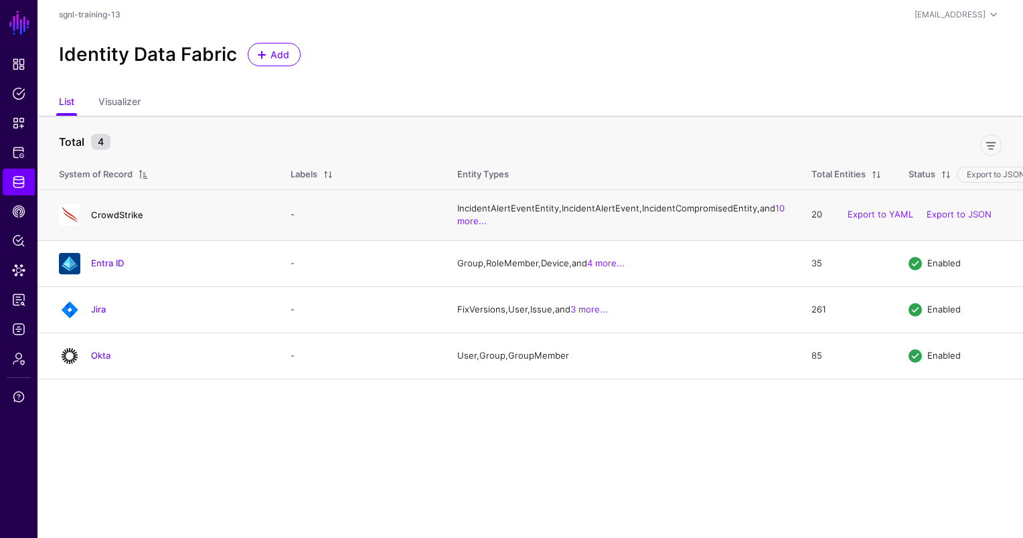
click at [112, 220] on link "CrowdStrike" at bounding box center [117, 215] width 52 height 11
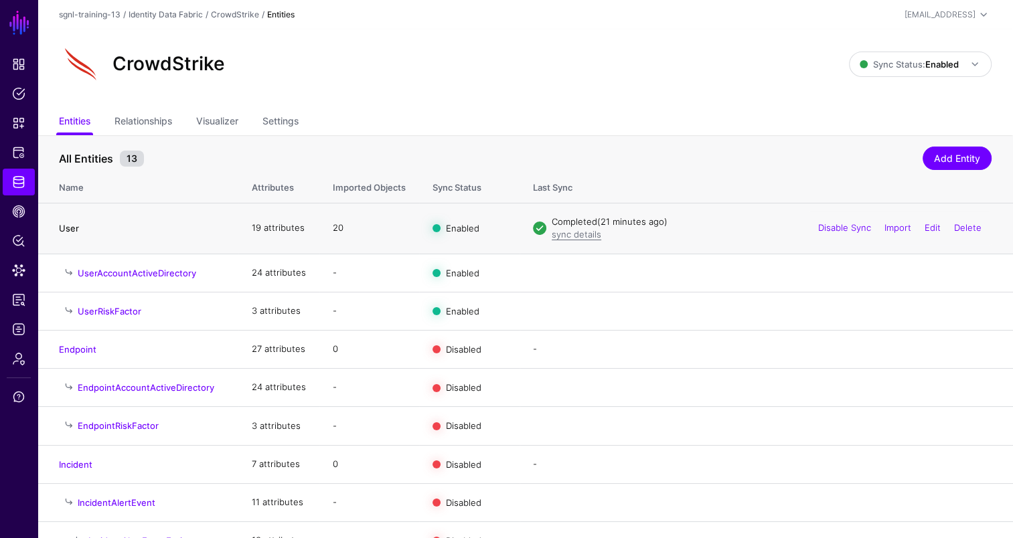
click at [68, 226] on link "User" at bounding box center [69, 228] width 20 height 11
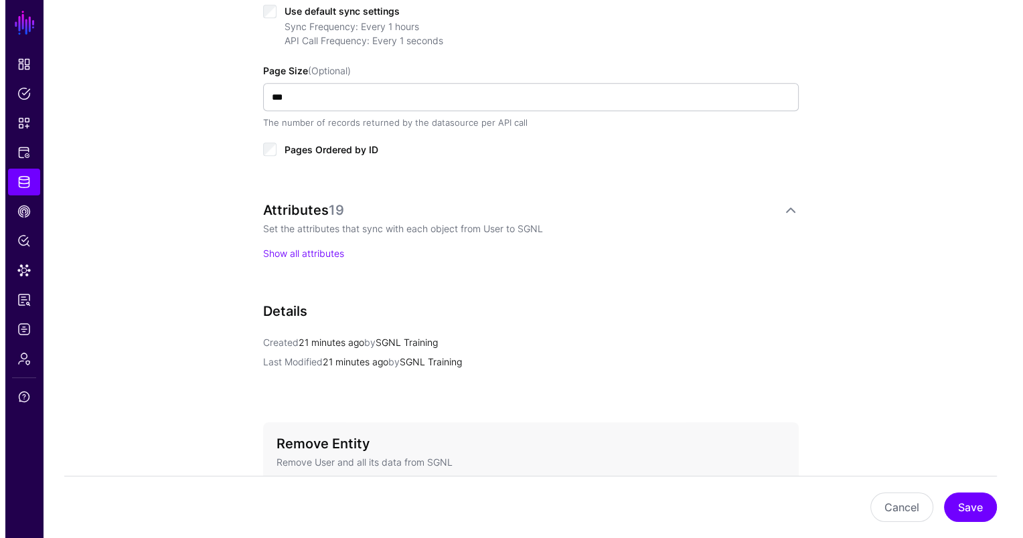
scroll to position [847, 0]
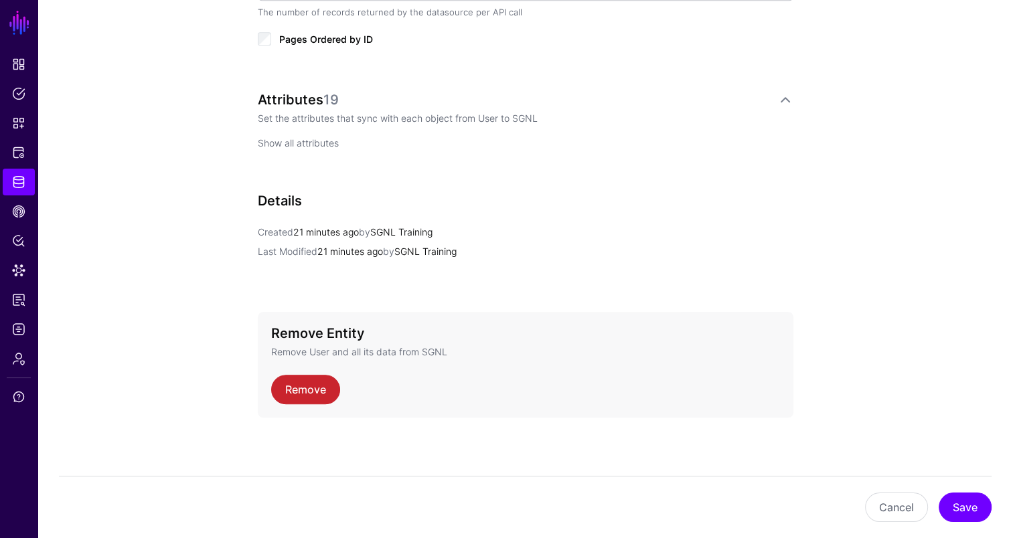
click at [307, 140] on link "Show all attributes" at bounding box center [298, 142] width 81 height 11
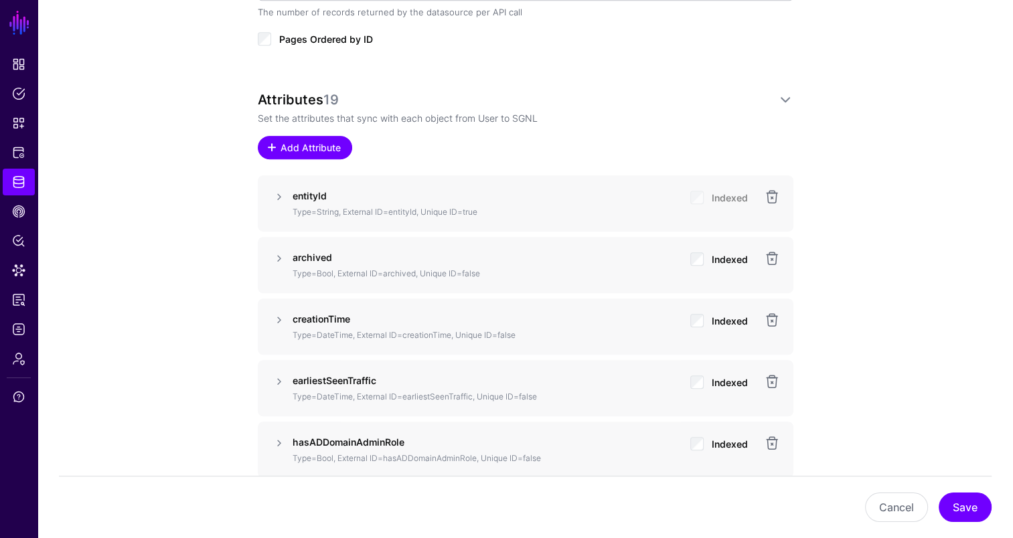
click at [319, 141] on span "Add Attribute" at bounding box center [311, 148] width 64 height 14
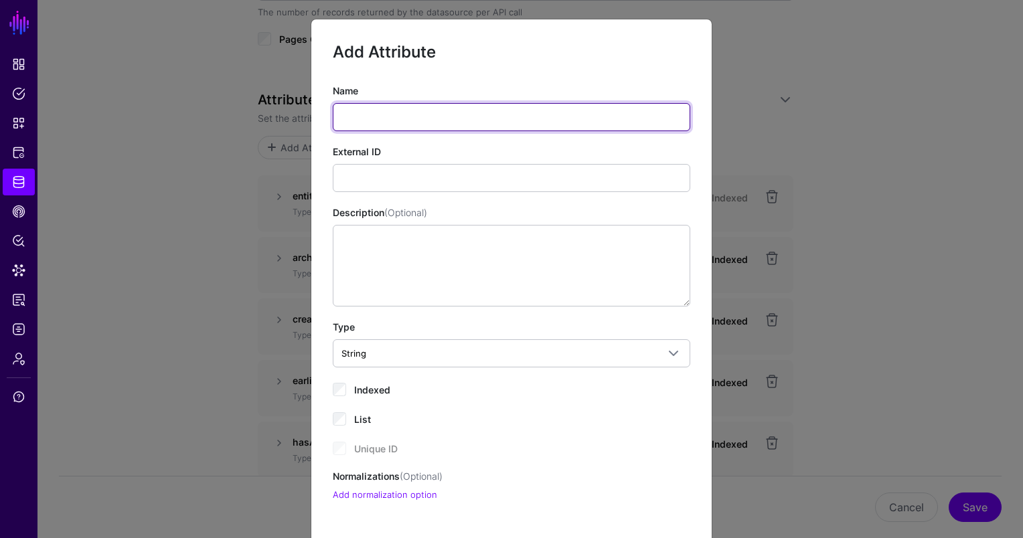
click at [375, 111] on input "Name" at bounding box center [512, 117] width 358 height 28
type input "***"
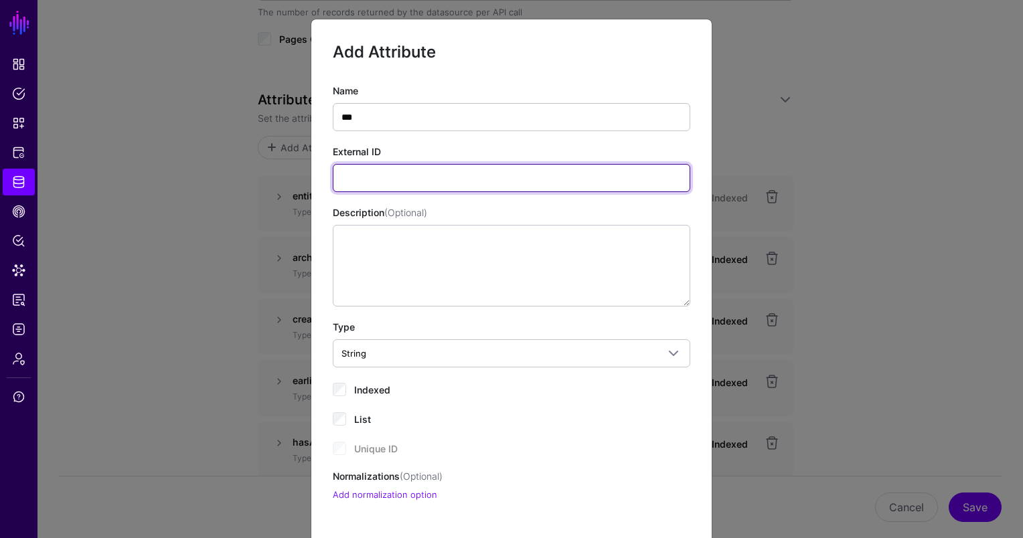
click at [369, 181] on input "External ID" at bounding box center [512, 178] width 358 height 28
type input "**********"
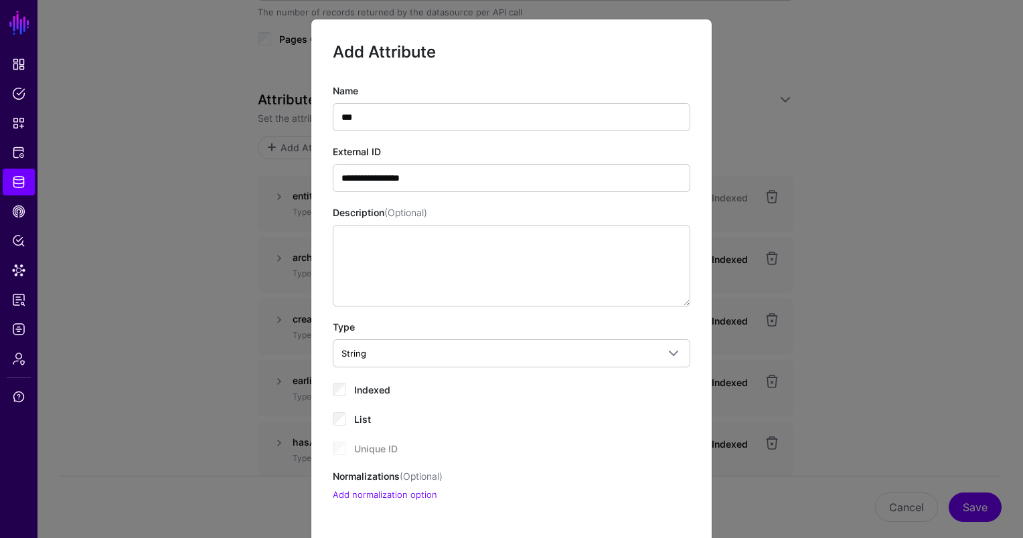
click at [379, 391] on span "Indexed" at bounding box center [372, 389] width 36 height 11
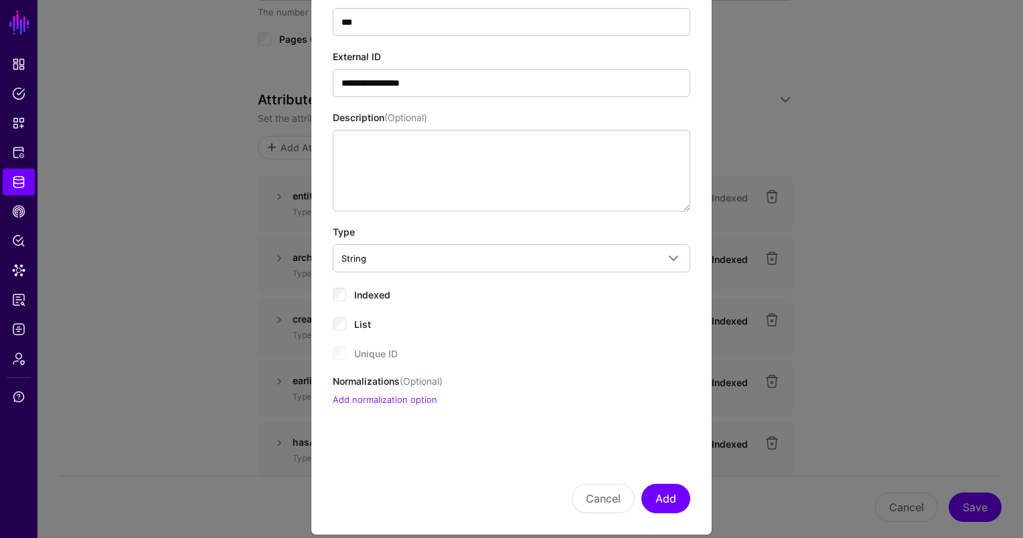
scroll to position [110, 0]
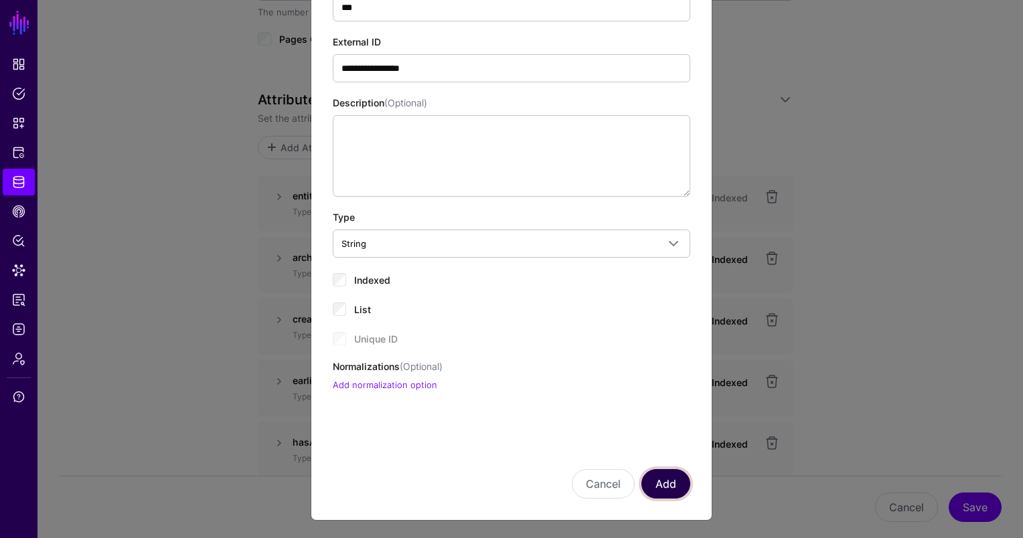
click at [664, 491] on button "Add" at bounding box center [665, 483] width 49 height 29
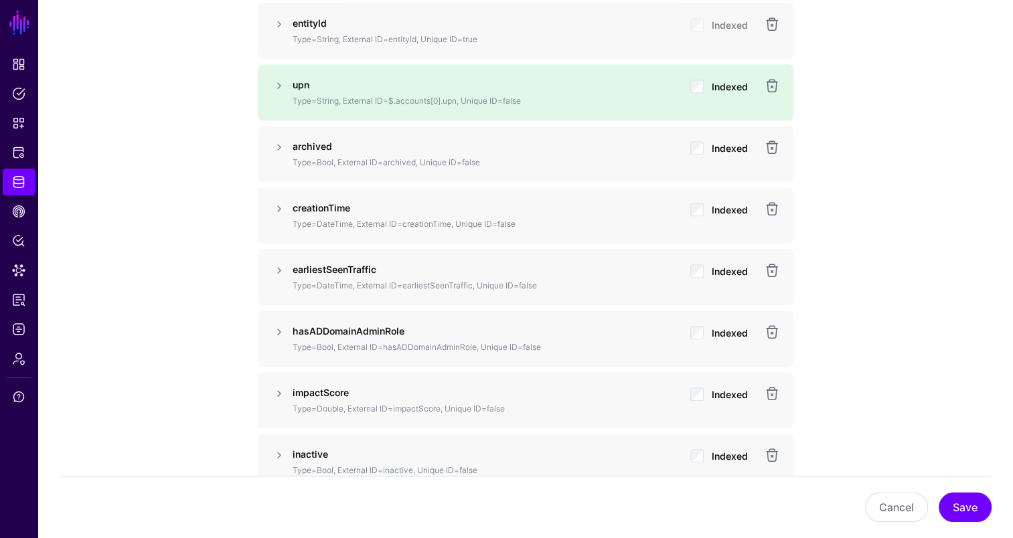
scroll to position [948, 0]
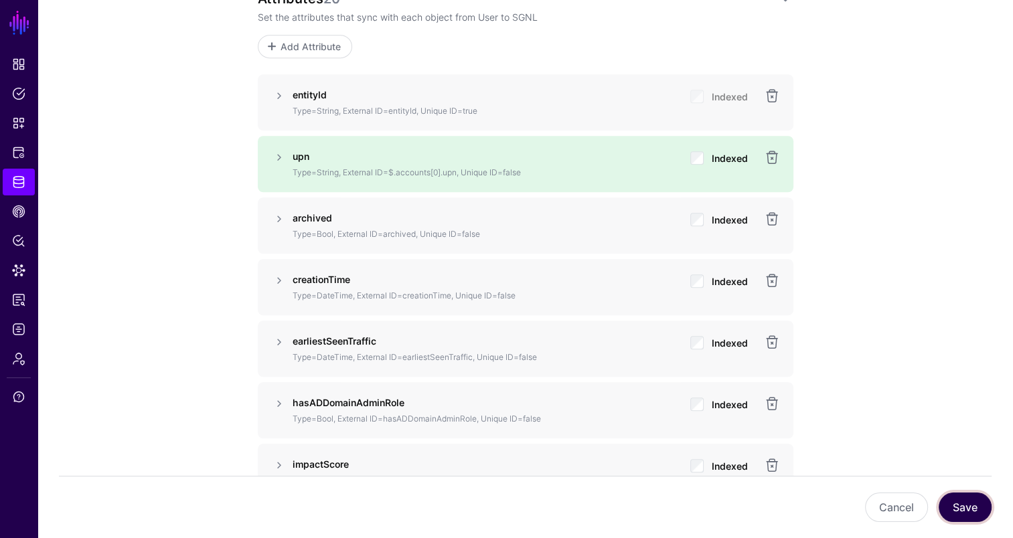
click at [964, 505] on button "Save" at bounding box center [965, 507] width 53 height 29
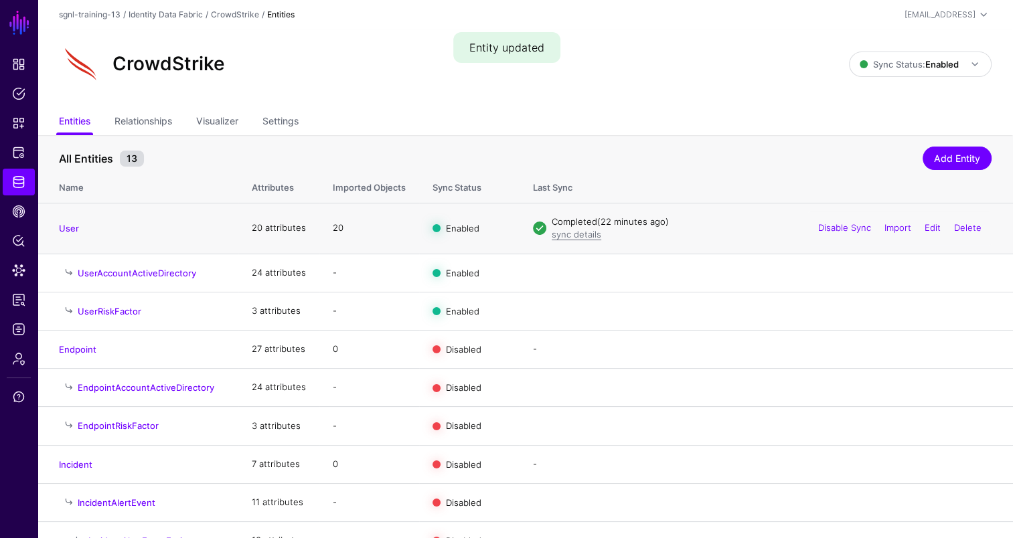
click at [75, 236] on td "User" at bounding box center [137, 228] width 201 height 51
click at [72, 228] on link "User" at bounding box center [69, 228] width 20 height 11
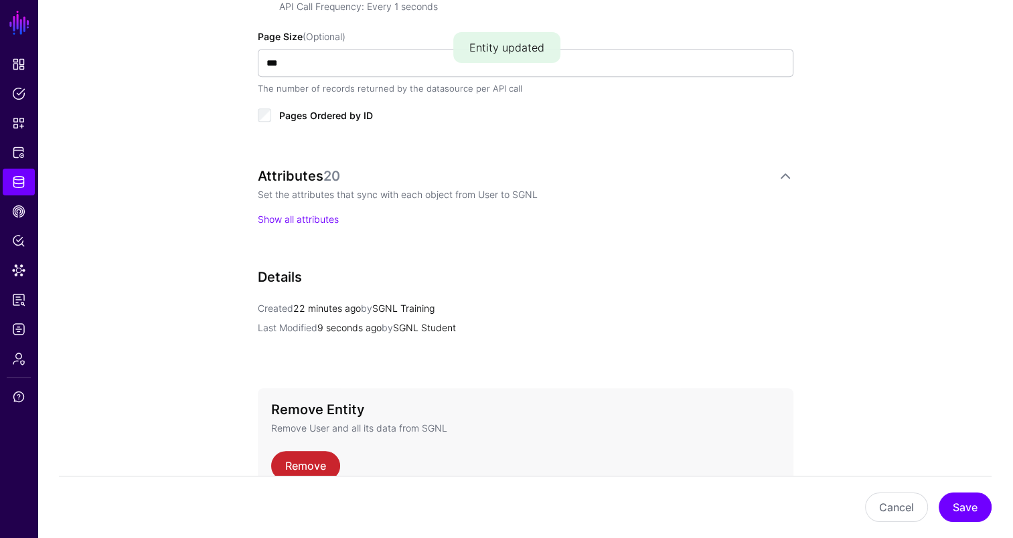
scroll to position [713, 0]
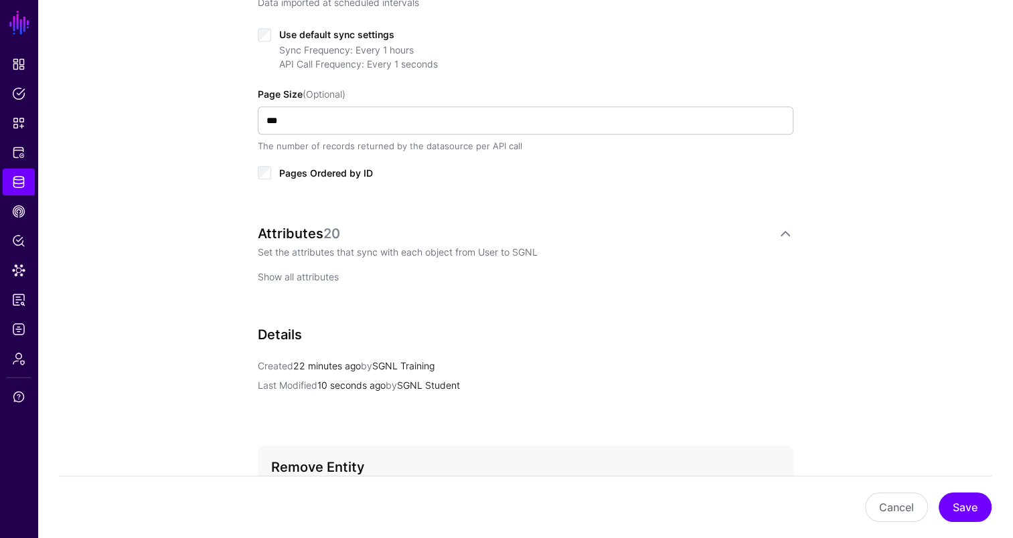
click at [309, 271] on link "Show all attributes" at bounding box center [298, 276] width 81 height 11
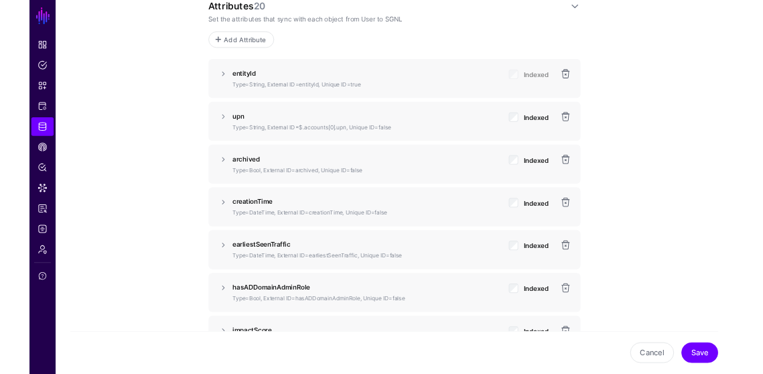
scroll to position [914, 0]
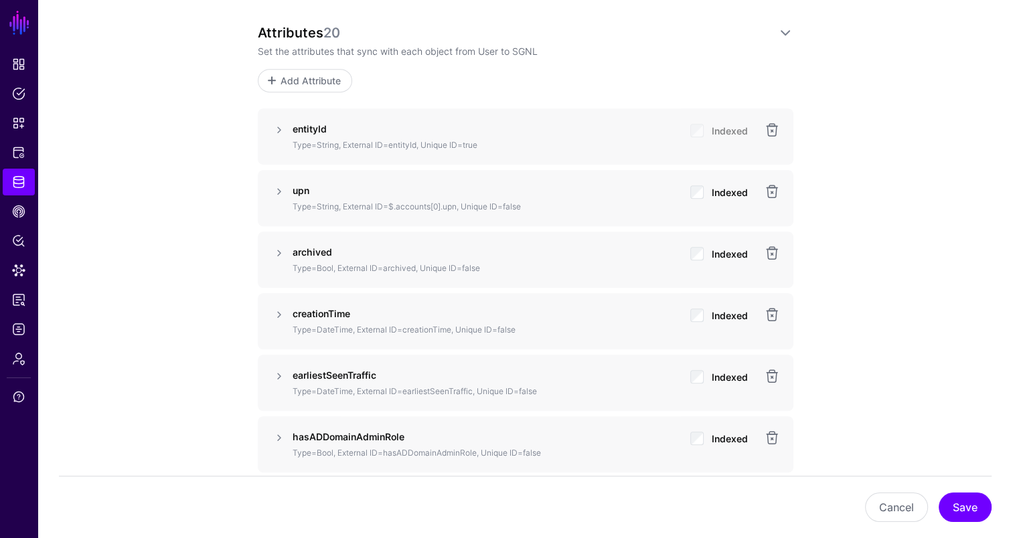
click at [893, 186] on div "**********" at bounding box center [525, 466] width 976 height 2541
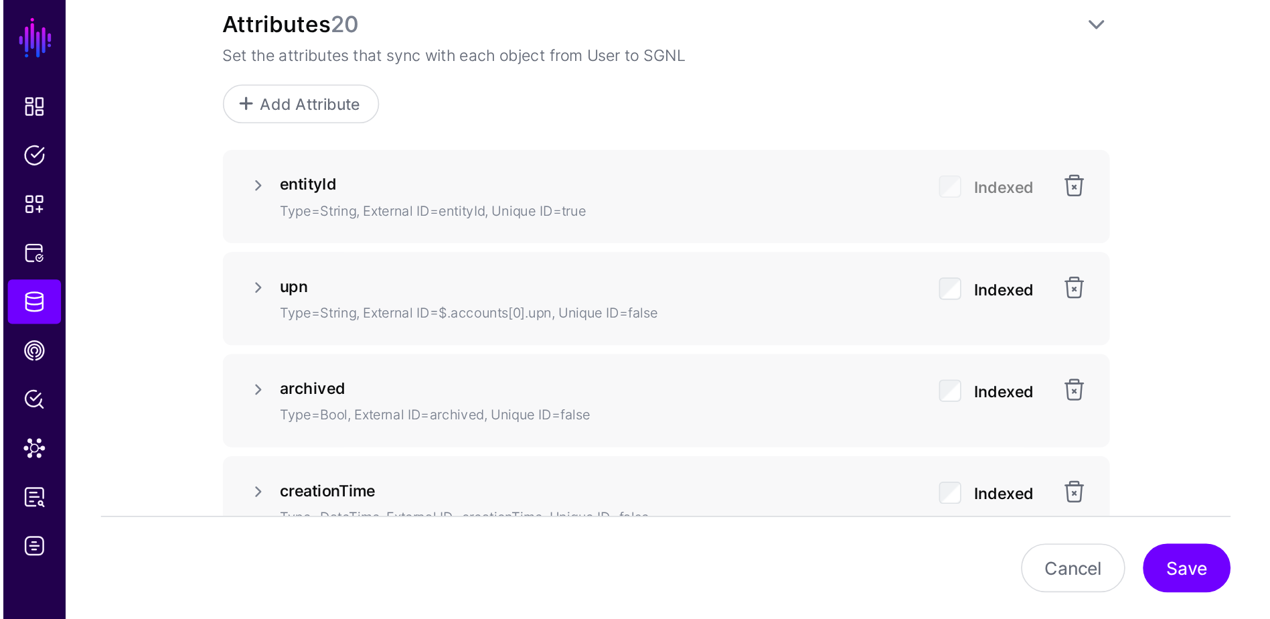
scroll to position [915, 0]
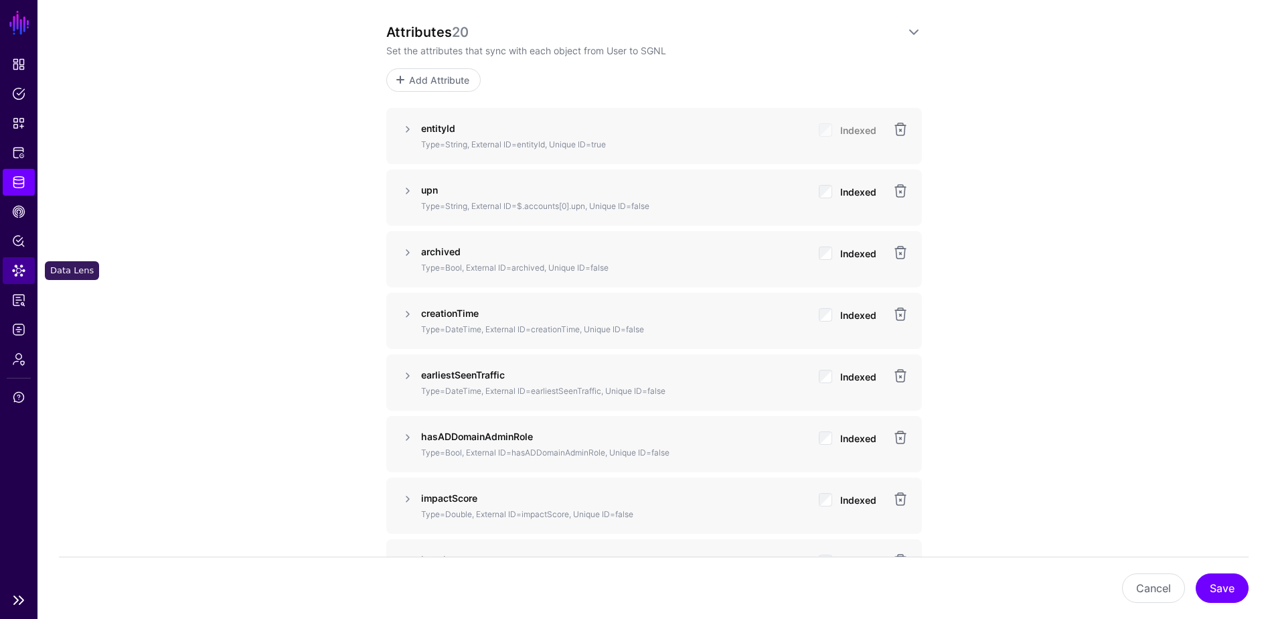
click at [17, 268] on span "Data Lens" at bounding box center [18, 270] width 13 height 13
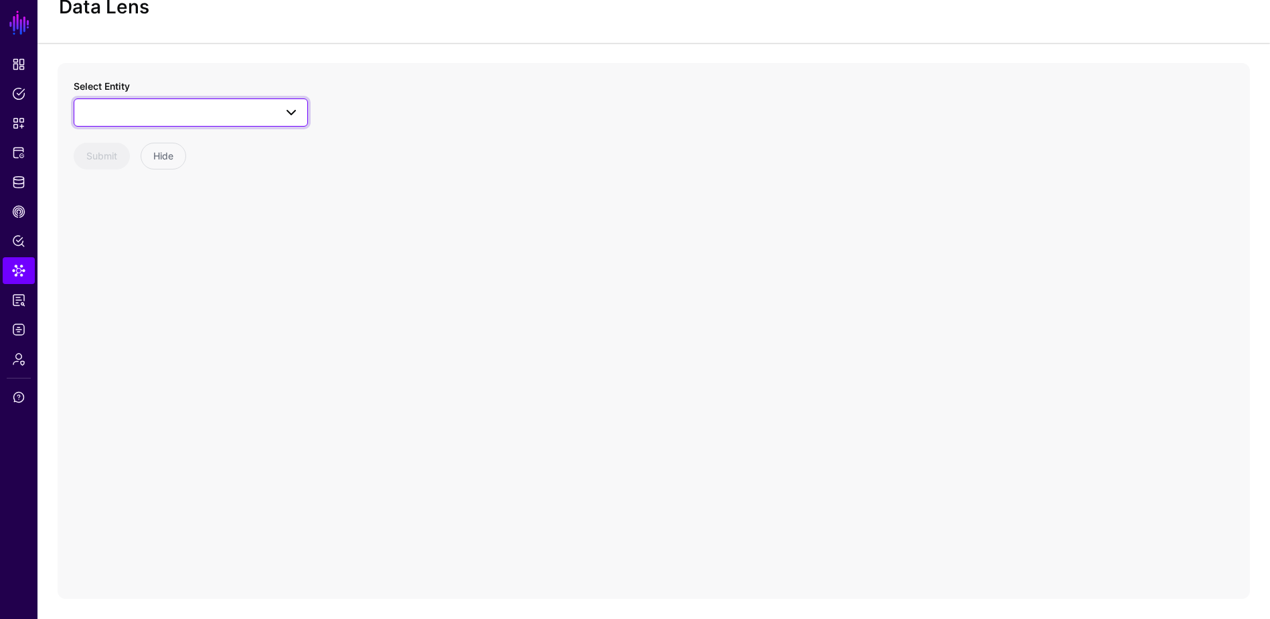
click at [148, 107] on span at bounding box center [190, 112] width 217 height 16
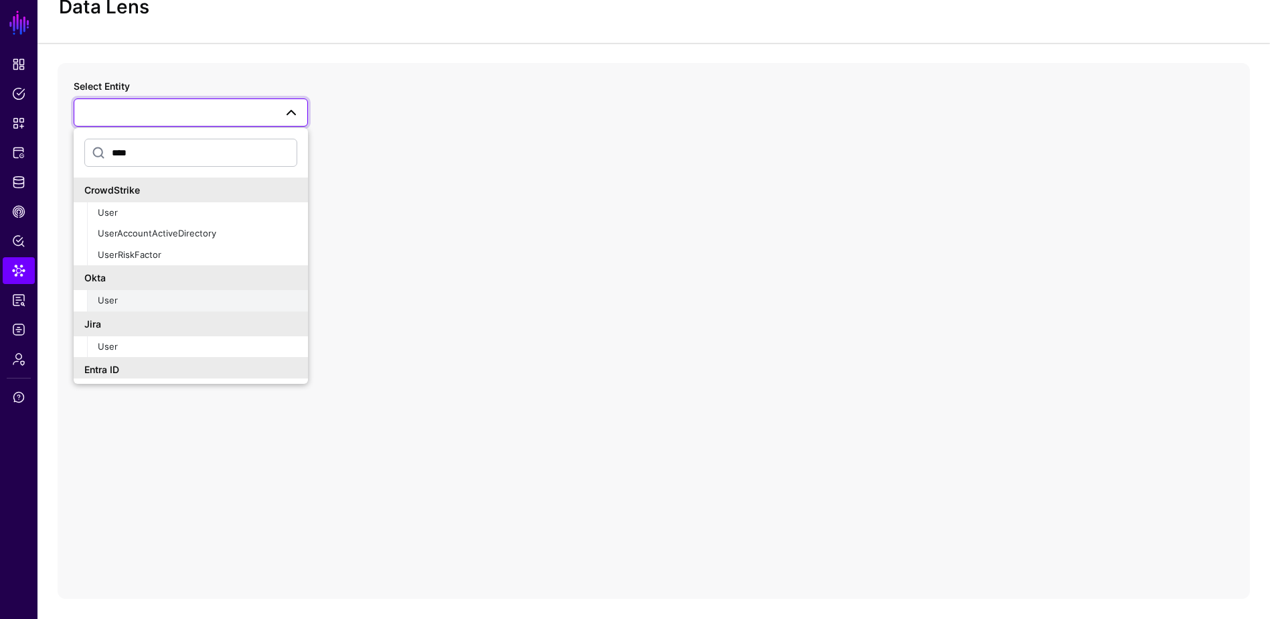
type input "****"
click at [159, 301] on div "User" at bounding box center [198, 300] width 200 height 13
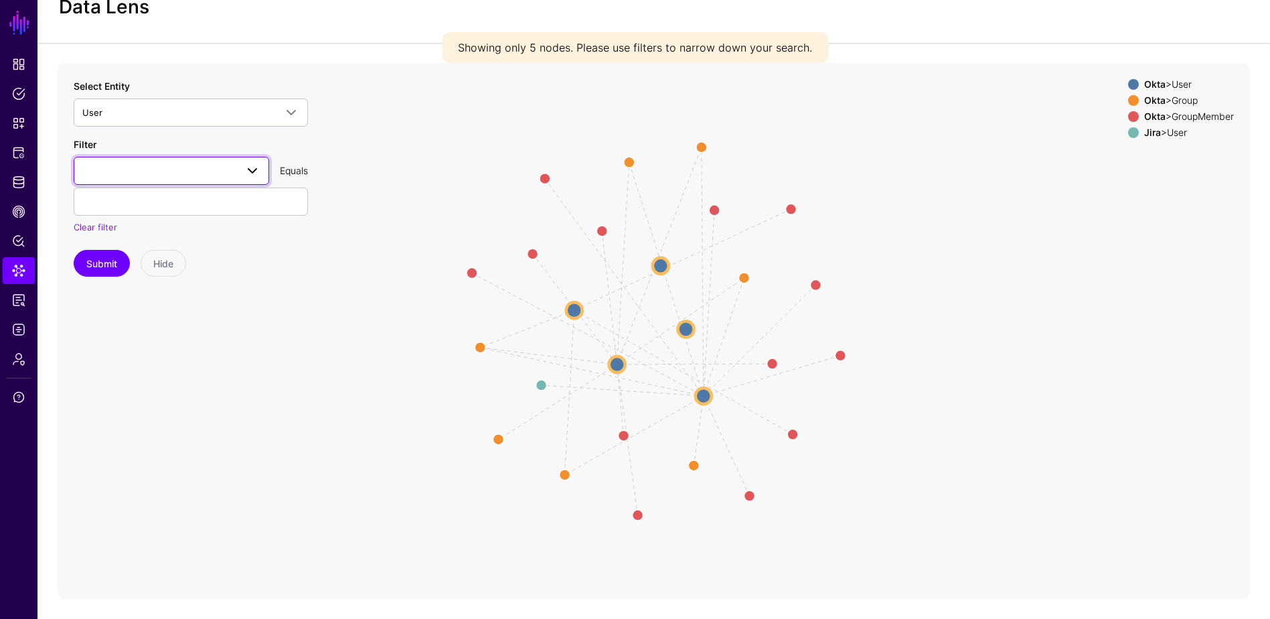
click at [163, 179] on link at bounding box center [172, 171] width 196 height 28
type input "**********"
click at [171, 251] on div "profile__email" at bounding box center [171, 246] width 174 height 13
click at [149, 206] on input "text" at bounding box center [191, 201] width 234 height 28
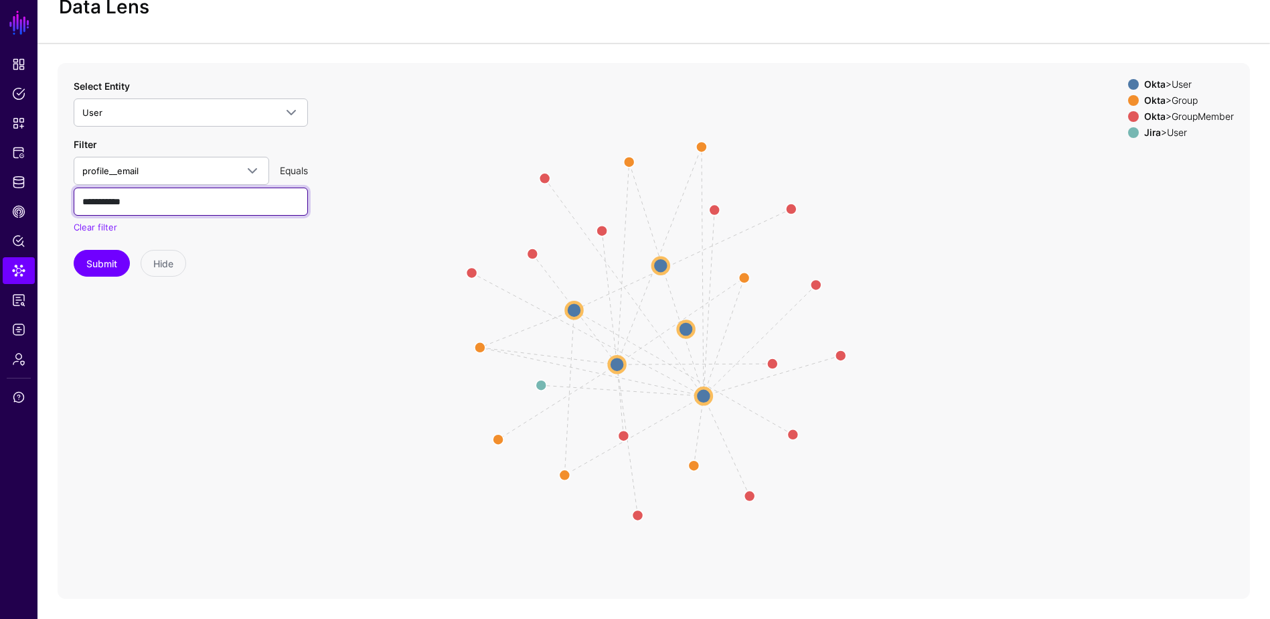
type input "**********"
click at [74, 250] on button "Submit" at bounding box center [102, 263] width 56 height 27
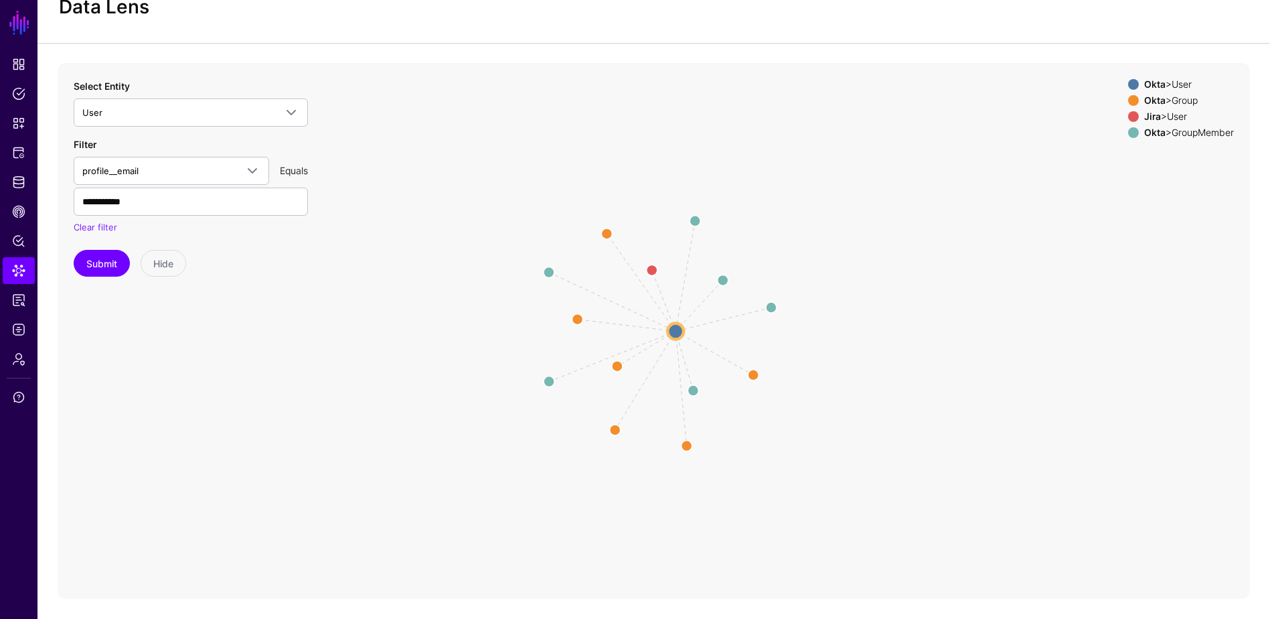
click at [672, 333] on circle at bounding box center [676, 331] width 16 height 16
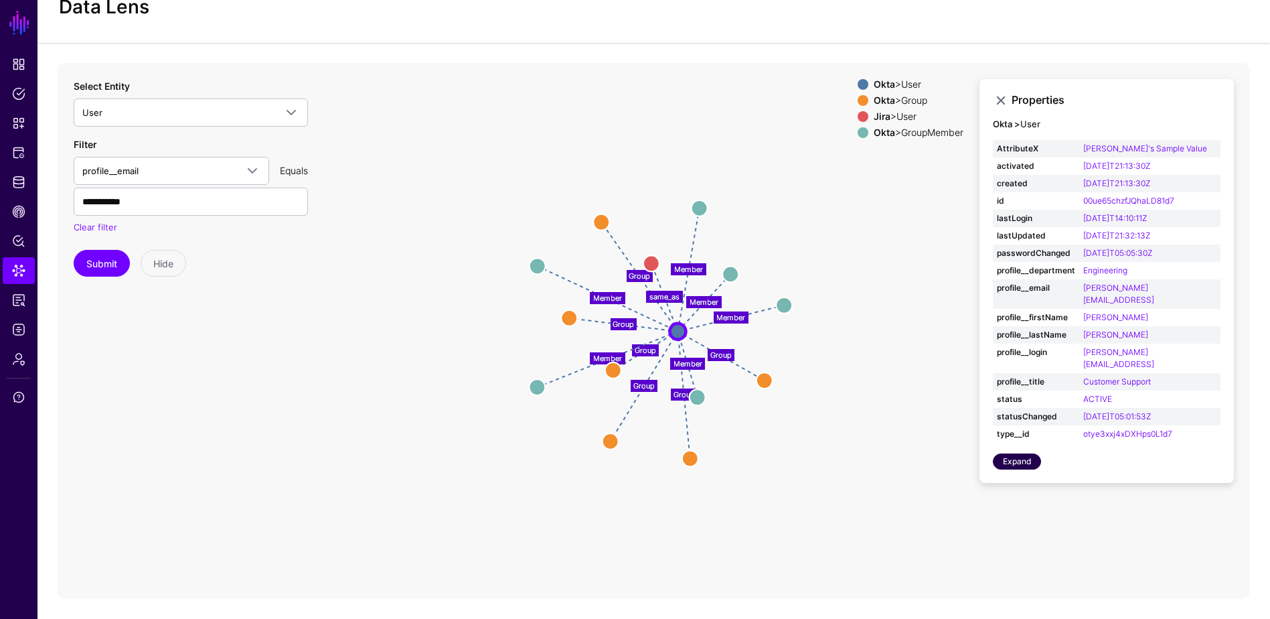
click at [1022, 453] on link "Expand" at bounding box center [1017, 461] width 48 height 16
click at [649, 261] on circle at bounding box center [651, 262] width 16 height 16
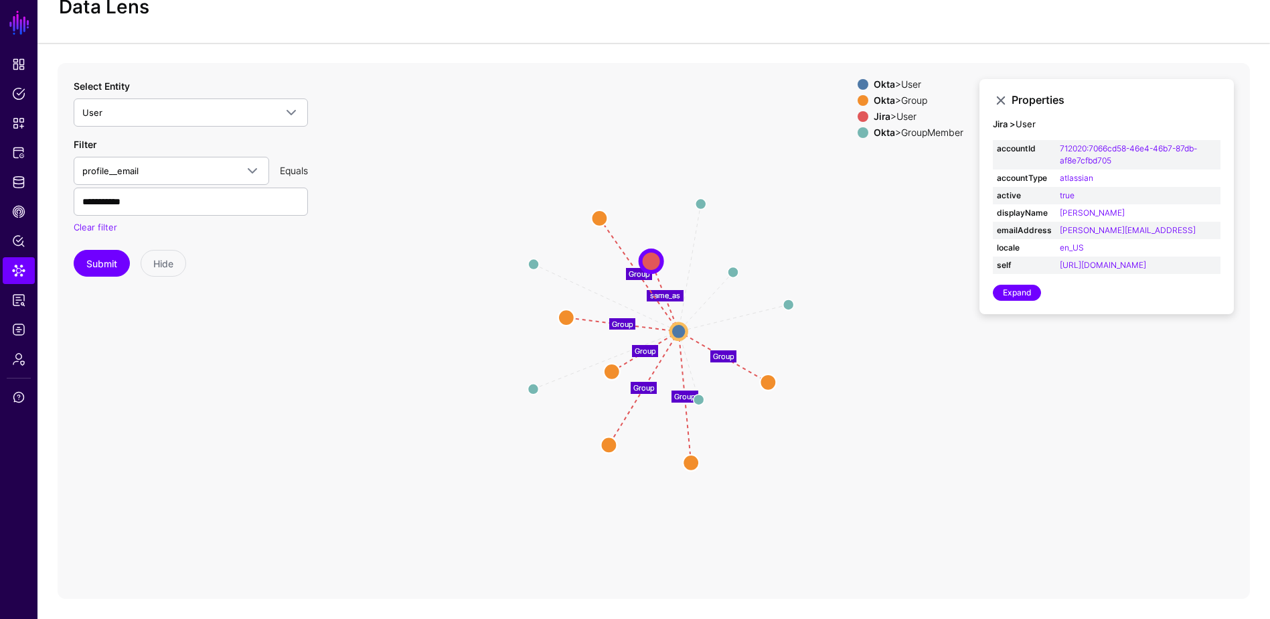
click at [666, 295] on text "same_as" at bounding box center [665, 295] width 30 height 9
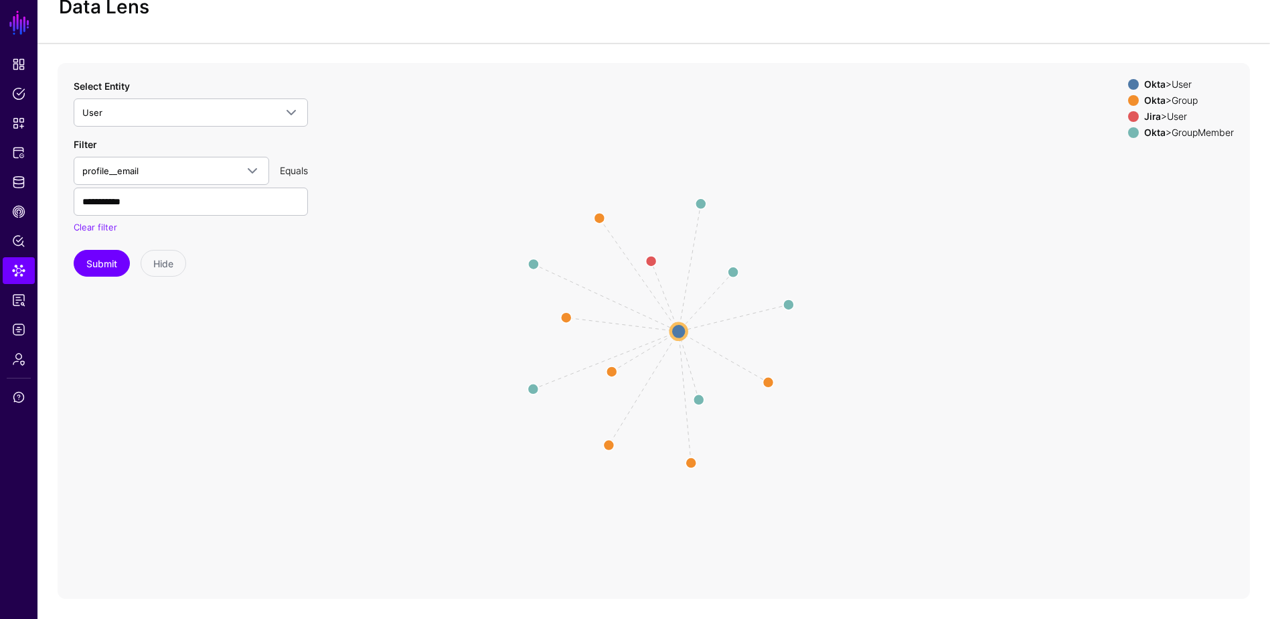
click at [666, 295] on icon "Member Member Member Member Member Member Group same_as Group Group Group Group…" at bounding box center [654, 331] width 1193 height 536
click at [652, 258] on circle at bounding box center [651, 260] width 21 height 21
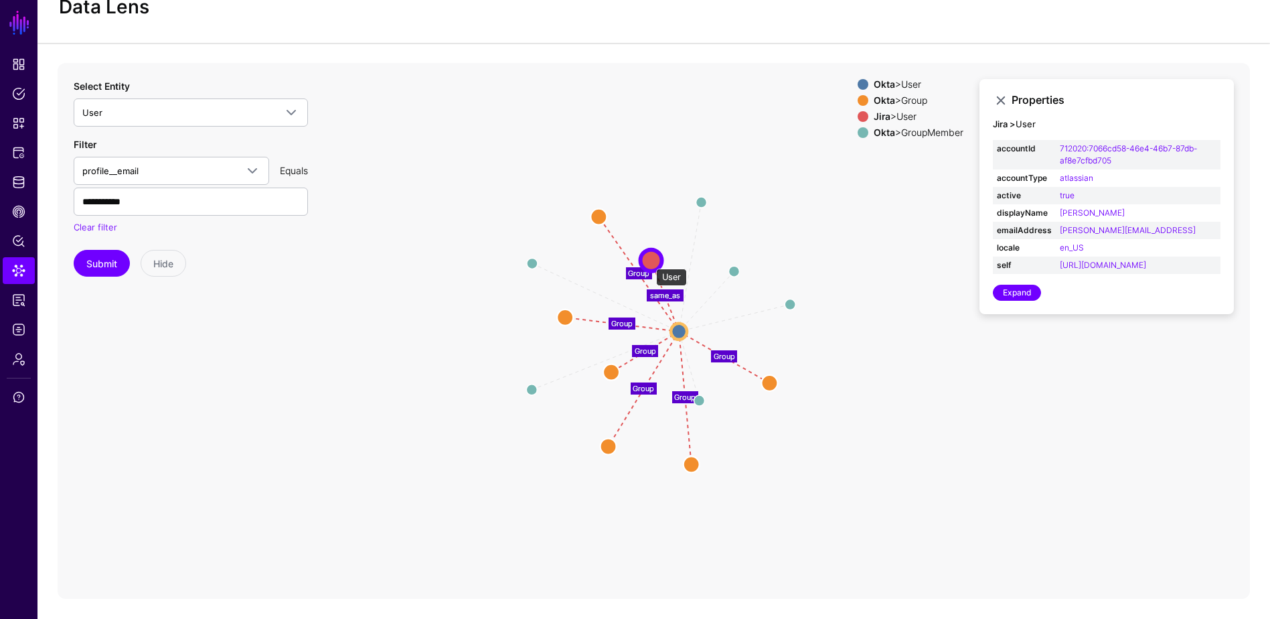
click at [649, 262] on circle at bounding box center [651, 259] width 21 height 21
click at [1007, 301] on link "Expand" at bounding box center [1017, 293] width 48 height 16
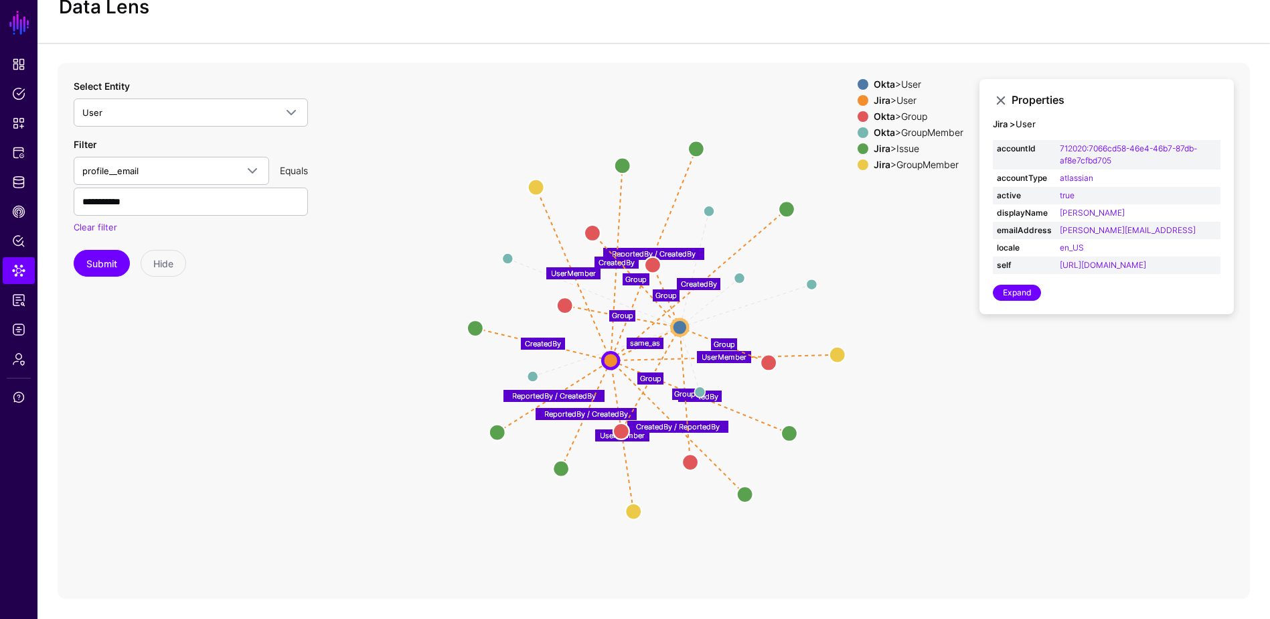
click at [858, 162] on span at bounding box center [863, 164] width 11 height 11
click at [858, 164] on span at bounding box center [863, 164] width 11 height 11
click at [858, 116] on span at bounding box center [863, 116] width 11 height 11
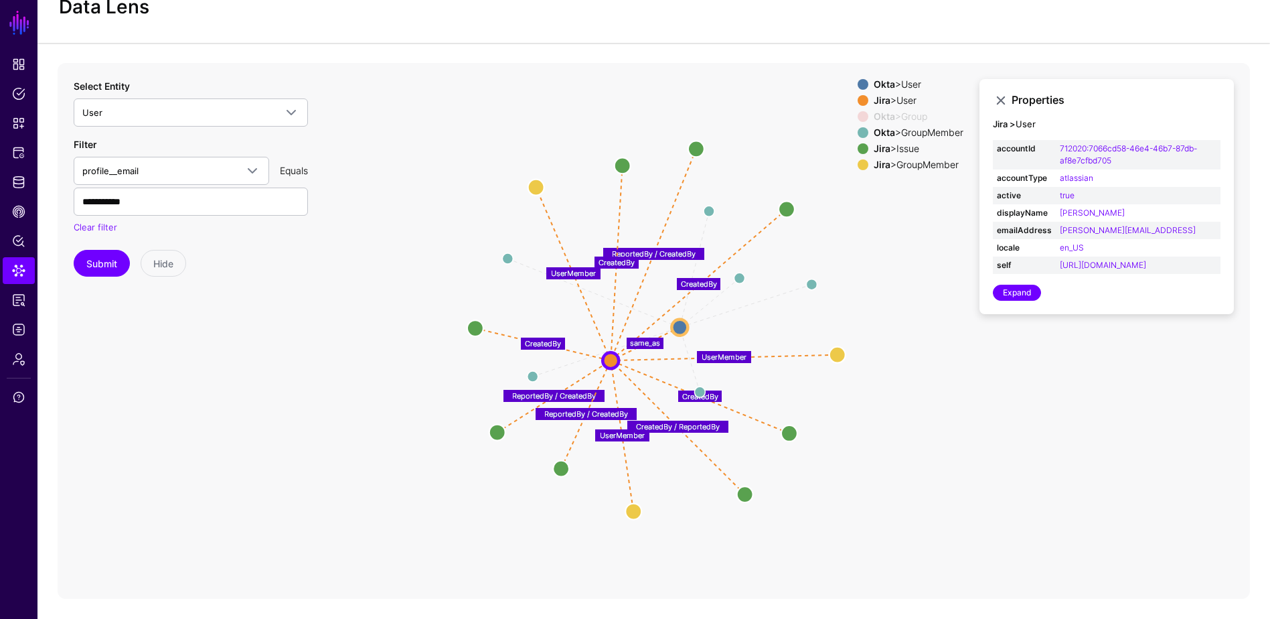
click at [858, 162] on span at bounding box center [863, 164] width 11 height 11
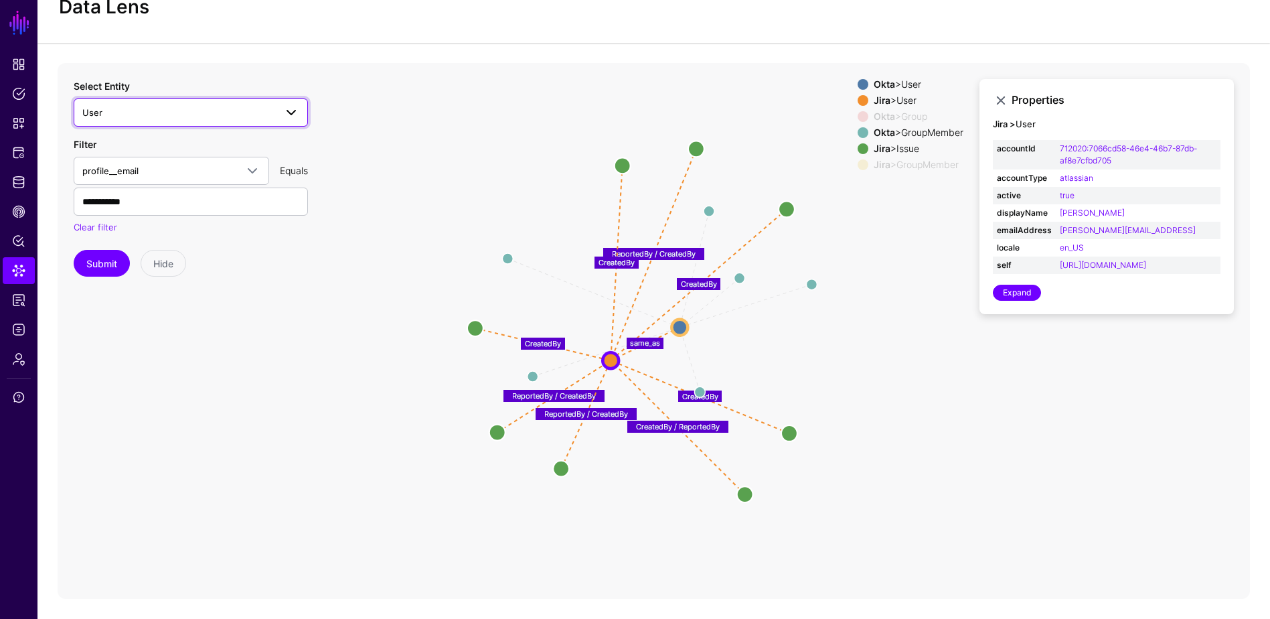
click at [259, 107] on span "User" at bounding box center [178, 112] width 193 height 15
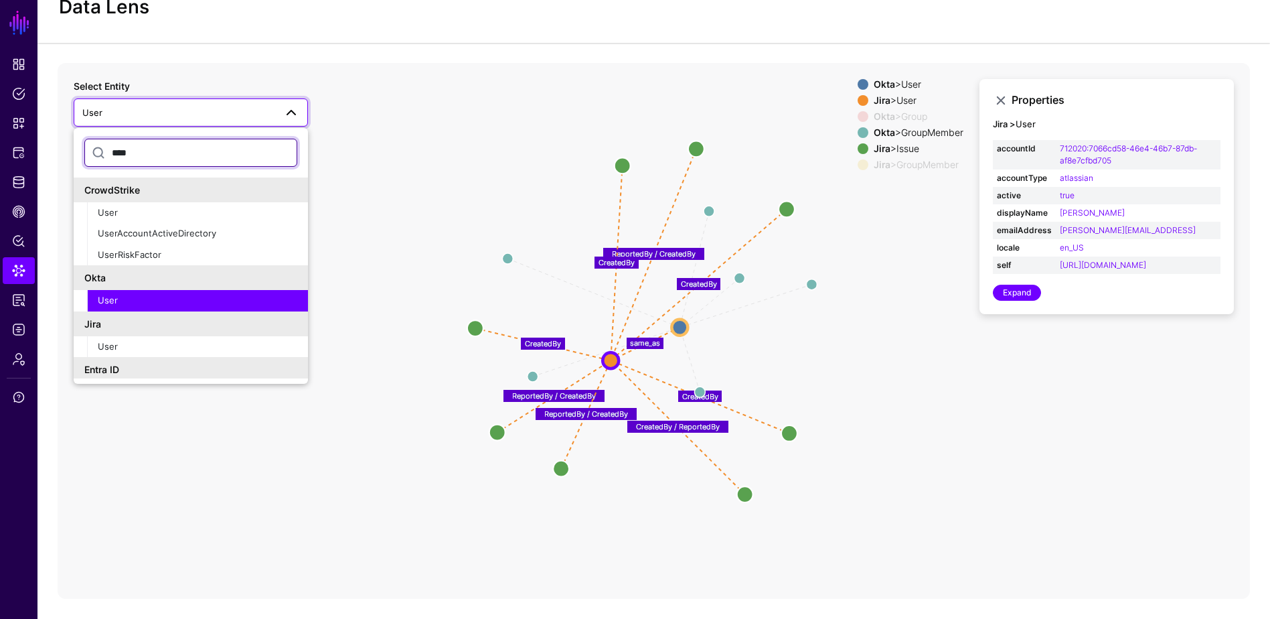
click at [159, 157] on input "****" at bounding box center [190, 153] width 213 height 28
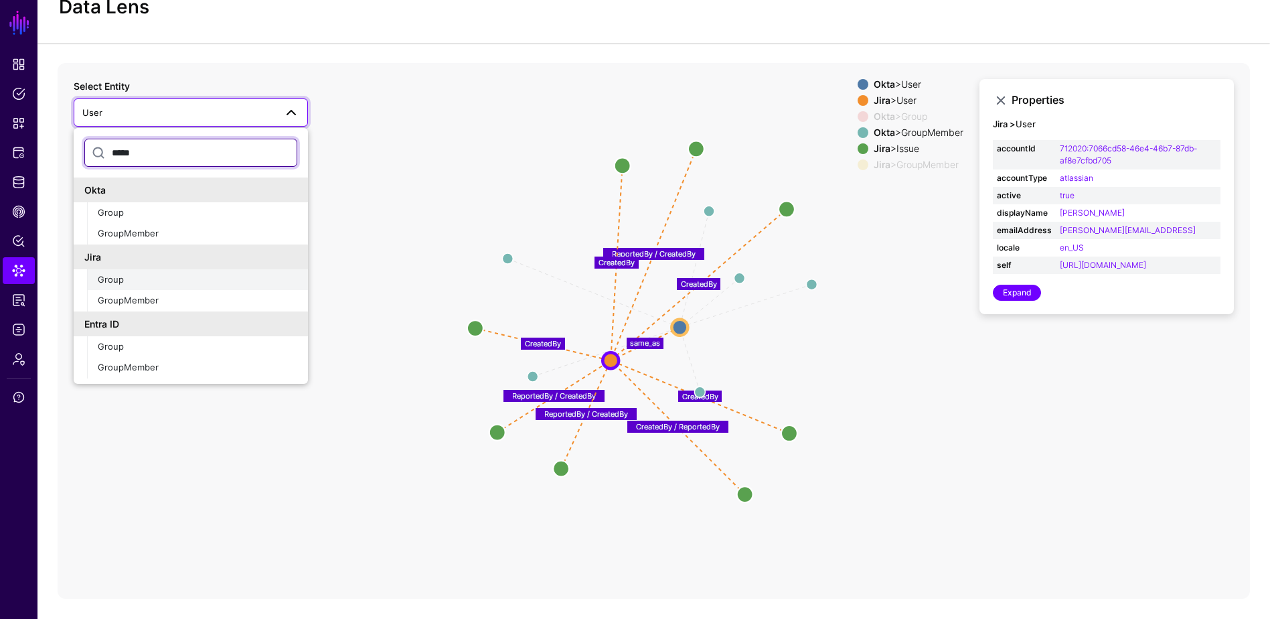
type input "*****"
click at [157, 281] on div "Group" at bounding box center [198, 279] width 200 height 13
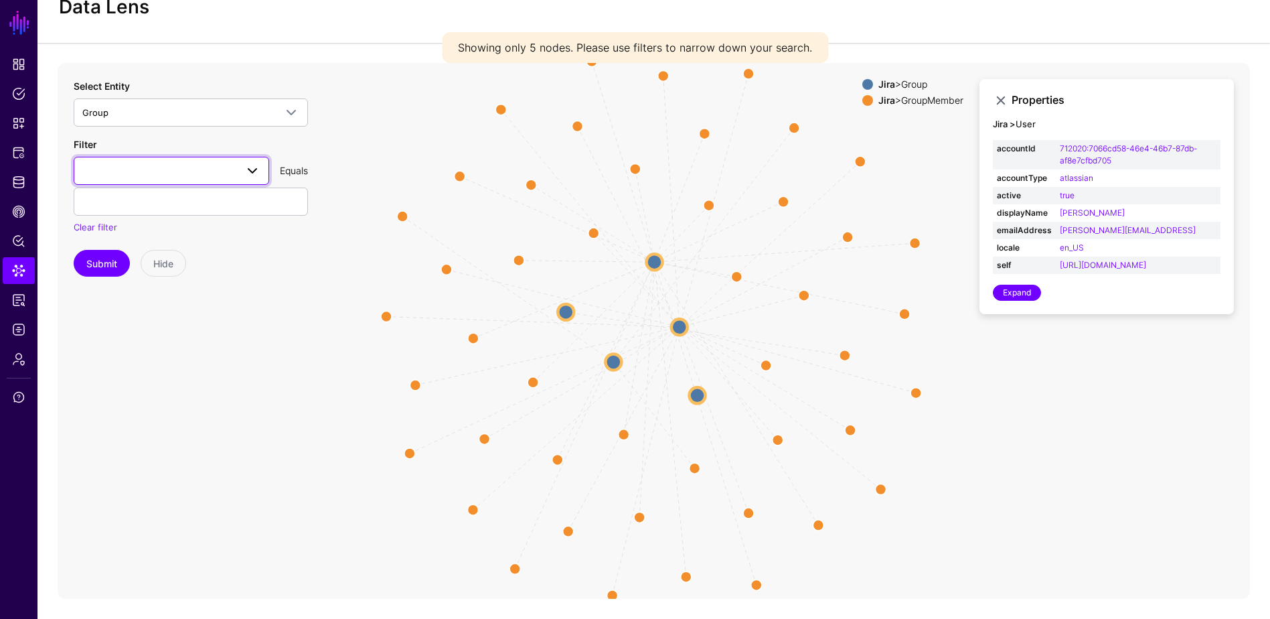
click at [216, 165] on span at bounding box center [171, 171] width 178 height 16
click at [161, 248] on div "groupId" at bounding box center [171, 246] width 174 height 13
click at [173, 198] on input "text" at bounding box center [191, 201] width 234 height 28
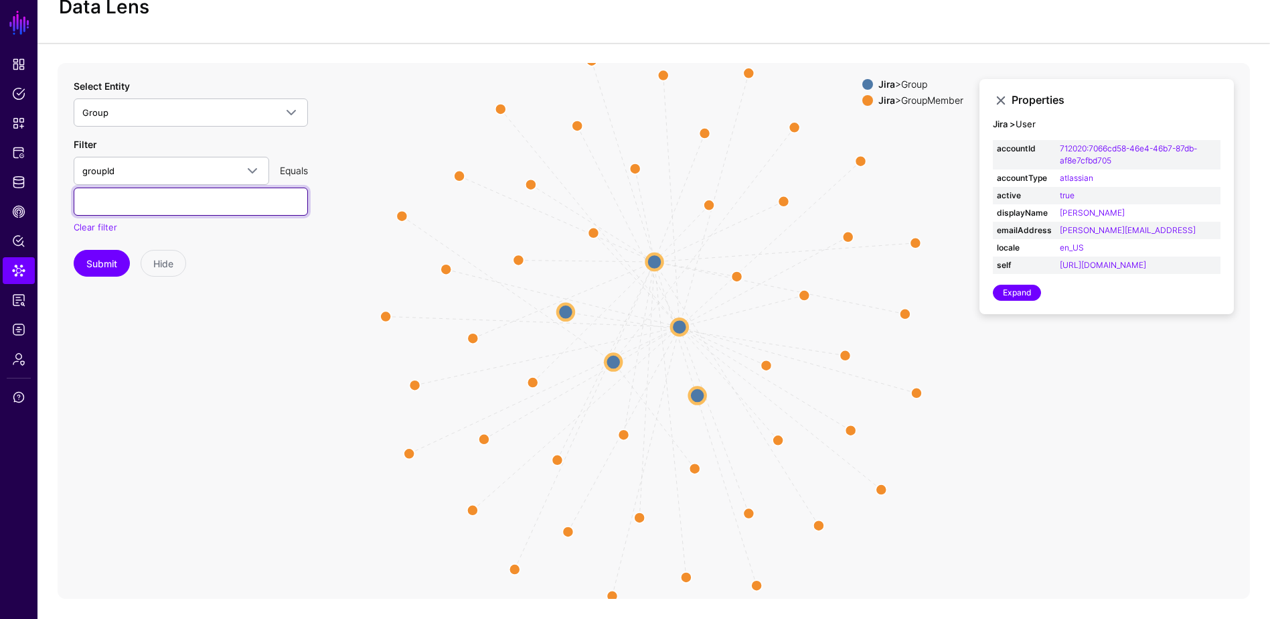
click at [164, 213] on input "text" at bounding box center [191, 201] width 234 height 28
paste input "**********"
type input "**********"
click at [93, 264] on button "Submit" at bounding box center [102, 263] width 56 height 27
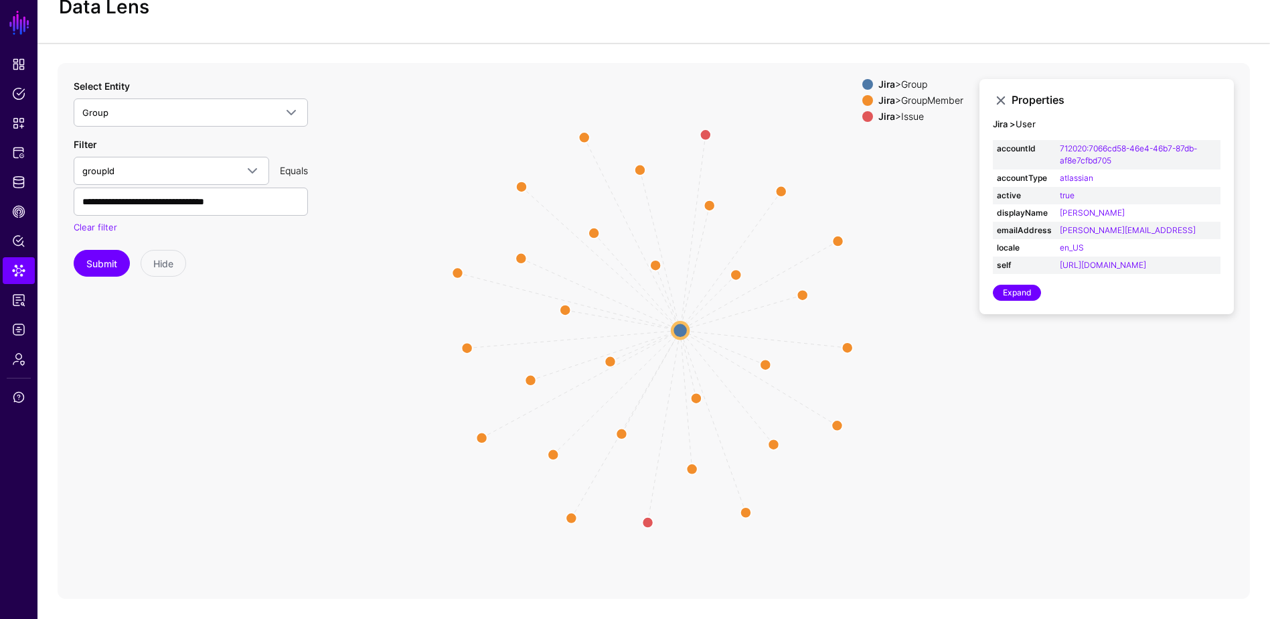
click at [863, 118] on span at bounding box center [867, 116] width 11 height 11
click at [862, 119] on span at bounding box center [867, 116] width 11 height 11
click at [708, 133] on circle at bounding box center [705, 134] width 21 height 21
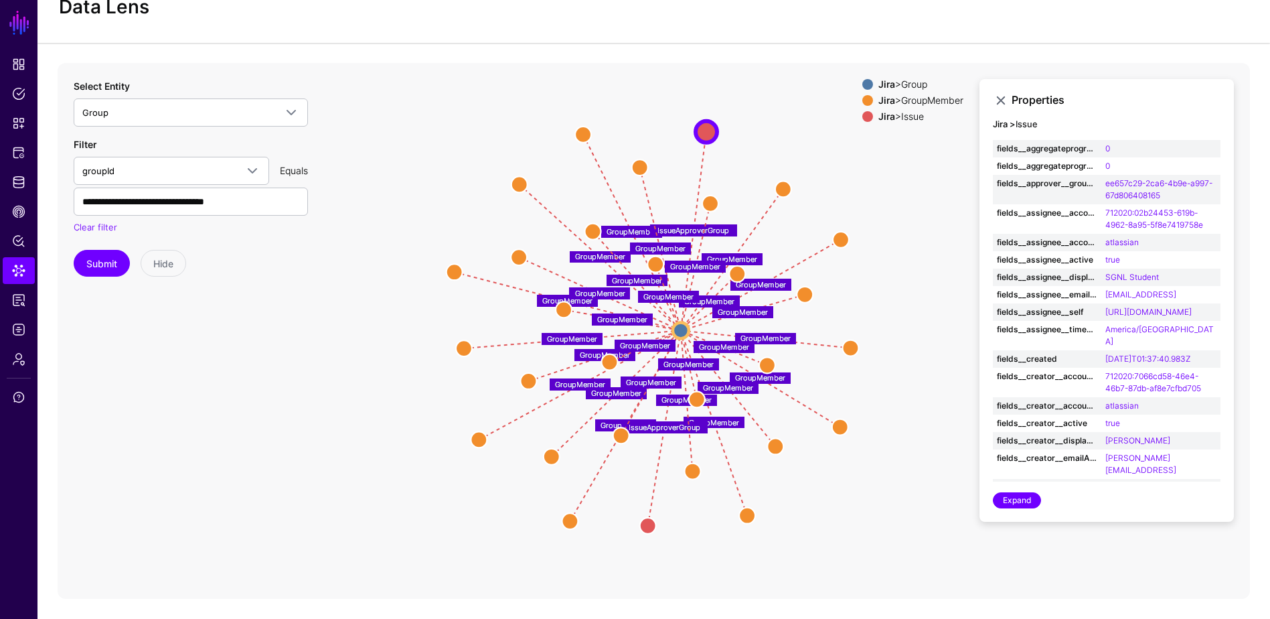
click at [862, 116] on span at bounding box center [867, 116] width 11 height 11
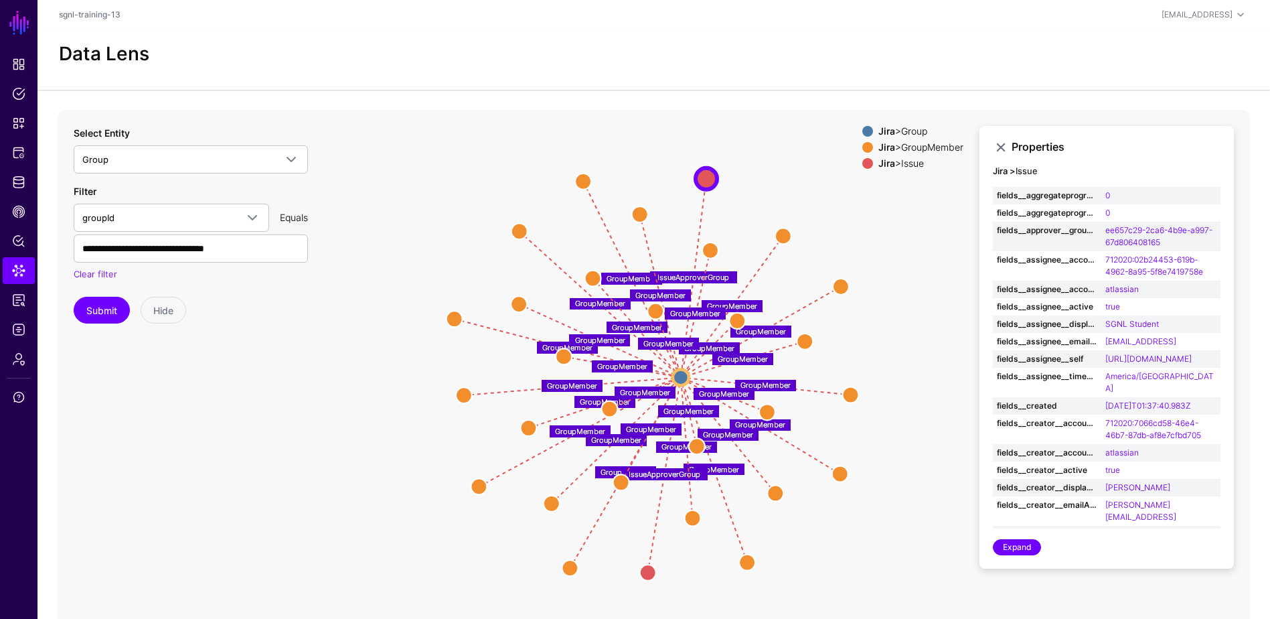
scroll to position [47, 0]
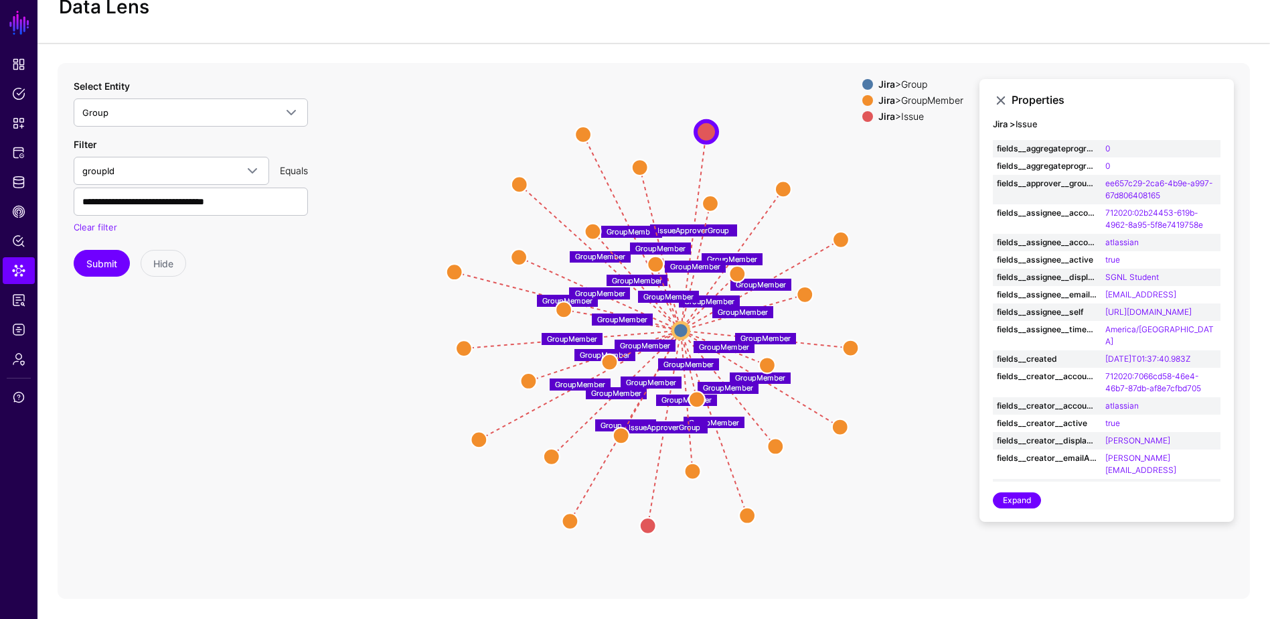
click at [863, 96] on span at bounding box center [867, 100] width 11 height 11
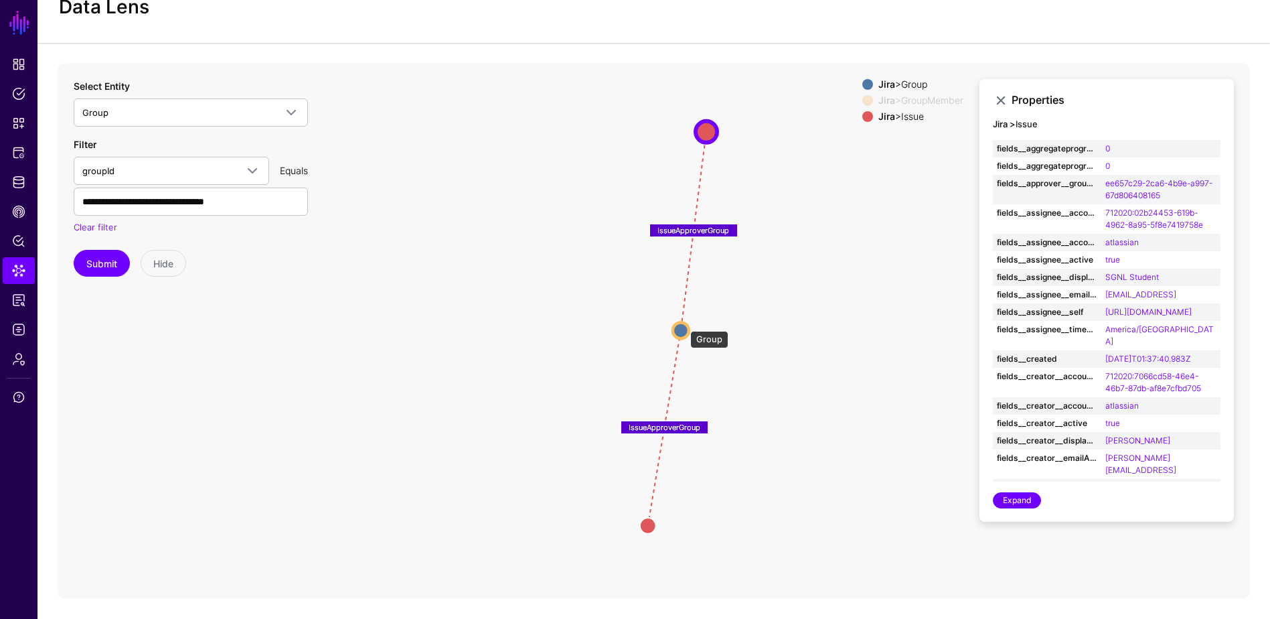
click at [684, 324] on circle at bounding box center [681, 330] width 16 height 16
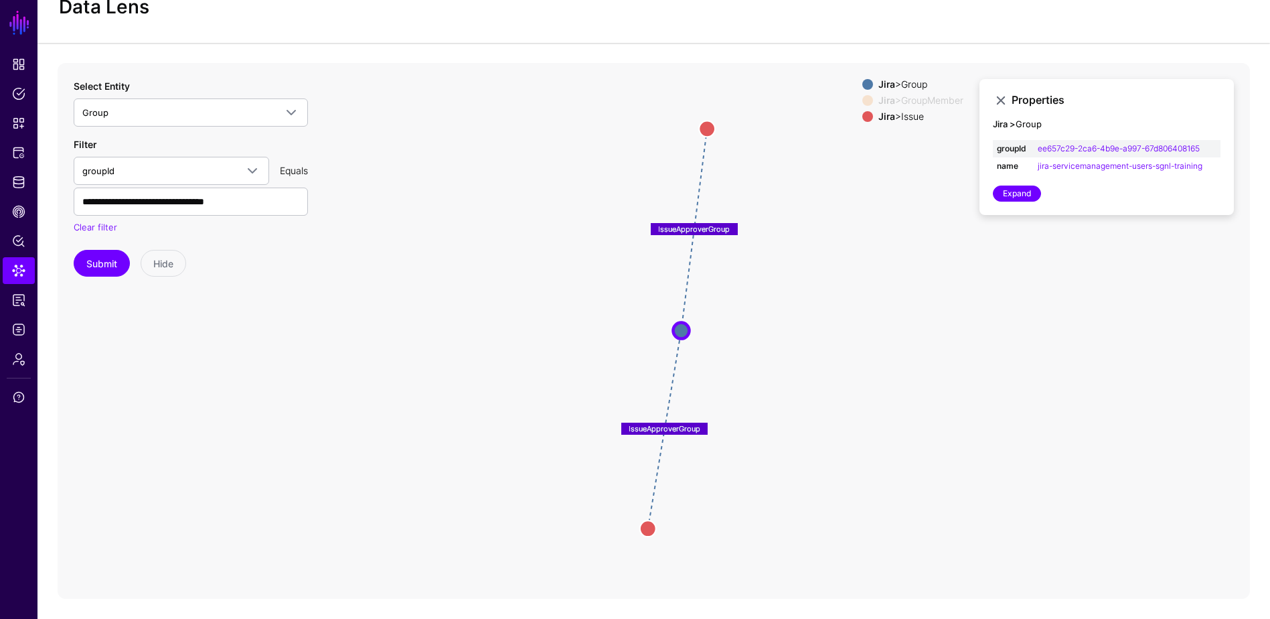
click at [913, 86] on div "Jira > Group" at bounding box center [921, 84] width 90 height 11
click at [911, 82] on div "Jira > Group" at bounding box center [921, 84] width 90 height 11
click at [17, 179] on span "Identity Data Fabric" at bounding box center [18, 181] width 13 height 13
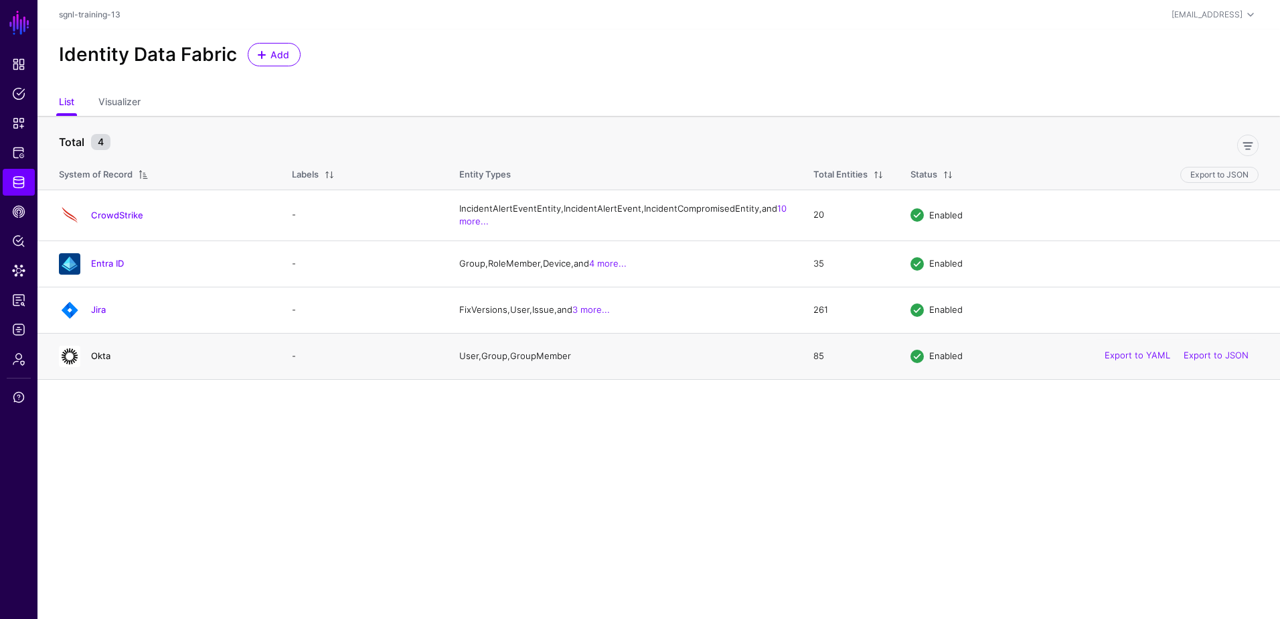
click at [103, 361] on link "Okta" at bounding box center [100, 355] width 19 height 11
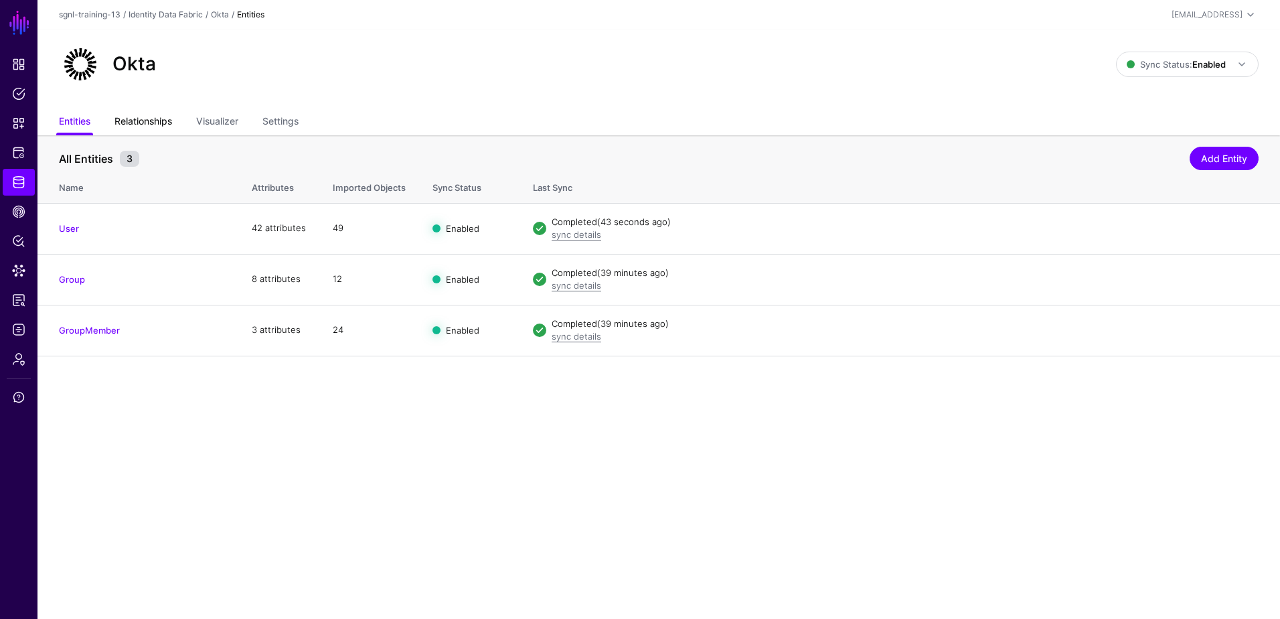
click at [129, 120] on link "Relationships" at bounding box center [143, 122] width 58 height 25
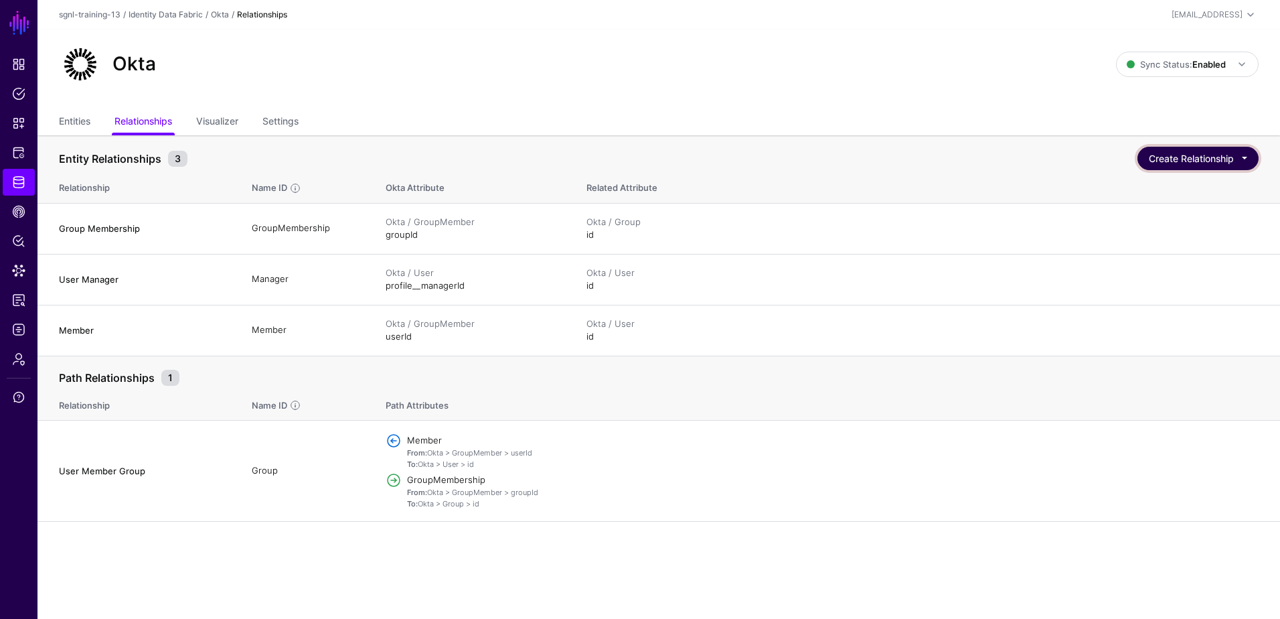
click at [1215, 159] on button "Create Relationship" at bounding box center [1198, 158] width 121 height 23
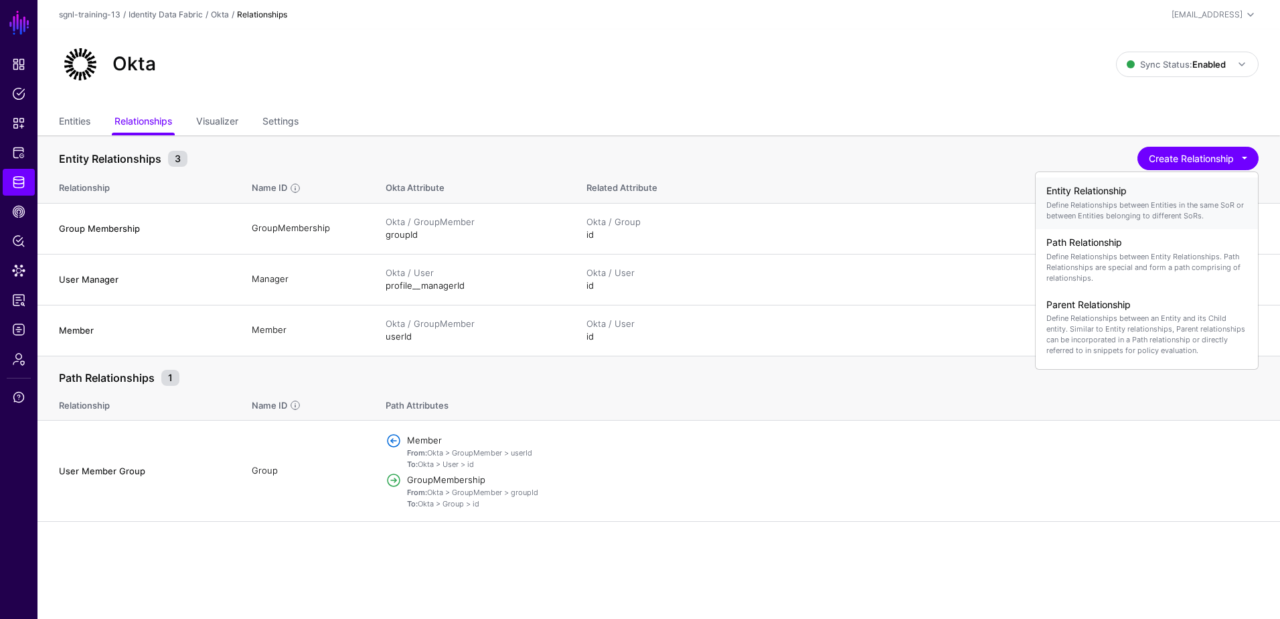
click at [1135, 198] on div "Entity Relationship Define Relationships between Entities in the same SoR or be…" at bounding box center [1147, 203] width 201 height 46
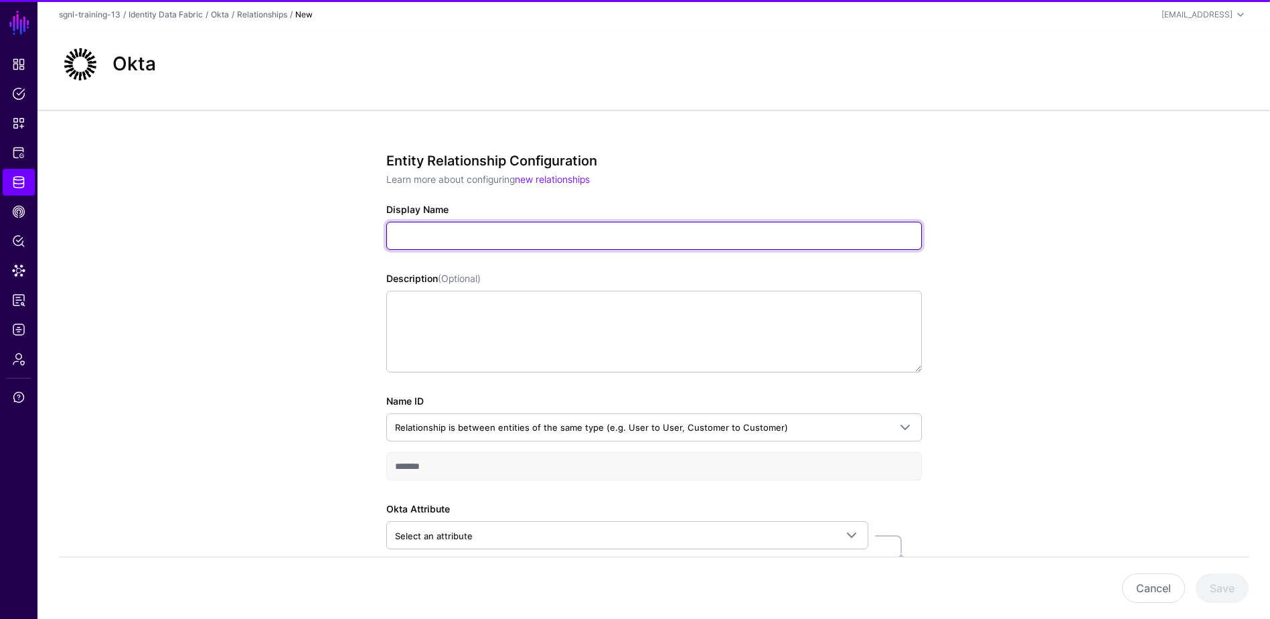
click at [473, 236] on input "Display Name" at bounding box center [654, 236] width 536 height 28
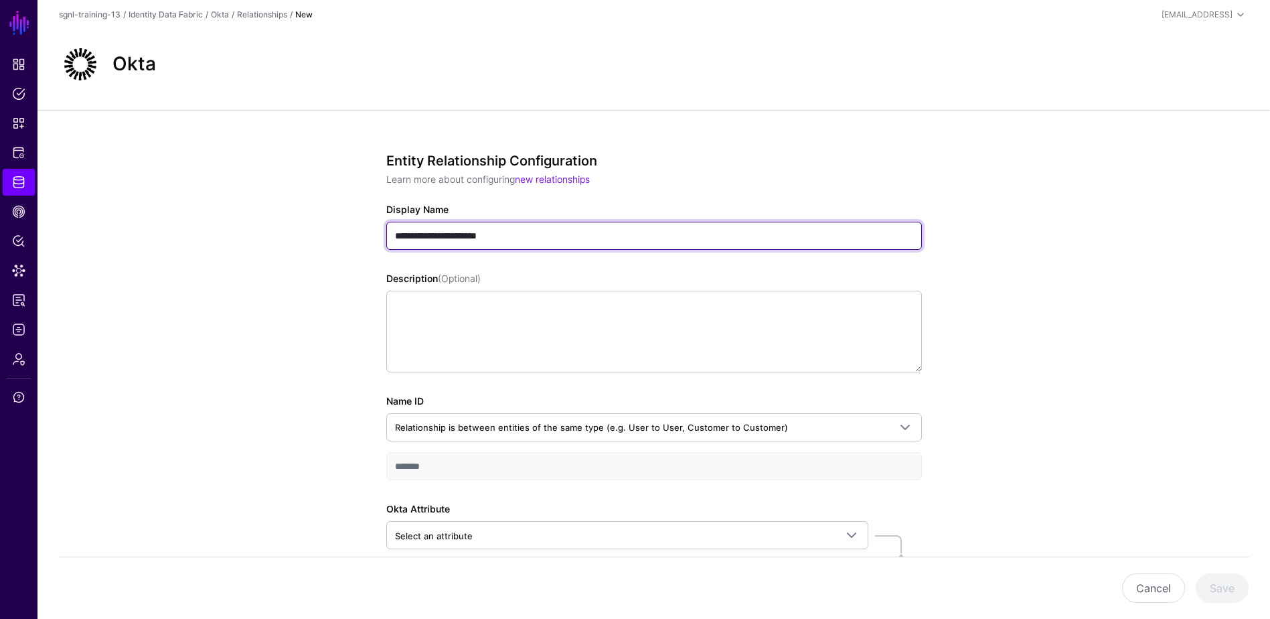
type input "**********"
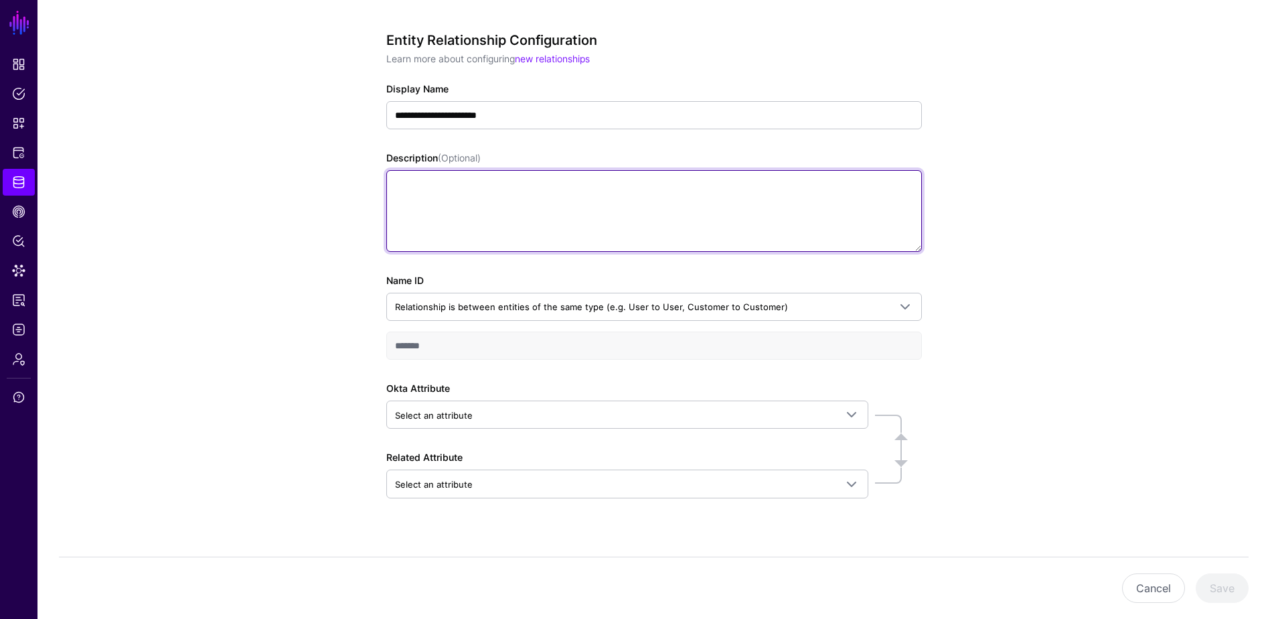
scroll to position [139, 0]
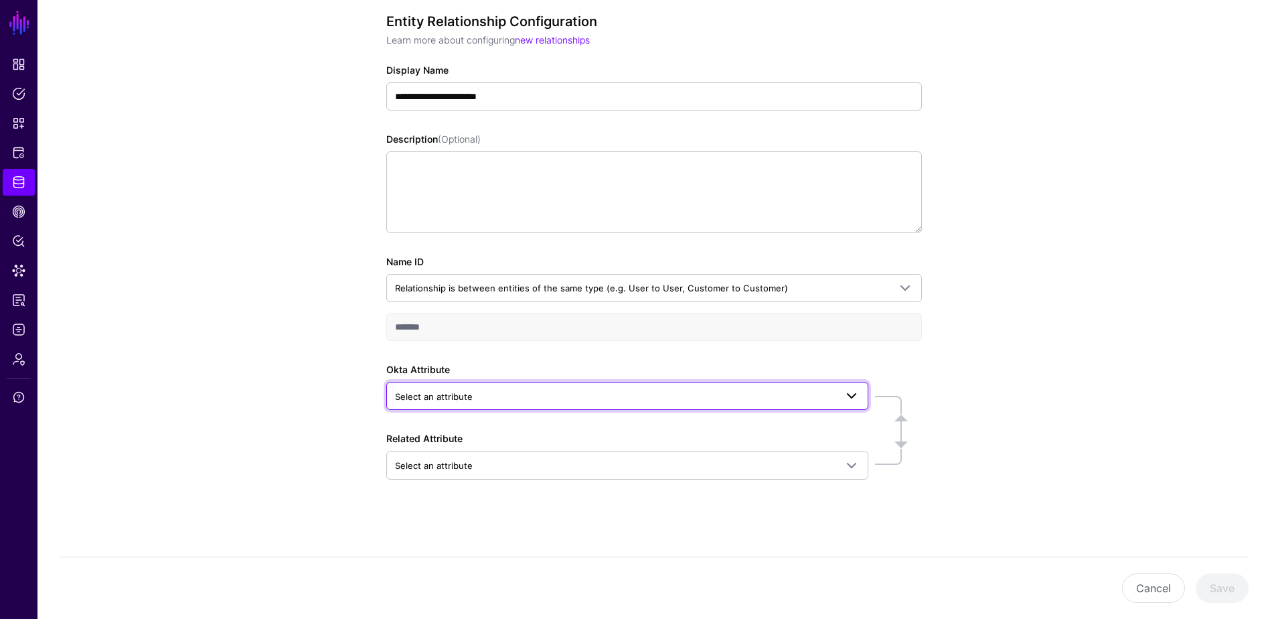
click at [488, 396] on span "Select an attribute" at bounding box center [615, 396] width 441 height 15
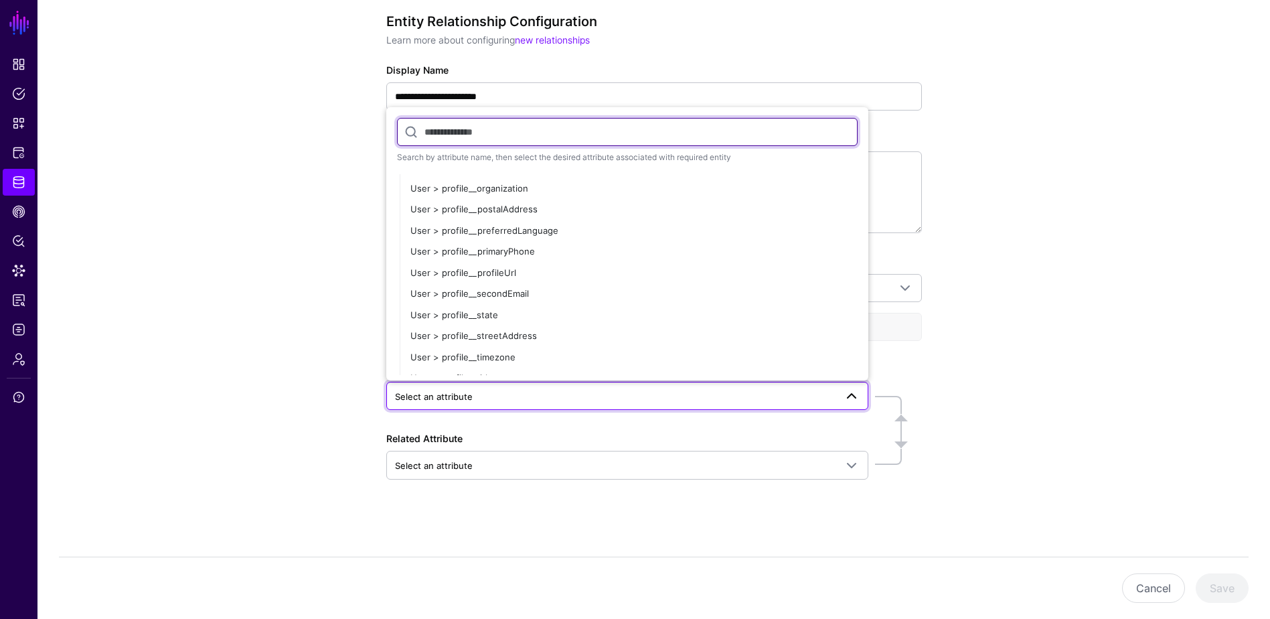
scroll to position [469, 0]
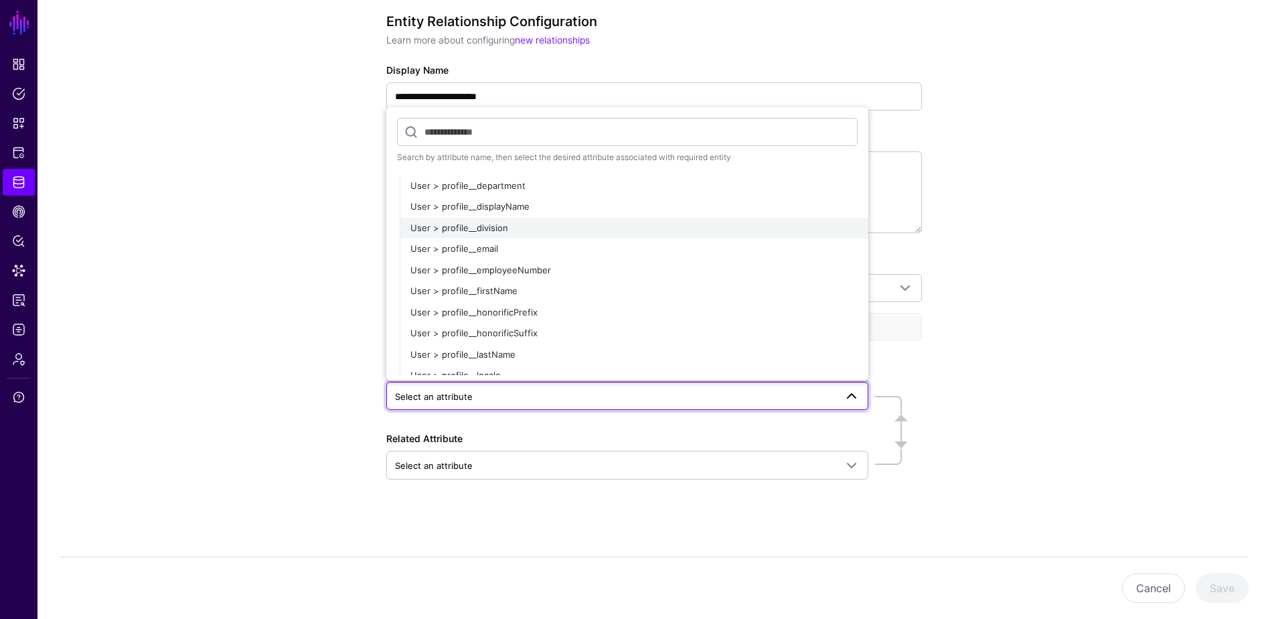
click at [504, 236] on button "User > profile__division" at bounding box center [634, 228] width 469 height 21
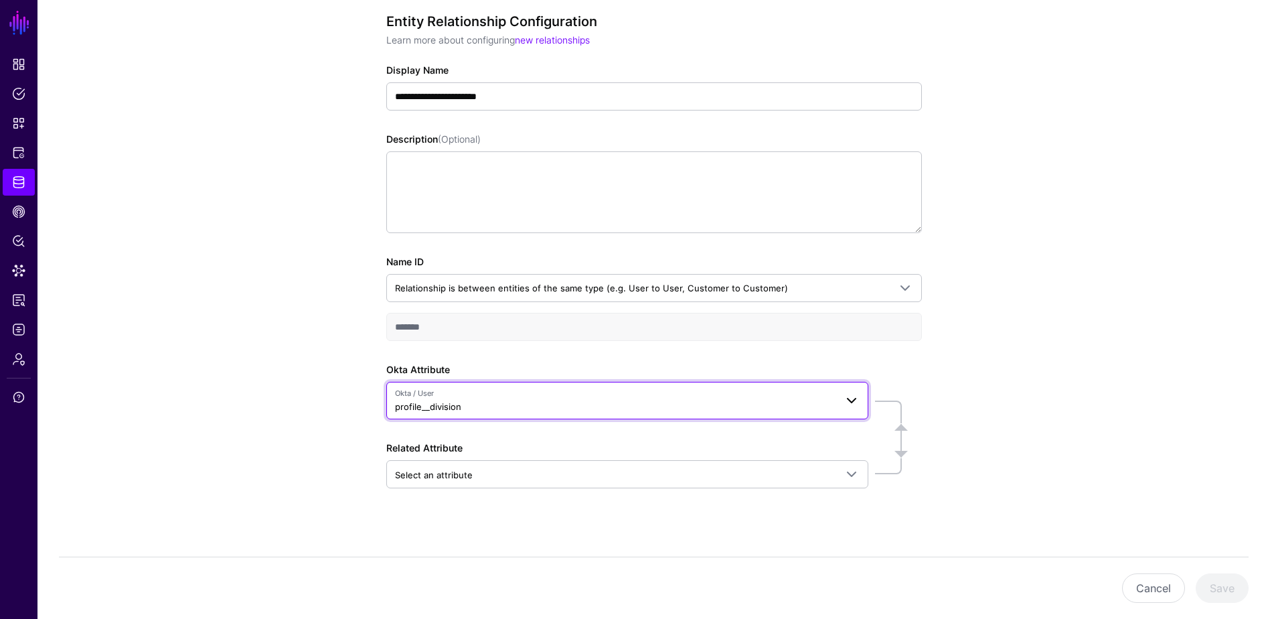
click at [474, 388] on span "Okta / User" at bounding box center [615, 393] width 441 height 11
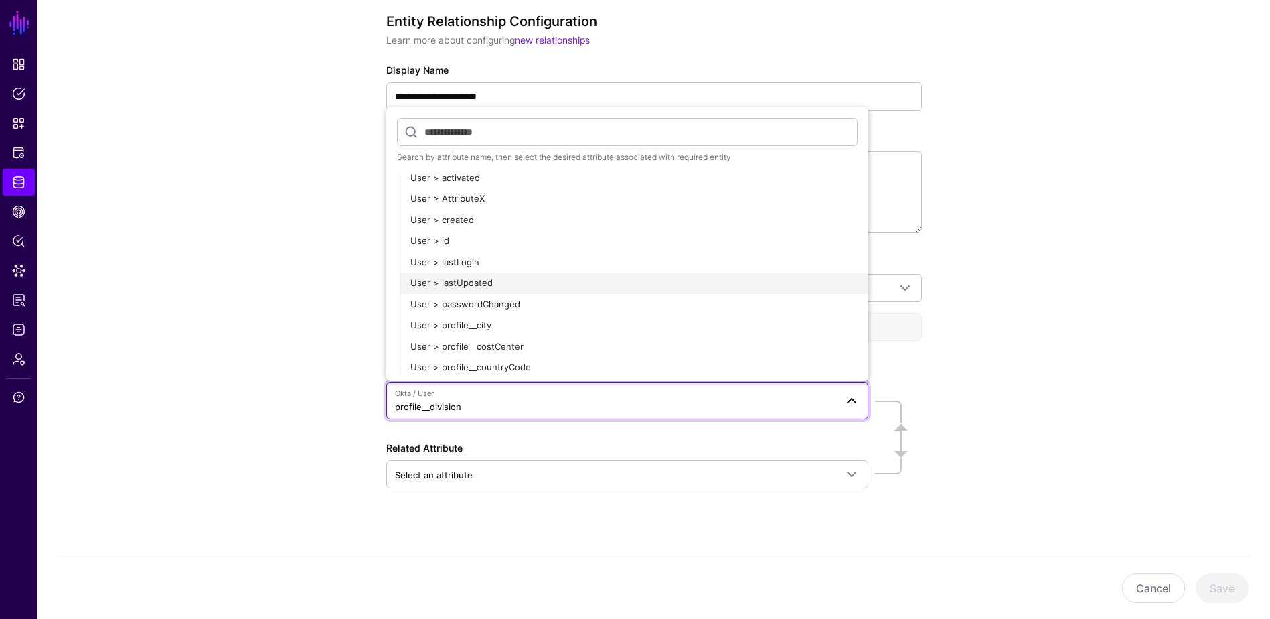
scroll to position [402, 0]
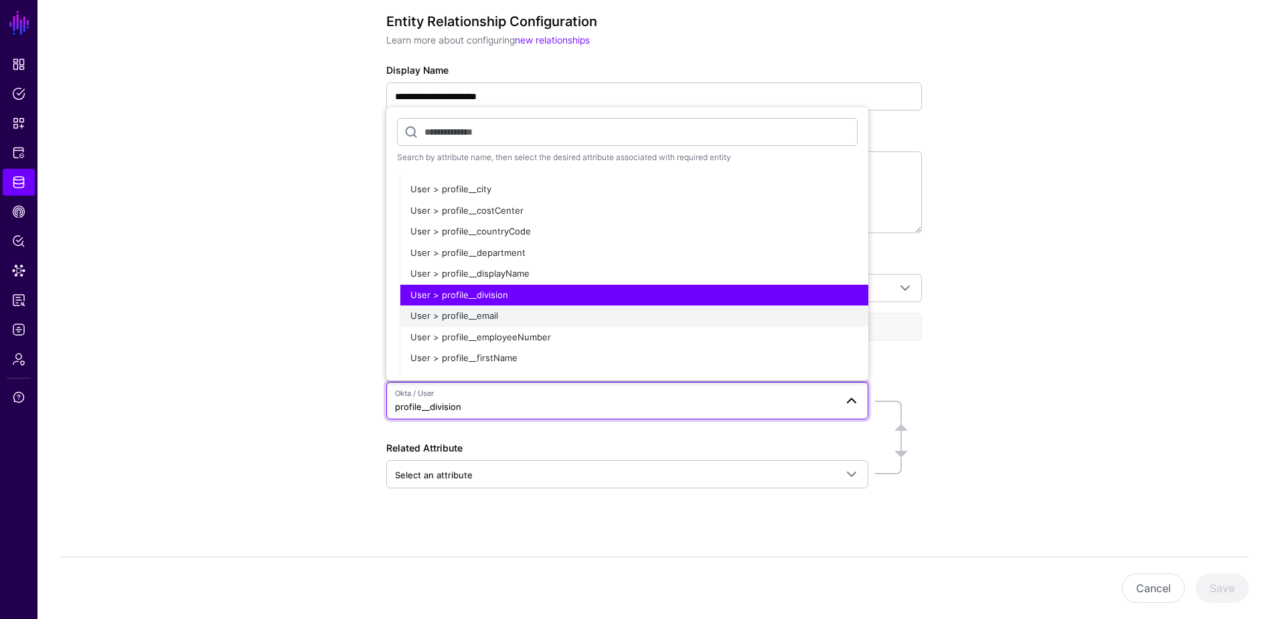
click at [515, 316] on div "User > profile__email" at bounding box center [633, 315] width 447 height 13
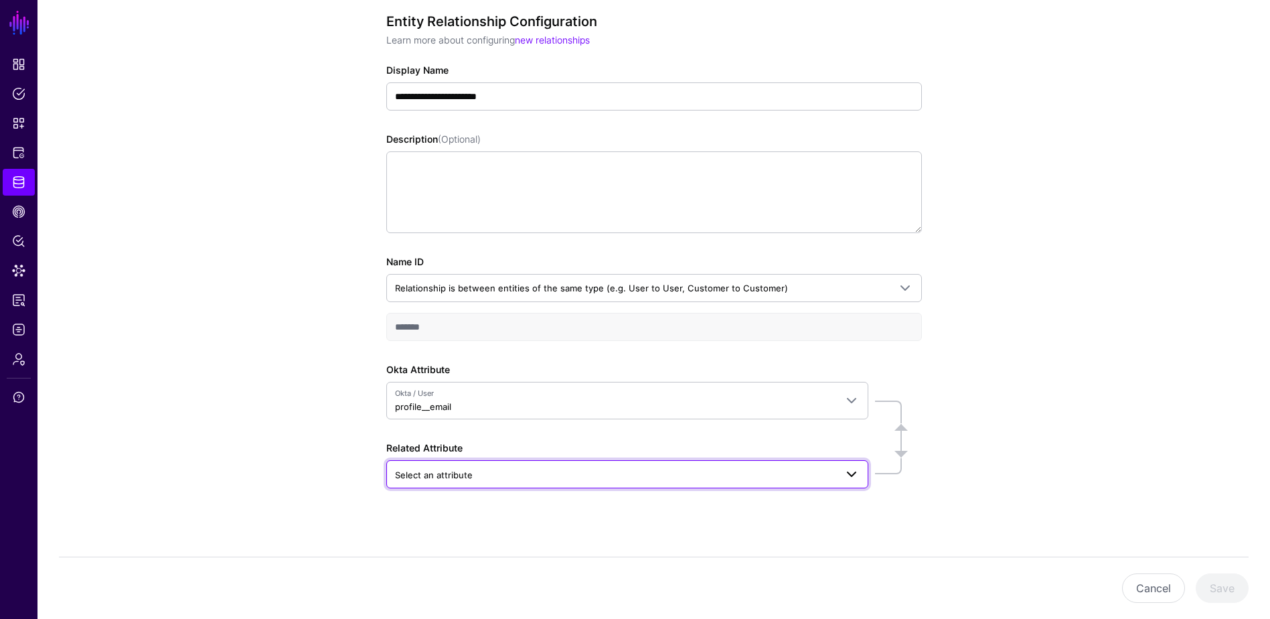
click at [487, 471] on span "Select an attribute" at bounding box center [615, 474] width 441 height 15
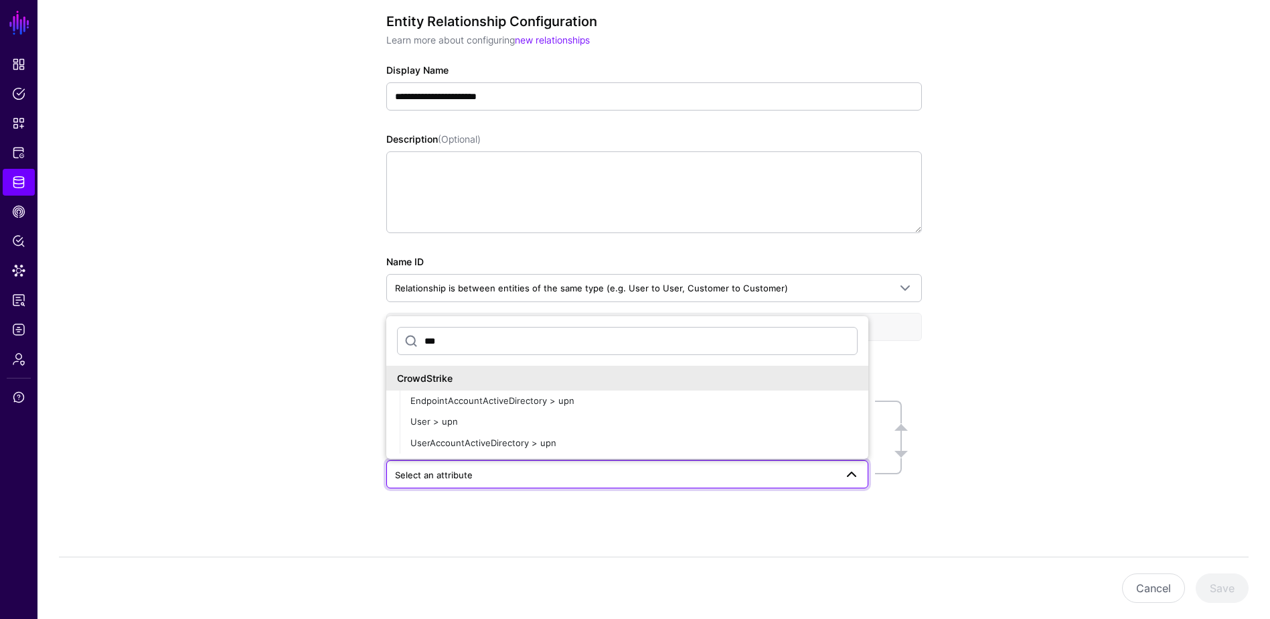
scroll to position [0, 0]
type input "***"
click at [558, 422] on div "User > upn" at bounding box center [633, 421] width 447 height 13
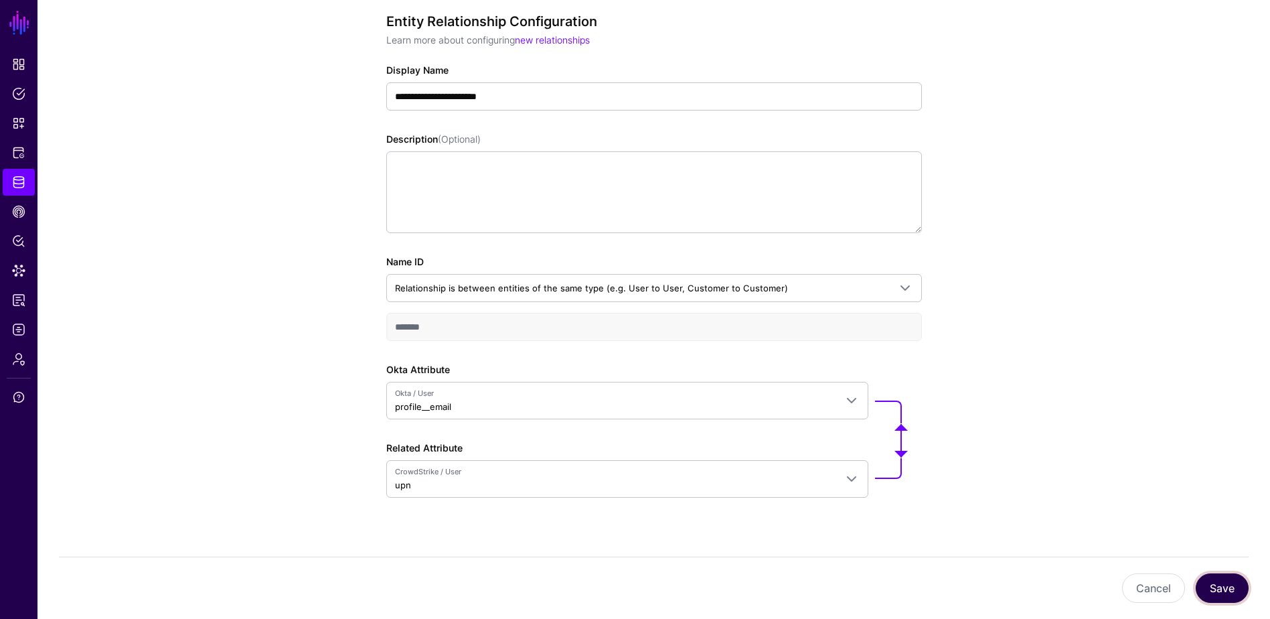
click at [1222, 585] on button "Save" at bounding box center [1222, 587] width 53 height 29
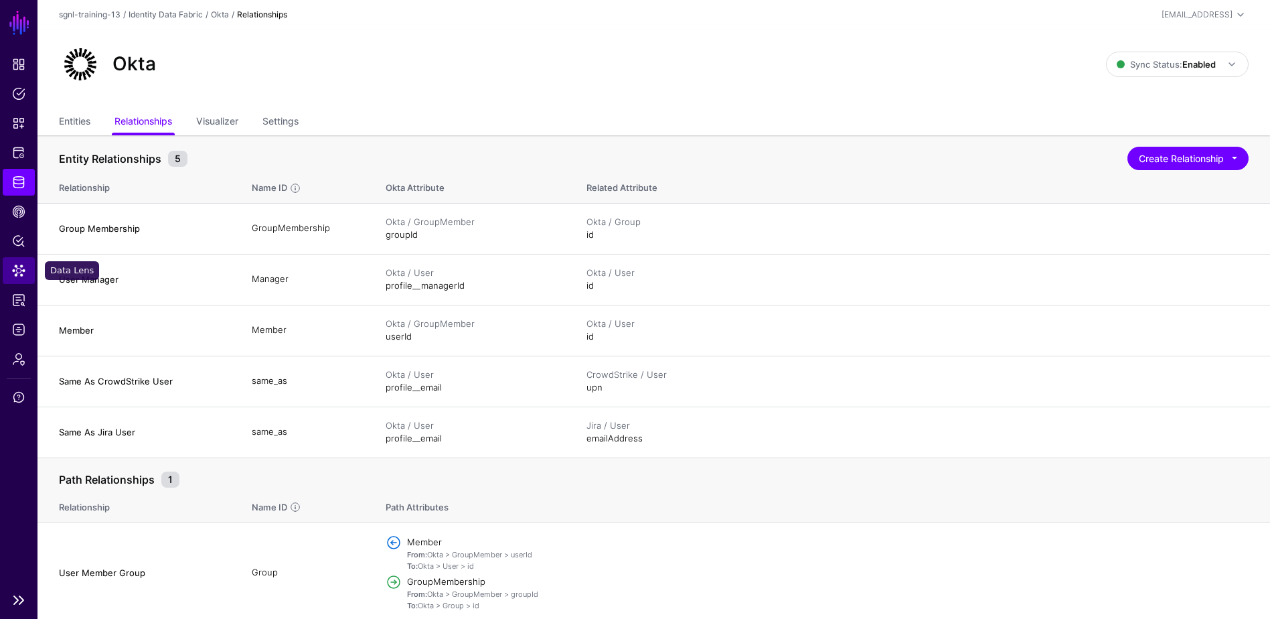
click at [17, 266] on span "Data Lens" at bounding box center [18, 270] width 13 height 13
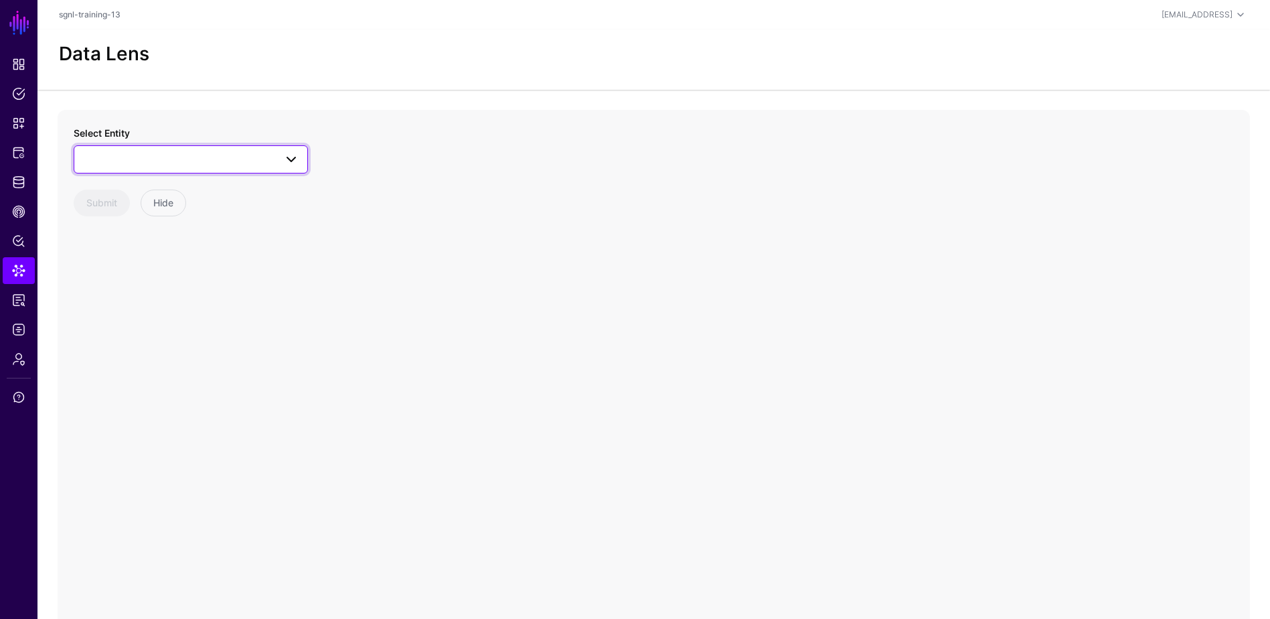
click at [187, 157] on span at bounding box center [190, 159] width 217 height 16
type input "*"
click at [224, 159] on span at bounding box center [190, 159] width 217 height 16
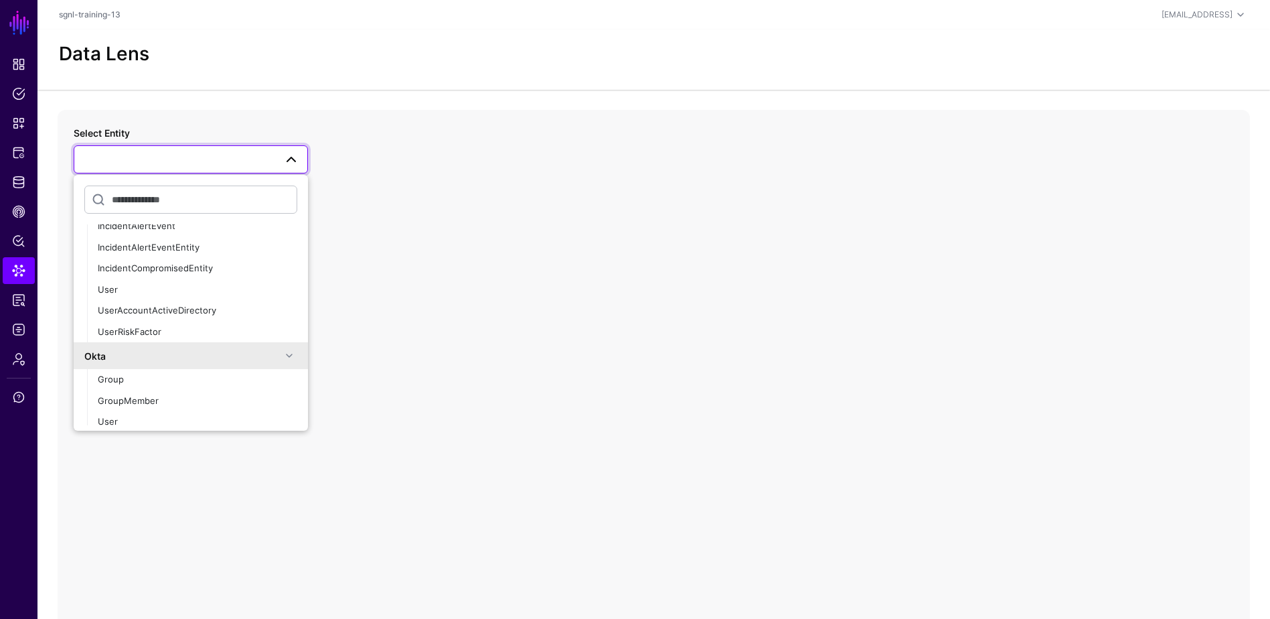
scroll to position [317, 0]
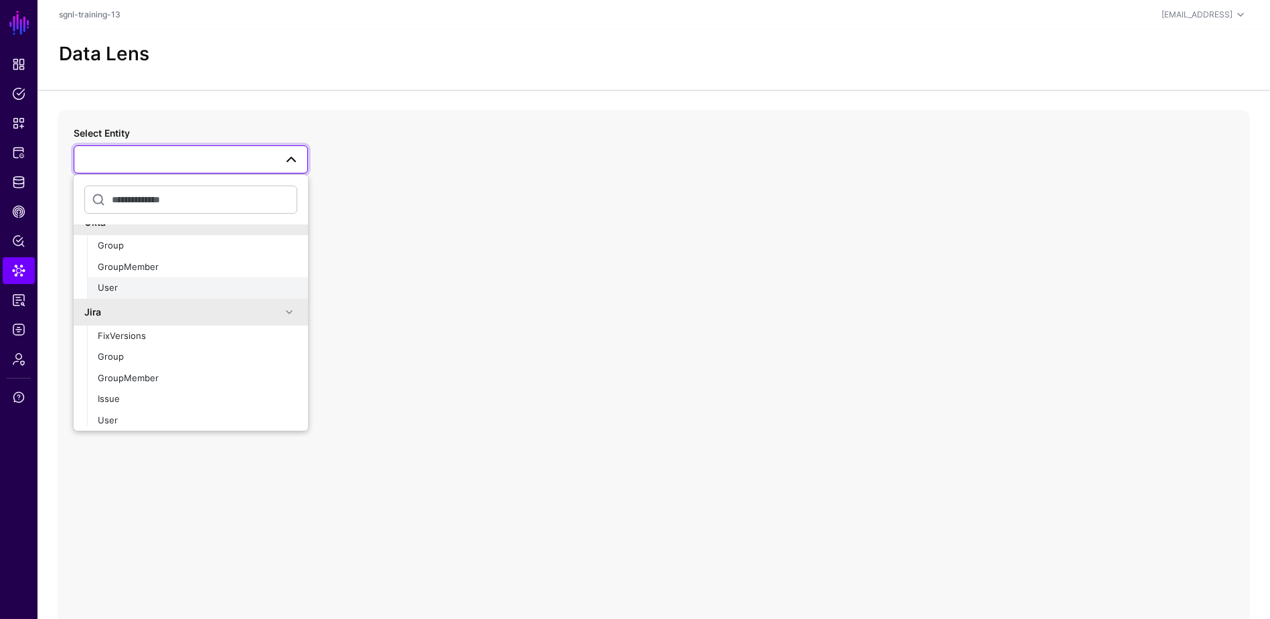
click at [141, 292] on div "User" at bounding box center [198, 287] width 200 height 13
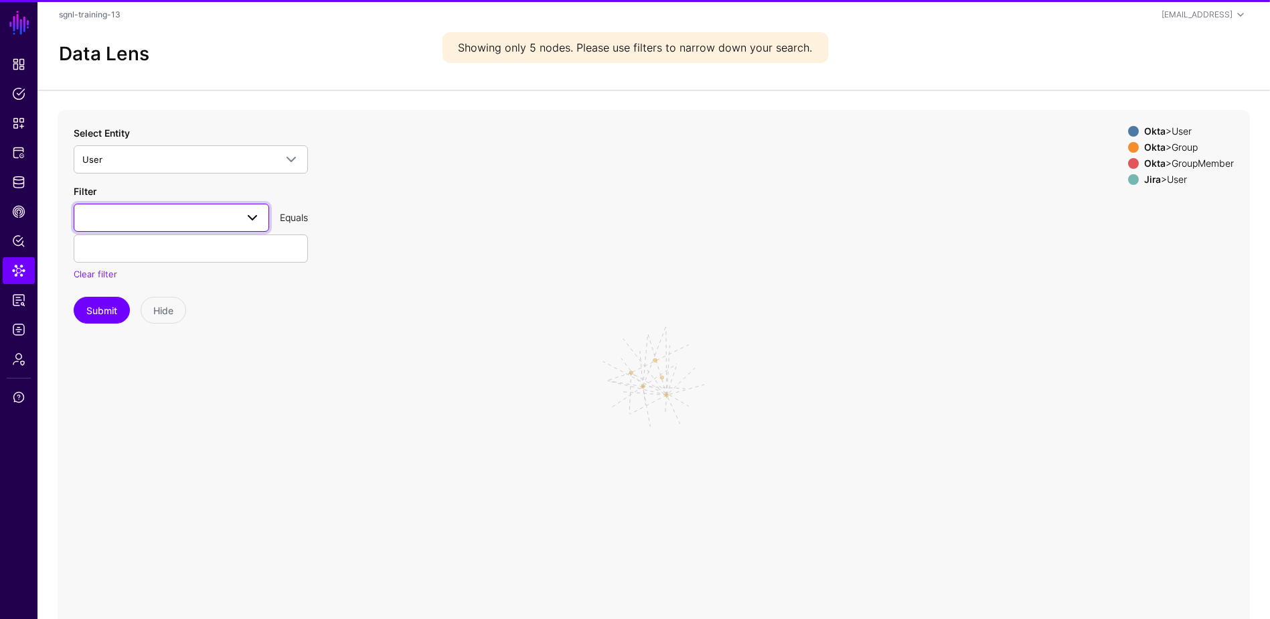
click at [114, 215] on span at bounding box center [171, 218] width 178 height 16
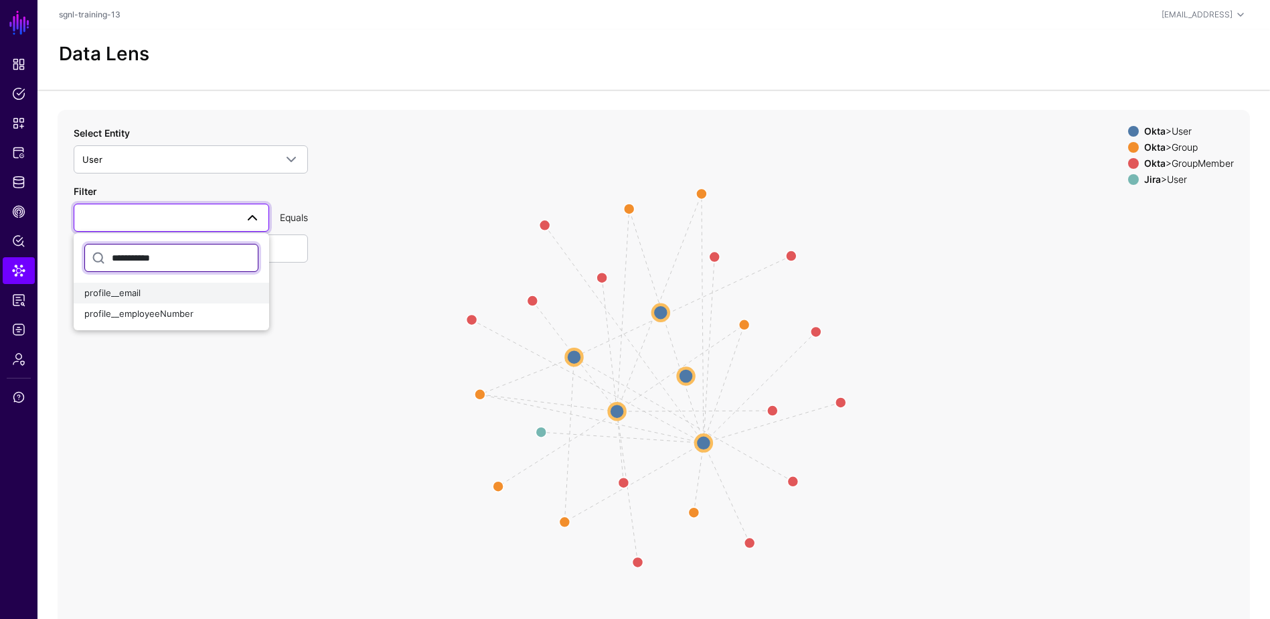
type input "**********"
click at [181, 287] on div "profile__email" at bounding box center [171, 293] width 174 height 13
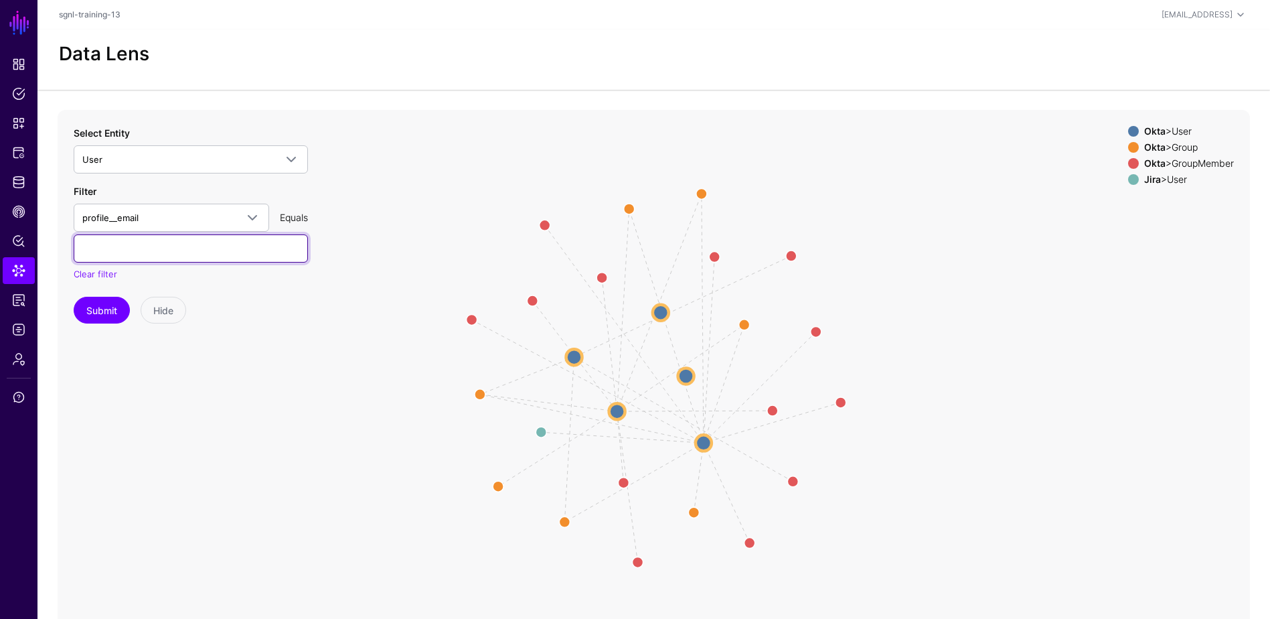
click at [172, 244] on input "text" at bounding box center [191, 248] width 234 height 28
type input "**********"
click at [74, 297] on button "Submit" at bounding box center [102, 310] width 56 height 27
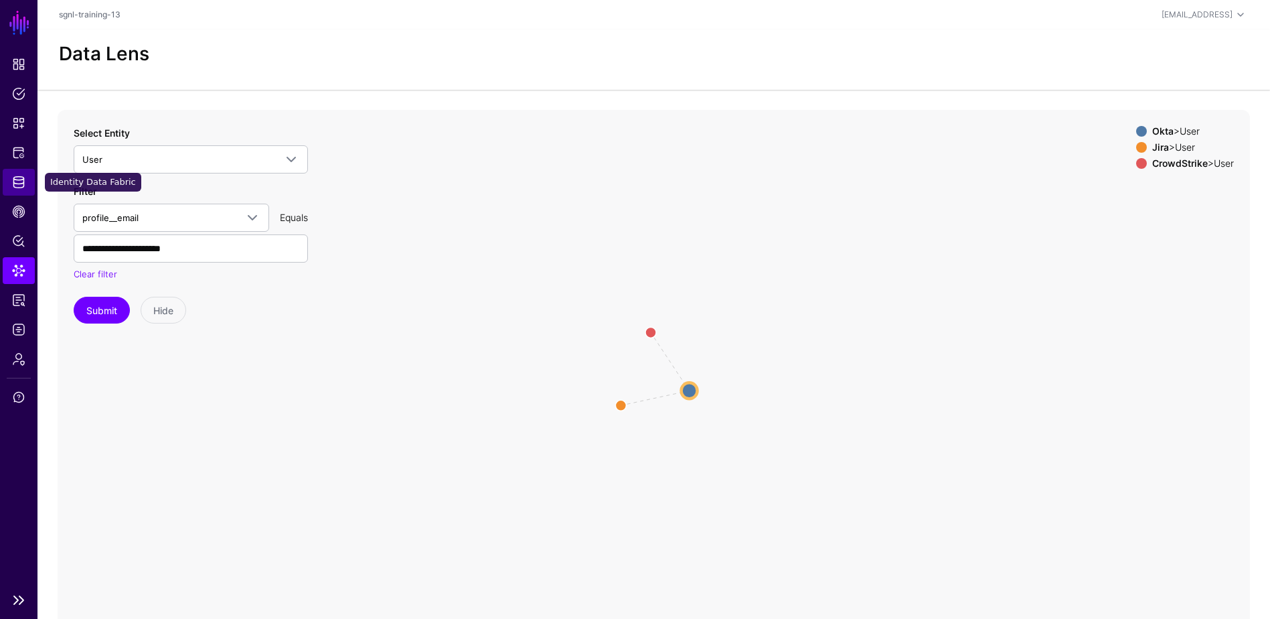
click at [21, 182] on span "Identity Data Fabric" at bounding box center [18, 181] width 13 height 13
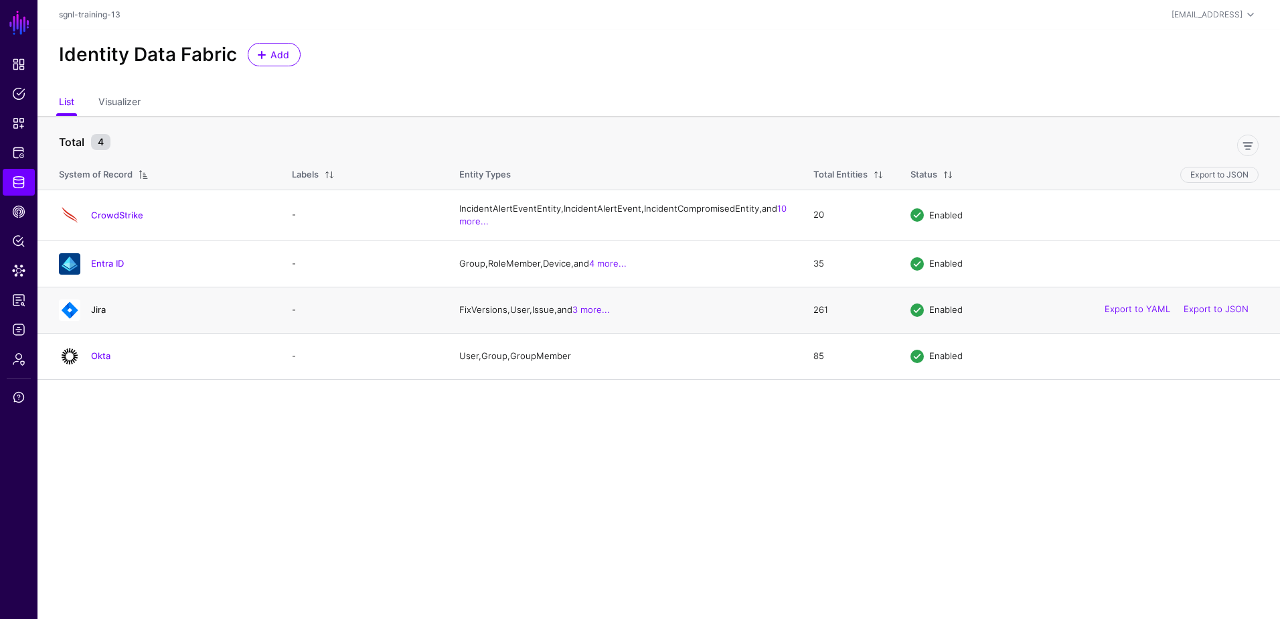
click at [105, 315] on link "Jira" at bounding box center [98, 309] width 15 height 11
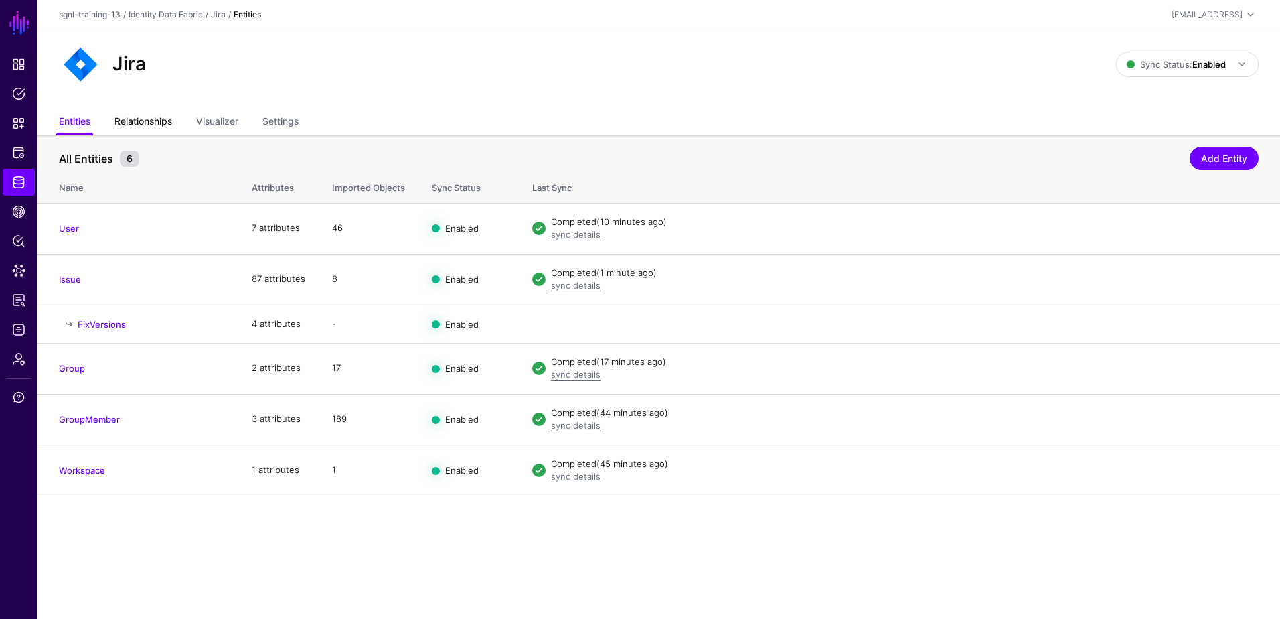
click at [135, 122] on link "Relationships" at bounding box center [143, 122] width 58 height 25
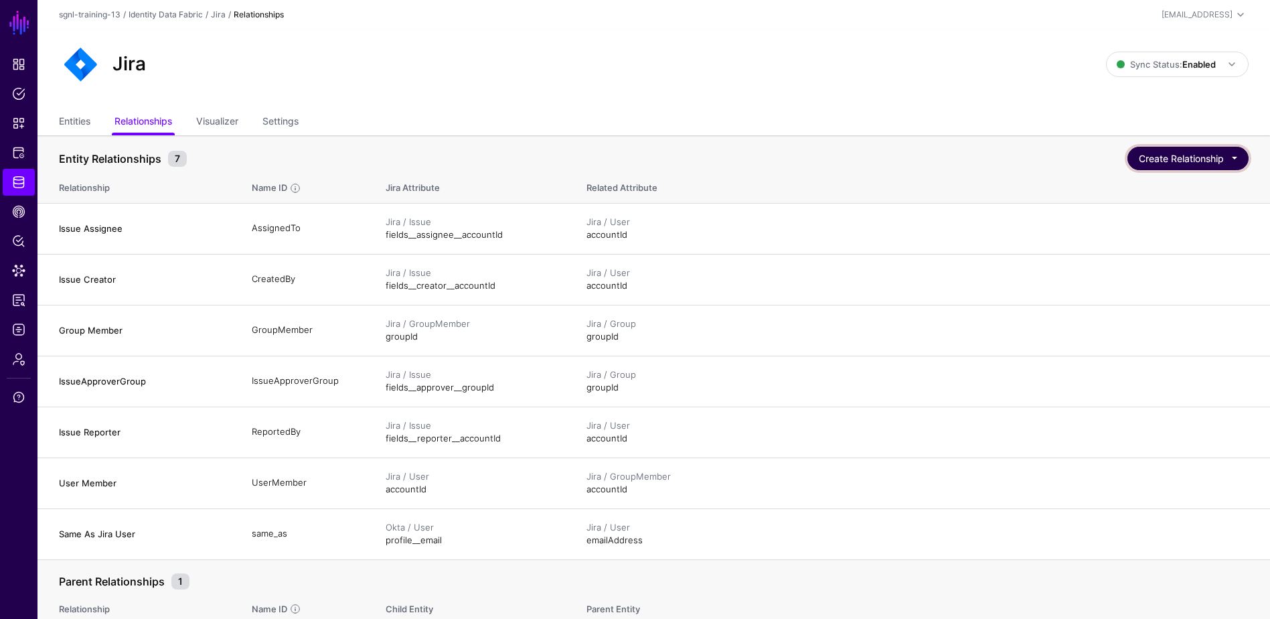
click at [1174, 157] on button "Create Relationship" at bounding box center [1188, 158] width 121 height 23
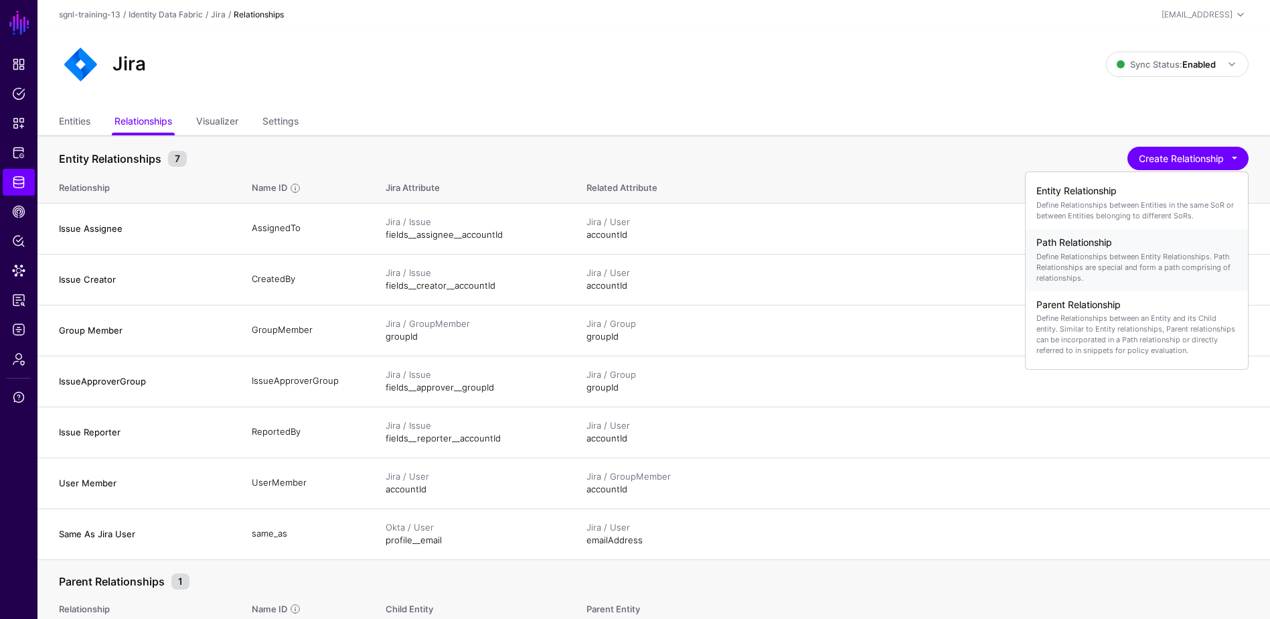
click at [1132, 263] on p "Define Relationships between Entity Relationships. Path Relationships are speci…" at bounding box center [1136, 267] width 201 height 32
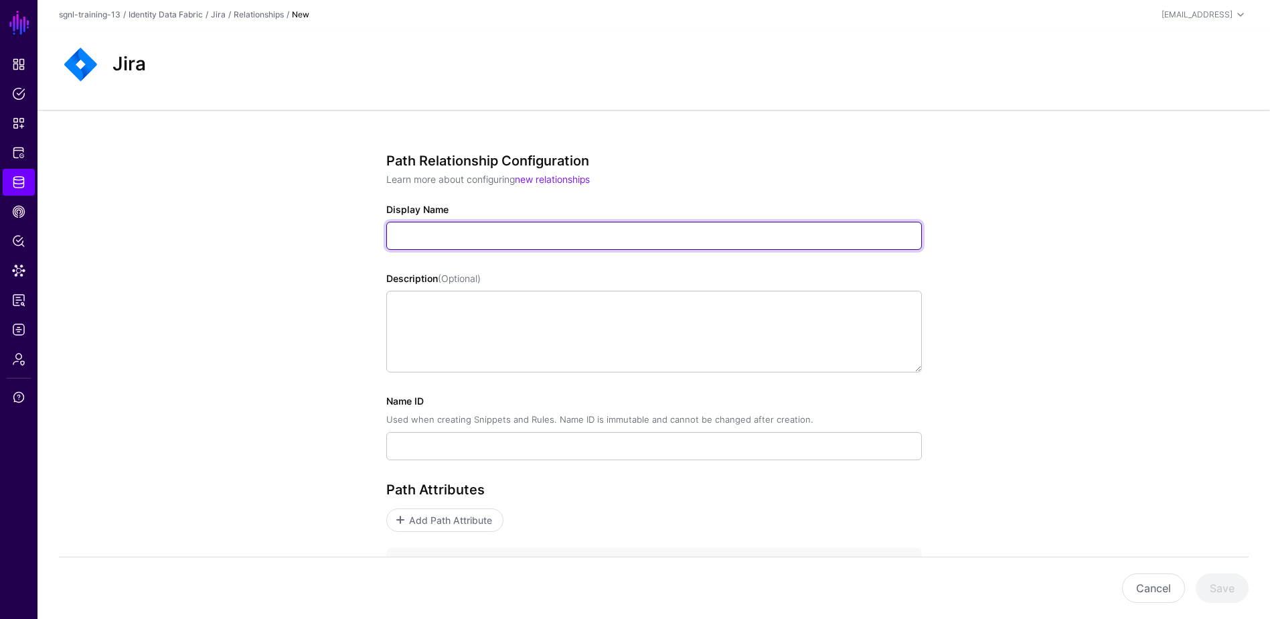
click at [402, 230] on input "Display Name" at bounding box center [654, 236] width 536 height 28
type input "**********"
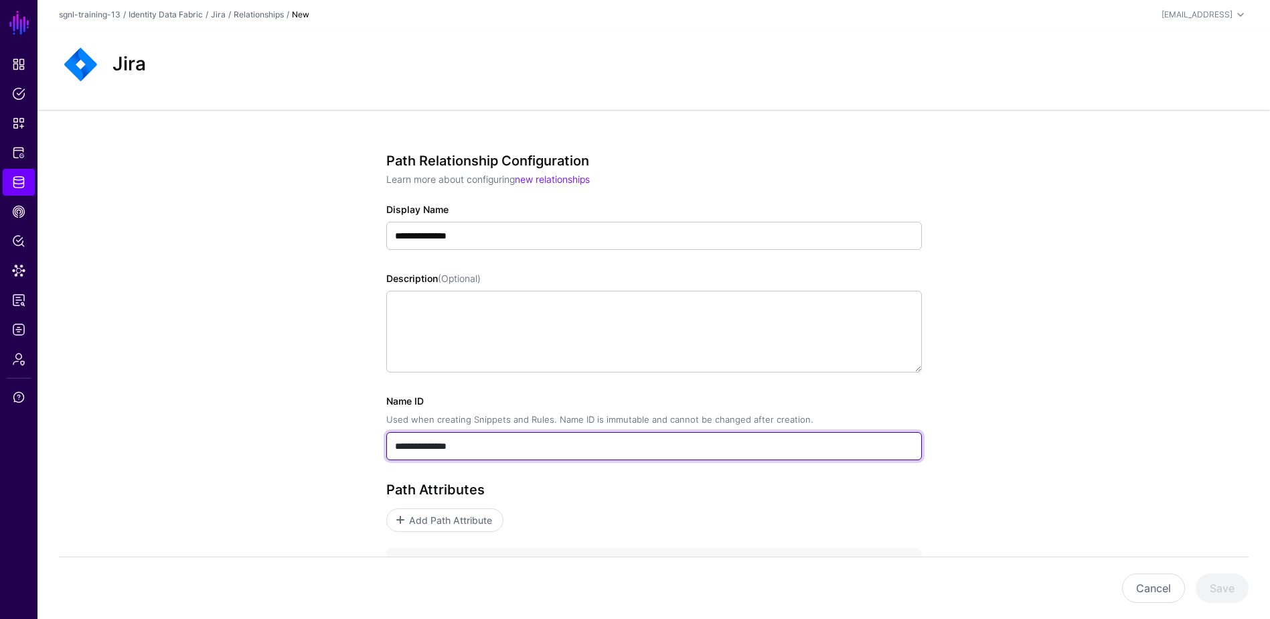
click at [526, 455] on input "**********" at bounding box center [654, 446] width 536 height 28
type input "*"
type input "**********"
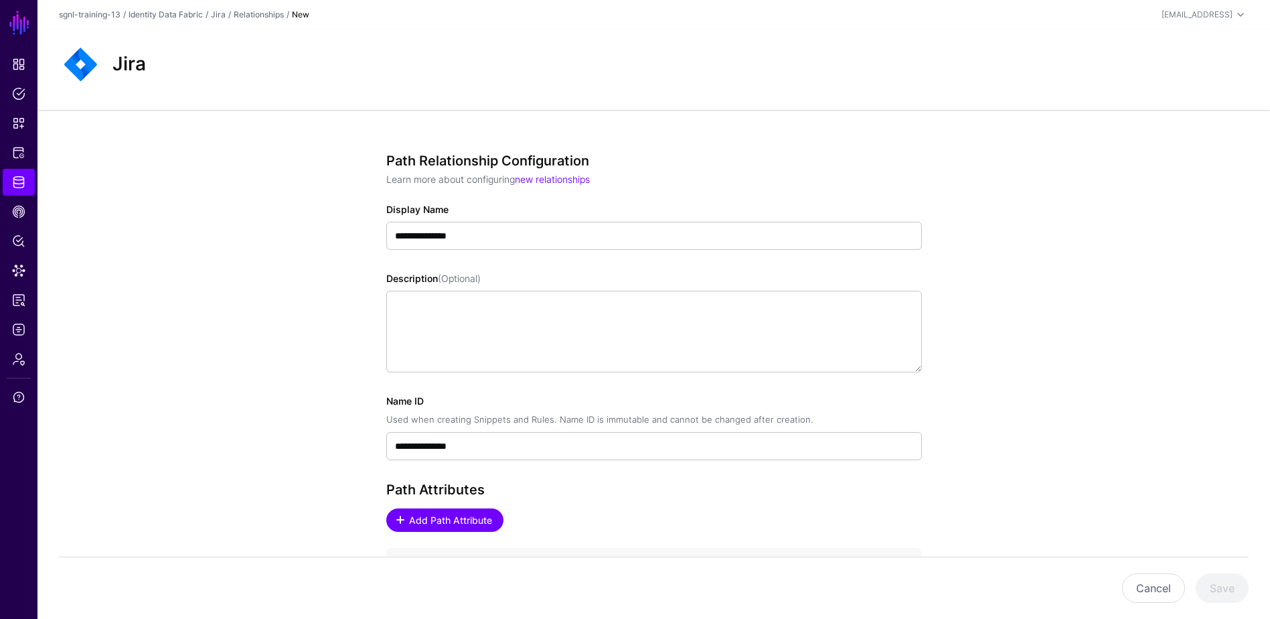
click at [451, 514] on span "Add Path Attribute" at bounding box center [450, 520] width 86 height 14
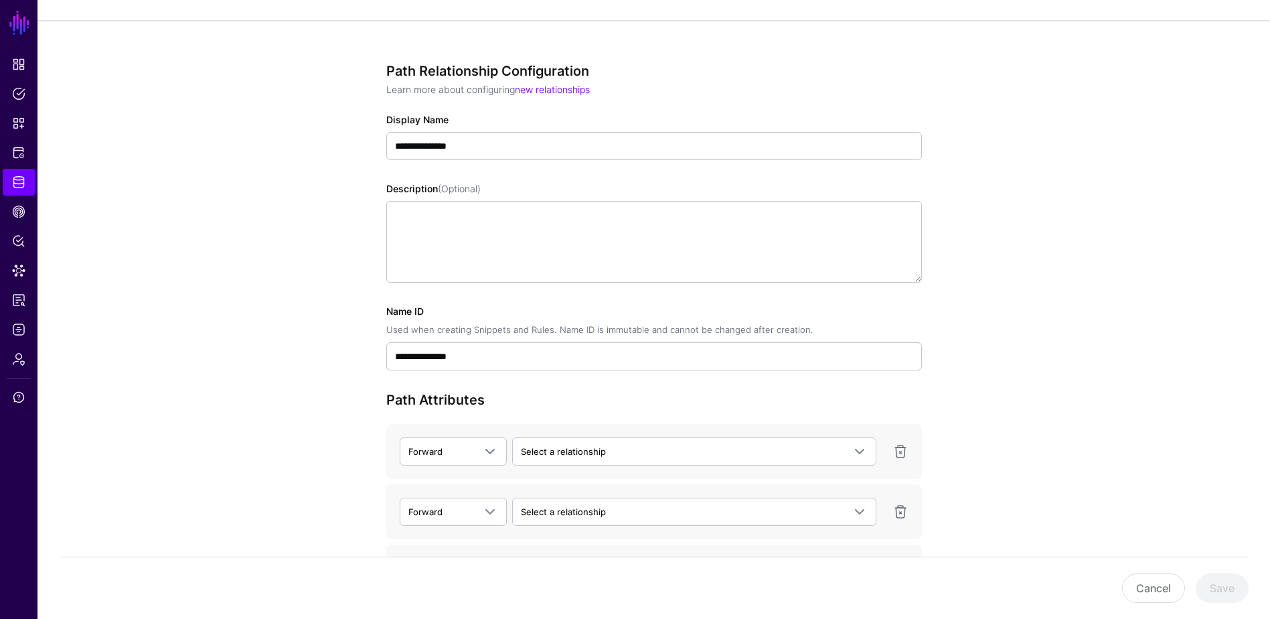
scroll to position [210, 0]
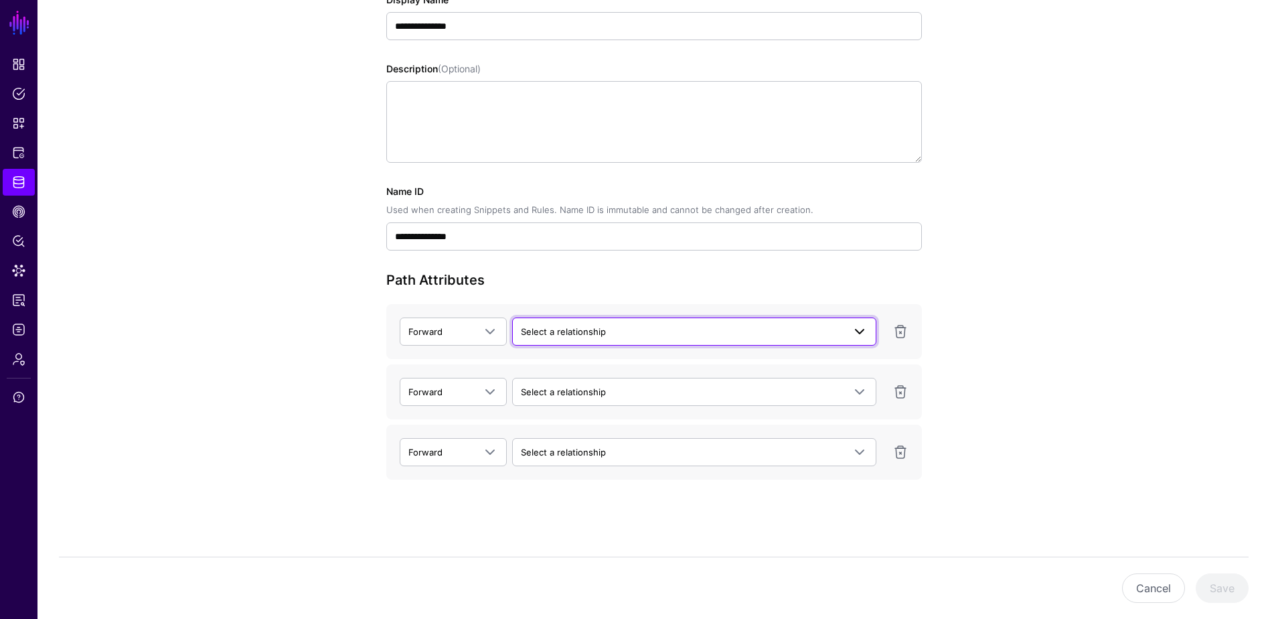
click at [599, 327] on span "Select a relationship" at bounding box center [563, 331] width 85 height 11
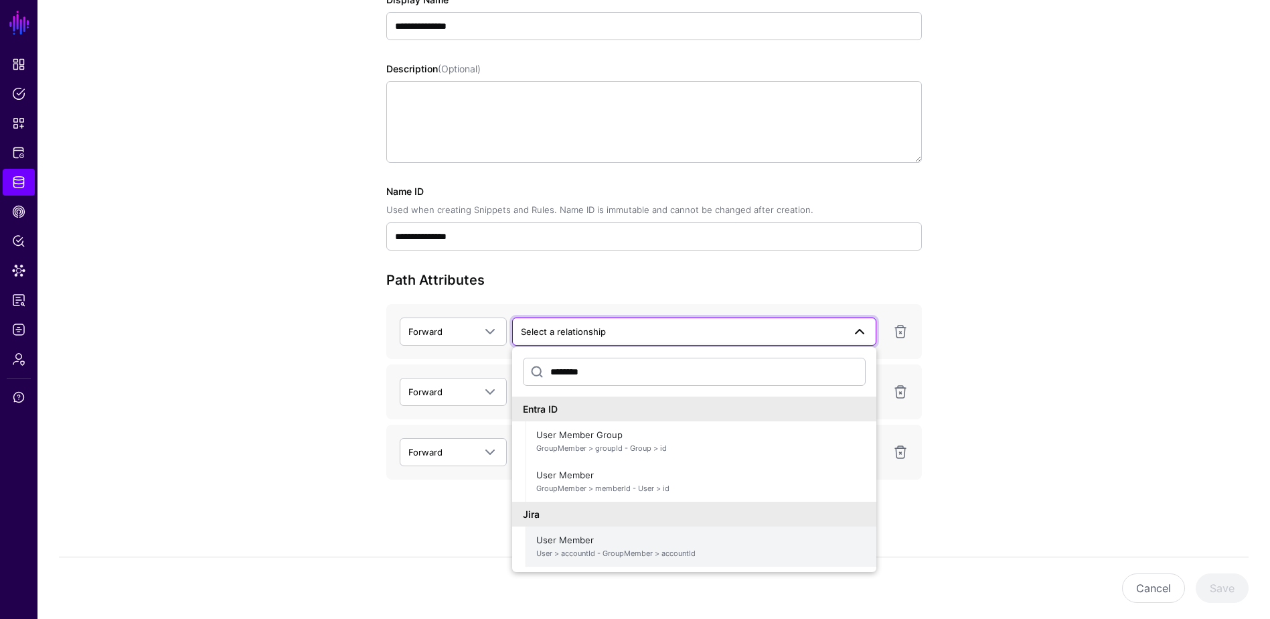
type input "********"
click at [664, 547] on span "User Member User > accountId - GroupMember > accountId" at bounding box center [700, 546] width 329 height 32
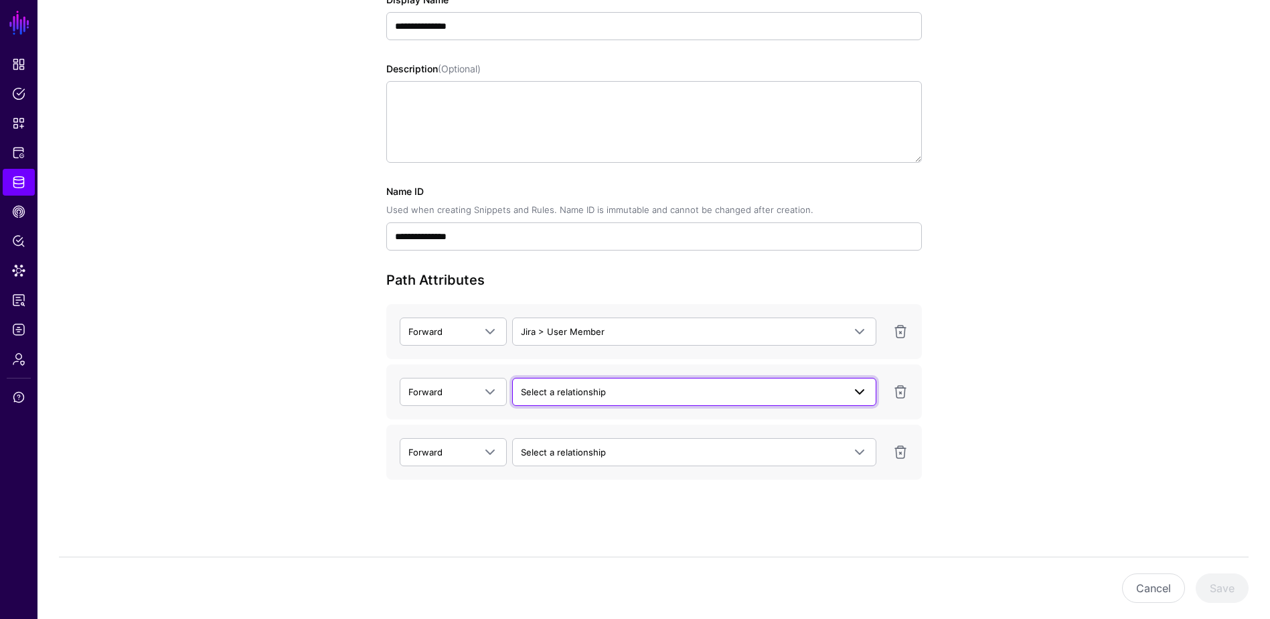
click at [579, 384] on span "Select a relationship" at bounding box center [694, 392] width 347 height 16
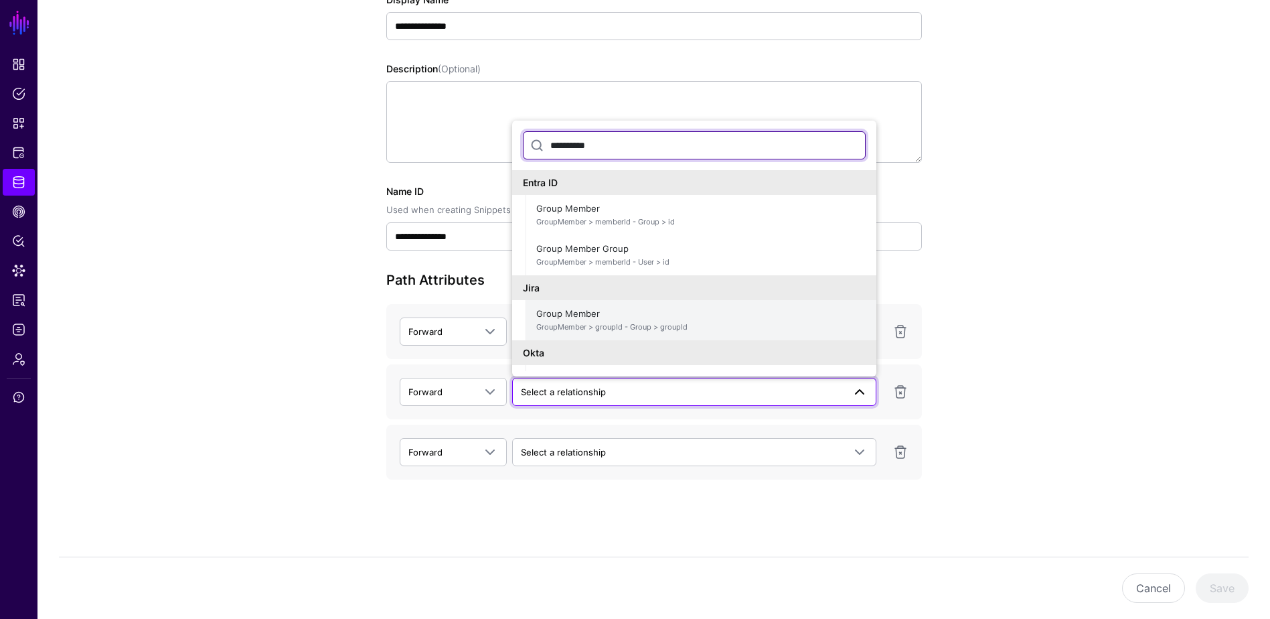
type input "**********"
click at [670, 323] on span "GroupMember > groupId - Group > groupId" at bounding box center [700, 326] width 329 height 11
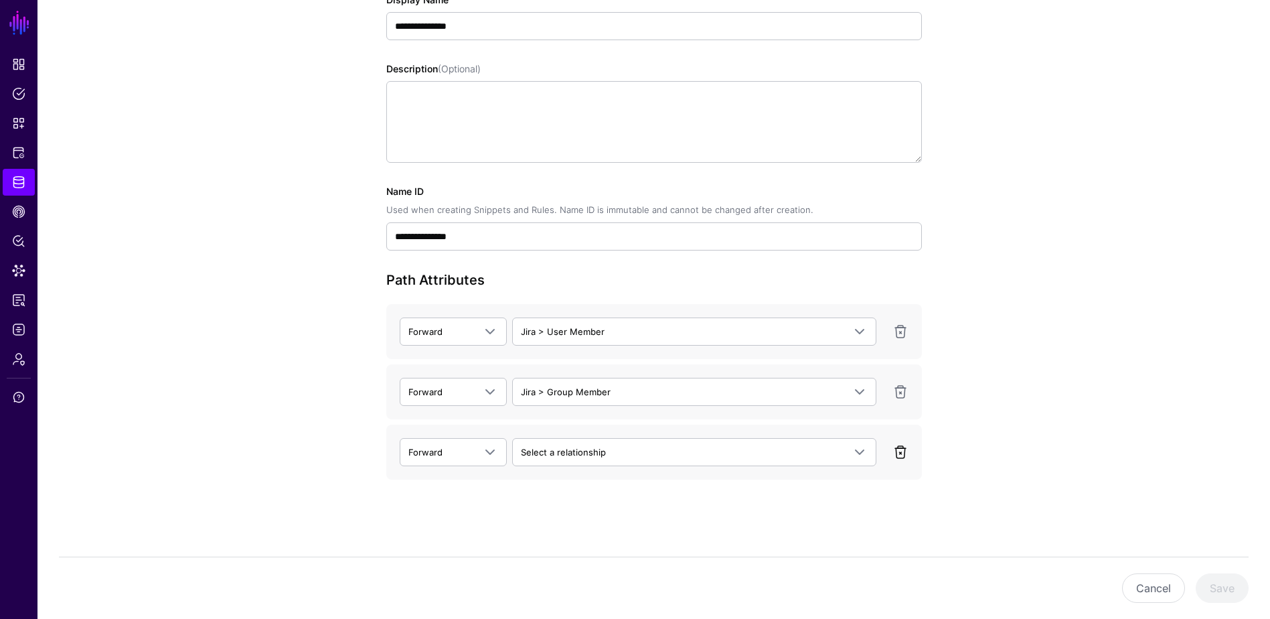
click at [899, 448] on link at bounding box center [901, 452] width 16 height 16
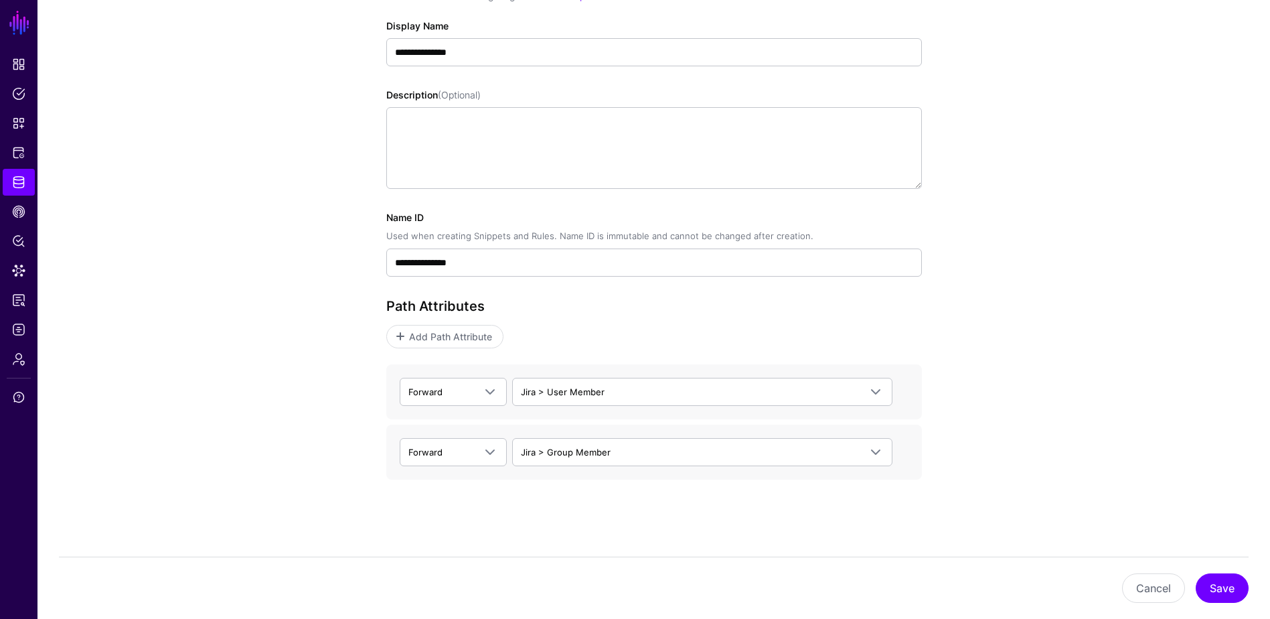
scroll to position [183, 0]
click at [1228, 589] on button "Save" at bounding box center [1222, 587] width 53 height 29
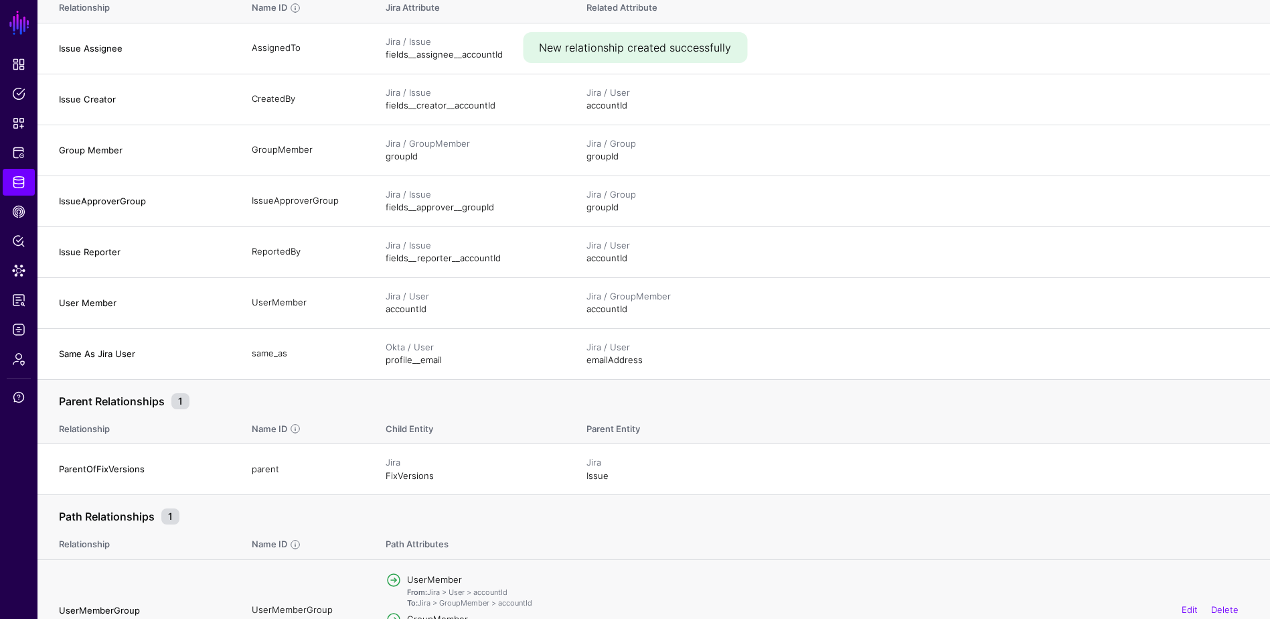
scroll to position [222, 0]
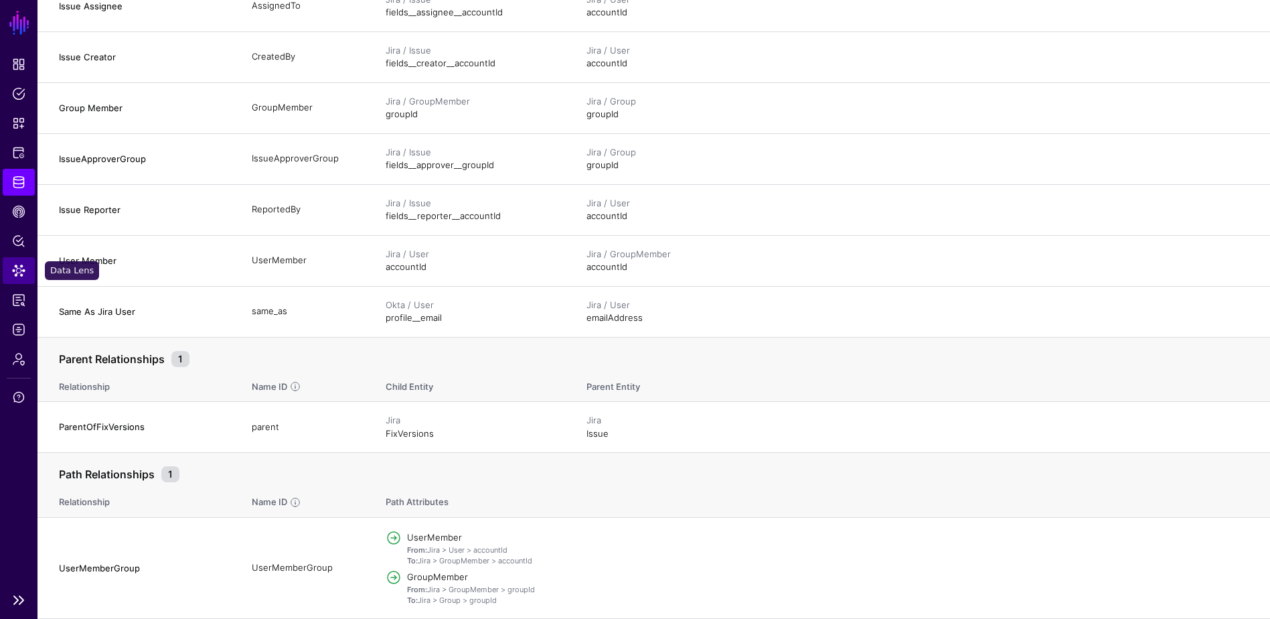
click at [19, 268] on span "Data Lens" at bounding box center [18, 270] width 13 height 13
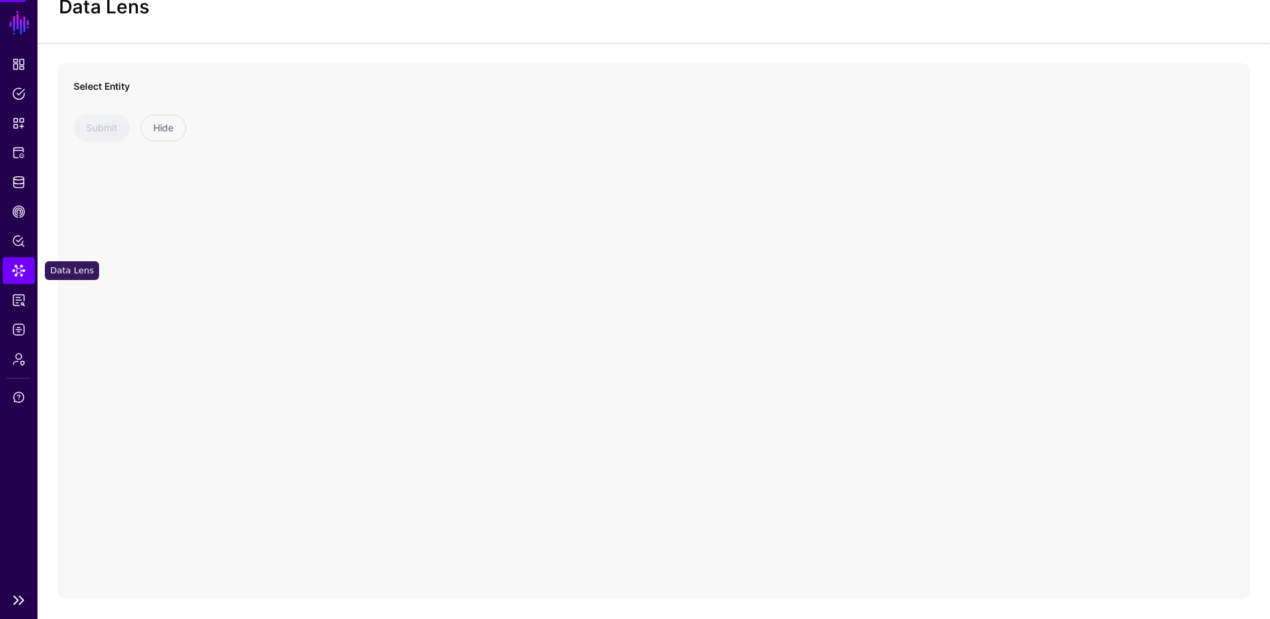
scroll to position [47, 0]
click at [176, 119] on span at bounding box center [190, 112] width 217 height 16
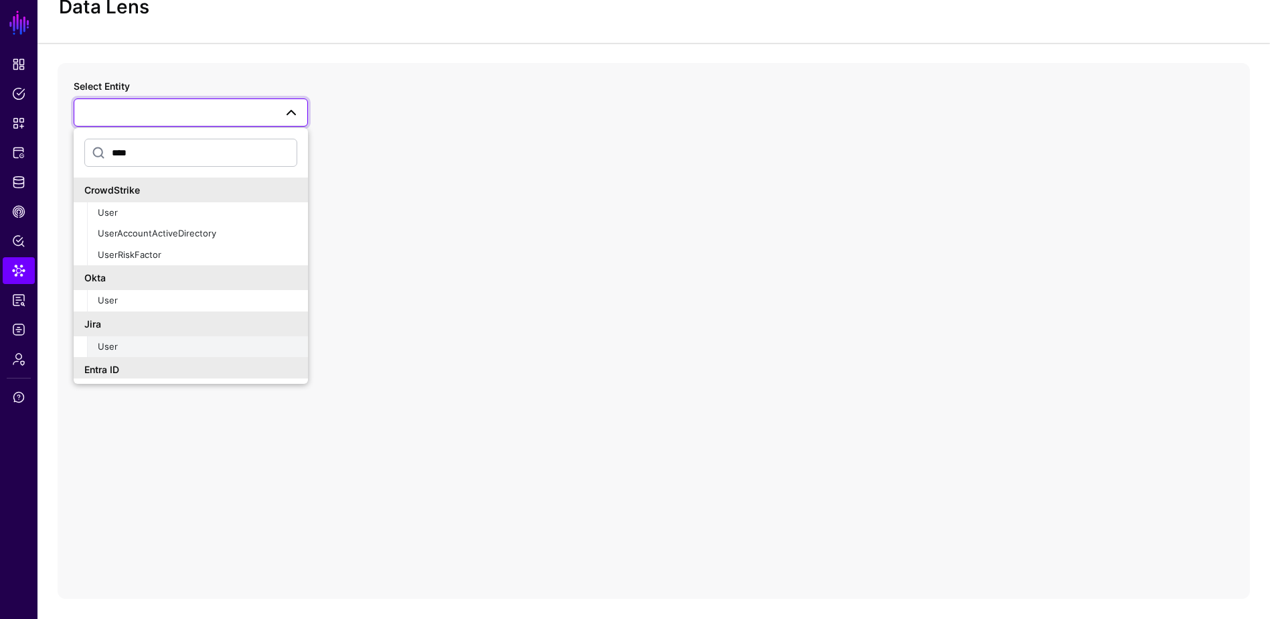
type input "****"
click at [149, 342] on div "User" at bounding box center [198, 346] width 200 height 13
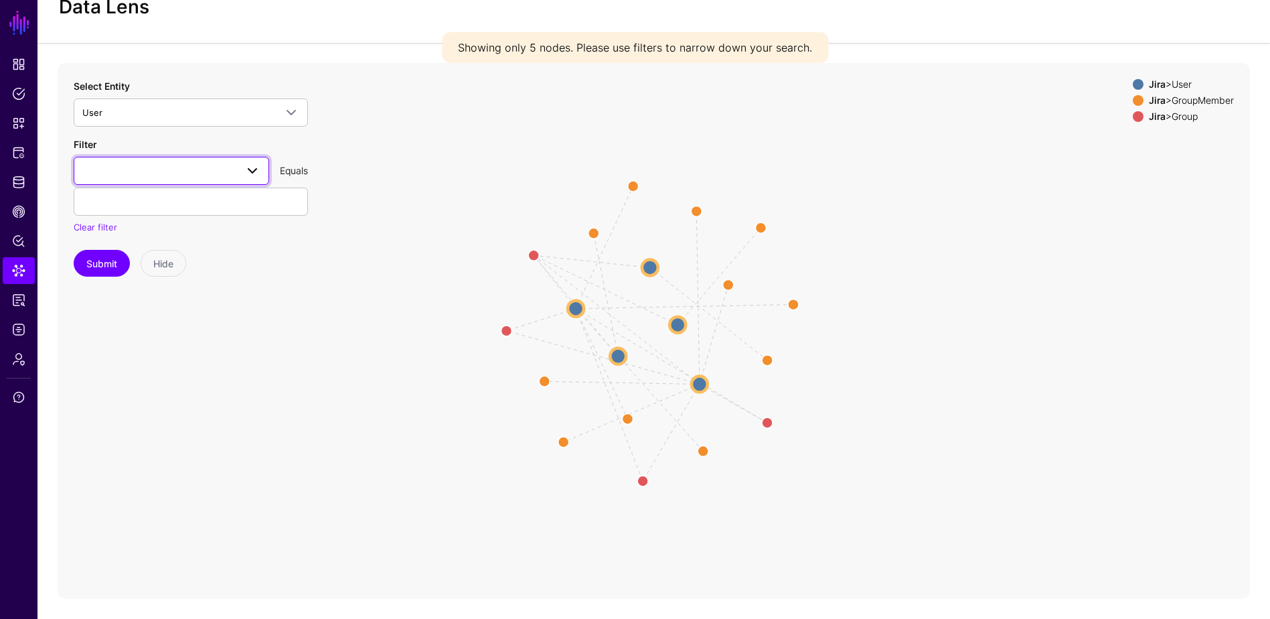
click at [150, 167] on span at bounding box center [171, 171] width 178 height 16
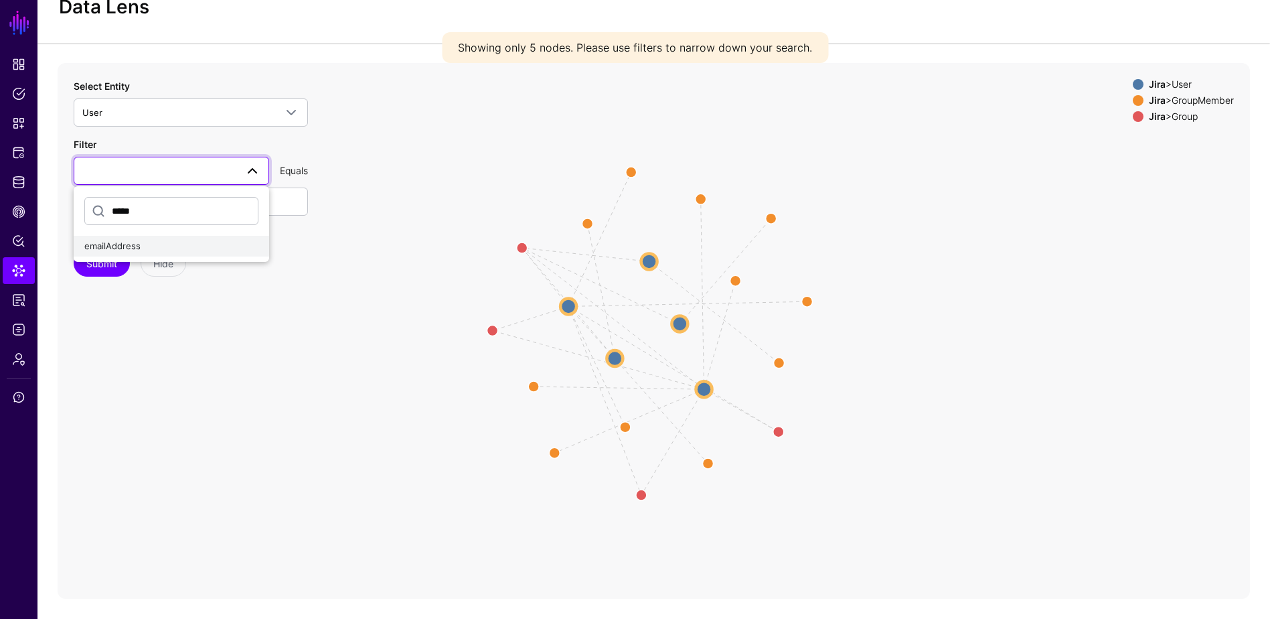
type input "*****"
click at [143, 242] on div "emailAddress" at bounding box center [171, 246] width 174 height 13
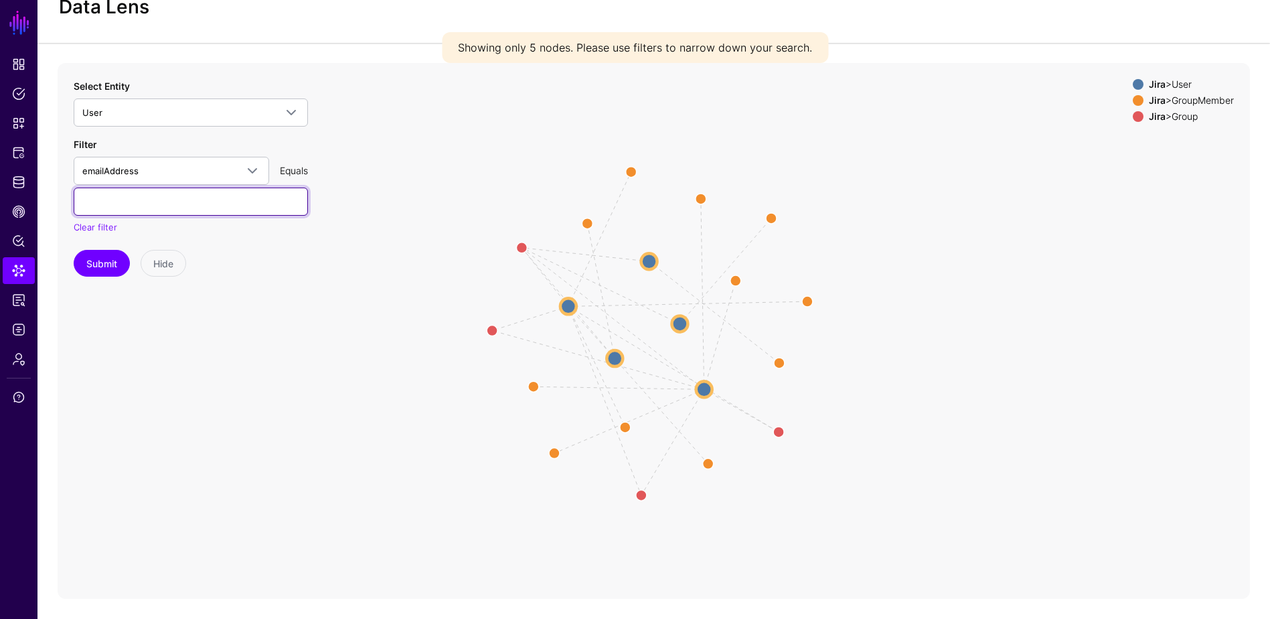
click at [161, 210] on input "text" at bounding box center [191, 201] width 234 height 28
type input "**********"
click at [74, 250] on button "Submit" at bounding box center [102, 263] width 56 height 27
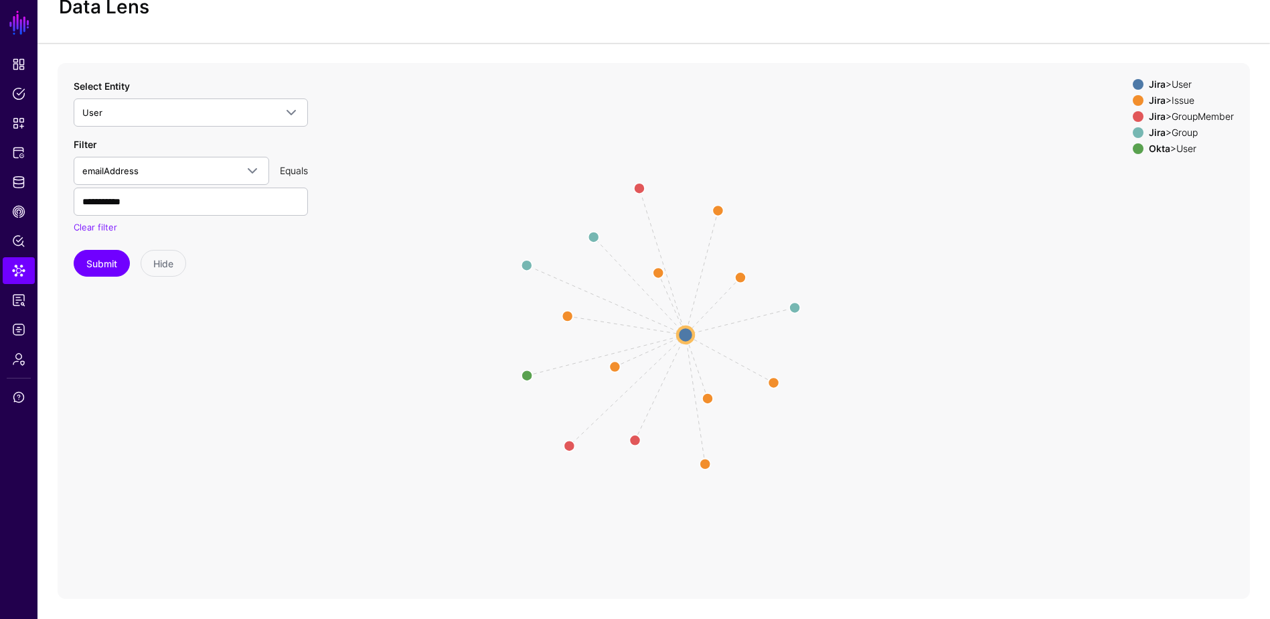
click at [1180, 100] on div "Jira > Issue" at bounding box center [1191, 100] width 90 height 11
click at [1180, 115] on div "Jira > GroupMember" at bounding box center [1191, 116] width 90 height 11
click at [1183, 145] on div "Okta > User" at bounding box center [1191, 148] width 90 height 11
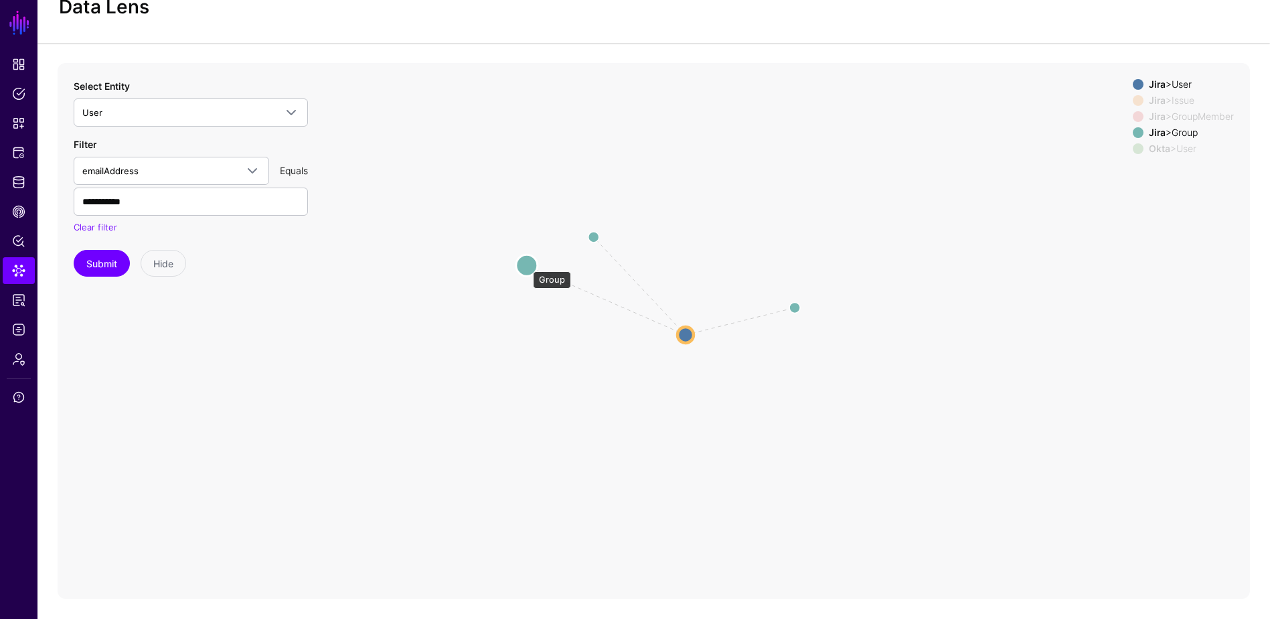
click at [526, 264] on circle at bounding box center [526, 264] width 21 height 21
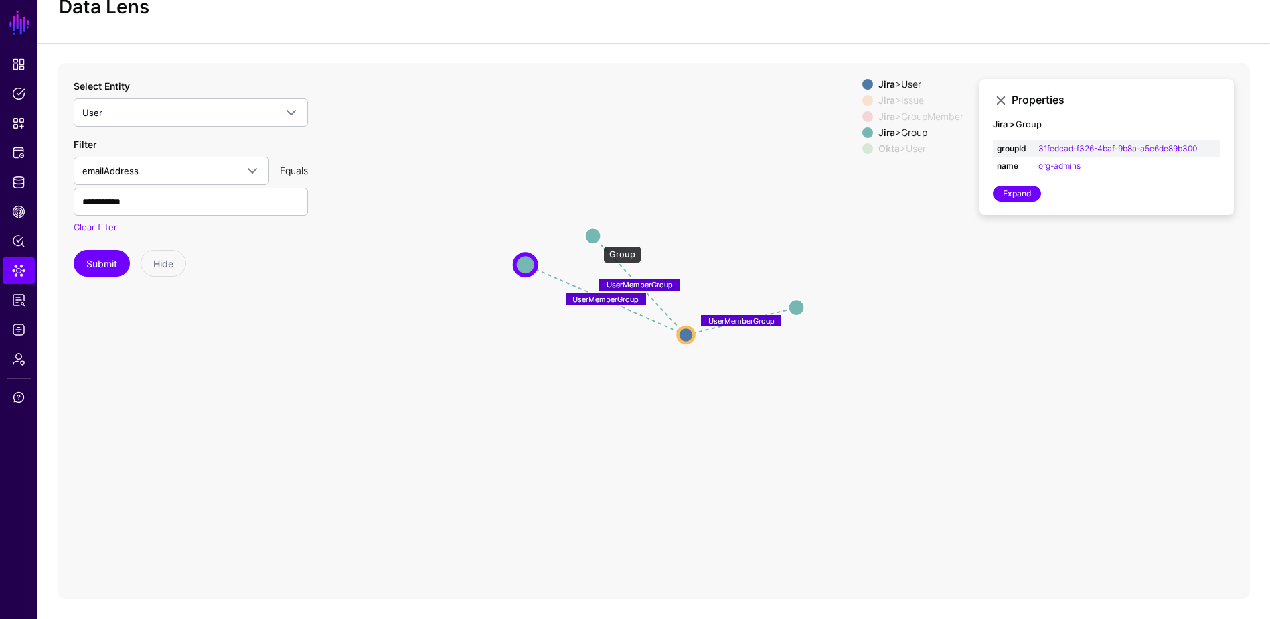
click at [597, 239] on circle at bounding box center [593, 236] width 16 height 16
click at [797, 305] on circle at bounding box center [798, 307] width 16 height 16
click at [904, 314] on icon "CreatedBy / ReportedBy ReportedBy / CreatedBy same_as ReportedBy / CreatedBy Cr…" at bounding box center [654, 331] width 1193 height 536
